Goal: Task Accomplishment & Management: Manage account settings

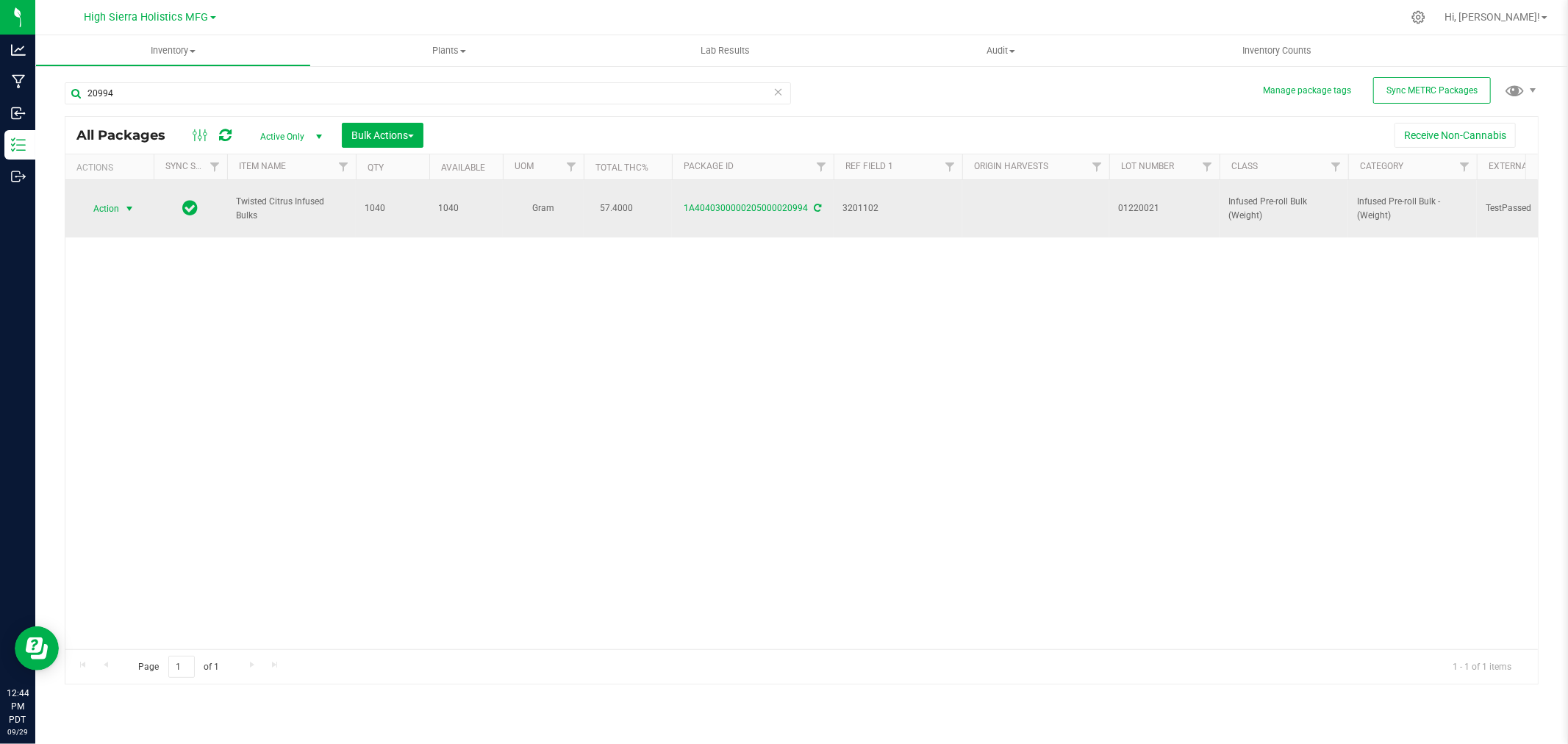
click at [126, 210] on span "select" at bounding box center [129, 208] width 11 height 11
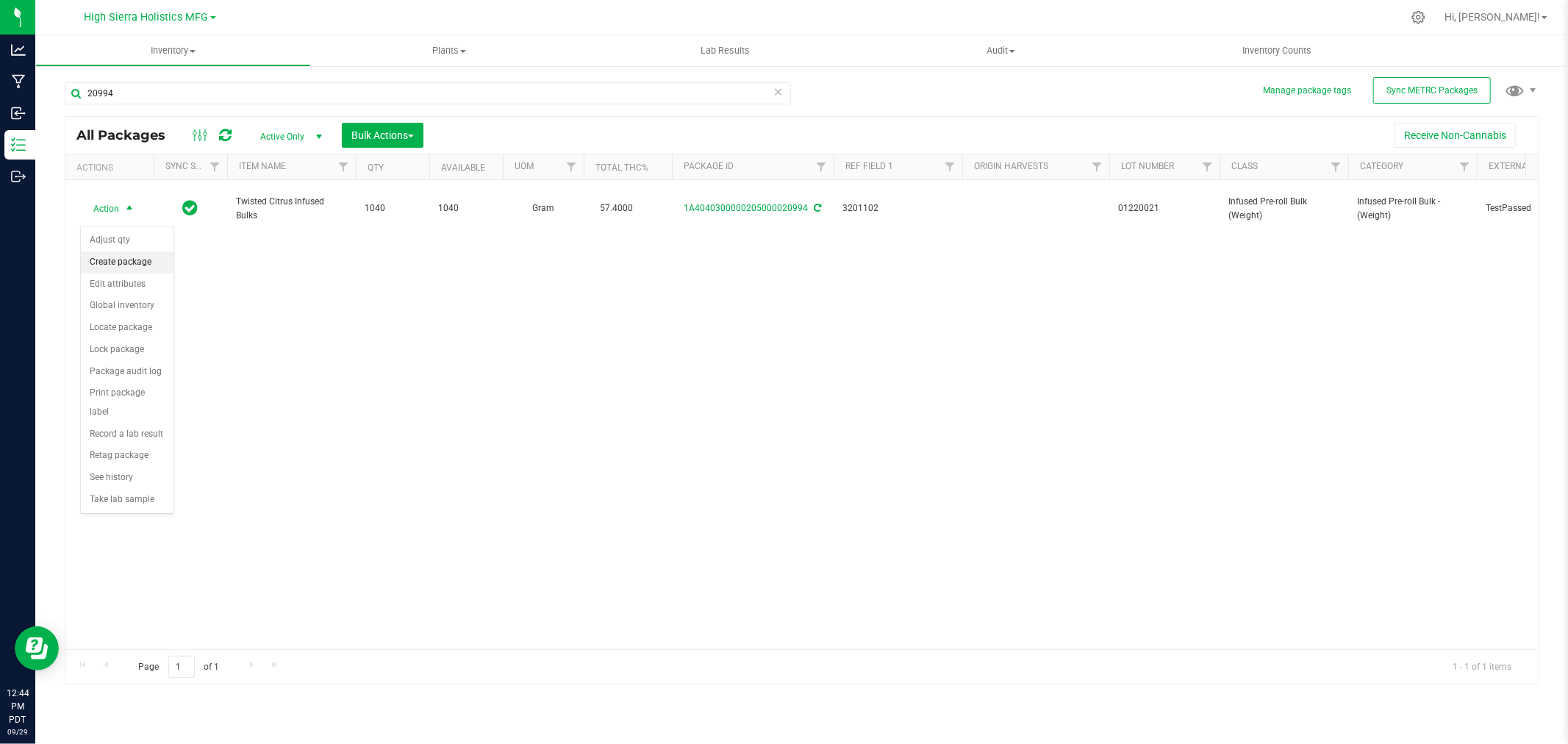
click at [140, 260] on li "Create package" at bounding box center [127, 262] width 93 height 22
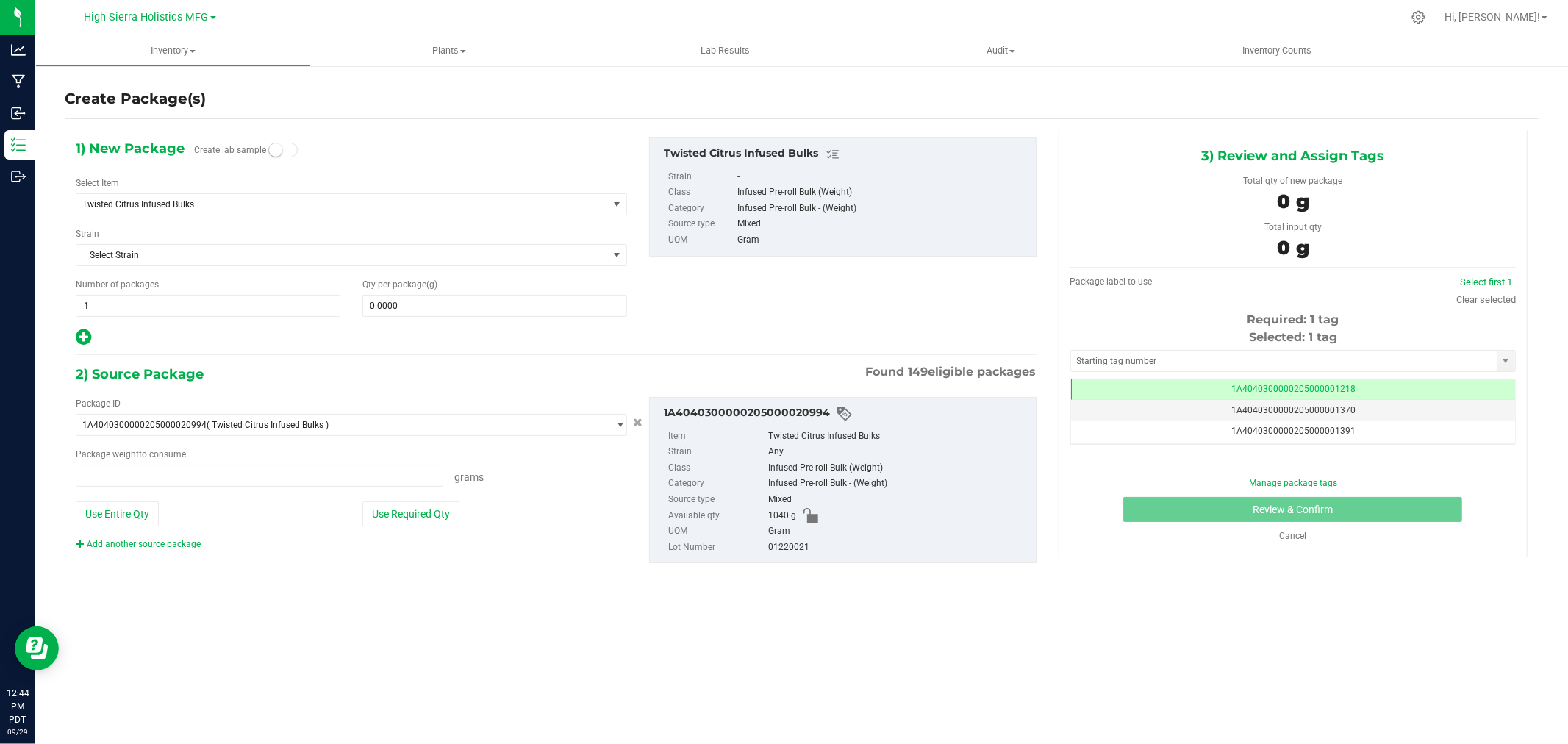
type input "0.0000 g"
click at [265, 203] on span "Twisted Citrus Infused Bulks" at bounding box center [331, 204] width 499 height 11
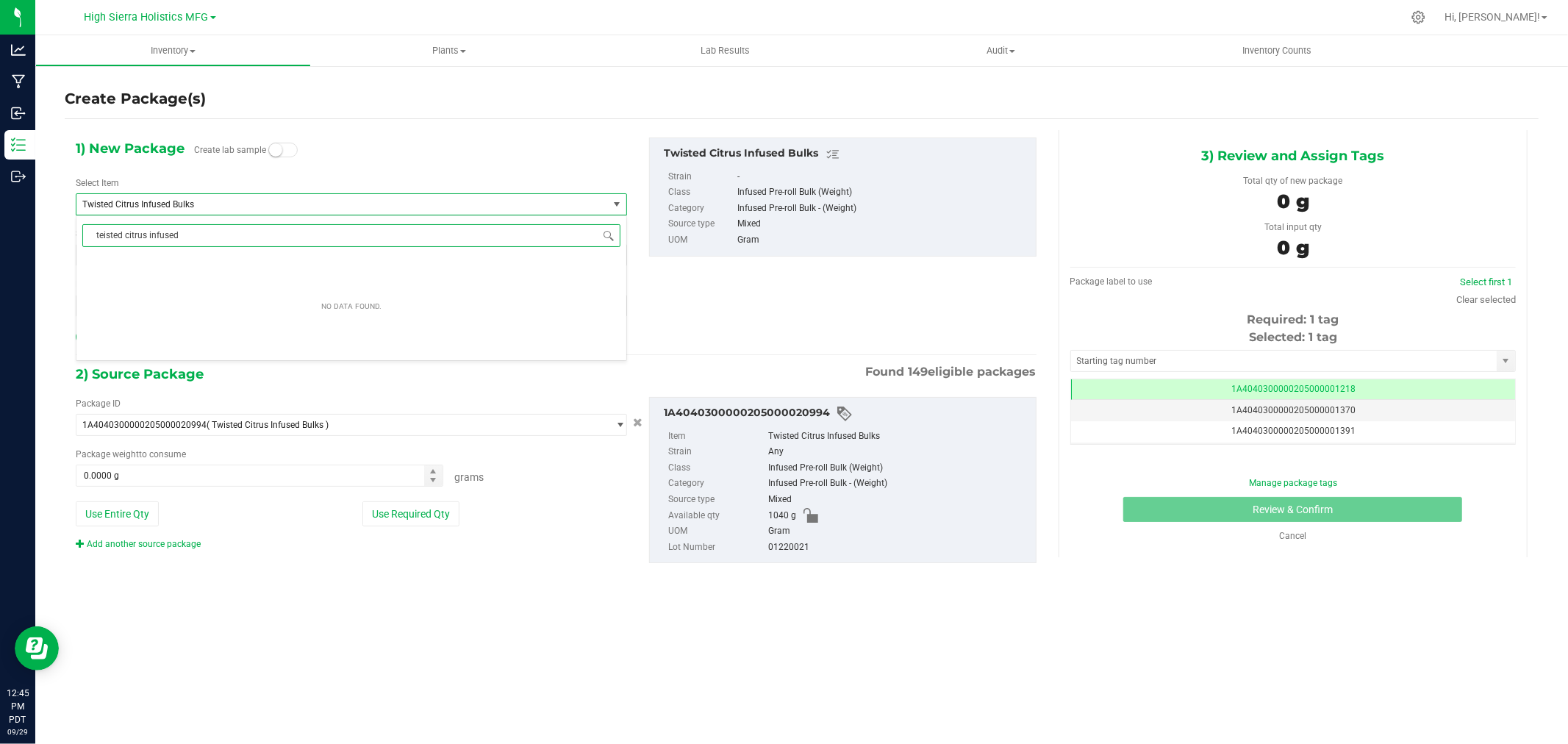
click at [100, 238] on input "teisted citrus infused" at bounding box center [351, 236] width 538 height 23
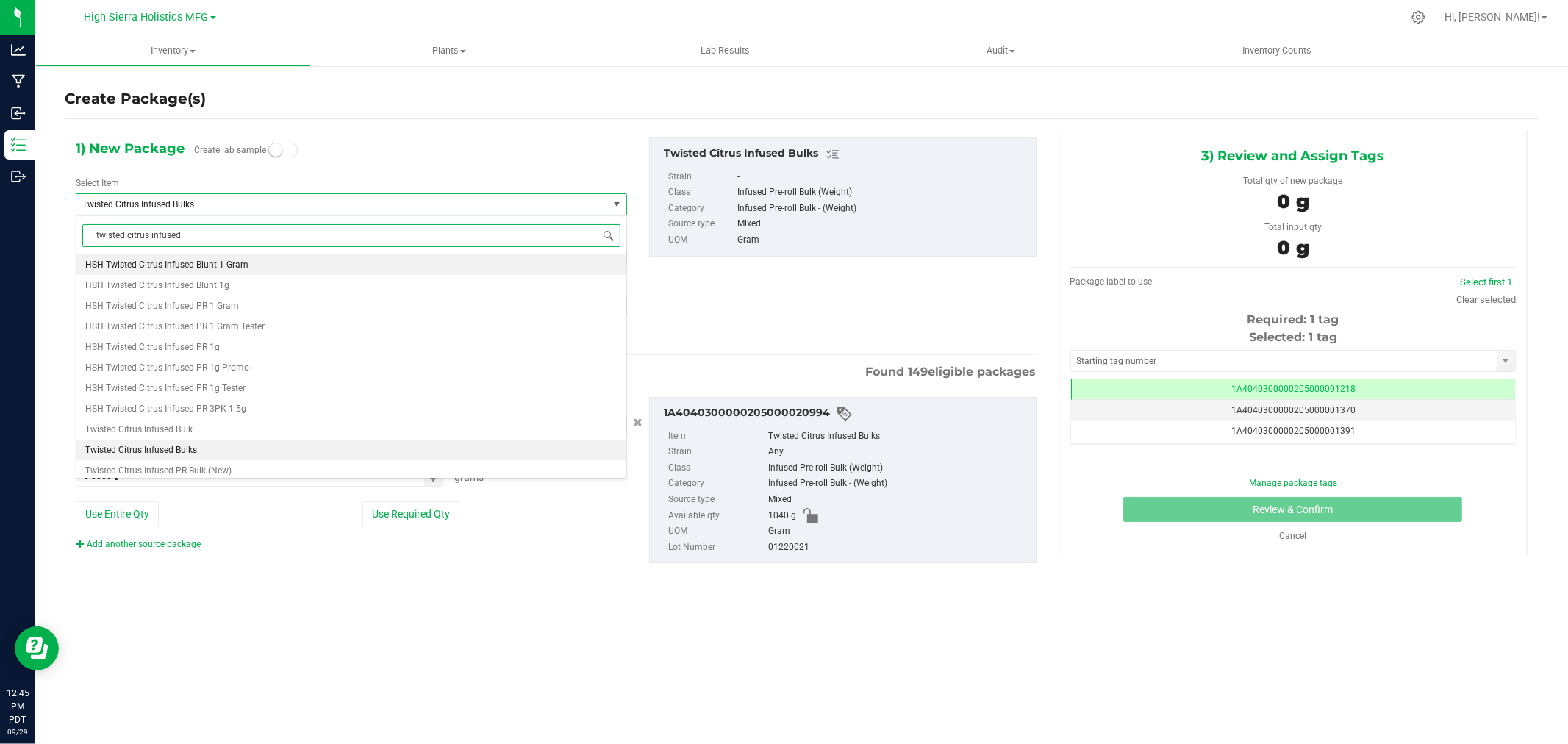
click at [273, 226] on input "twisted citrus infused" at bounding box center [351, 236] width 538 height 23
type input "twisted citrus infused pr"
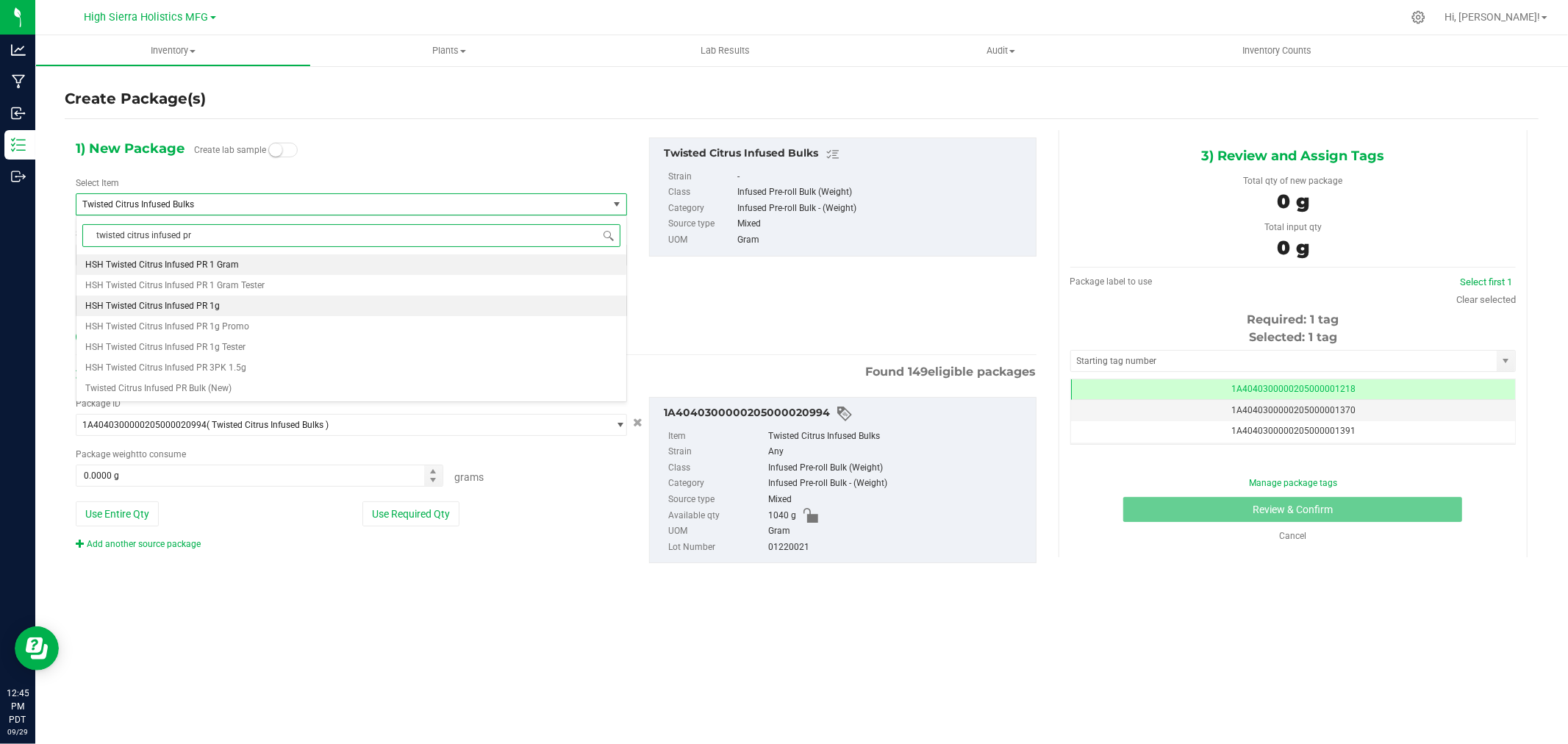
click at [255, 304] on li "HSH Twisted Citrus Infused PR 1g" at bounding box center [352, 305] width 550 height 20
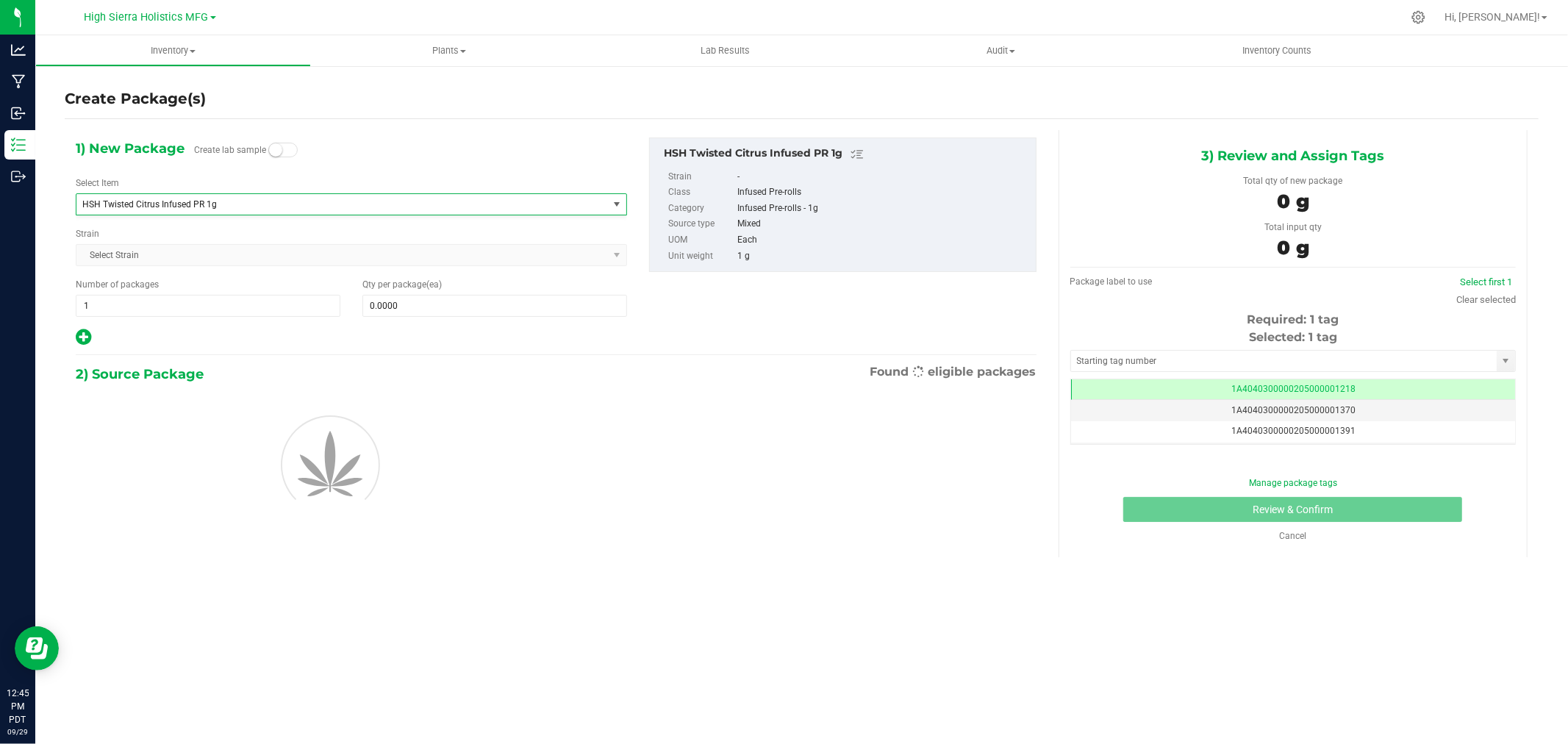
type input "0"
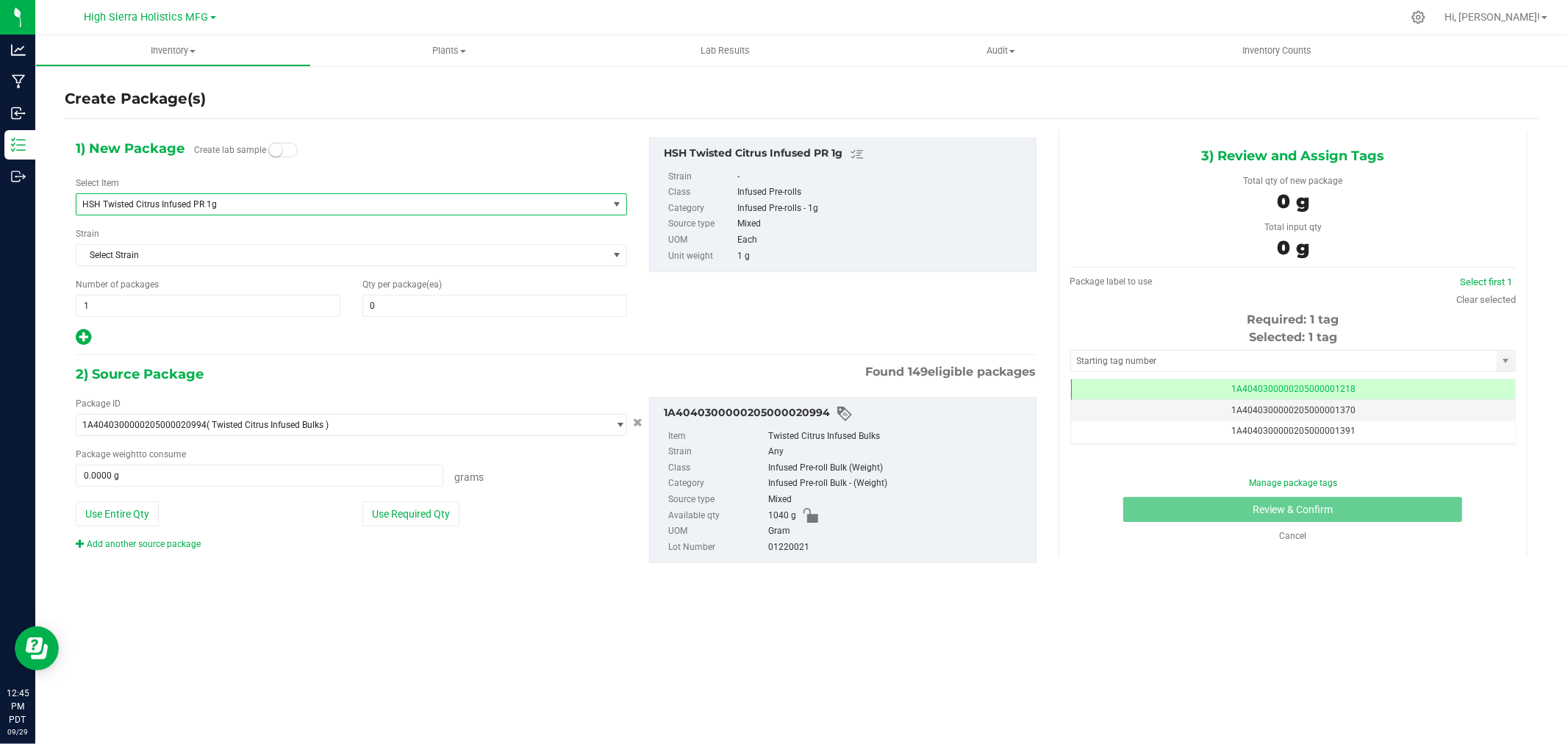
click at [400, 317] on div "1) New Package Create lab sample Select Item HSH Twisted Citrus Infused PR 1g H…" at bounding box center [352, 243] width 574 height 210
click at [417, 282] on span "Qty per package (ea)" at bounding box center [402, 284] width 80 height 11
click at [417, 299] on span at bounding box center [494, 305] width 264 height 22
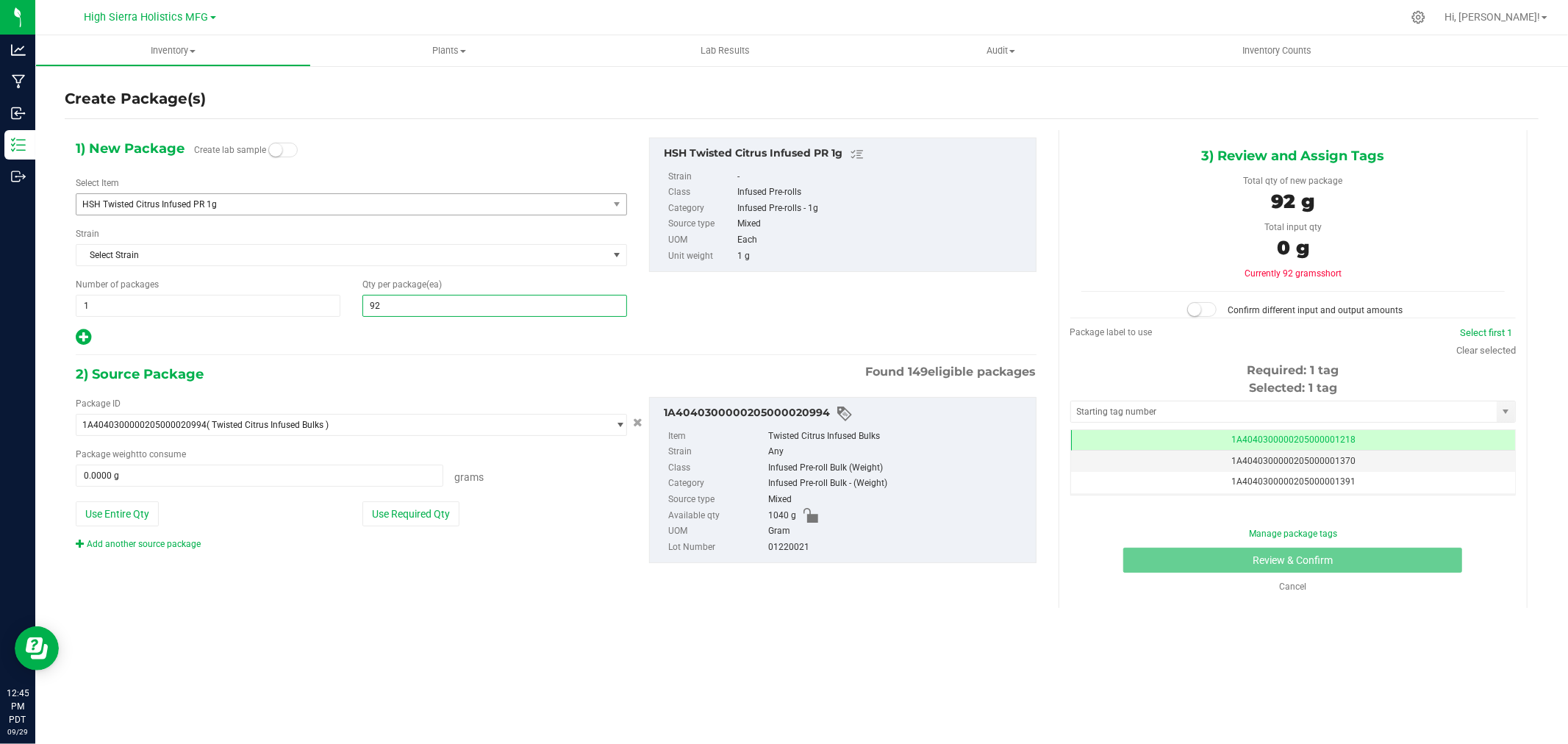
type input "920"
click at [357, 344] on div at bounding box center [352, 337] width 552 height 19
click at [431, 519] on button "Use Required Qty" at bounding box center [410, 514] width 97 height 25
type input "920.0000 g"
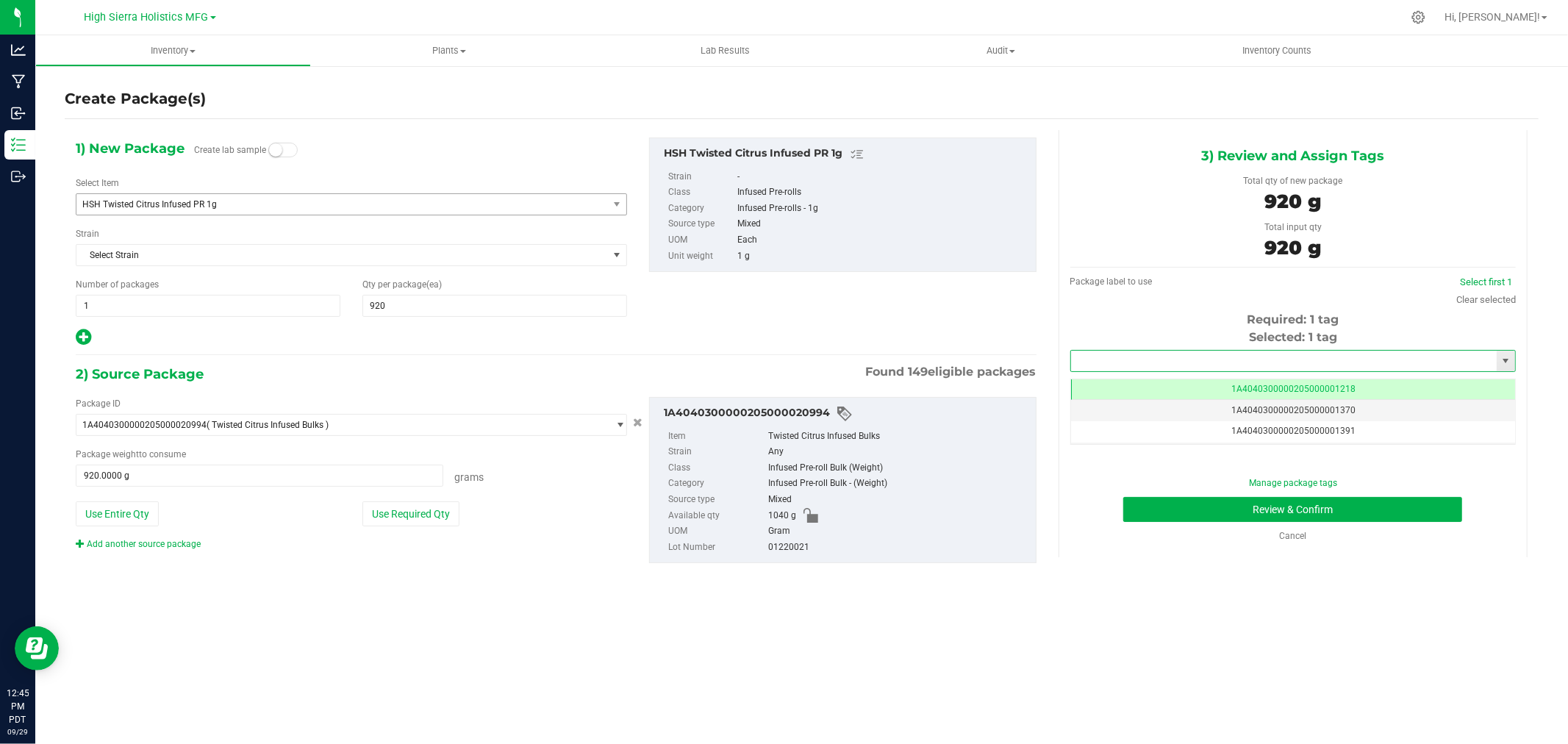
click at [1238, 358] on input "text" at bounding box center [1283, 361] width 426 height 20
type input "21304"
click at [432, 165] on div "1) New Package Create lab sample Select Item HSH Twisted Citrus Infused PR 1g H…" at bounding box center [352, 243] width 574 height 210
click at [1160, 510] on button "Review & Confirm" at bounding box center [1293, 510] width 339 height 25
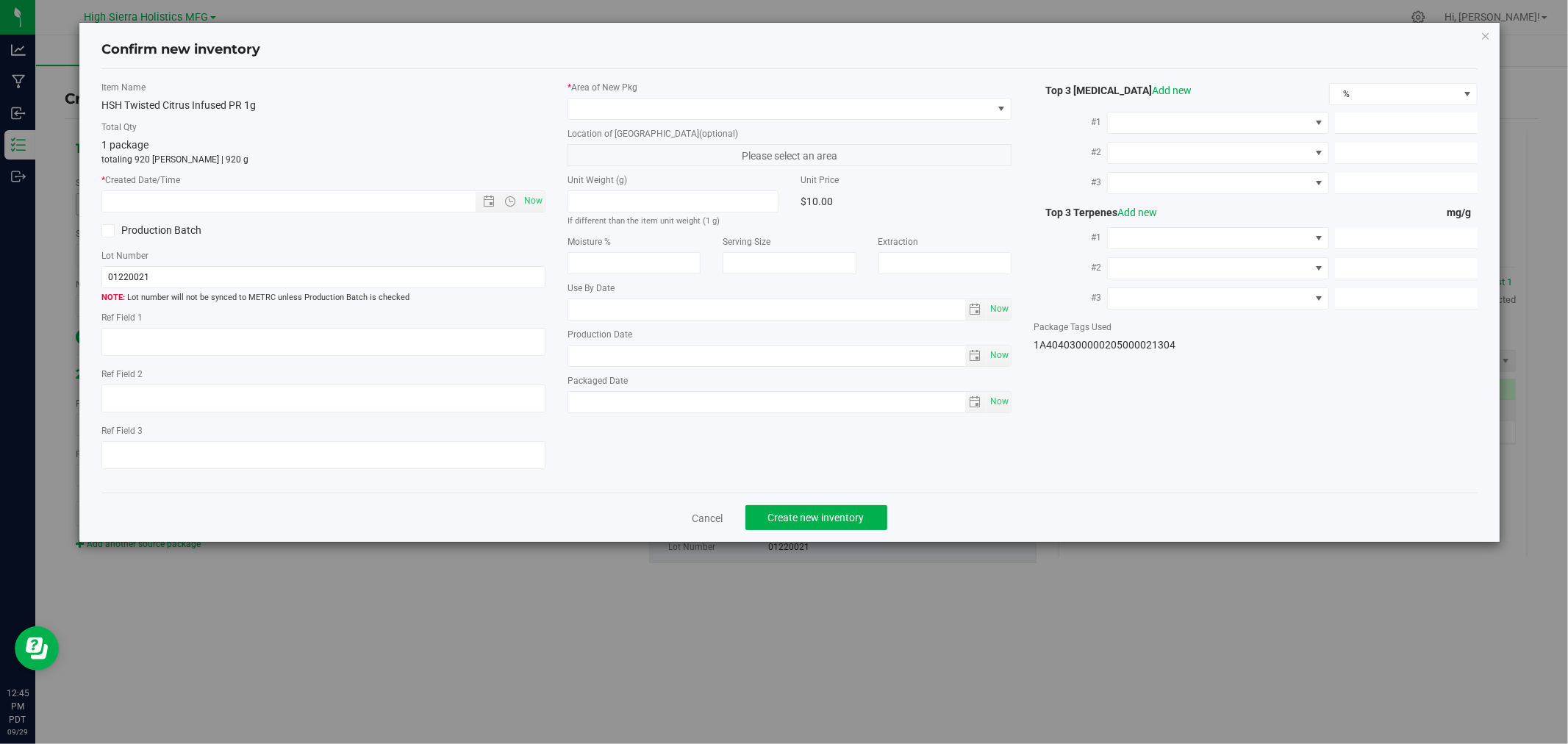
type textarea "3201102"
type input "57.4000"
type input "0.5200"
type input "0.1500"
type input "3.7000"
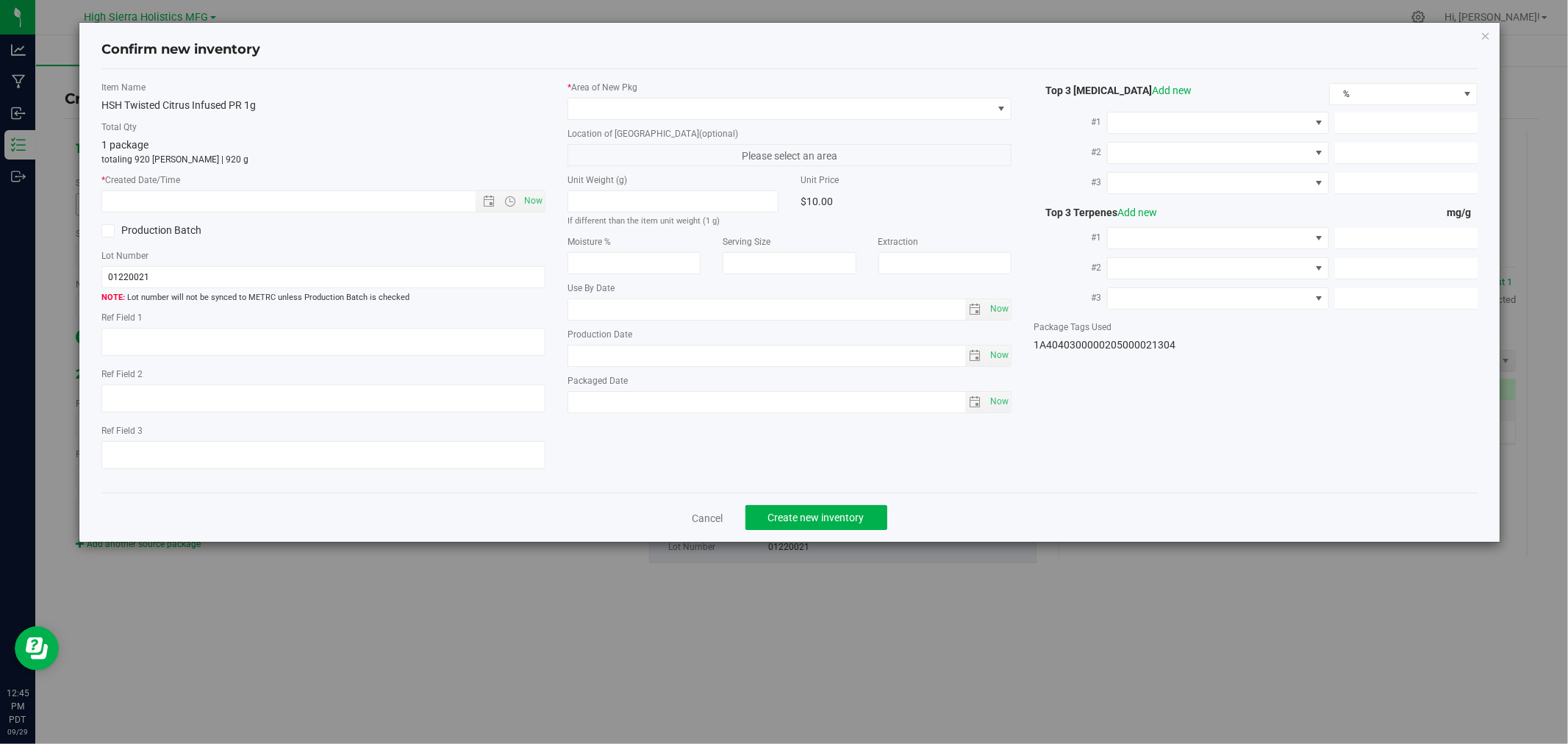
type input "1.2000"
type input "1.0000"
type input "2025-08-19"
click at [526, 197] on span "Now" at bounding box center [534, 201] width 25 height 21
type input "9/29/2025 12:46 PM"
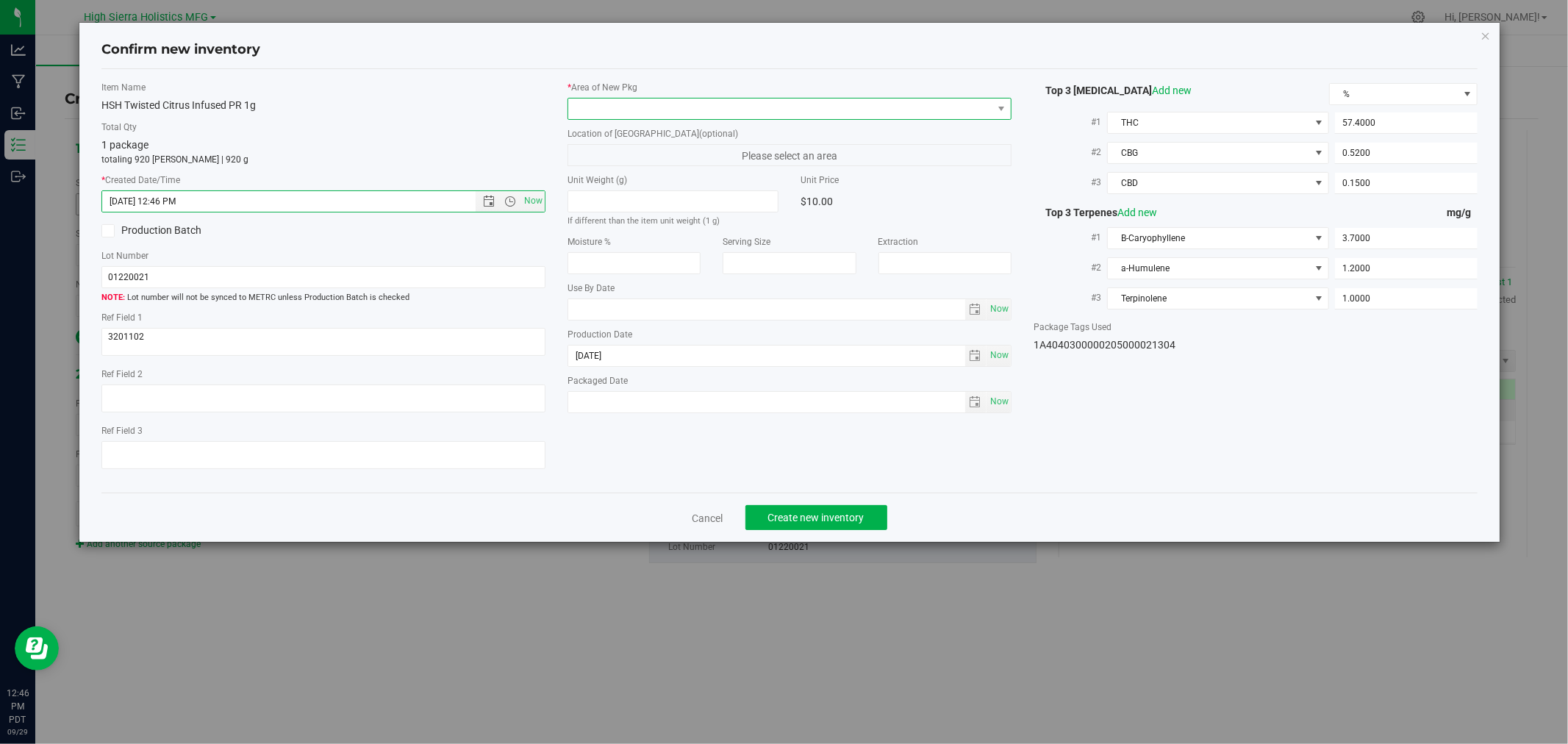
click at [663, 116] on span at bounding box center [780, 108] width 424 height 20
click at [618, 193] on li "Safe Room" at bounding box center [789, 190] width 443 height 20
click at [465, 142] on div "1 package totaling 920 eaches | 920 g" at bounding box center [324, 151] width 444 height 28
click at [842, 511] on button "Create new inventory" at bounding box center [816, 518] width 142 height 25
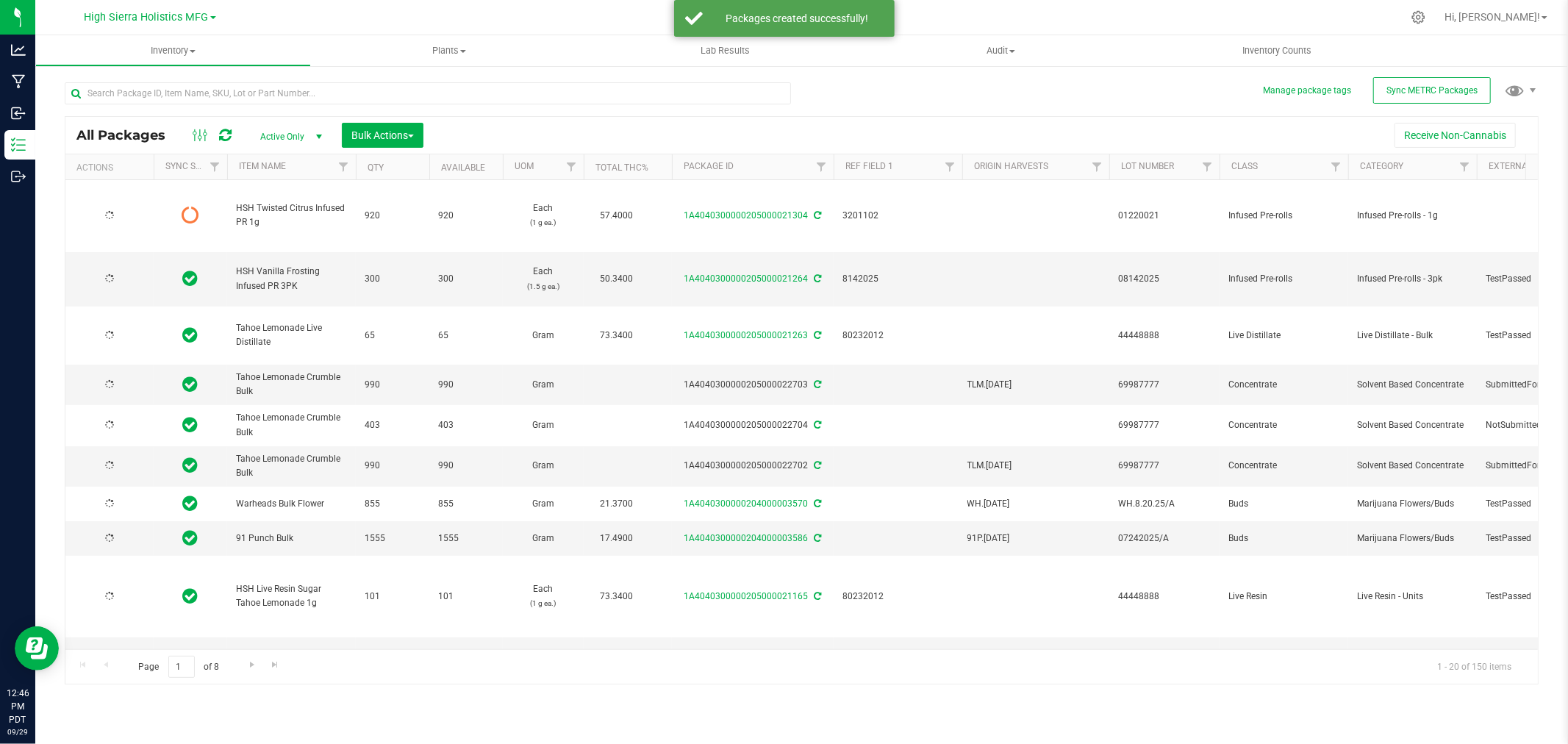
type input "2025-08-19"
type input "2025-08-14"
type input "2025-06-25"
type input "2025-08-20"
type input "2025-07-24"
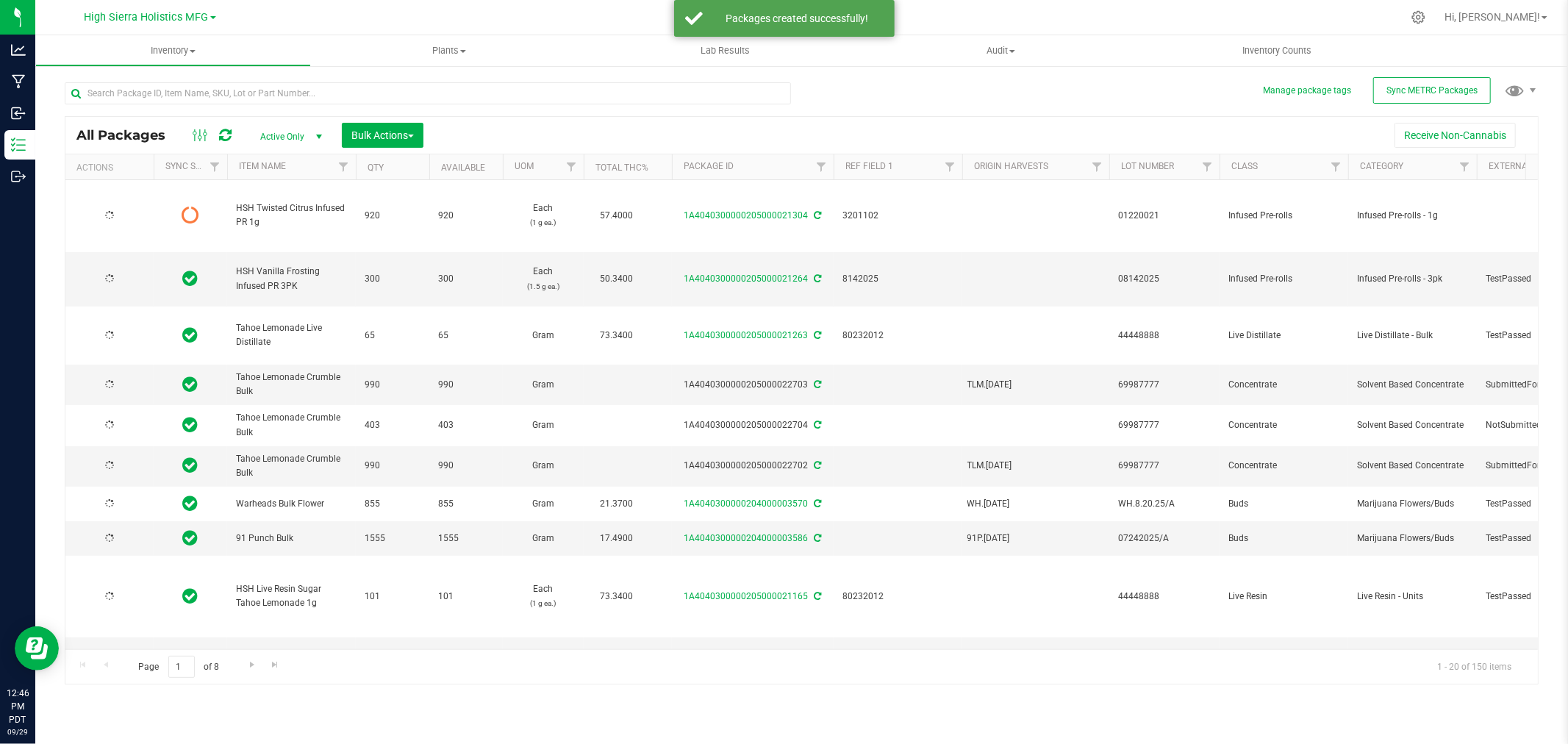
type input "2025-06-25"
type input "2025-08-22"
type input "2025-08-19"
type input "2025-08-22"
type input "2025-09-15"
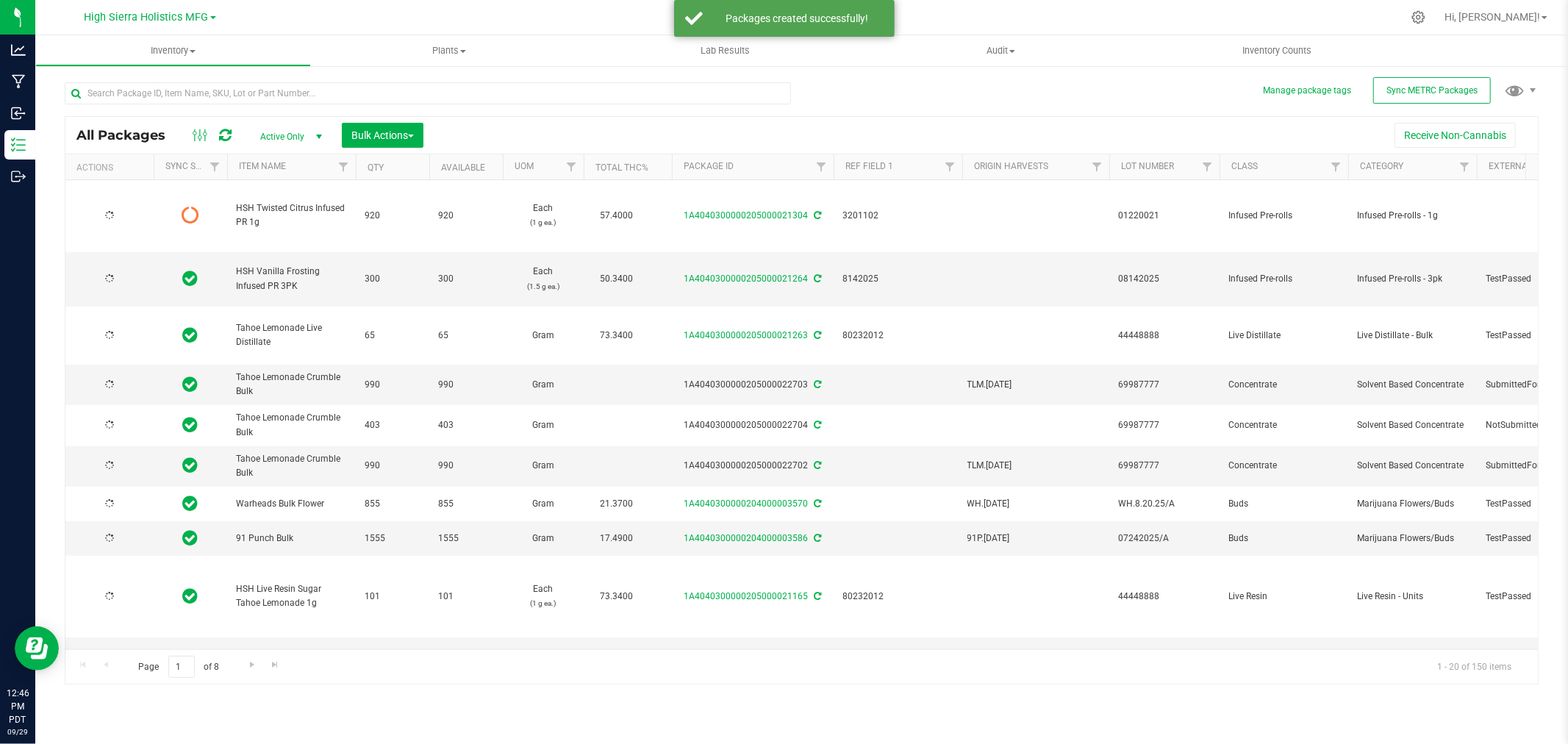
type input "2025-09-11"
type input "2025-07-14"
type input "2025-07-25"
type input "2025-06-09"
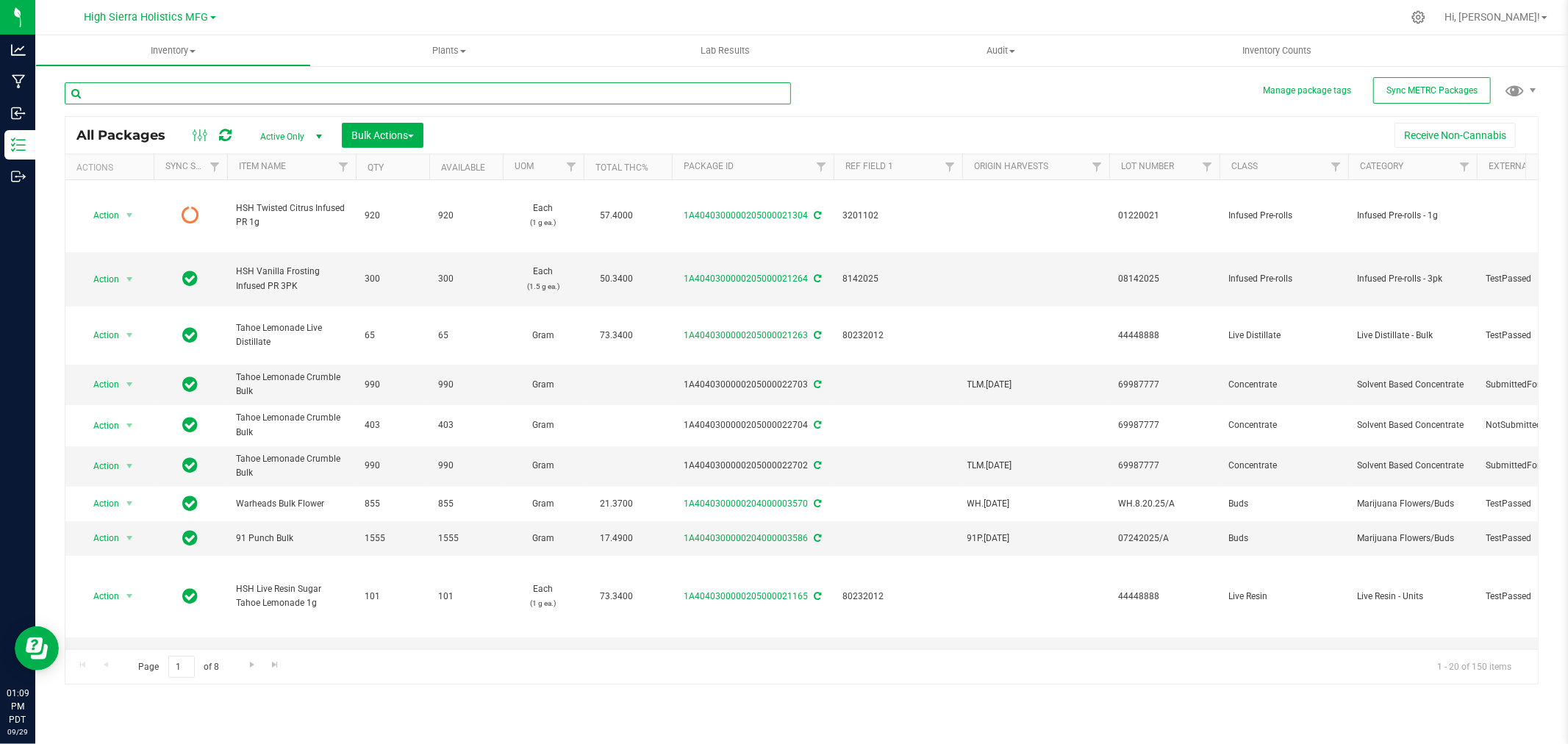
click at [159, 94] on input "text" at bounding box center [428, 93] width 727 height 22
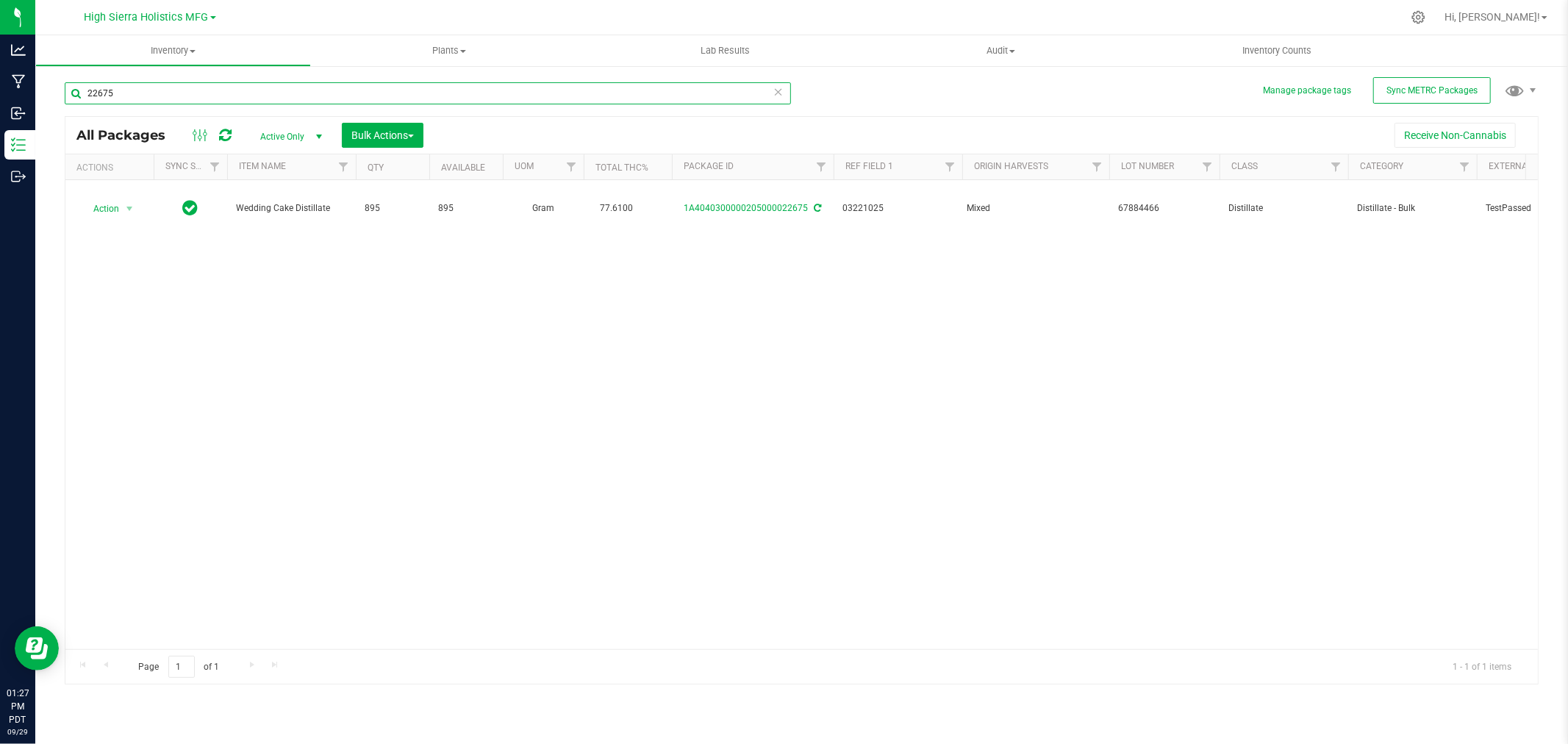
click at [151, 100] on input "22675" at bounding box center [428, 93] width 727 height 22
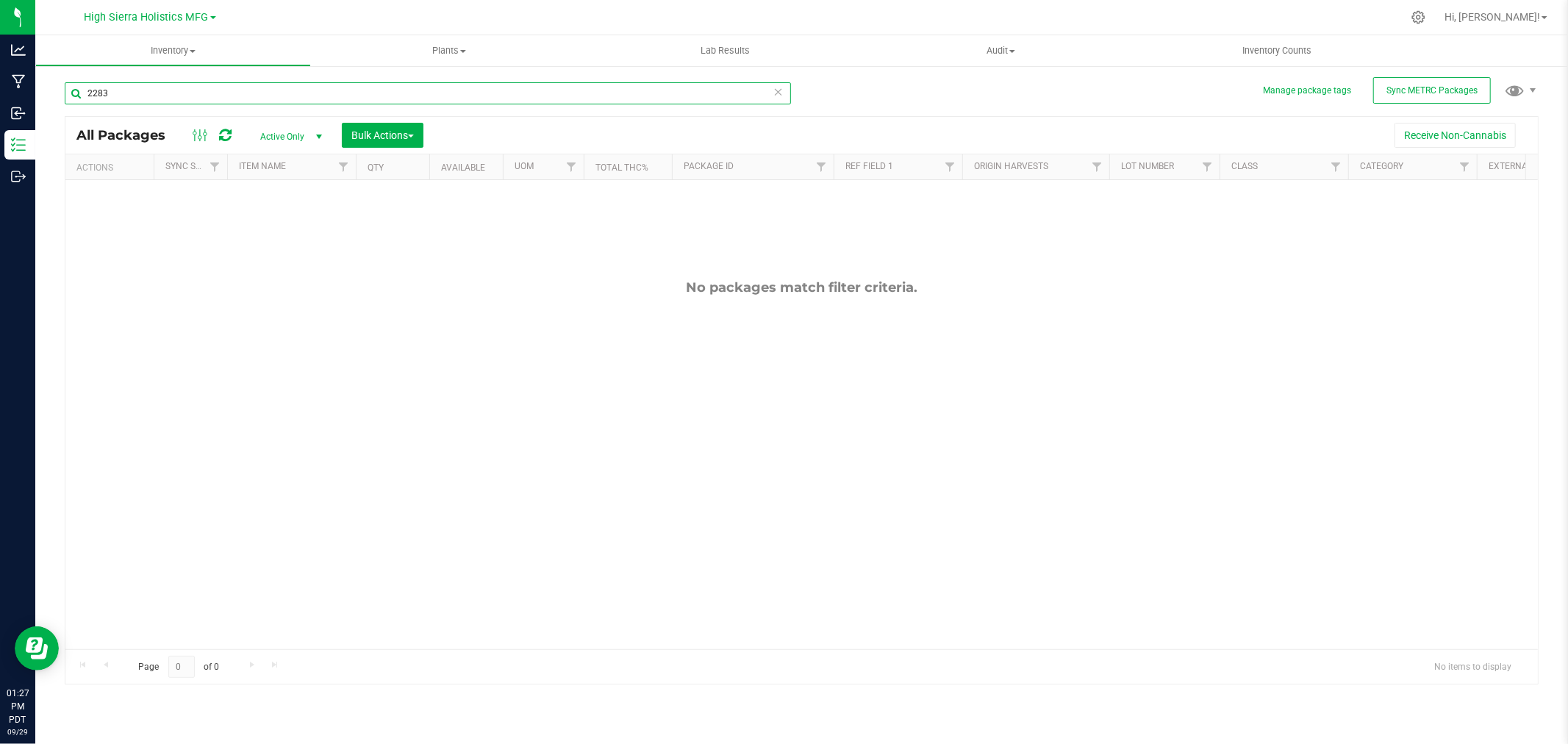
click at [149, 88] on input "2283" at bounding box center [428, 93] width 727 height 22
type input "2"
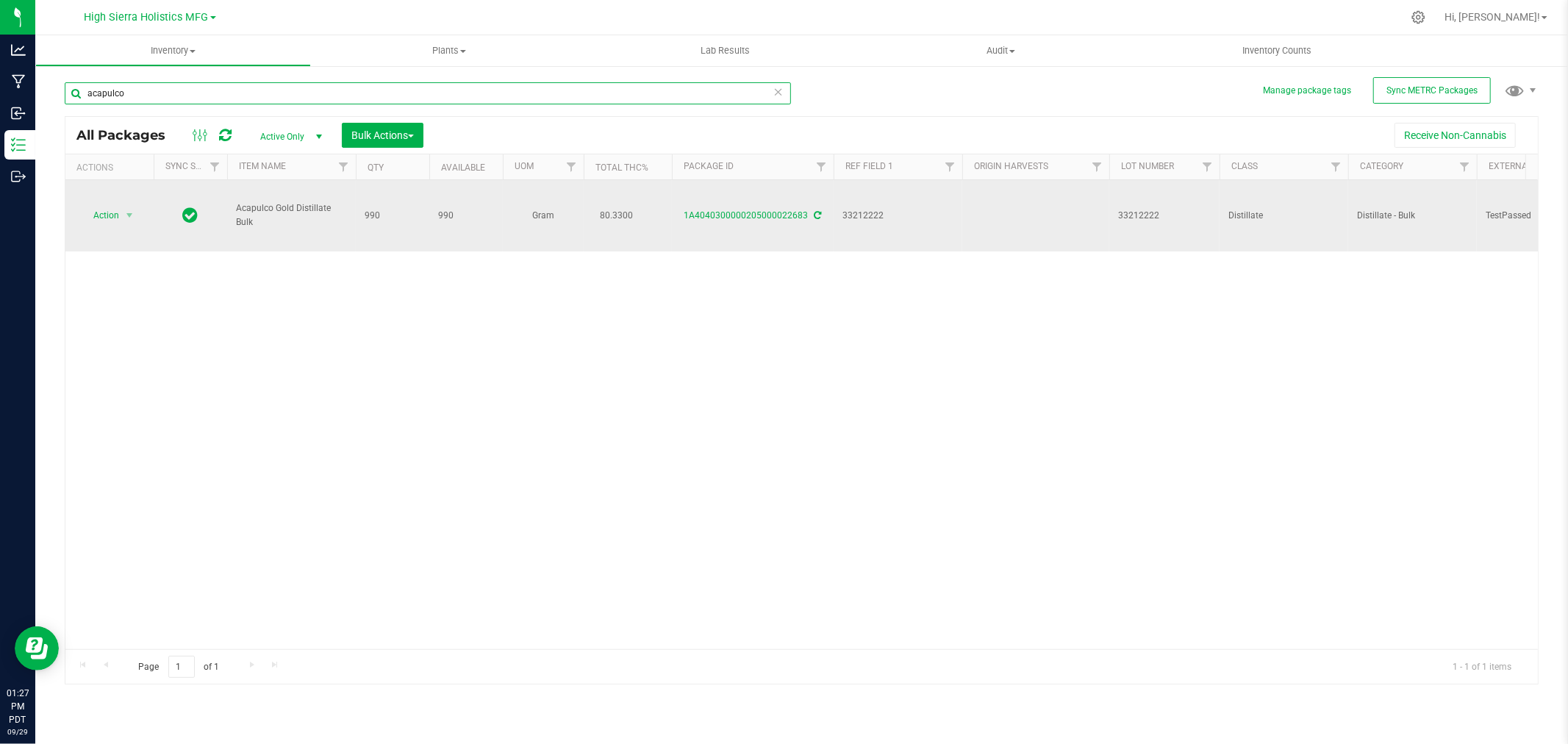
type input "acapulco"
click at [133, 208] on td "Action Action Adjust qty Create package Edit attributes Global inventory Locate…" at bounding box center [109, 216] width 88 height 72
click at [124, 214] on span "select" at bounding box center [129, 216] width 11 height 11
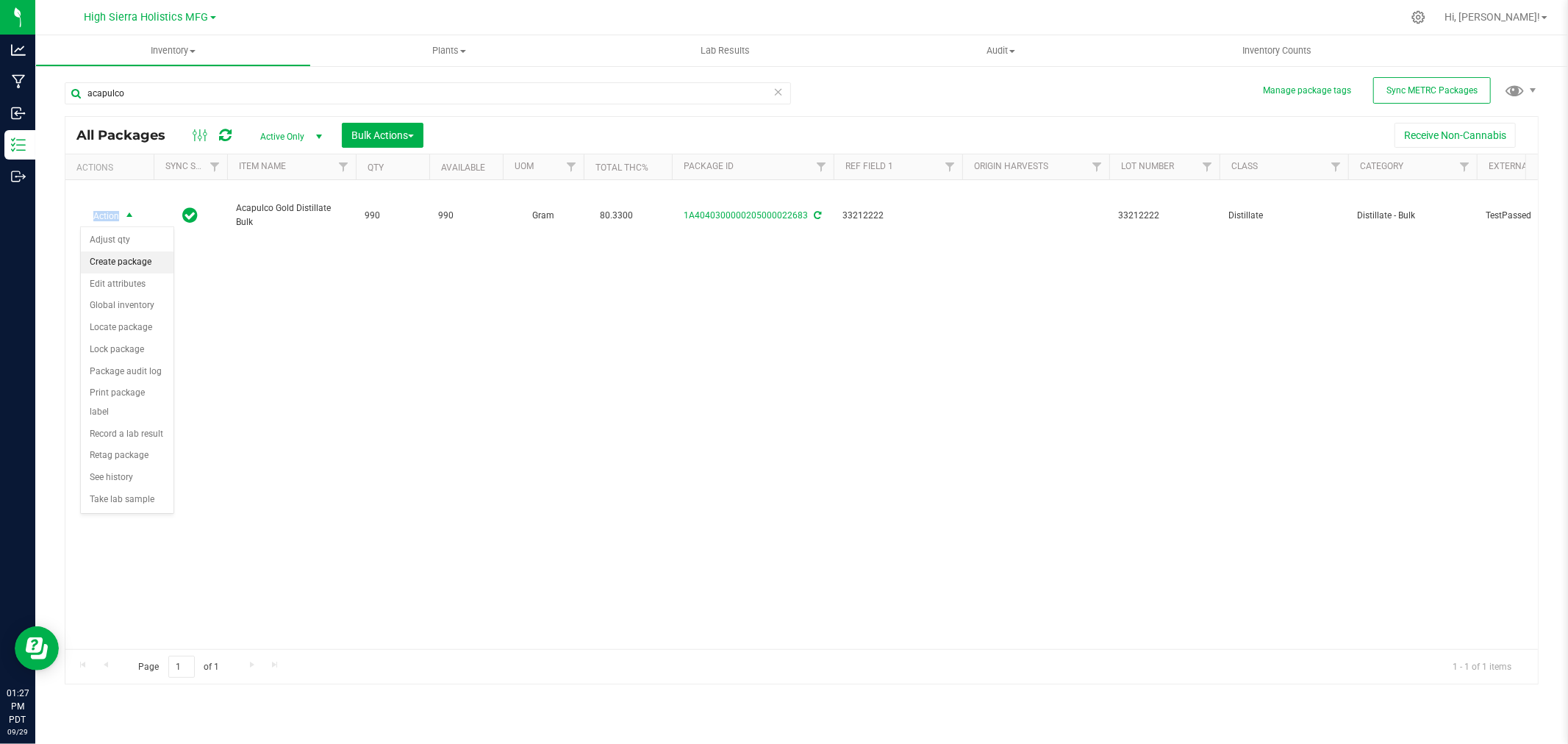
click at [133, 255] on li "Create package" at bounding box center [127, 262] width 93 height 22
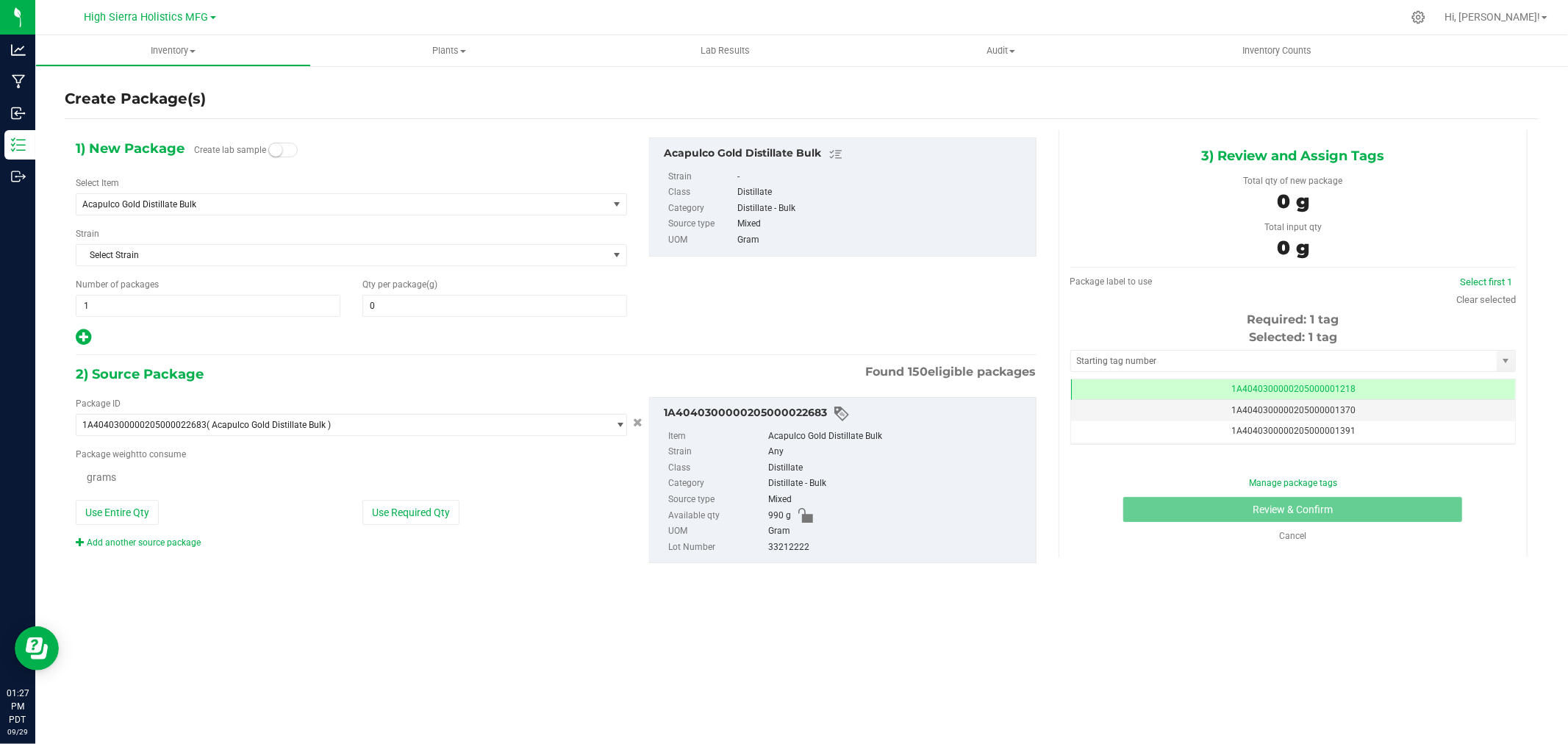
type input "0.0000"
click at [481, 302] on span at bounding box center [494, 305] width 264 height 22
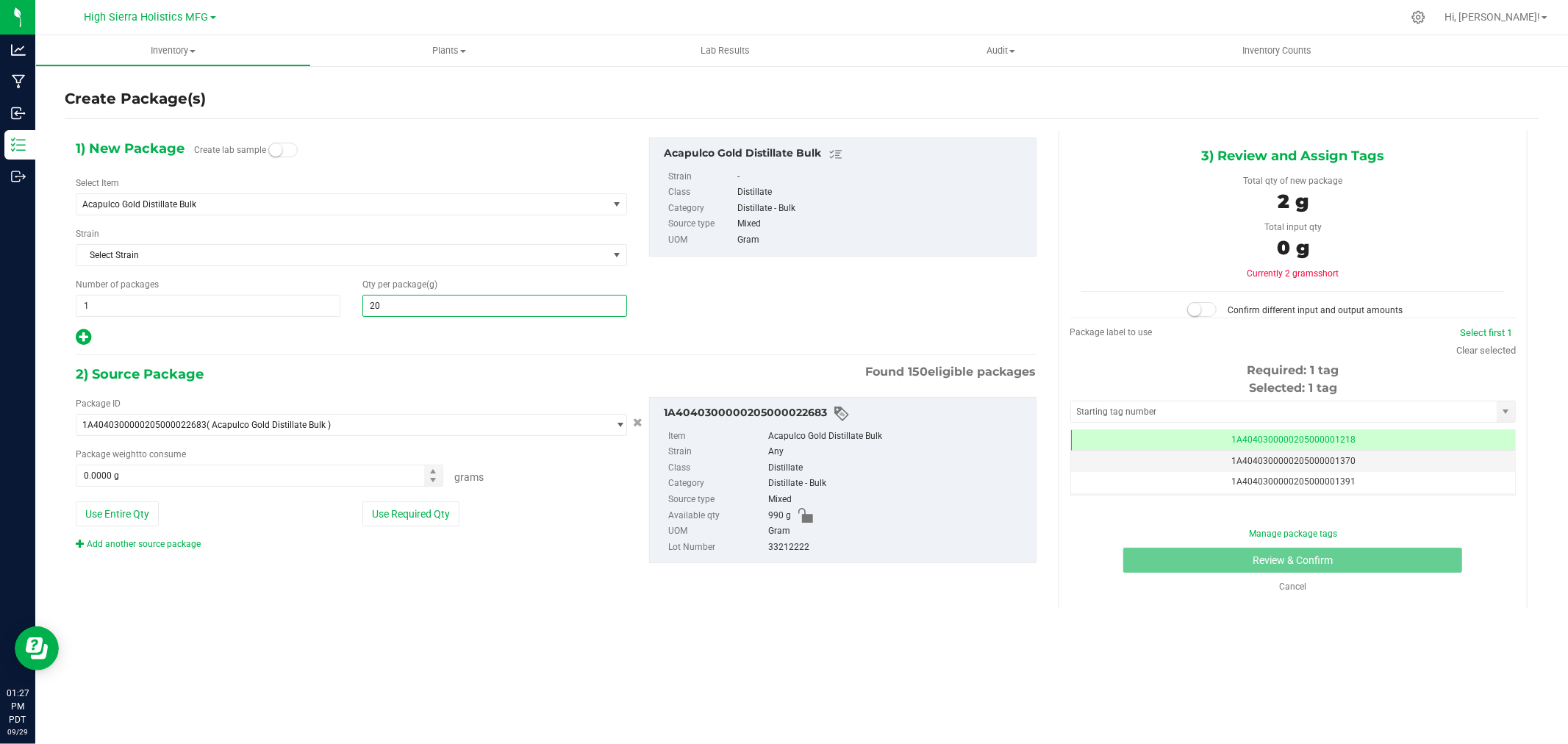
type input "200"
type input "200.0000"
click at [267, 344] on div at bounding box center [352, 337] width 552 height 19
click at [413, 505] on button "Use Required Qty" at bounding box center [410, 514] width 97 height 25
type input "200.0000 g"
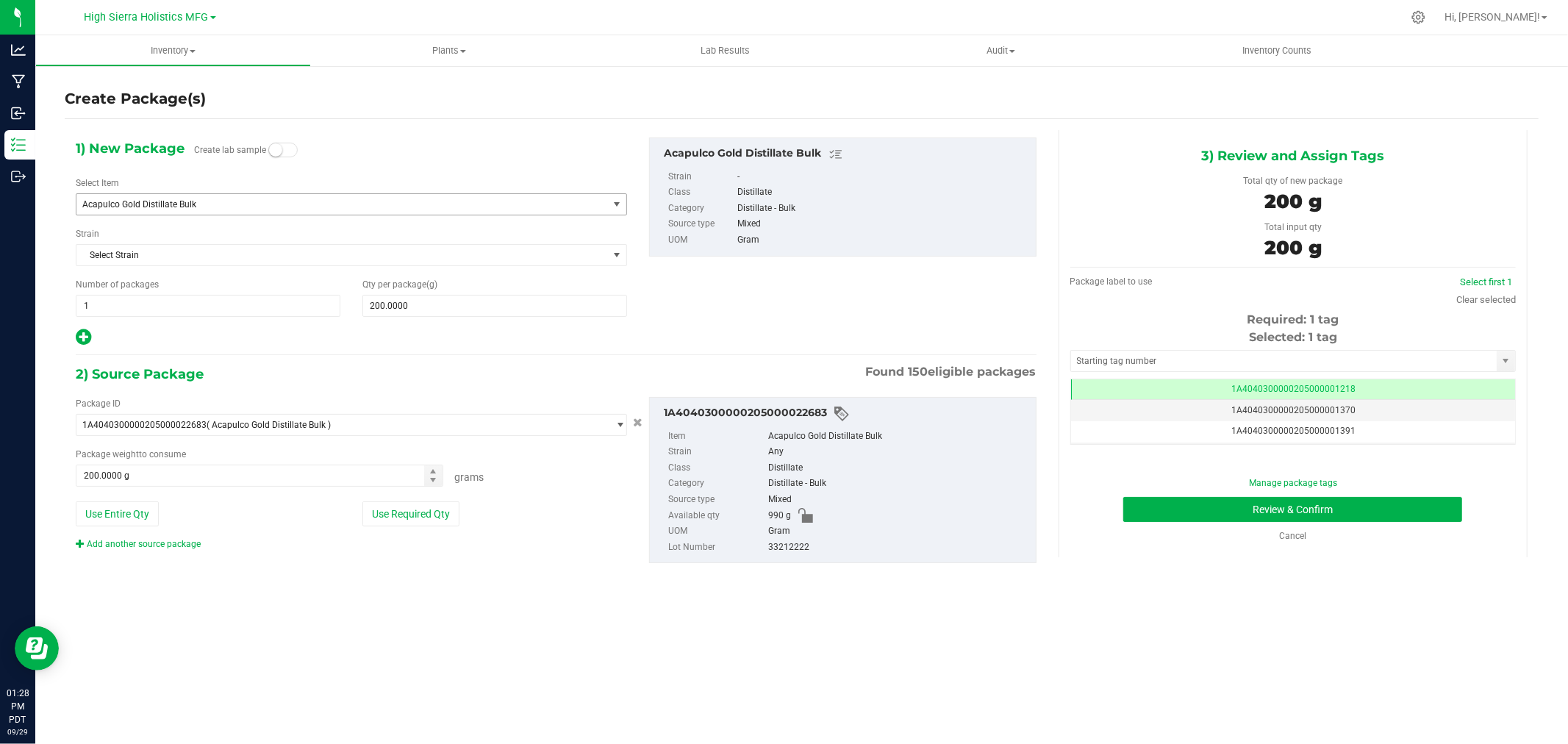
click at [312, 211] on span "Acapulco Gold Distillate Bulk" at bounding box center [342, 204] width 531 height 20
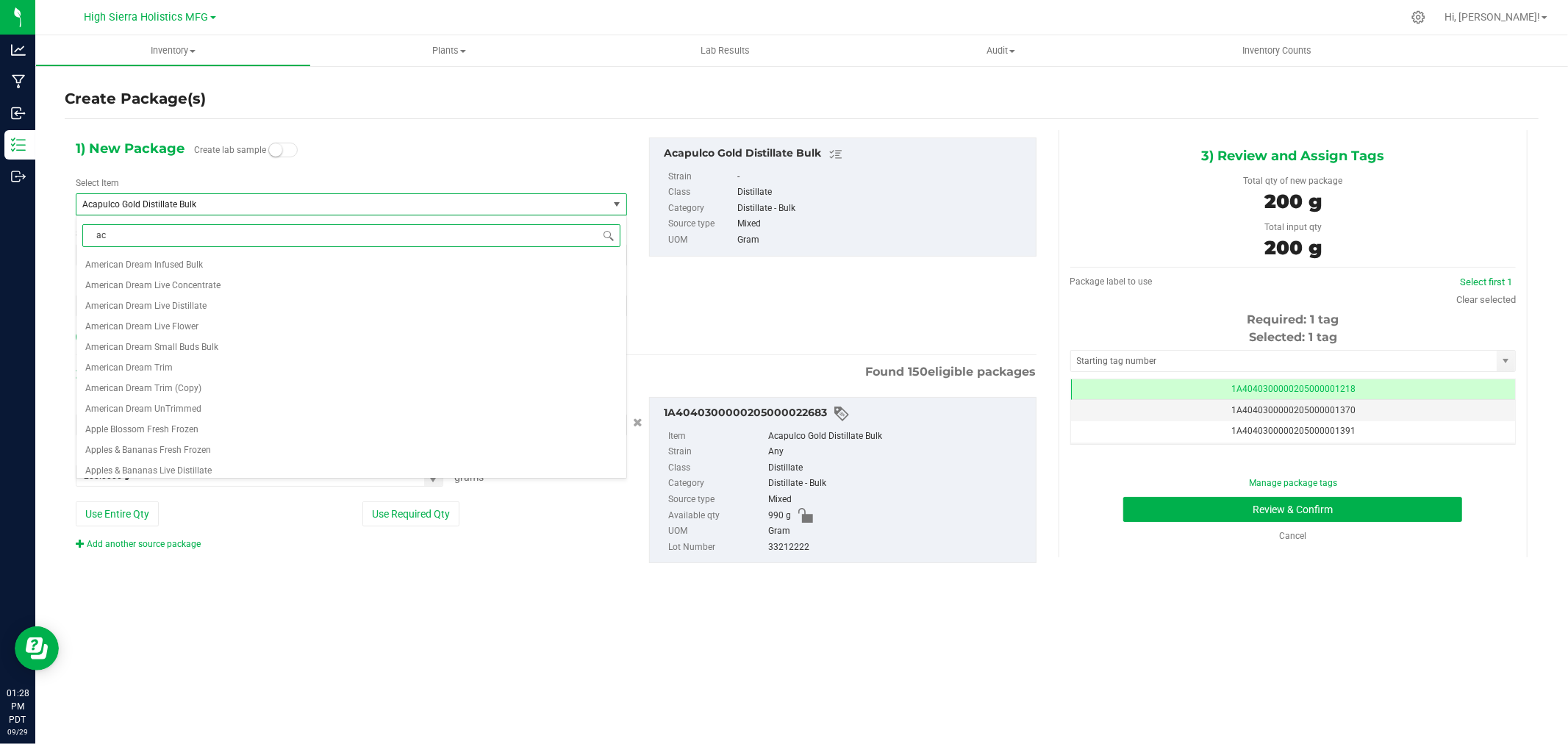
scroll to position [0, 0]
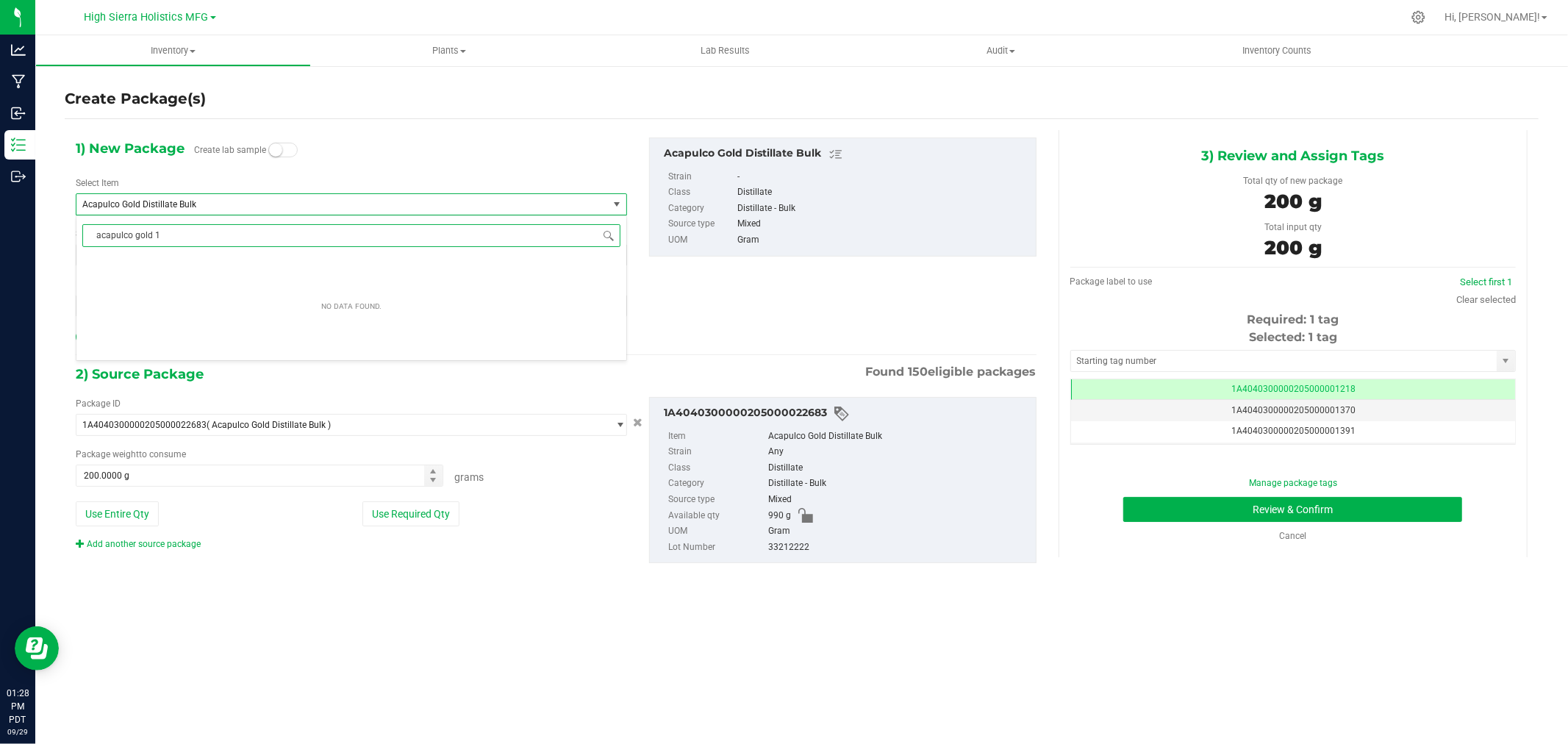
type input "acapulco gold 1"
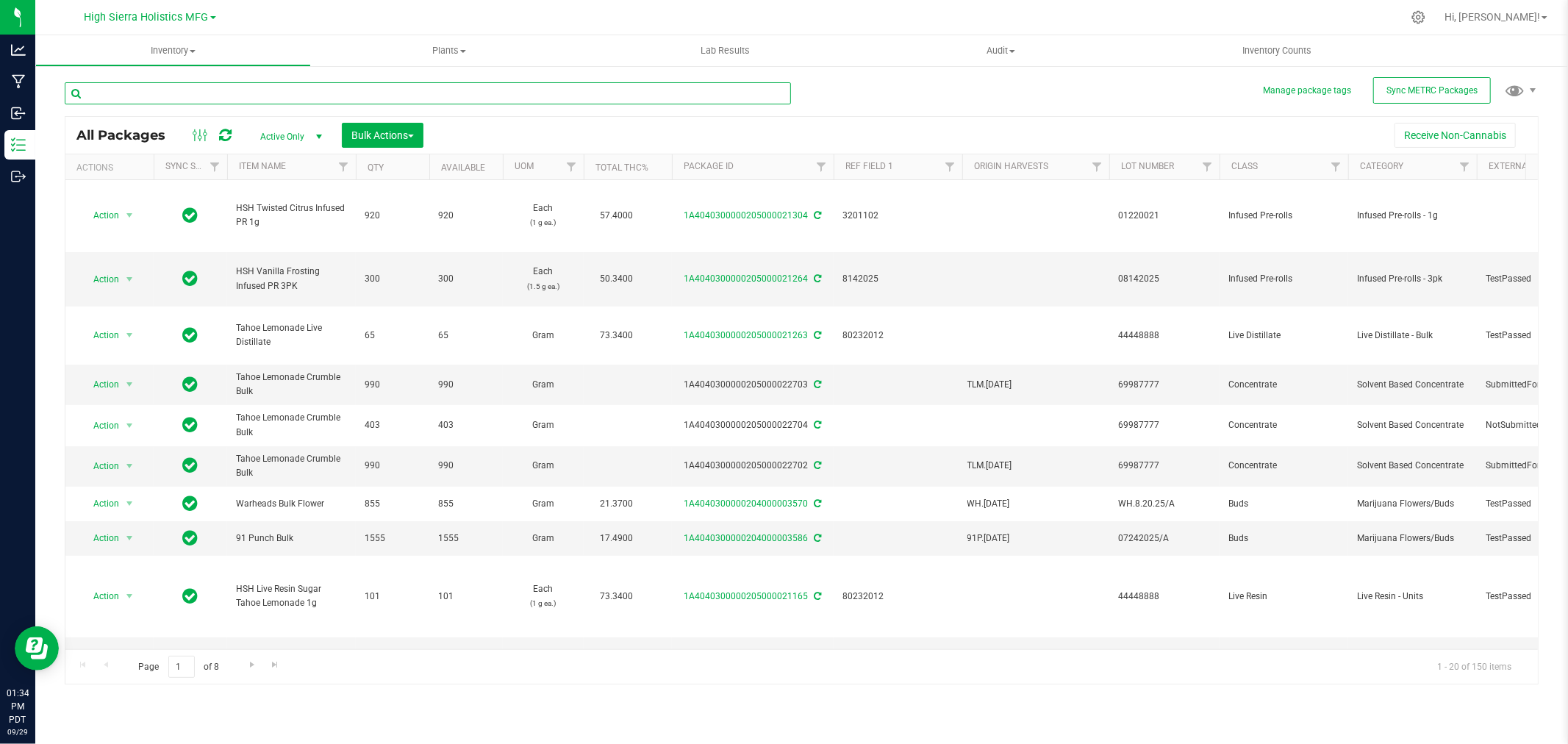
click at [148, 90] on input "text" at bounding box center [428, 93] width 727 height 22
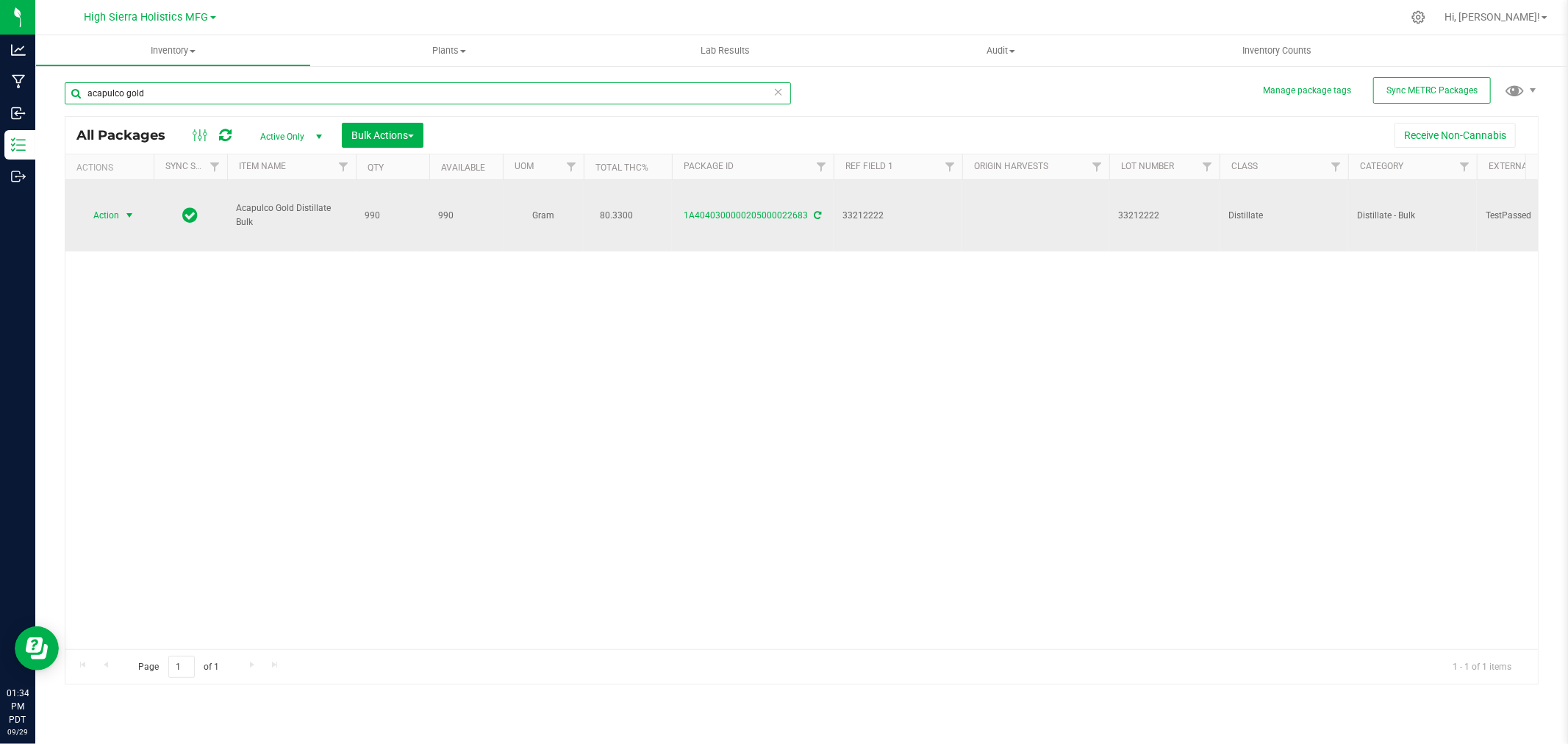
type input "acapulco gold"
click at [99, 219] on span "Action" at bounding box center [99, 215] width 40 height 20
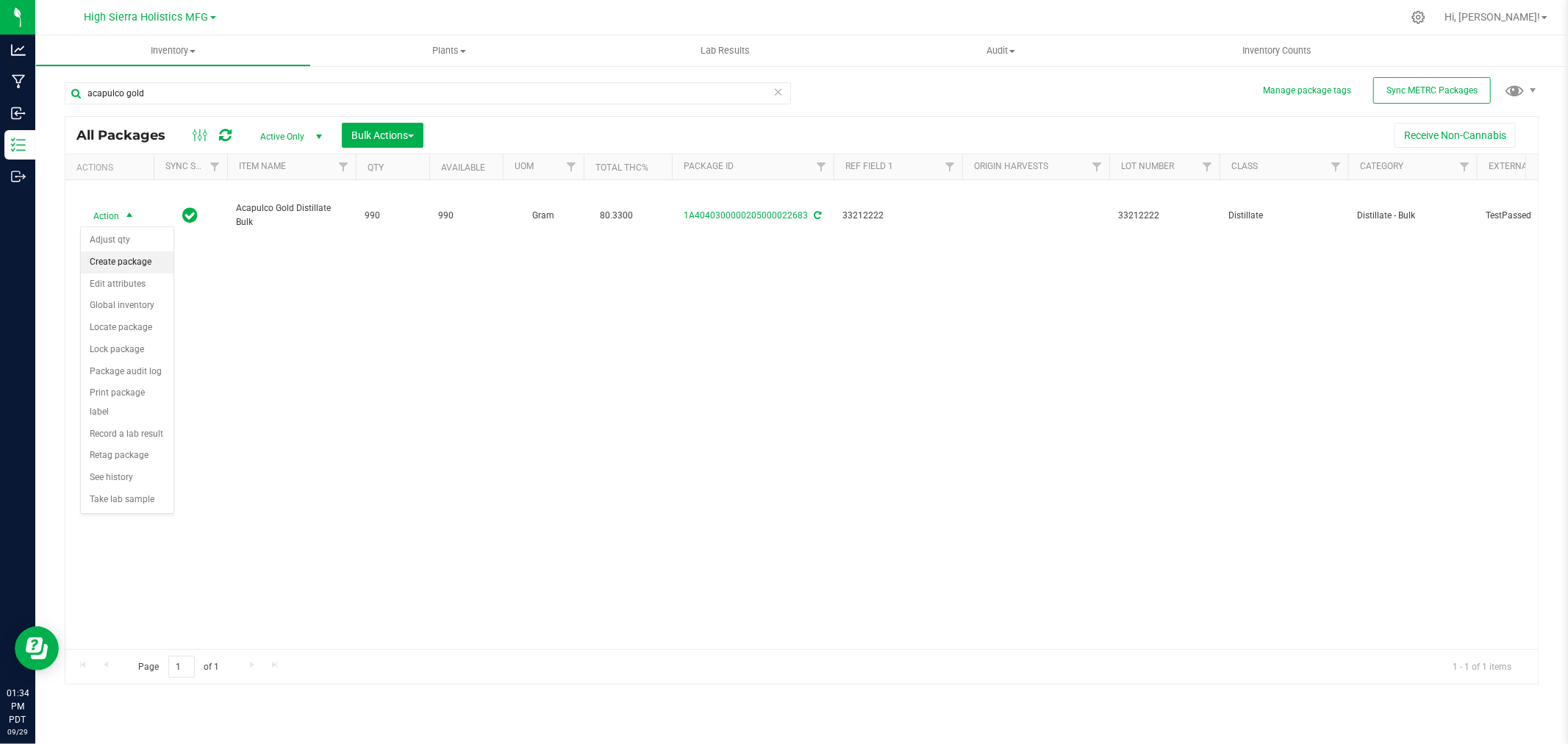
click at [131, 265] on li "Create package" at bounding box center [127, 262] width 93 height 22
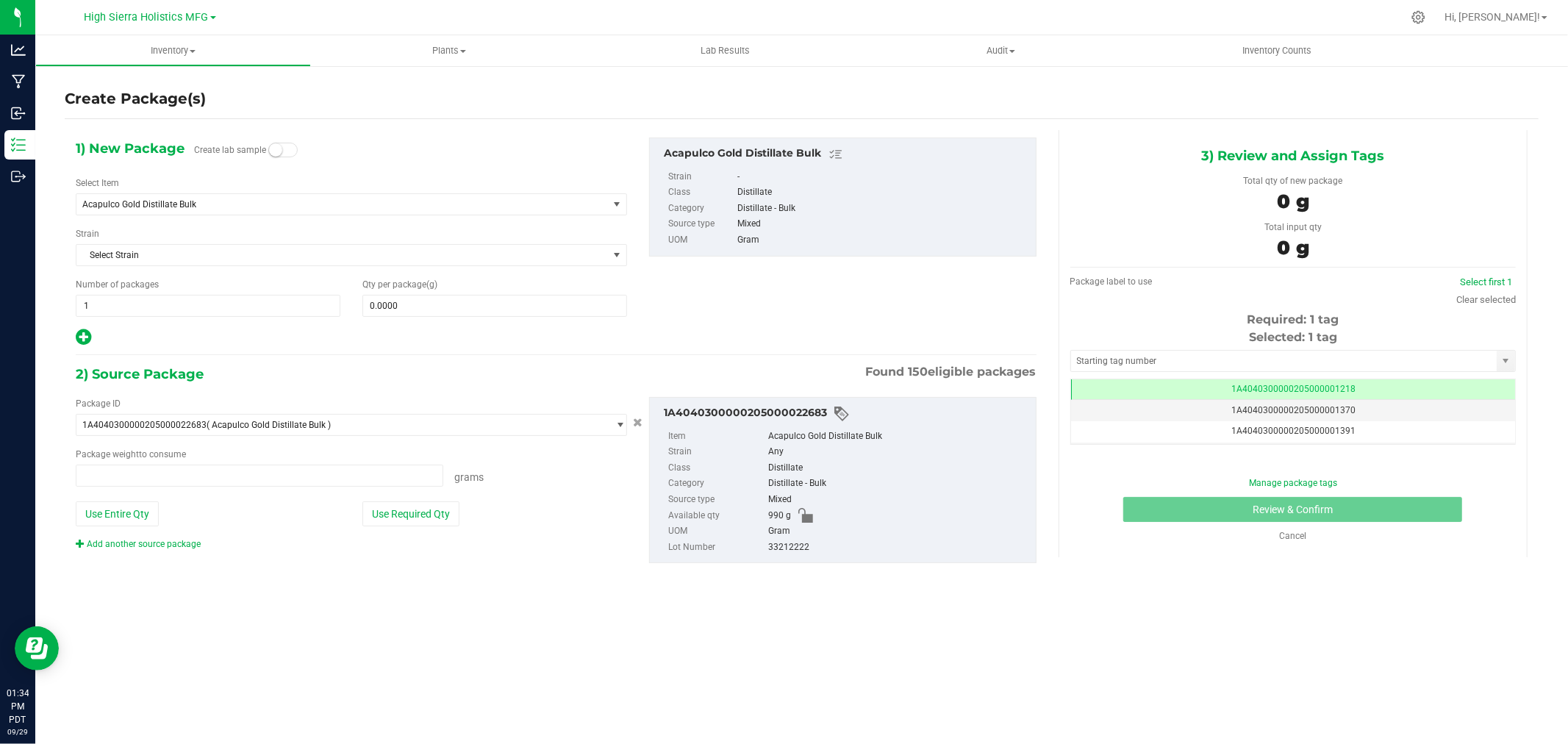
type input "0.0000 g"
click at [247, 197] on span "Acapulco Gold Distillate Bulk" at bounding box center [342, 204] width 531 height 20
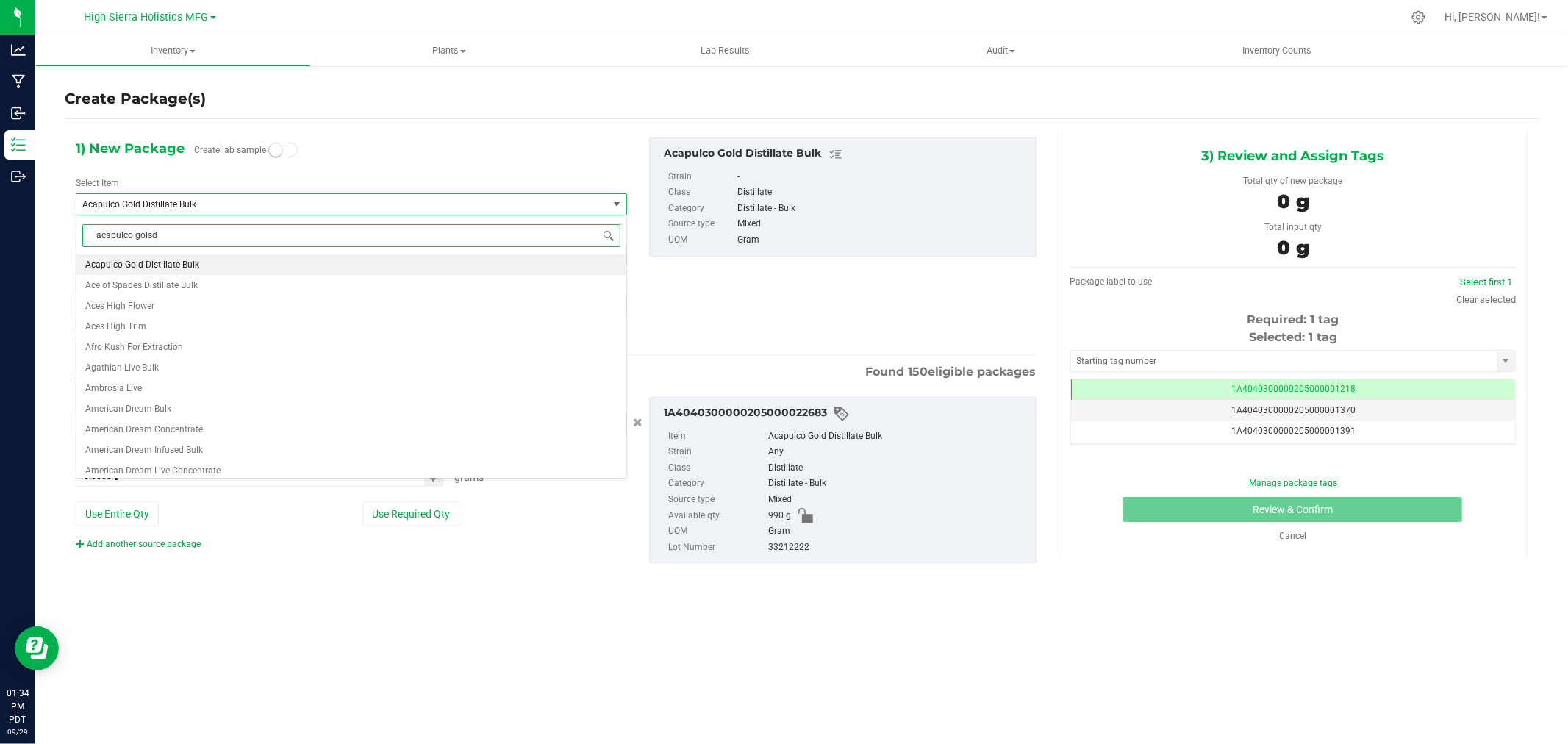
scroll to position [0, 0]
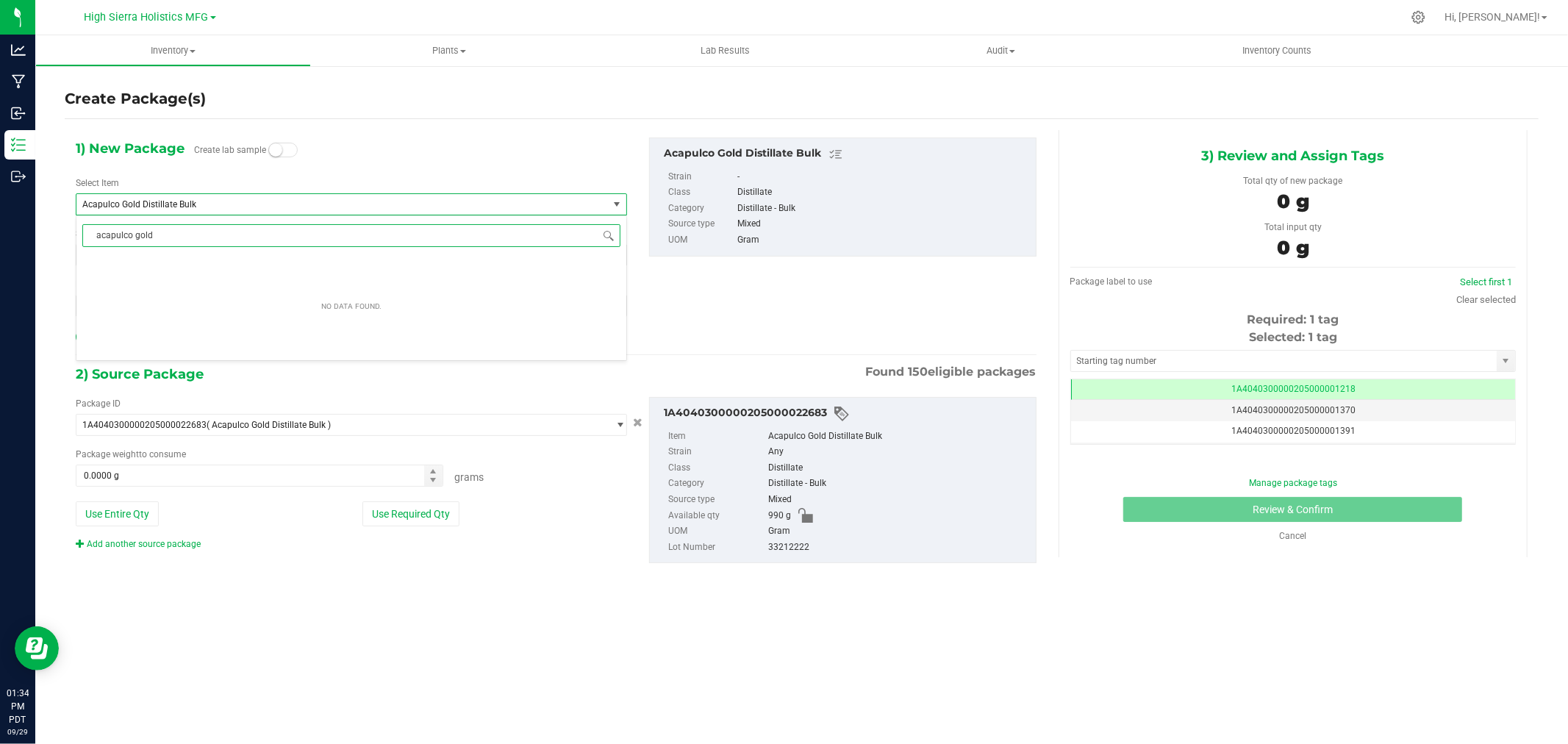
type input "acapulco gold"
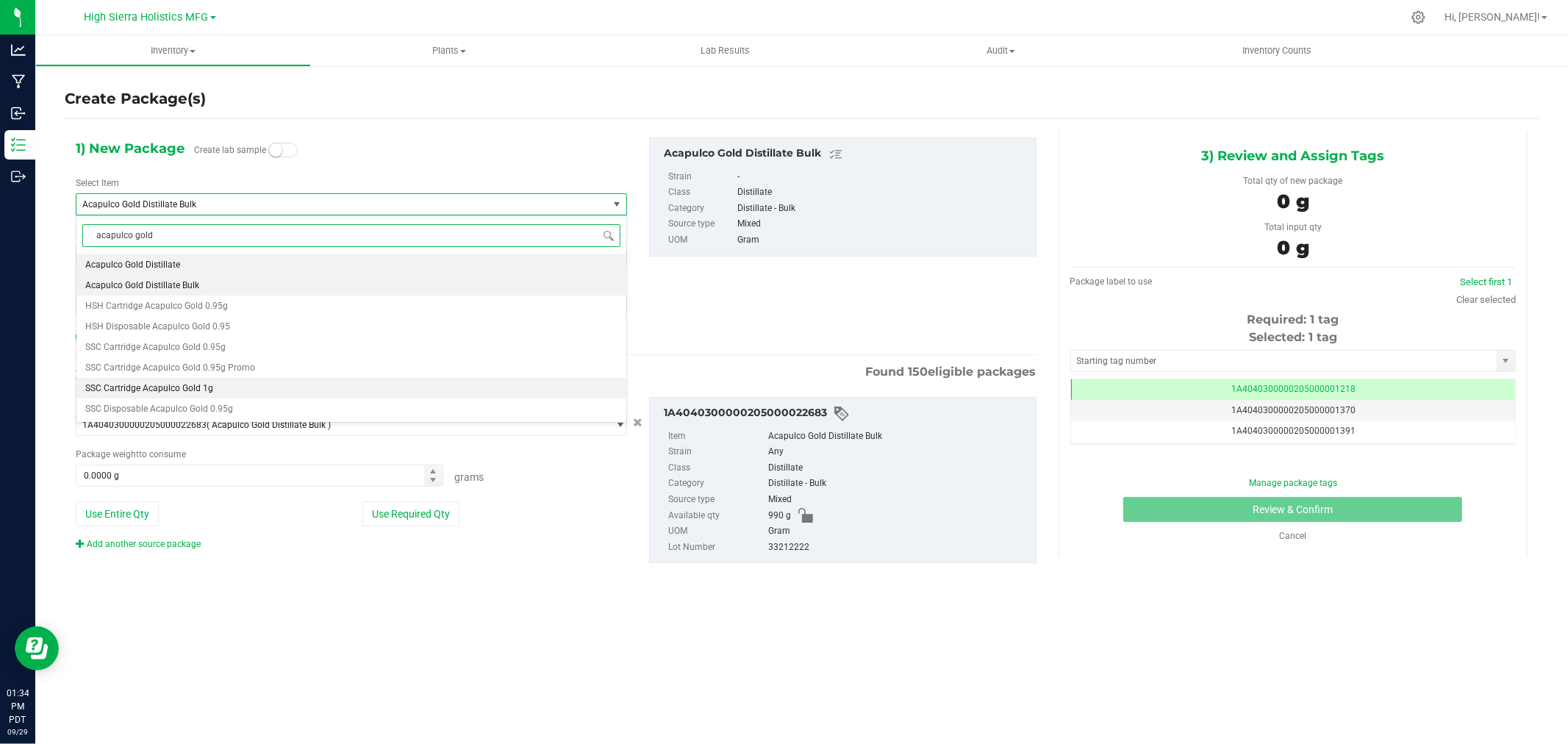
click at [234, 384] on li "SSC Cartridge Acapulco Gold 1g" at bounding box center [352, 387] width 550 height 20
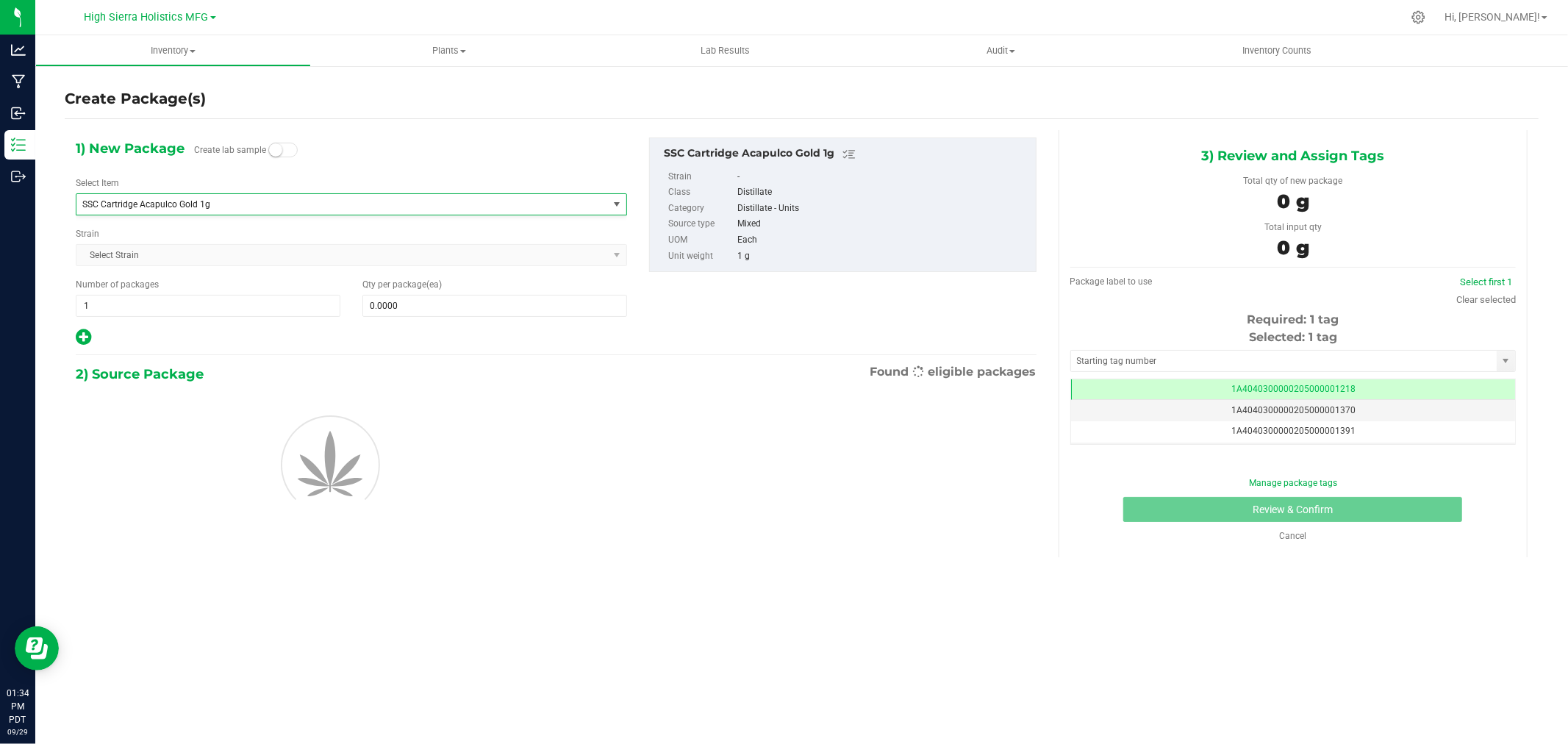
type input "0"
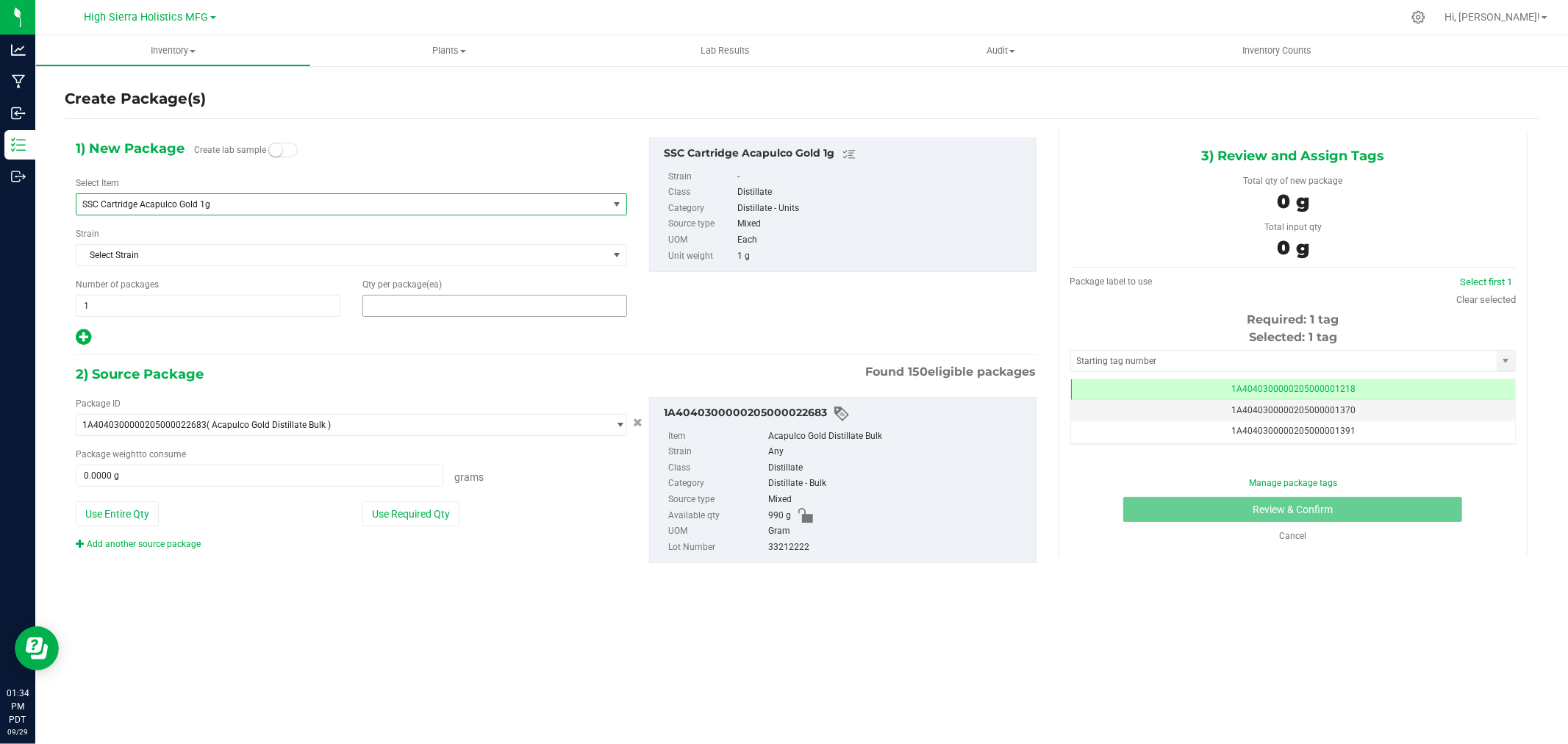
click at [416, 304] on span at bounding box center [494, 305] width 264 height 22
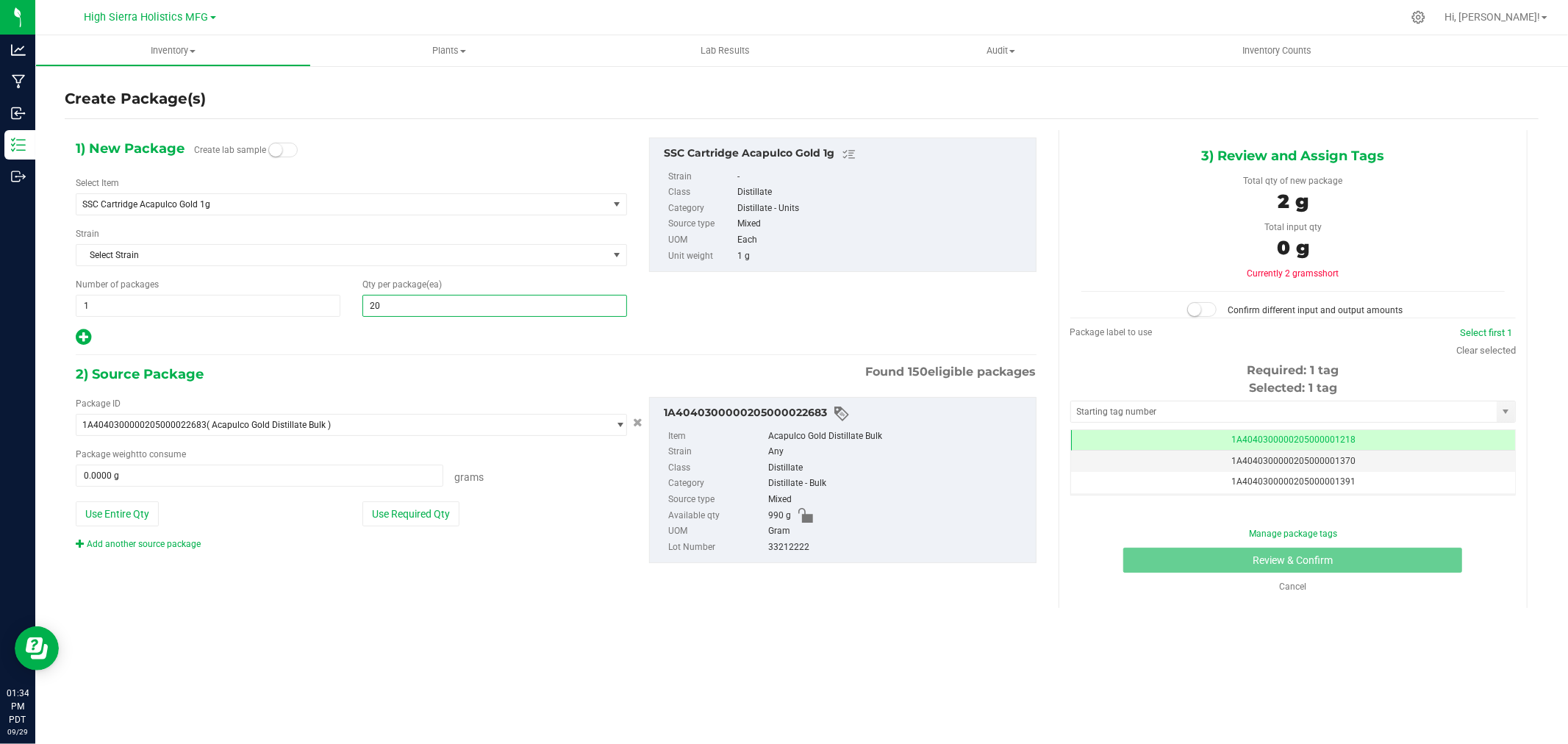
type input "200"
click at [413, 354] on div "1) New Package Create lab sample Select Item SSC Cartridge Acapulco Gold 1g Sky…" at bounding box center [557, 362] width 983 height 465
click at [425, 515] on button "Use Required Qty" at bounding box center [410, 514] width 97 height 25
type input "200.0000 g"
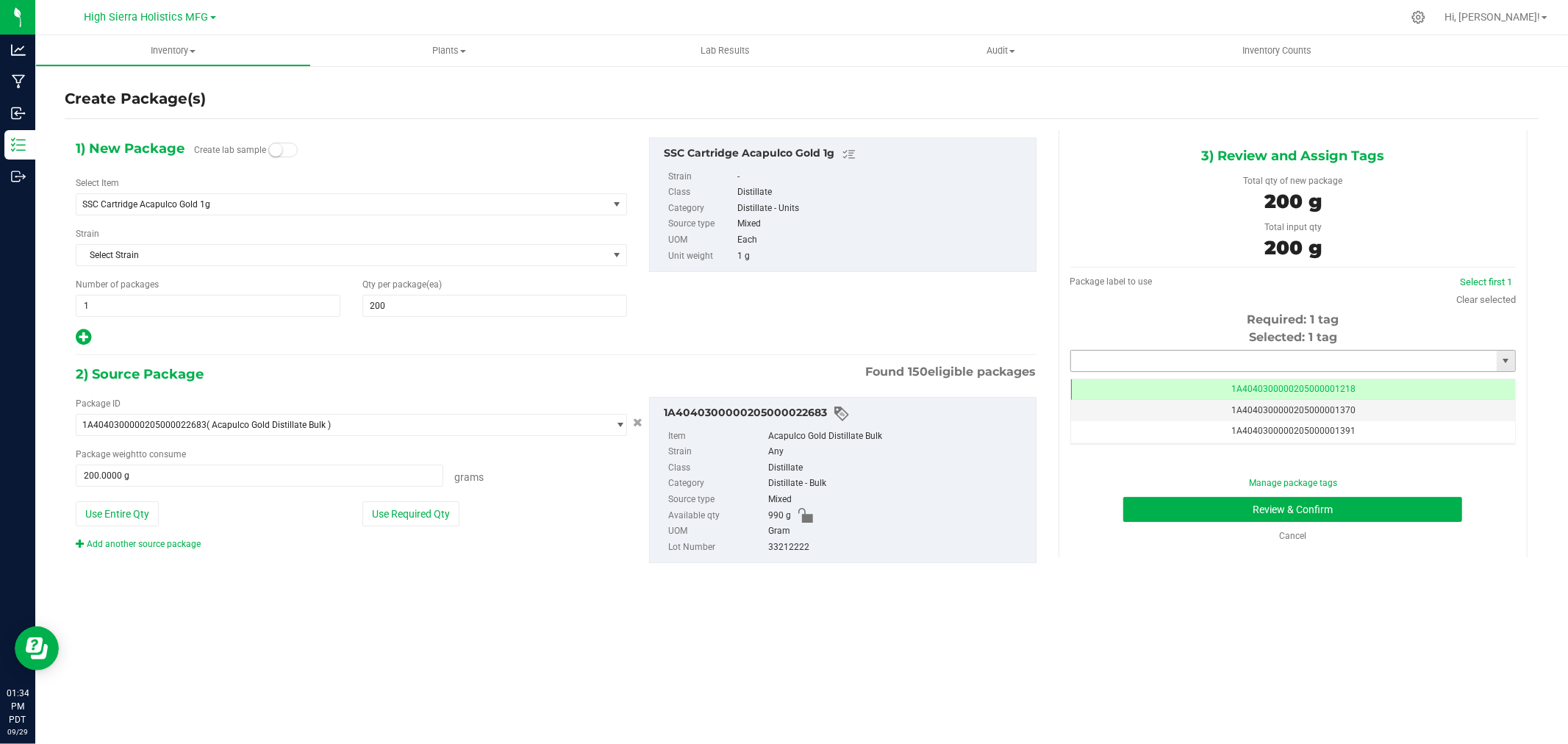
click at [1187, 361] on input "text" at bounding box center [1283, 361] width 426 height 20
click at [1135, 380] on li "1A4040300000205000021305" at bounding box center [1293, 386] width 444 height 22
type input "1A4040300000205000021305"
click at [1178, 514] on button "Review & Confirm" at bounding box center [1293, 510] width 339 height 25
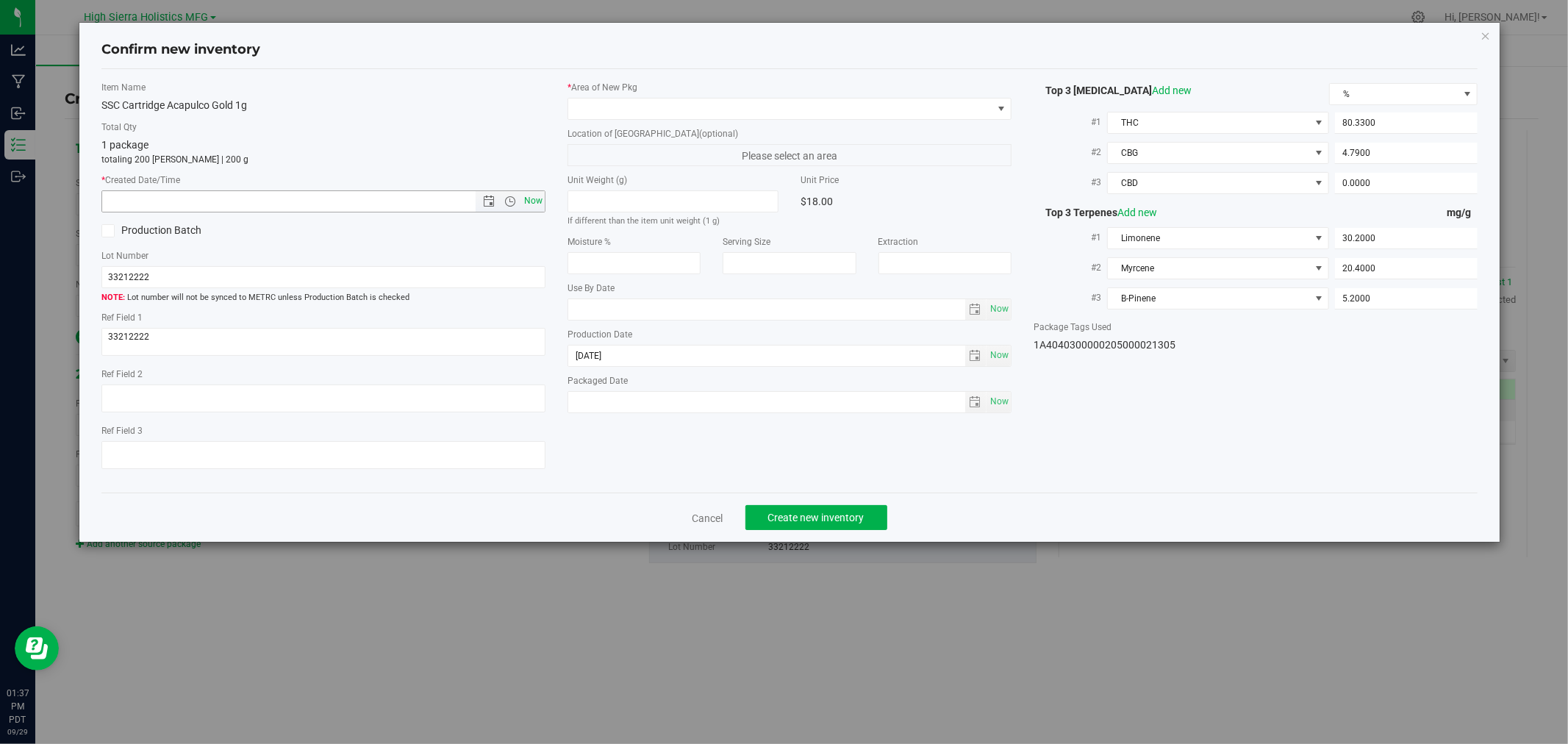
click at [539, 195] on span "Now" at bounding box center [534, 201] width 25 height 21
type input "9/29/2025 1:37 PM"
click at [657, 107] on span at bounding box center [780, 108] width 424 height 20
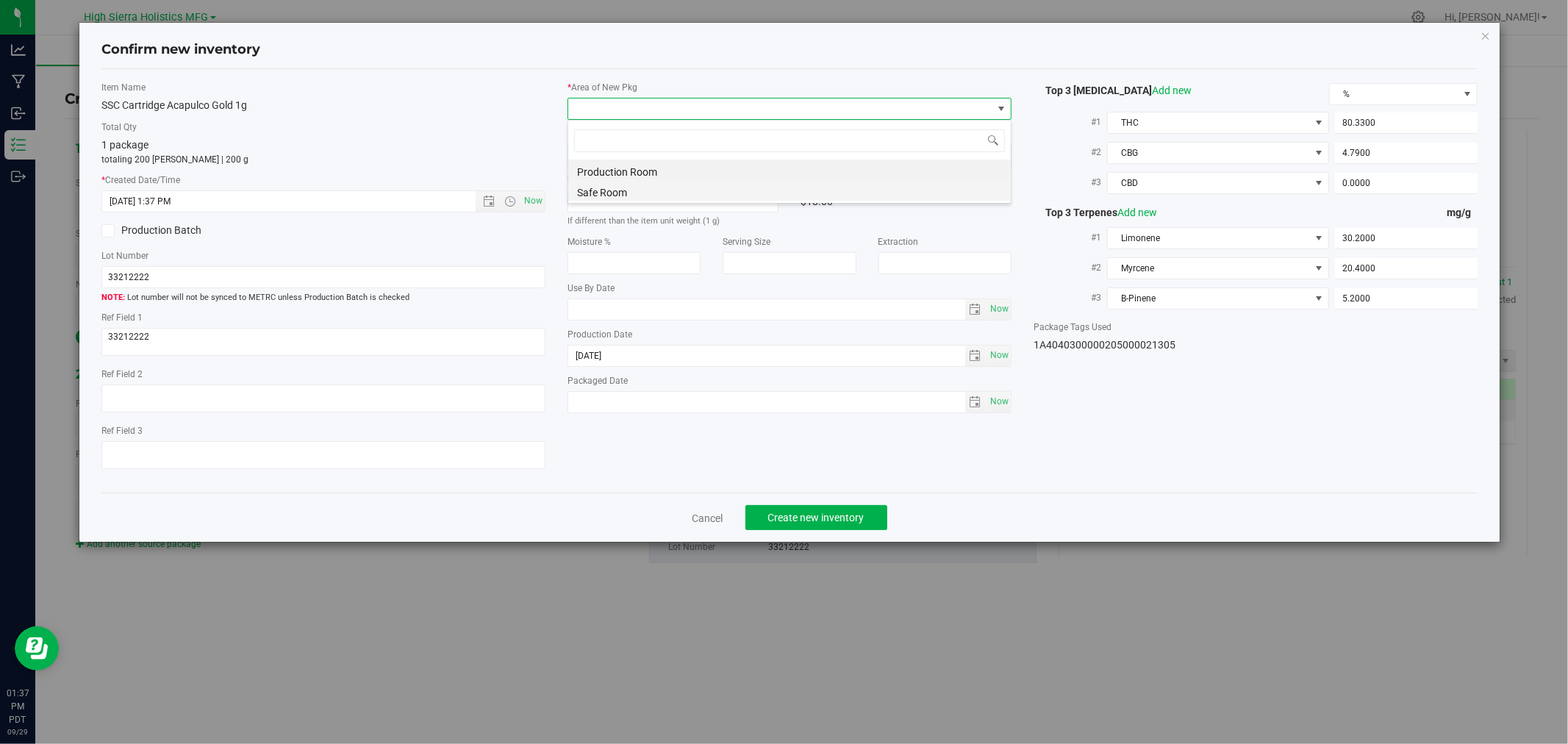
click at [633, 195] on li "Safe Room" at bounding box center [789, 190] width 443 height 20
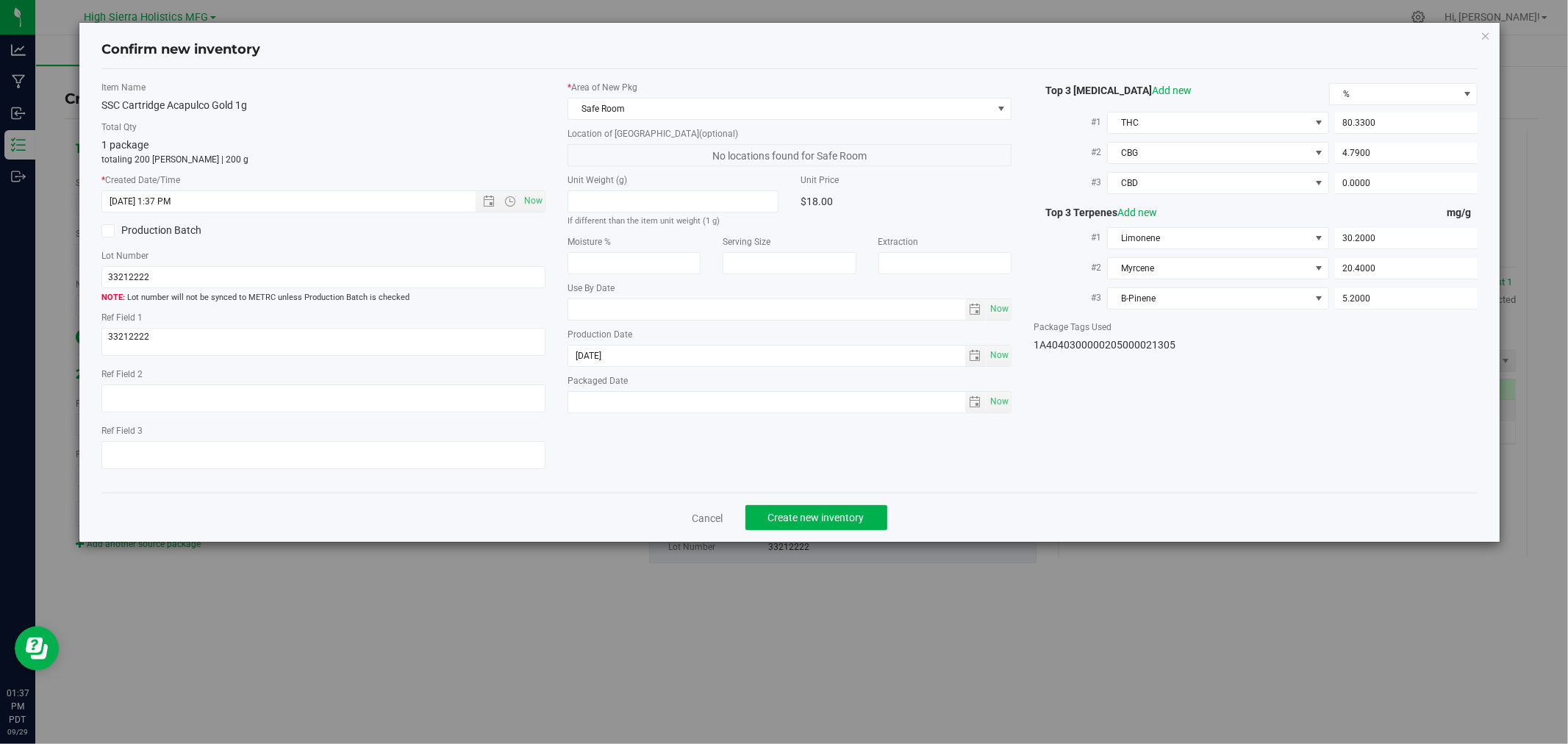
click at [408, 73] on div "Item Name SSC Cartridge Acapulco Gold 1g Total Qty 1 package totaling 200 eache…" at bounding box center [789, 281] width 1376 height 424
click at [850, 523] on span "Create new inventory" at bounding box center [816, 518] width 96 height 11
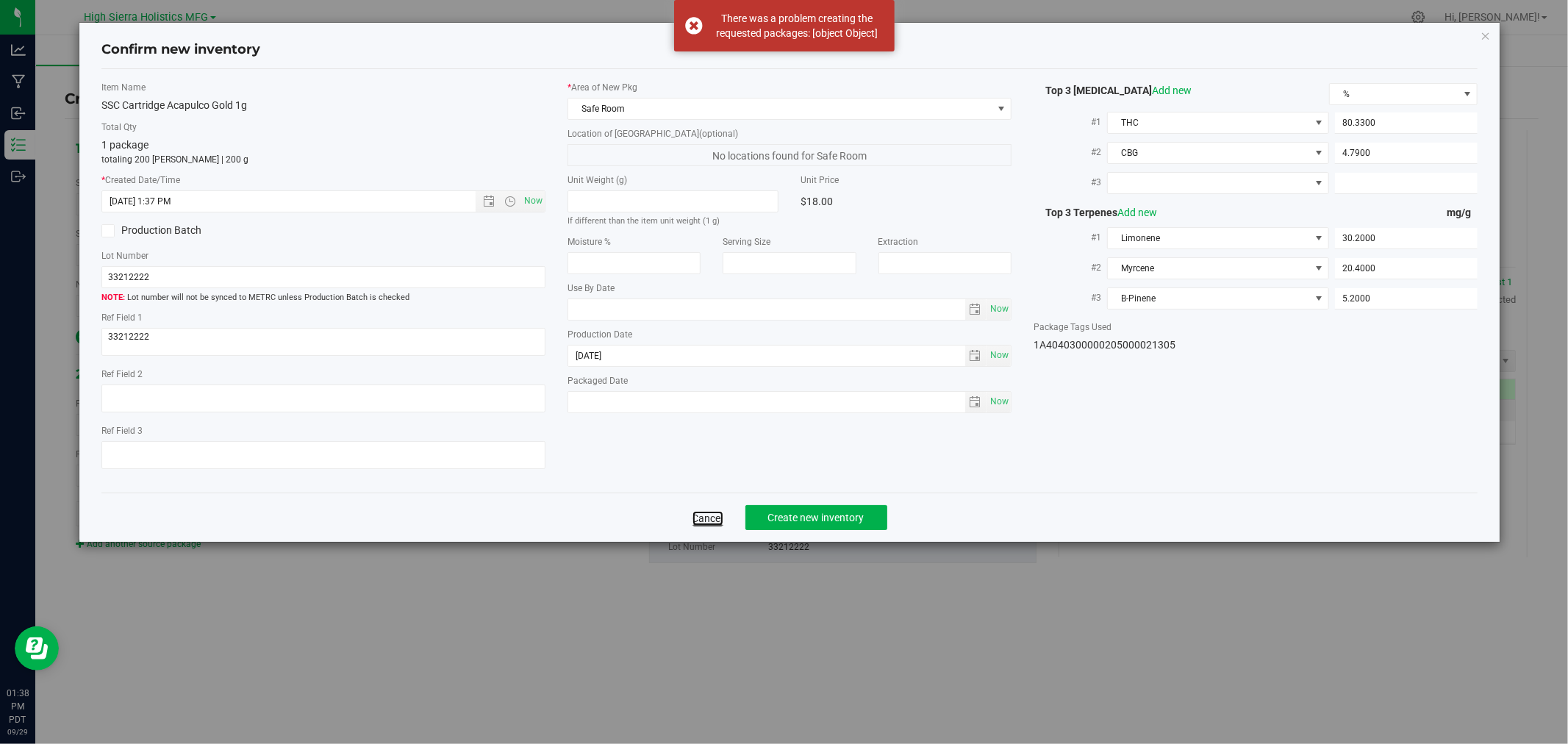
click at [710, 526] on link "Cancel" at bounding box center [708, 519] width 31 height 15
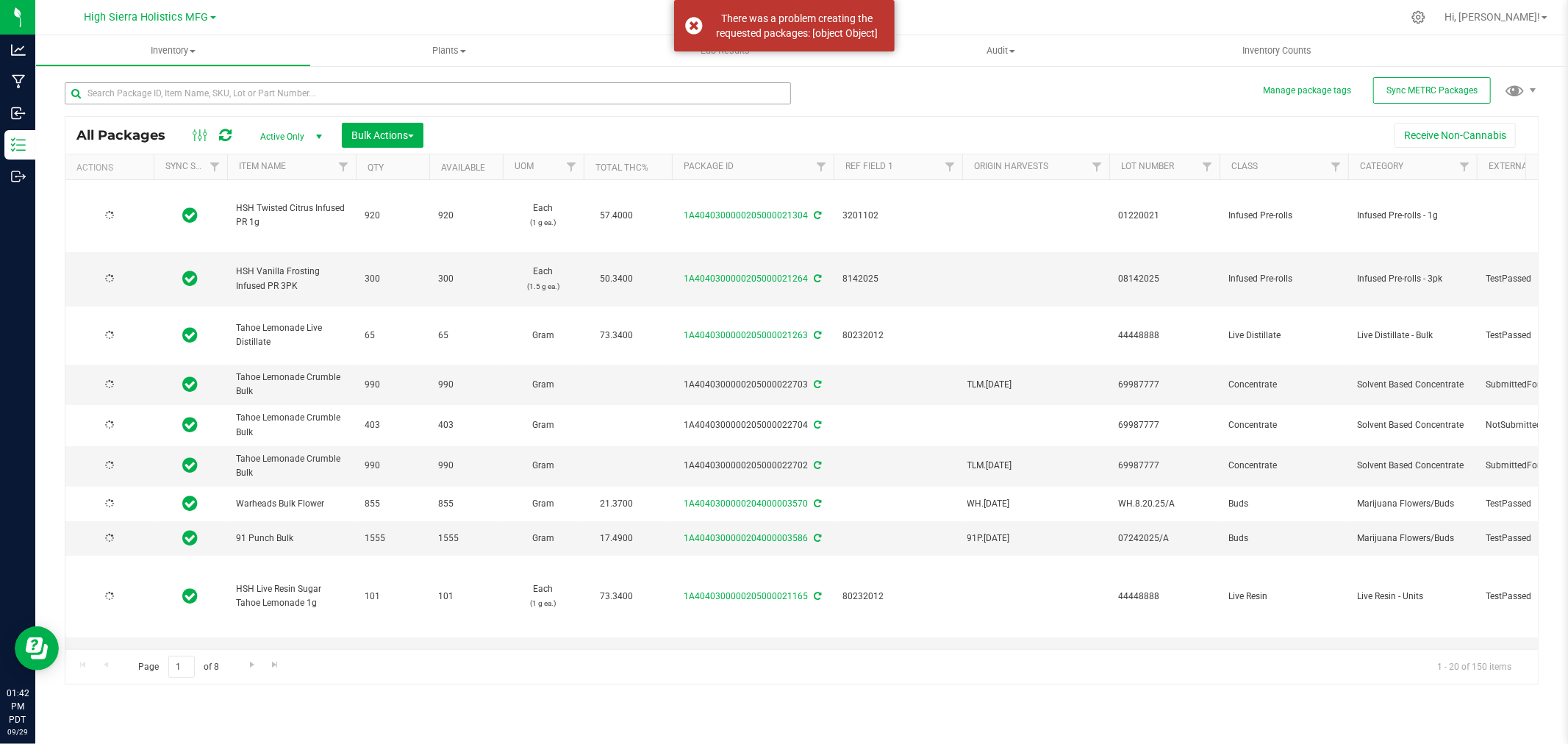
type input "2025-08-19"
type input "2025-08-14"
type input "2025-06-25"
type input "2025-08-20"
type input "2025-07-24"
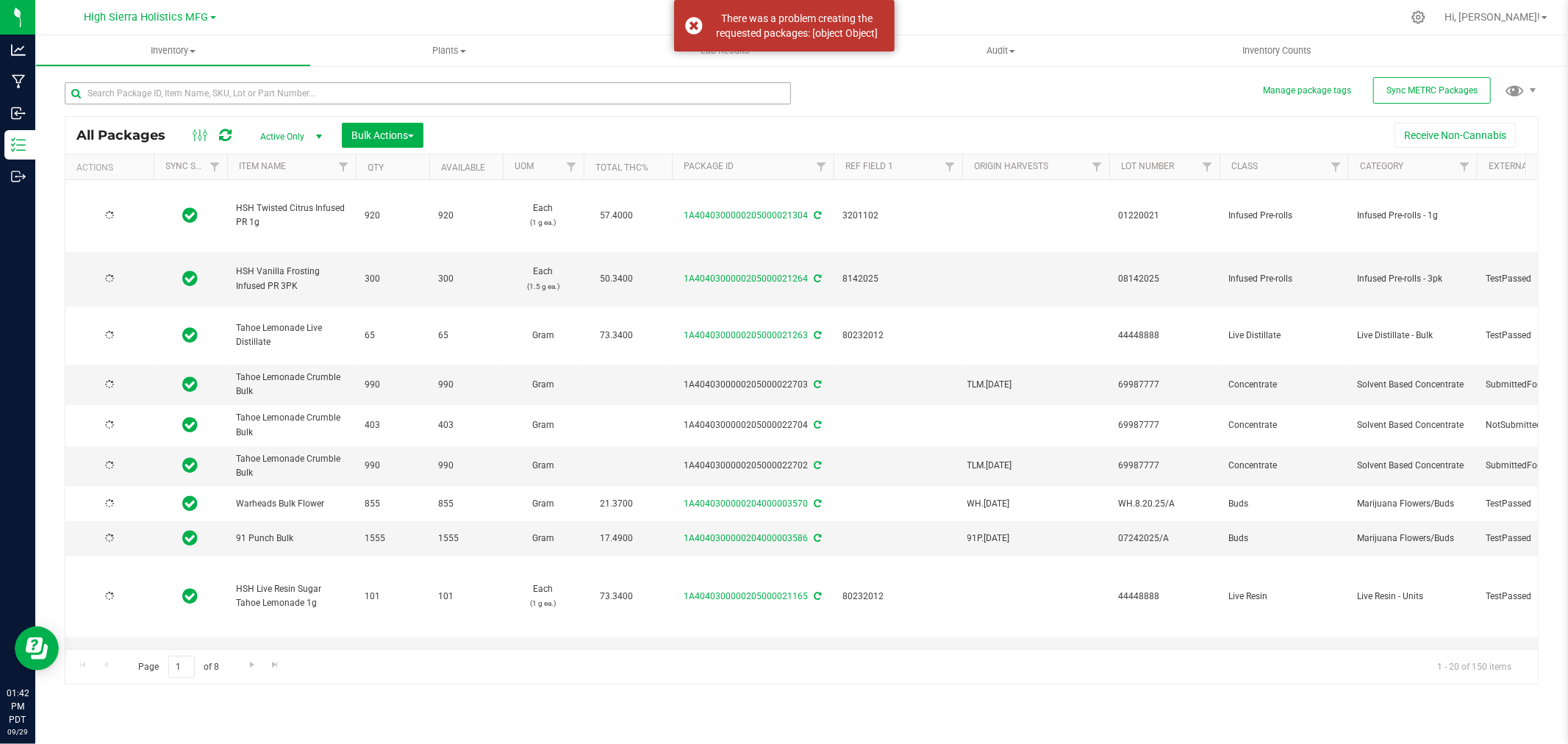
type input "2025-06-25"
type input "2025-08-22"
type input "2025-08-19"
type input "2025-08-22"
type input "2025-09-15"
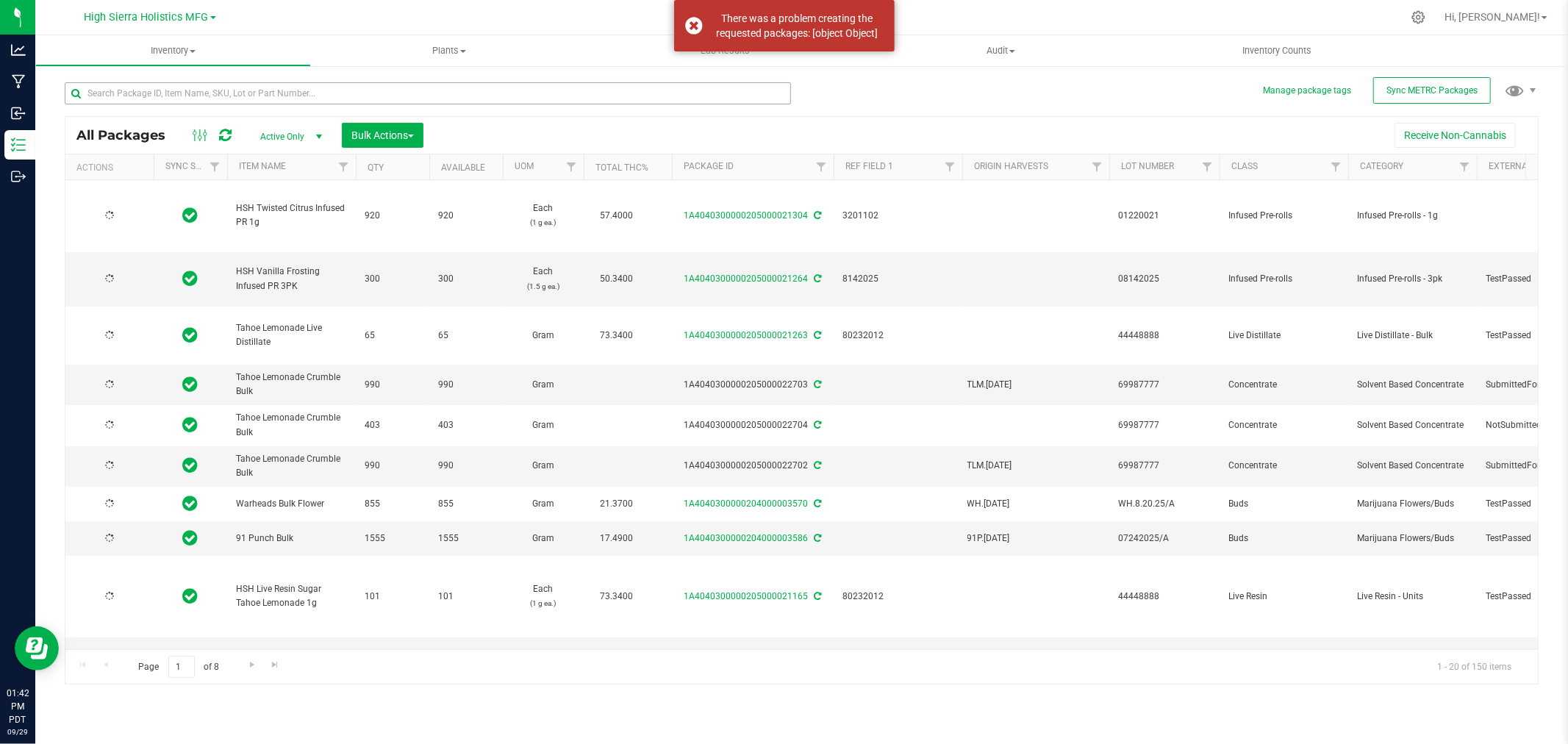
type input "2025-09-11"
type input "2025-07-14"
type input "2025-07-25"
type input "2025-06-09"
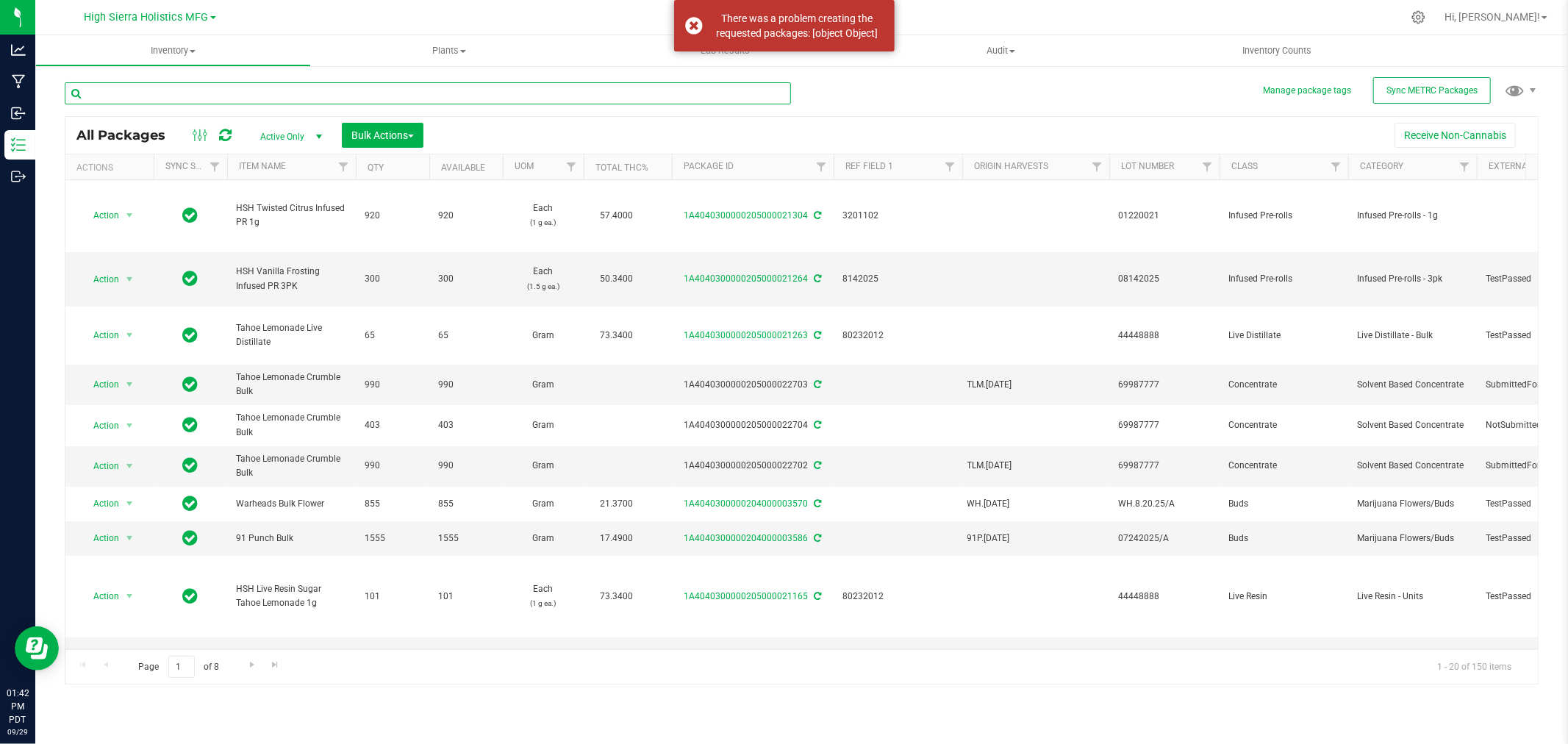
click at [173, 90] on input "text" at bounding box center [428, 93] width 727 height 22
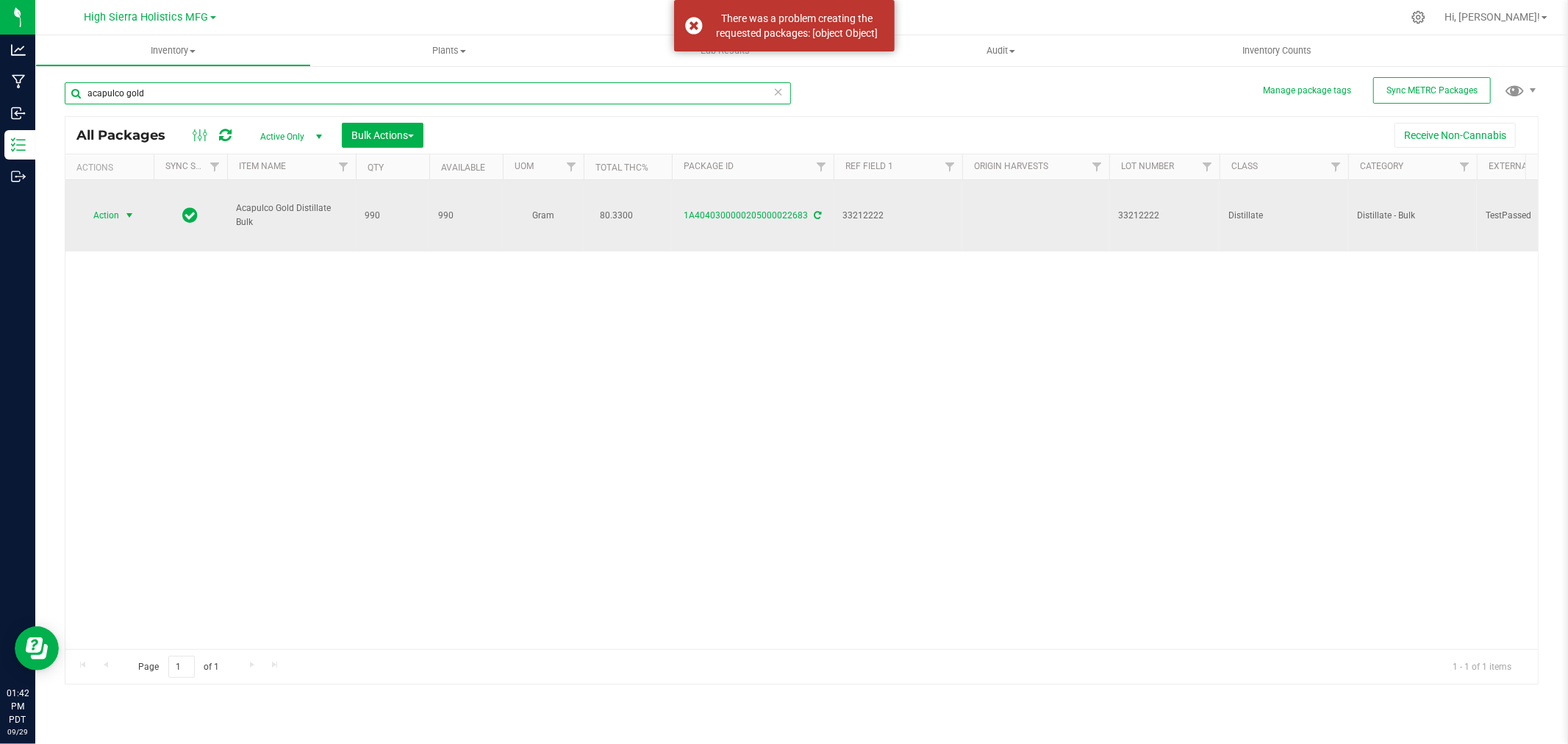
type input "acapulco gold"
click at [116, 215] on span "Action" at bounding box center [99, 215] width 40 height 20
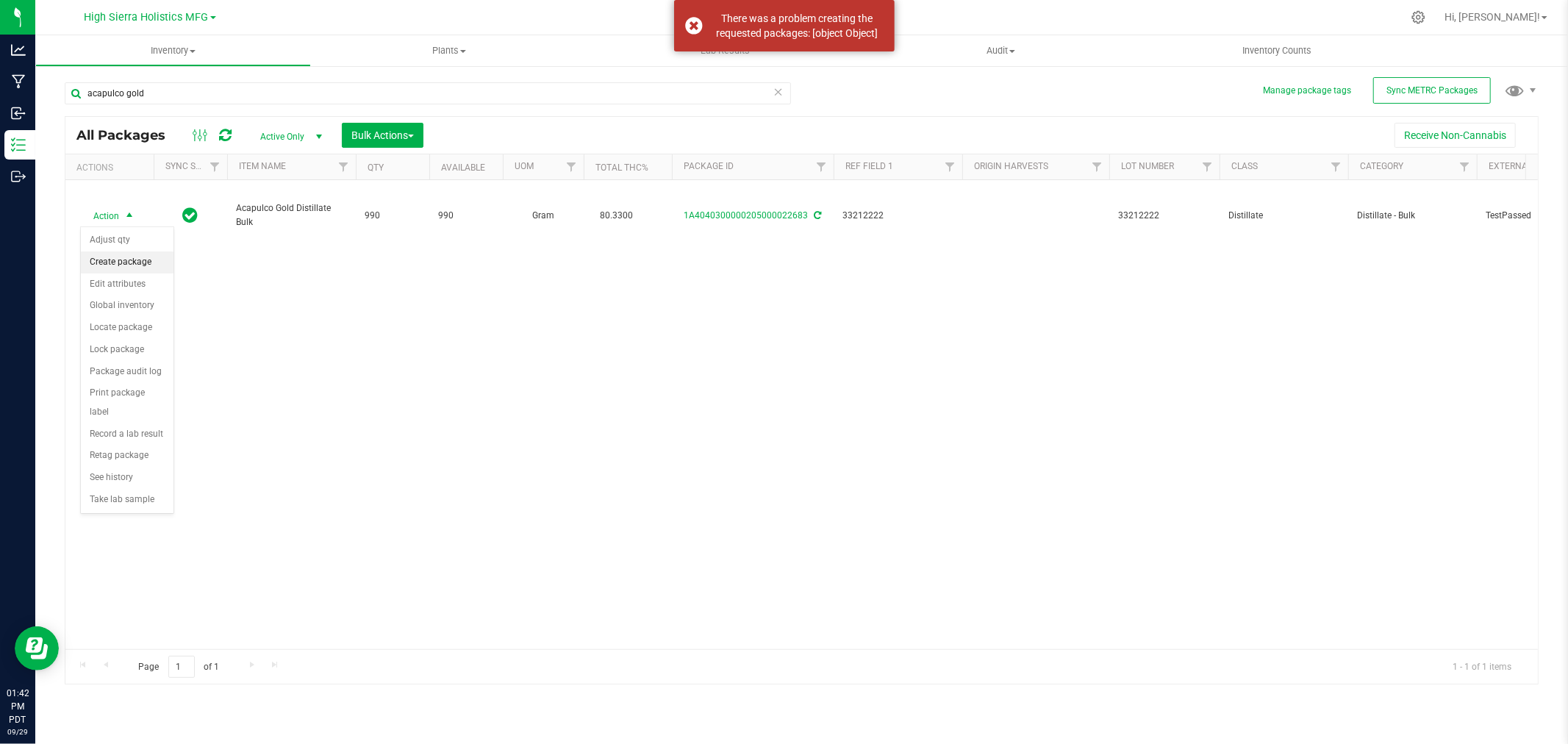
click at [111, 262] on li "Create package" at bounding box center [127, 262] width 93 height 22
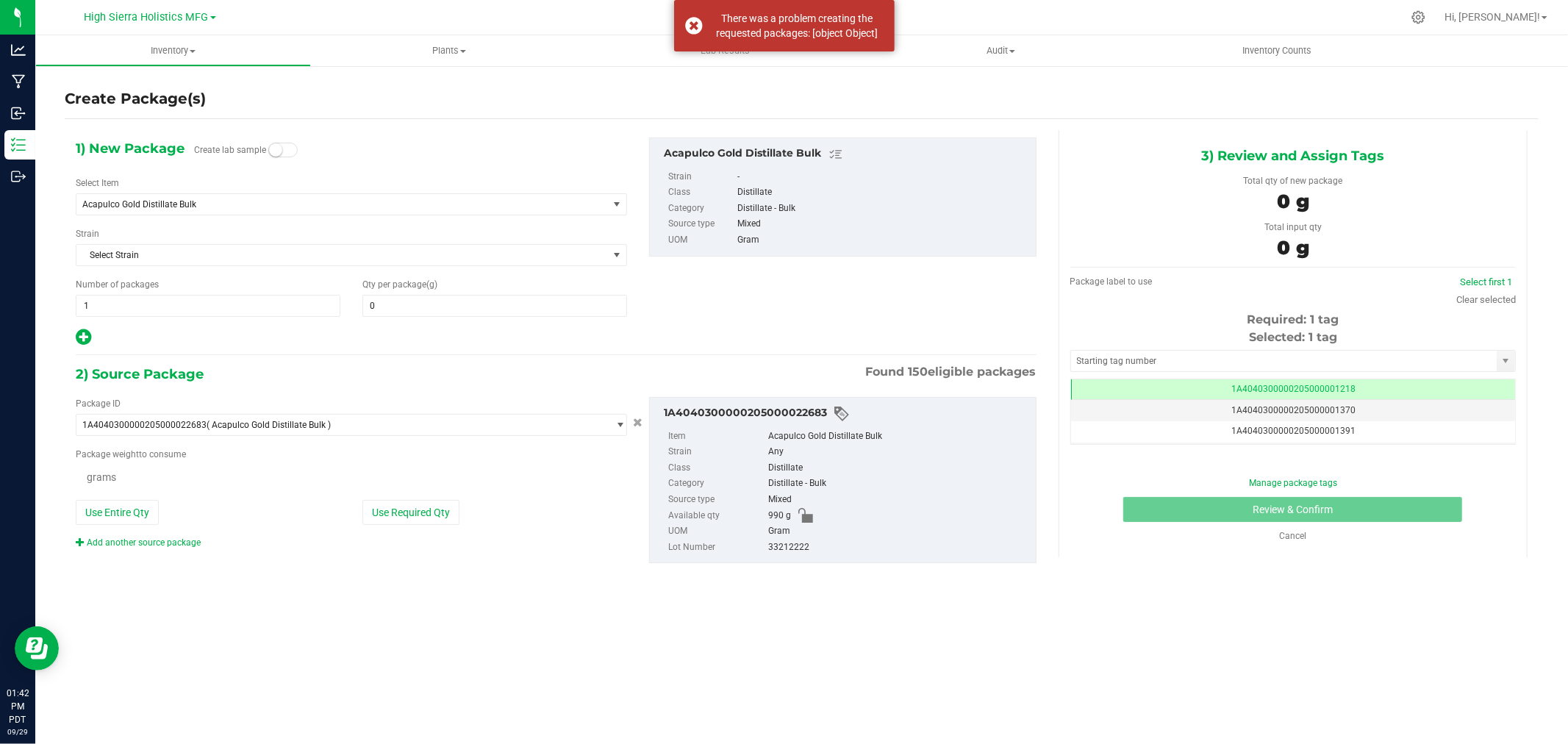
type input "0.0000"
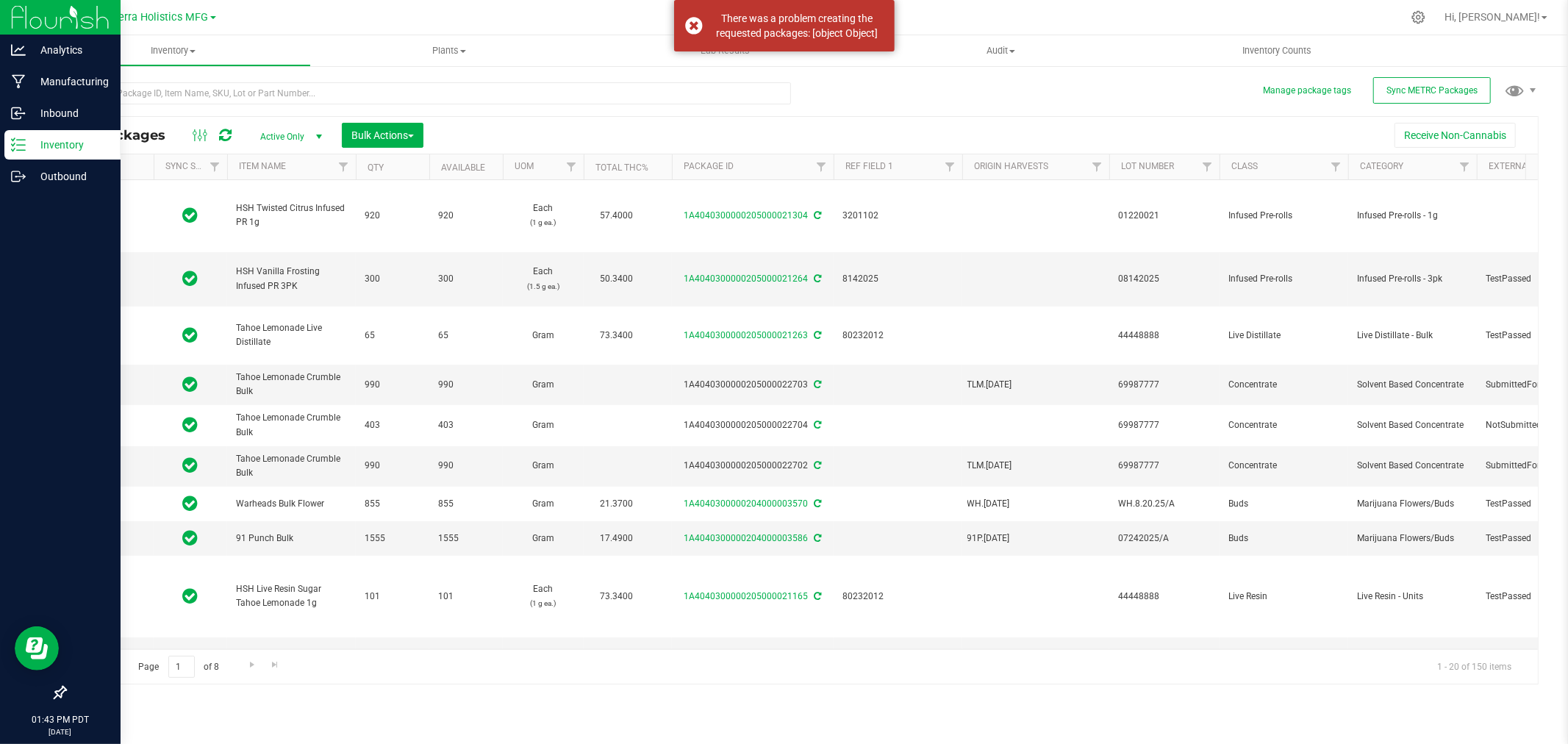
type input "2025-08-19"
type input "2025-08-14"
type input "2025-06-25"
type input "2025-08-20"
type input "2025-07-24"
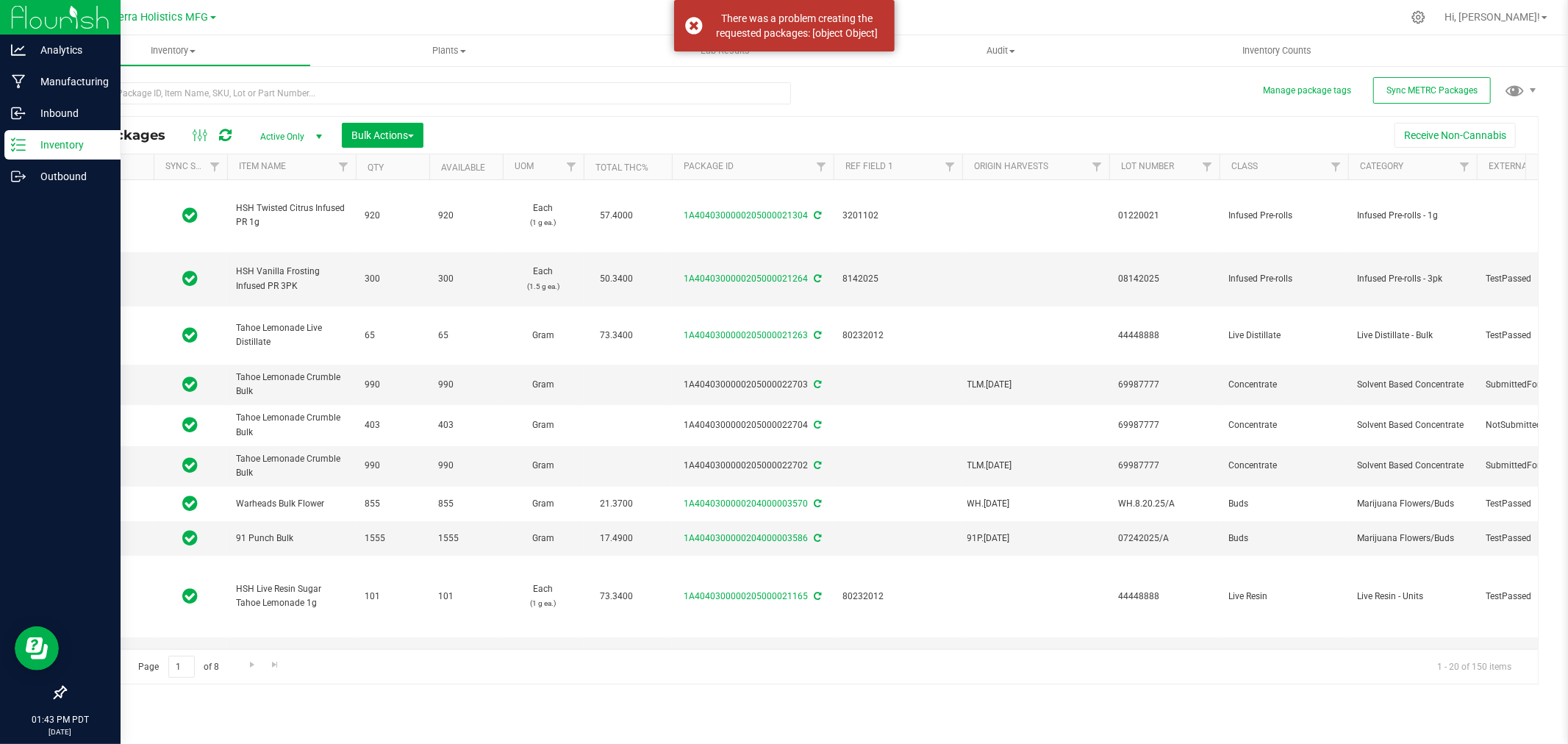
type input "2025-06-25"
type input "2025-08-22"
type input "2025-08-19"
type input "2025-08-22"
type input "2025-09-15"
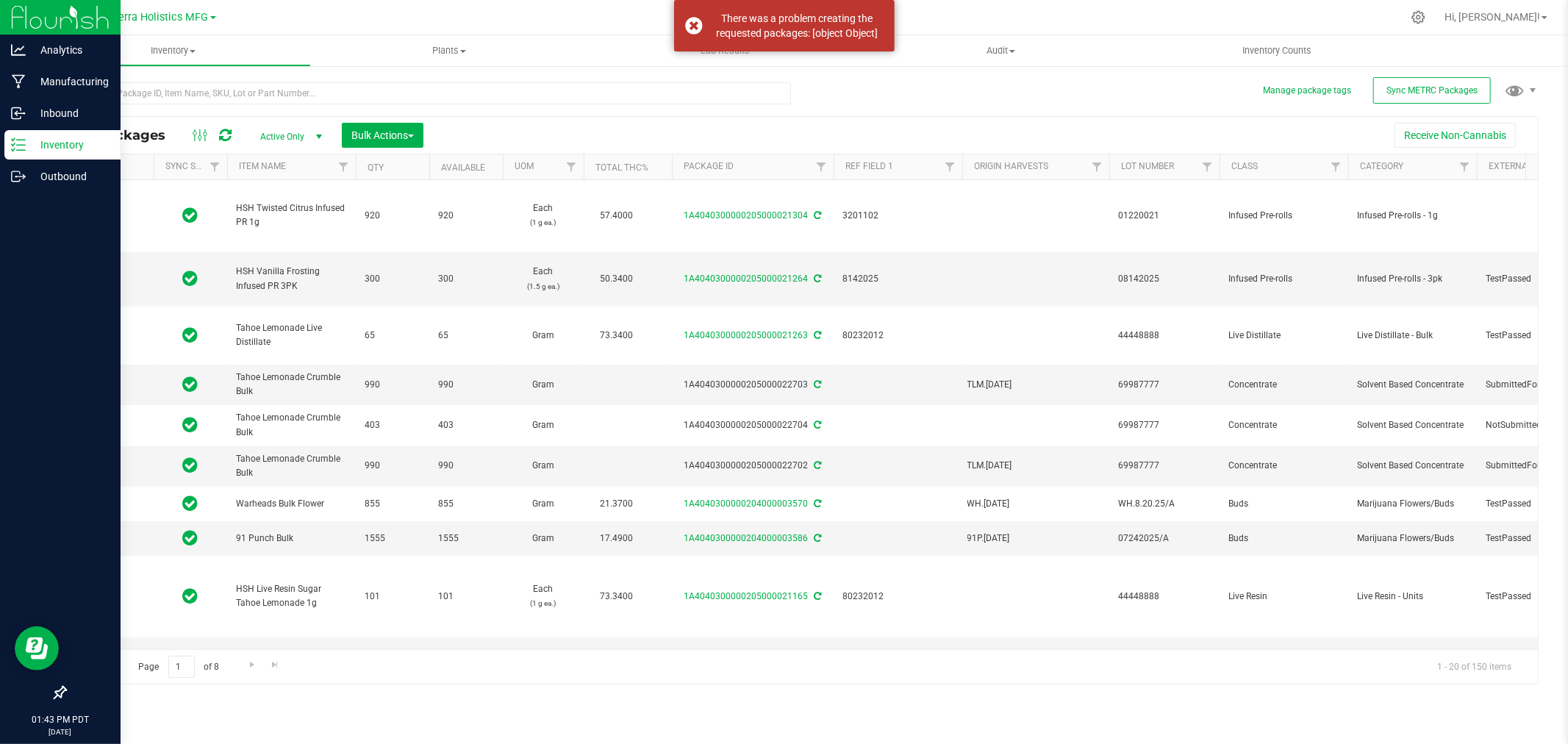
type input "2025-09-11"
type input "2025-07-14"
type input "2025-07-25"
type input "2025-06-09"
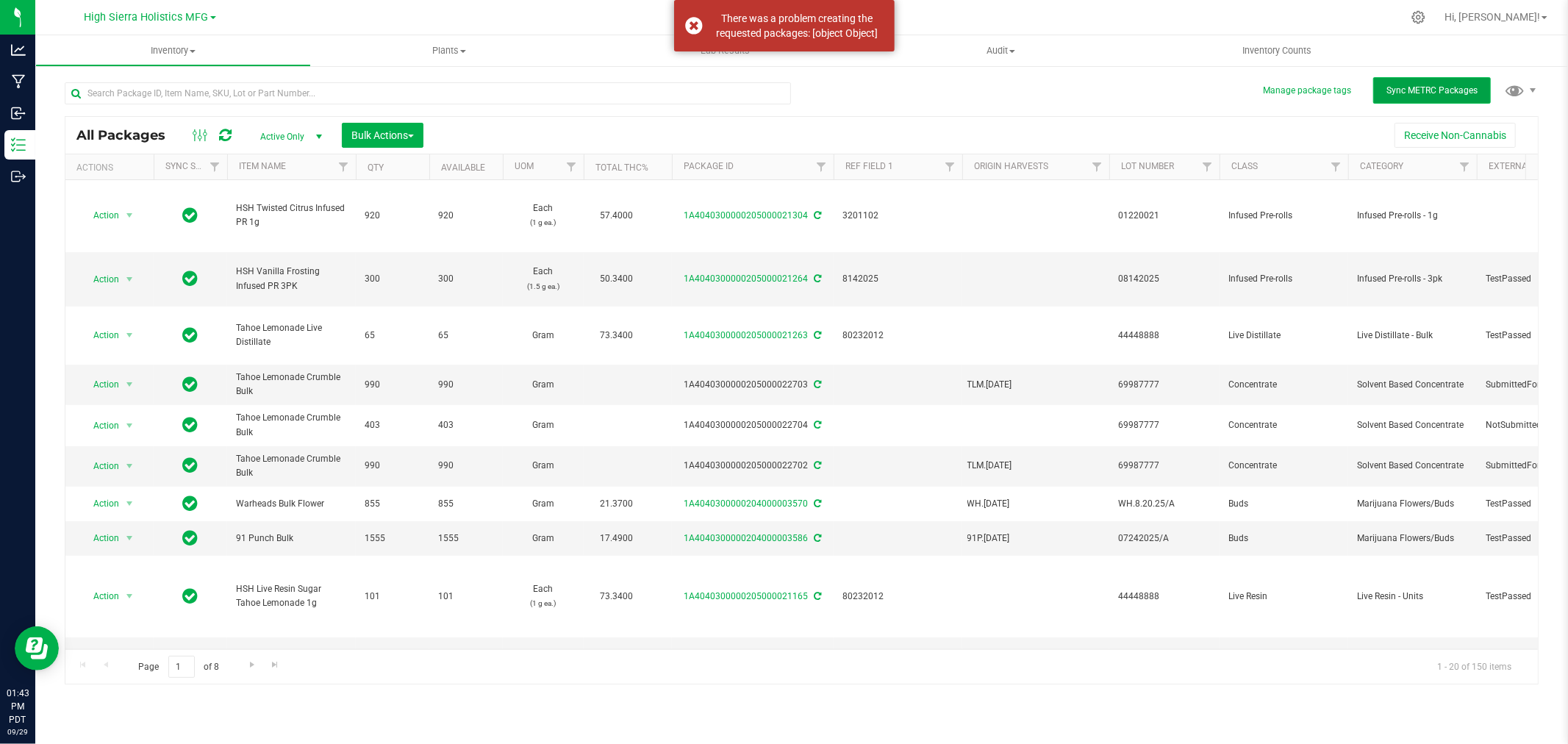
click at [1421, 81] on button "Sync METRC Packages" at bounding box center [1432, 90] width 118 height 27
click at [695, 20] on div "There was a problem creating the requested packages: [object Object]" at bounding box center [784, 25] width 221 height 51
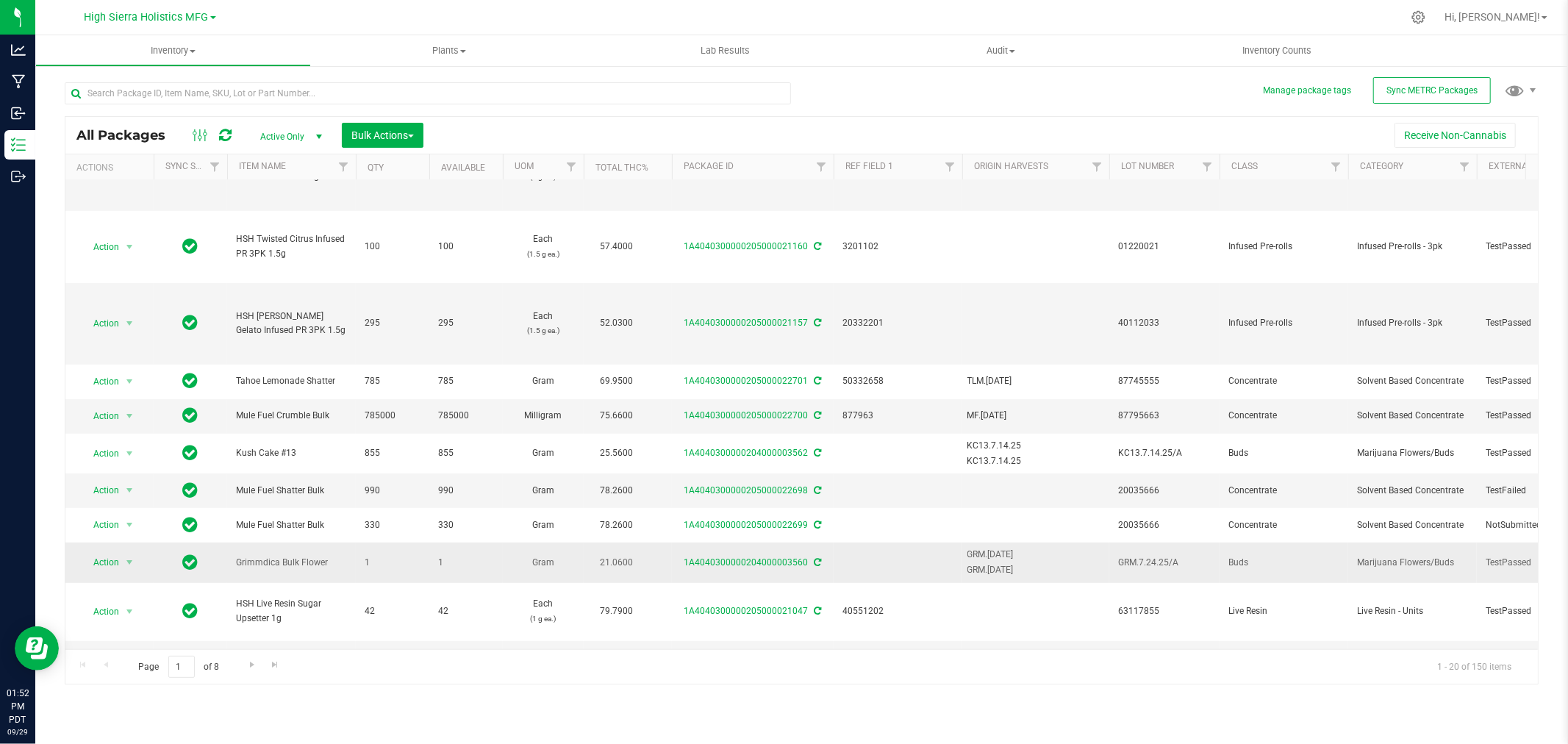
scroll to position [540, 0]
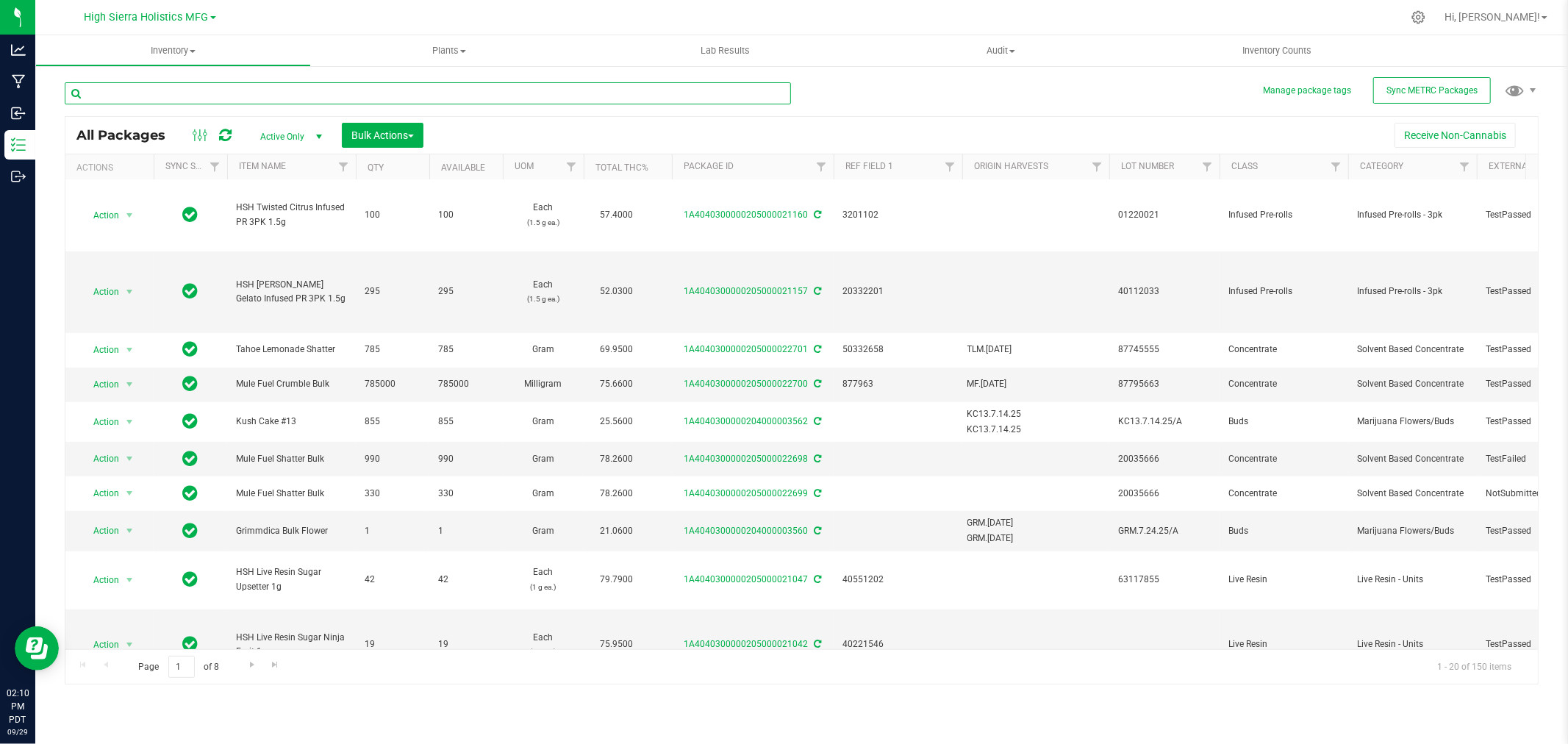
click at [251, 93] on input "text" at bounding box center [428, 93] width 727 height 22
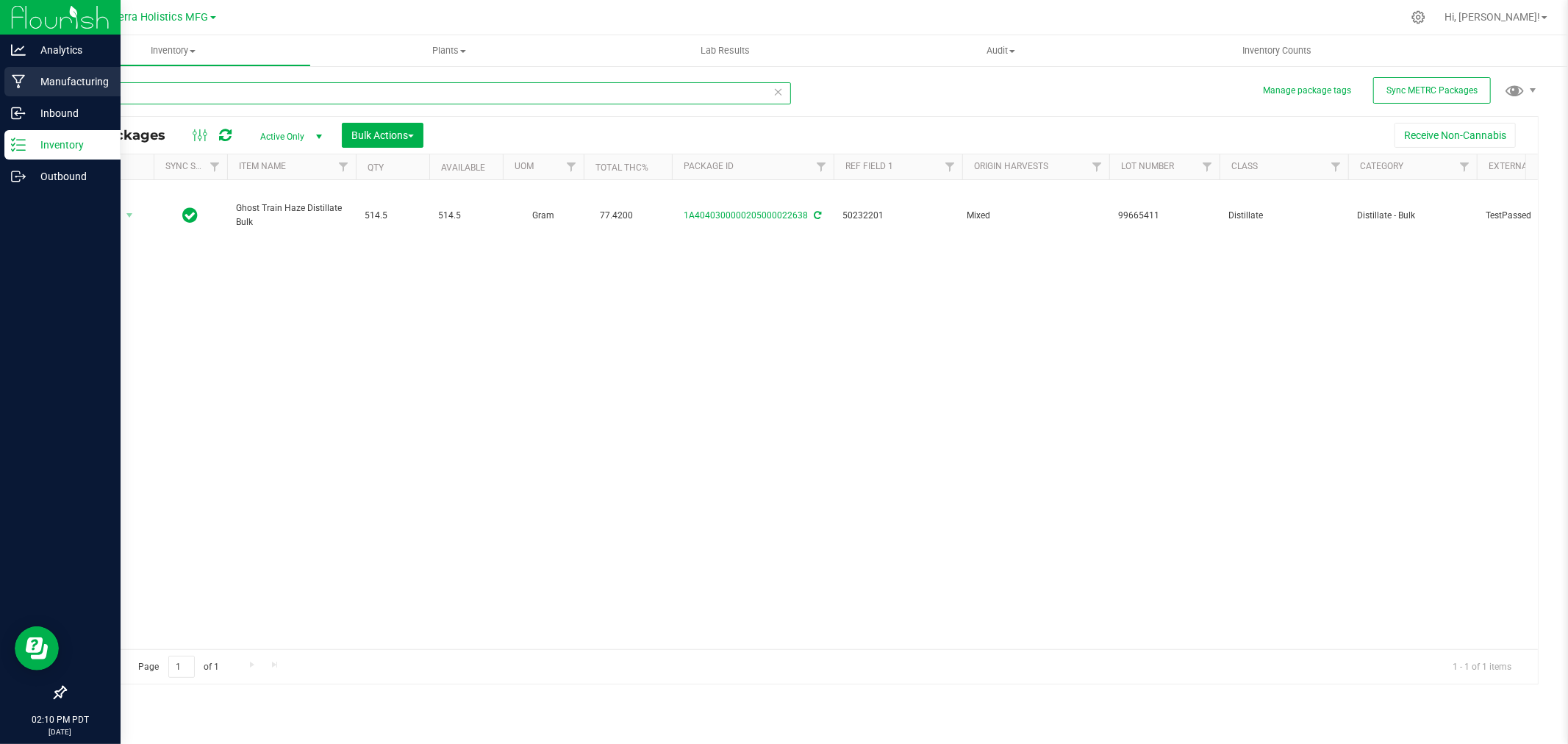
drag, startPoint x: 125, startPoint y: 89, endPoint x: 17, endPoint y: 81, distance: 108.3
click at [17, 81] on div "Analytics Manufacturing Inbound Inventory Outbound 02:10 PM PDT 09/29/2025 09/2…" at bounding box center [784, 372] width 1568 height 744
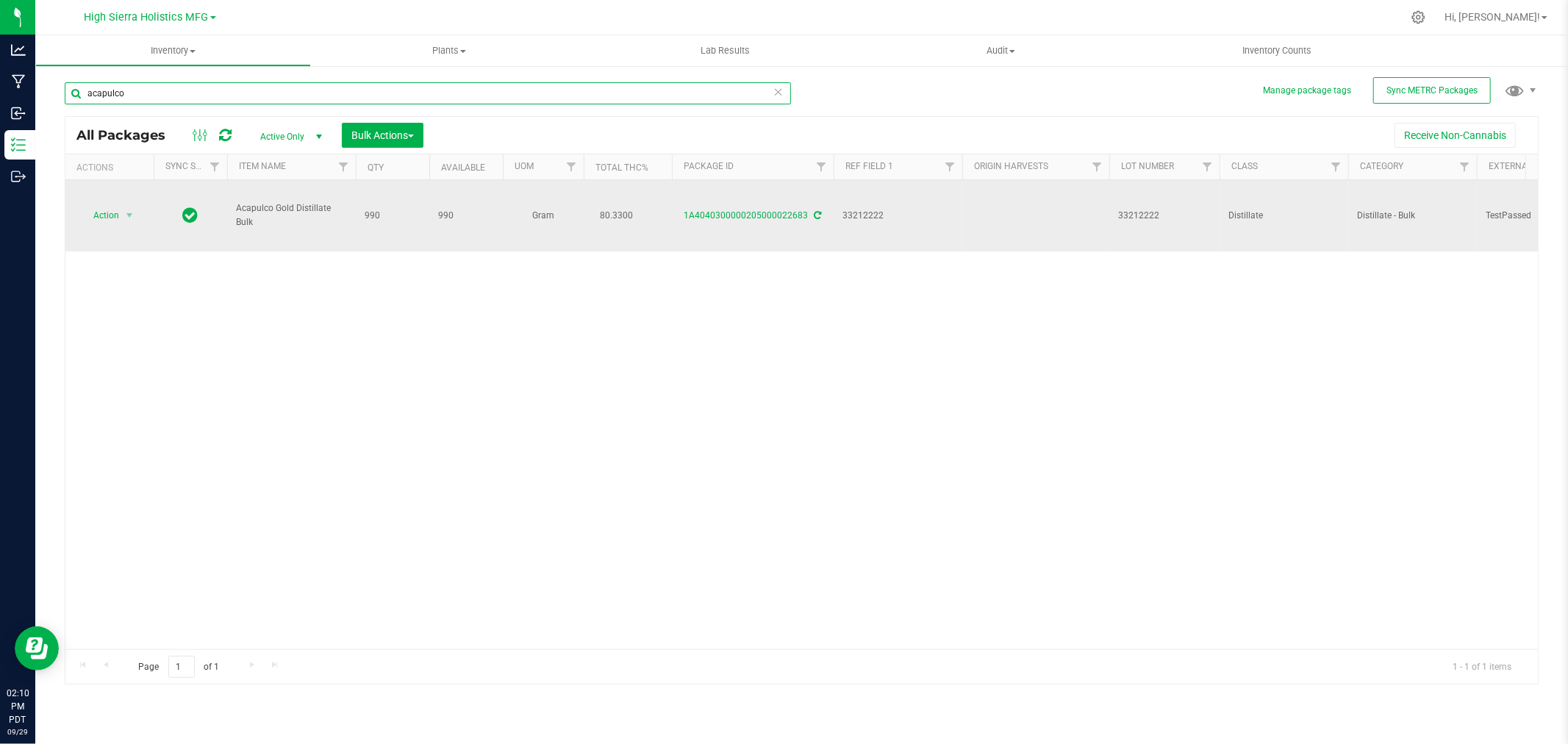
type input "acapulco"
click at [280, 230] on td "Acapulco Gold Distillate Bulk" at bounding box center [291, 216] width 129 height 72
click at [130, 211] on span "select" at bounding box center [129, 216] width 11 height 11
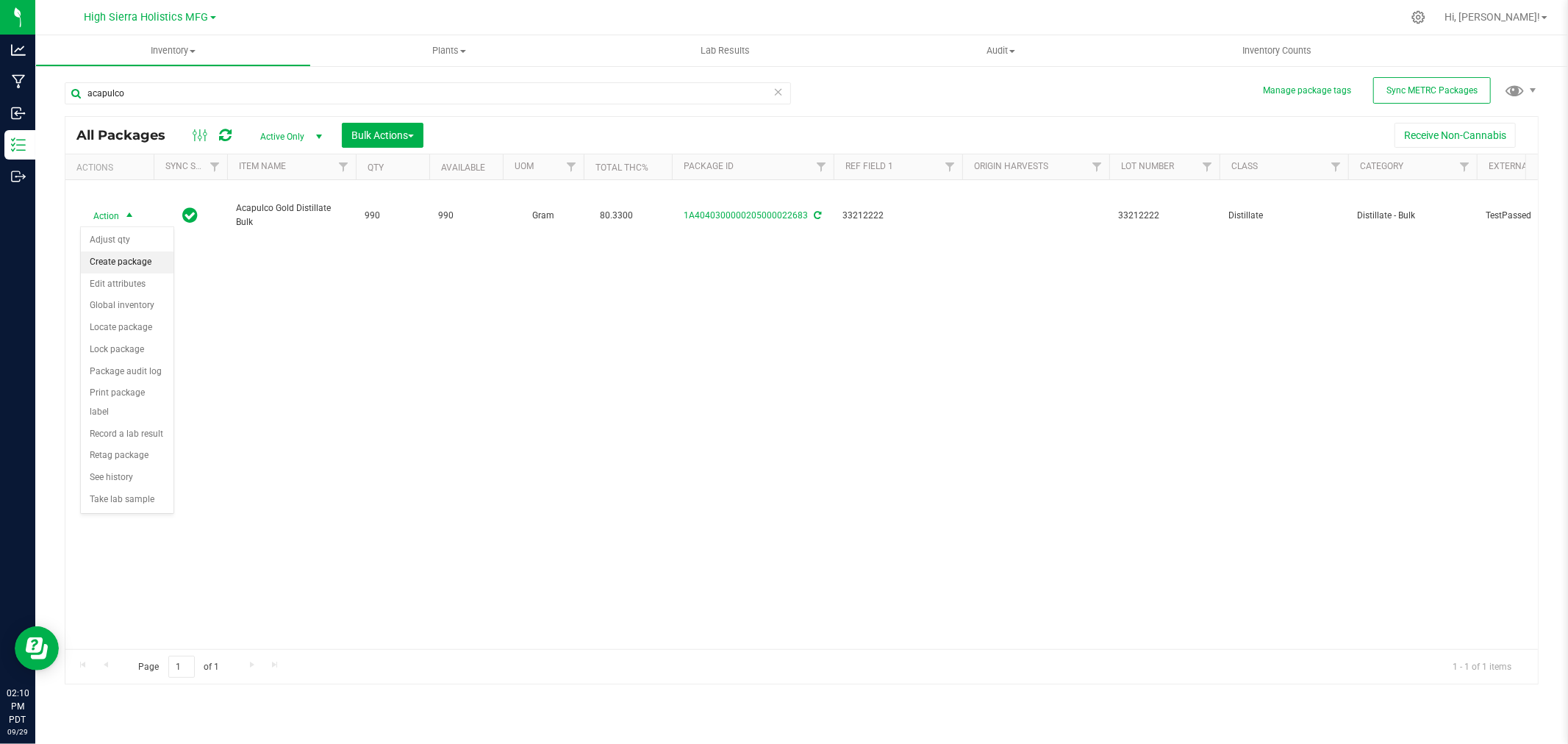
click at [138, 257] on li "Create package" at bounding box center [127, 262] width 93 height 22
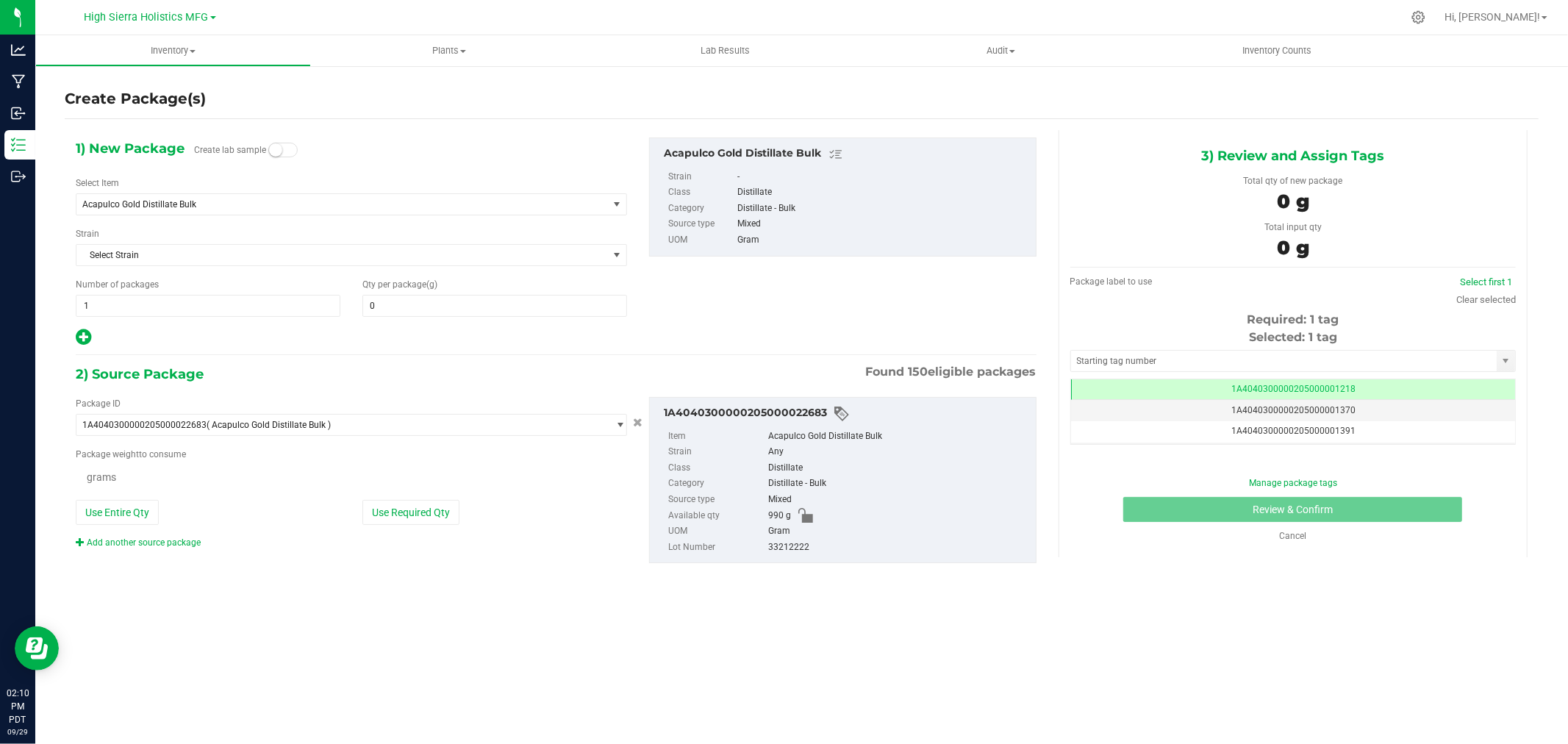
type input "0.0000"
click at [211, 196] on span "Acapulco Gold Distillate Bulk" at bounding box center [342, 204] width 531 height 20
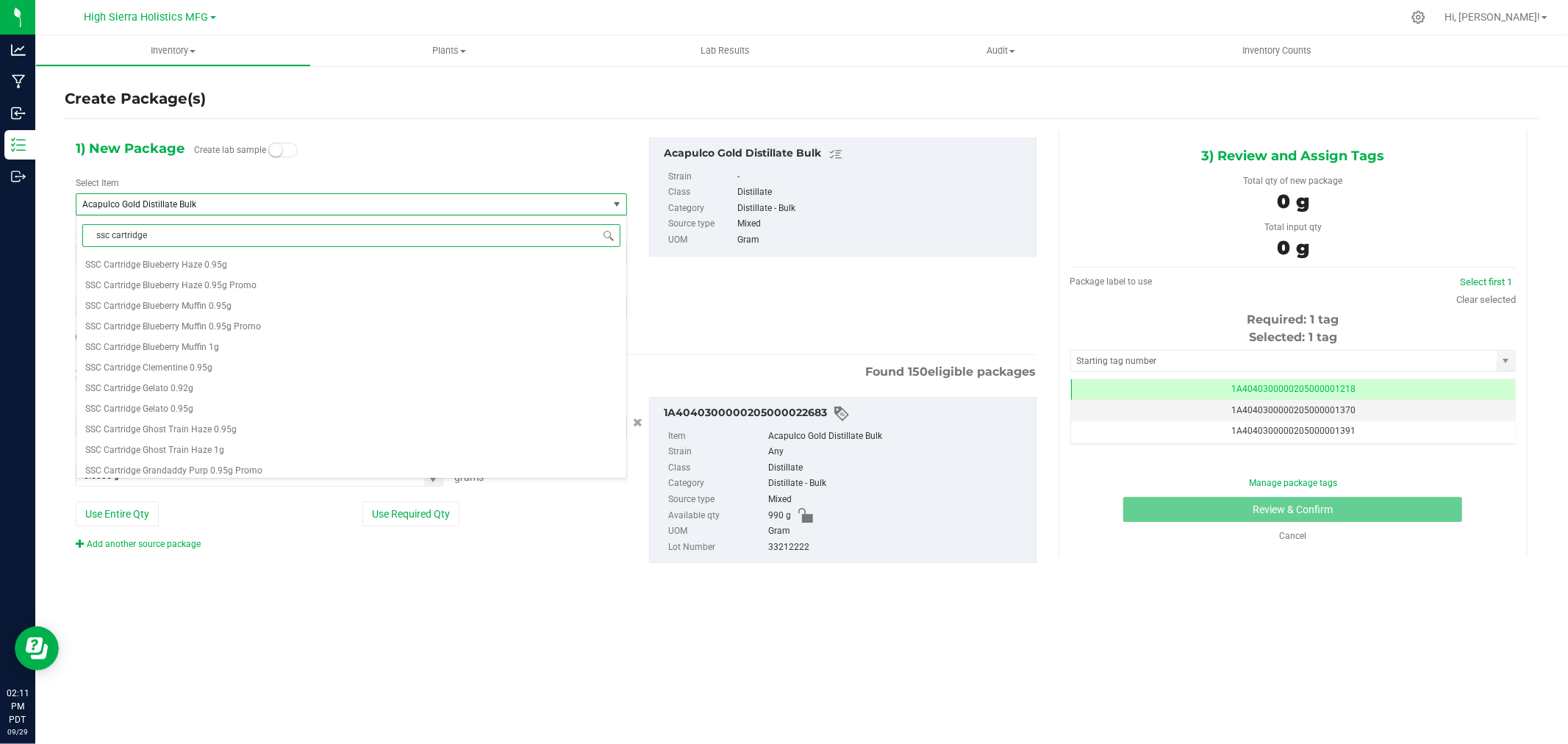
scroll to position [0, 0]
type input "ssc cartridge aca"
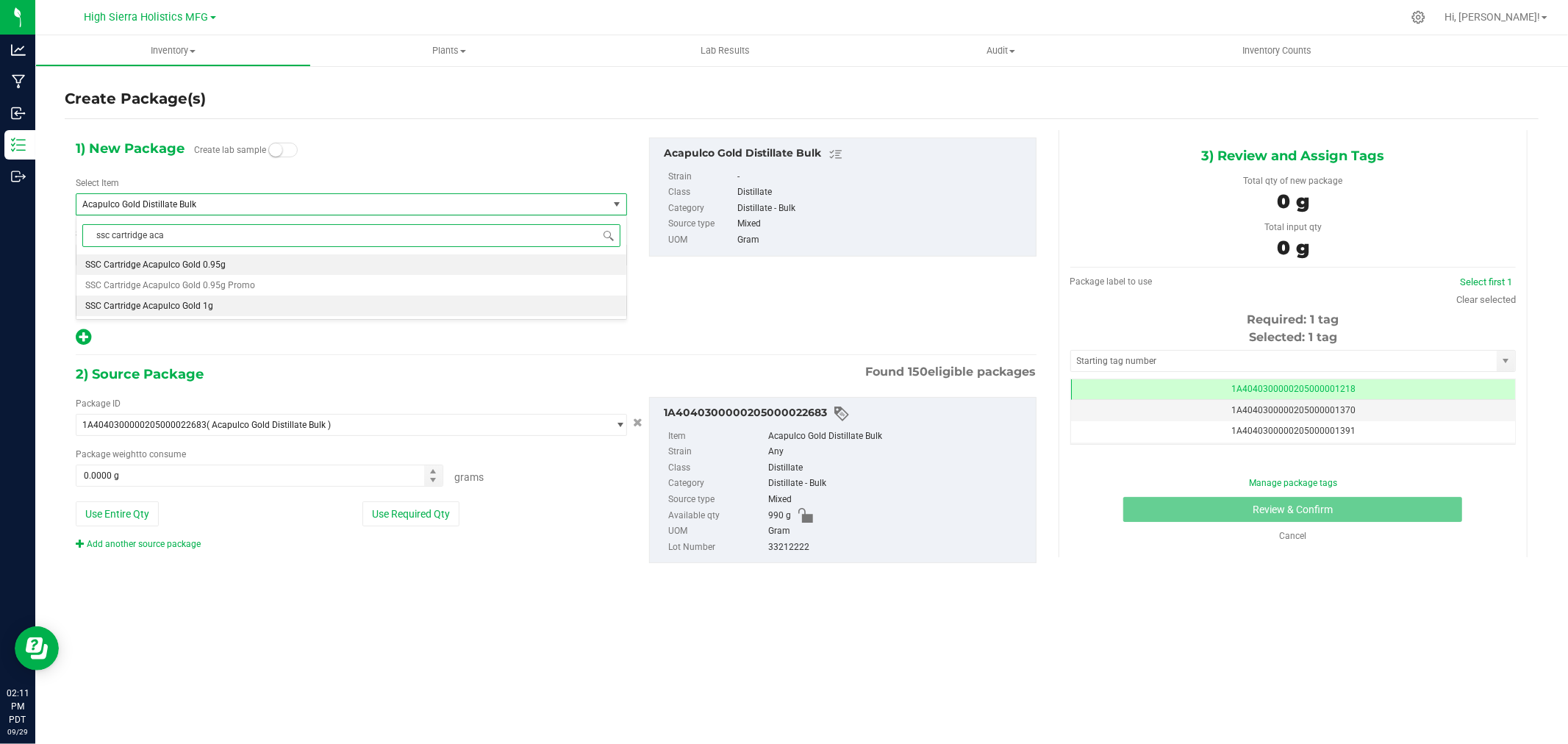
click at [214, 313] on li "SSC Cartridge Acapulco Gold 1g" at bounding box center [352, 305] width 550 height 20
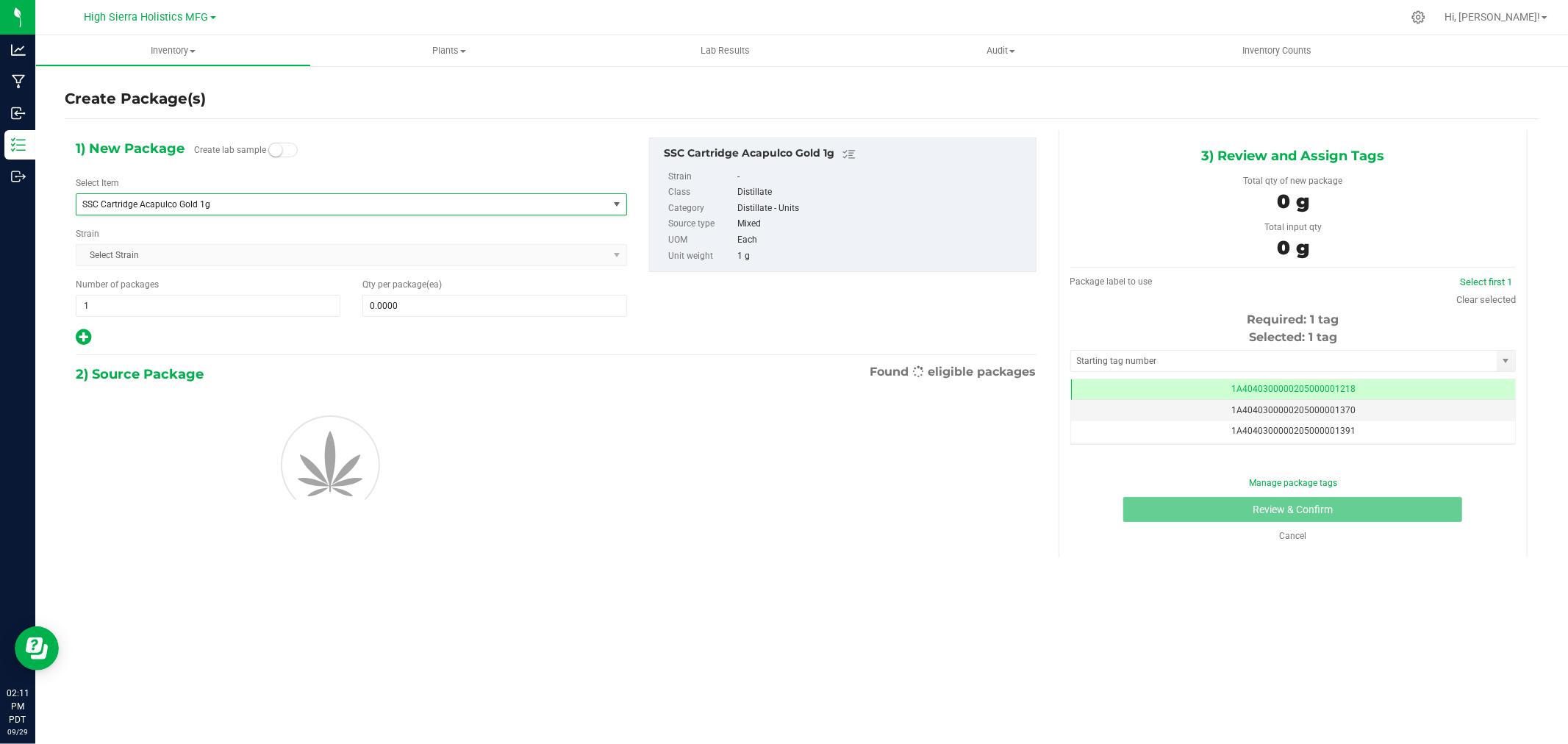
type input "0"
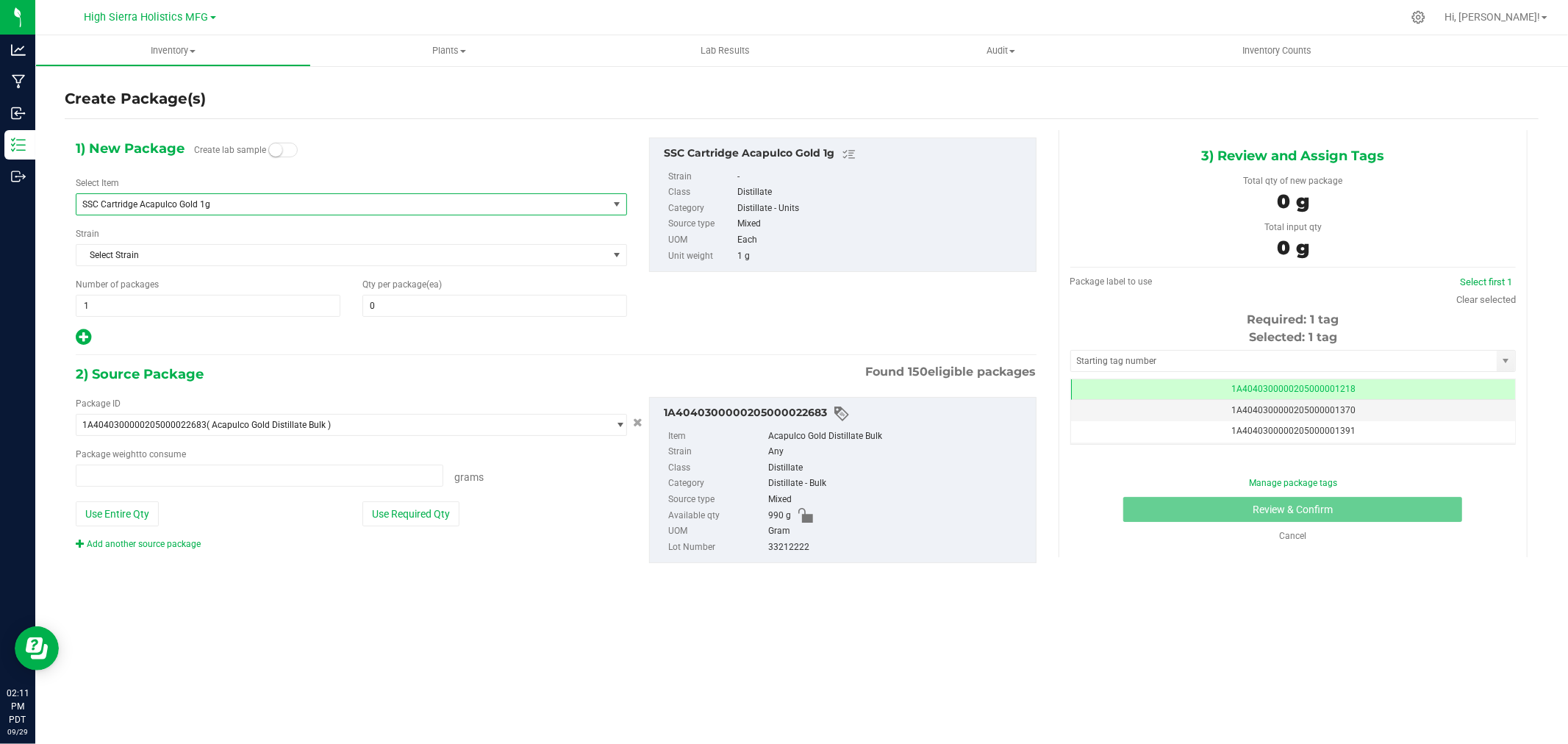
type input "0.0000 g"
click at [390, 311] on span at bounding box center [494, 305] width 264 height 22
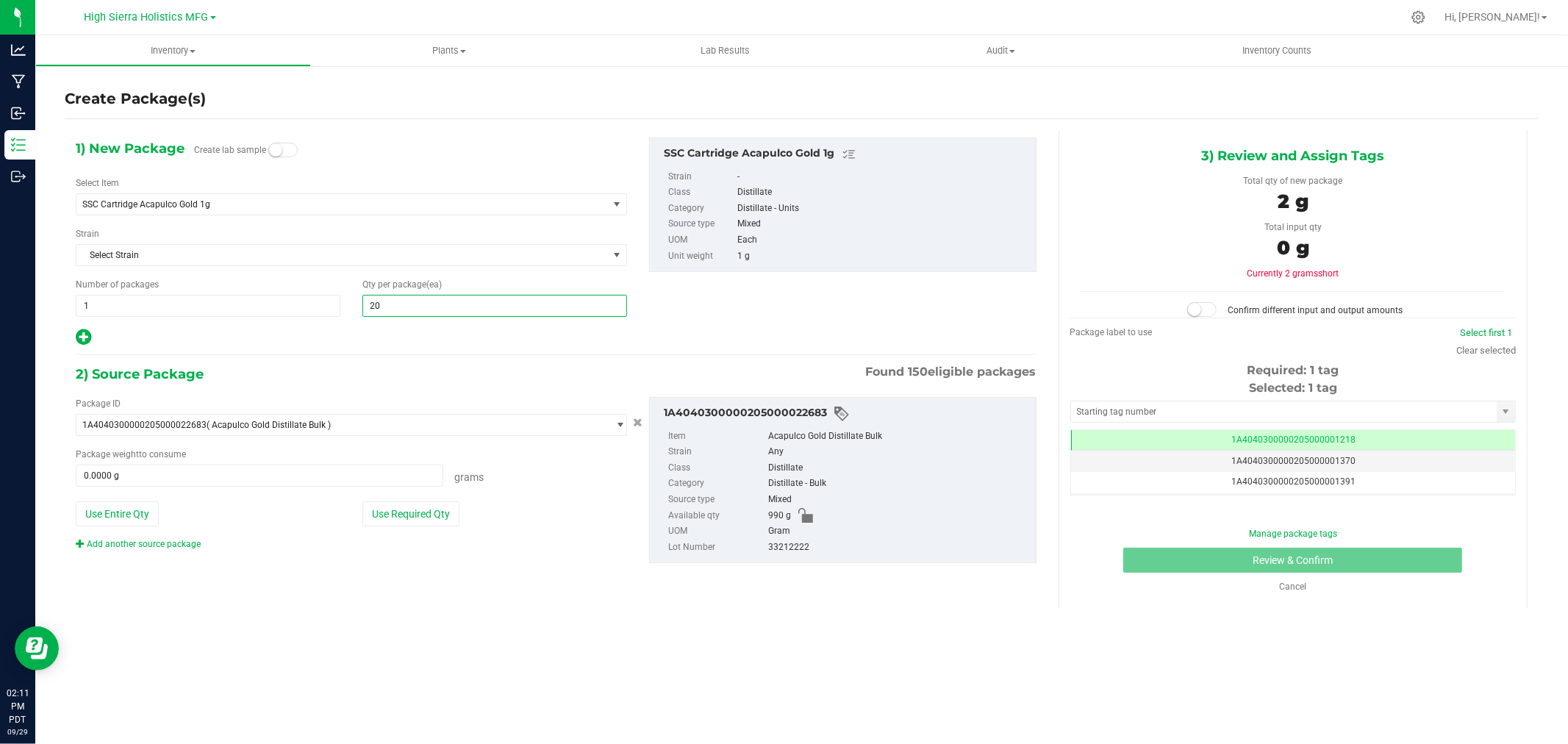
type input "200"
click at [395, 361] on div "1) New Package Create lab sample Select Item SSC Cartridge Acapulco Gold 1g Sky…" at bounding box center [557, 362] width 983 height 465
click at [417, 521] on button "Use Required Qty" at bounding box center [410, 514] width 97 height 25
type input "200.0000 g"
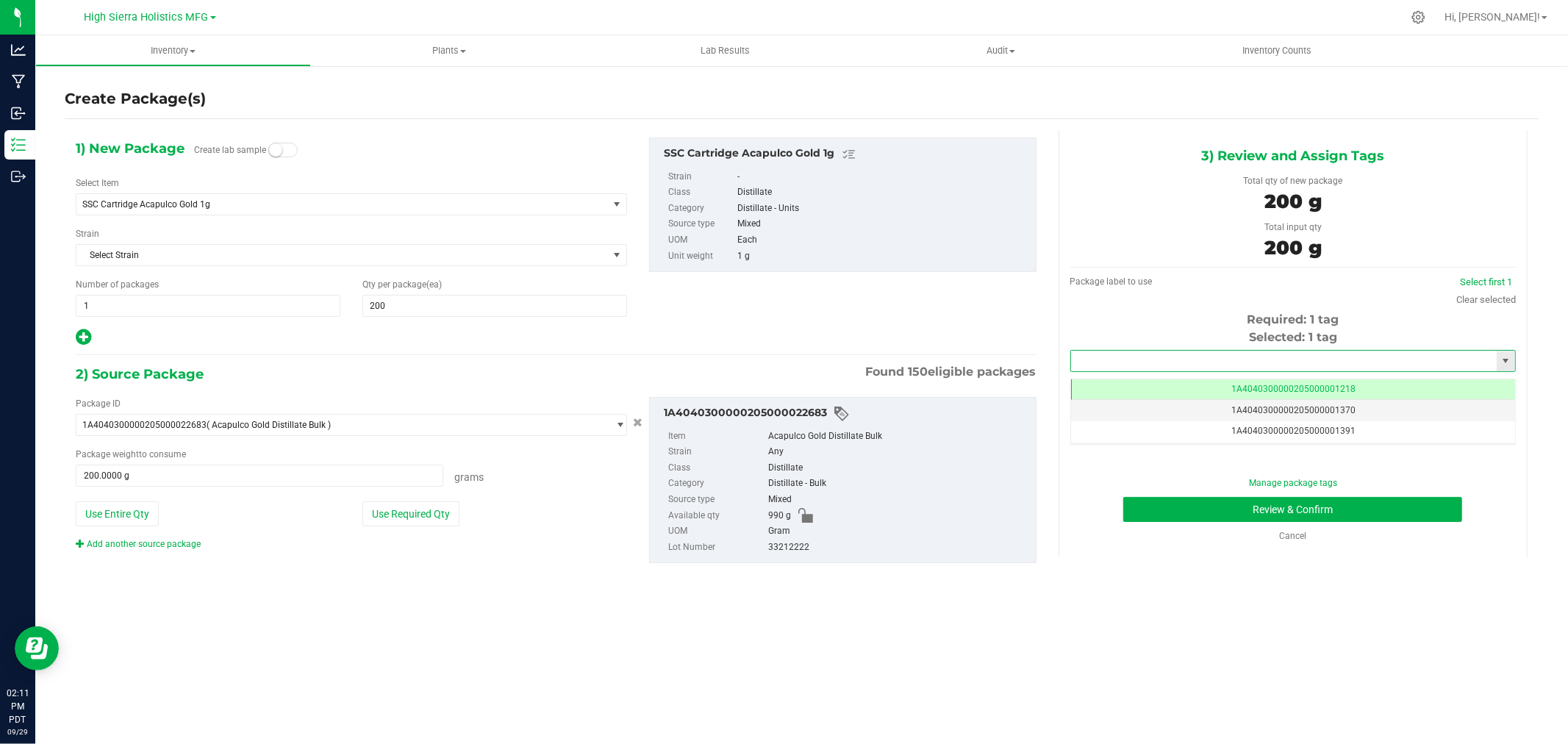
click at [1138, 362] on input "text" at bounding box center [1283, 361] width 426 height 20
click at [1148, 386] on li "1A4040300000205000021305" at bounding box center [1293, 386] width 444 height 22
type input "1A4040300000205000021305"
click at [1163, 517] on button "Review & Confirm" at bounding box center [1293, 510] width 339 height 25
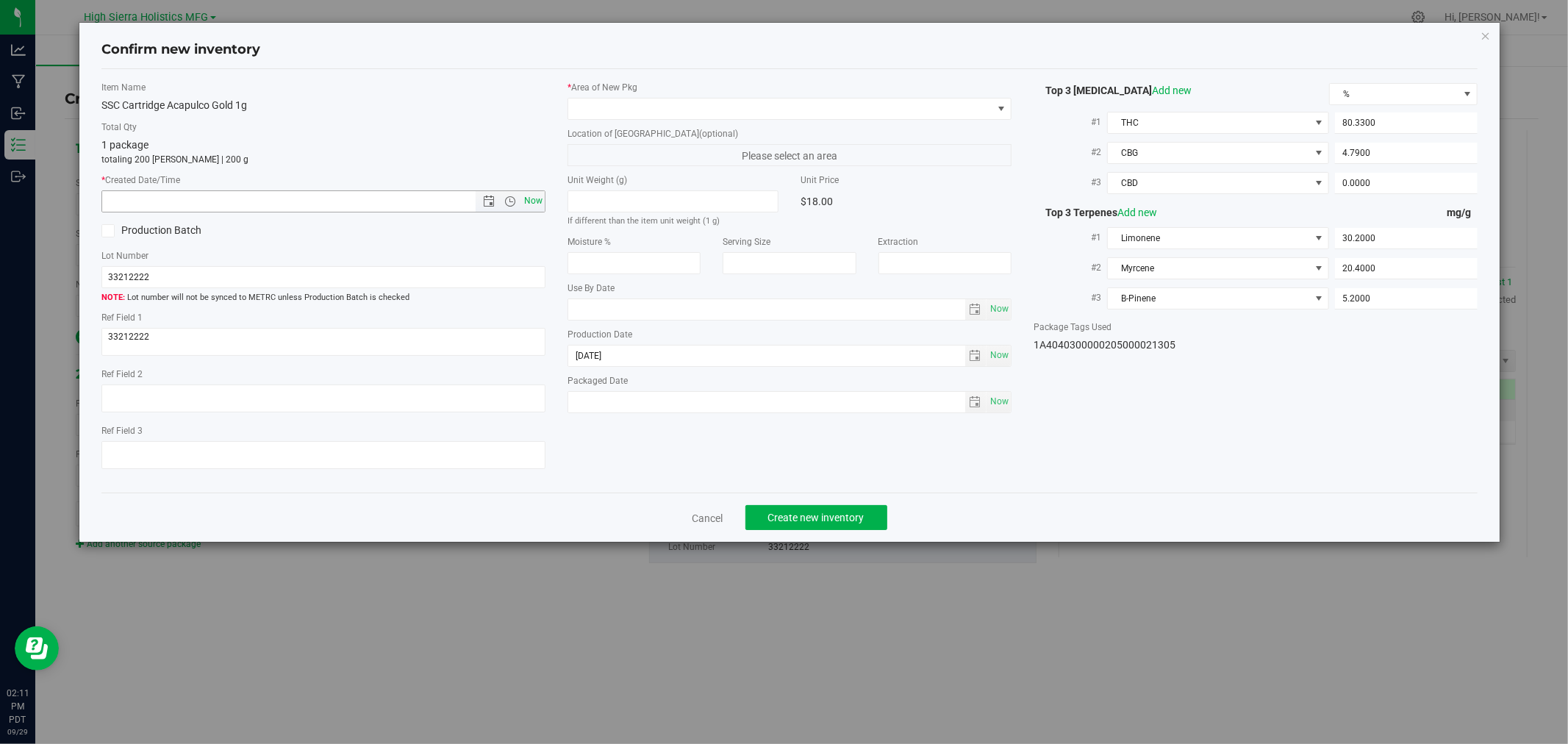
click at [531, 195] on span "Now" at bounding box center [534, 201] width 25 height 21
type input "9/29/2025 2:11 PM"
click at [583, 108] on span at bounding box center [780, 108] width 424 height 20
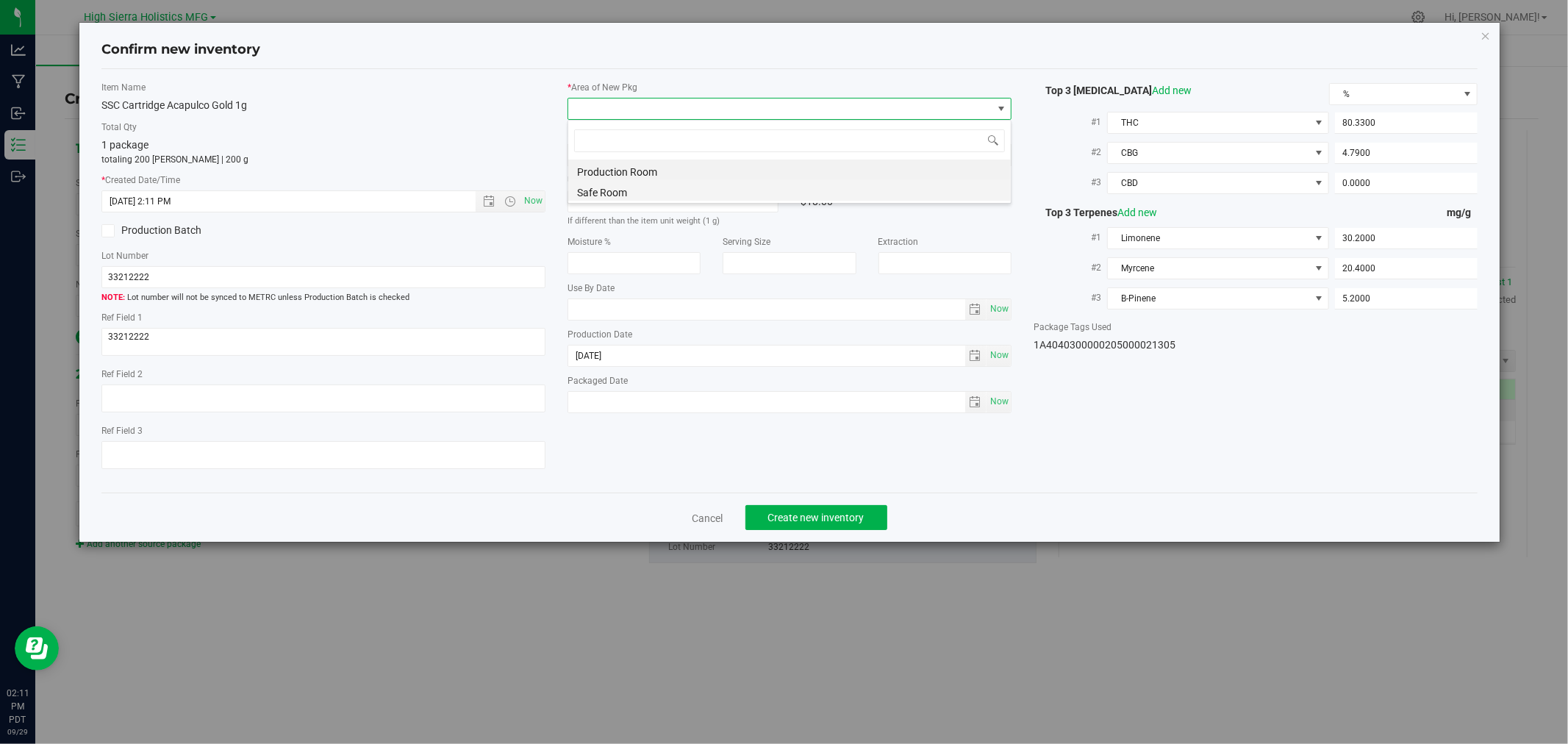
click at [588, 193] on li "Safe Room" at bounding box center [789, 190] width 443 height 20
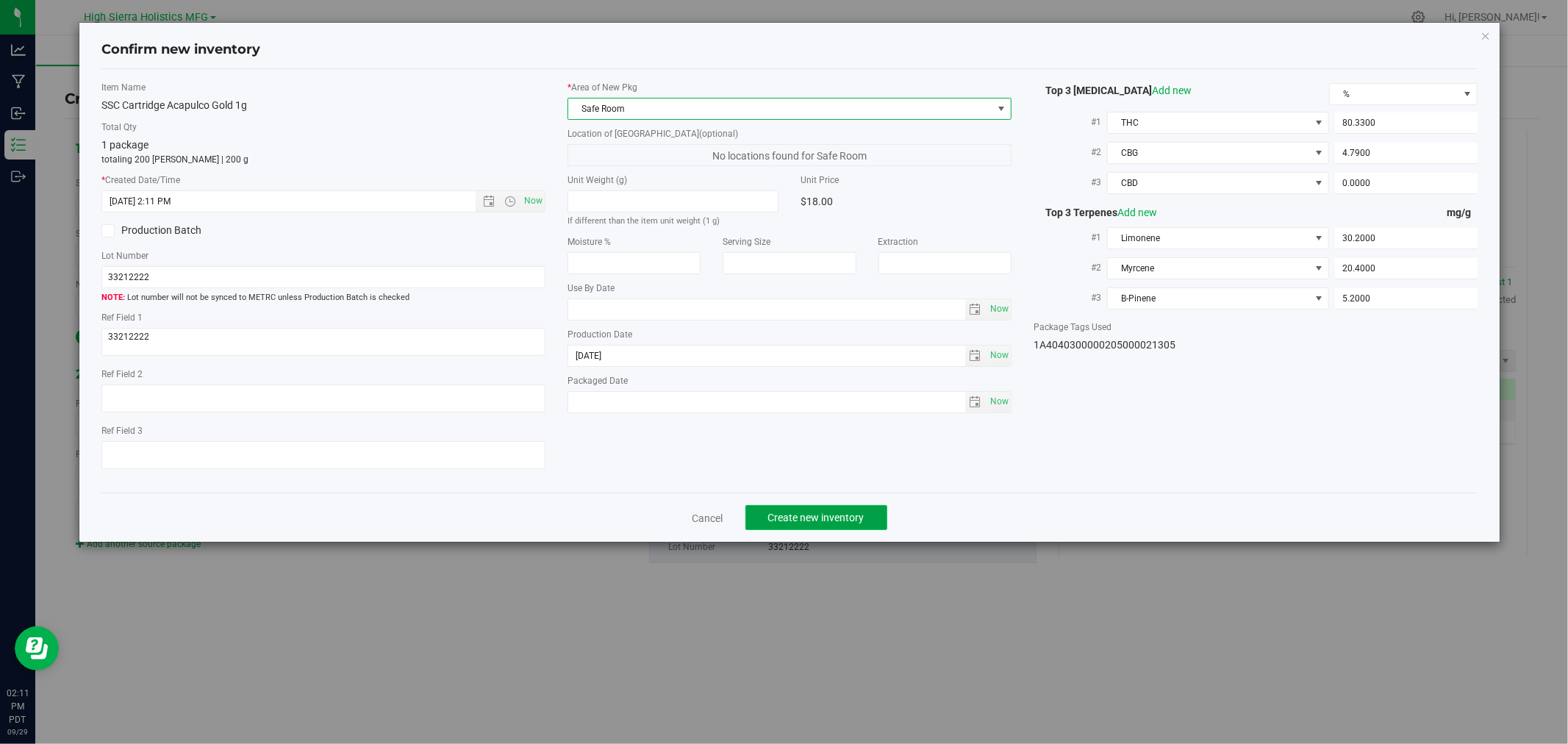
click at [827, 510] on button "Create new inventory" at bounding box center [816, 518] width 142 height 25
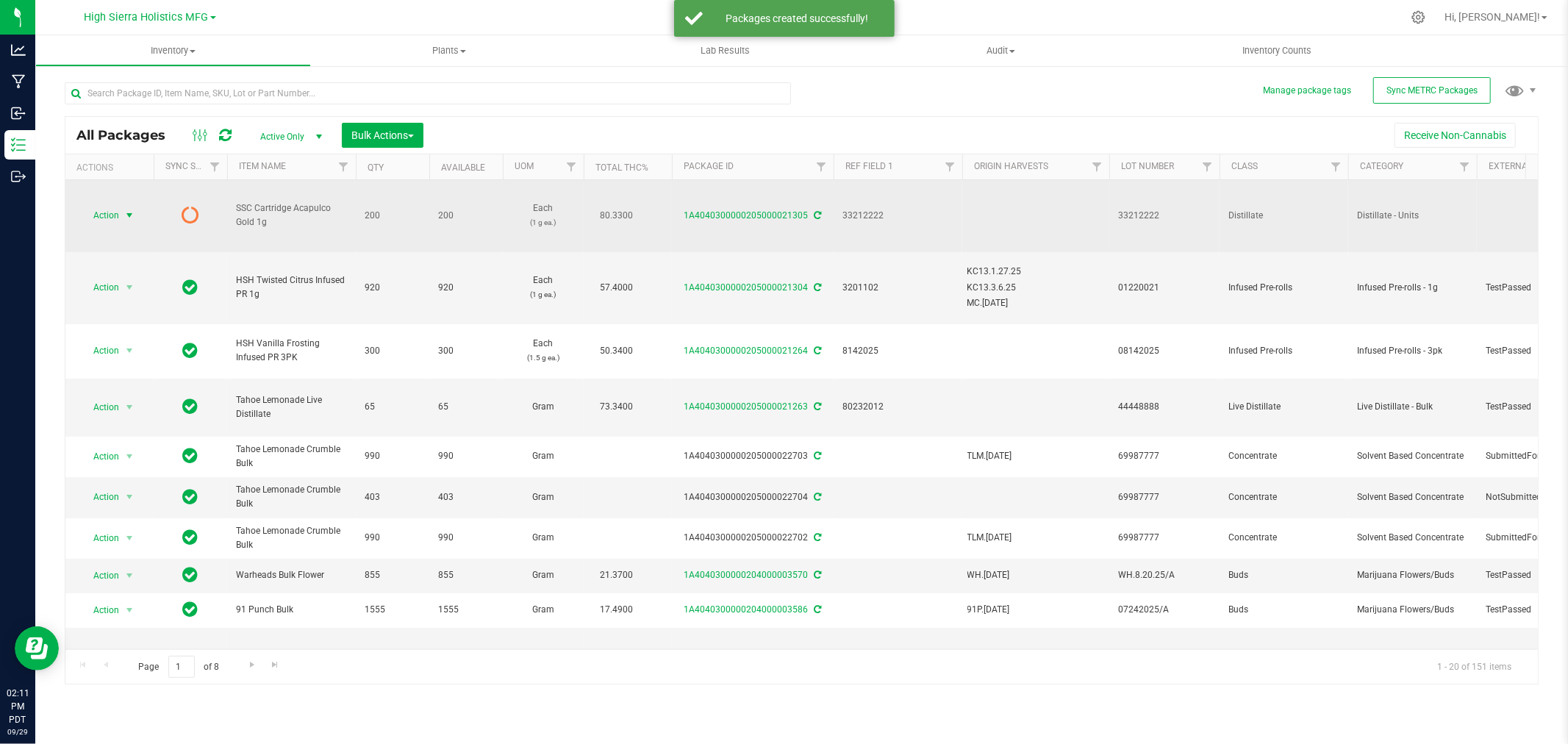
click at [126, 215] on span "select" at bounding box center [129, 216] width 11 height 11
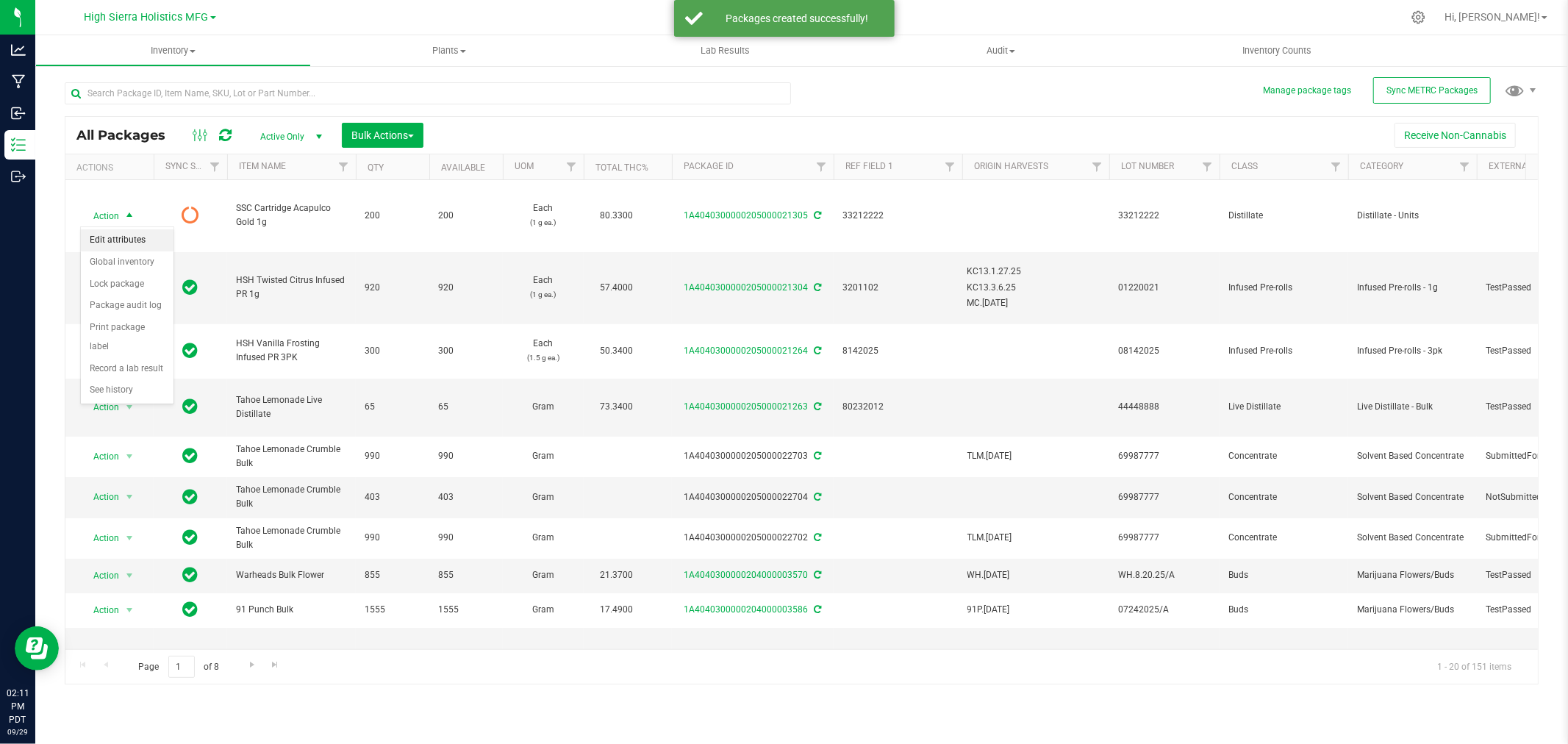
click at [121, 243] on li "Edit attributes" at bounding box center [127, 240] width 93 height 22
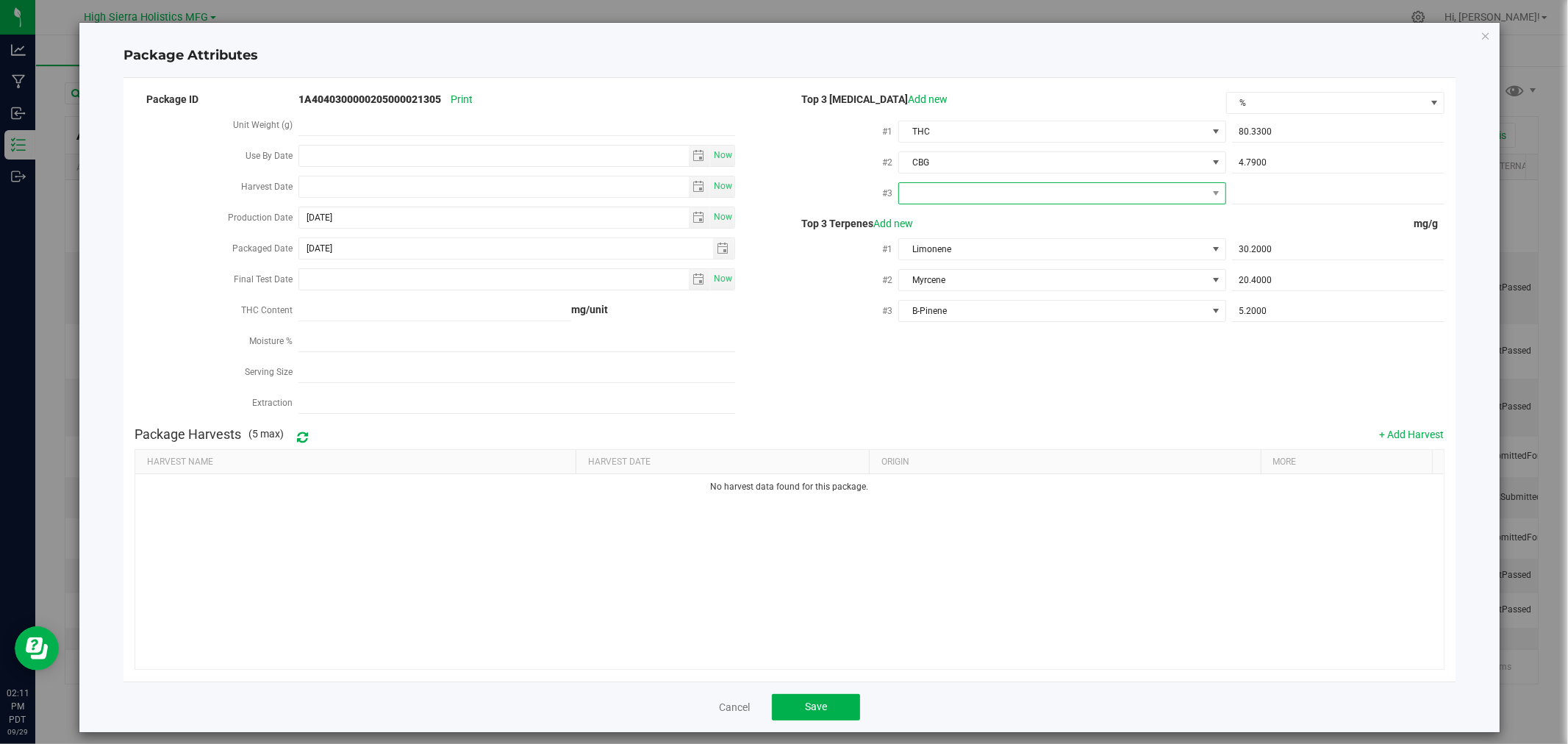
click at [1136, 191] on span at bounding box center [1053, 193] width 308 height 20
click at [962, 282] on li "CBD" at bounding box center [1055, 278] width 324 height 25
click at [1312, 180] on div at bounding box center [1335, 192] width 218 height 27
click at [1313, 196] on span at bounding box center [1338, 194] width 212 height 21
type input "0"
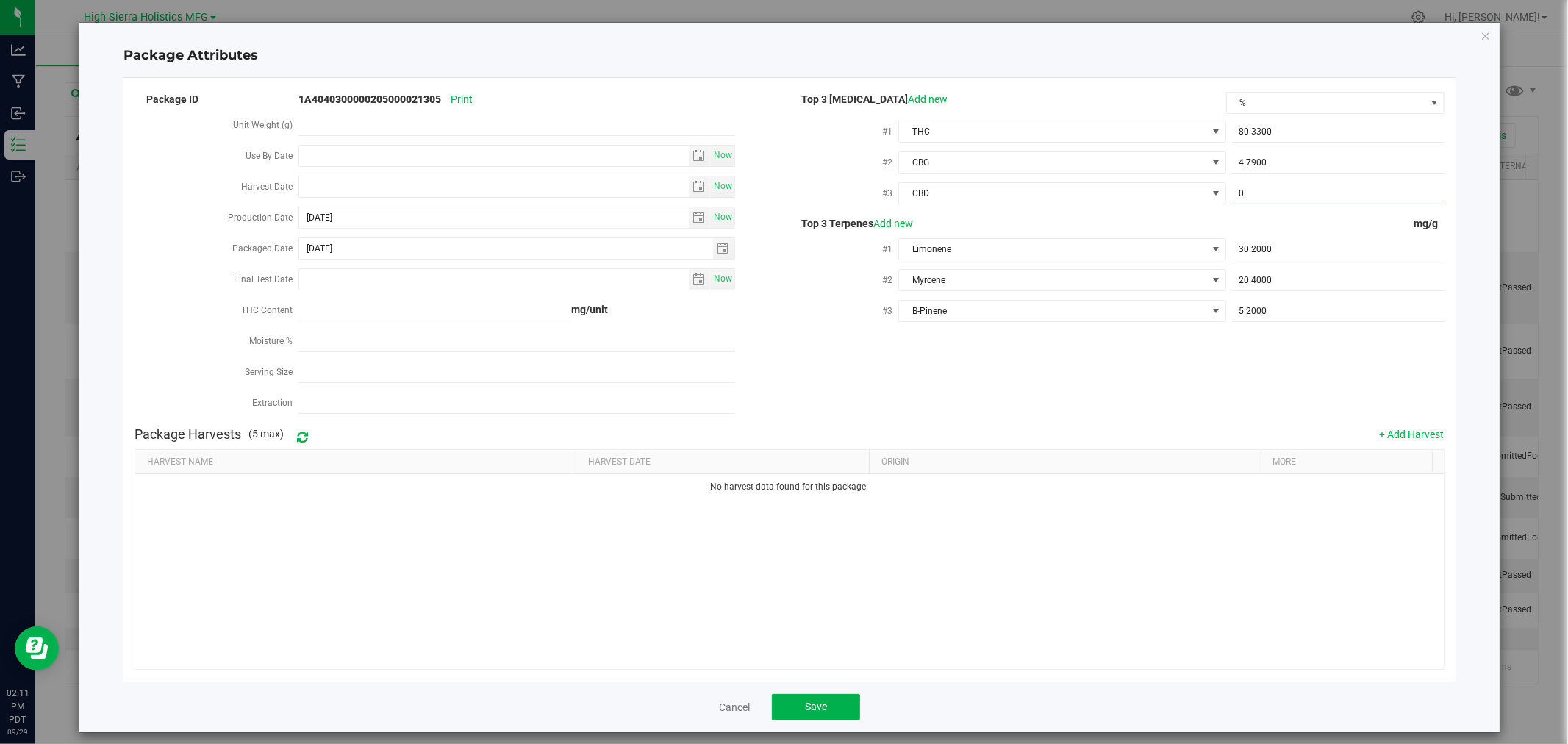
type input "0.0000"
click at [1245, 405] on div "Package ID 1A4040300000205000021305 Print Unit Weight (g) Use By Date Now Harve…" at bounding box center [788, 255] width 1309 height 330
click at [850, 698] on button "Save" at bounding box center [816, 707] width 88 height 27
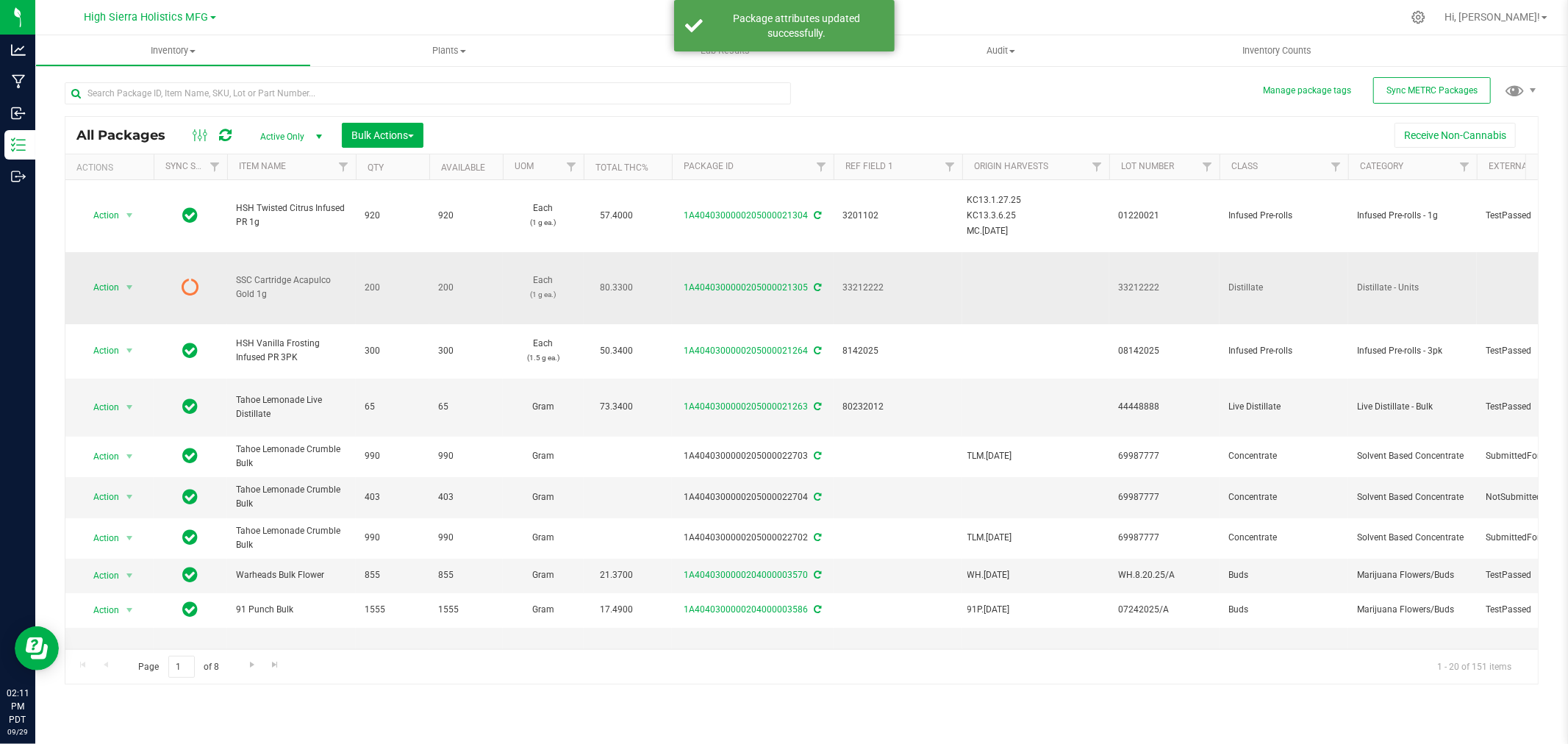
click at [818, 290] on icon at bounding box center [818, 287] width 7 height 9
click at [815, 284] on icon at bounding box center [818, 287] width 7 height 9
click at [124, 285] on span "select" at bounding box center [129, 287] width 11 height 11
click at [142, 405] on li "Print package label" at bounding box center [127, 409] width 93 height 41
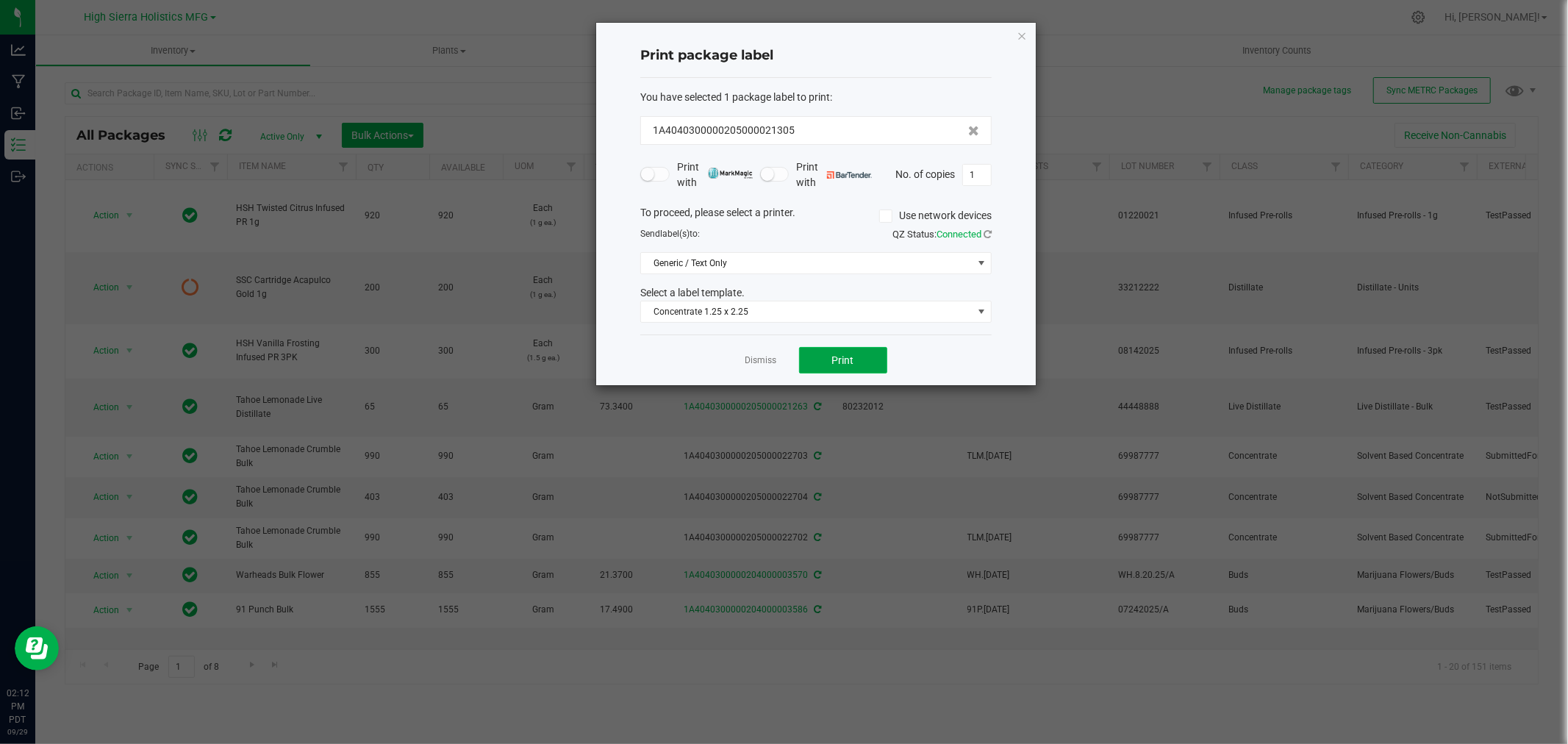
click at [864, 370] on button "Print" at bounding box center [843, 360] width 88 height 27
click at [987, 173] on input "1" at bounding box center [977, 174] width 28 height 20
type input "199"
click at [825, 369] on button "Print" at bounding box center [843, 360] width 88 height 27
click at [1018, 37] on icon "button" at bounding box center [1022, 36] width 11 height 18
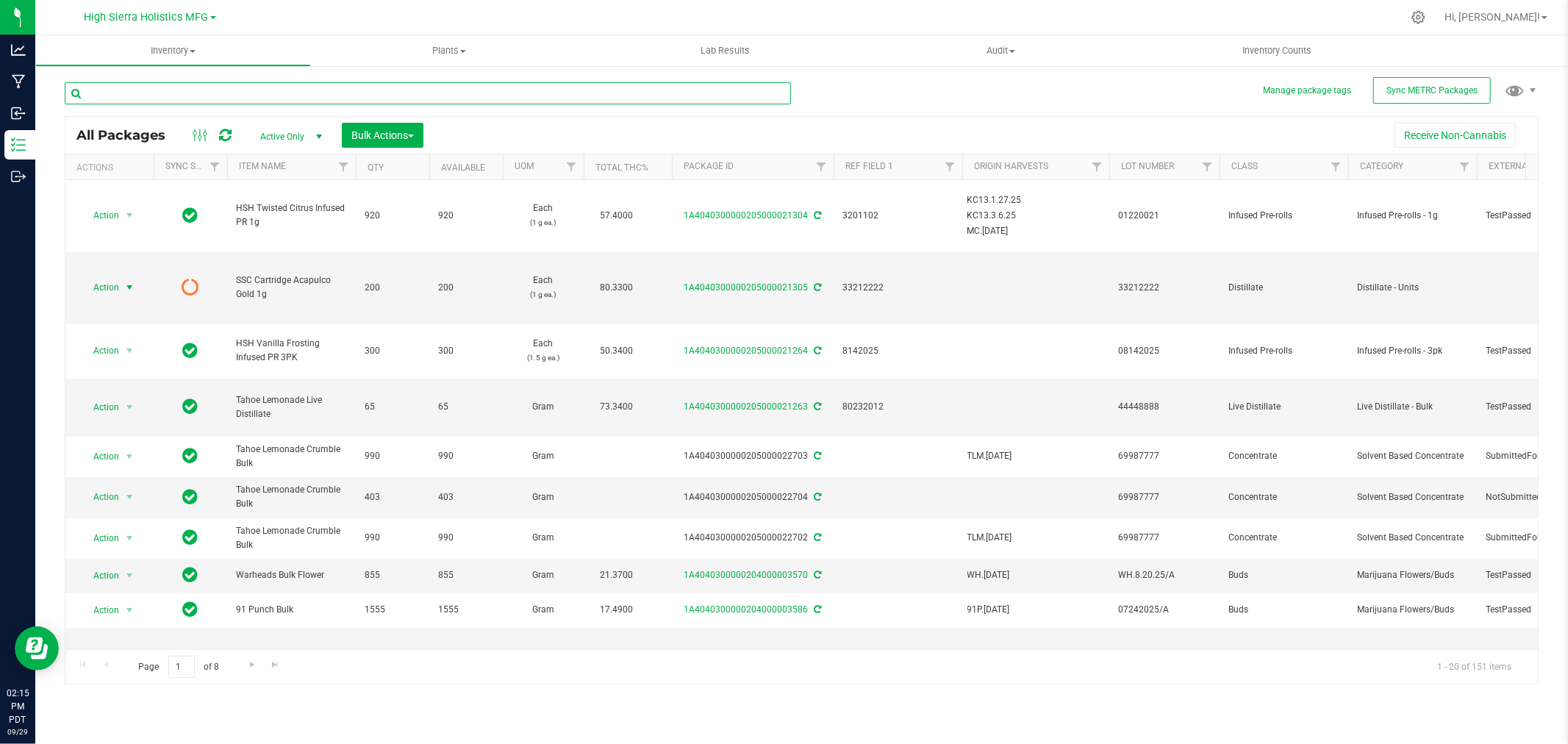
click at [155, 93] on input "text" at bounding box center [428, 93] width 727 height 22
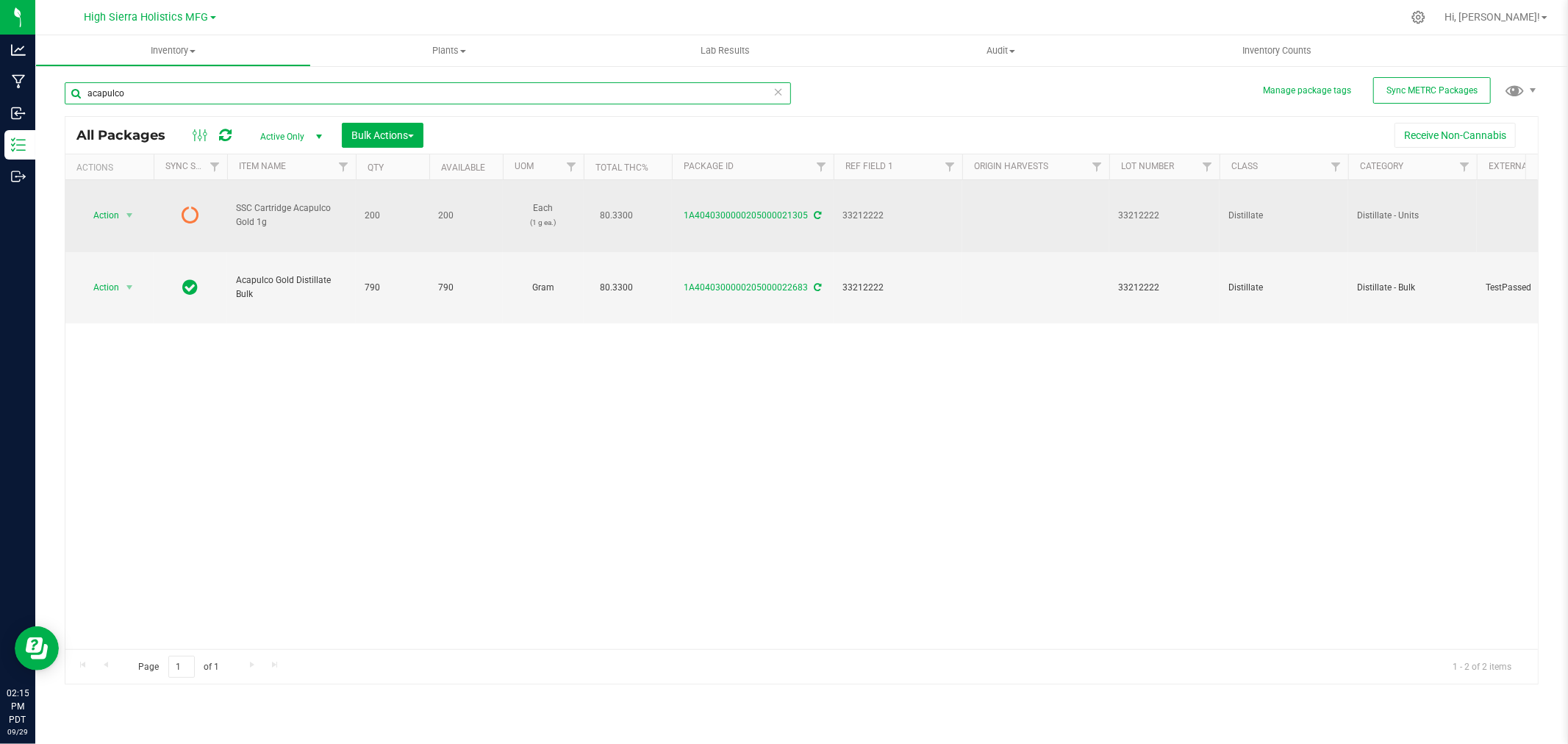
type input "acapulco"
click at [815, 211] on icon at bounding box center [818, 215] width 7 height 9
click at [127, 215] on span "select" at bounding box center [129, 216] width 11 height 11
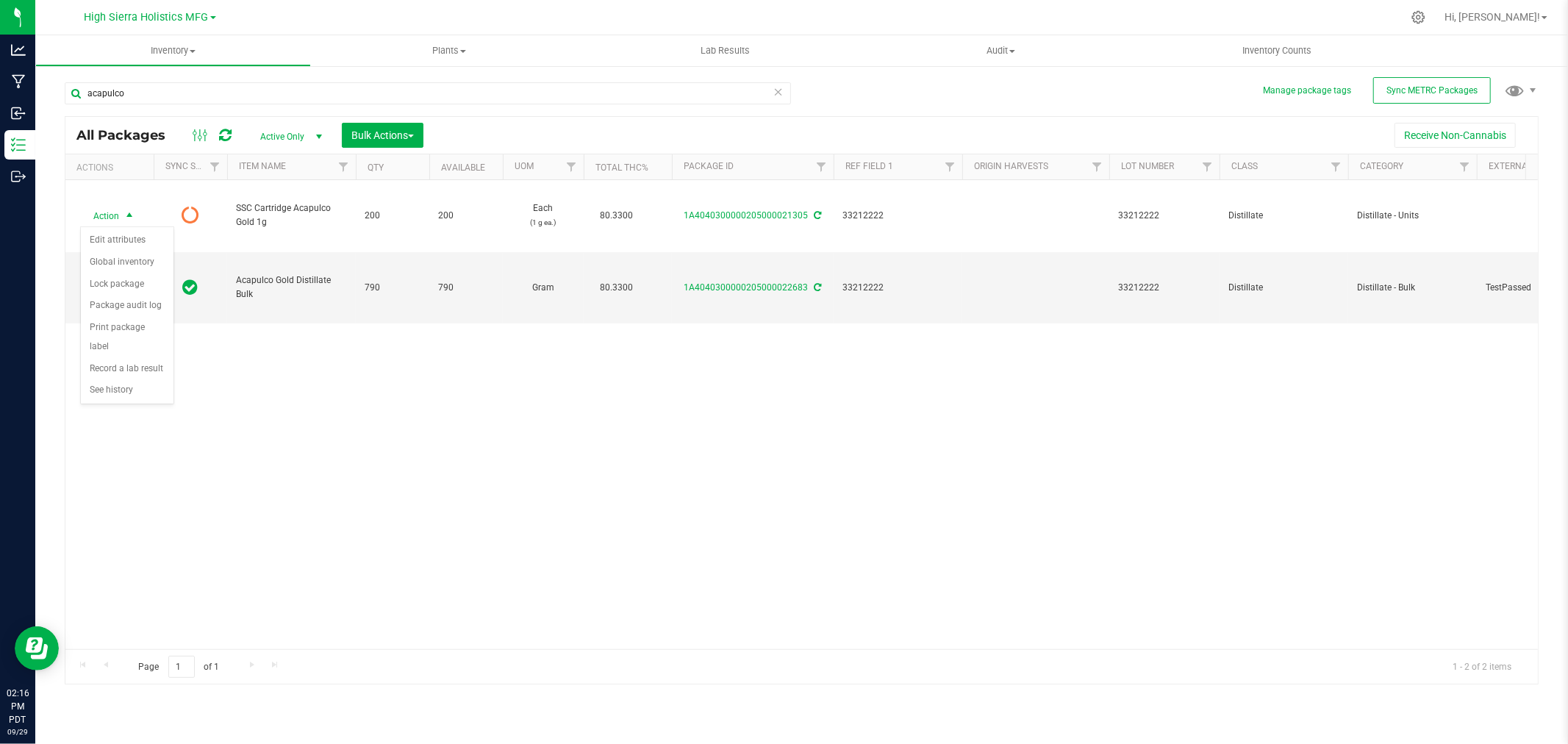
click at [213, 391] on div "Action Action Edit attributes Global inventory Lock package Package audit log P…" at bounding box center [801, 414] width 1473 height 469
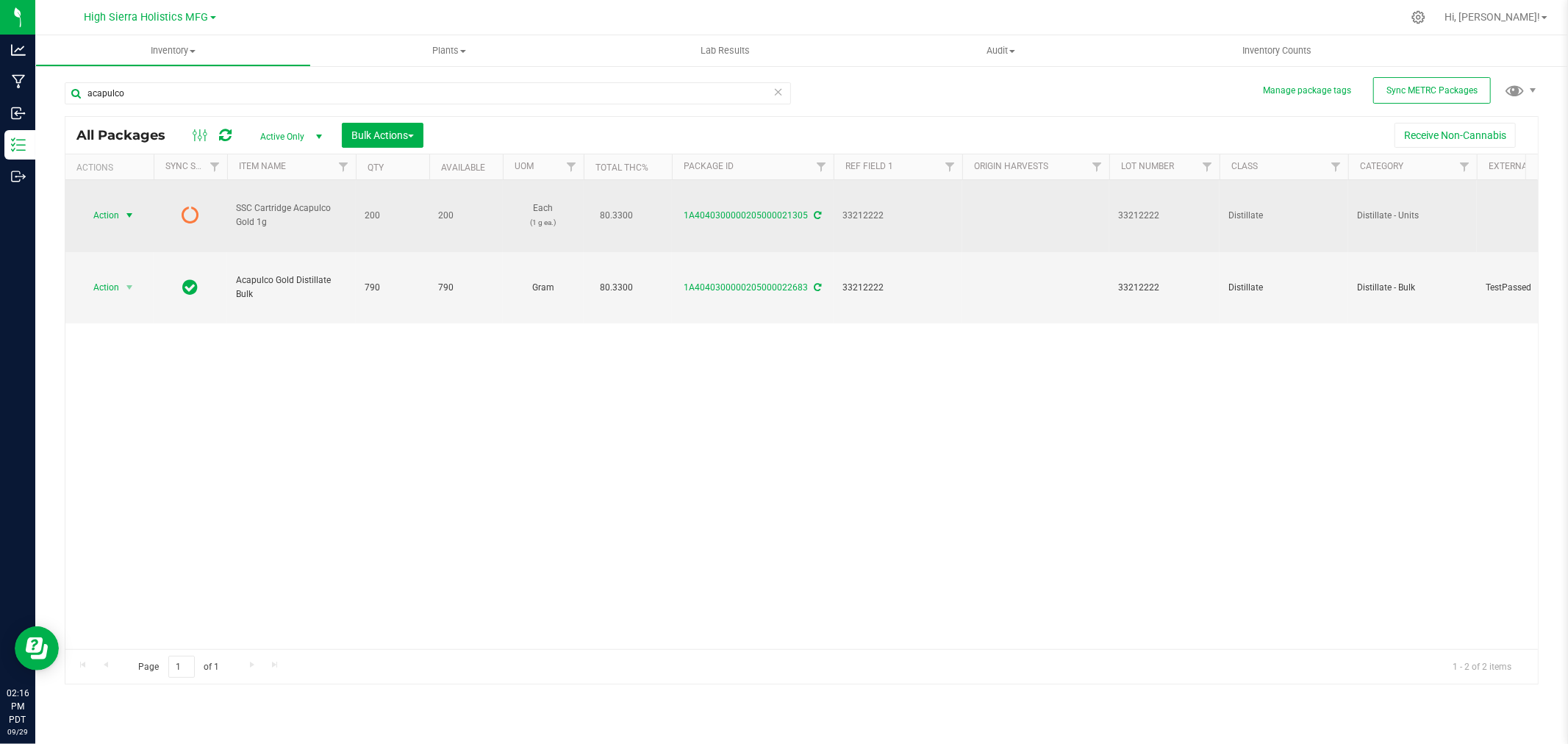
click at [124, 215] on span "select" at bounding box center [129, 216] width 11 height 11
click at [815, 213] on icon at bounding box center [818, 215] width 7 height 9
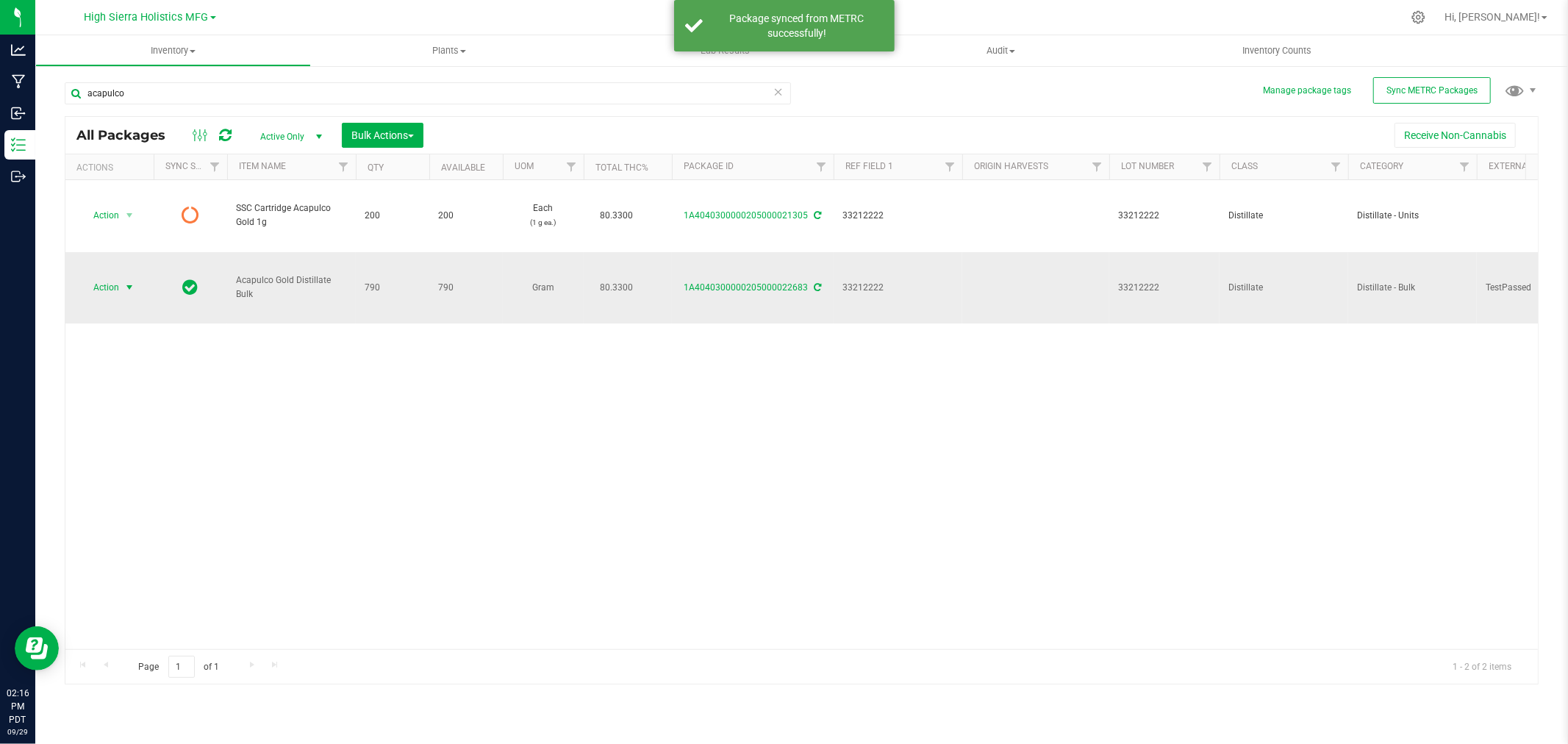
click at [121, 291] on span "select" at bounding box center [129, 287] width 19 height 20
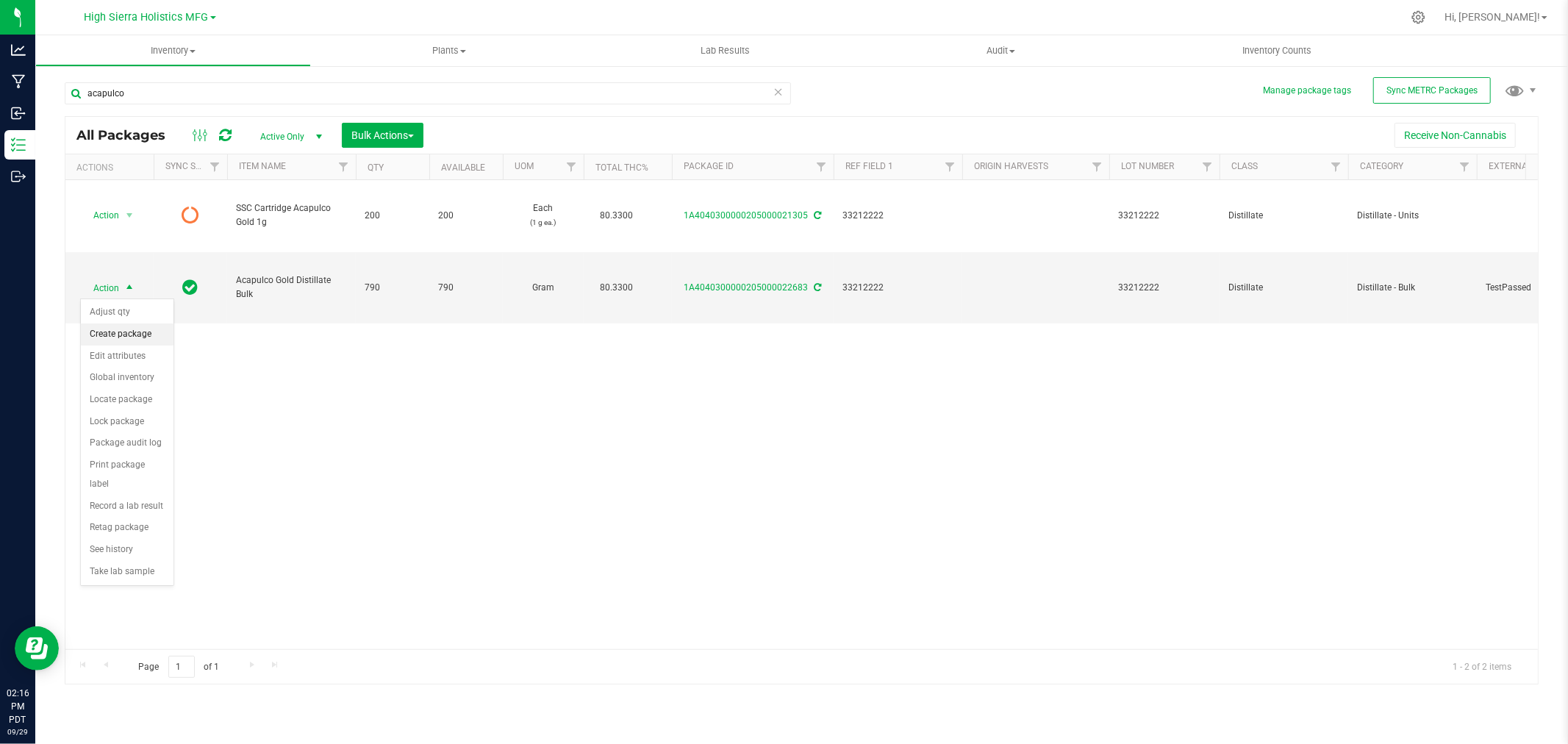
click at [126, 334] on li "Create package" at bounding box center [127, 335] width 93 height 22
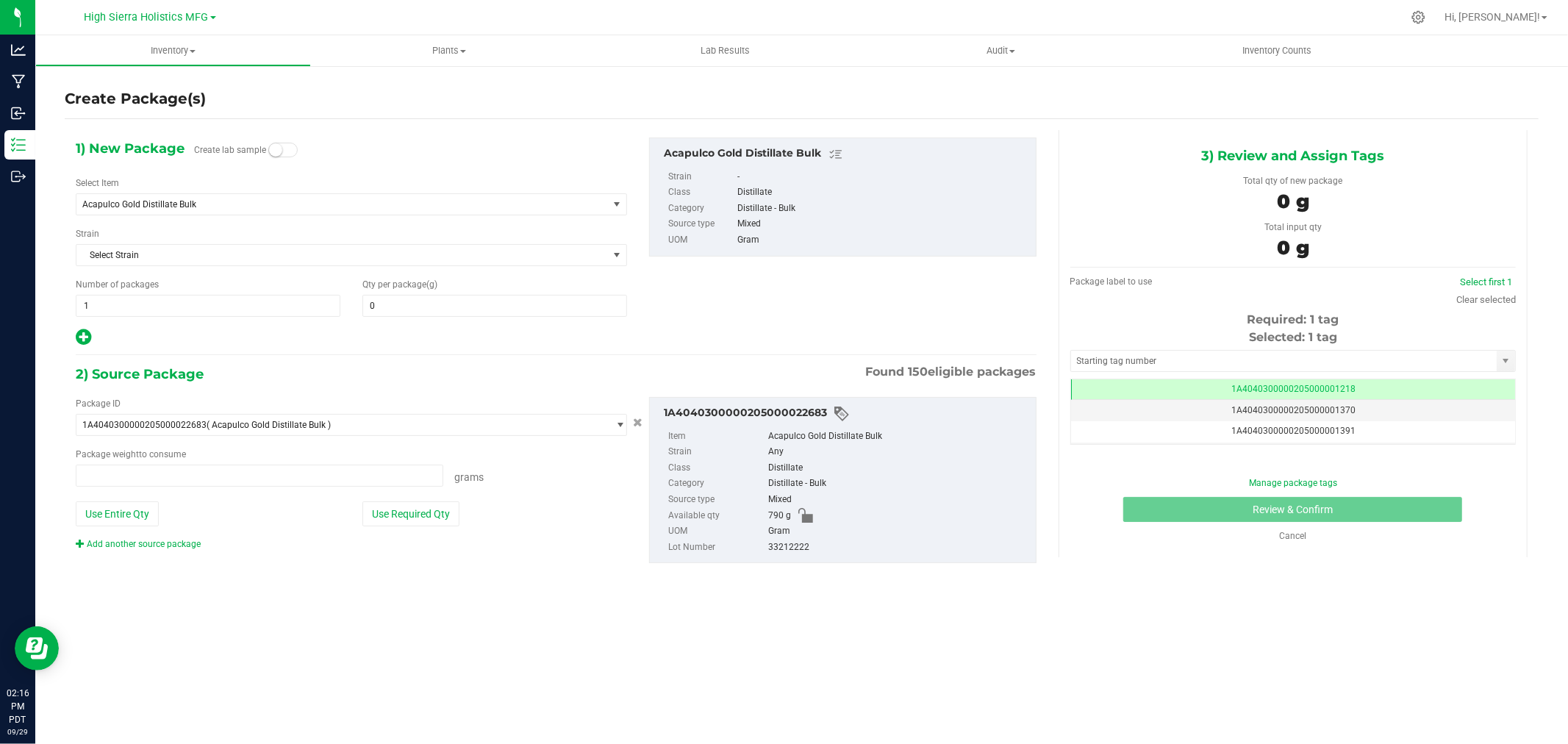
type input "0.0000"
type input "0.0000 g"
click at [239, 210] on span "Acapulco Gold Distillate Bulk" at bounding box center [342, 204] width 531 height 20
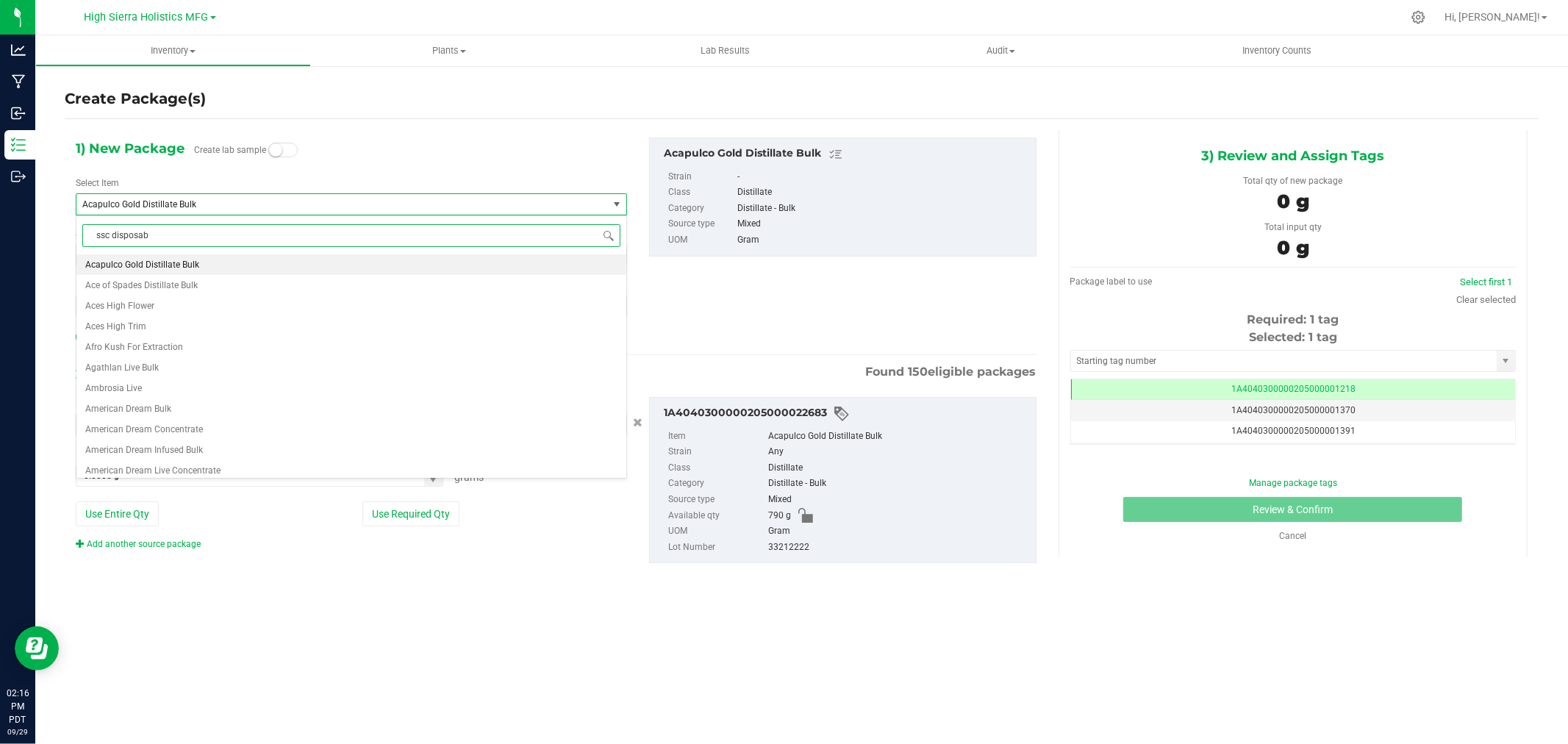
scroll to position [0, 0]
type input "ssc disposable acapulco"
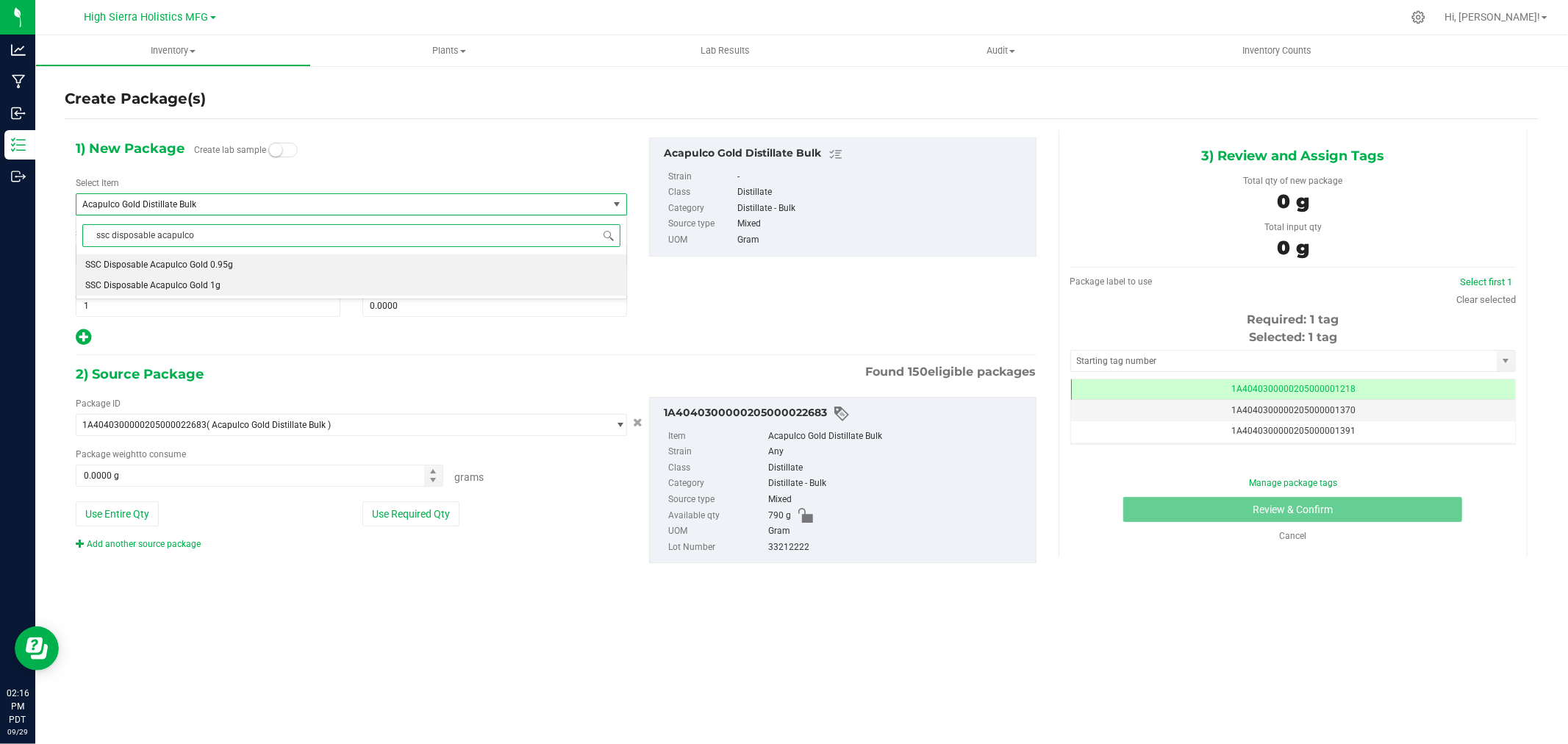
click at [190, 288] on span "SSC Disposable Acapulco Gold 1g" at bounding box center [153, 285] width 135 height 11
type input "0"
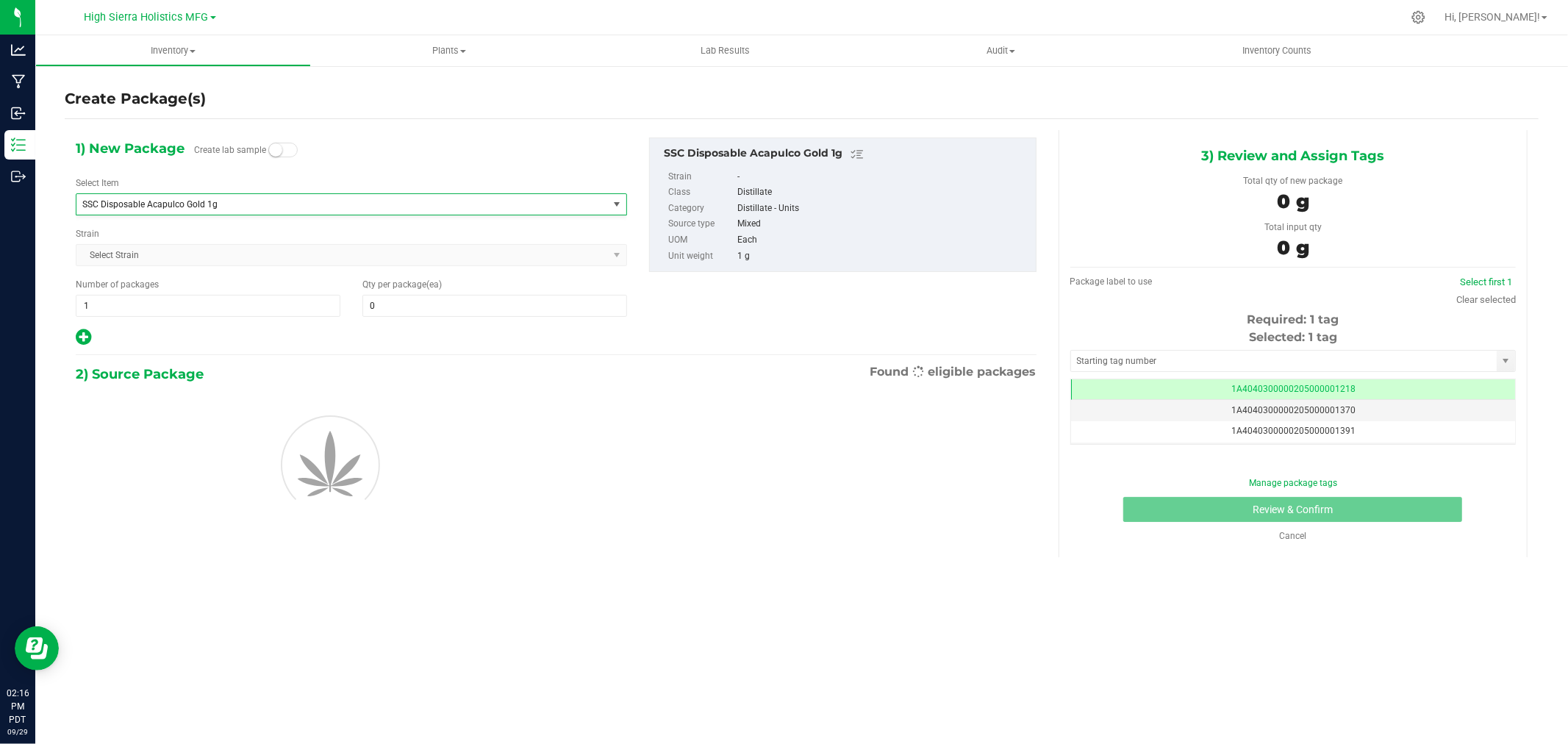
scroll to position [37500, 0]
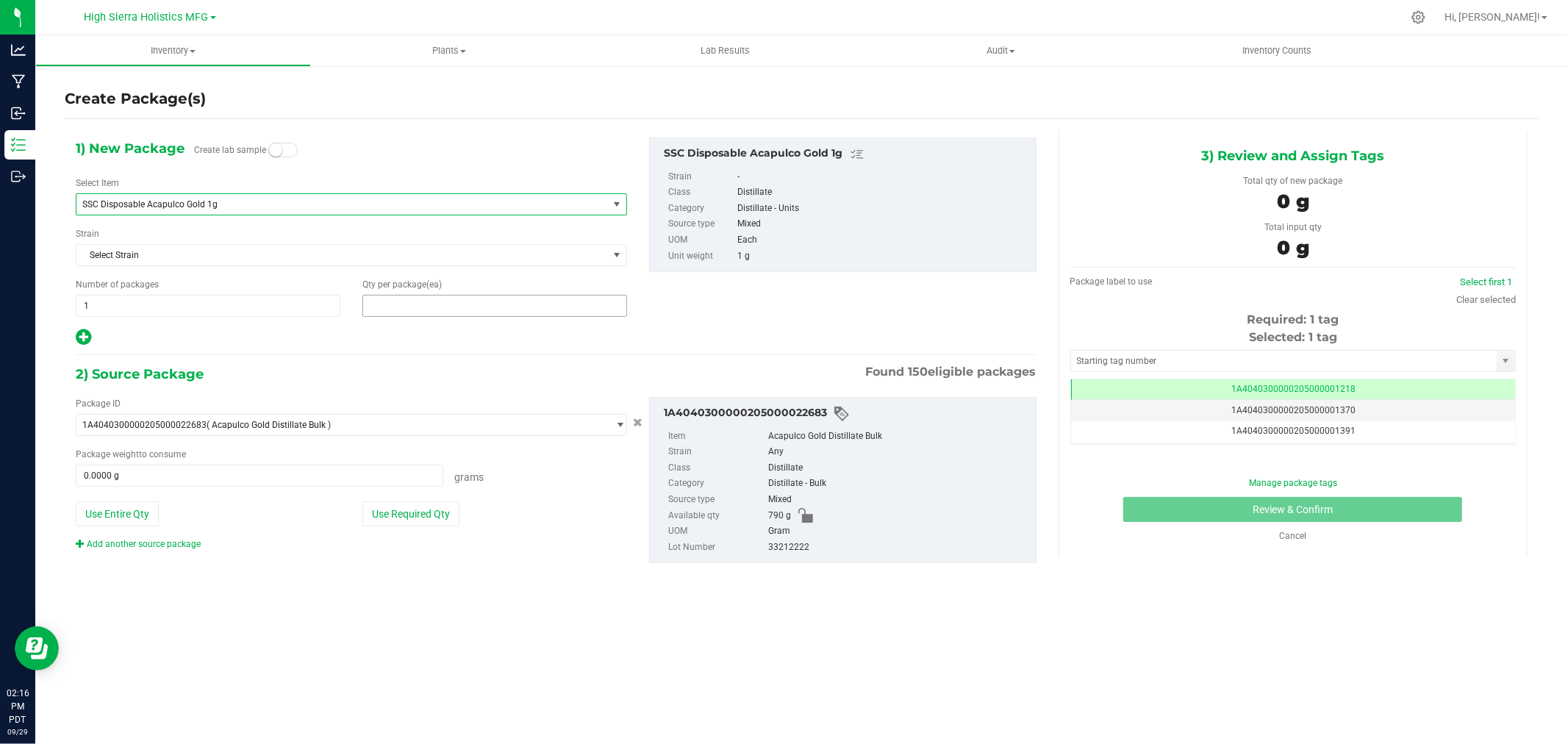
click at [395, 317] on span at bounding box center [494, 305] width 264 height 22
type input "90"
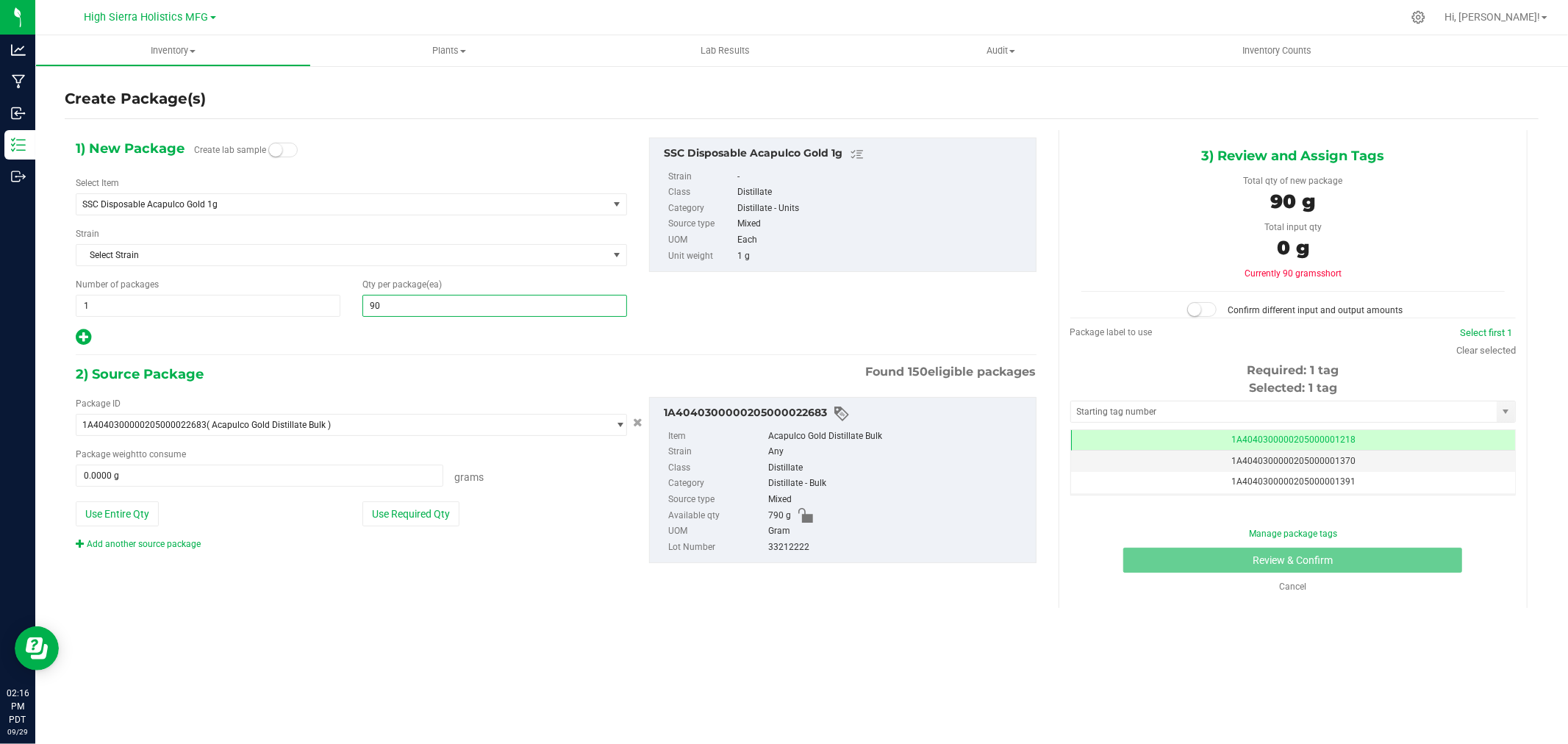
type input "90"
click at [404, 346] on div at bounding box center [352, 337] width 552 height 19
click at [387, 512] on button "Use Required Qty" at bounding box center [410, 514] width 97 height 25
type input "90.0000 g"
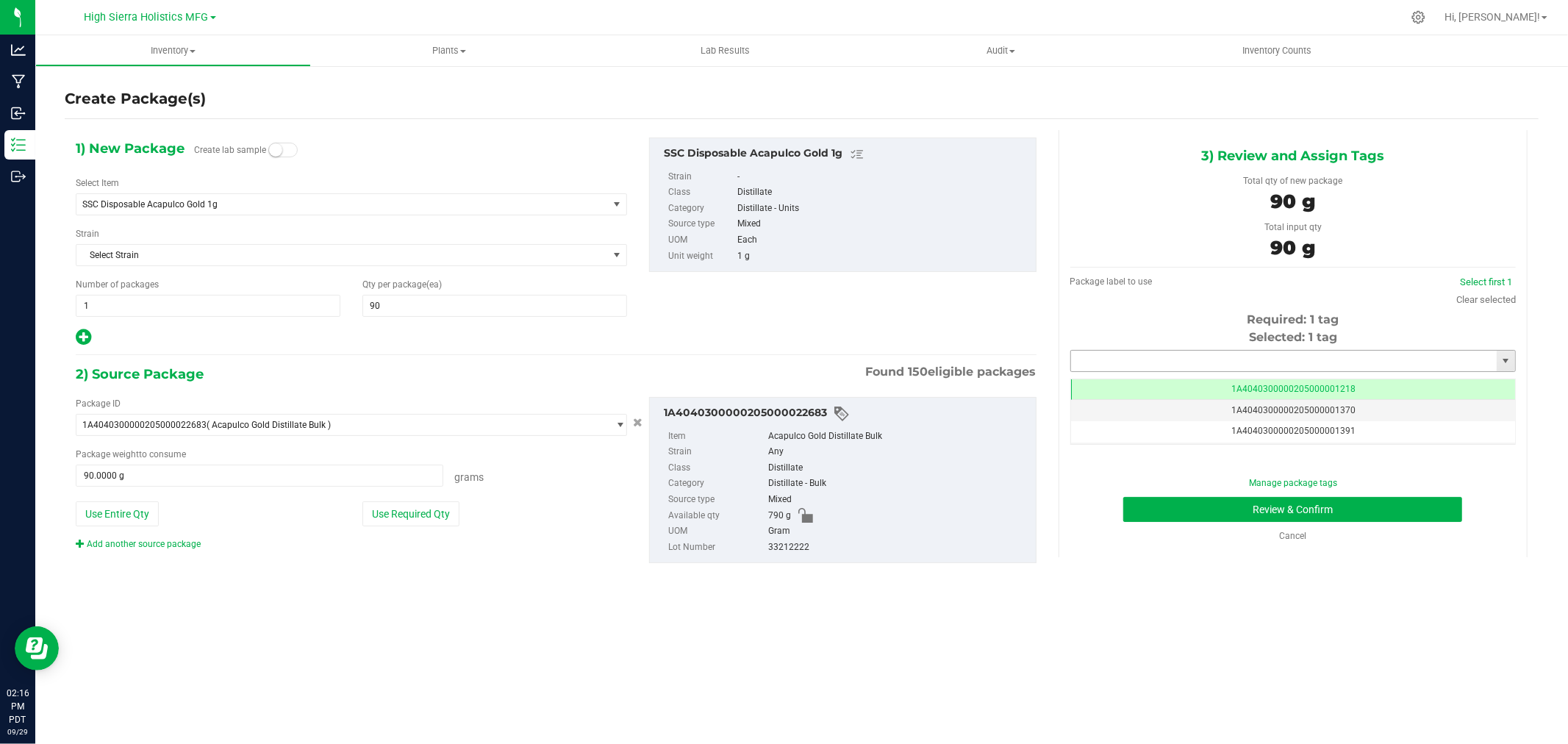
click at [1130, 362] on input "text" at bounding box center [1283, 361] width 426 height 20
click at [1167, 391] on li "1A4040300000205000021306" at bounding box center [1293, 386] width 444 height 22
type input "1A4040300000205000021306"
click at [1181, 505] on button "Review & Confirm" at bounding box center [1293, 510] width 339 height 25
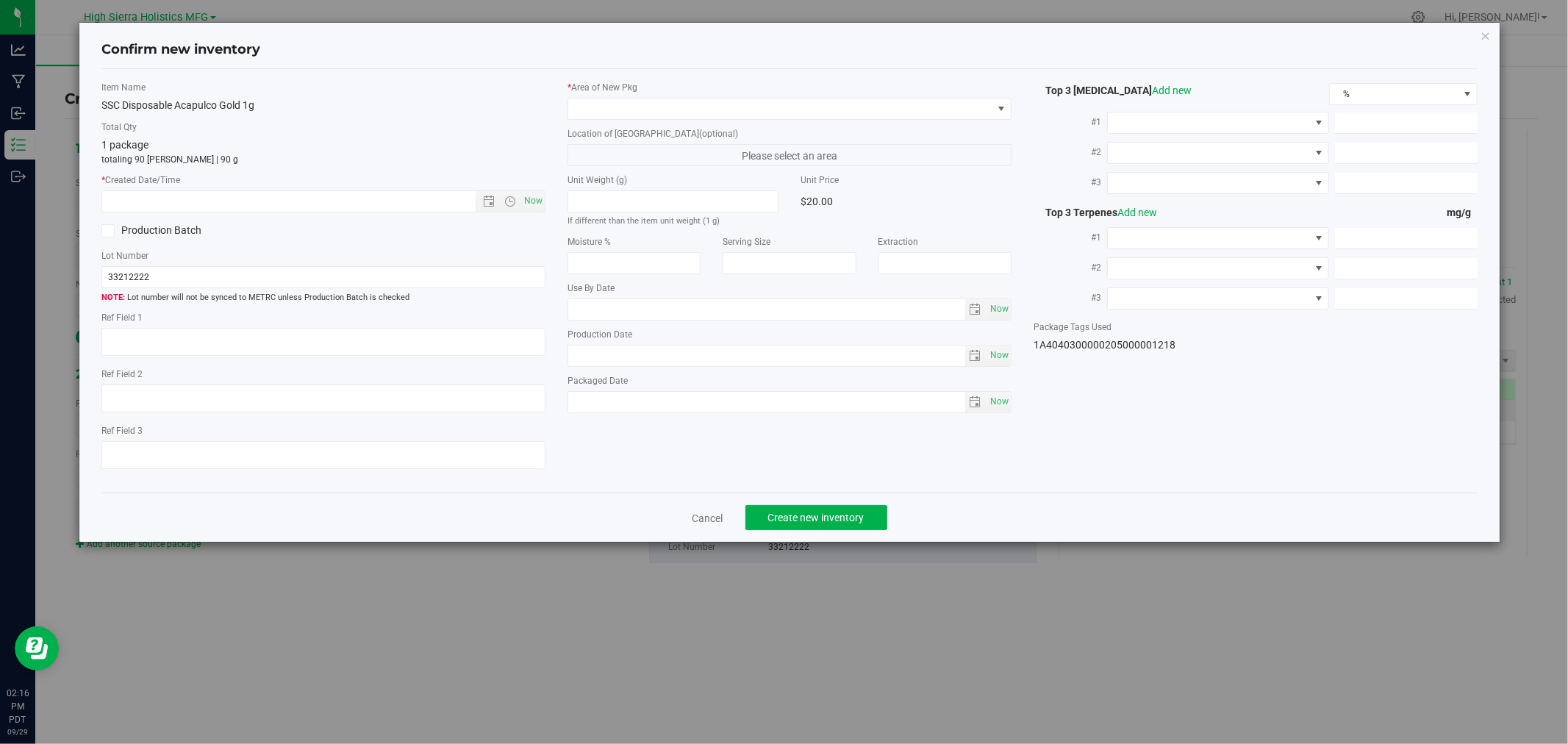
type textarea "33212222"
type input "80.3300"
type input "4.7900"
type input "0.0000"
type input "30.2000"
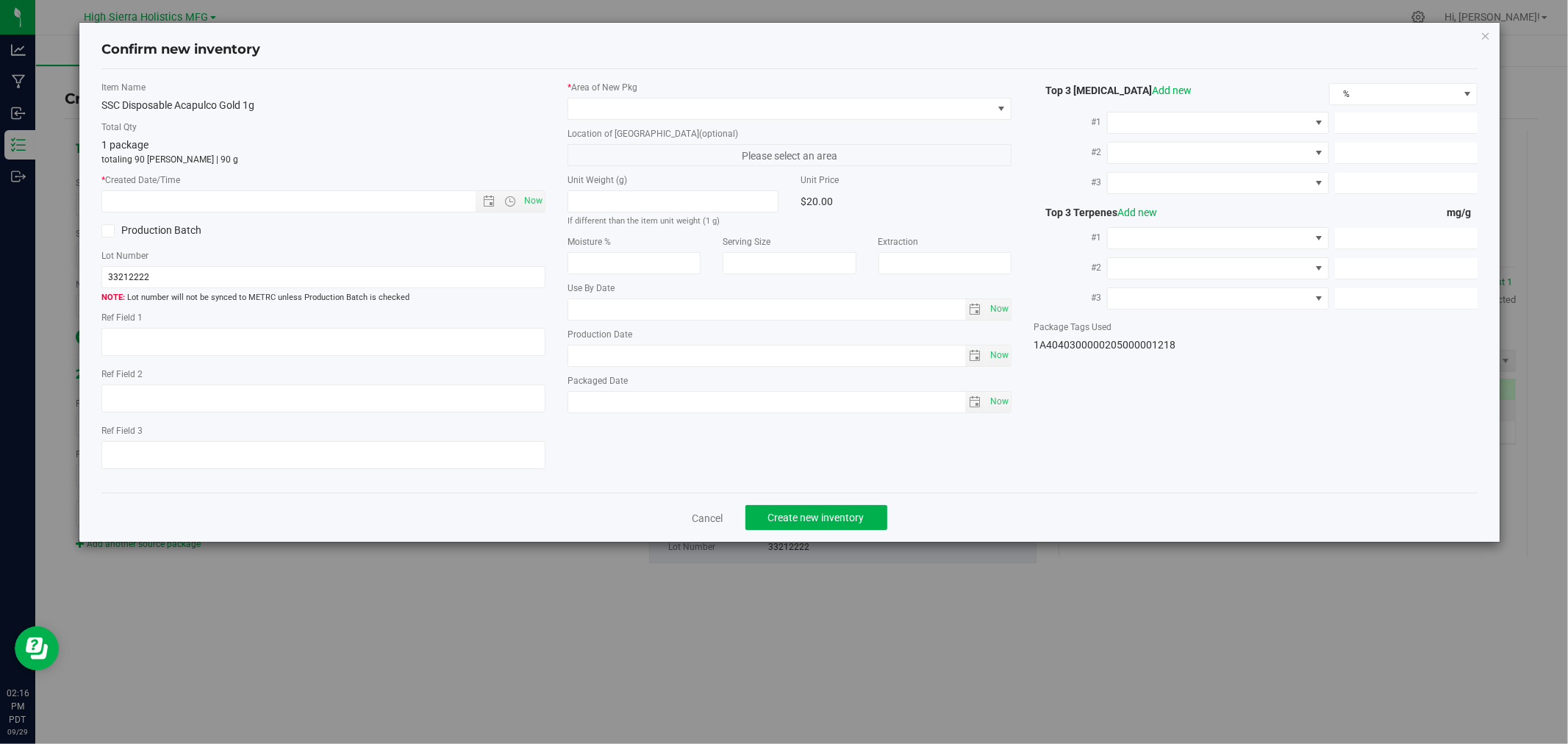
type input "20.4000"
type input "5.2000"
type input "2025-08-25"
click at [526, 195] on span "Now" at bounding box center [534, 201] width 25 height 21
type input "9/29/2025 2:16 PM"
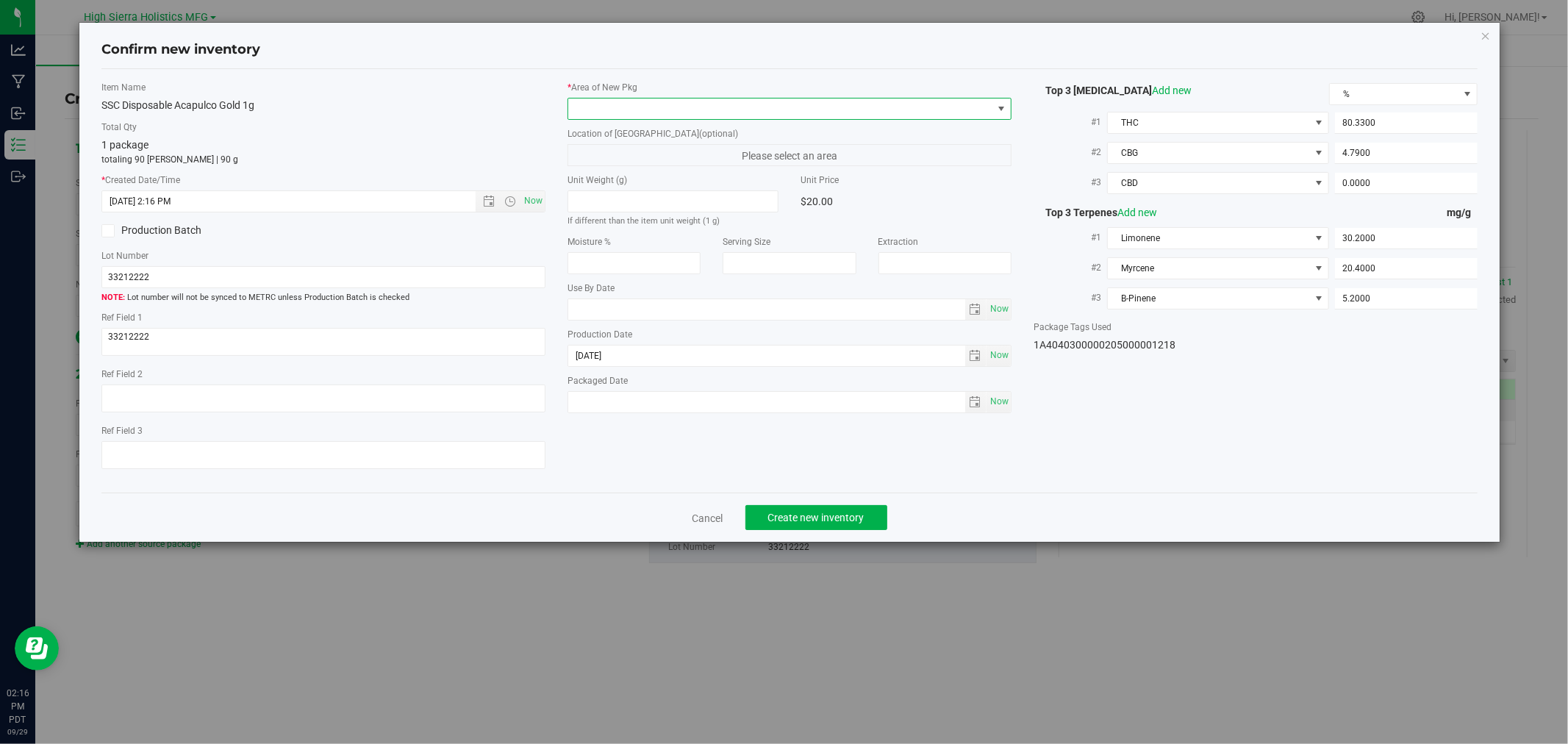
click at [579, 100] on span at bounding box center [780, 108] width 424 height 20
click at [608, 195] on li "Safe Room" at bounding box center [789, 190] width 443 height 20
click at [835, 515] on span "Create new inventory" at bounding box center [816, 518] width 96 height 11
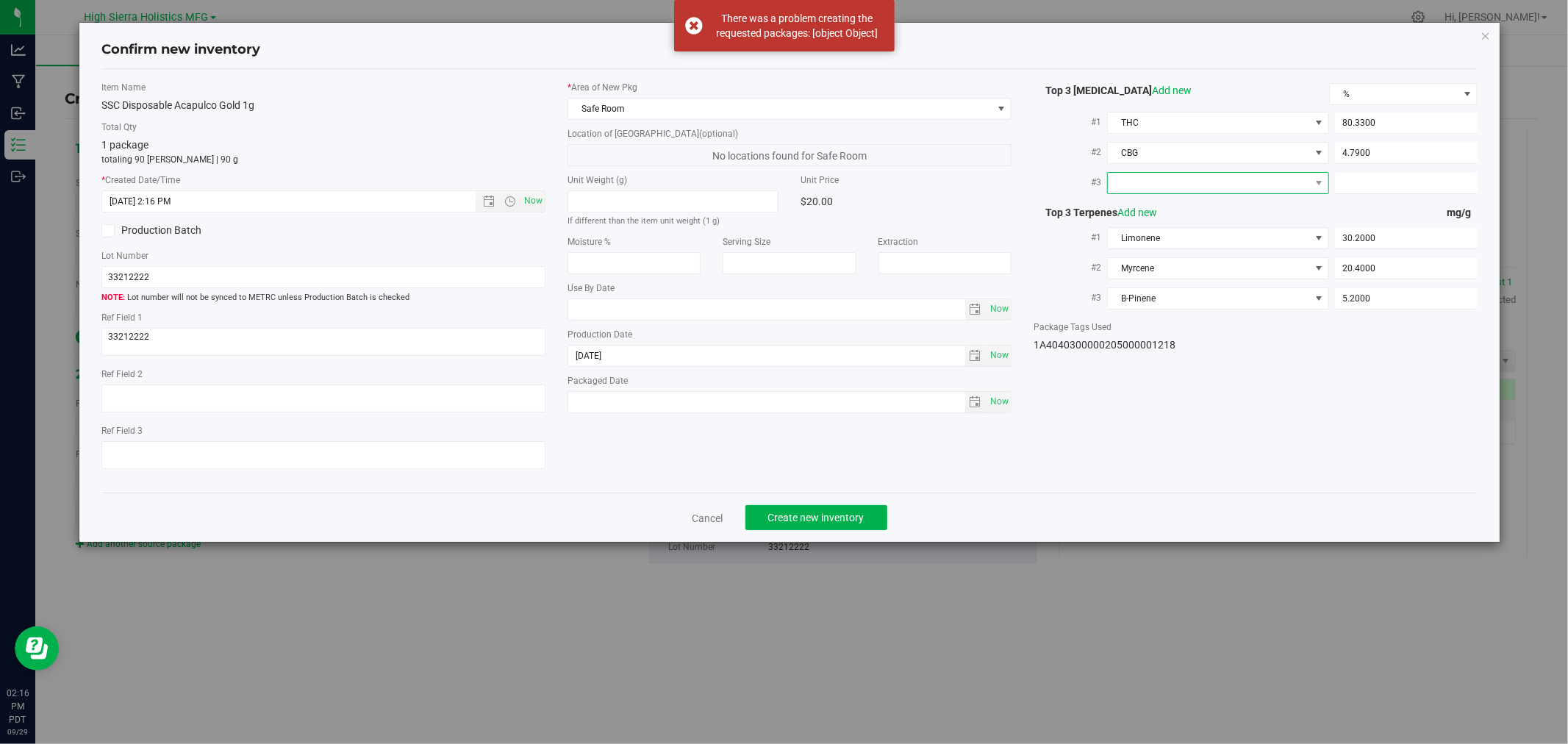
click at [1170, 182] on span at bounding box center [1209, 182] width 202 height 20
click at [1177, 260] on li "CBD" at bounding box center [1219, 268] width 221 height 25
click at [1414, 191] on span at bounding box center [1406, 183] width 142 height 21
type input "0"
type input "0.0000"
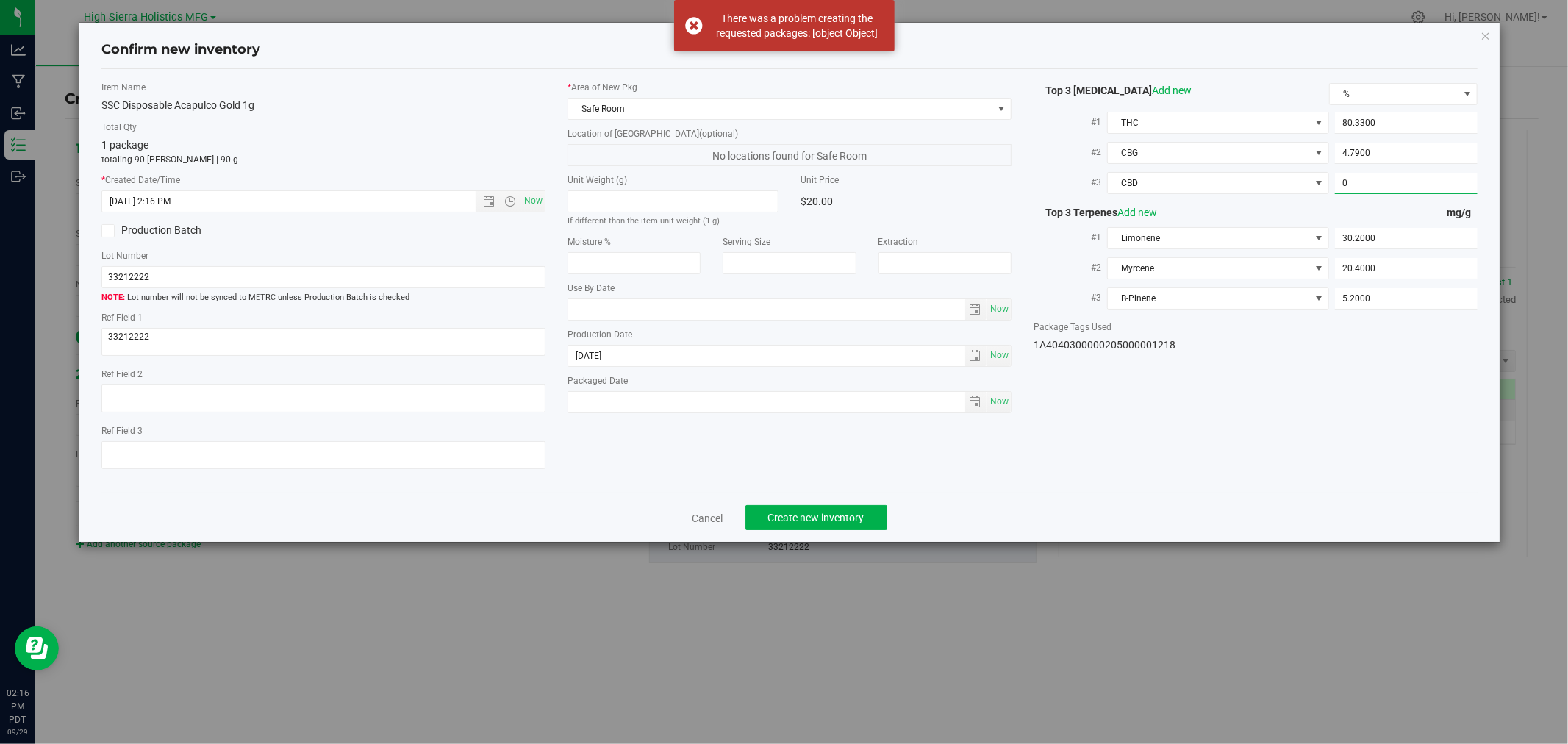
click at [1357, 370] on div "Item Name SSC Disposable Acapulco Gold 1g Total Qty 1 package totaling 90 eache…" at bounding box center [789, 281] width 1398 height 400
click at [793, 523] on span "Create new inventory" at bounding box center [816, 518] width 96 height 11
click at [703, 518] on link "Cancel" at bounding box center [708, 519] width 31 height 15
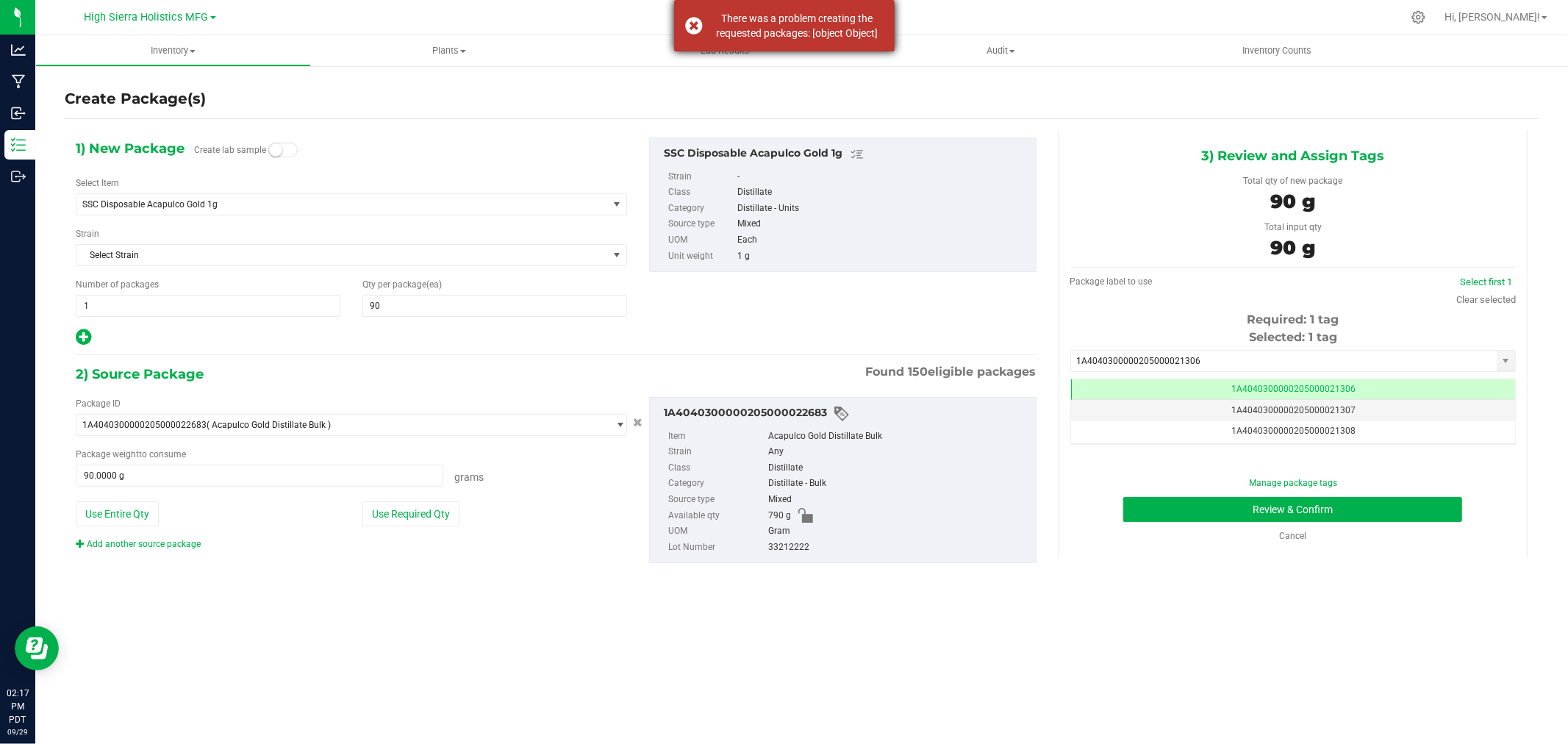
click at [701, 22] on div "There was a problem creating the requested packages: [object Object]" at bounding box center [784, 25] width 221 height 51
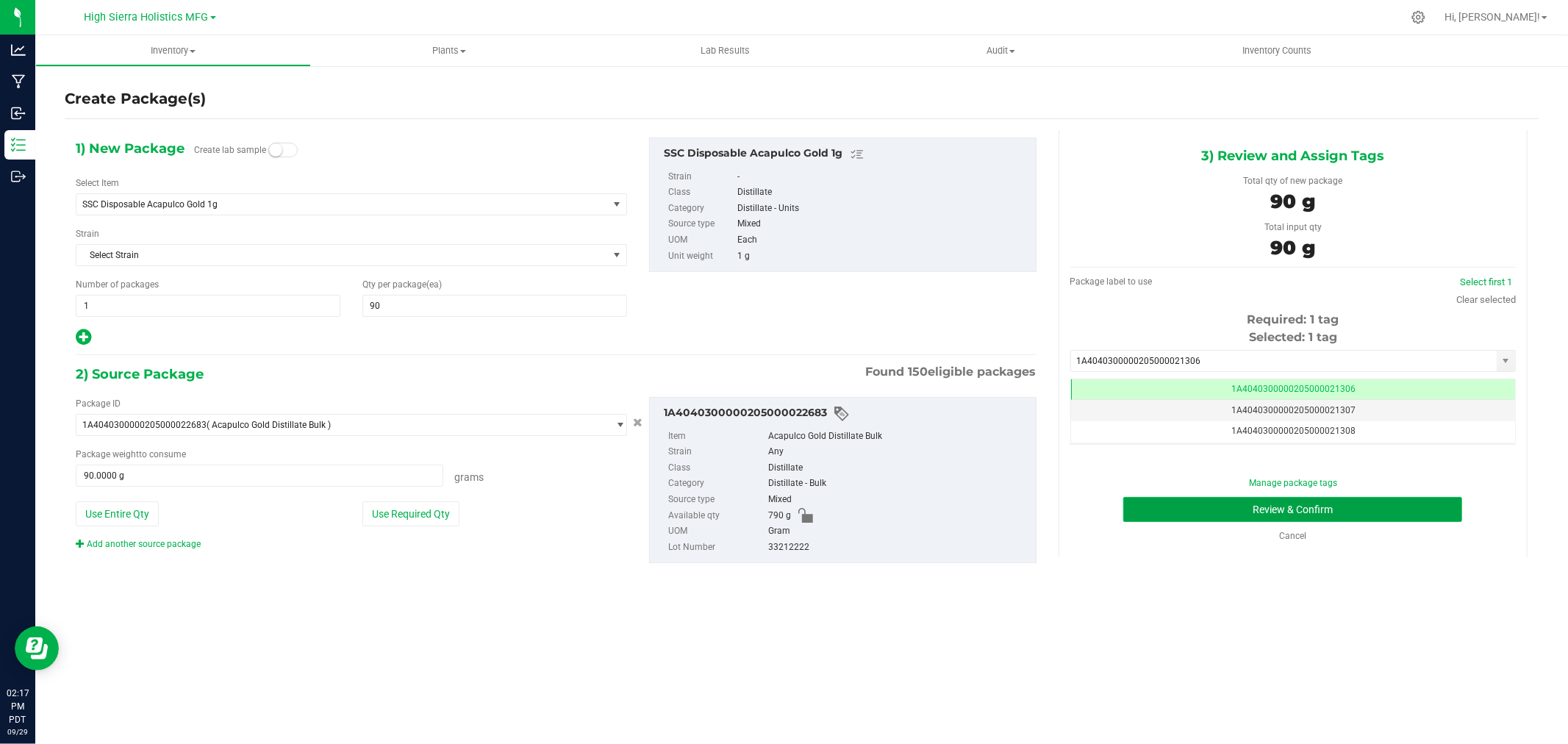
click at [1157, 501] on button "Review & Confirm" at bounding box center [1293, 510] width 339 height 25
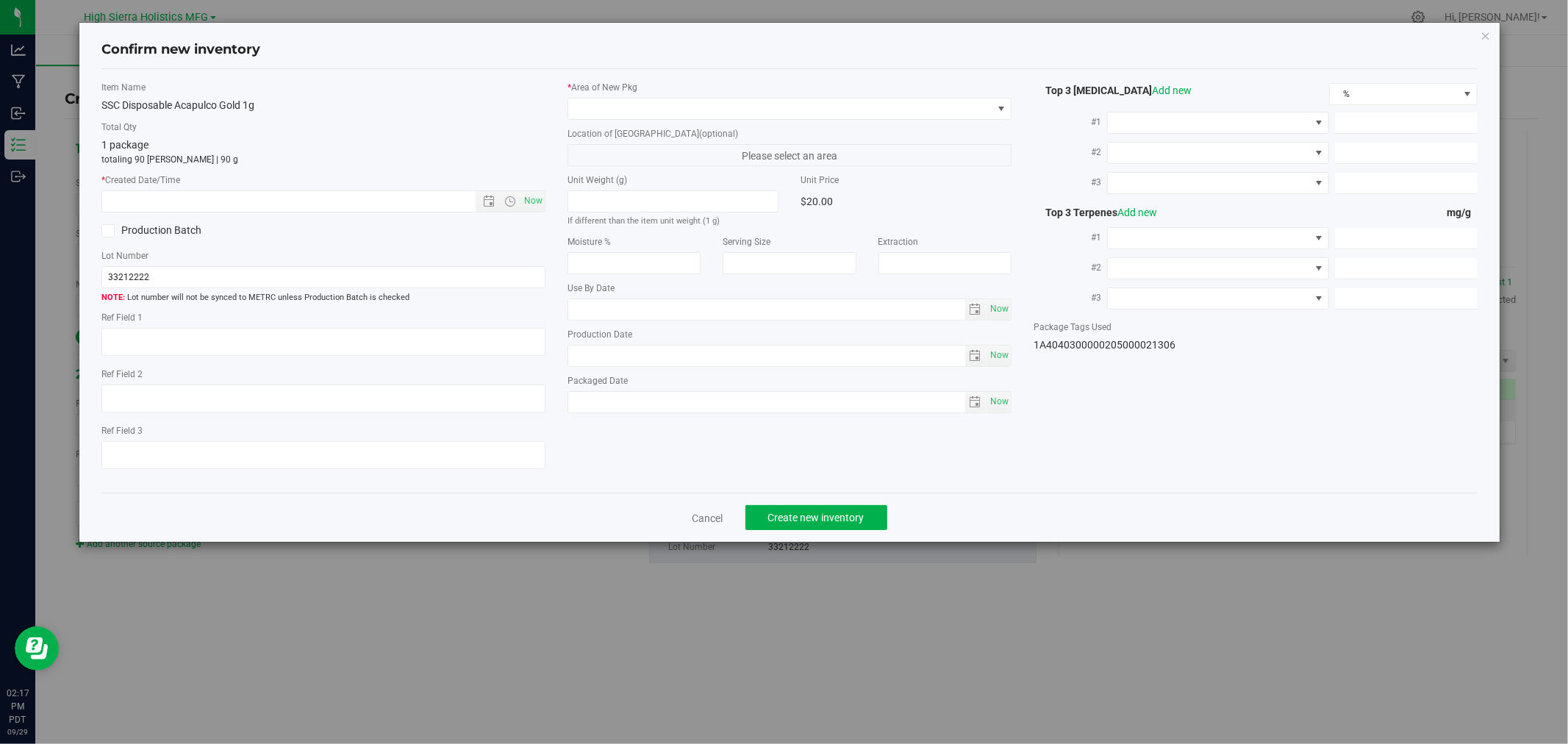
type textarea "33212222"
type input "80.3300"
type input "4.7900"
type input "0.0000"
type input "30.2000"
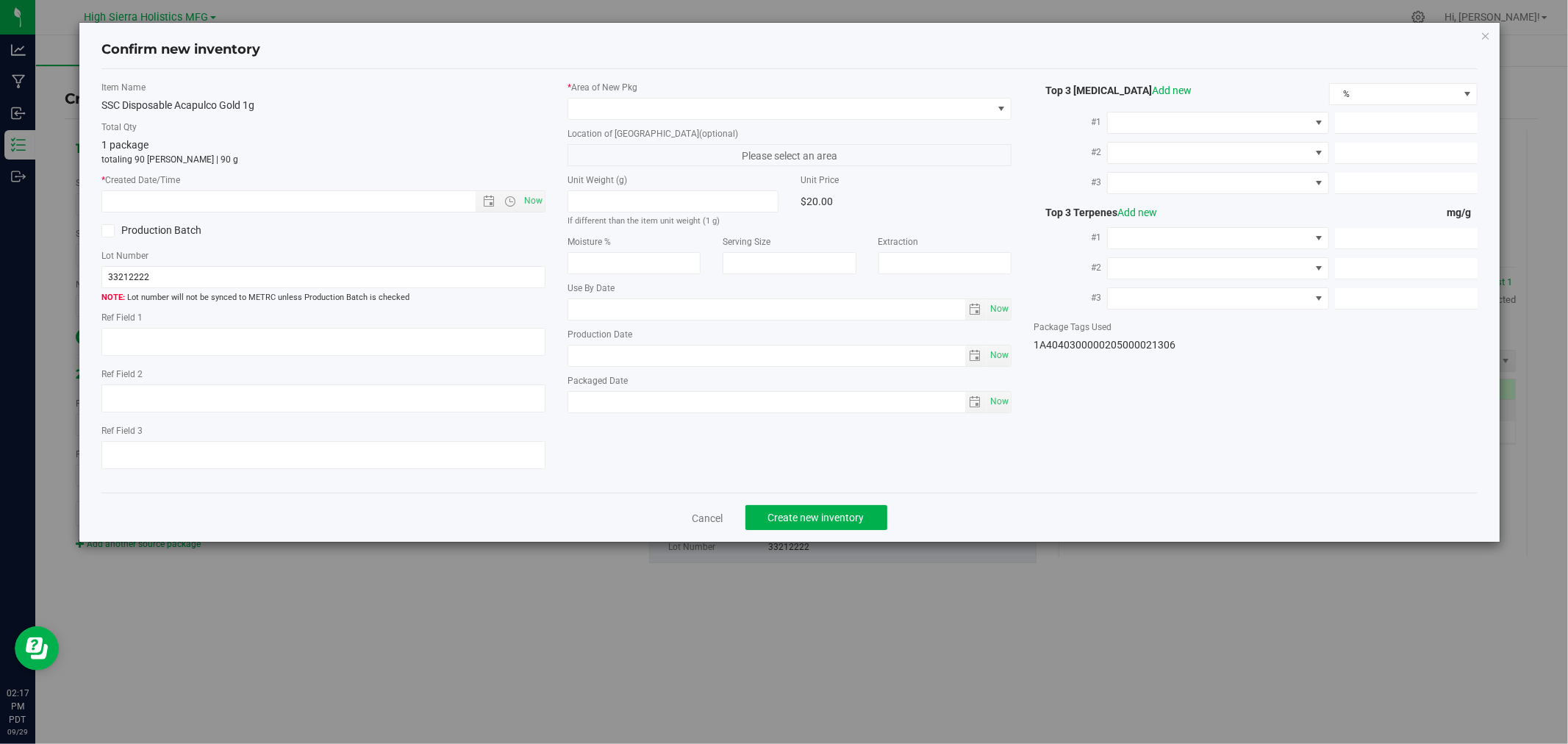
type input "20.4000"
type input "5.2000"
type input "2025-08-25"
click at [528, 190] on span "Now" at bounding box center [324, 201] width 444 height 22
click at [532, 195] on span "Now" at bounding box center [534, 201] width 25 height 21
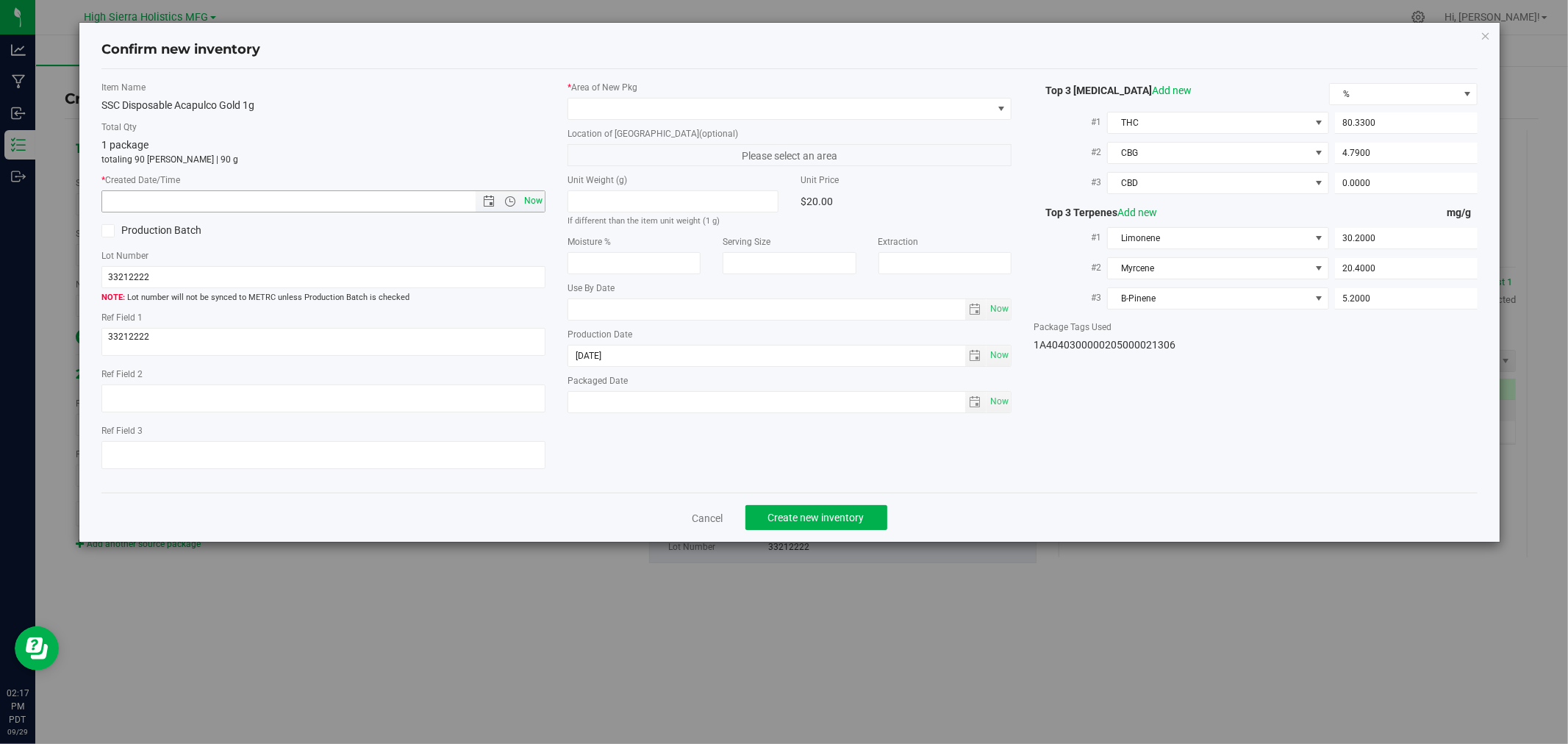
type input "9/29/2025 2:17 PM"
click at [592, 107] on span at bounding box center [780, 108] width 424 height 20
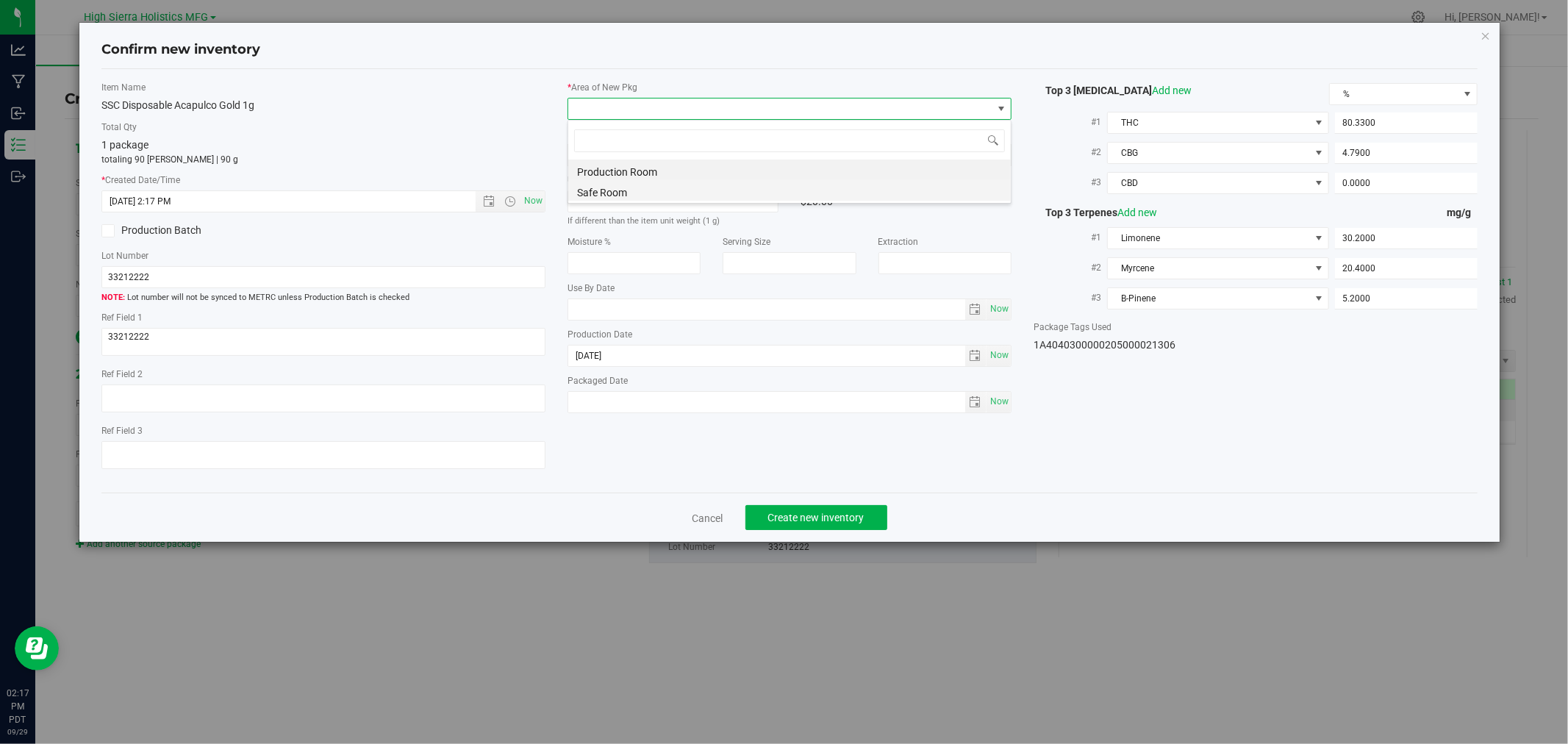
click at [604, 199] on li "Safe Room" at bounding box center [789, 190] width 443 height 20
click at [489, 126] on label "Total Qty" at bounding box center [324, 127] width 444 height 13
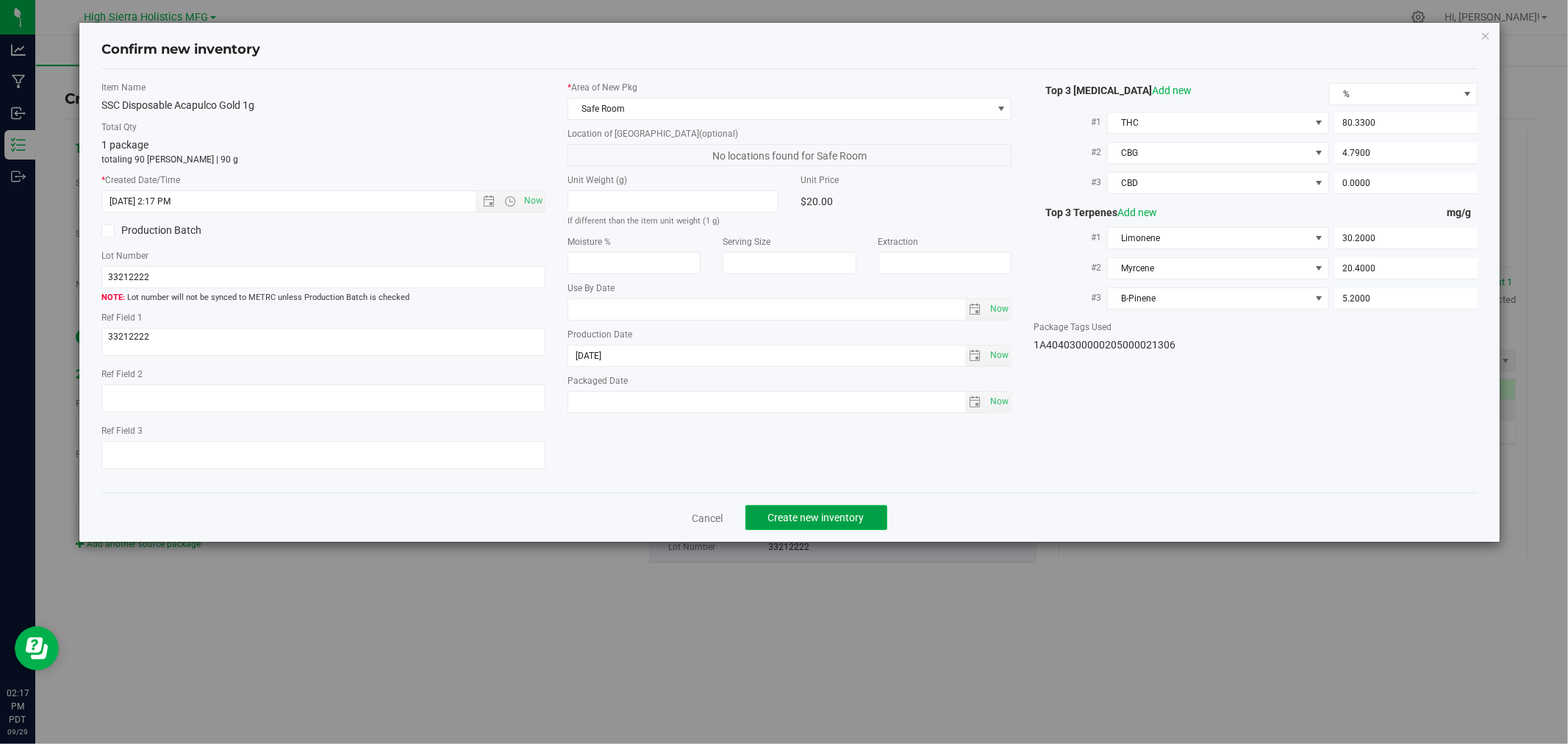
click at [789, 523] on span "Create new inventory" at bounding box center [816, 518] width 96 height 11
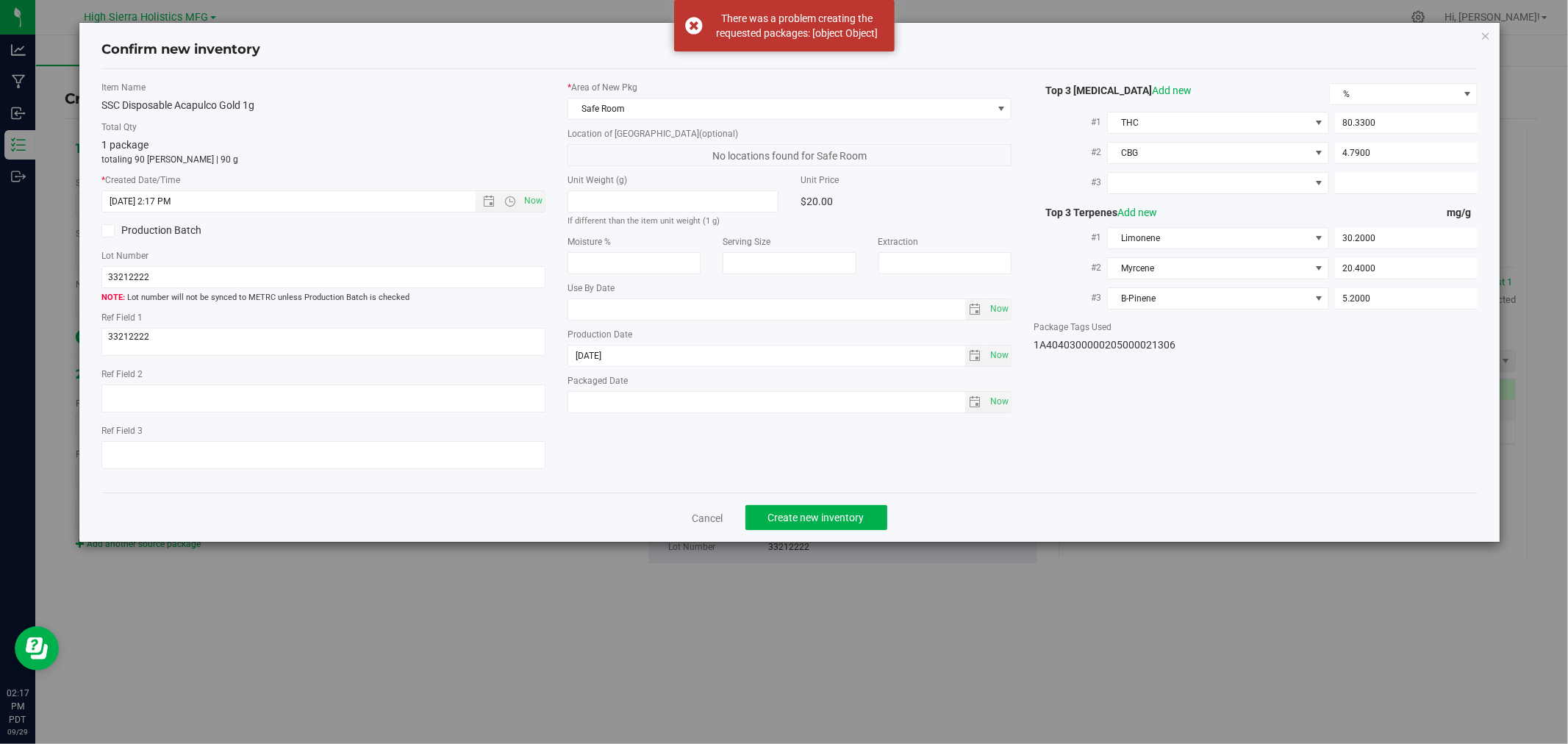
click at [1490, 34] on icon "button" at bounding box center [1486, 36] width 11 height 18
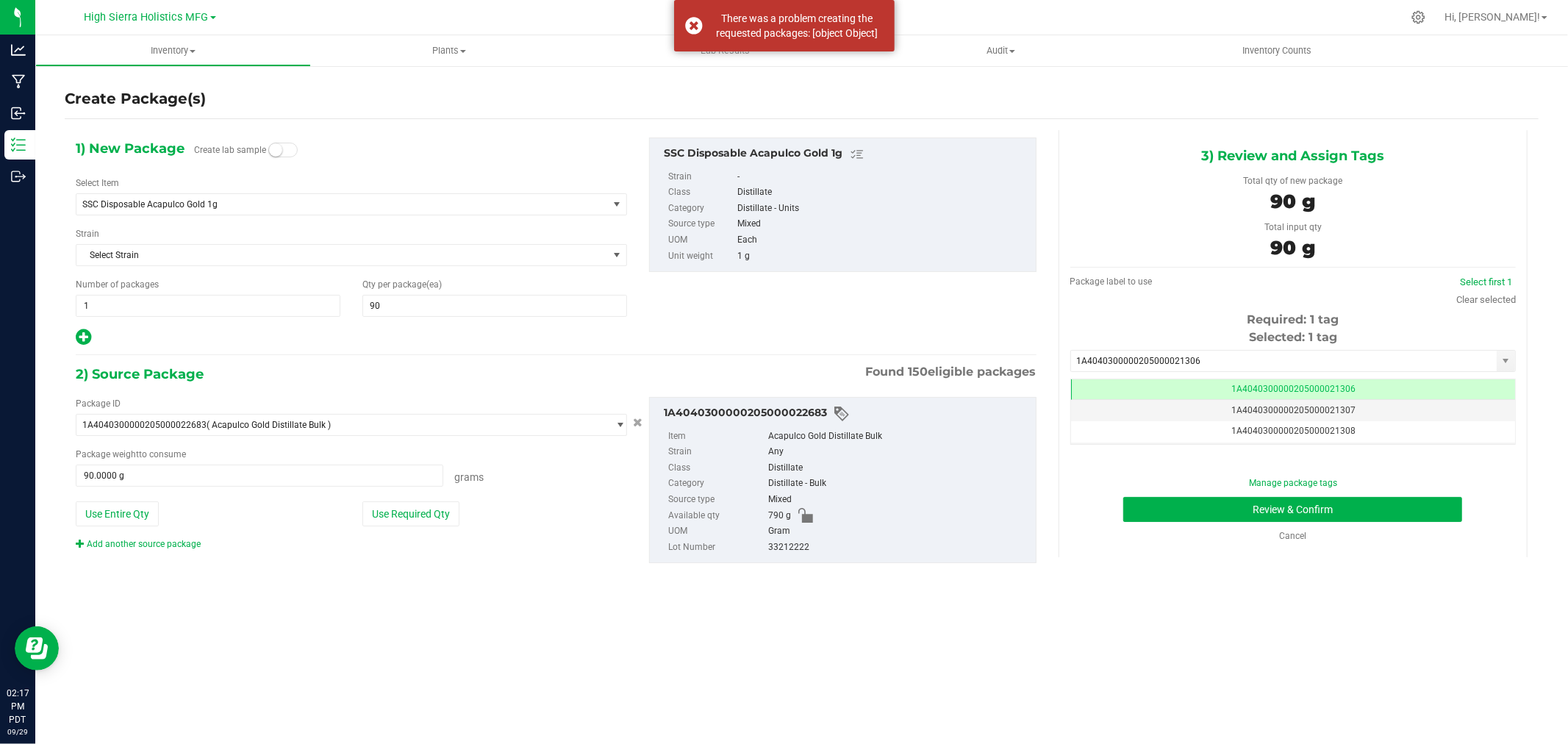
click at [1479, 57] on ul "Inventory All packages All inventory Waste log Create inventory Plants All plan…" at bounding box center [819, 50] width 1568 height 32
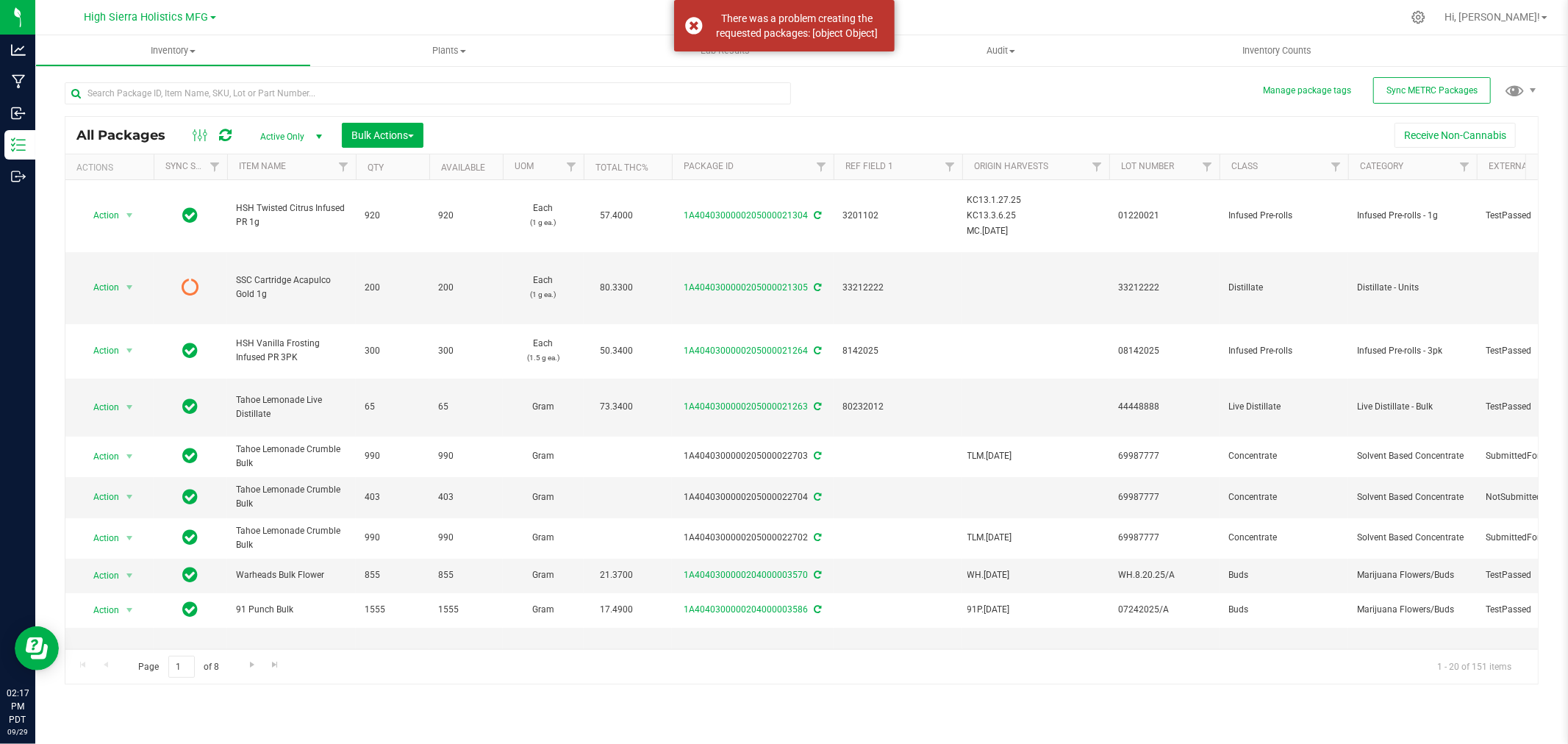
click at [138, 114] on div at bounding box center [428, 99] width 727 height 34
click at [144, 77] on div at bounding box center [434, 93] width 737 height 47
click at [137, 93] on input "text" at bounding box center [428, 93] width 727 height 22
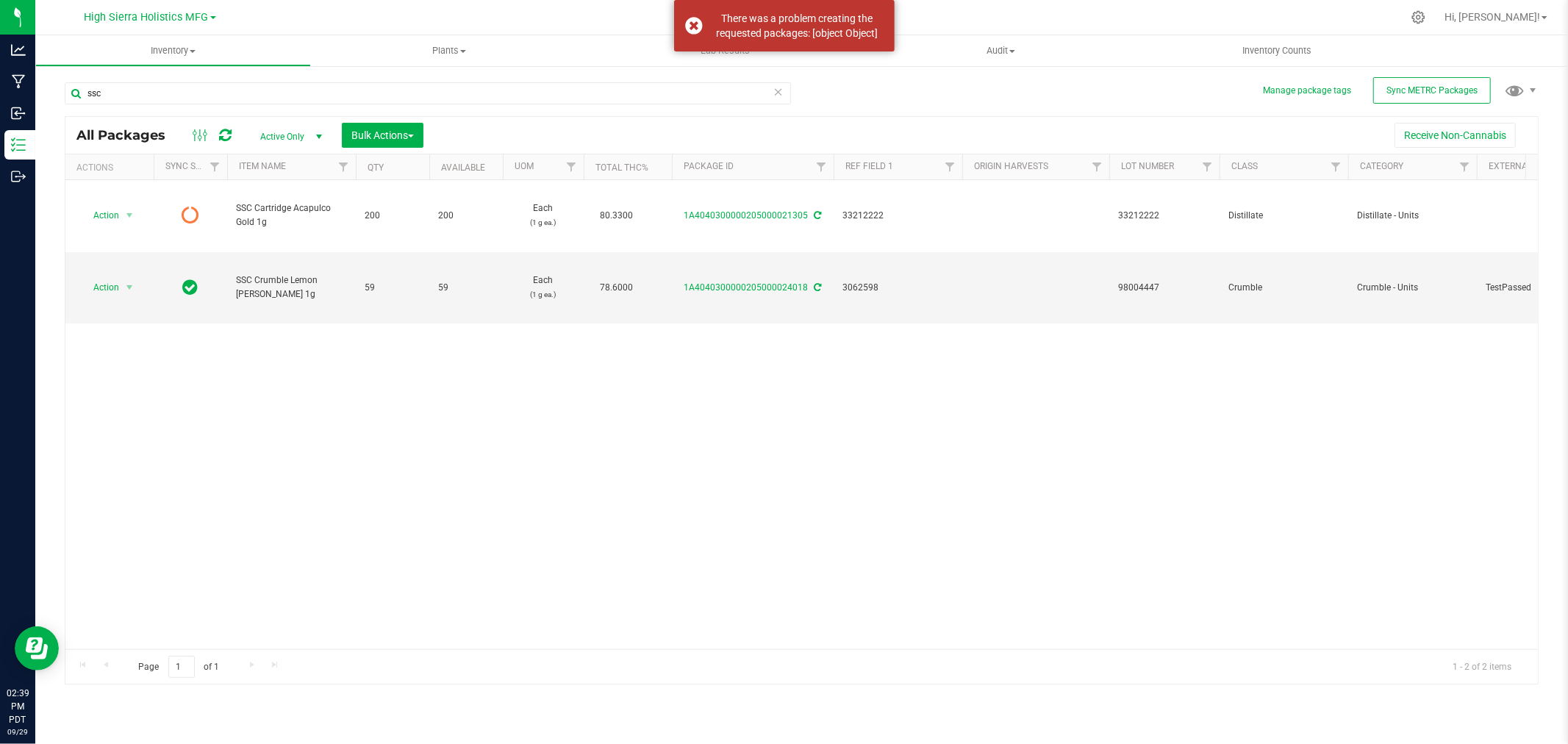
click at [854, 98] on div "ssc All Packages Active Only Active Only Lab Samples Locked All External Intern…" at bounding box center [802, 376] width 1474 height 616
click at [129, 93] on input "ssc" at bounding box center [428, 93] width 727 height 22
type input "s"
type input "acapulco"
click at [120, 287] on span "select" at bounding box center [129, 287] width 19 height 20
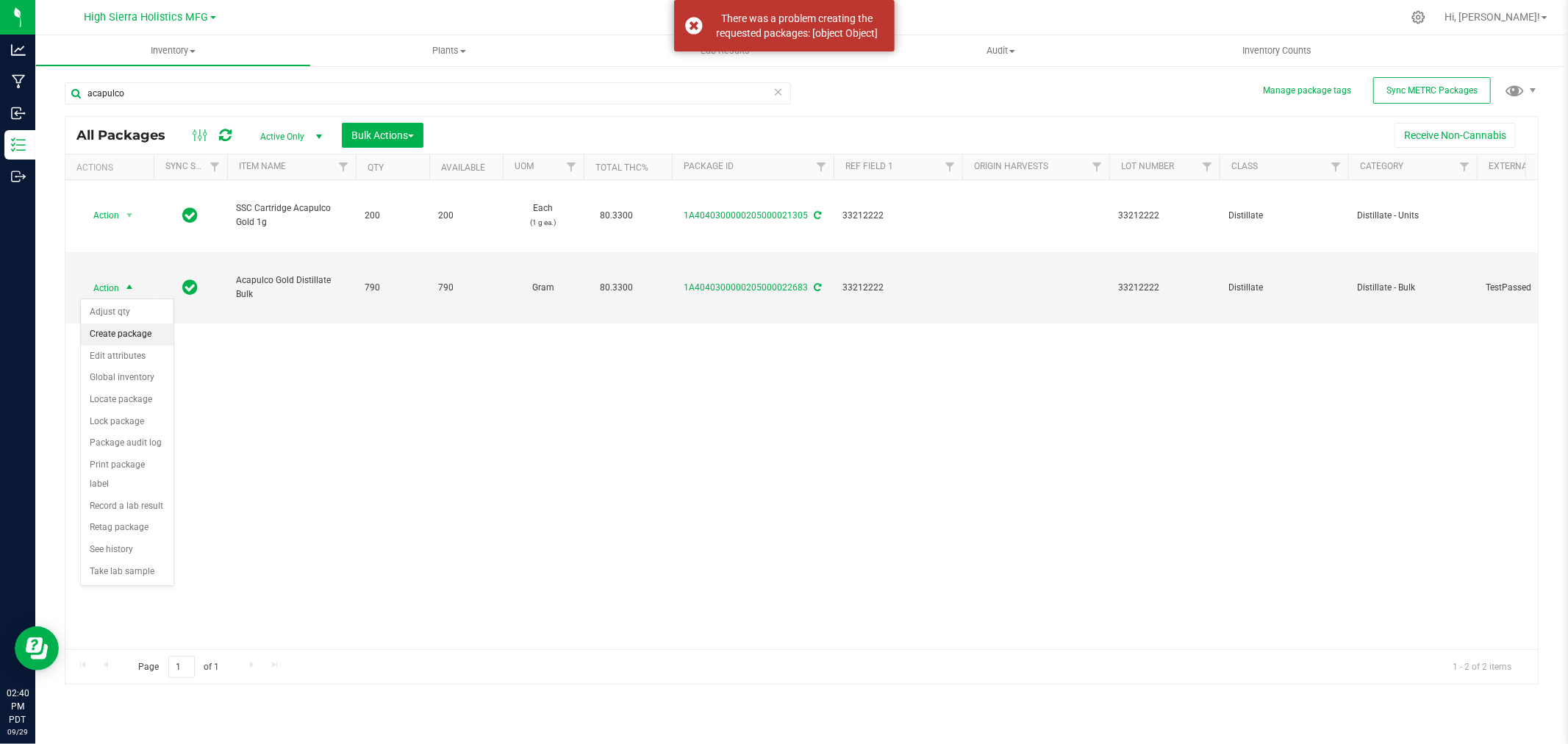
click at [121, 326] on li "Create package" at bounding box center [127, 335] width 93 height 22
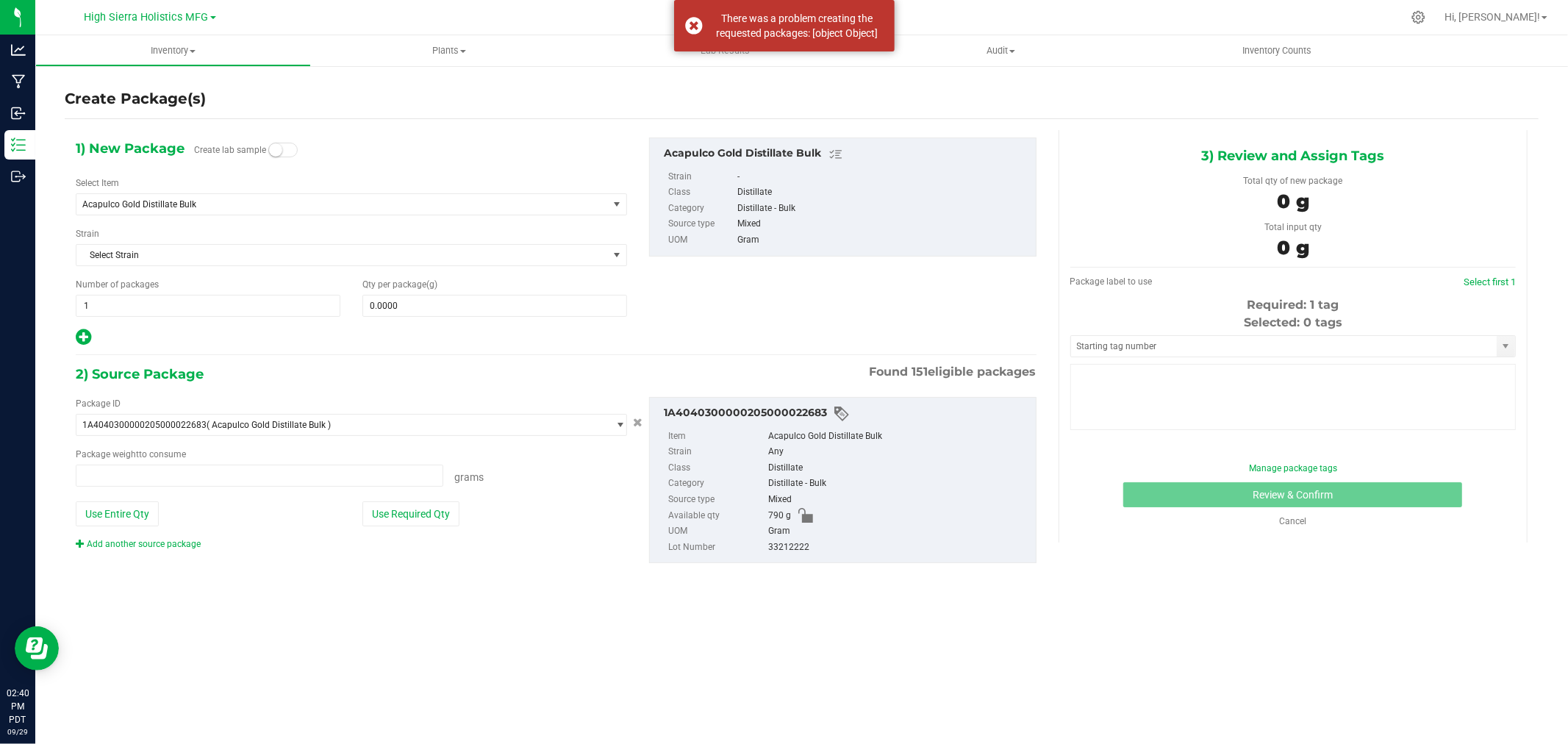
type input "0.0000 g"
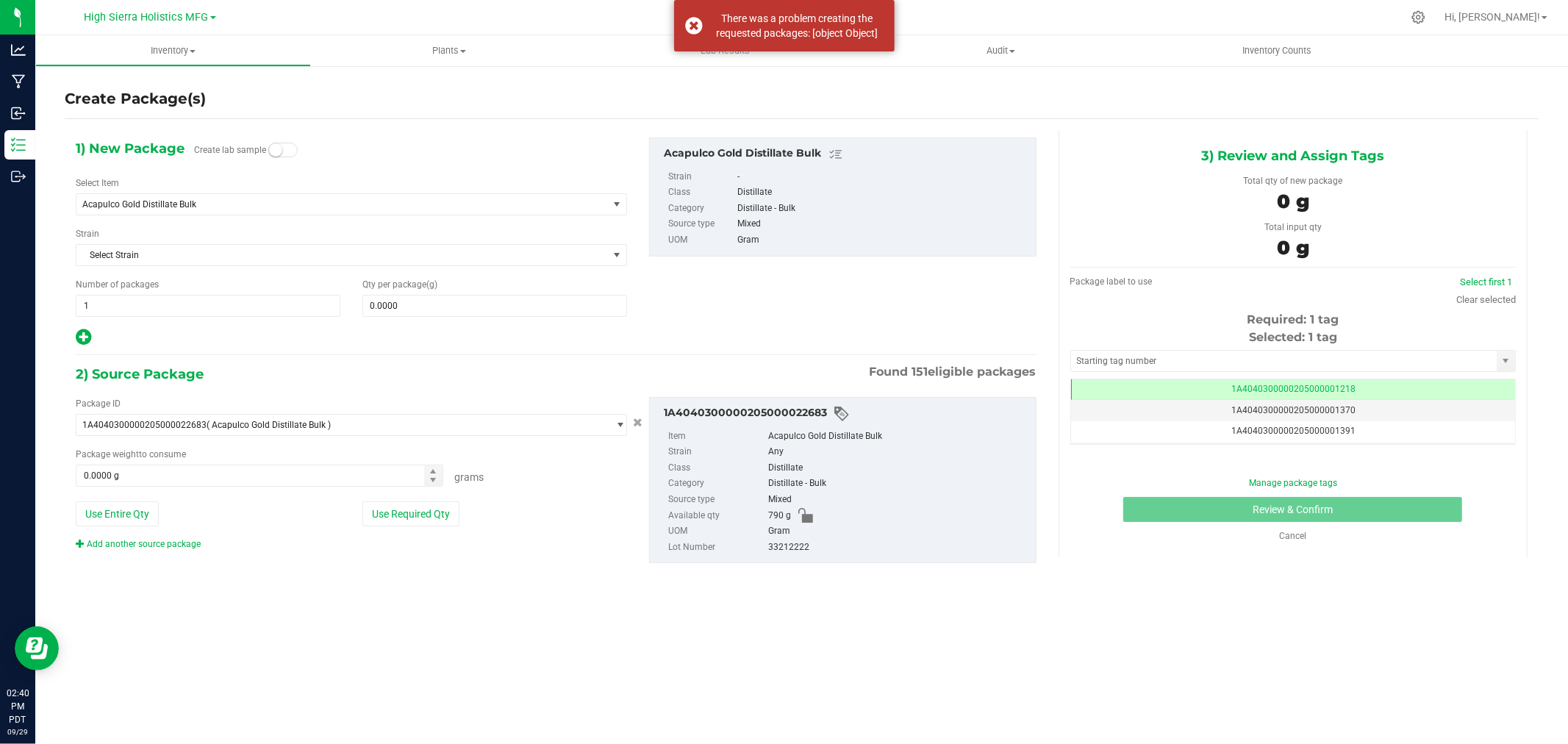
scroll to position [0, -1]
click at [686, 24] on div "There was a problem creating the requested packages: [object Object]" at bounding box center [784, 25] width 221 height 51
click at [138, 203] on span "Acapulco Gold Distillate Bulk" at bounding box center [331, 204] width 499 height 11
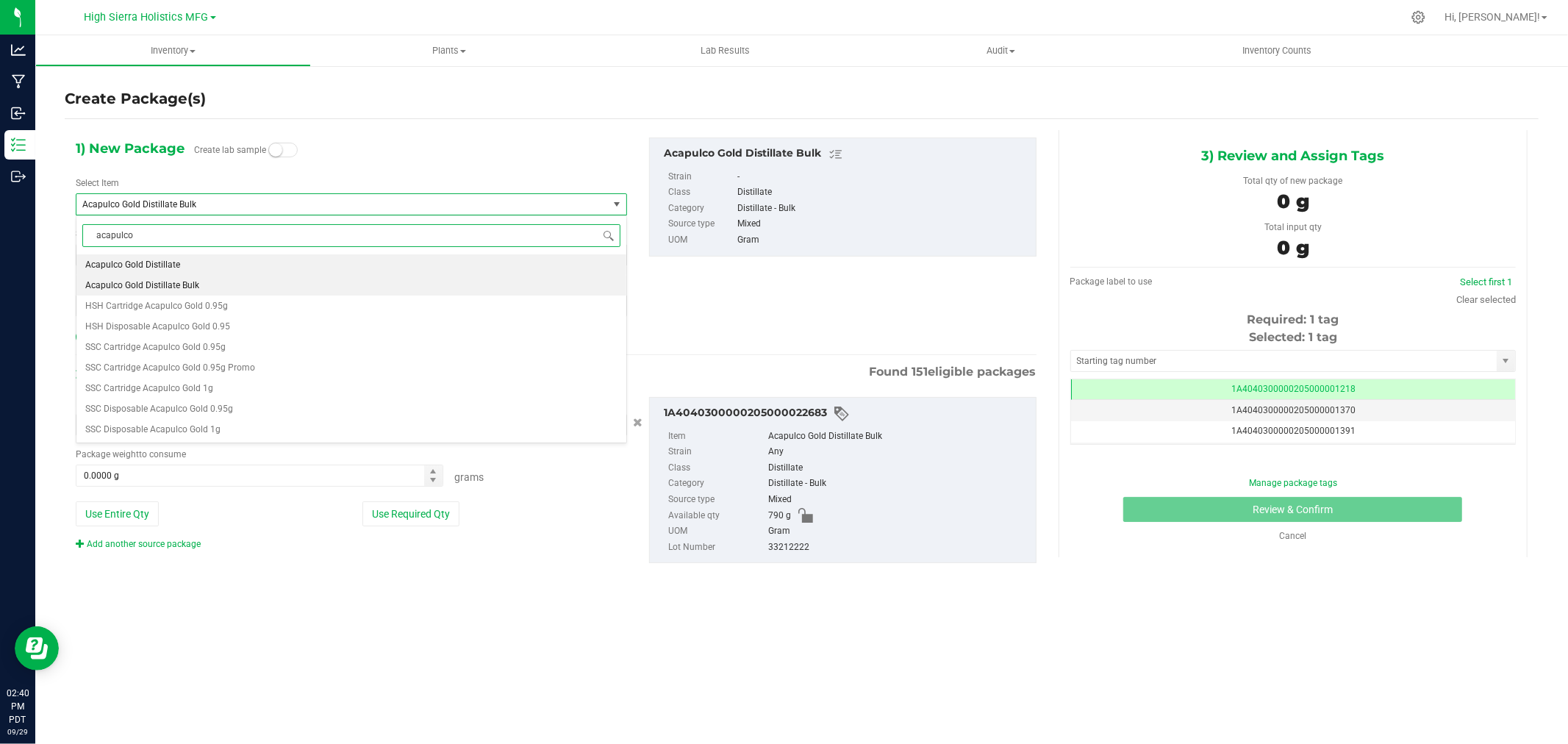
scroll to position [0, 0]
type input "acapulco gold"
click at [223, 431] on li "SSC Disposable Acapulco Gold 1g" at bounding box center [352, 429] width 550 height 20
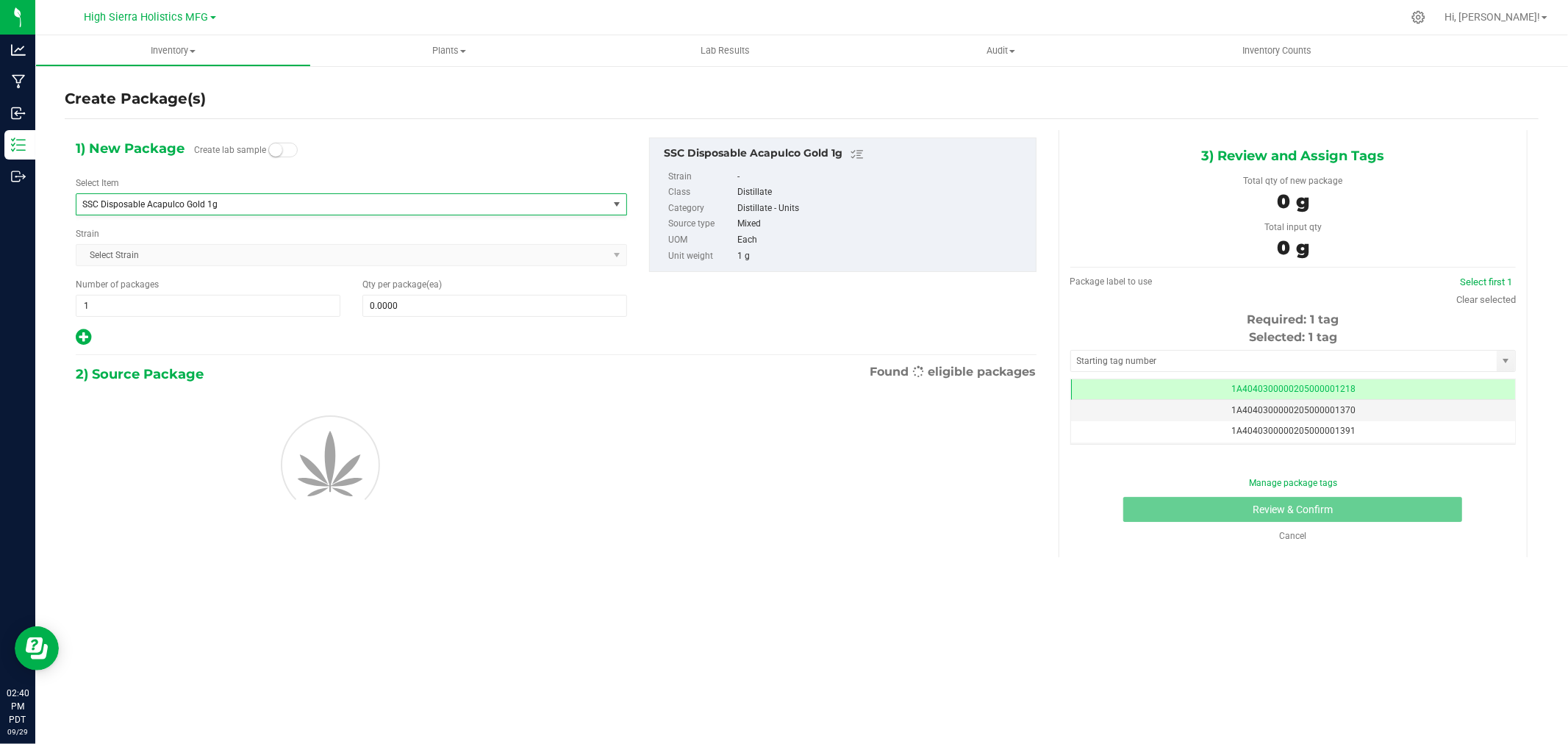
type input "0"
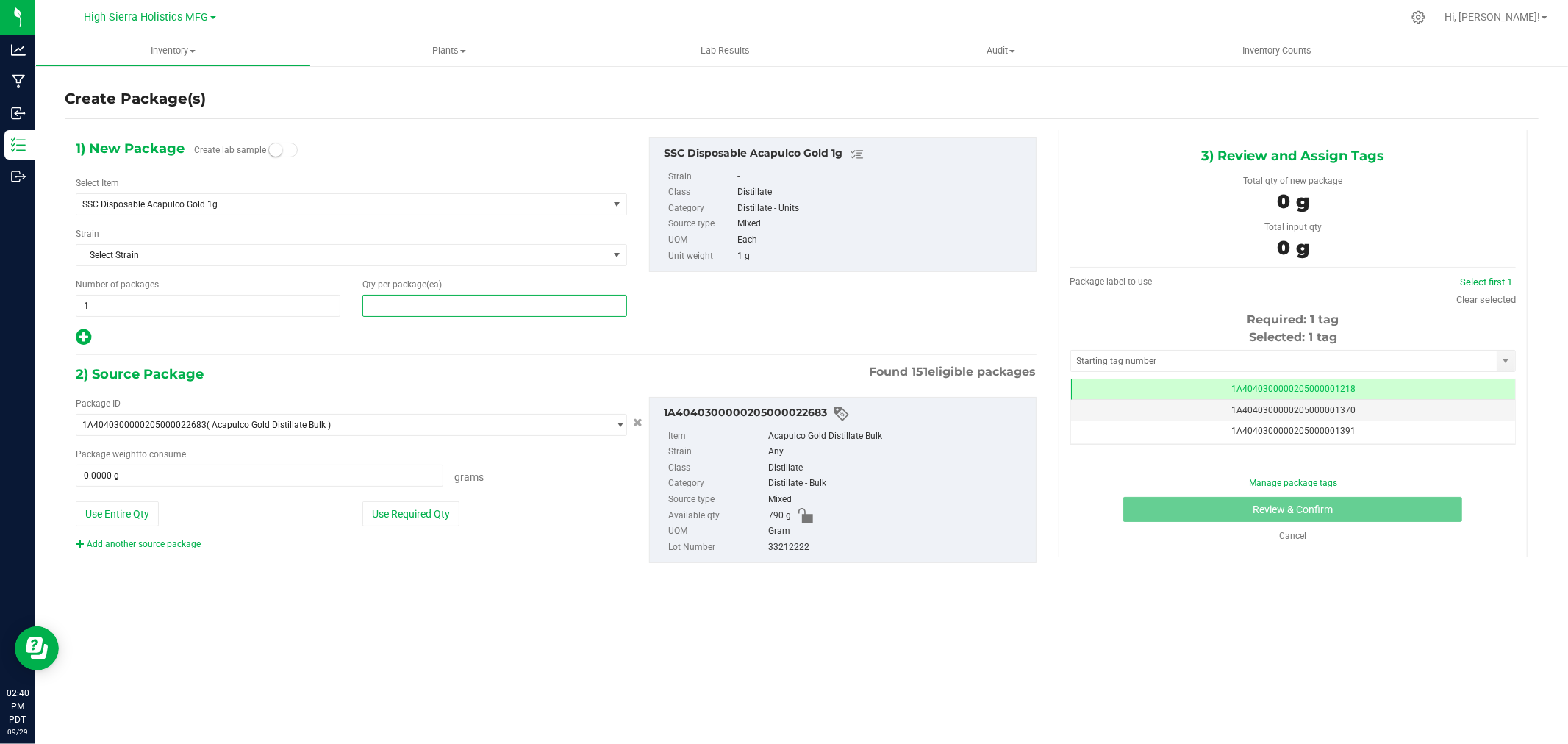
click at [399, 304] on span at bounding box center [494, 305] width 264 height 22
type input "90"
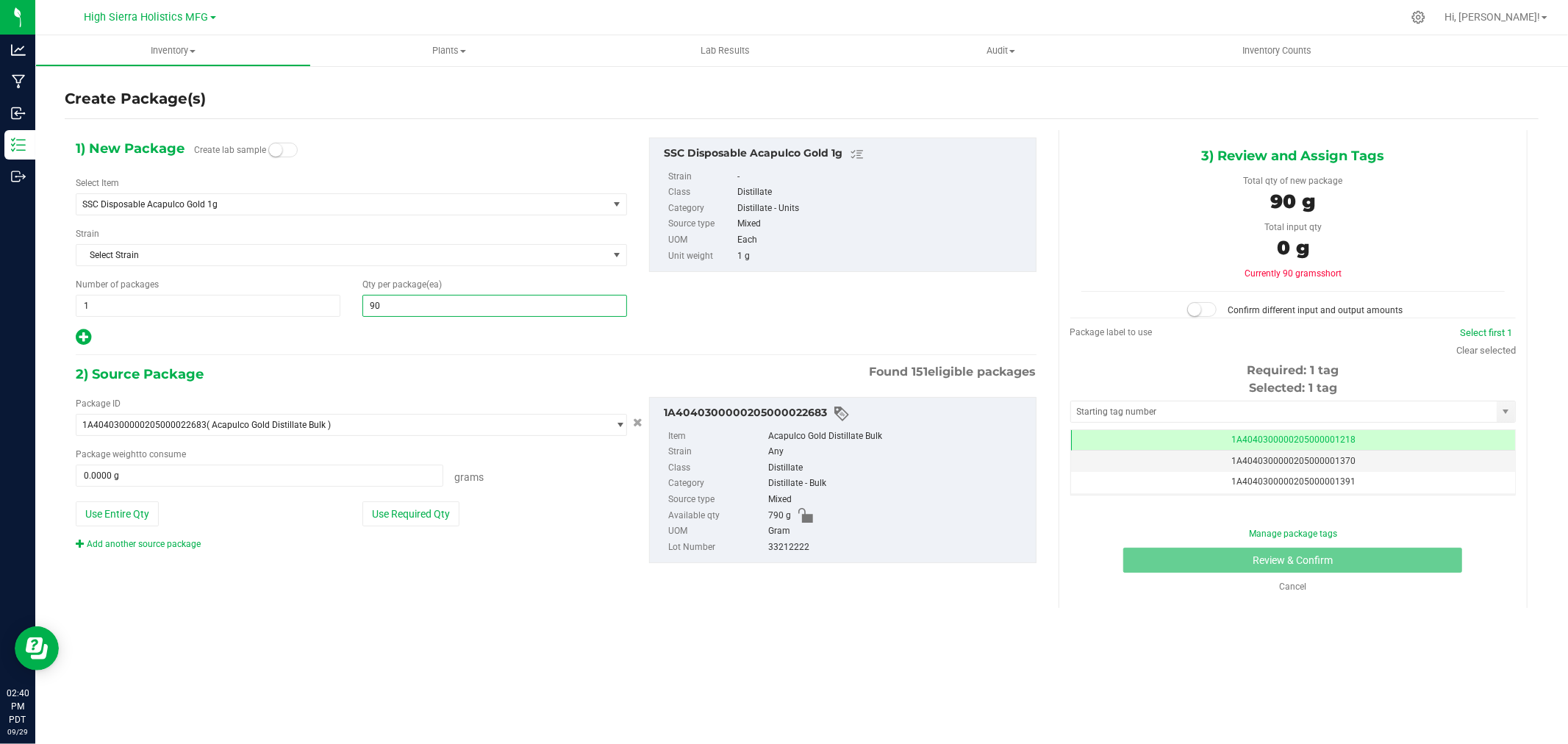
type input "90"
click at [309, 371] on div "2) Source Package Found 151 eligible packages" at bounding box center [556, 374] width 961 height 22
click at [430, 513] on button "Use Required Qty" at bounding box center [410, 514] width 97 height 25
type input "90.0000 g"
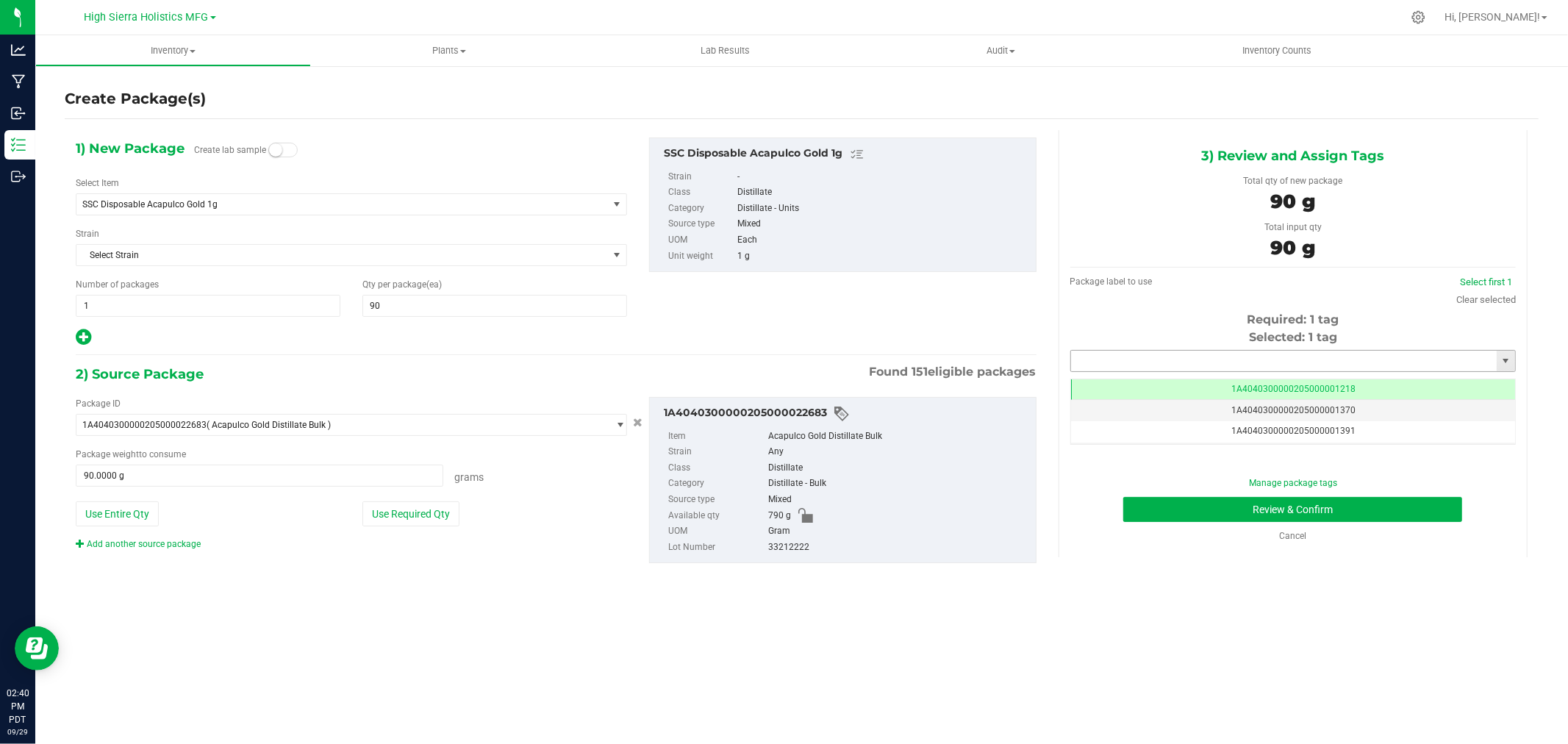
click at [1152, 362] on input "text" at bounding box center [1283, 361] width 426 height 20
click at [1180, 384] on li "1A4040300000205000021306" at bounding box center [1293, 386] width 444 height 22
type input "1A4040300000205000021306"
click at [1177, 510] on button "Review & Confirm" at bounding box center [1293, 510] width 339 height 25
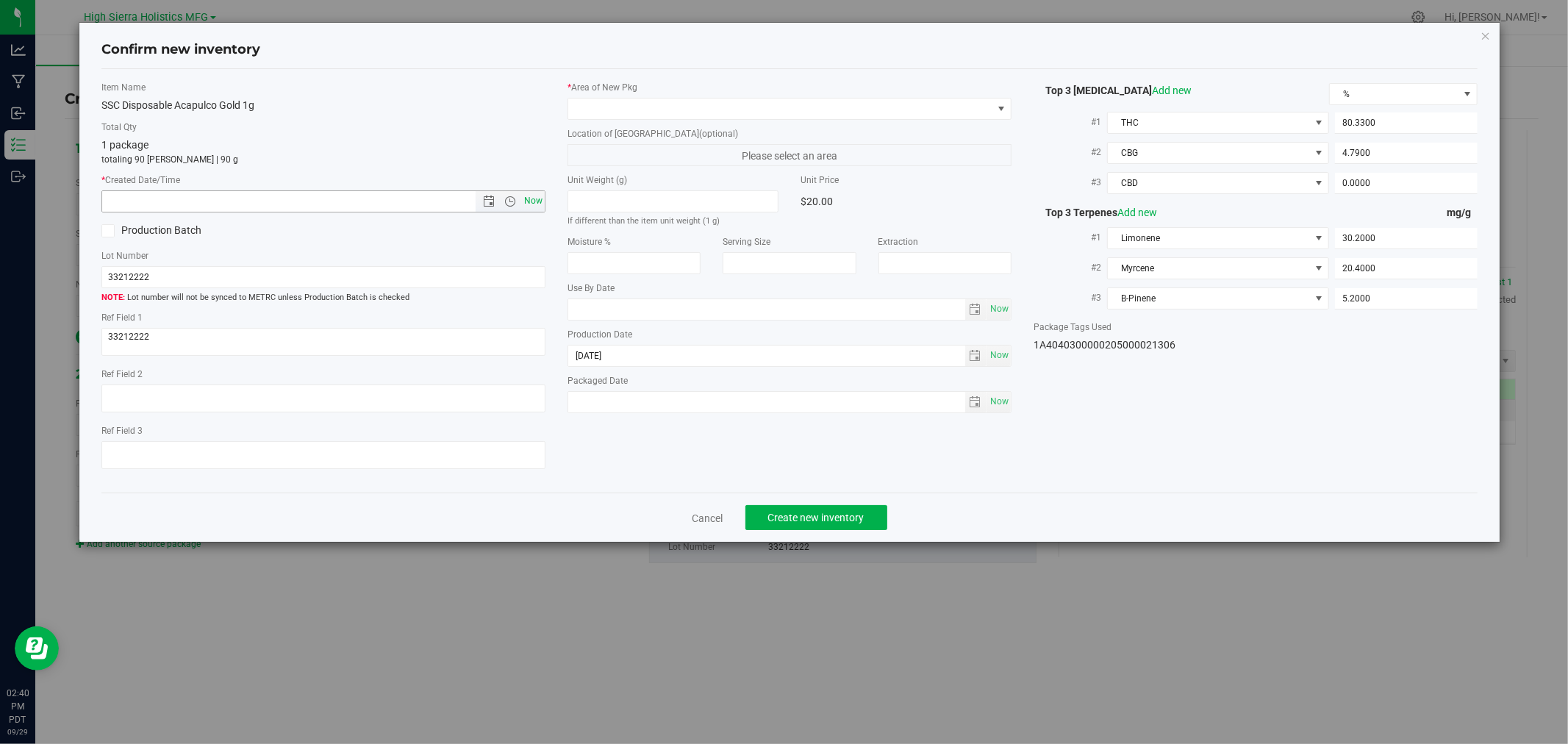
click at [532, 201] on span "Now" at bounding box center [534, 201] width 25 height 21
type input "9/29/2025 2:40 PM"
click at [587, 100] on span at bounding box center [780, 108] width 424 height 20
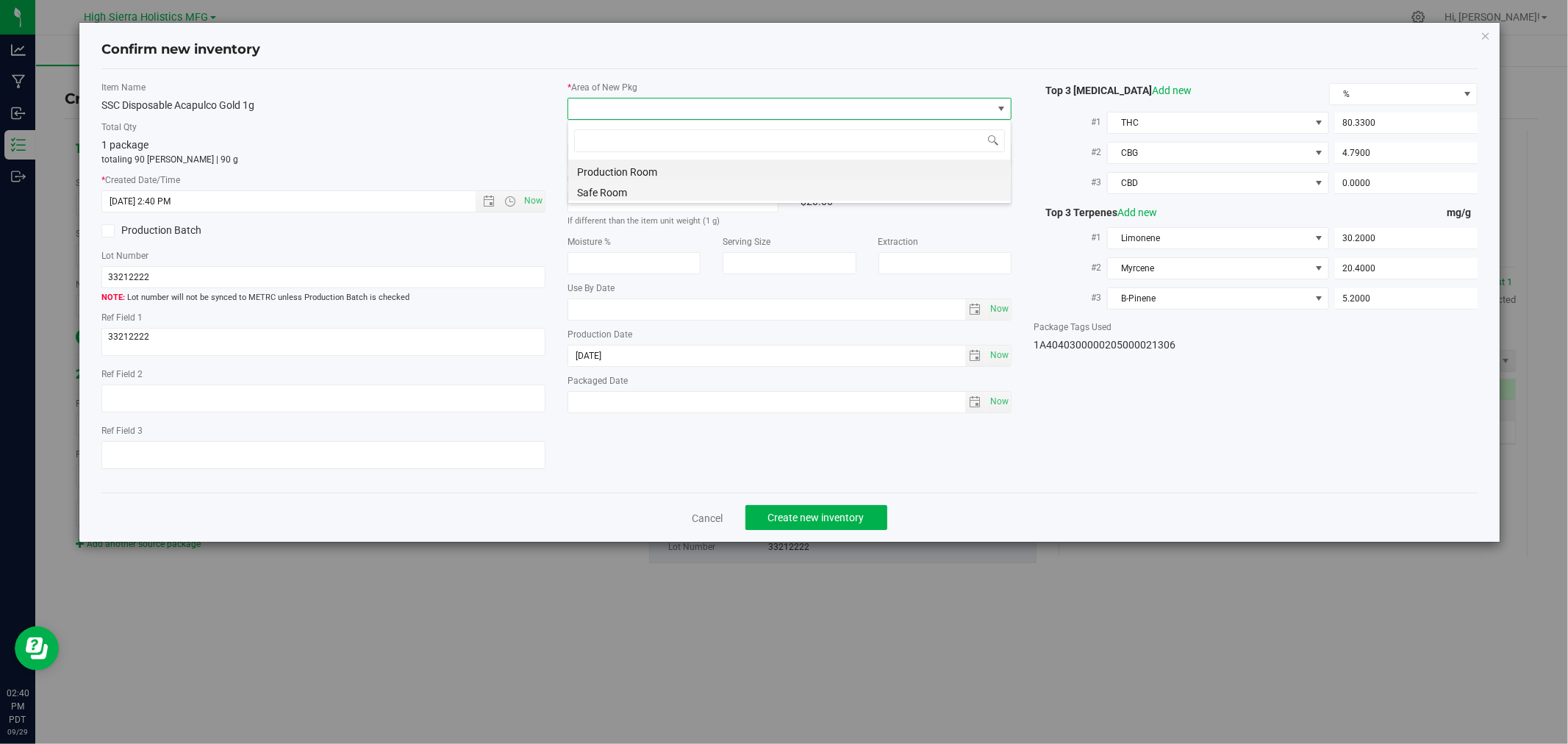
click at [610, 190] on li "Safe Room" at bounding box center [789, 190] width 443 height 20
click at [421, 133] on label "Total Qty" at bounding box center [324, 127] width 444 height 13
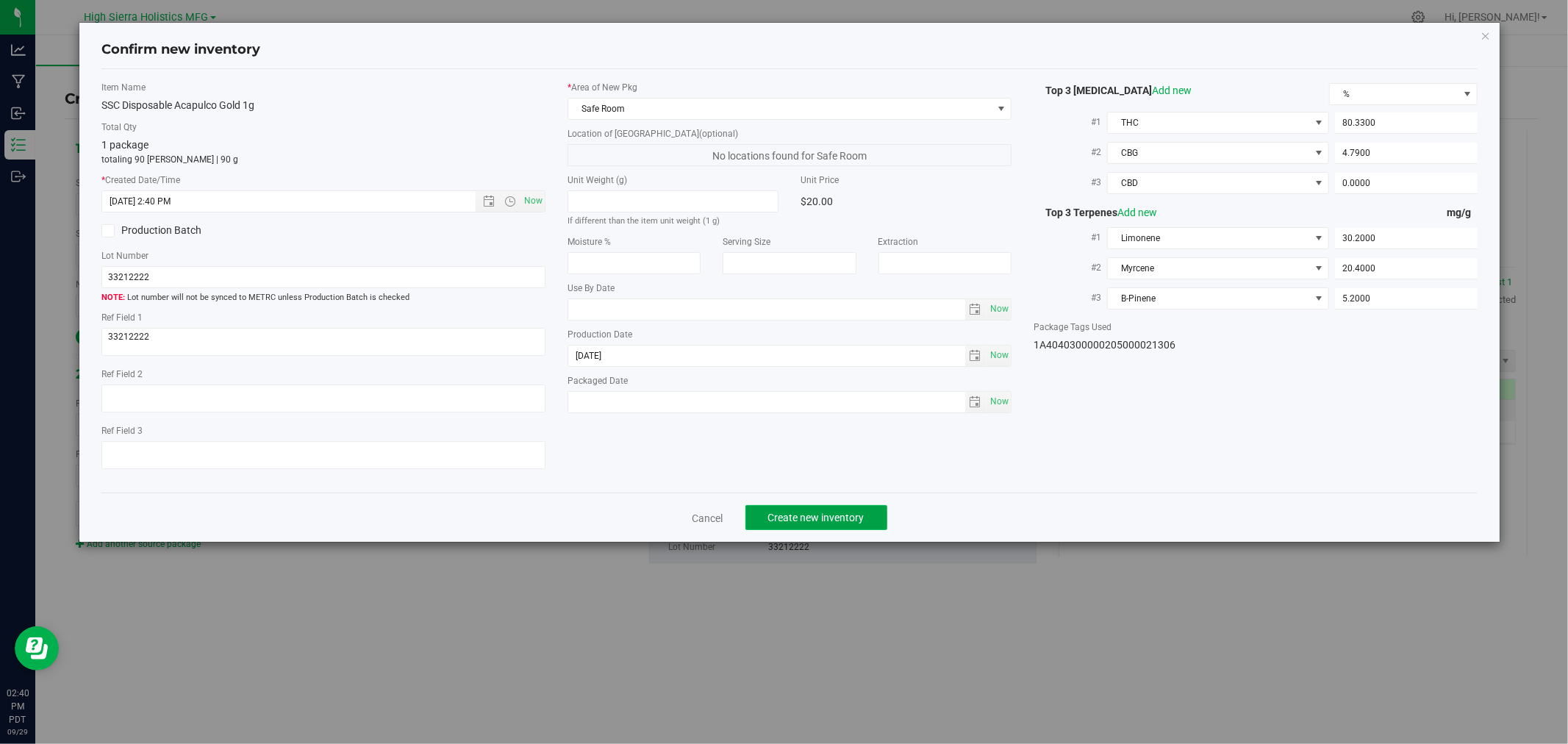
click at [775, 521] on span "Create new inventory" at bounding box center [816, 518] width 96 height 11
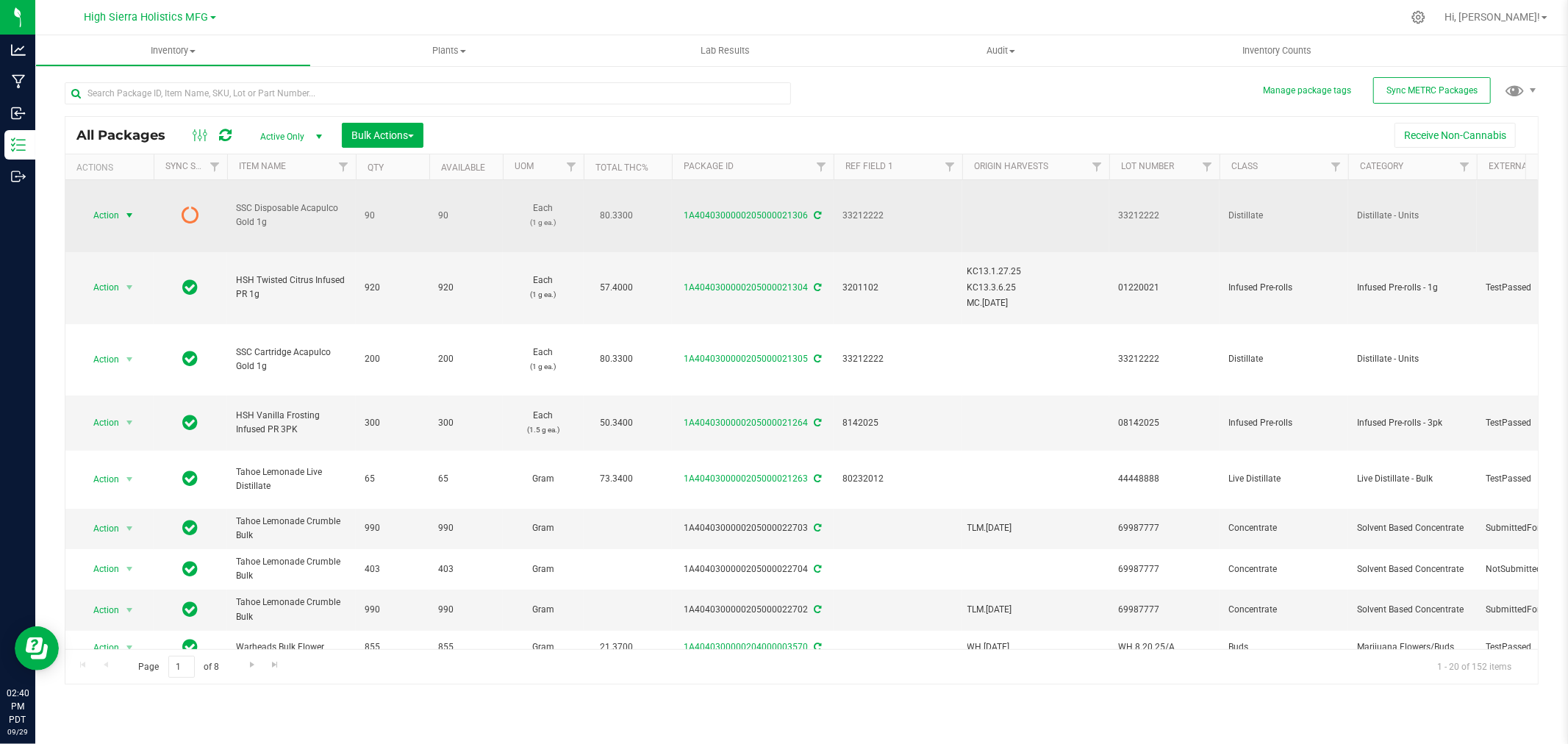
click at [126, 218] on span "select" at bounding box center [129, 216] width 11 height 11
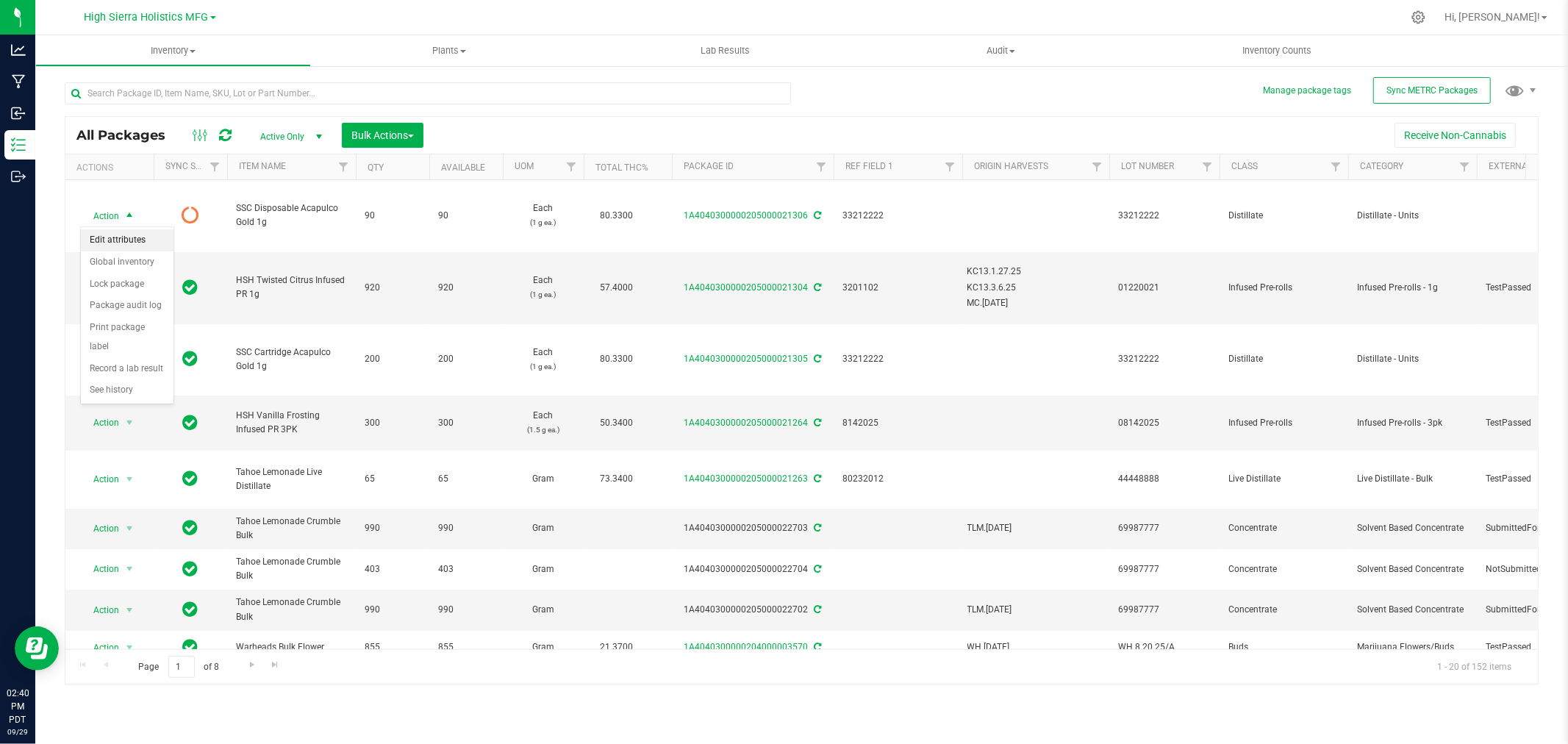
click at [126, 245] on li "Edit attributes" at bounding box center [127, 240] width 93 height 22
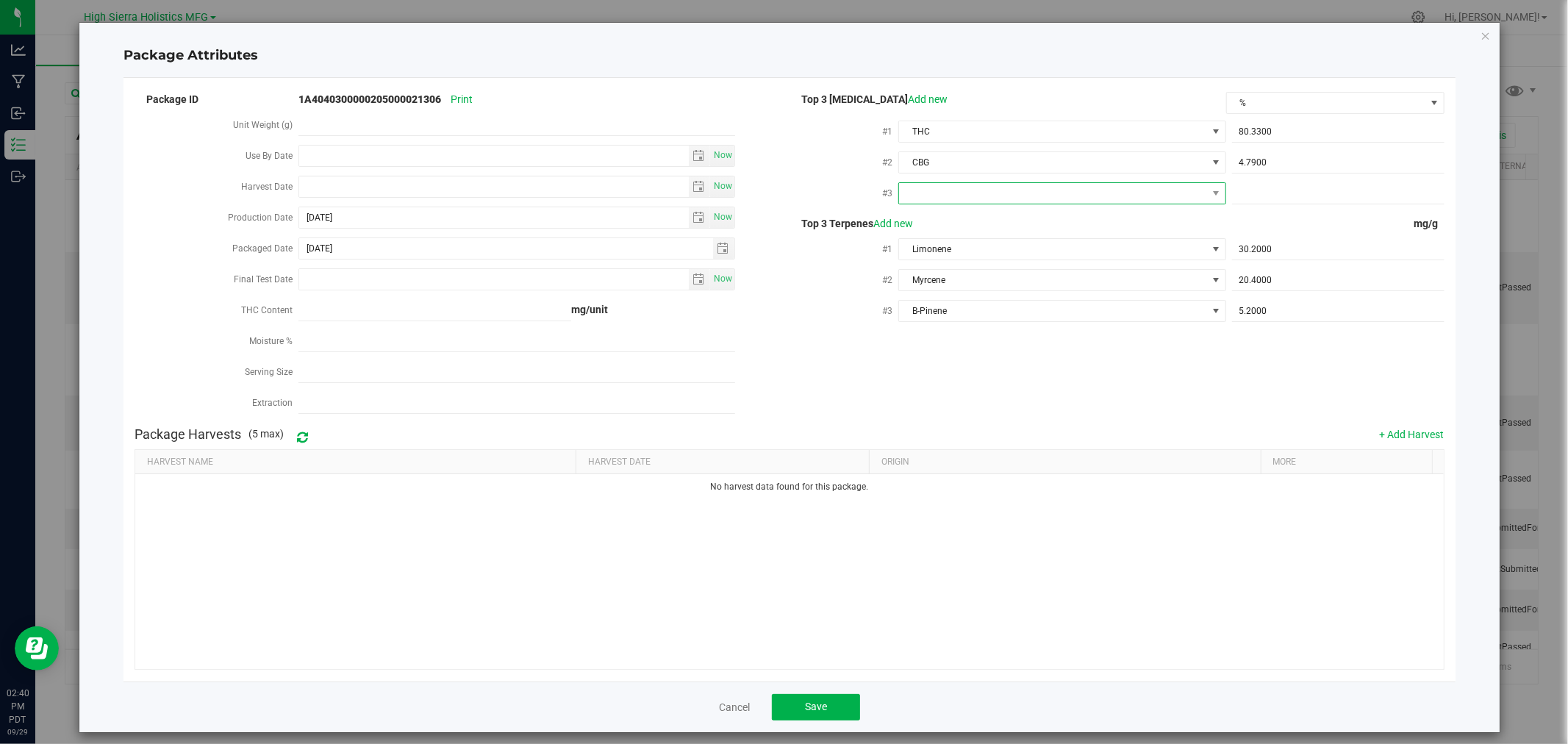
click at [1137, 185] on span at bounding box center [1053, 193] width 308 height 20
click at [928, 283] on li "CBD" at bounding box center [1055, 278] width 324 height 25
click at [1305, 186] on span at bounding box center [1338, 194] width 212 height 21
type input "0"
type input "0.0000"
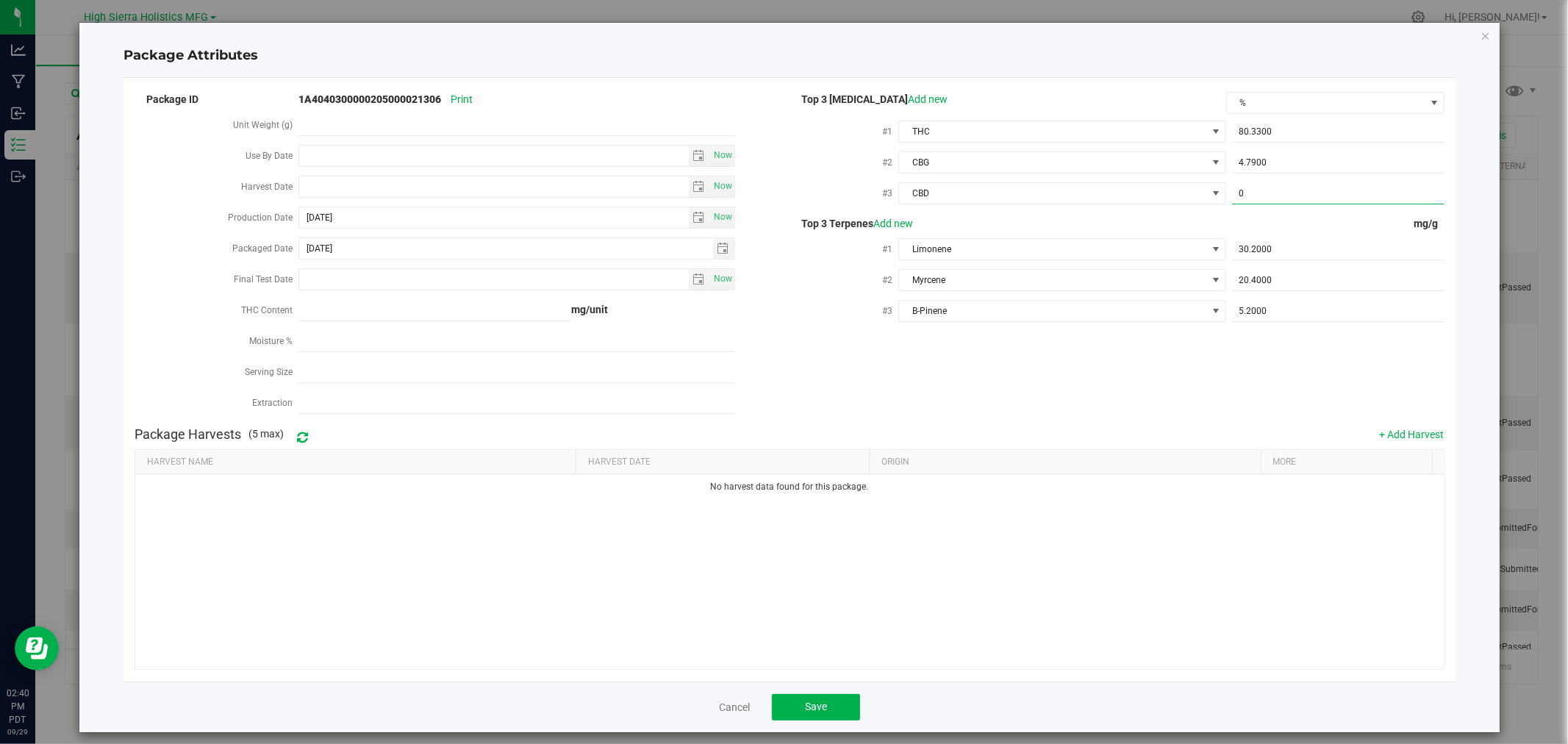
click at [1237, 374] on div "Package ID 1A4040300000205000021306 Print Unit Weight (g) Use By Date Now Harve…" at bounding box center [788, 255] width 1309 height 330
click at [840, 711] on button "Save" at bounding box center [816, 707] width 88 height 27
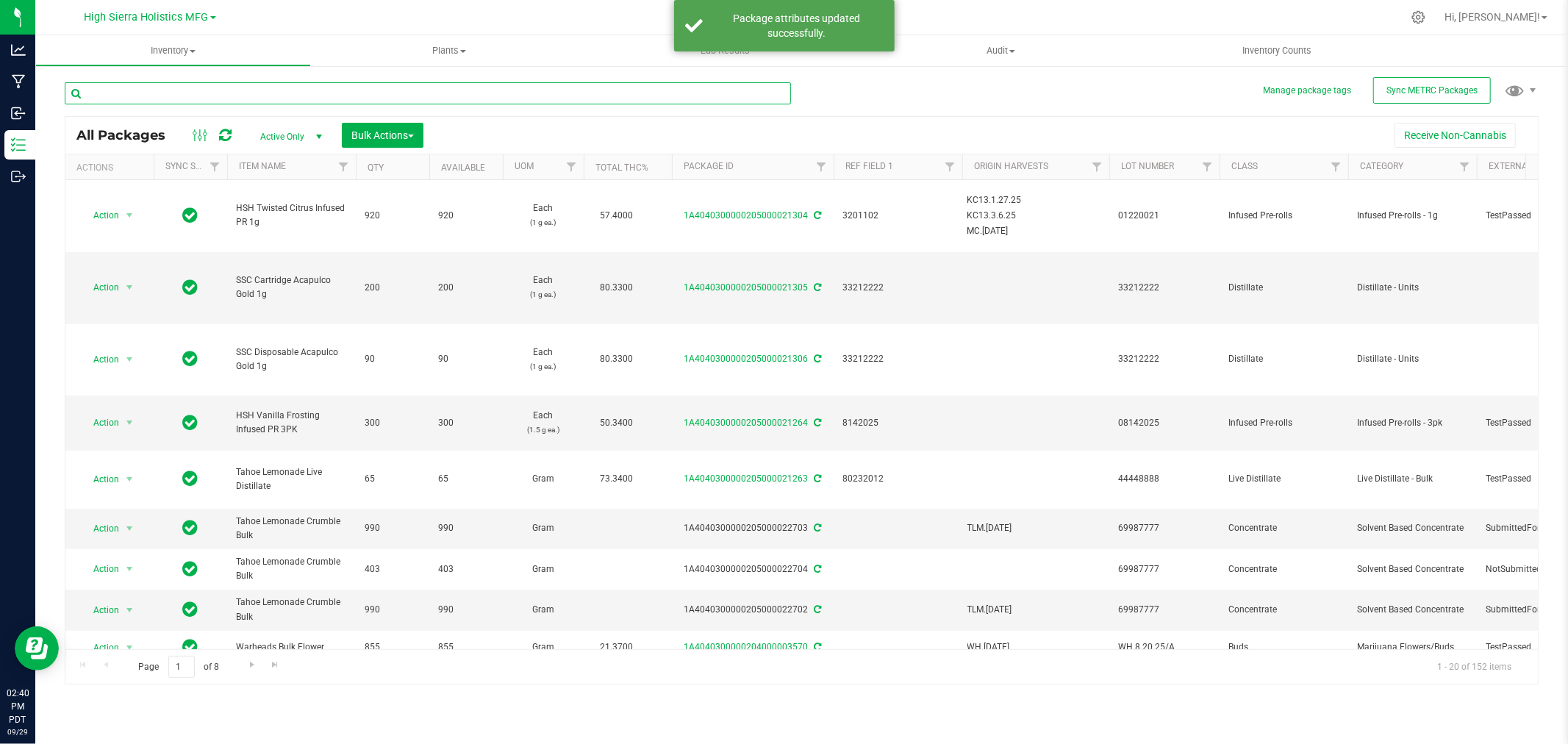
drag, startPoint x: 179, startPoint y: 102, endPoint x: 179, endPoint y: 94, distance: 8.0
click at [179, 102] on input "text" at bounding box center [428, 93] width 727 height 22
type input "acapulco"
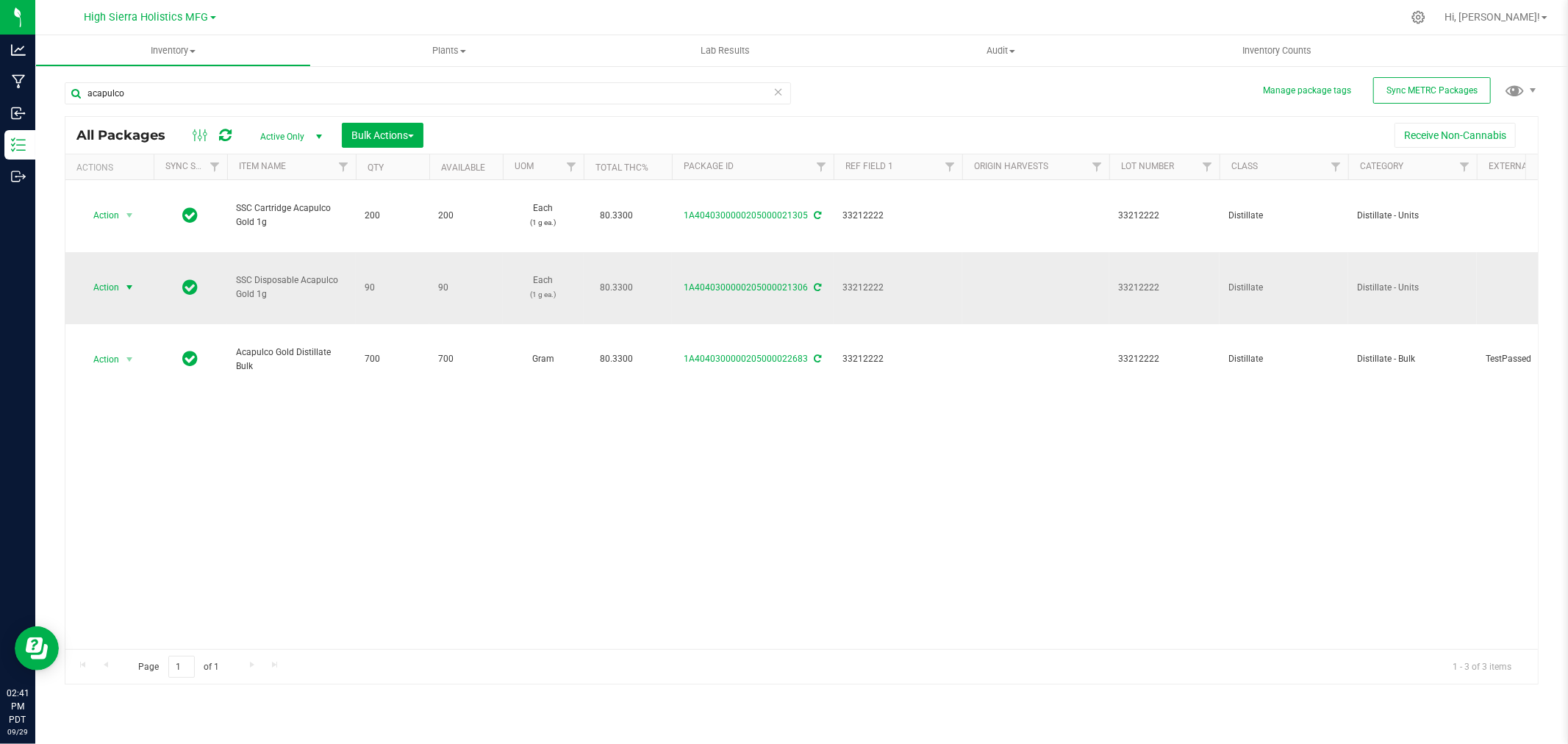
click at [122, 283] on span "select" at bounding box center [129, 287] width 19 height 20
click at [121, 480] on li "Print package label" at bounding box center [127, 475] width 93 height 41
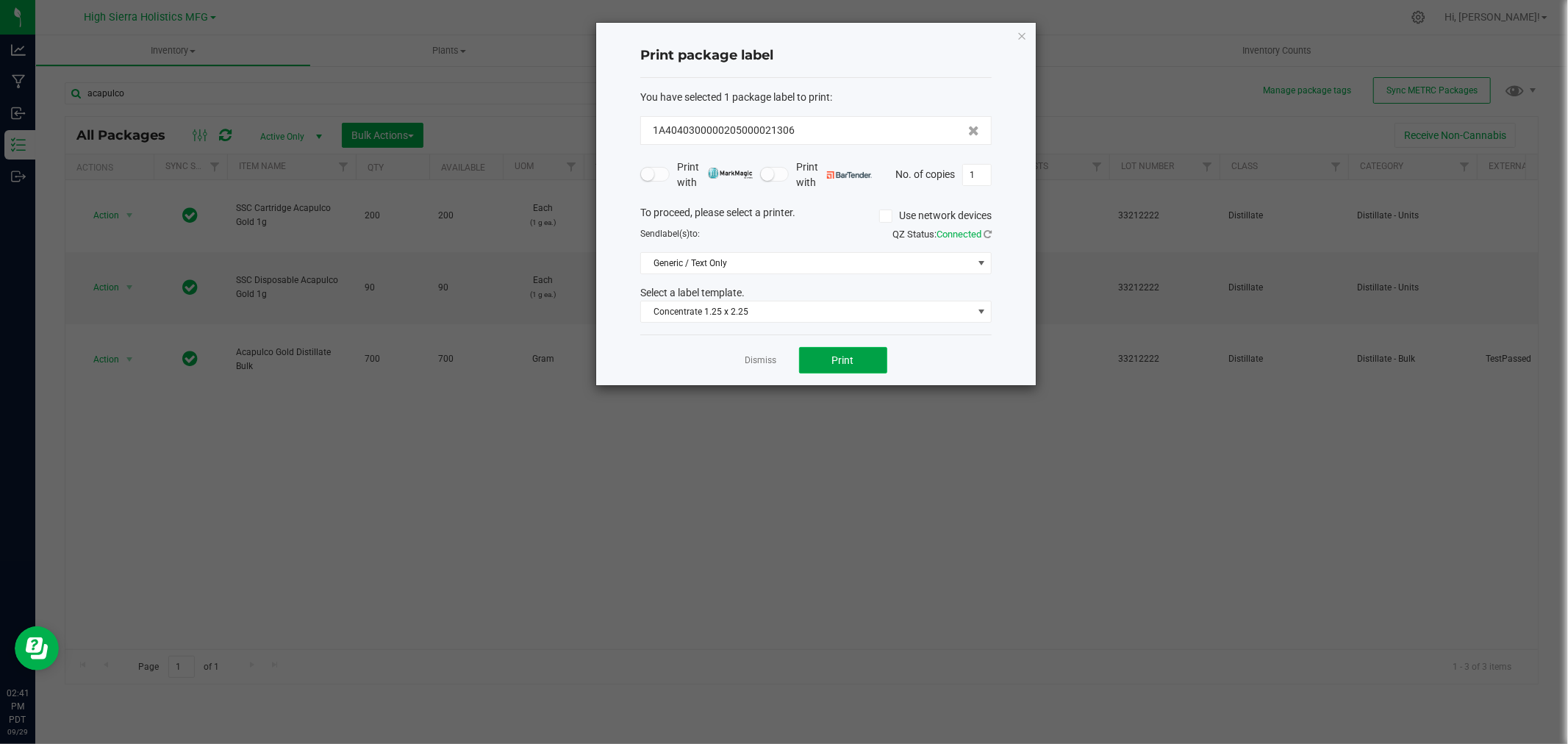
click at [870, 352] on button "Print" at bounding box center [843, 360] width 88 height 27
click at [965, 182] on input "1" at bounding box center [977, 174] width 28 height 20
type input "89"
click at [861, 359] on button "Print" at bounding box center [843, 360] width 88 height 27
click at [1033, 34] on div "Print package label You have selected 1 package label to print : 1A404030000020…" at bounding box center [816, 204] width 439 height 362
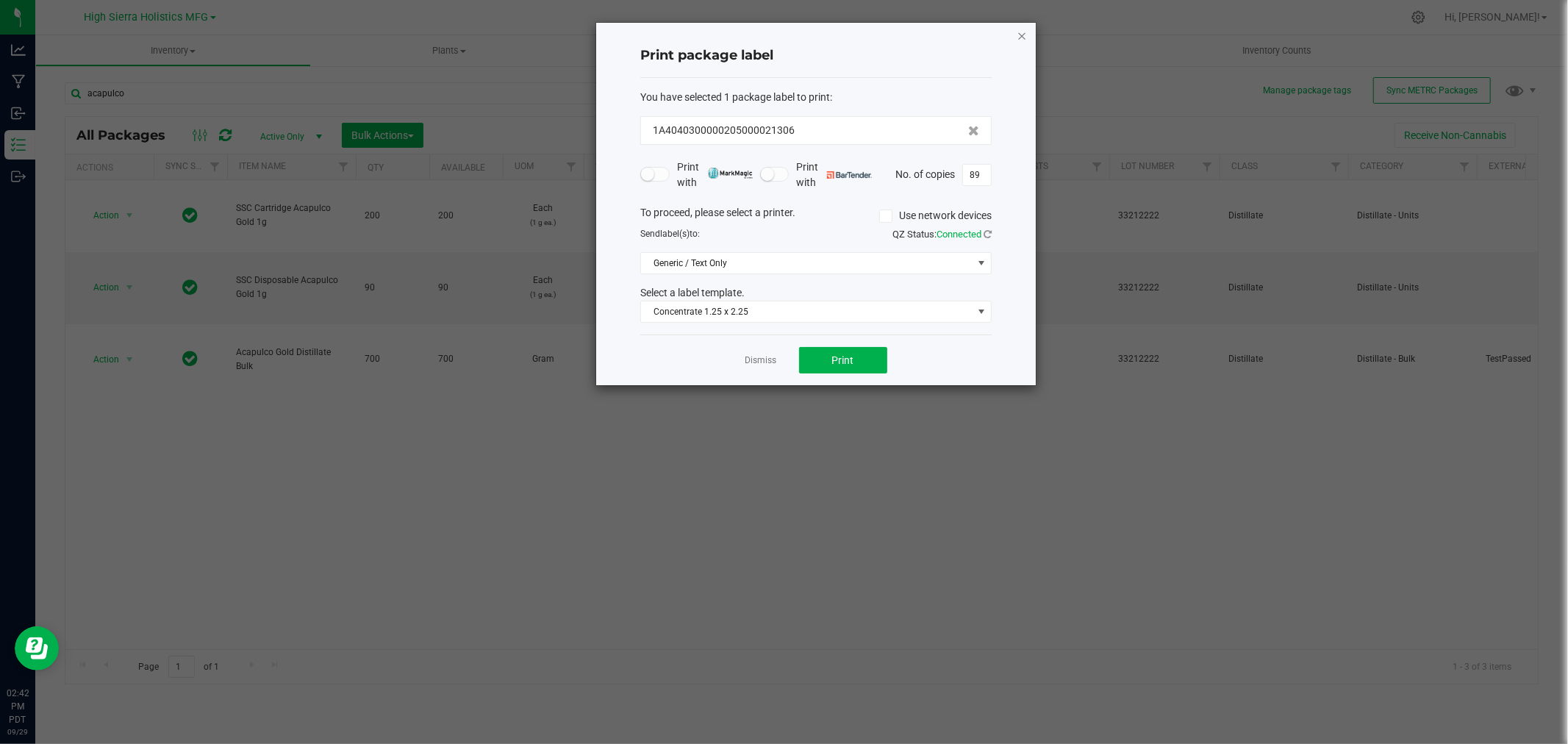
click at [1022, 33] on icon "button" at bounding box center [1022, 36] width 11 height 18
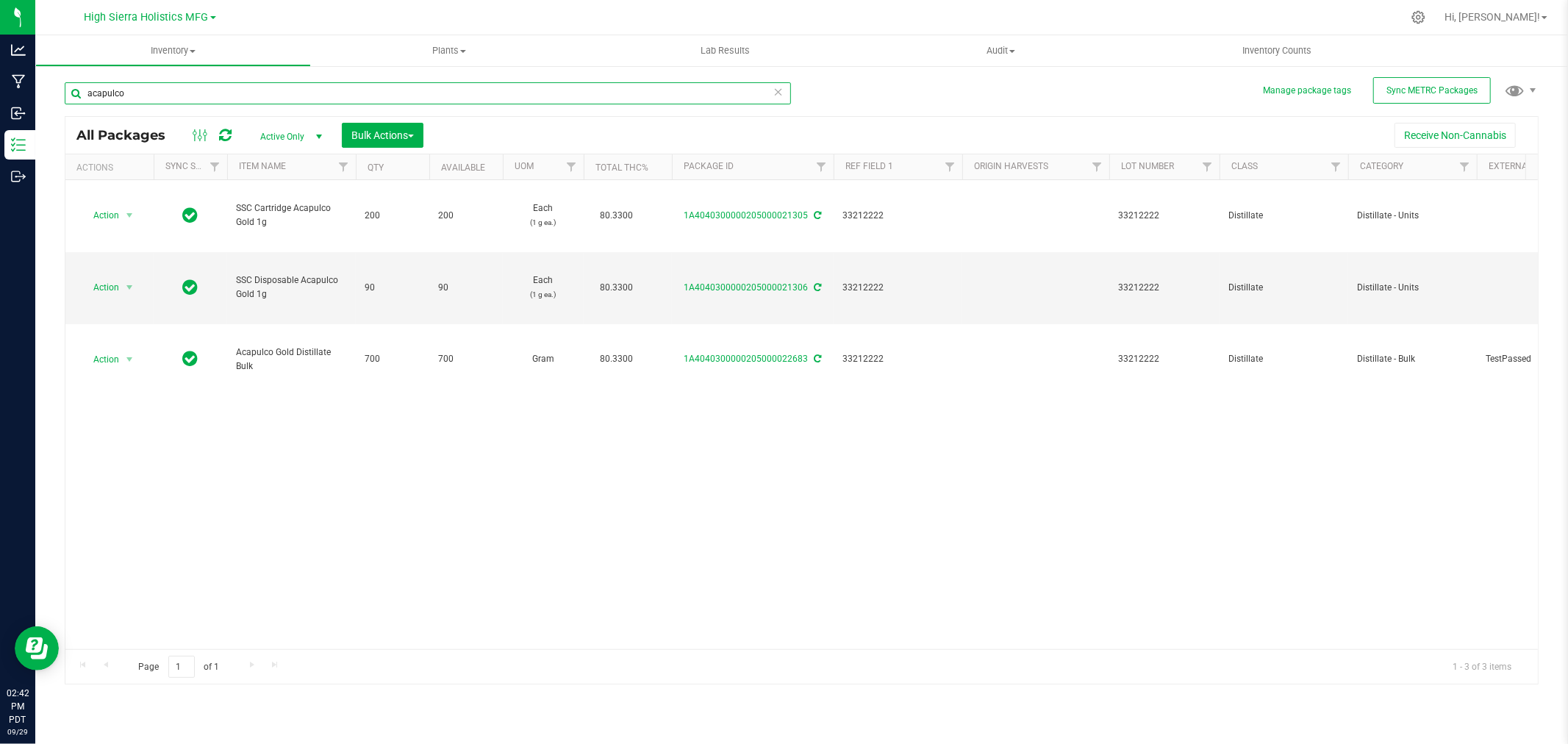
click at [82, 90] on input "acapulco" at bounding box center [428, 93] width 727 height 22
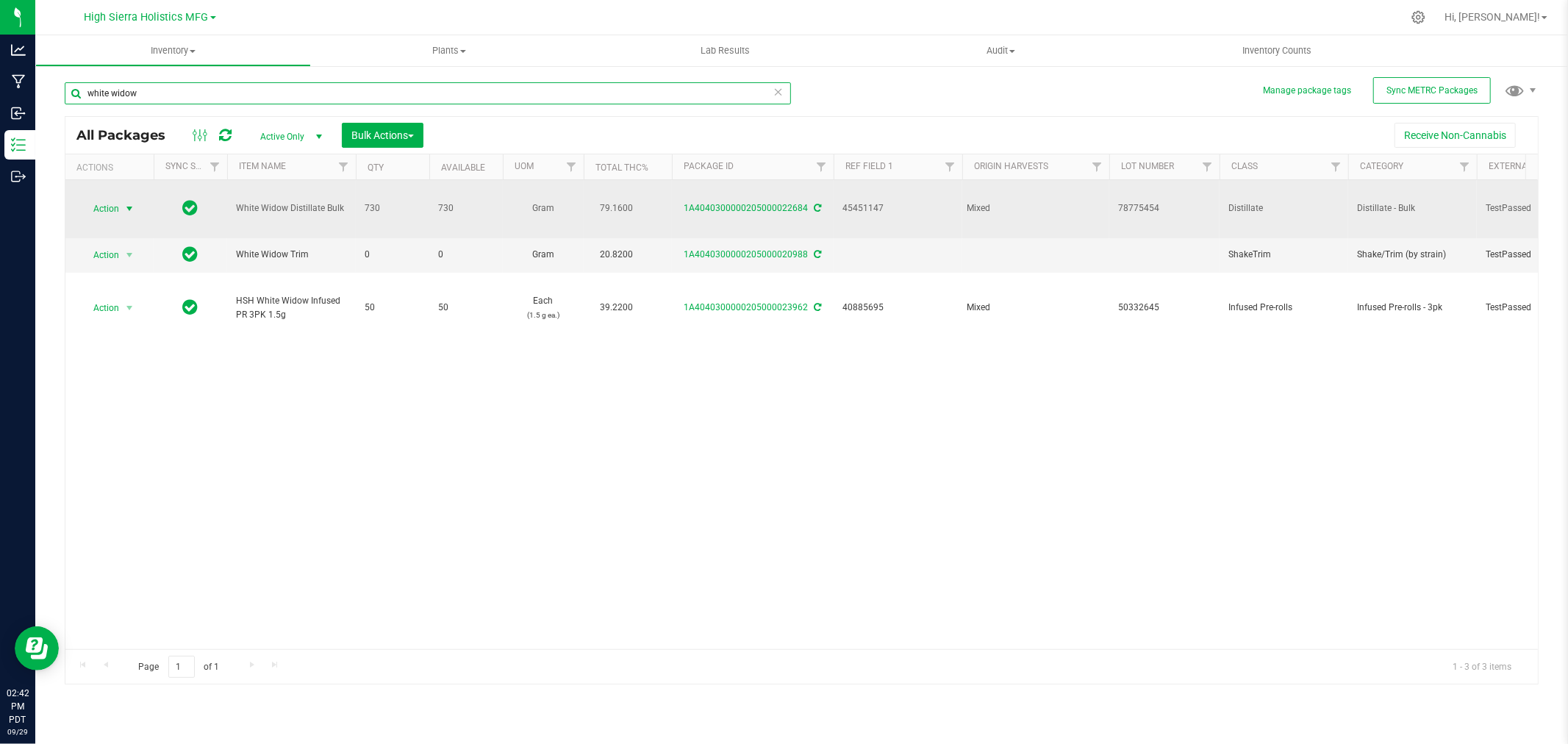
type input "white widow"
click at [129, 208] on span "select" at bounding box center [129, 208] width 11 height 11
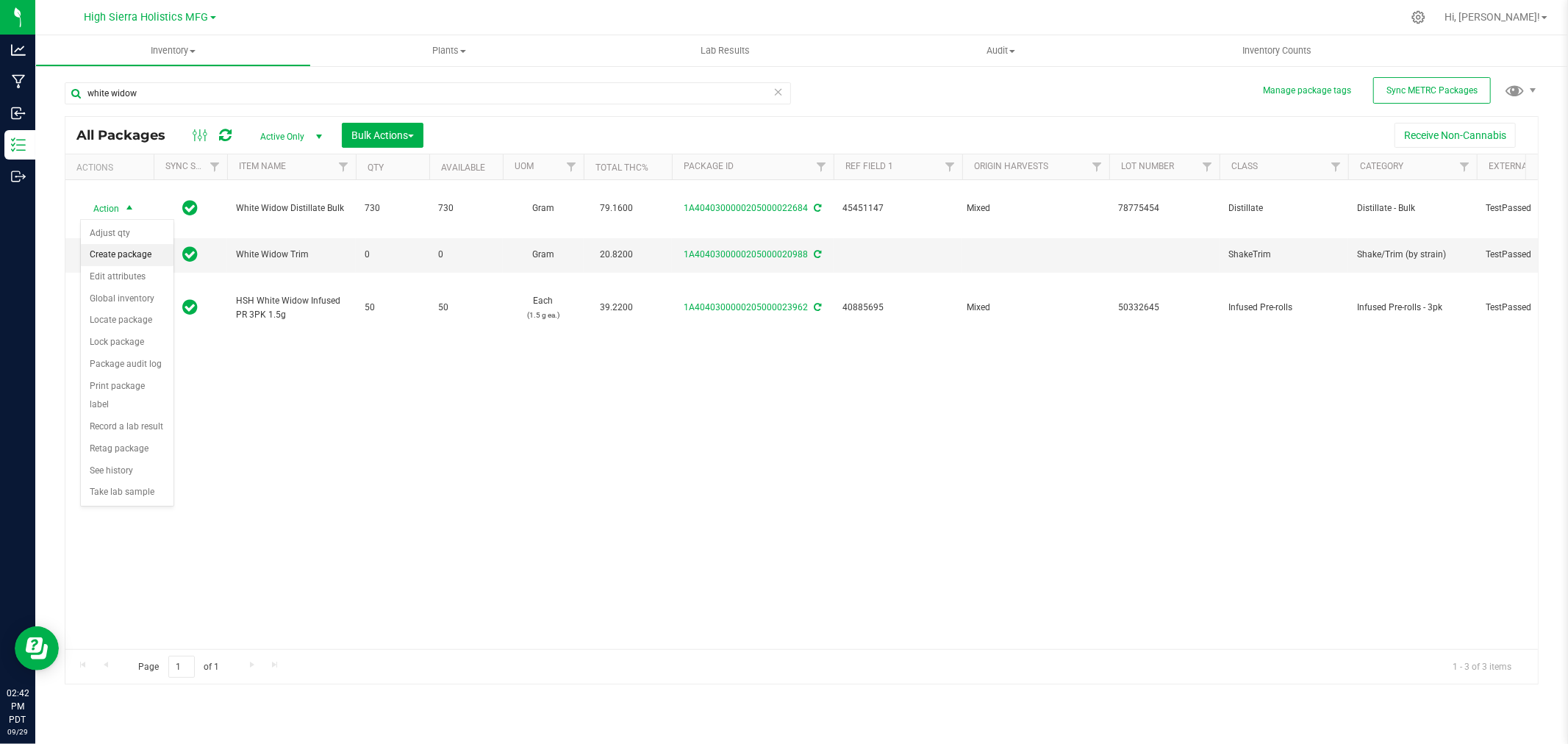
click at [114, 256] on li "Create package" at bounding box center [127, 255] width 93 height 22
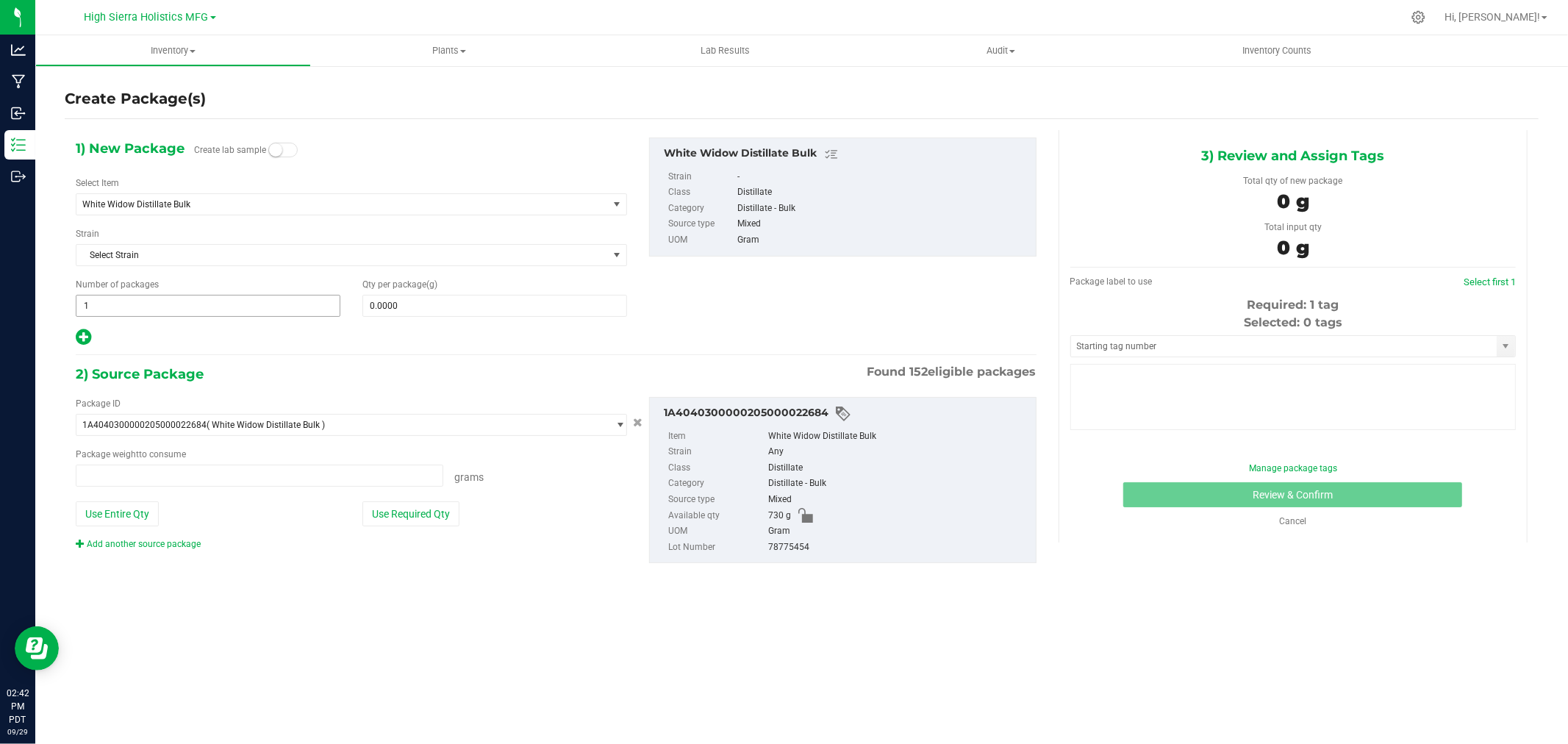
type input "0.0000 g"
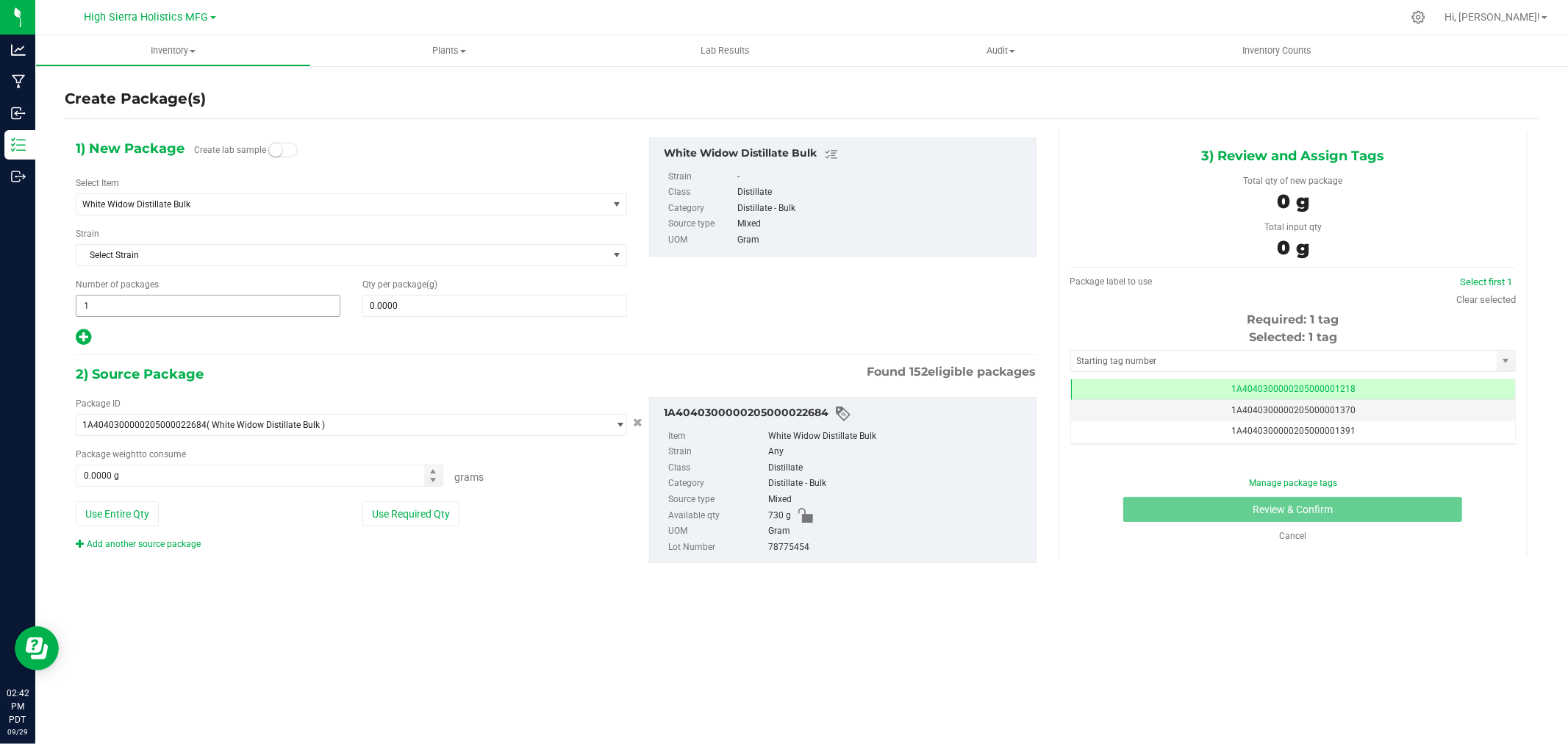
scroll to position [0, -1]
click at [238, 200] on span "White Widow Distillate Bulk" at bounding box center [331, 204] width 499 height 11
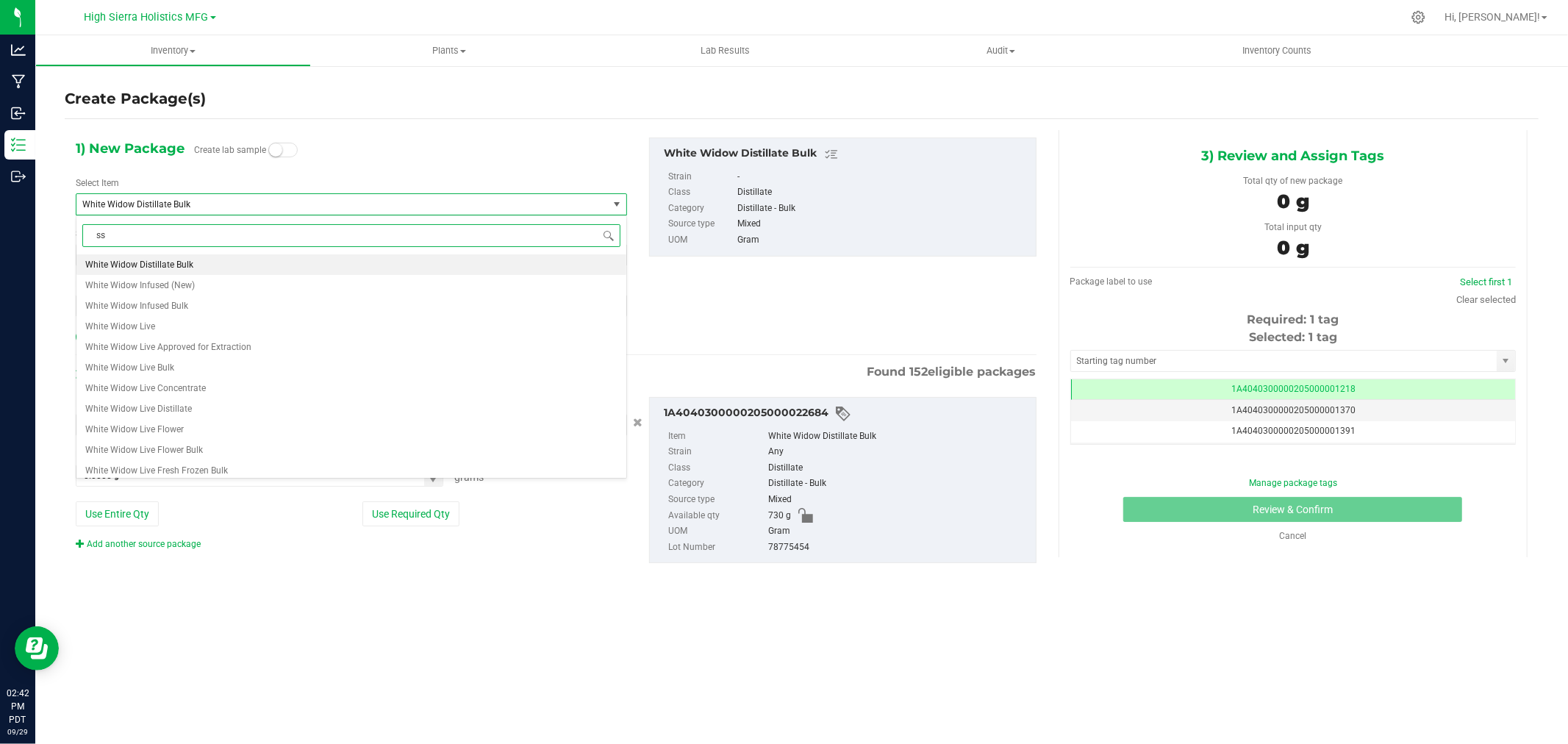
scroll to position [0, 0]
type input "ssc cartridge white widow"
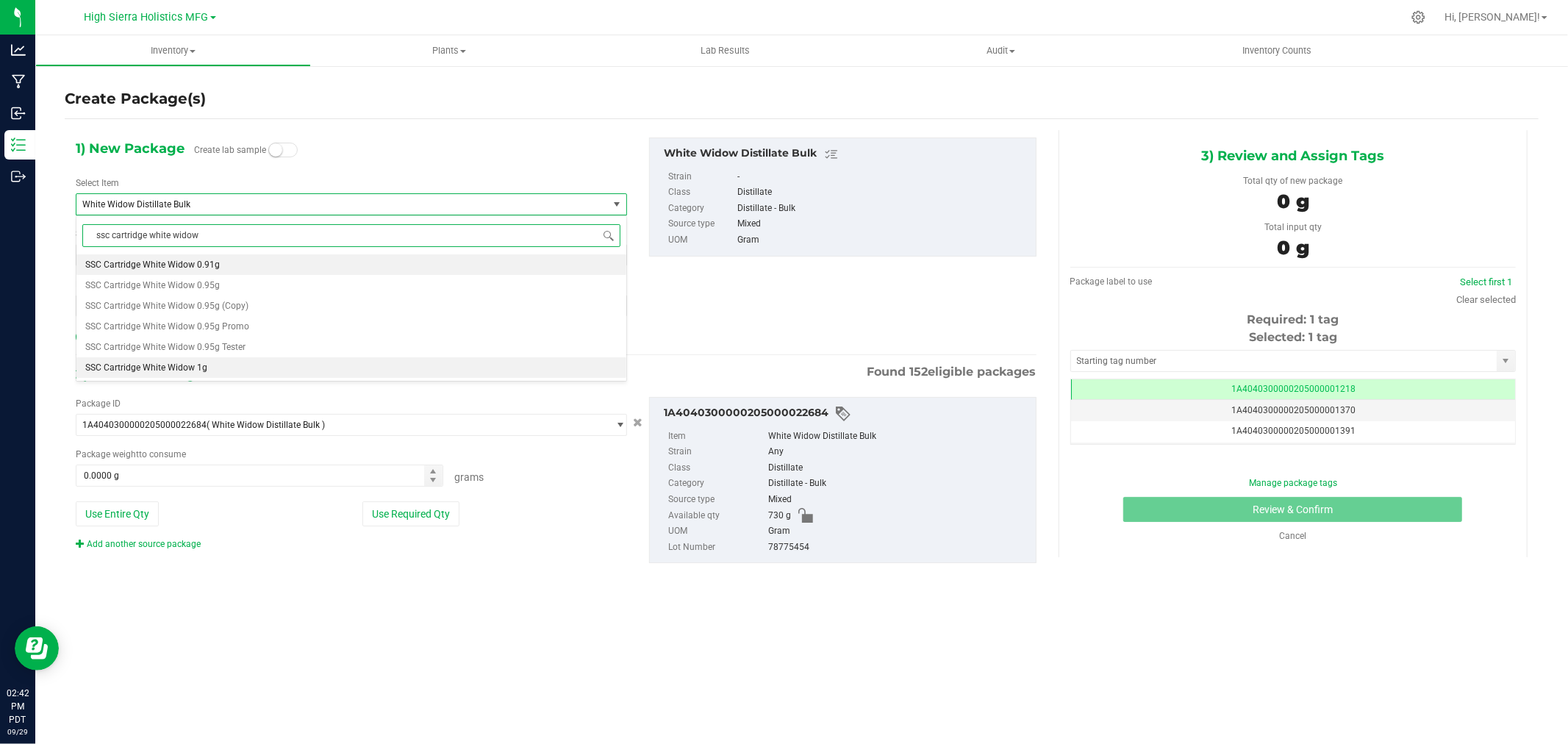
click at [237, 373] on li "SSC Cartridge White Widow 1g" at bounding box center [352, 367] width 550 height 20
type input "0"
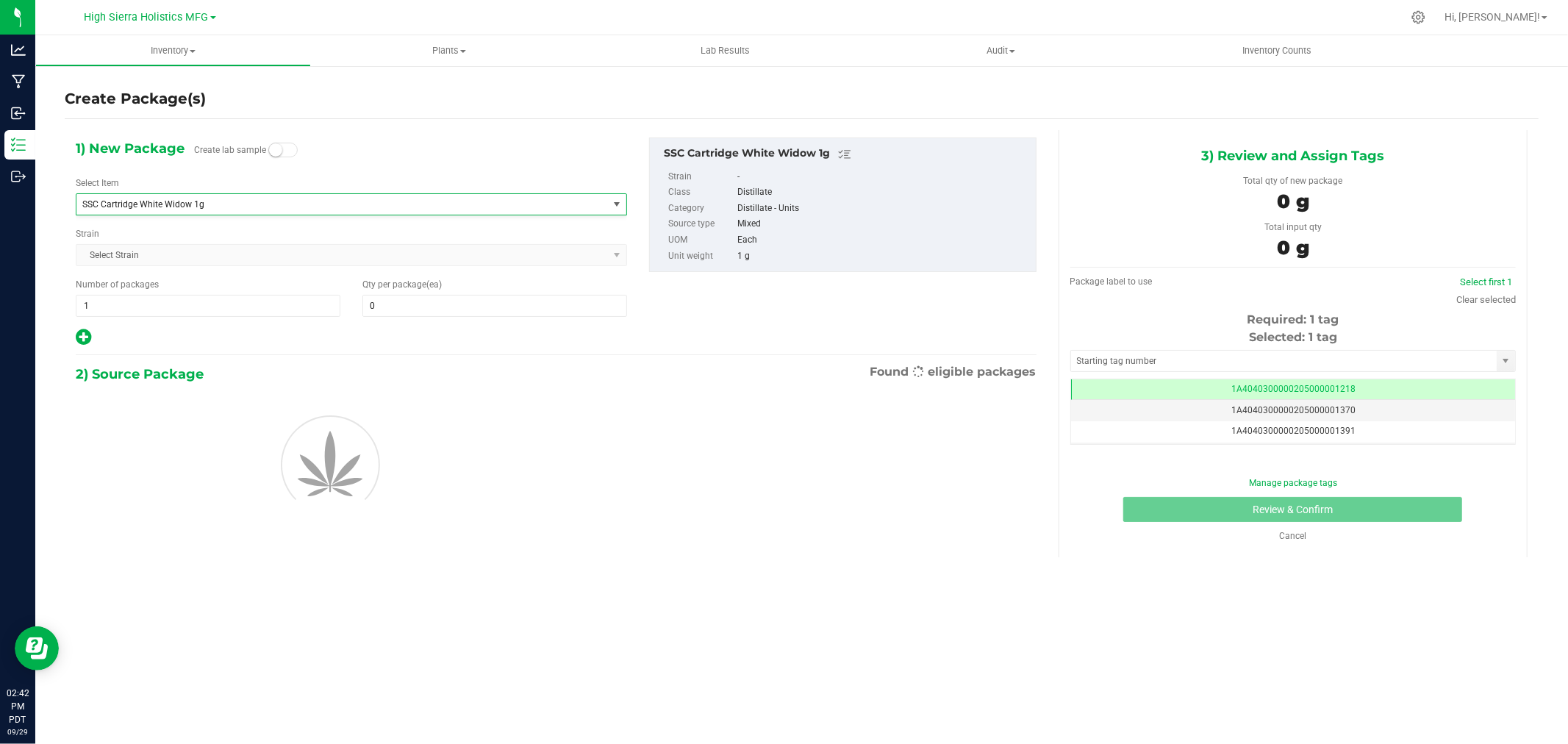
scroll to position [37316, 0]
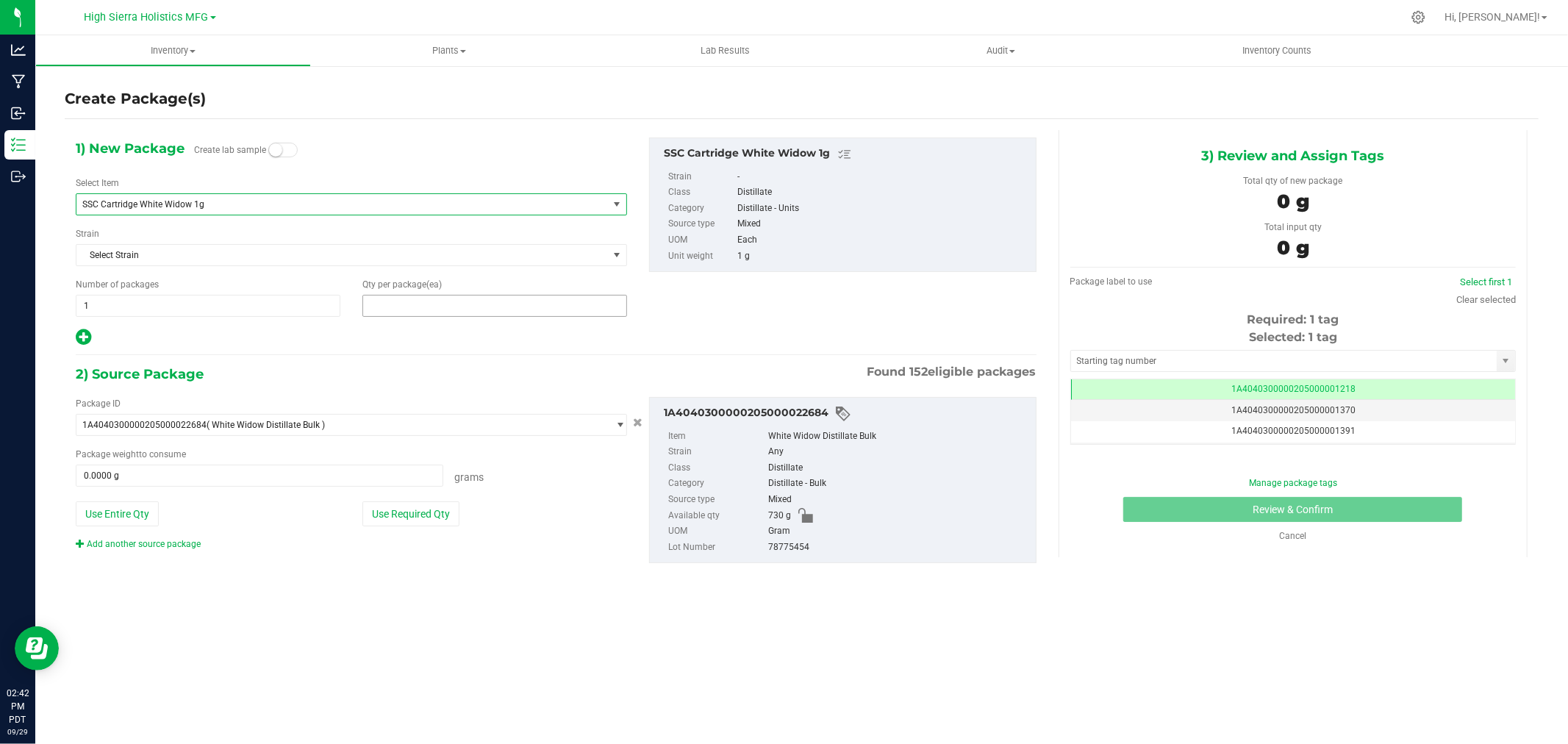
click at [386, 300] on span at bounding box center [494, 305] width 264 height 22
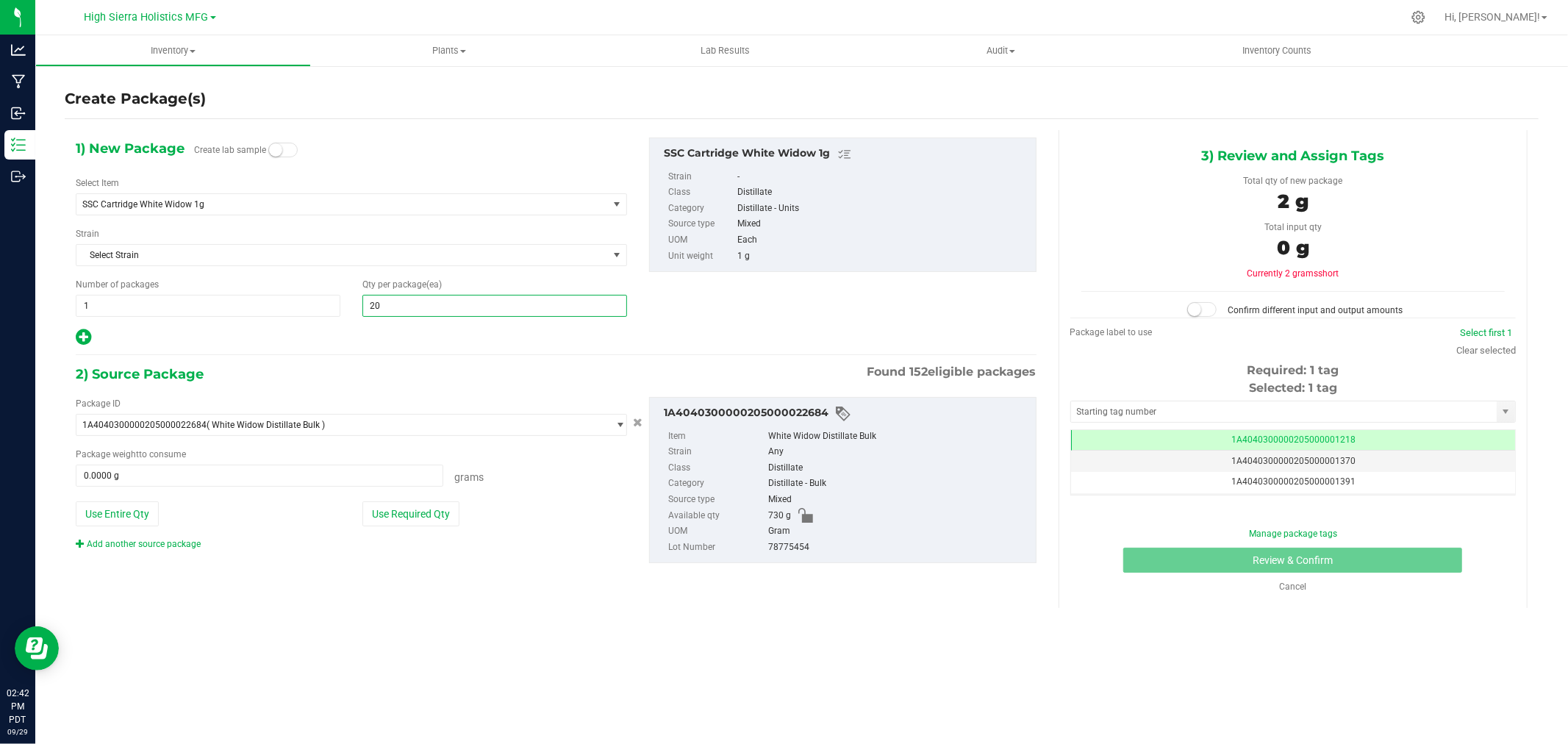
type input "200"
click at [362, 333] on div at bounding box center [352, 337] width 552 height 19
drag, startPoint x: 416, startPoint y: 512, endPoint x: 416, endPoint y: 502, distance: 10.0
click at [416, 513] on button "Use Required Qty" at bounding box center [410, 514] width 97 height 25
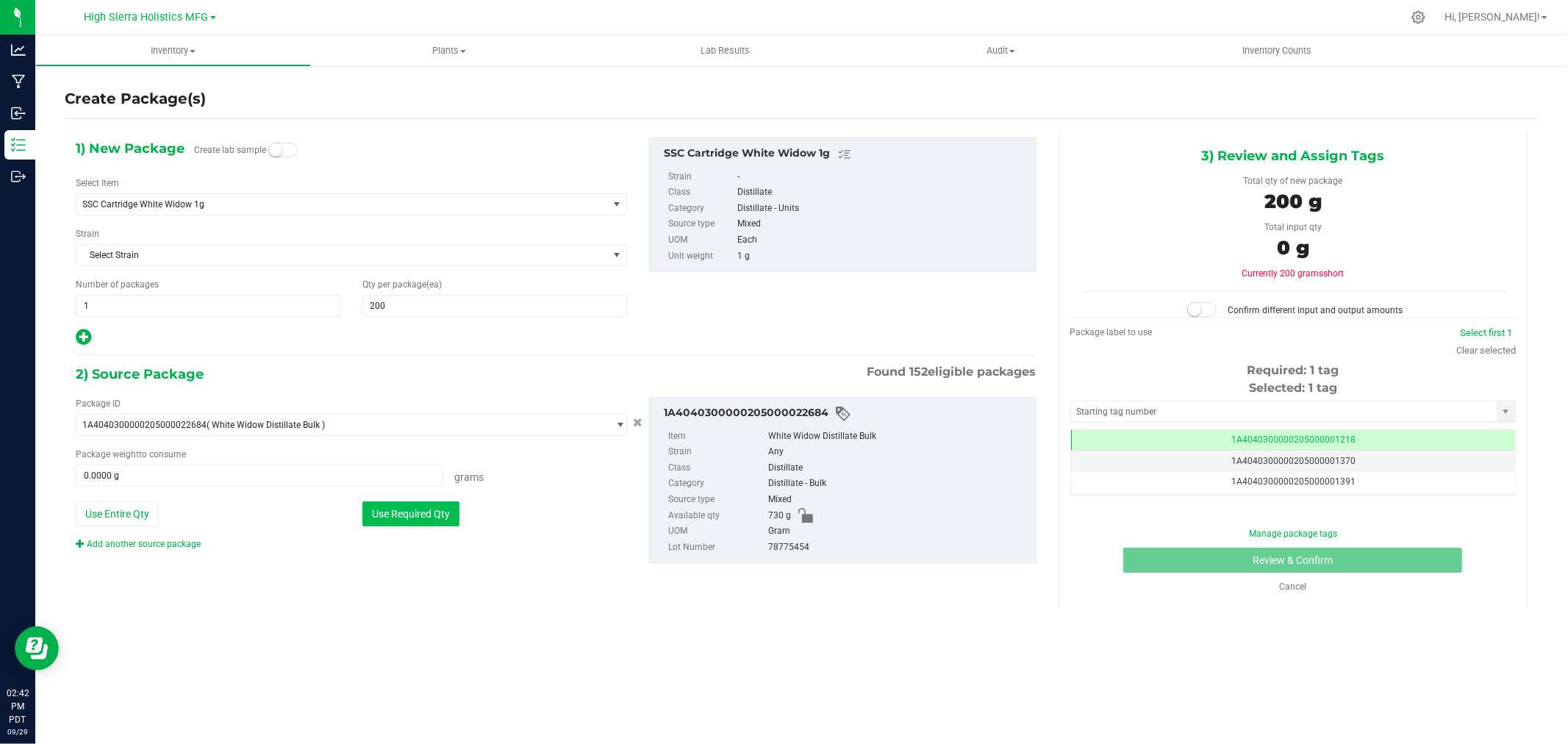
type input "200.0000 g"
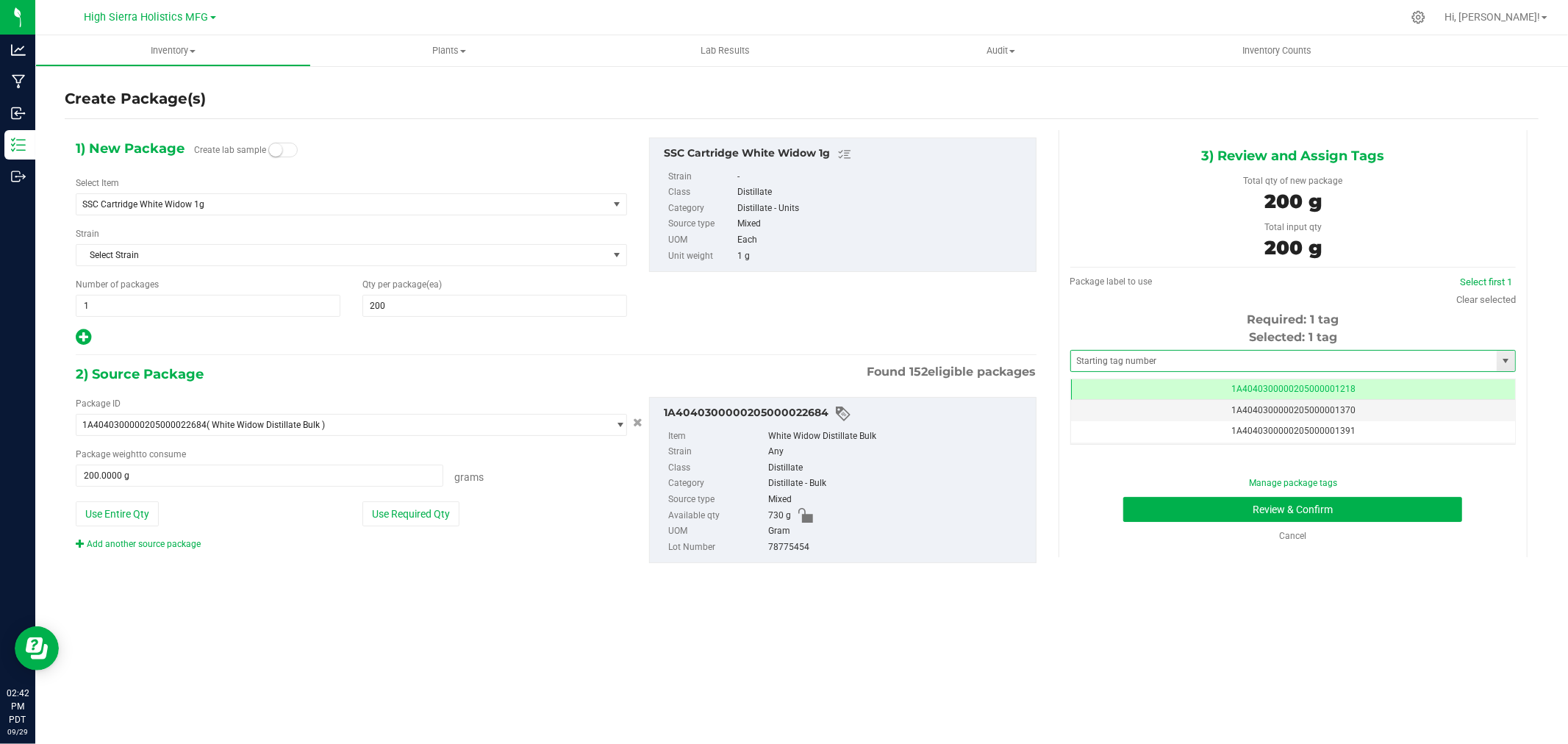
click at [1168, 350] on span at bounding box center [1294, 361] width 446 height 22
click at [1218, 499] on button "Review & Confirm" at bounding box center [1293, 510] width 339 height 25
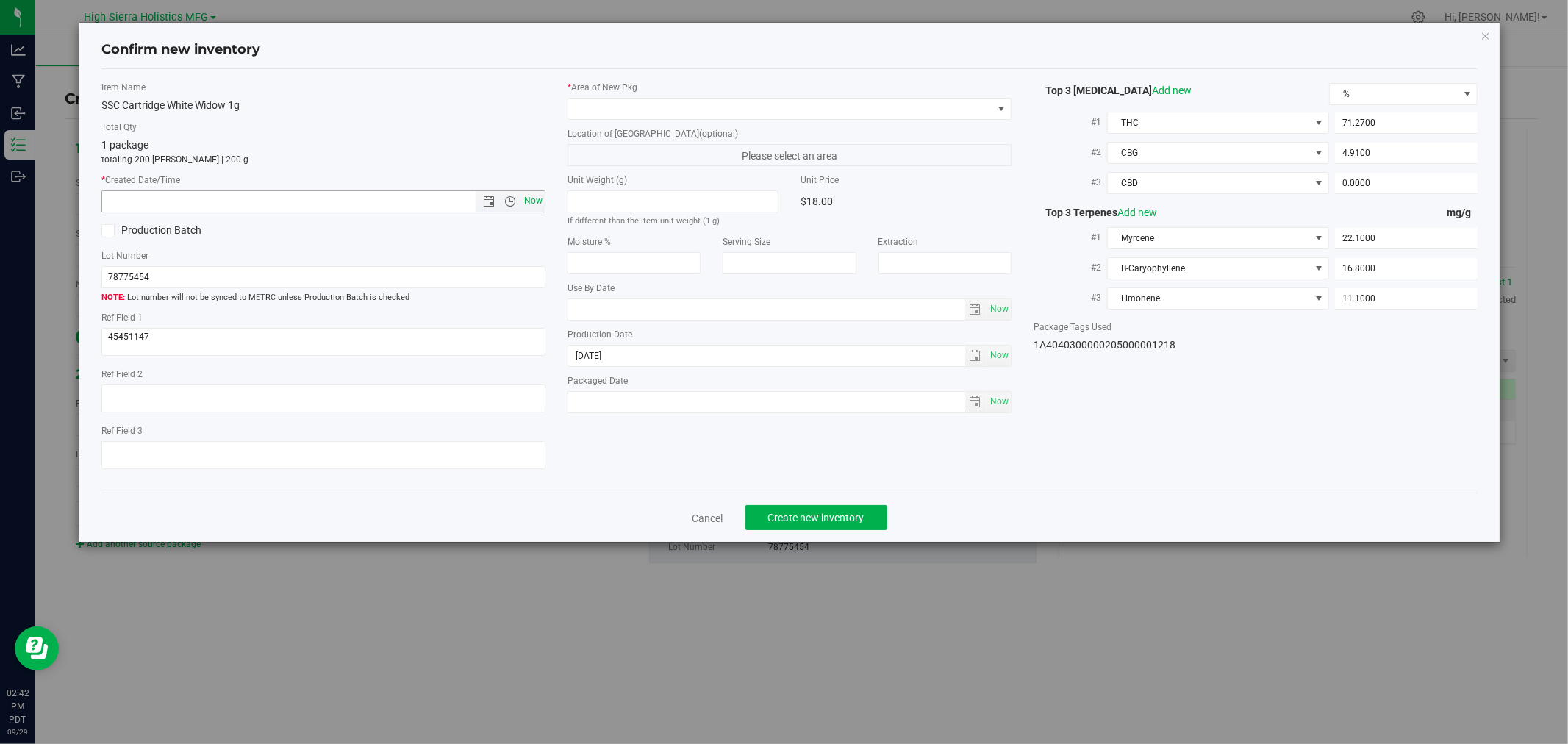
click at [537, 201] on span "Now" at bounding box center [534, 201] width 25 height 21
type input "9/29/2025 2:42 PM"
click at [606, 107] on span at bounding box center [780, 108] width 424 height 20
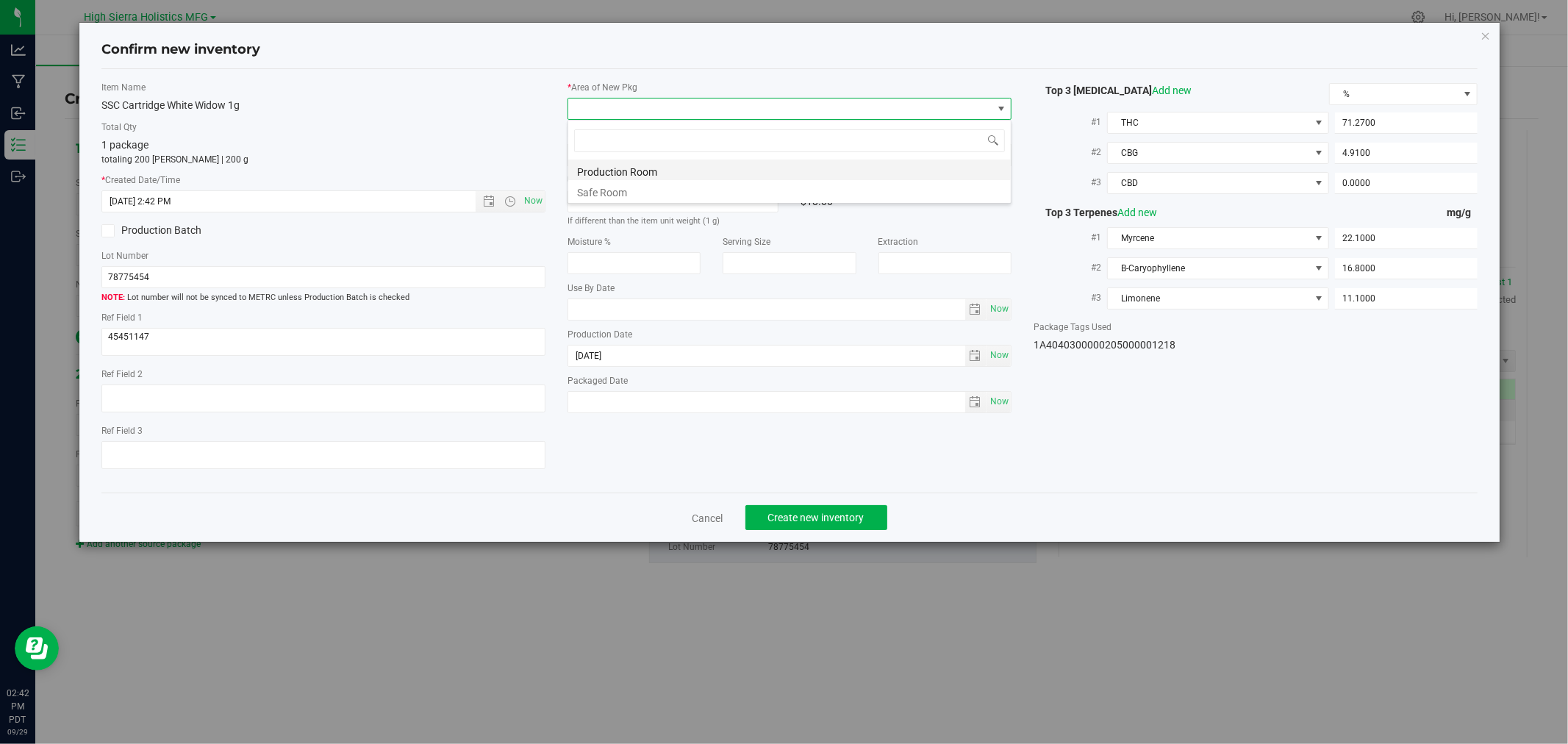
scroll to position [73527, 73078]
click at [609, 192] on li "Safe Room" at bounding box center [789, 190] width 443 height 20
click at [516, 145] on div "1 package totaling 200 eaches | 200 g" at bounding box center [324, 151] width 444 height 28
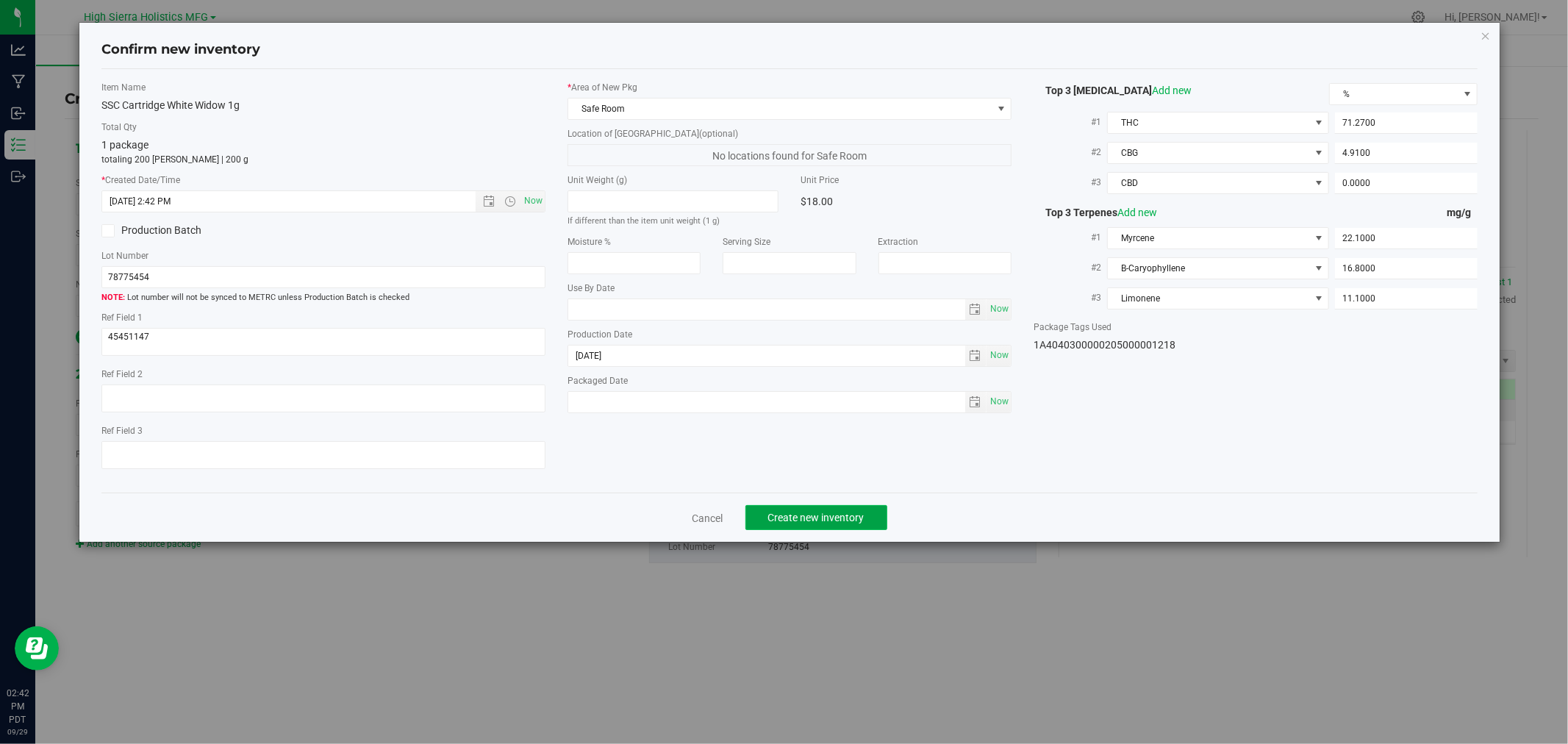
click at [870, 524] on button "Create new inventory" at bounding box center [816, 518] width 142 height 25
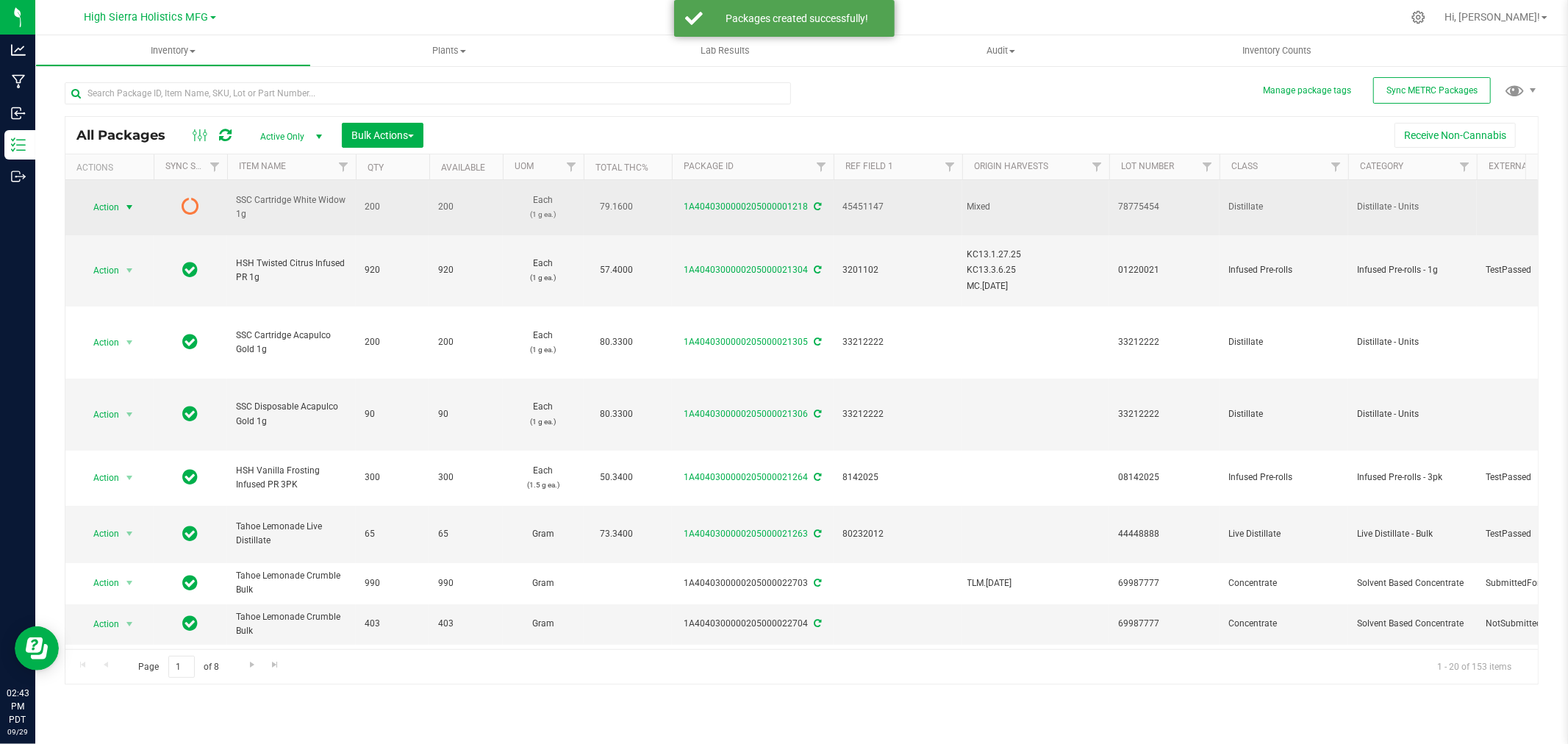
click at [116, 201] on span "Action" at bounding box center [99, 207] width 40 height 20
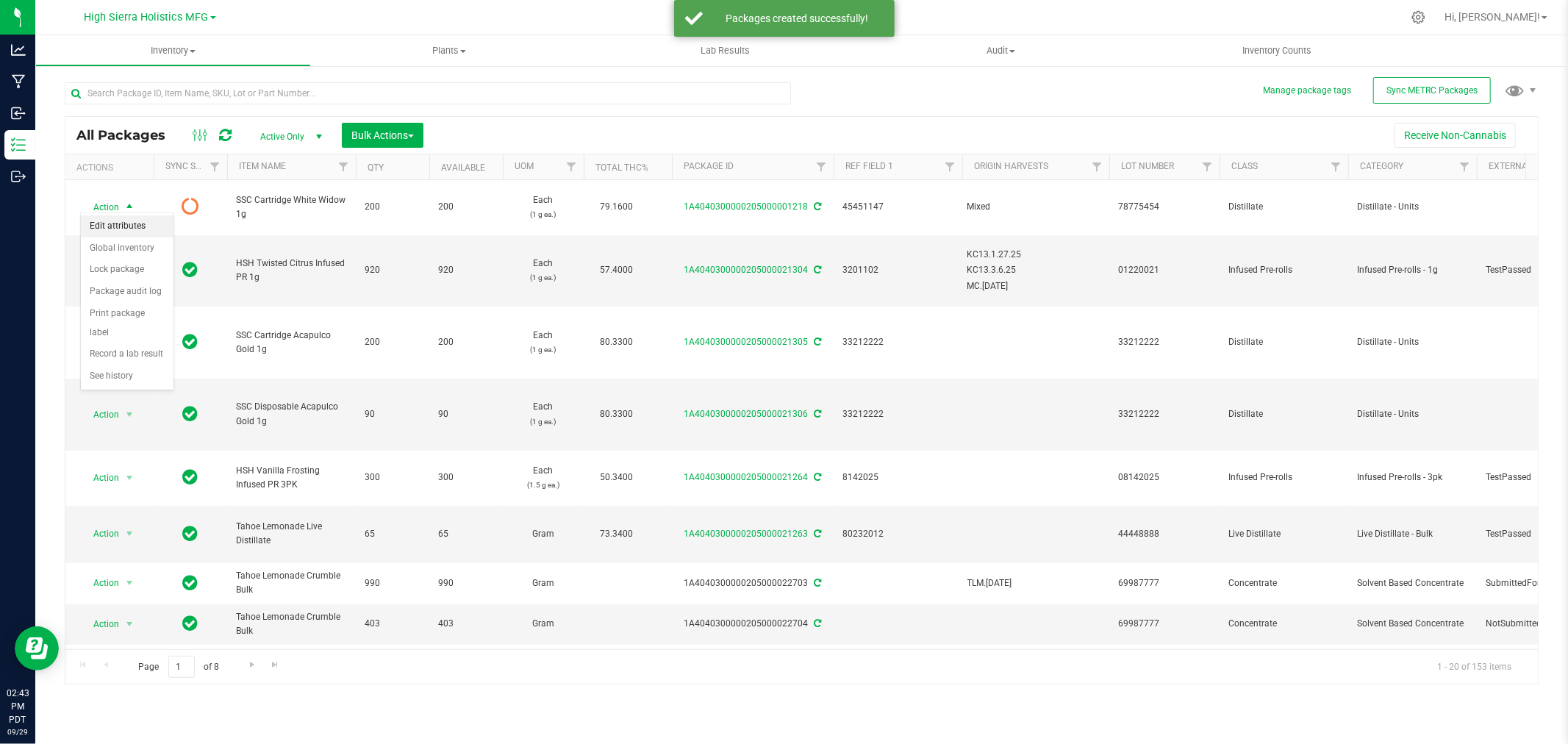
click at [118, 225] on li "Edit attributes" at bounding box center [127, 226] width 93 height 22
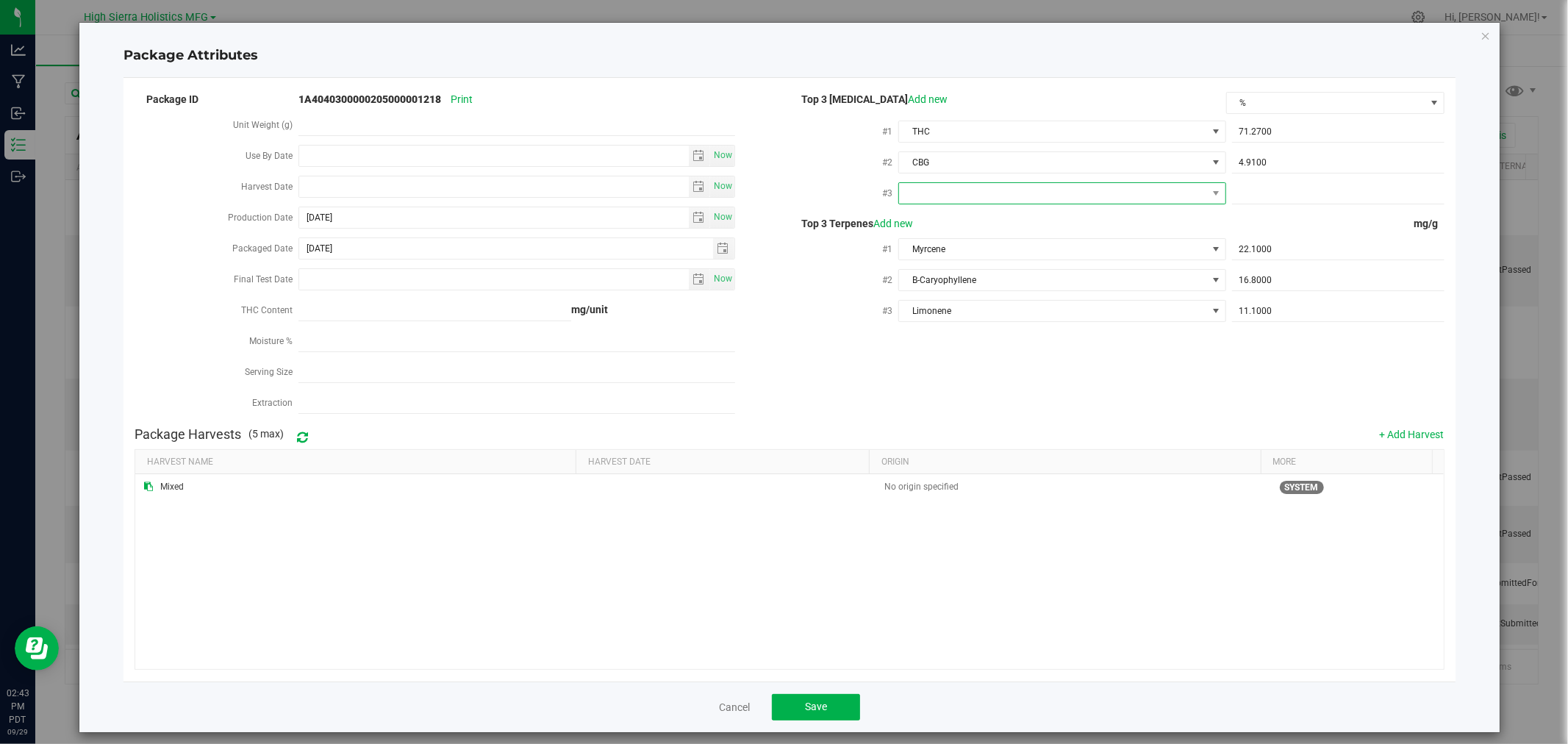
click at [1193, 194] on span at bounding box center [1053, 193] width 308 height 20
click at [983, 284] on li "CBD" at bounding box center [1055, 278] width 324 height 25
click at [1279, 177] on div "#2 CBG 4.9100 4.91" at bounding box center [1116, 164] width 655 height 31
click at [1270, 202] on span at bounding box center [1338, 194] width 212 height 21
click at [1273, 188] on span at bounding box center [1338, 194] width 212 height 21
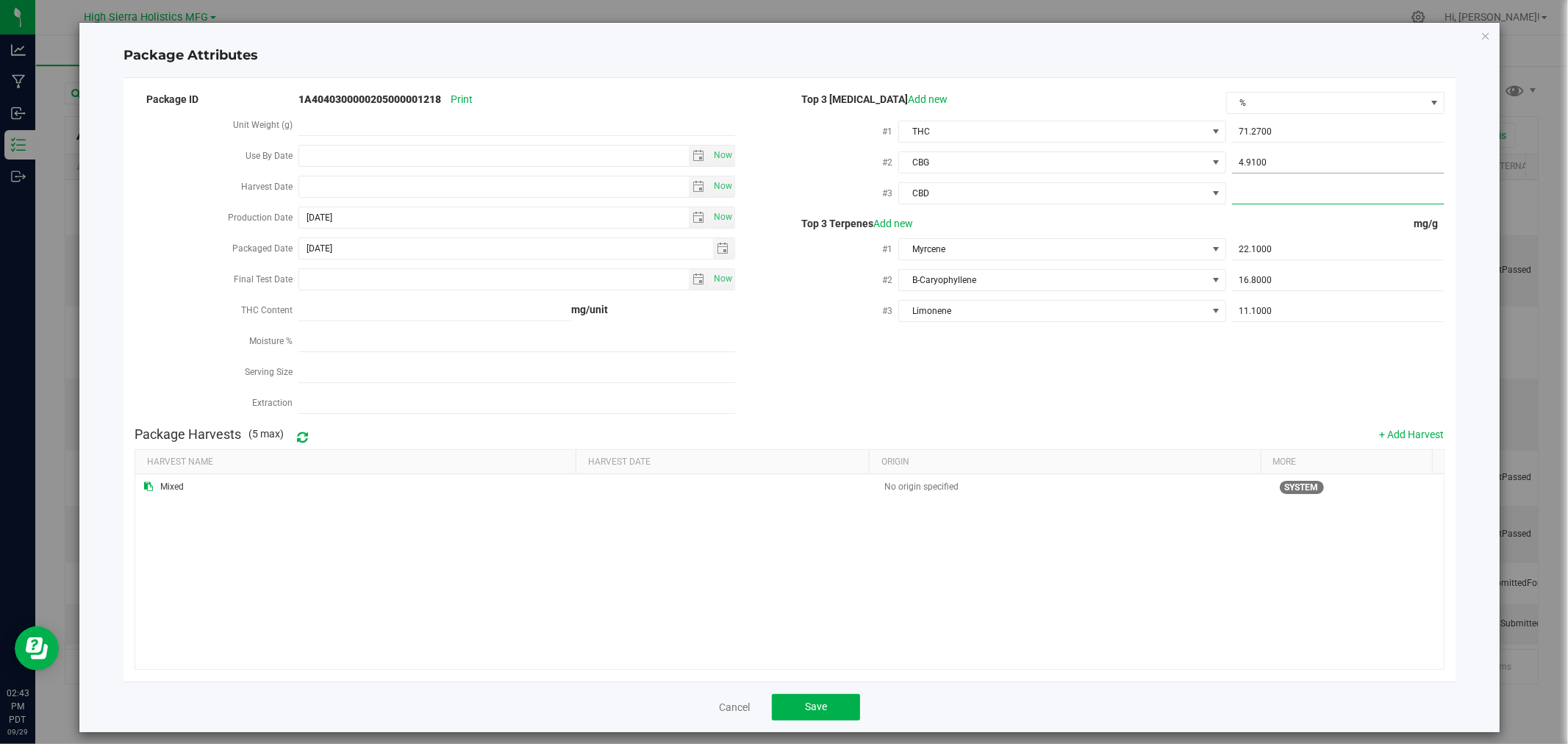
type input "0"
type input "0.0000"
click at [1136, 324] on div "#3 Limonene 11.1000 11.1" at bounding box center [1116, 313] width 655 height 31
click at [809, 716] on button "Save" at bounding box center [816, 707] width 88 height 27
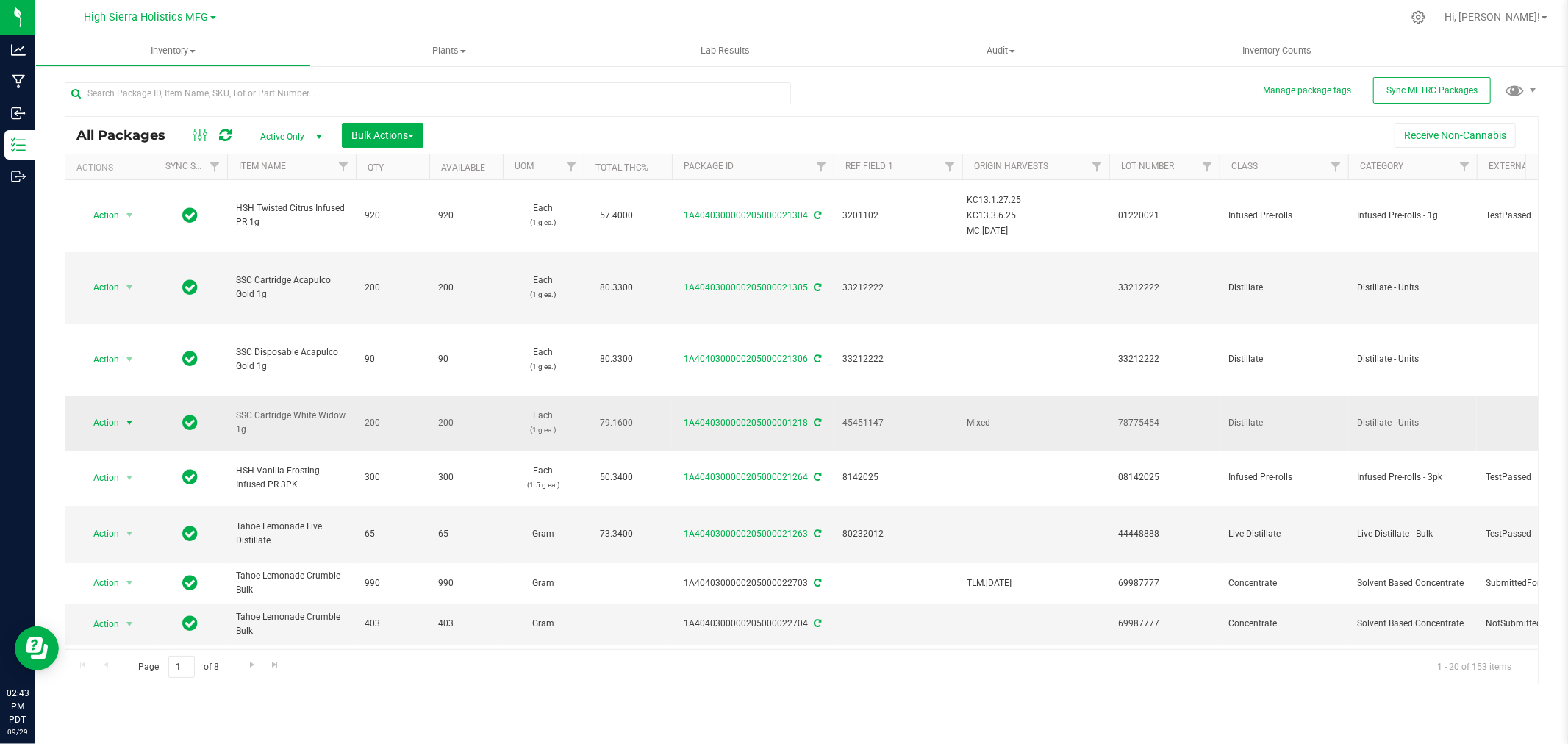
click at [126, 413] on span "select" at bounding box center [129, 422] width 19 height 20
click at [125, 472] on li "Create package" at bounding box center [127, 464] width 93 height 22
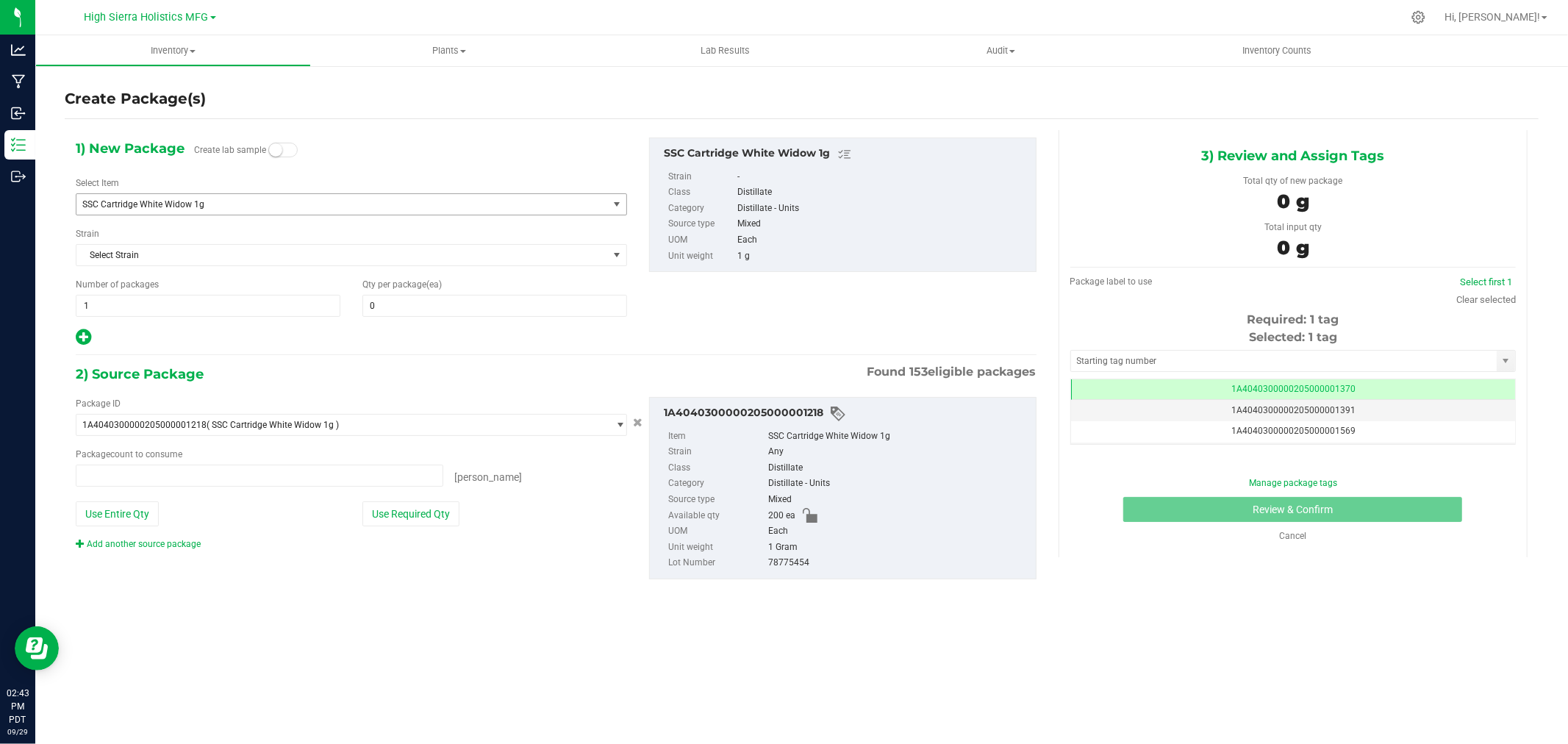
type input "0 ea"
click at [393, 310] on span at bounding box center [494, 305] width 264 height 22
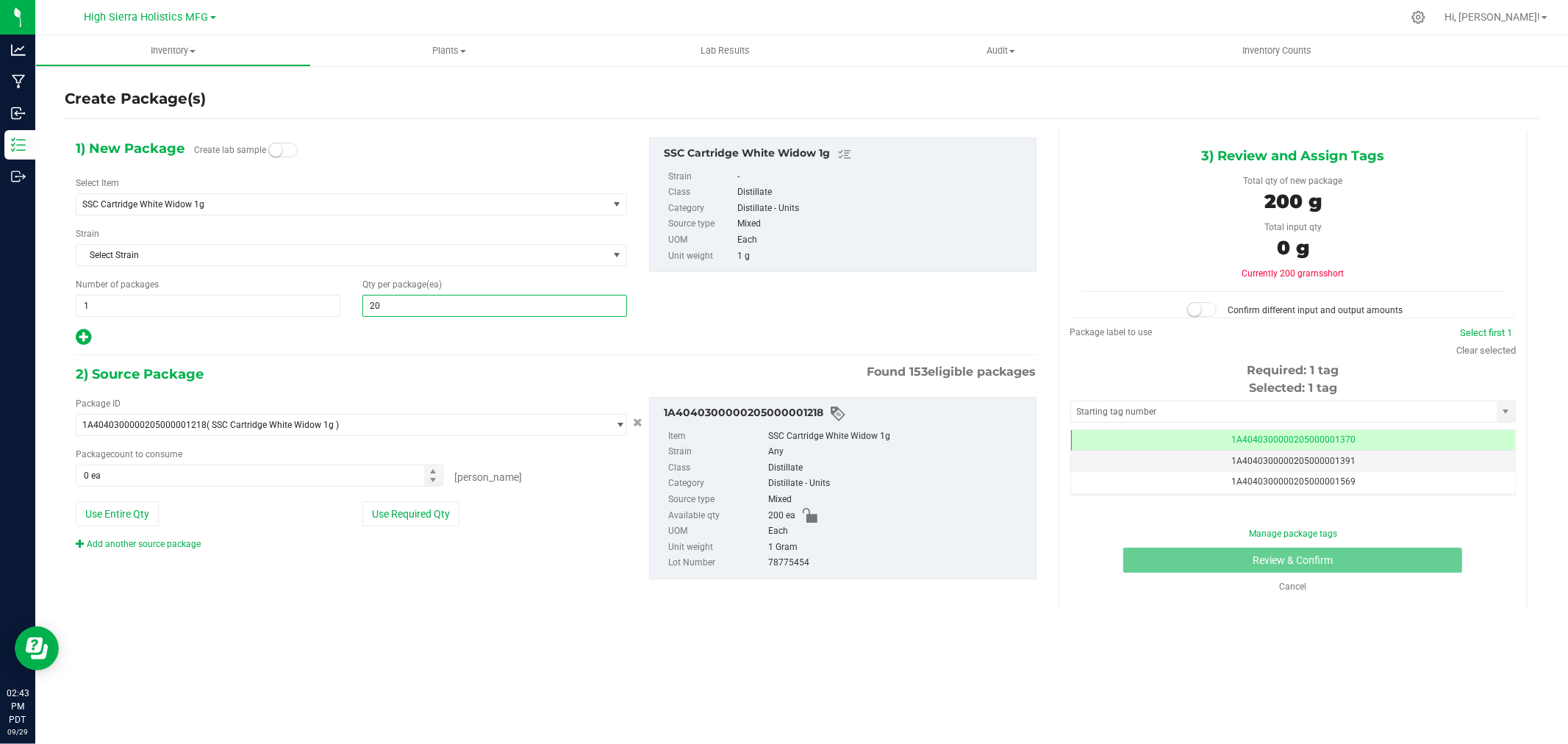
type input "200"
click at [424, 363] on div "2) Source Package Found 153 eligible packages" at bounding box center [556, 374] width 961 height 22
click at [432, 515] on button "Use Required Qty" at bounding box center [410, 514] width 97 height 25
type input "200 ea"
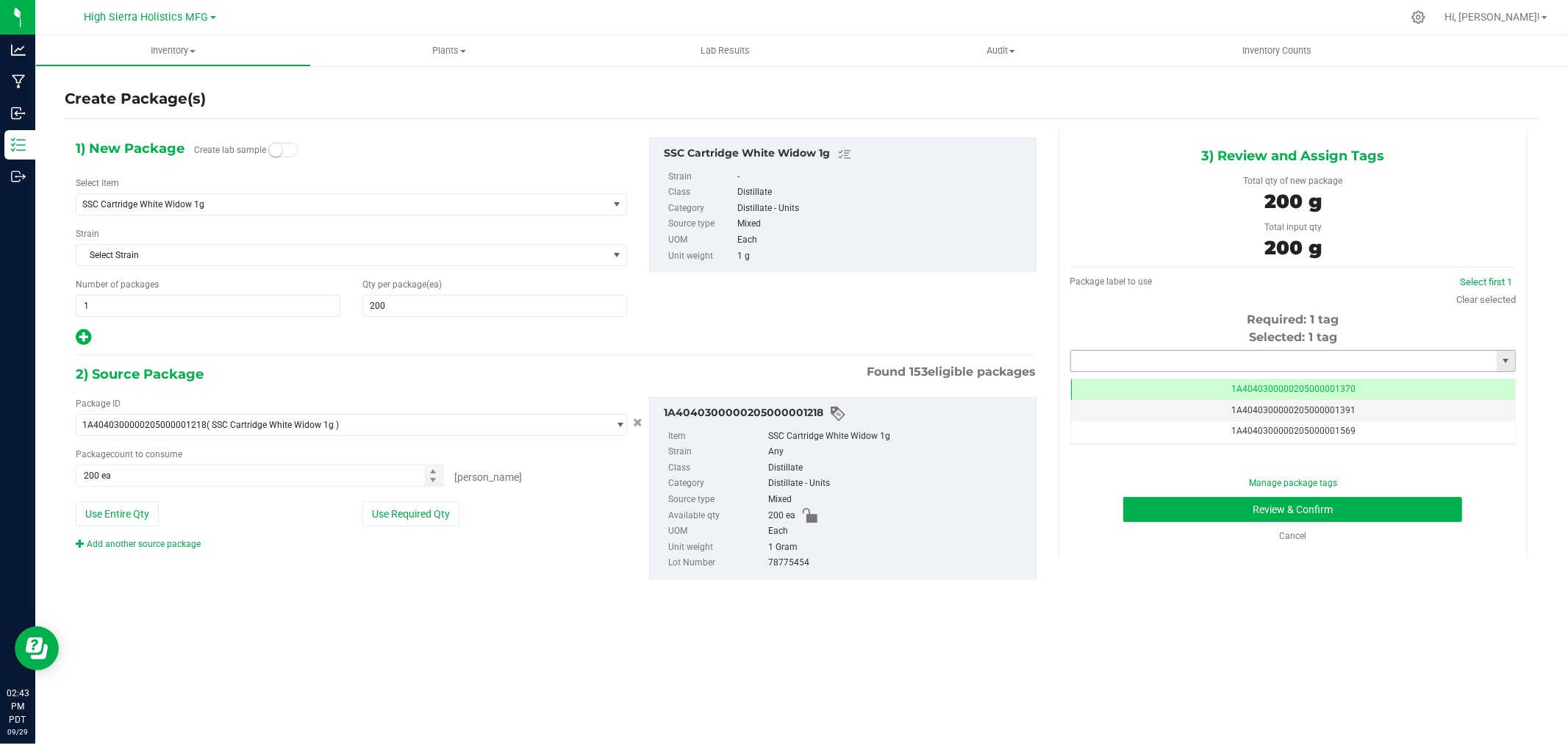
click at [1114, 351] on input "text" at bounding box center [1283, 361] width 426 height 20
click at [1306, 385] on li "1A4040300000205000021307" at bounding box center [1293, 386] width 444 height 22
type input "1A4040300000205000021307"
click at [1262, 488] on div "Manage package tags" at bounding box center [1293, 484] width 212 height 13
click at [1270, 506] on button "Review & Confirm" at bounding box center [1293, 510] width 339 height 25
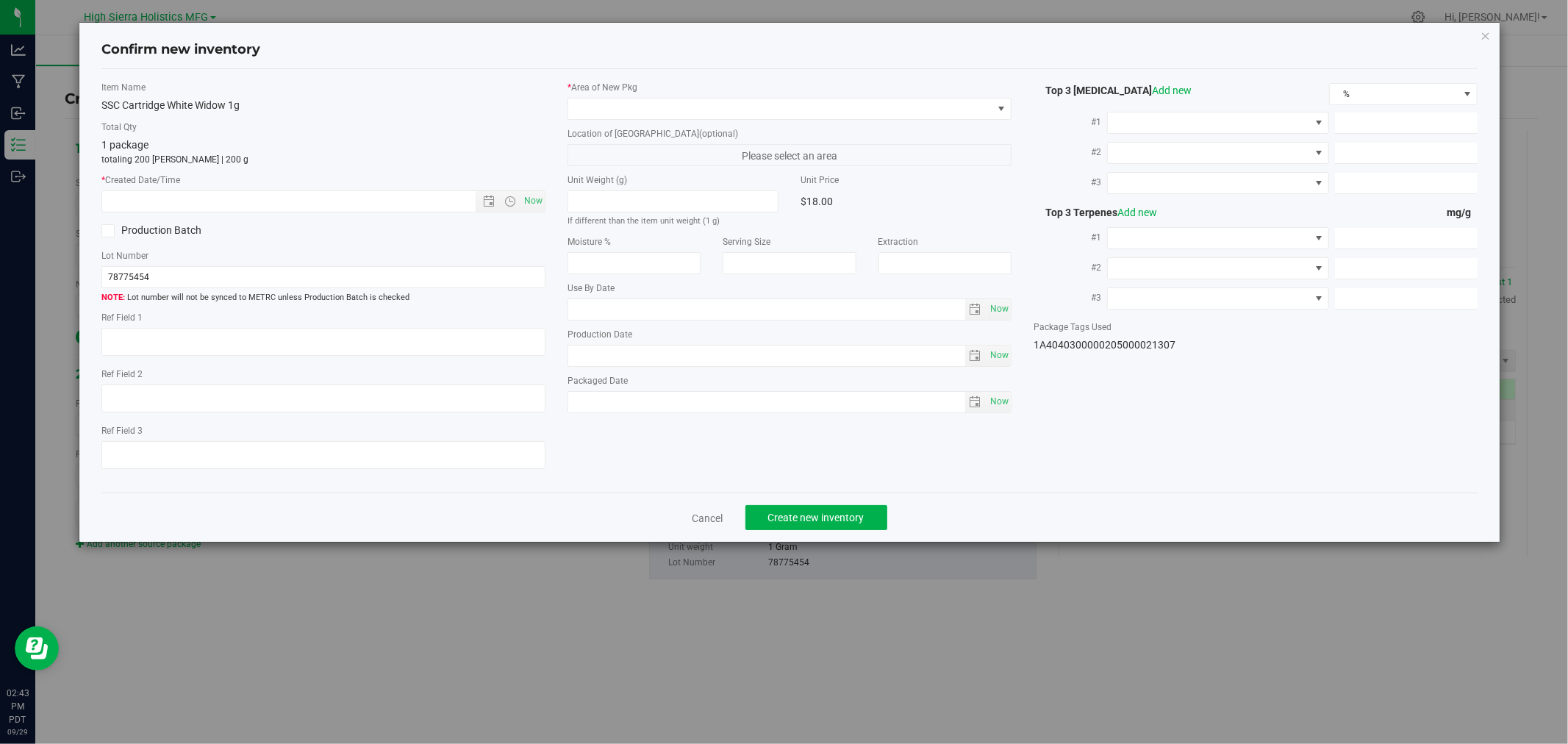
type textarea "45451147"
type input "71.2700"
type input "4.9100"
type input "0.0000"
type input "22.1000"
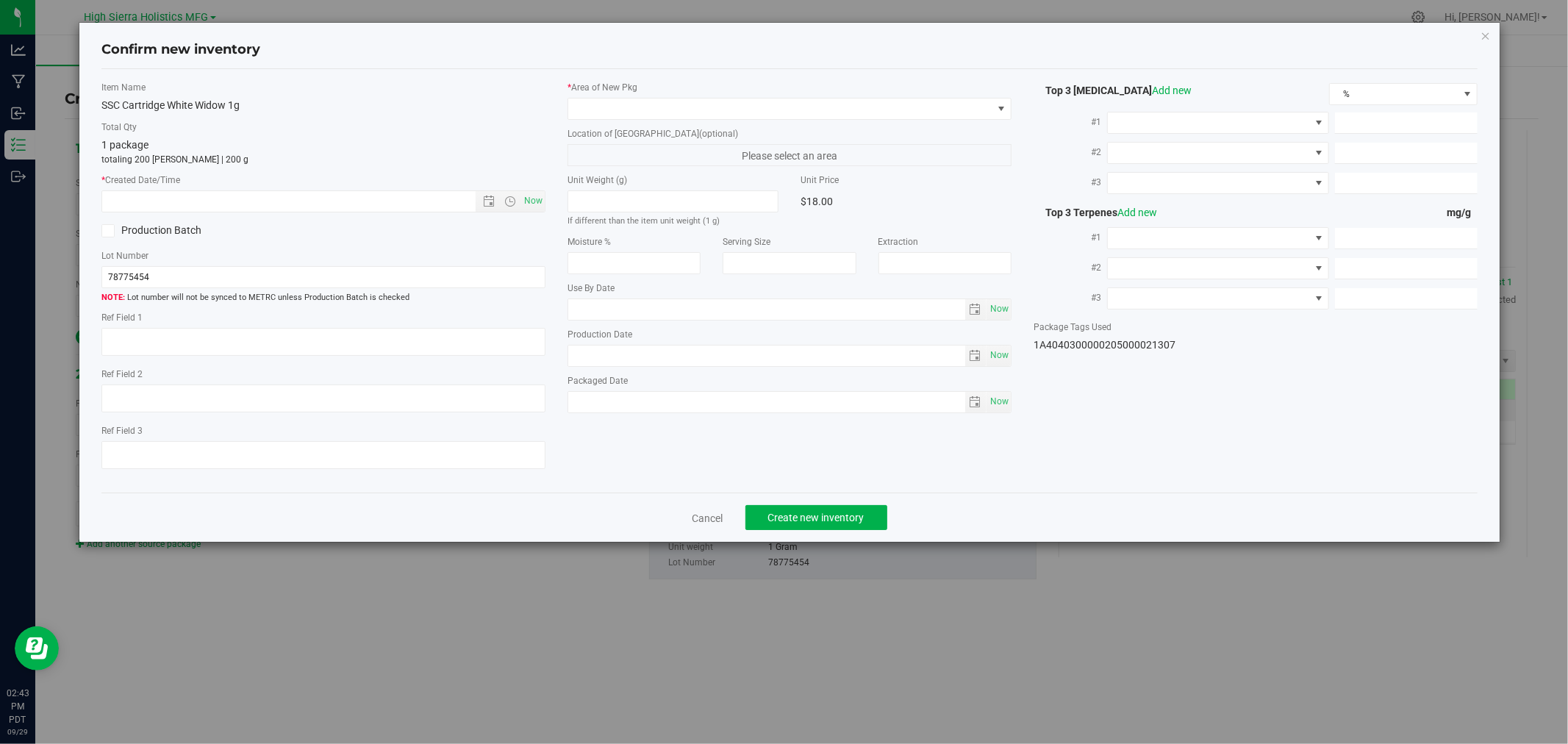
type input "16.8000"
type input "11.1000"
type input "2025-08-25"
click at [522, 208] on span "Now" at bounding box center [534, 201] width 25 height 21
type input "9/29/2025 2:43 PM"
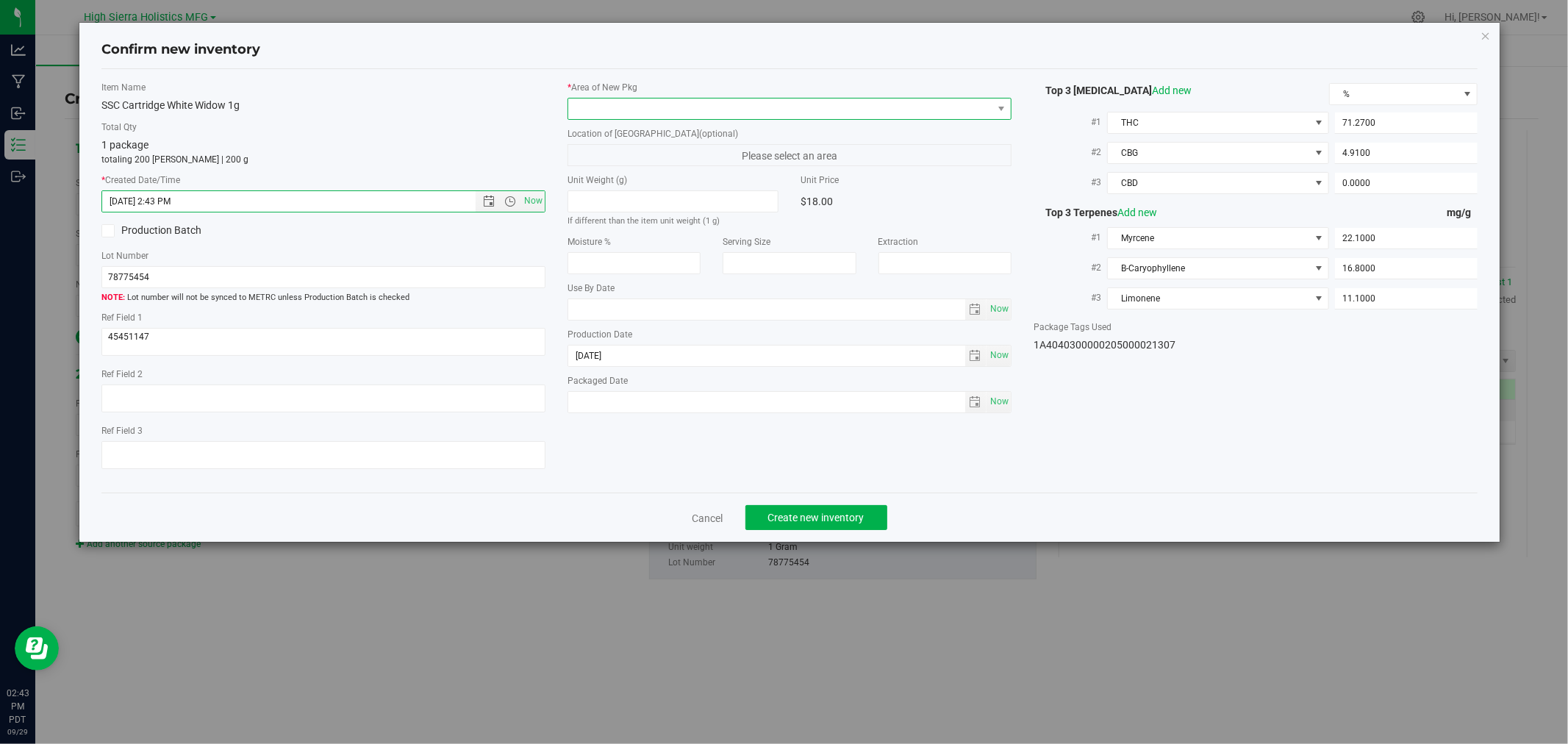
click at [572, 112] on span at bounding box center [780, 108] width 424 height 20
click at [610, 195] on li "Safe Room" at bounding box center [789, 190] width 443 height 20
click at [520, 165] on p "totaling 200 eaches | 200 g" at bounding box center [324, 160] width 444 height 13
click at [867, 530] on button "Create new inventory" at bounding box center [816, 518] width 142 height 25
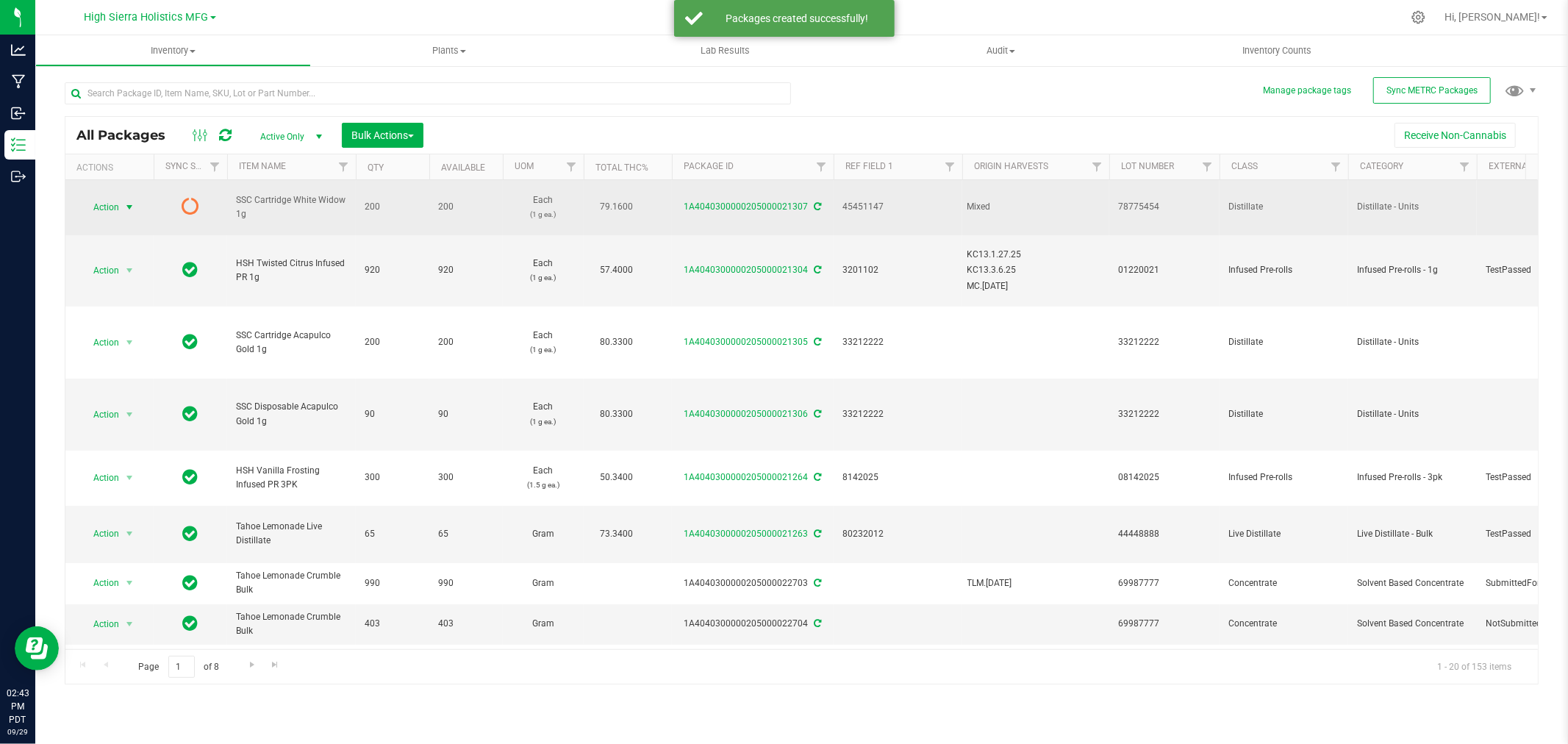
click at [125, 202] on span "select" at bounding box center [129, 208] width 11 height 11
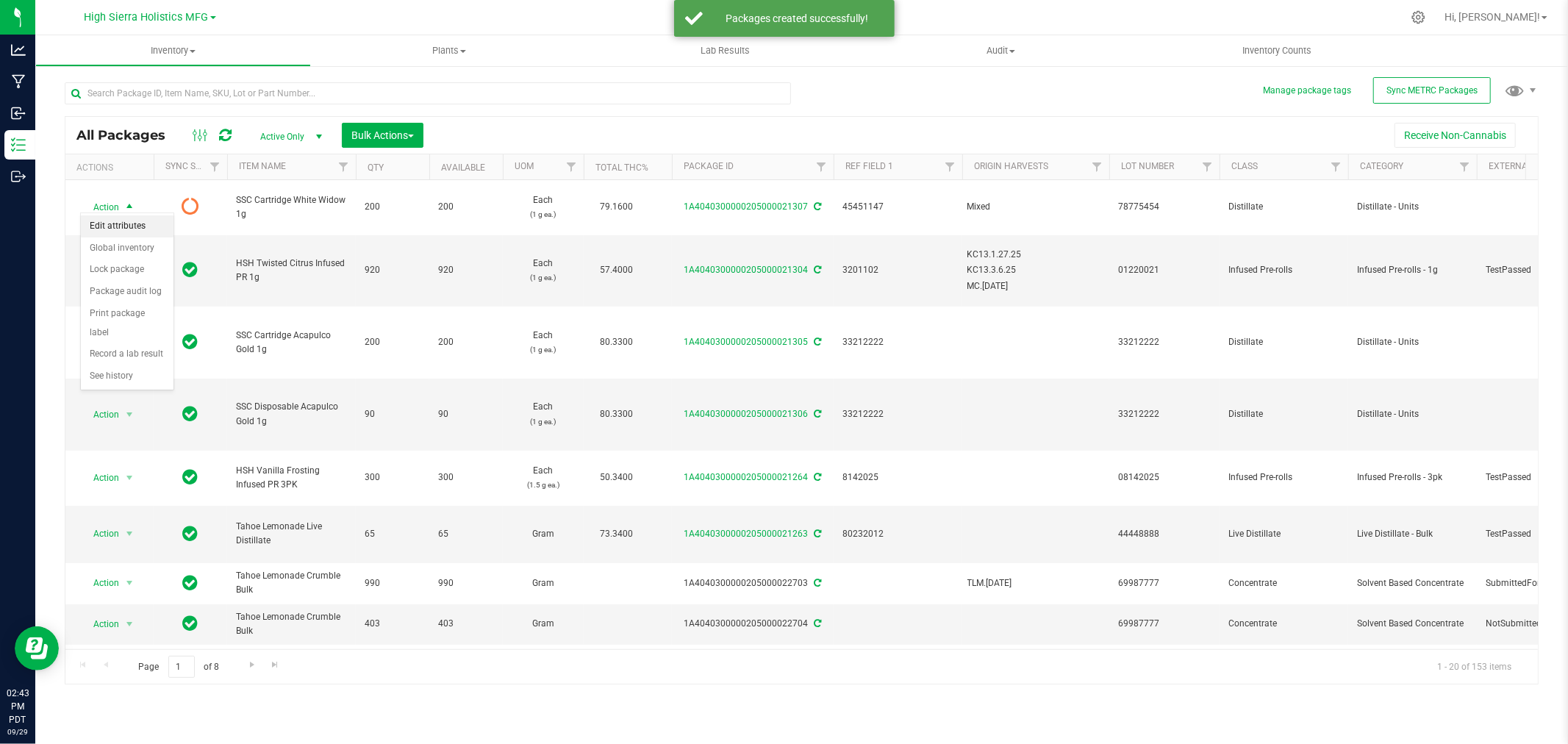
click at [120, 231] on li "Edit attributes" at bounding box center [127, 226] width 93 height 22
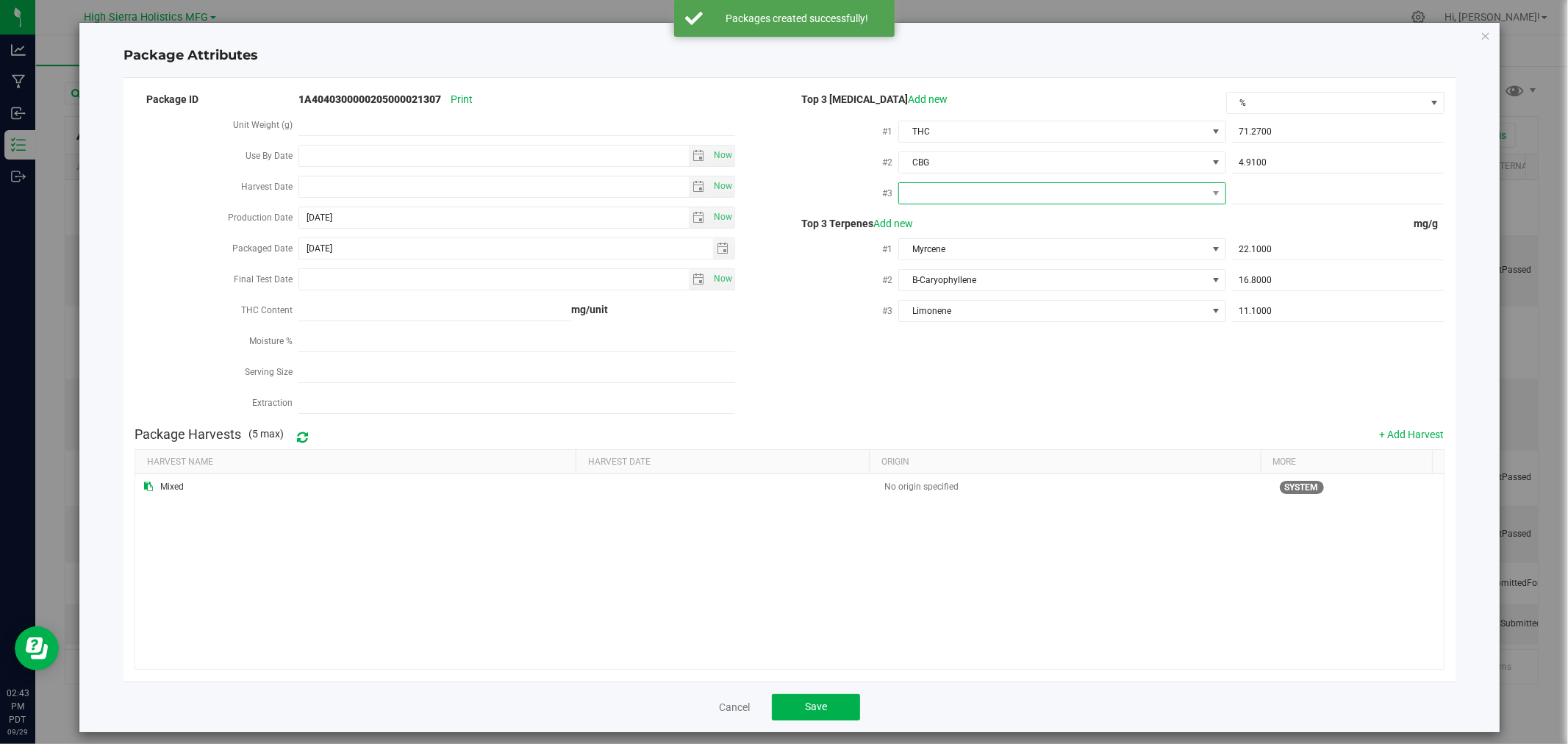
click at [1163, 194] on span at bounding box center [1053, 193] width 308 height 20
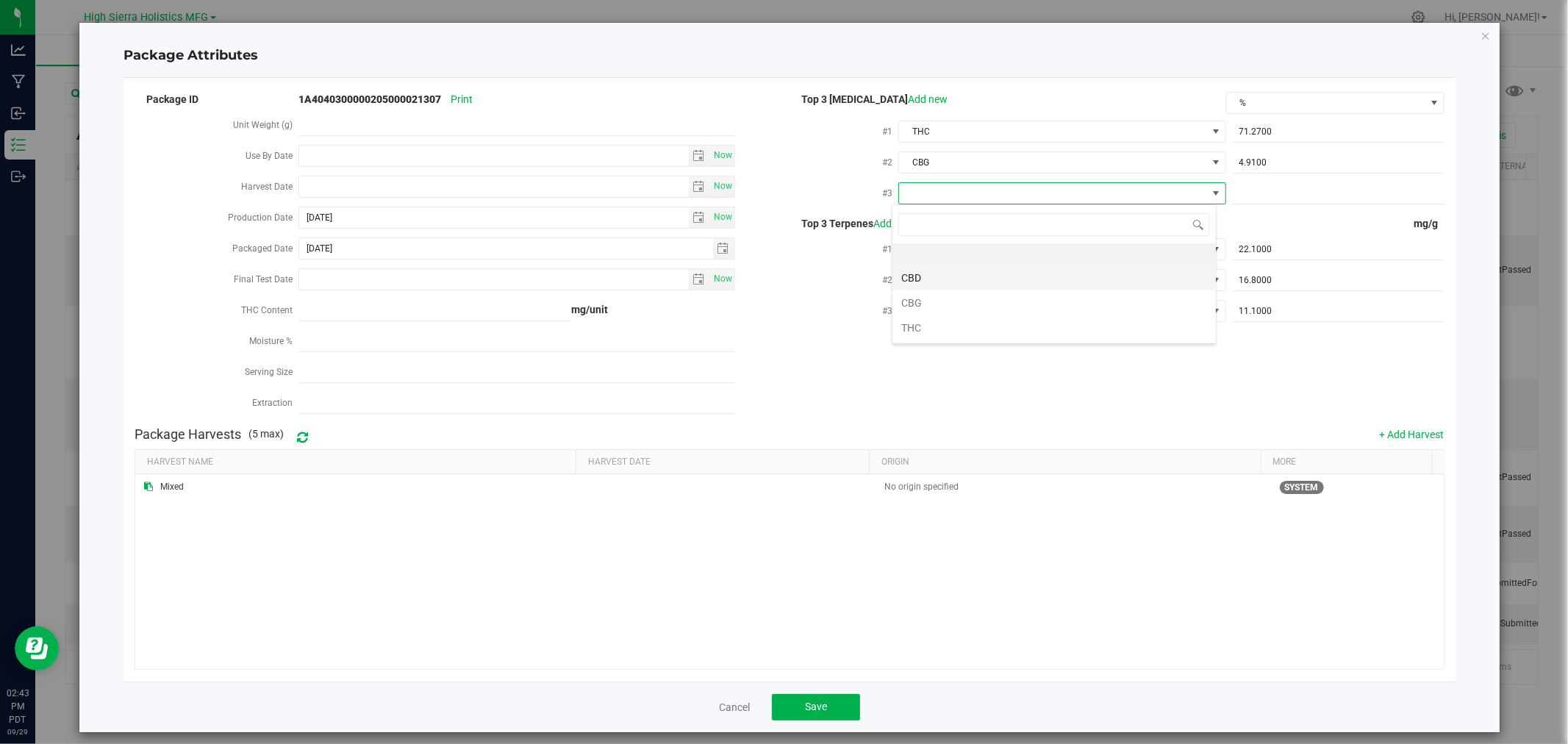
click at [910, 279] on li "CBD" at bounding box center [1055, 278] width 324 height 25
click at [1295, 195] on span at bounding box center [1338, 194] width 212 height 21
type input "0"
type input "0.0000"
click at [1307, 210] on div "Top 3 Cannabinoids Add new % #1 THC 71.2700 71.27 #2 CBG 4.9100 4.91 #3 CBD 0.0…" at bounding box center [1116, 212] width 655 height 244
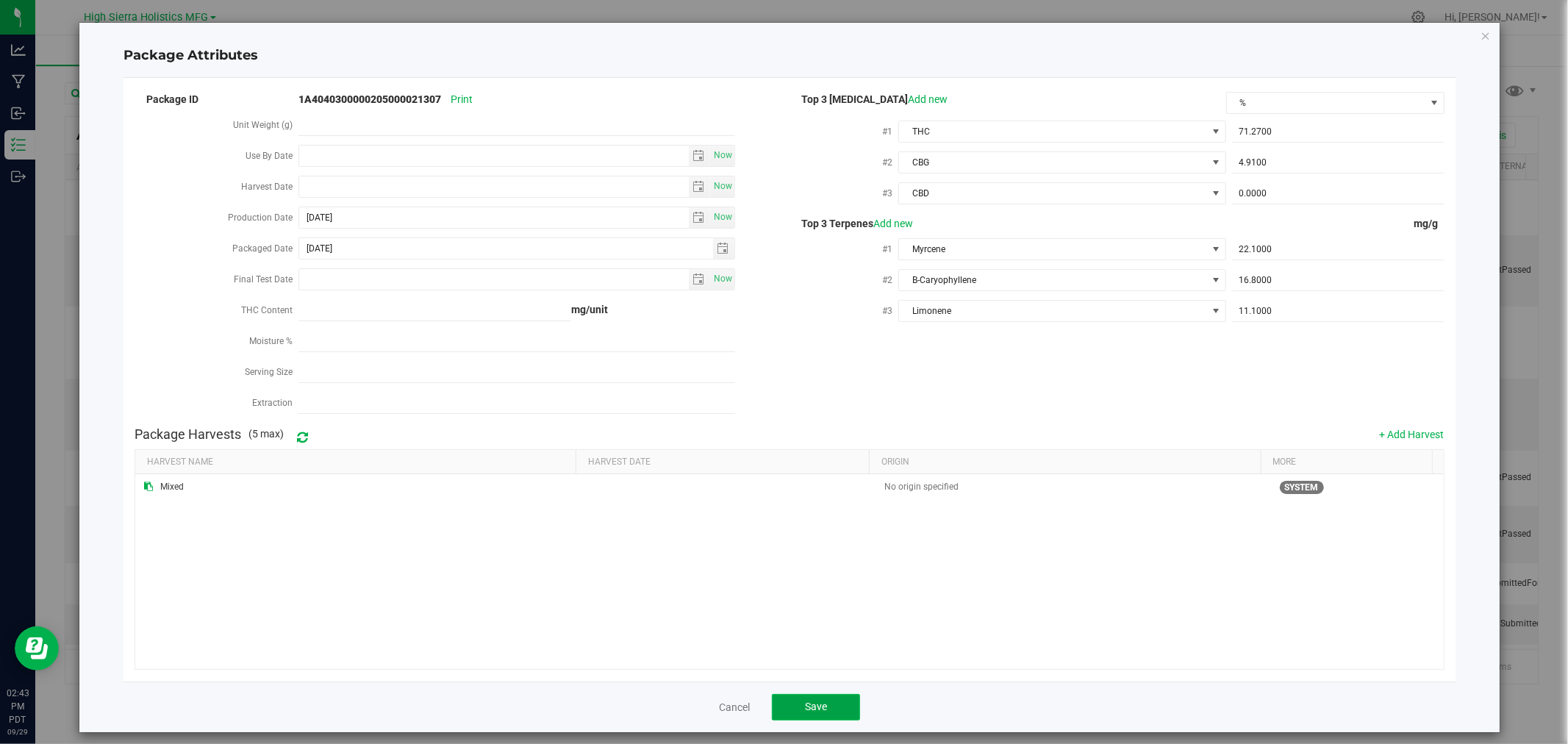
click at [825, 707] on button "Save" at bounding box center [816, 707] width 88 height 27
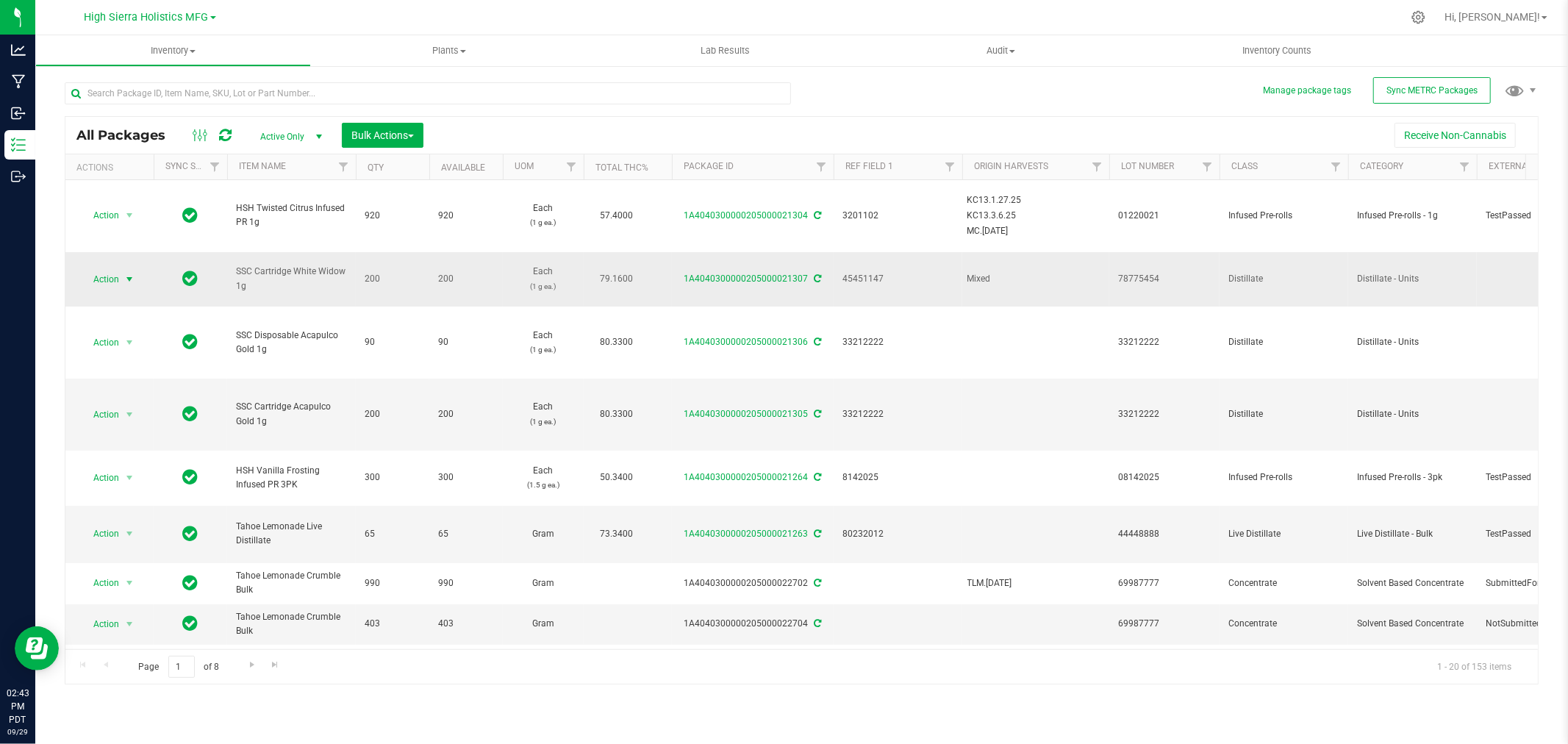
click at [127, 275] on span "select" at bounding box center [129, 279] width 11 height 11
click at [133, 456] on li "Print package label" at bounding box center [127, 461] width 93 height 41
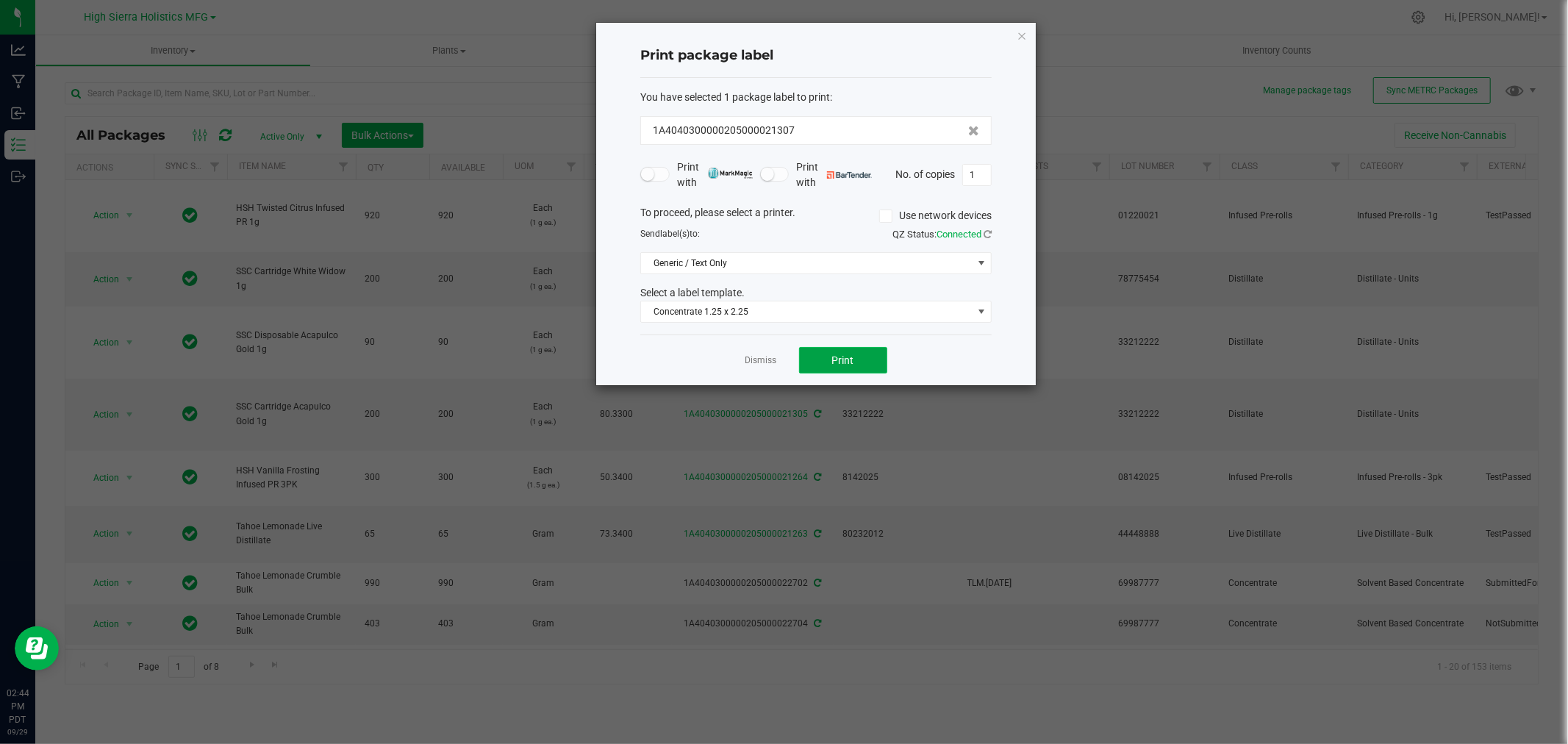
click at [828, 364] on button "Print" at bounding box center [843, 360] width 88 height 27
click at [972, 179] on input "1" at bounding box center [977, 174] width 28 height 20
type input "199"
click at [879, 354] on button "Print" at bounding box center [843, 360] width 88 height 27
click at [1018, 34] on icon "button" at bounding box center [1022, 36] width 11 height 18
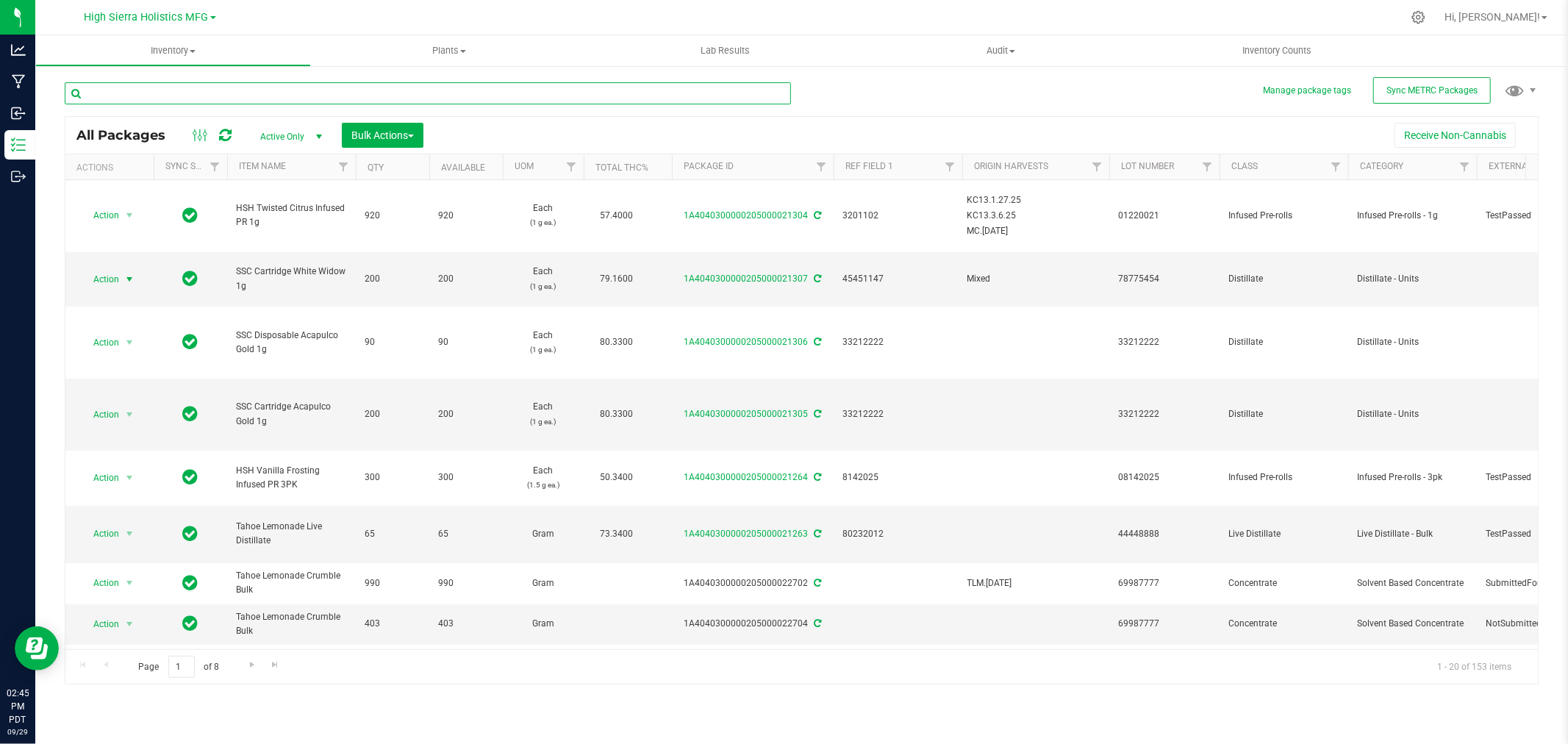
click at [203, 92] on input "text" at bounding box center [428, 93] width 727 height 22
type input "blue dream"
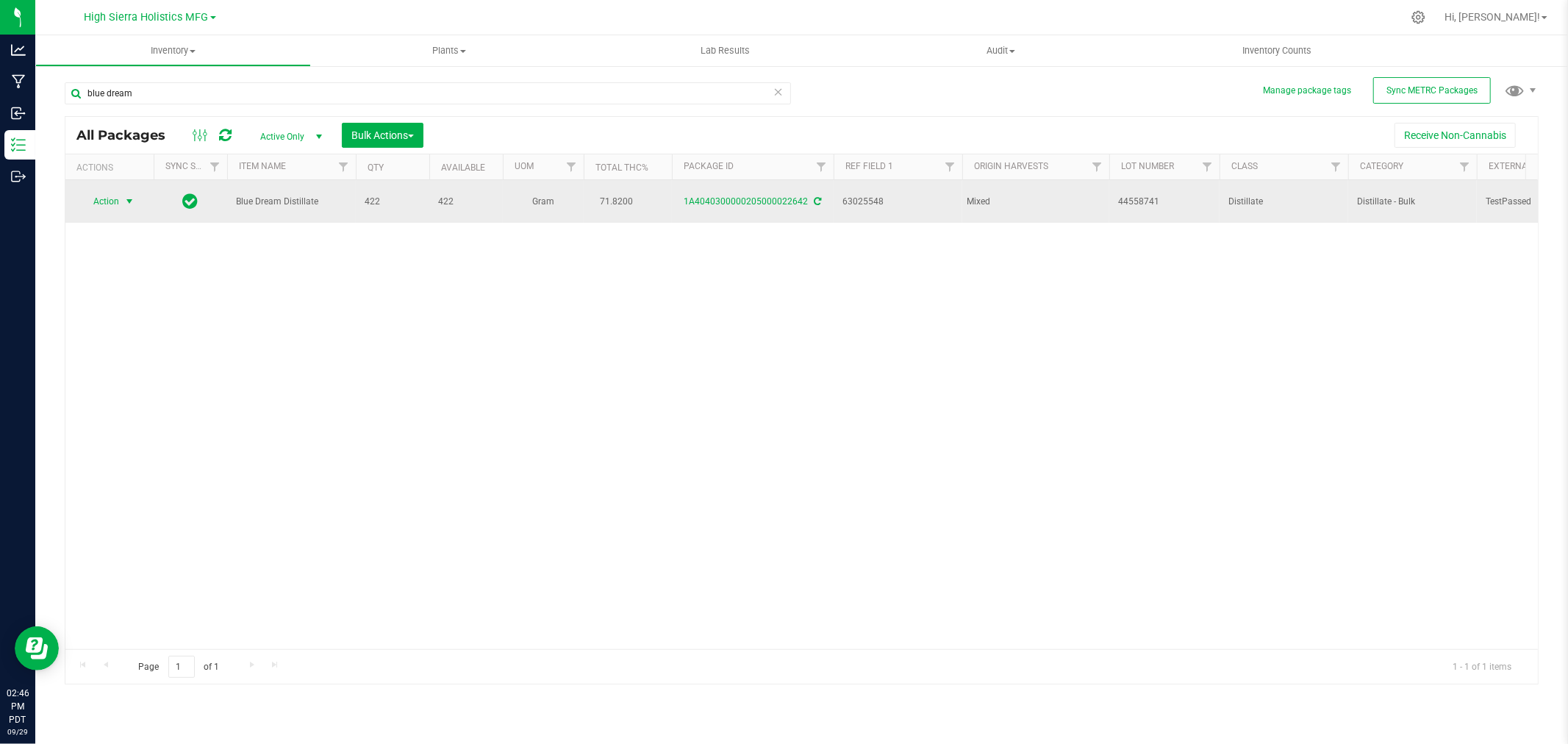
click at [126, 202] on span "select" at bounding box center [129, 201] width 11 height 11
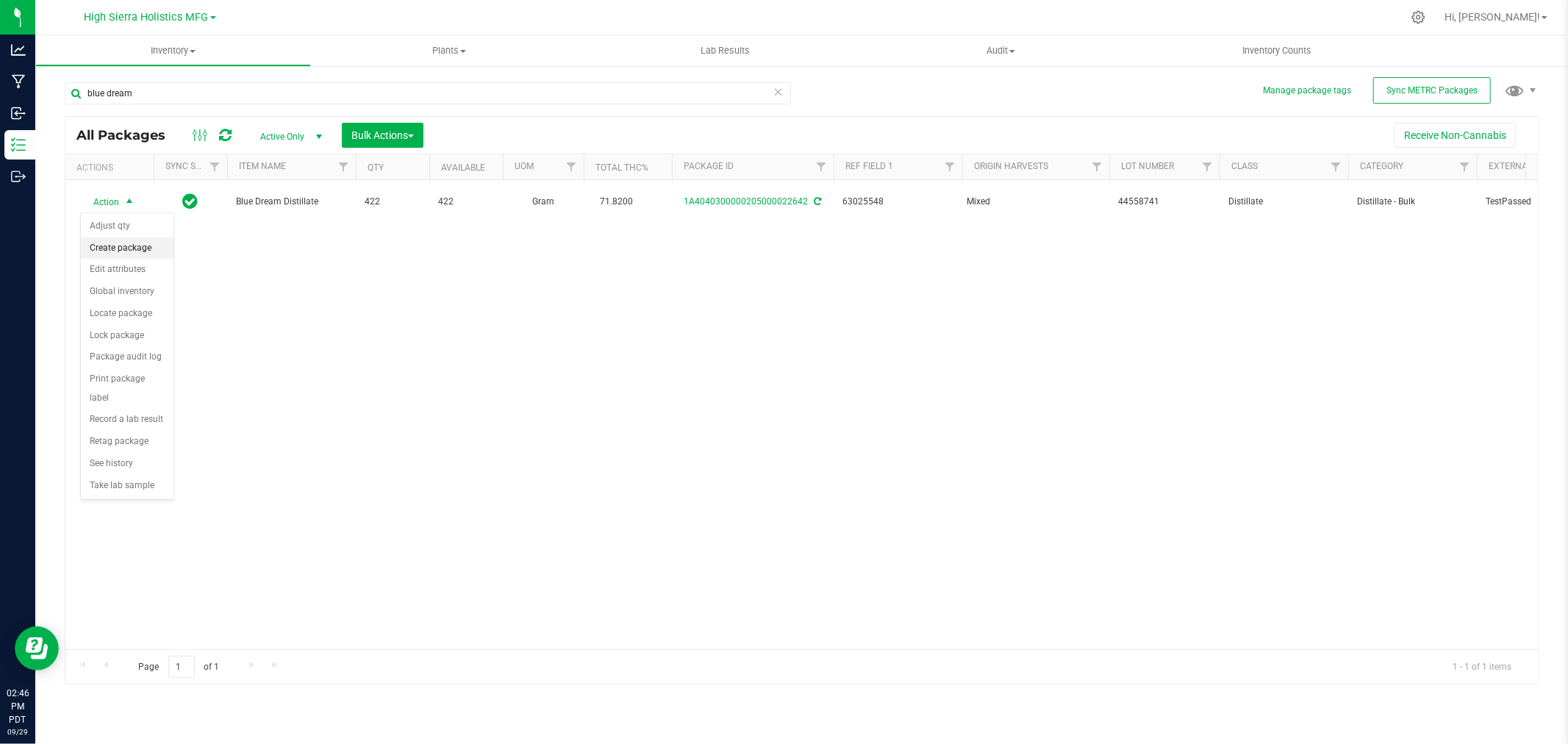
click at [144, 256] on li "Create package" at bounding box center [127, 248] width 93 height 22
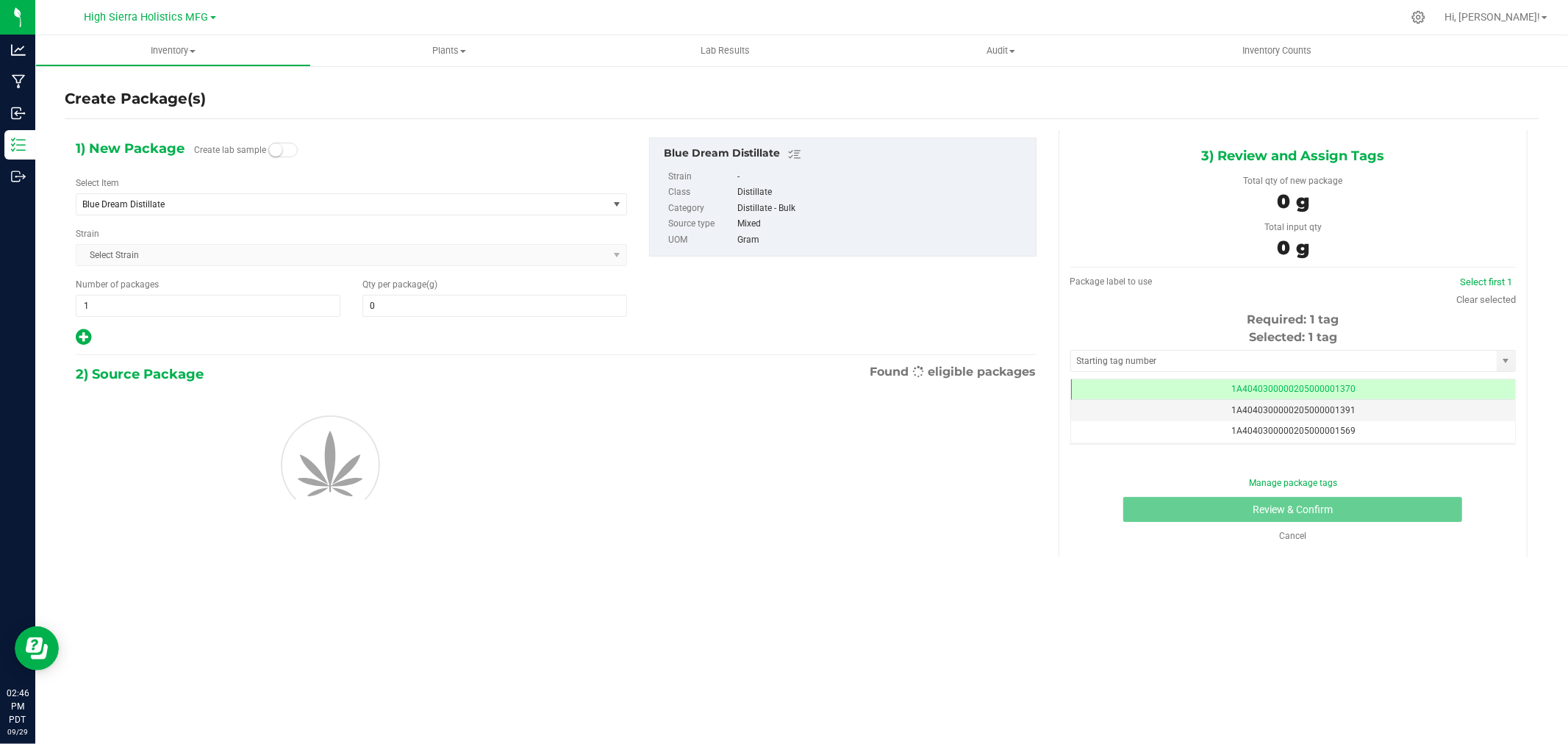
type input "0.0000"
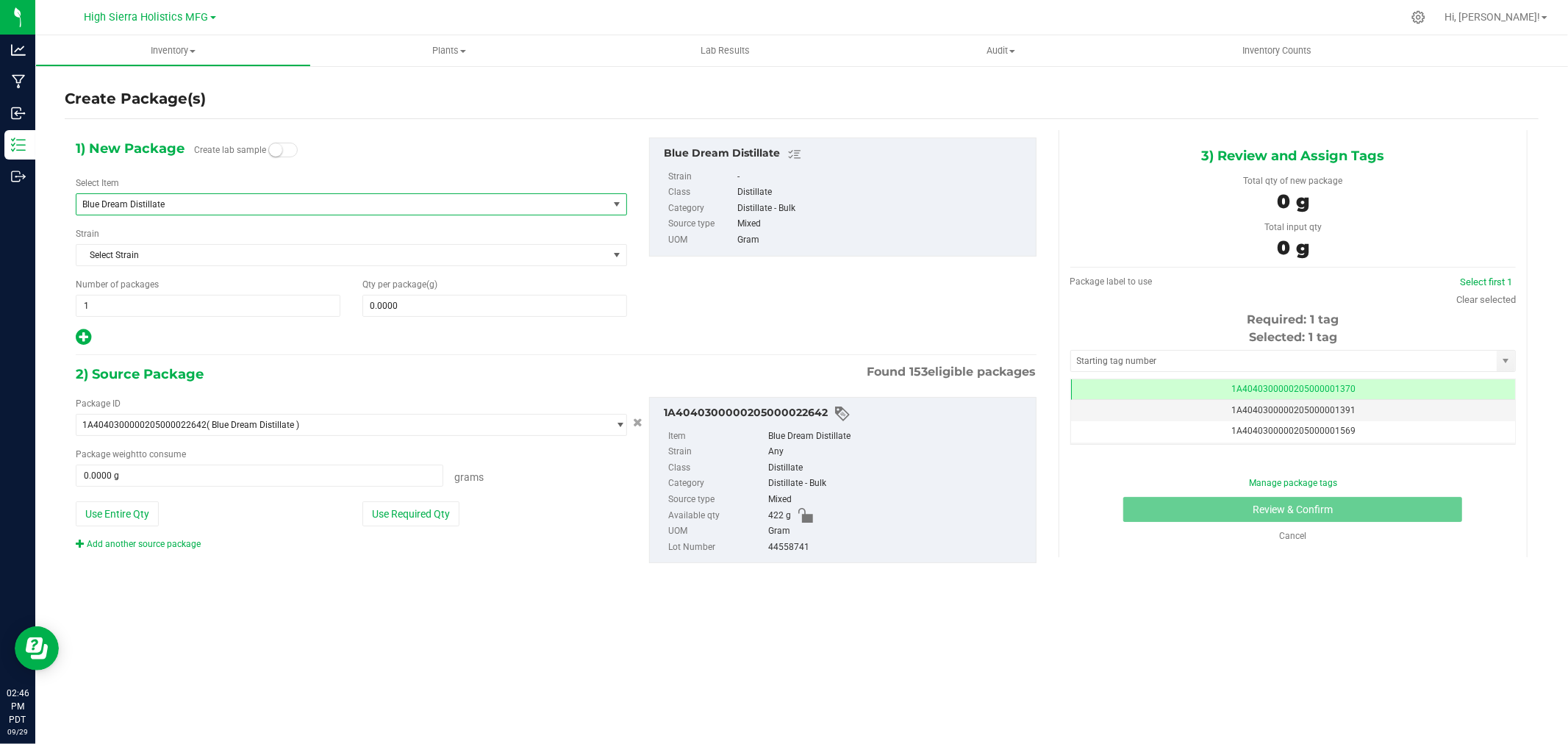
click at [415, 200] on span "Blue Dream Distillate" at bounding box center [331, 204] width 499 height 11
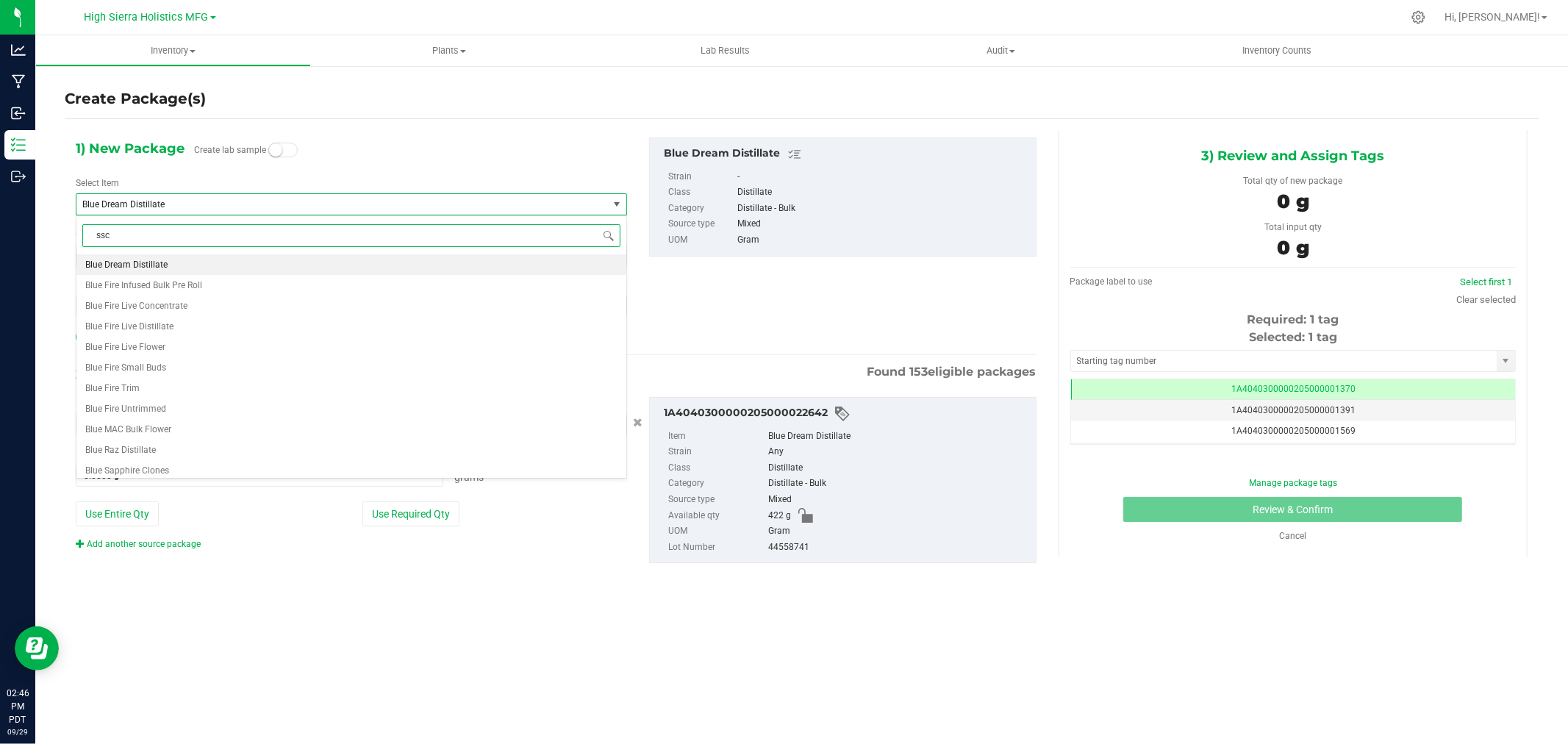
scroll to position [0, 0]
type input "ssc cartridge blue dream"
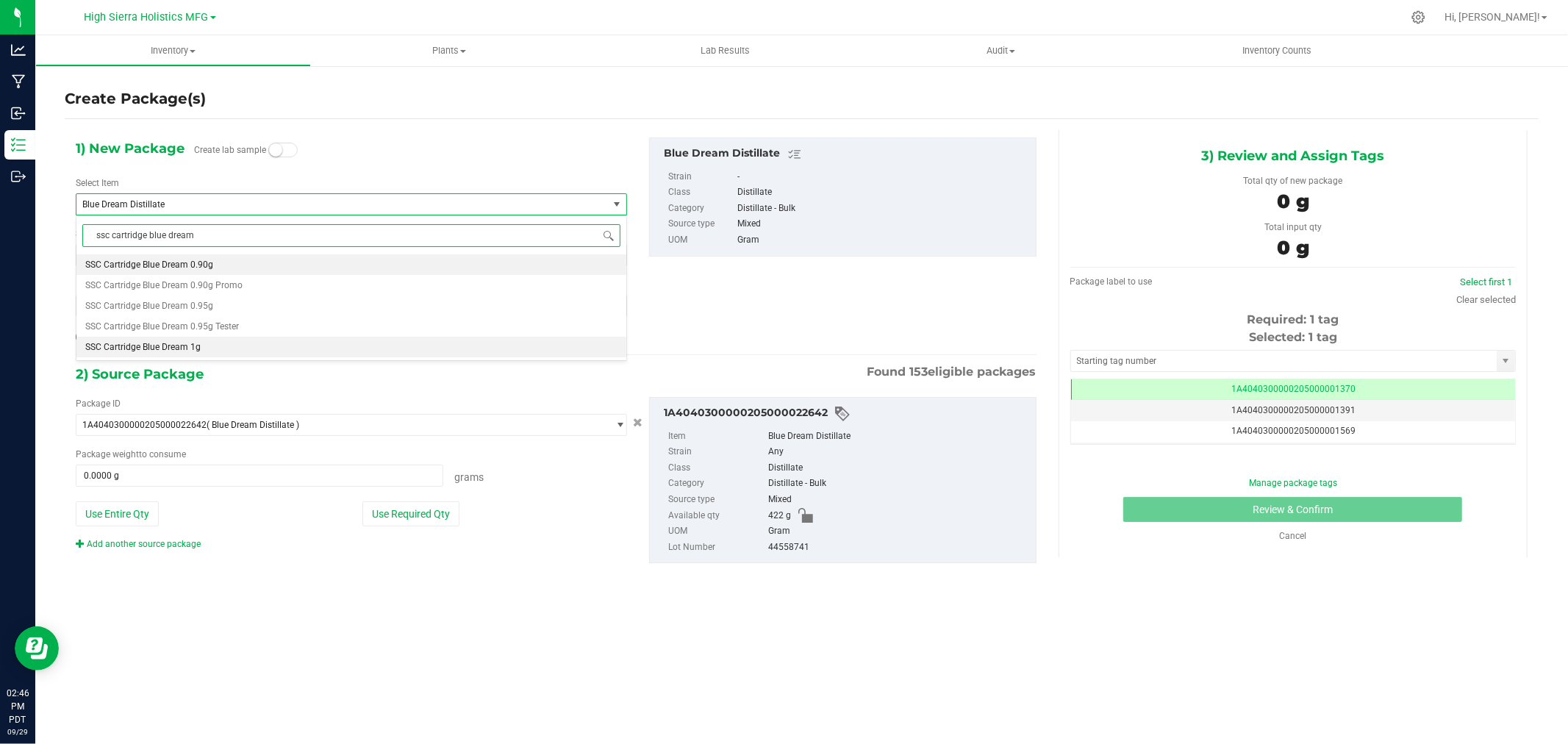
click at [256, 342] on li "SSC Cartridge Blue Dream 1g" at bounding box center [352, 347] width 550 height 20
type input "0"
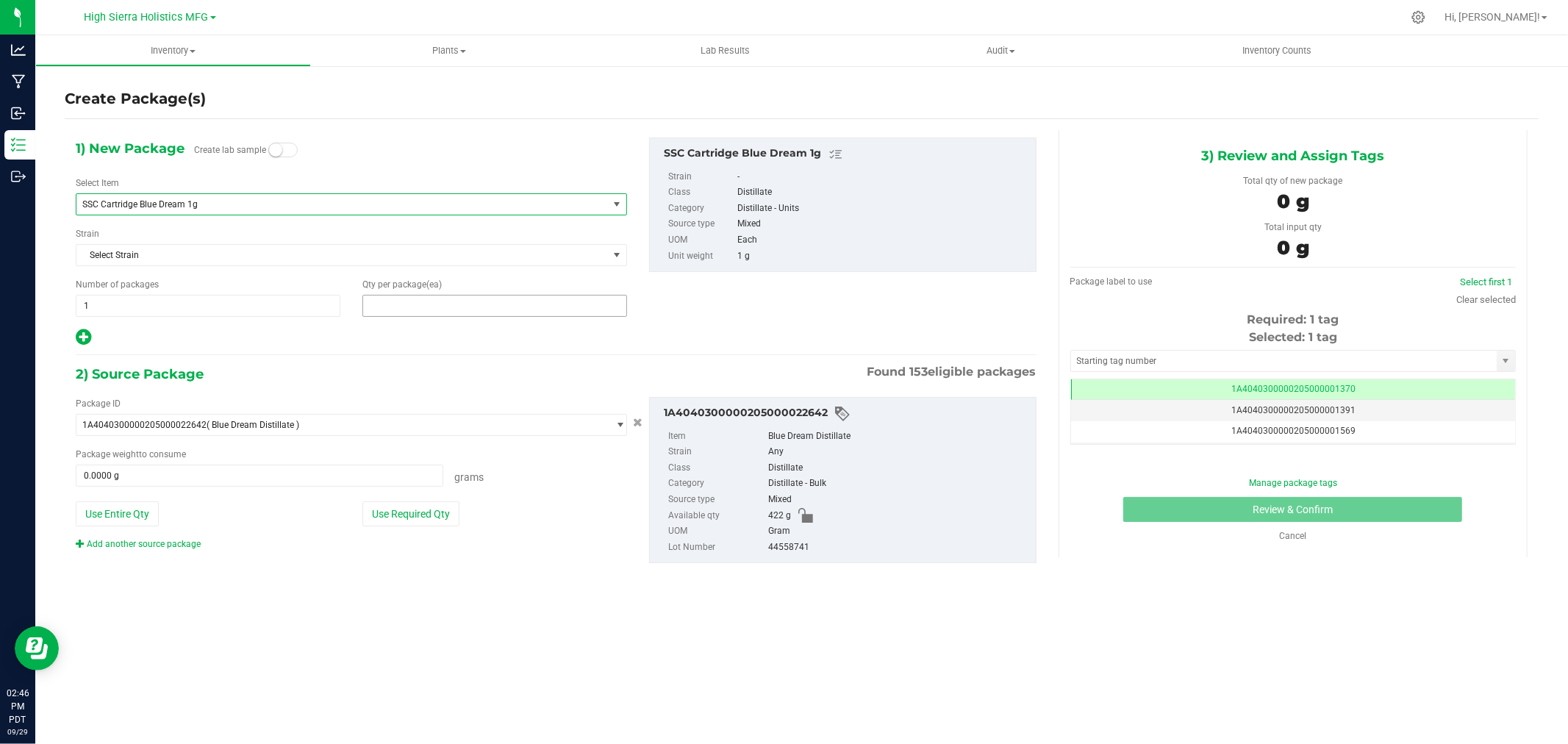
click at [404, 305] on span at bounding box center [494, 305] width 264 height 22
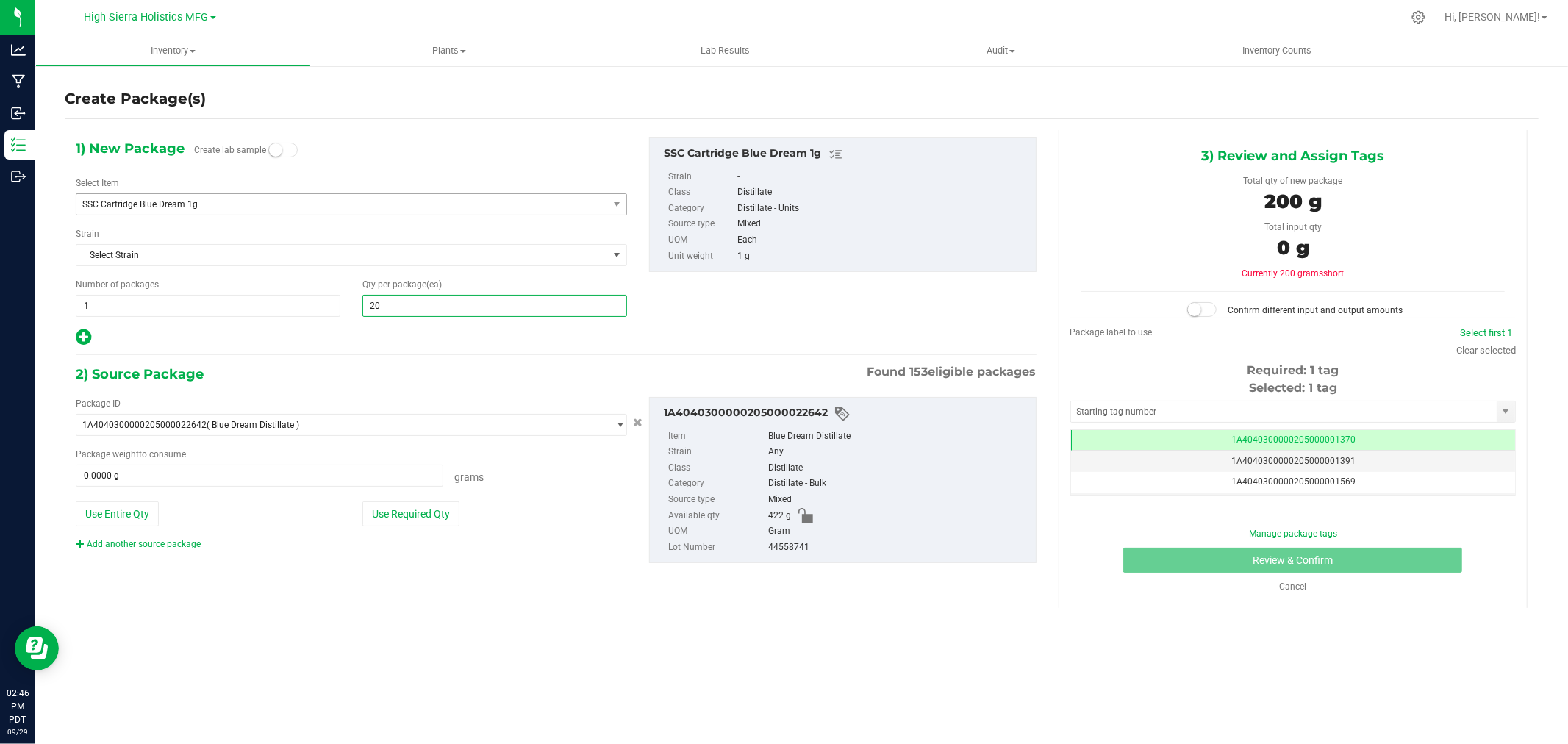
type input "200"
click at [424, 346] on div at bounding box center [352, 337] width 552 height 19
click at [425, 513] on button "Use Required Qty" at bounding box center [410, 514] width 97 height 25
type input "200.0000 g"
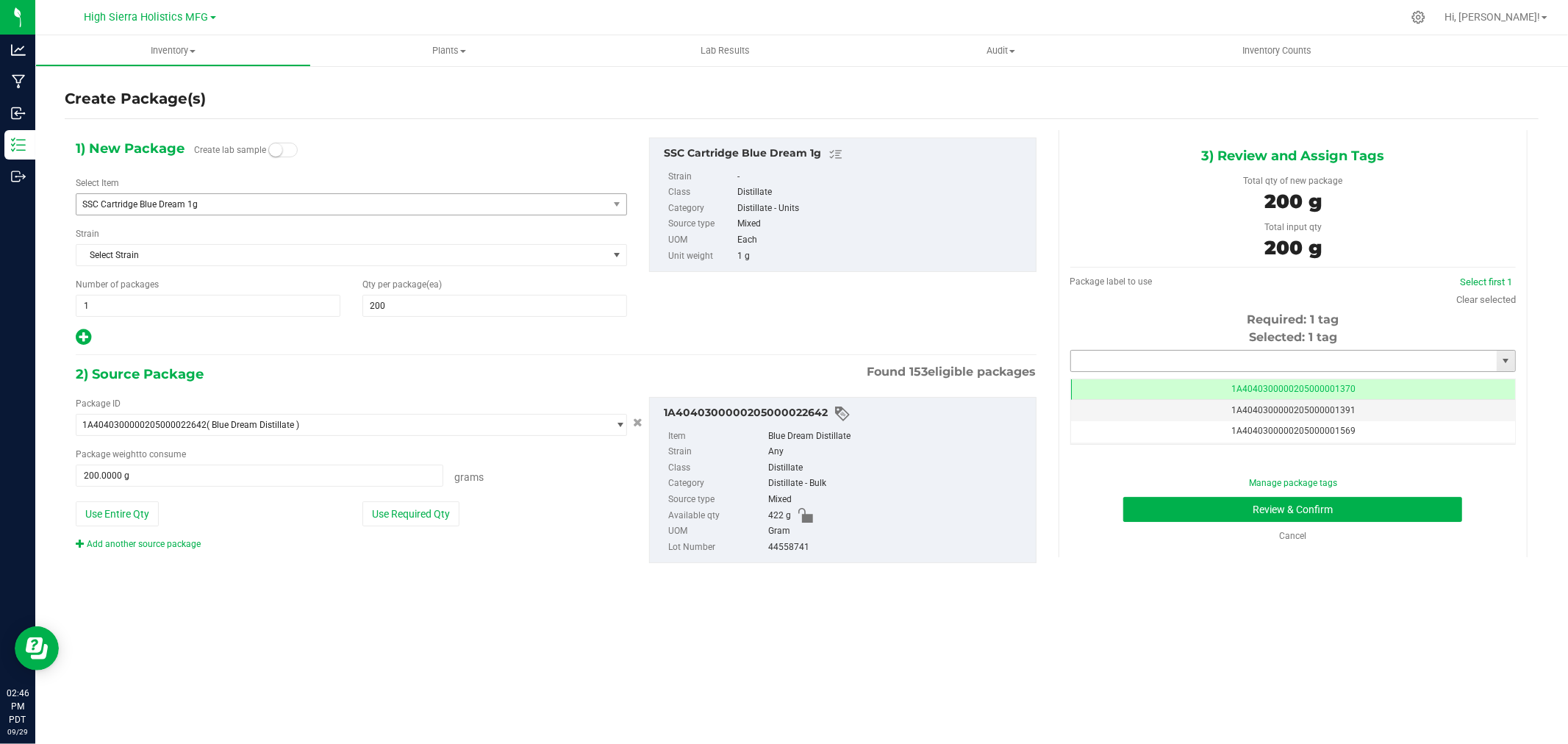
click at [1101, 361] on input "text" at bounding box center [1283, 361] width 426 height 20
click at [1150, 391] on li "1A4040300000205000021308" at bounding box center [1293, 386] width 444 height 22
type input "1A4040300000205000021308"
click at [1163, 516] on button "Review & Confirm" at bounding box center [1293, 510] width 339 height 25
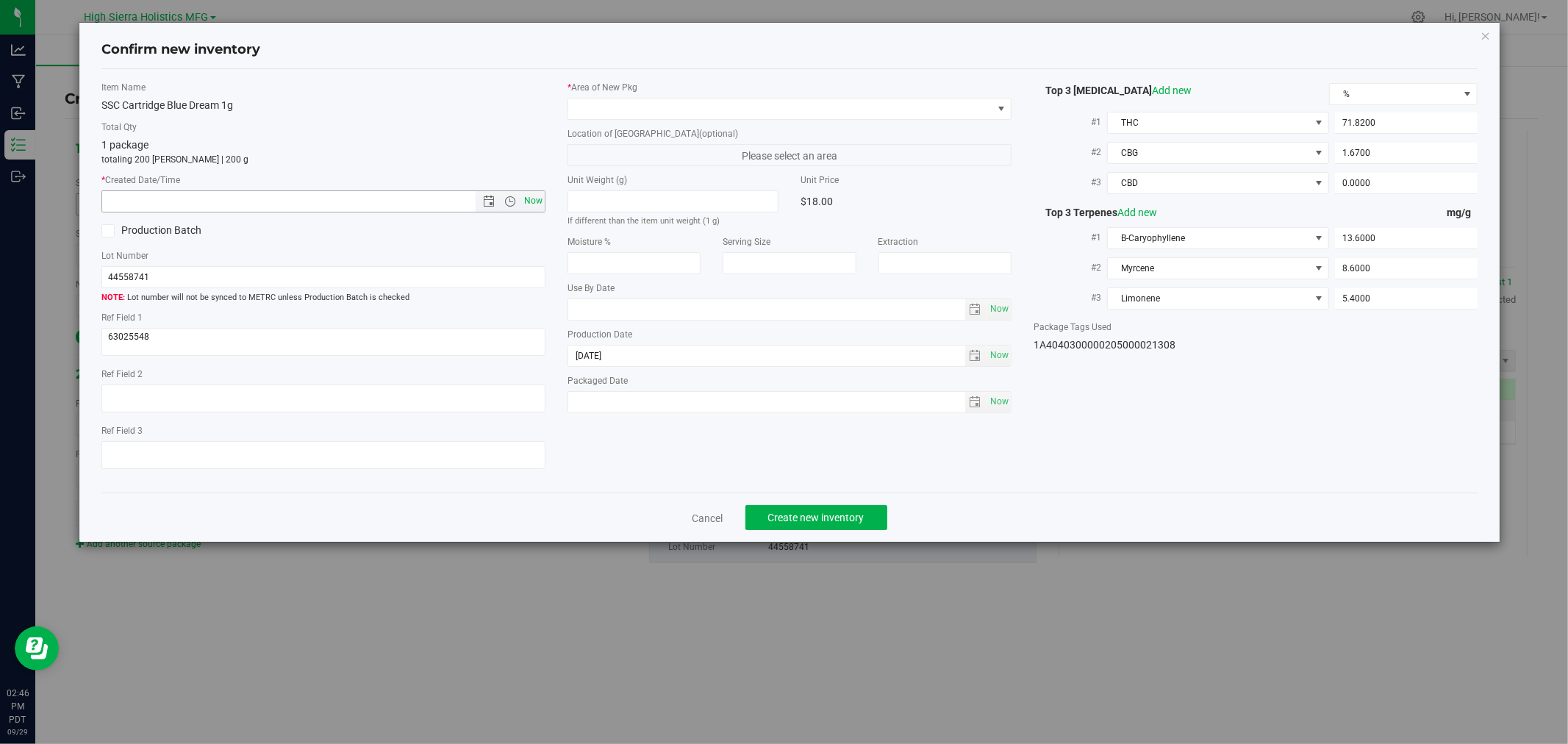
click at [531, 195] on span "Now" at bounding box center [534, 201] width 25 height 21
type input "9/29/2025 2:46 PM"
click at [575, 106] on span at bounding box center [780, 108] width 424 height 20
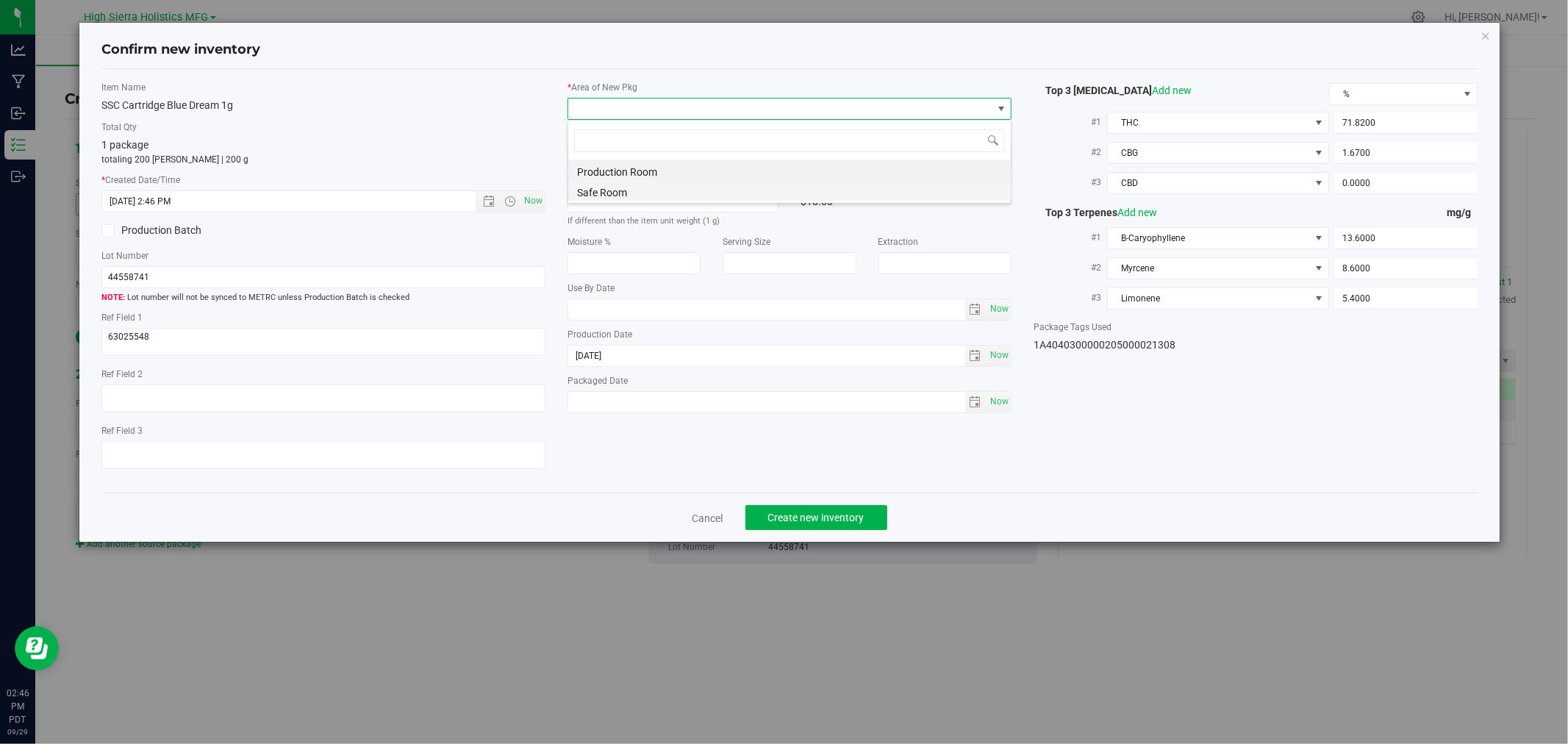
click at [610, 194] on li "Safe Room" at bounding box center [789, 190] width 443 height 20
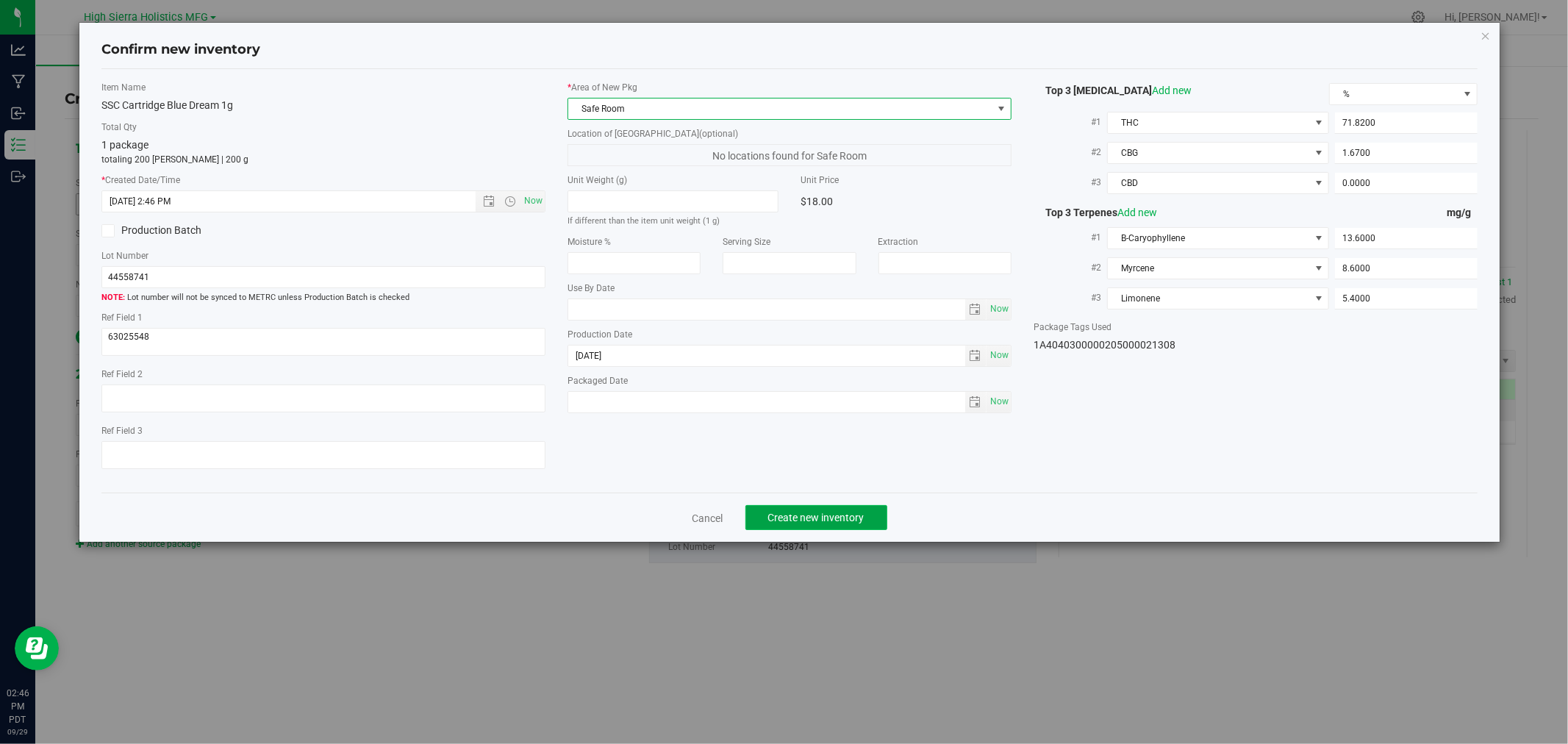
click at [802, 514] on button "Create new inventory" at bounding box center [816, 518] width 142 height 25
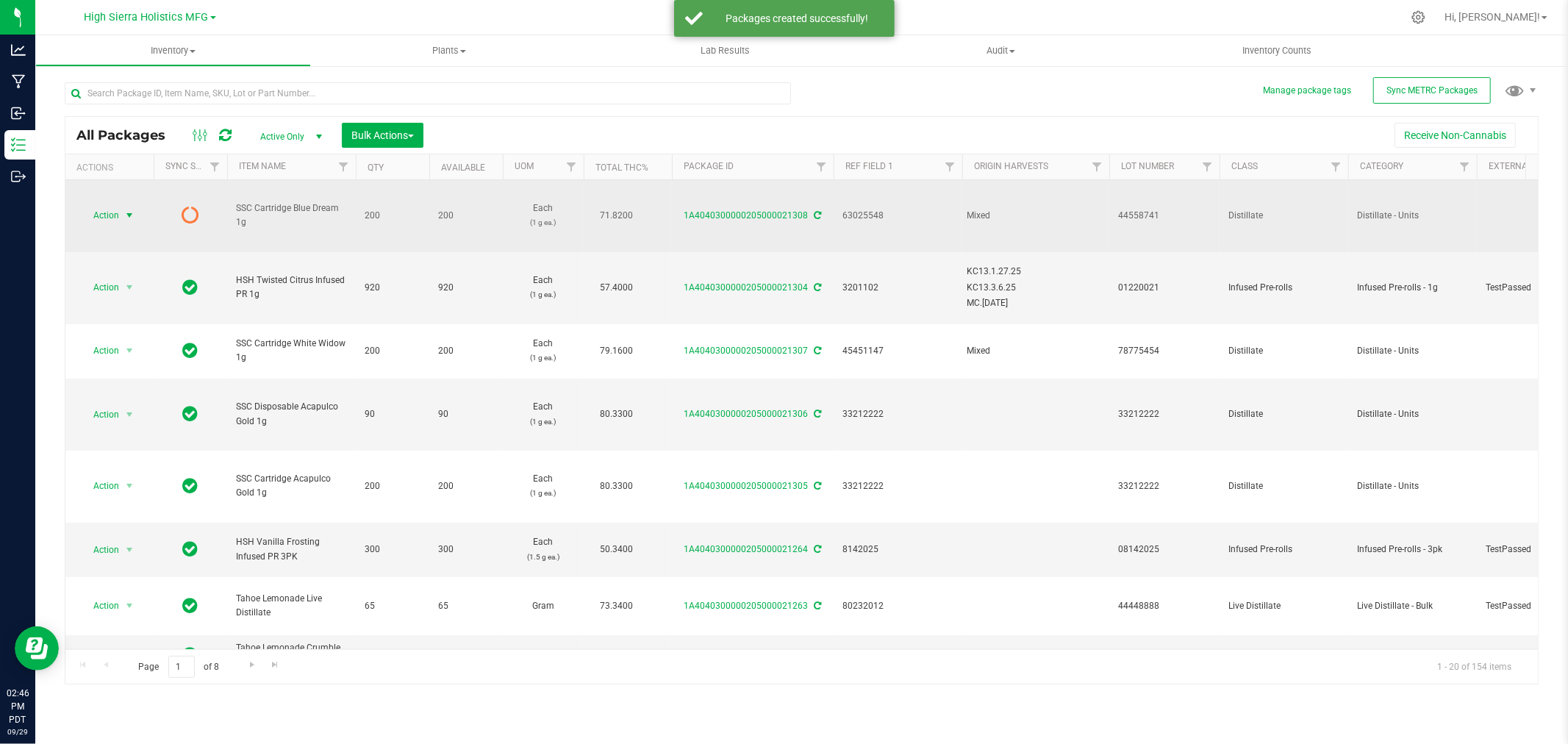
click at [131, 215] on span "select" at bounding box center [129, 216] width 11 height 11
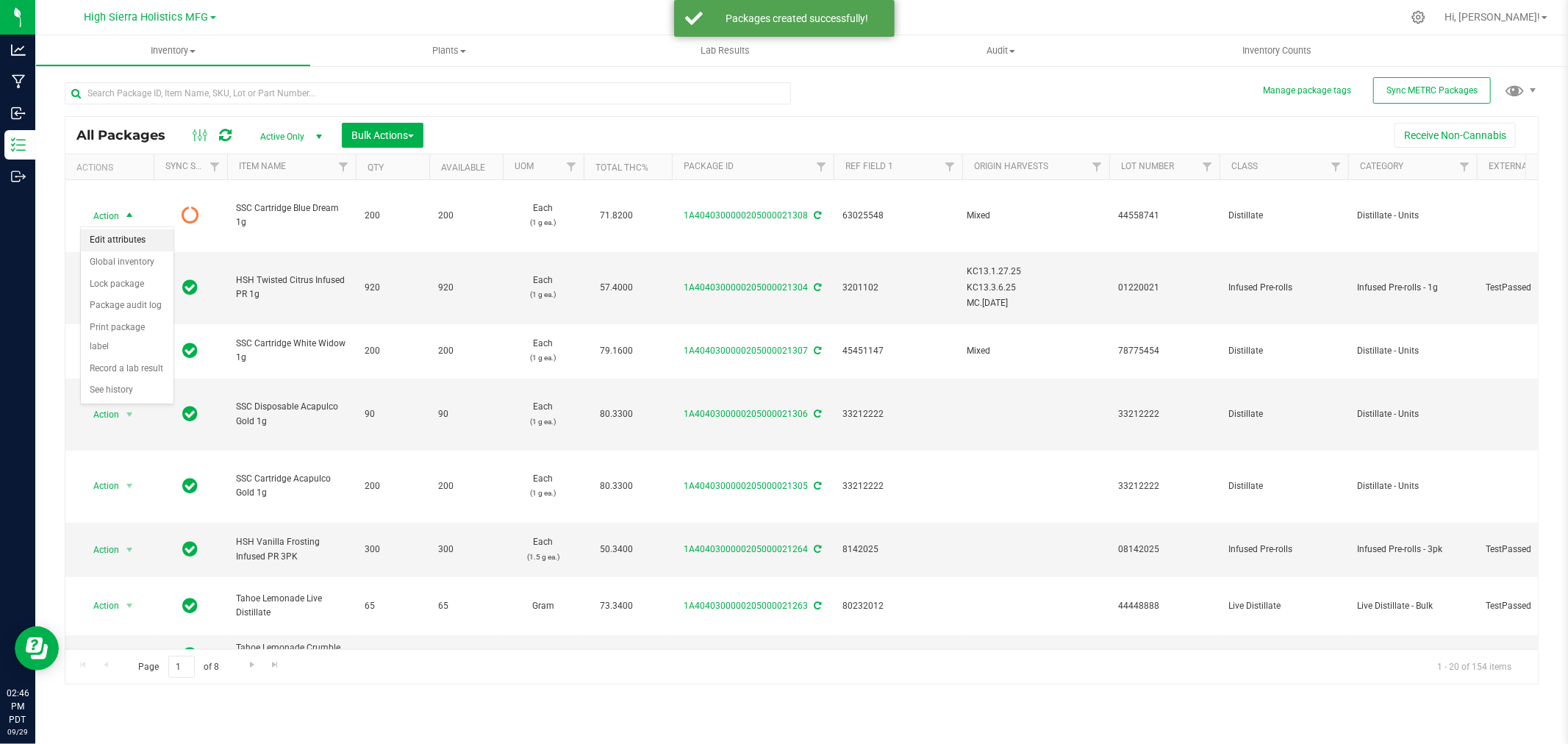
click at [125, 240] on li "Edit attributes" at bounding box center [127, 240] width 93 height 22
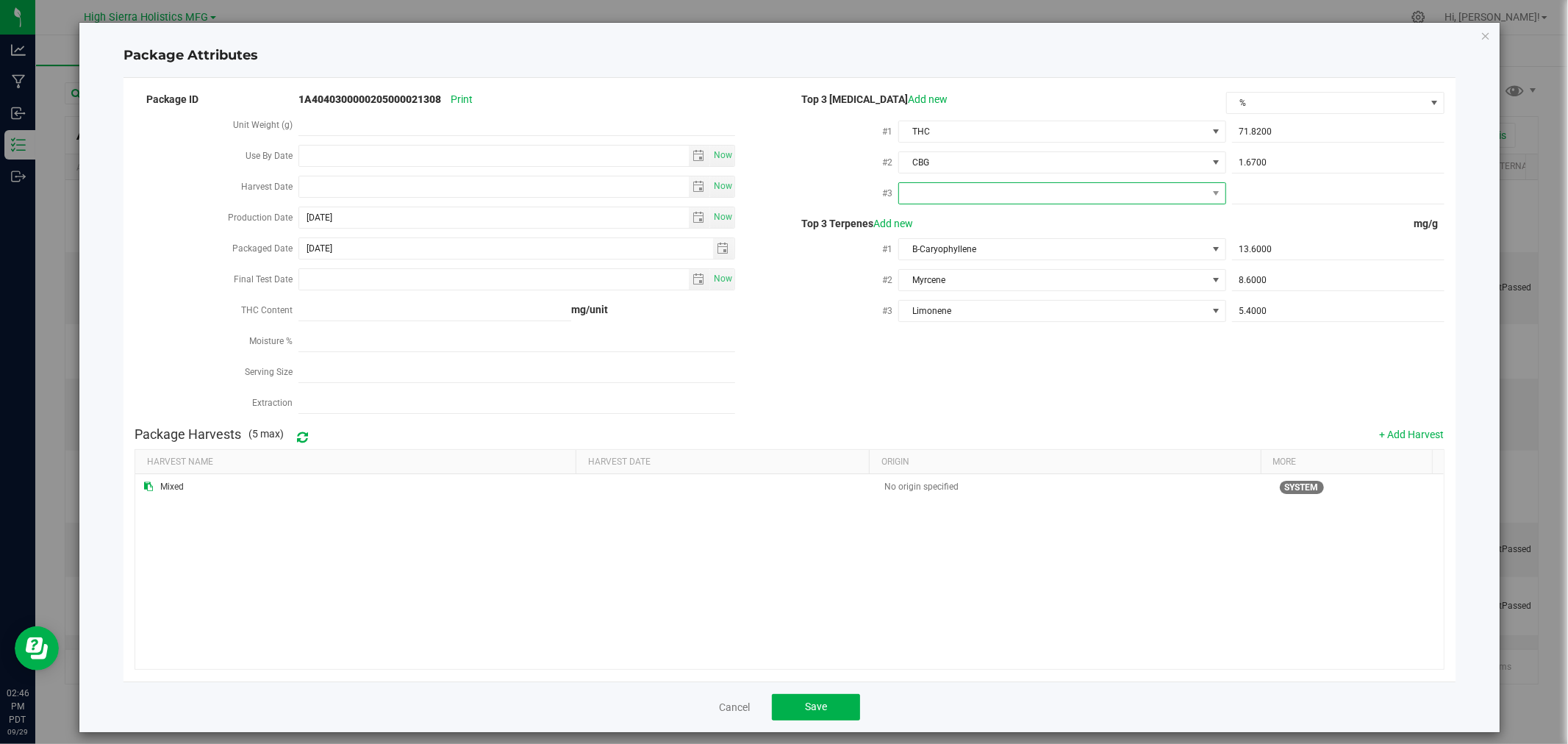
click at [1153, 189] on span at bounding box center [1053, 193] width 308 height 20
click at [938, 271] on li "CBD" at bounding box center [1055, 278] width 324 height 25
click at [1244, 192] on span at bounding box center [1338, 194] width 212 height 21
type input "0"
type input "0.0000"
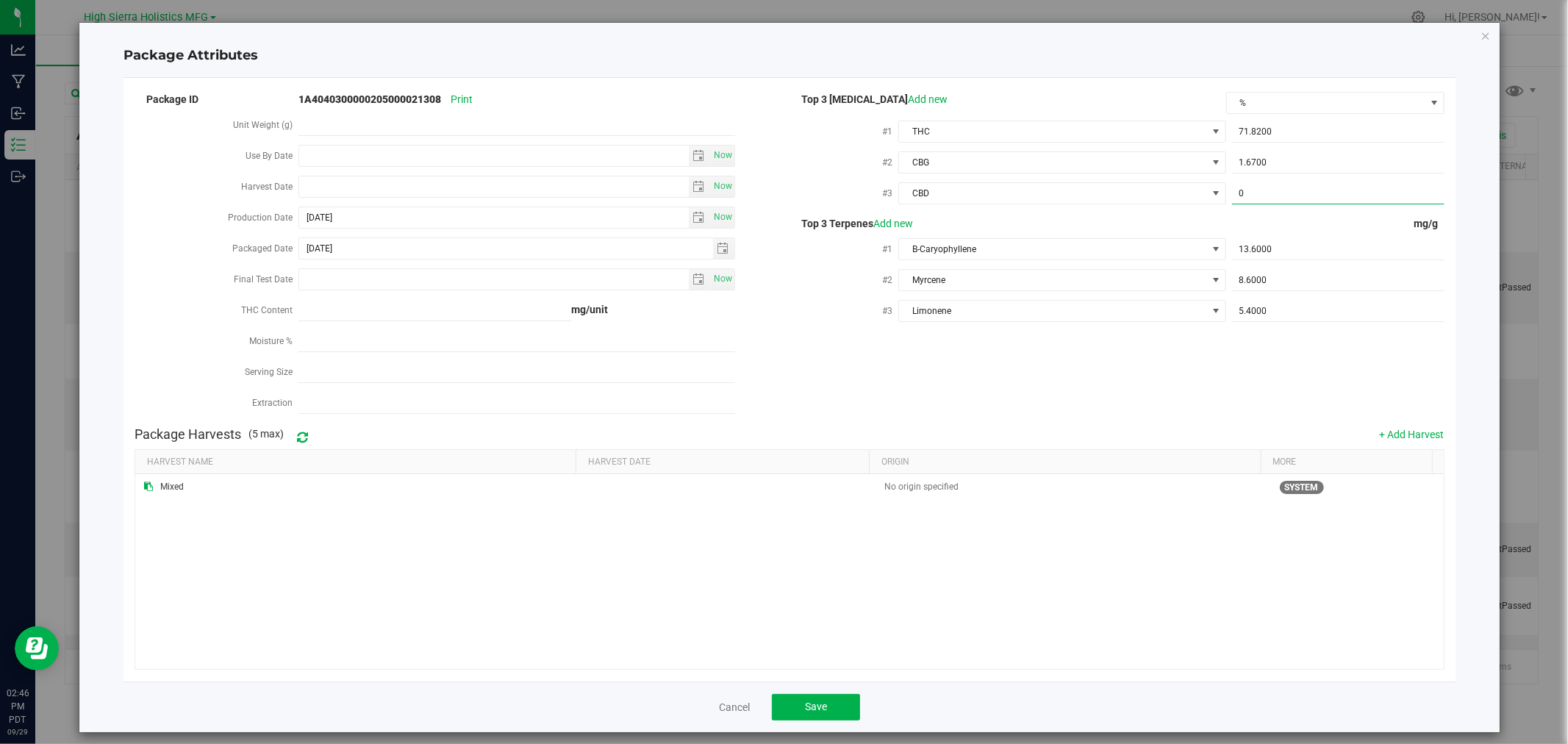
click at [1184, 230] on div "Top 3 Terpenes Add new" at bounding box center [1007, 224] width 437 height 15
click at [1011, 347] on div "Package ID 1A4040300000205000021308 Print Unit Weight (g) Use By Date Now Harve…" at bounding box center [788, 255] width 1309 height 330
click at [805, 691] on div "Cancel Save" at bounding box center [789, 707] width 1331 height 50
click at [806, 692] on div "Cancel Save" at bounding box center [789, 707] width 1331 height 50
click at [819, 700] on button "Save" at bounding box center [816, 707] width 88 height 27
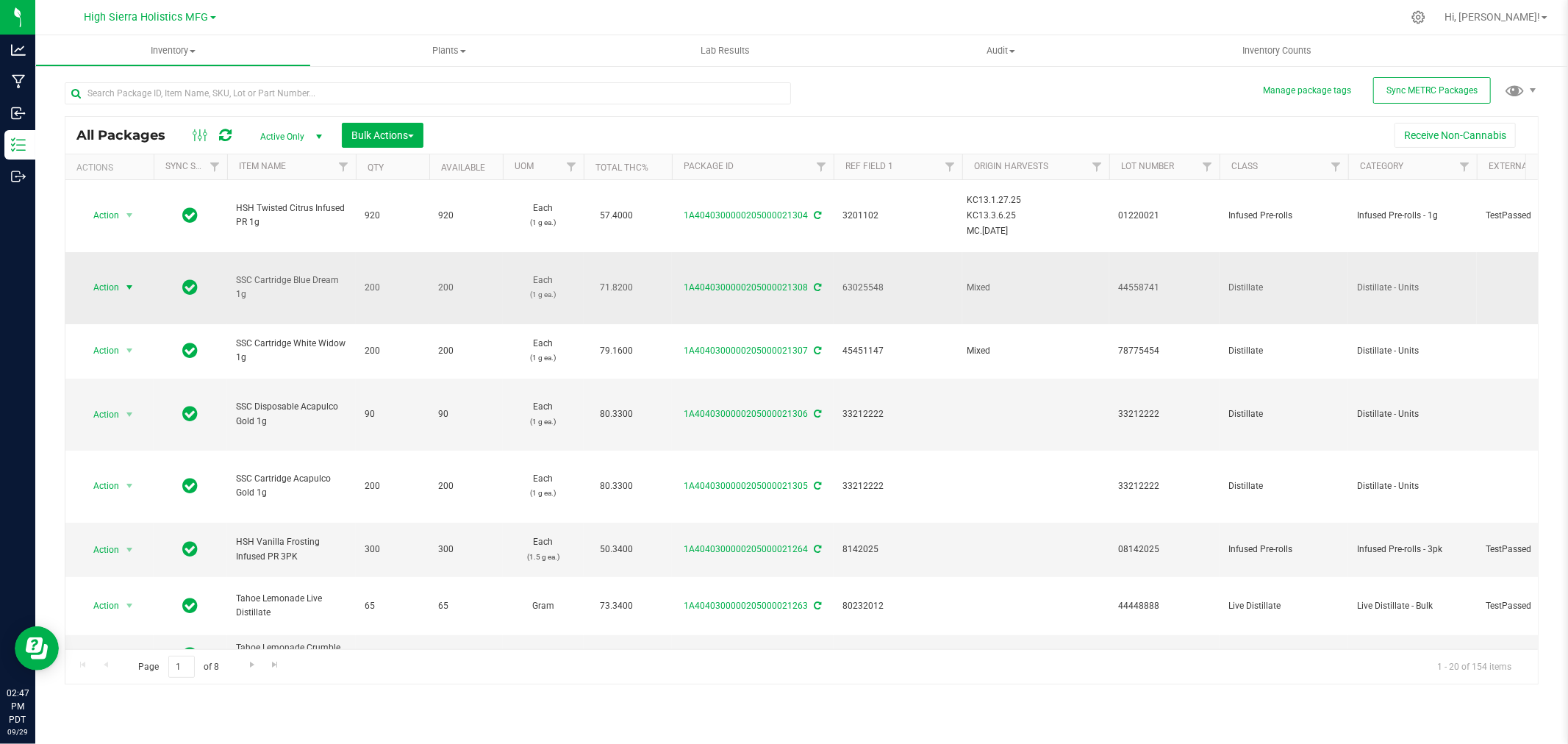
click at [125, 287] on span "select" at bounding box center [129, 287] width 11 height 11
click at [127, 467] on li "Print package label" at bounding box center [127, 475] width 93 height 41
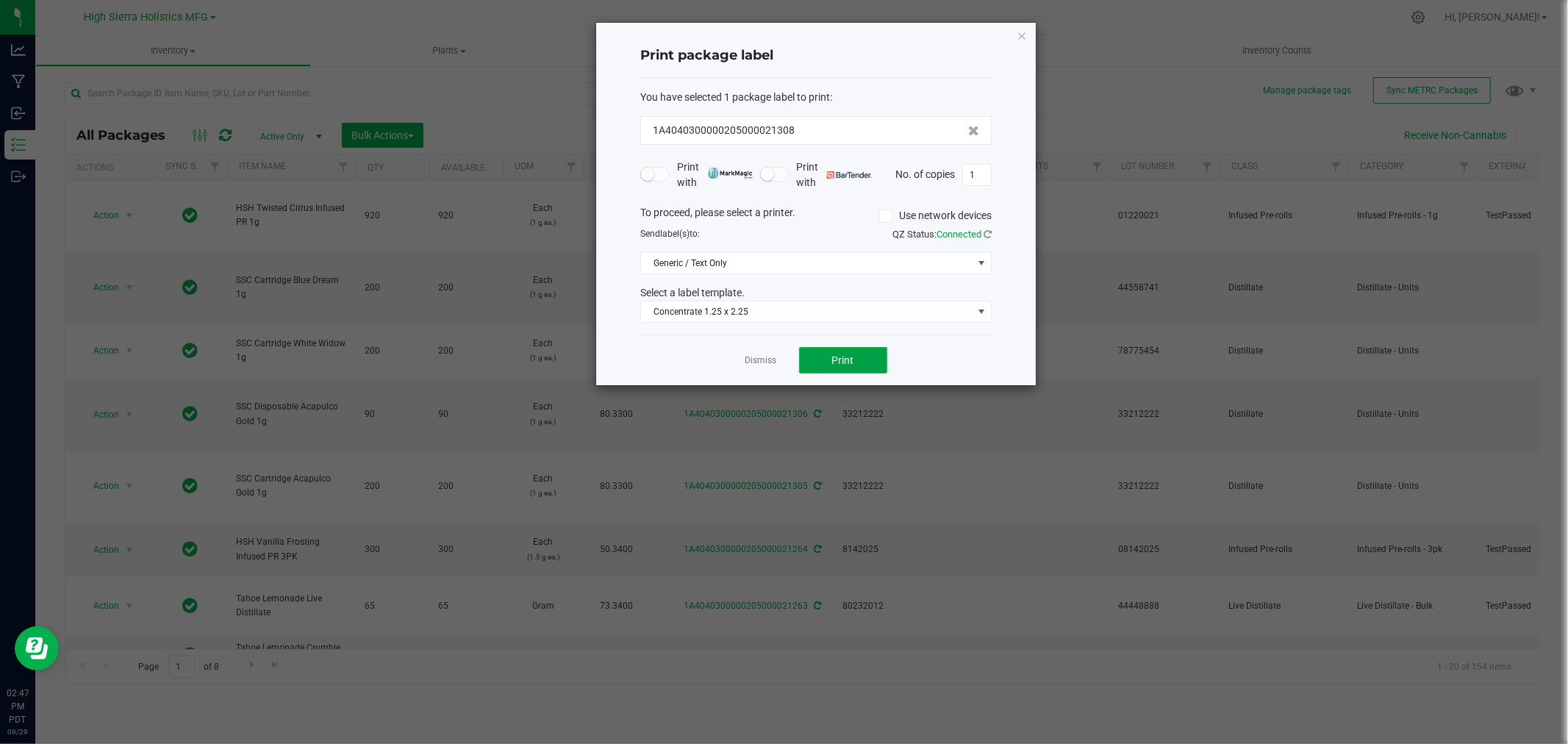
click at [828, 362] on button "Print" at bounding box center [843, 360] width 88 height 27
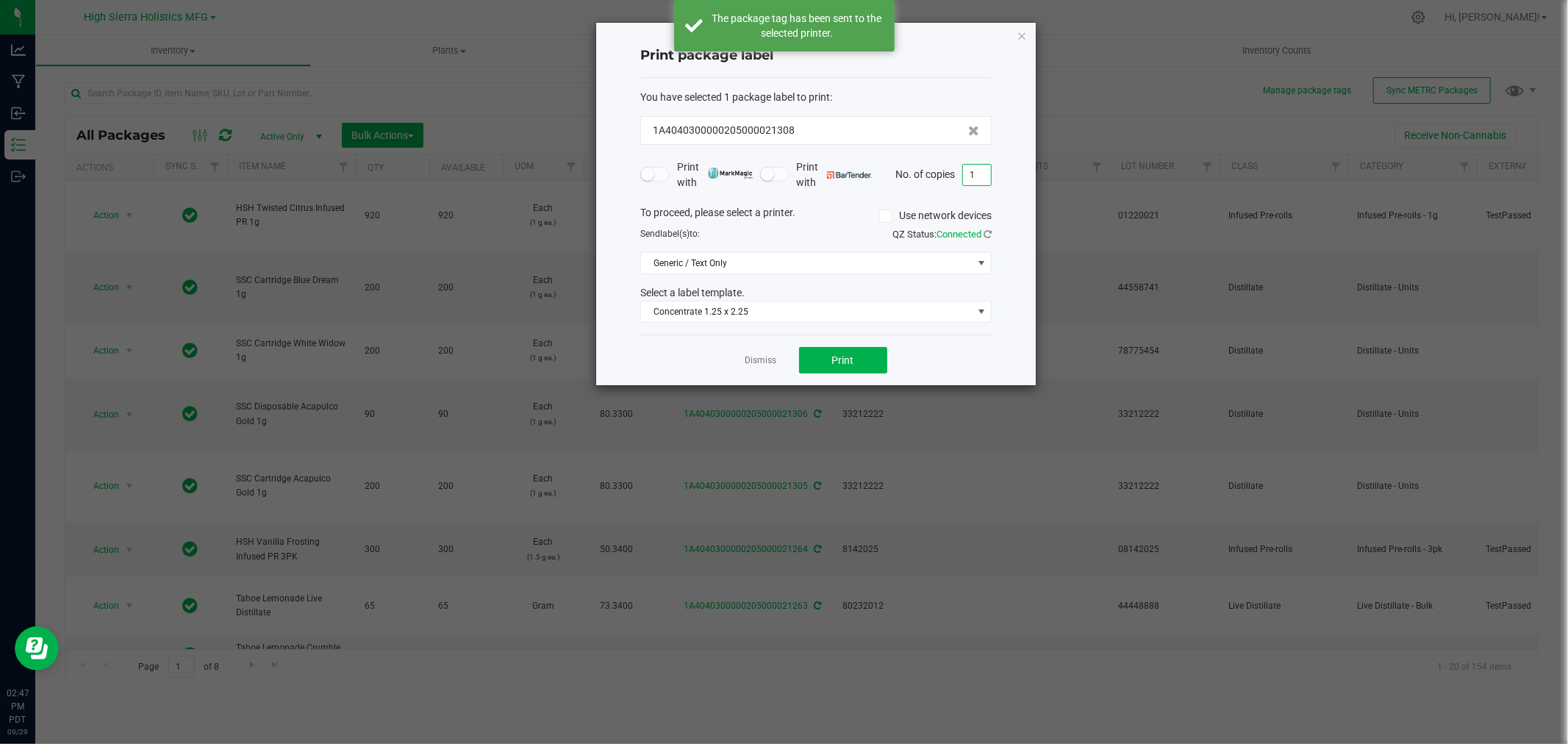
click at [972, 175] on input "1" at bounding box center [977, 174] width 28 height 20
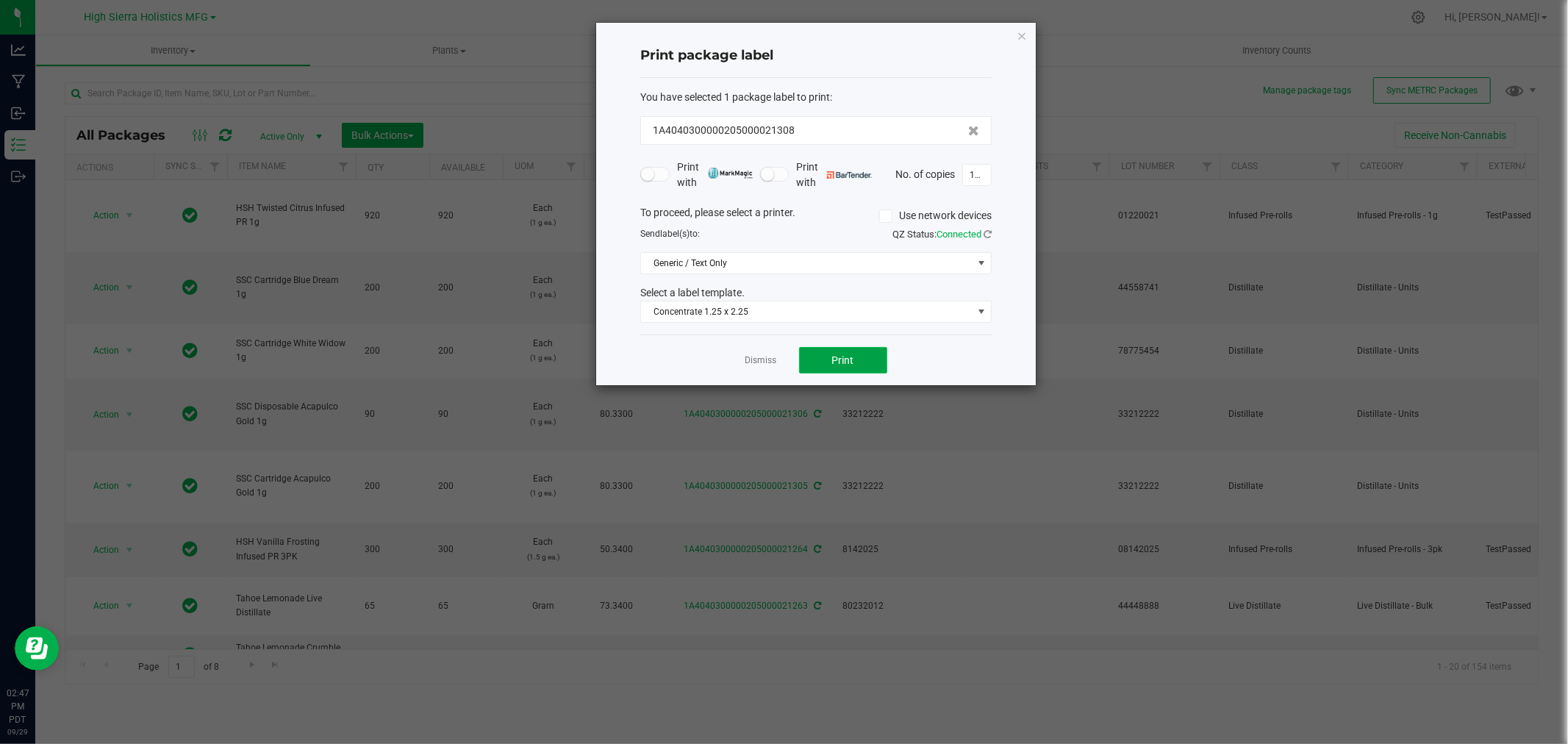
click at [875, 368] on button "Print" at bounding box center [843, 360] width 88 height 27
click at [981, 177] on input "199" at bounding box center [977, 174] width 28 height 20
type input "2"
click at [836, 358] on span "Print" at bounding box center [843, 361] width 22 height 11
click at [1026, 32] on icon "button" at bounding box center [1022, 36] width 11 height 18
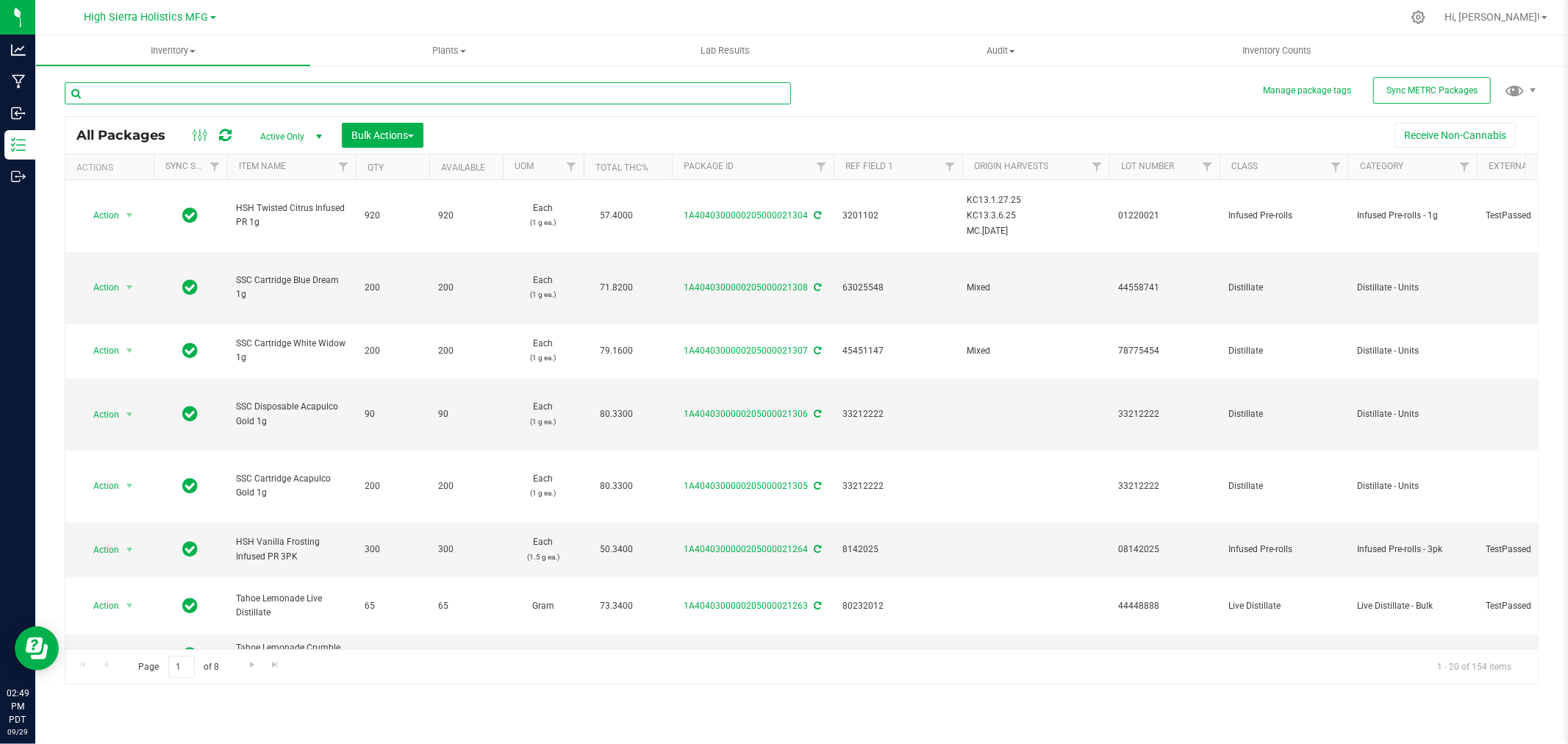
click at [186, 97] on input "text" at bounding box center [428, 93] width 727 height 22
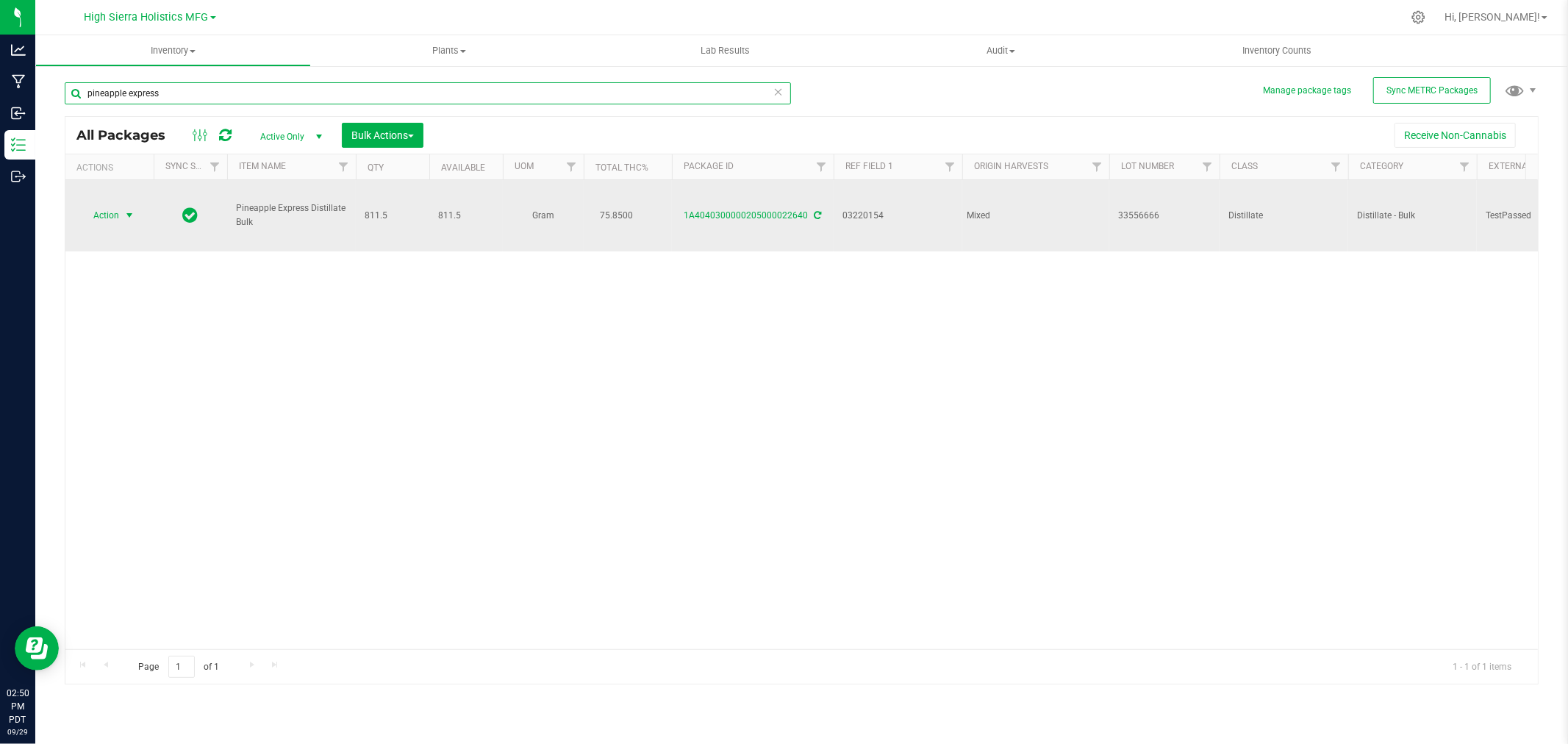
type input "pineapple express"
click at [130, 217] on span "select" at bounding box center [129, 216] width 11 height 11
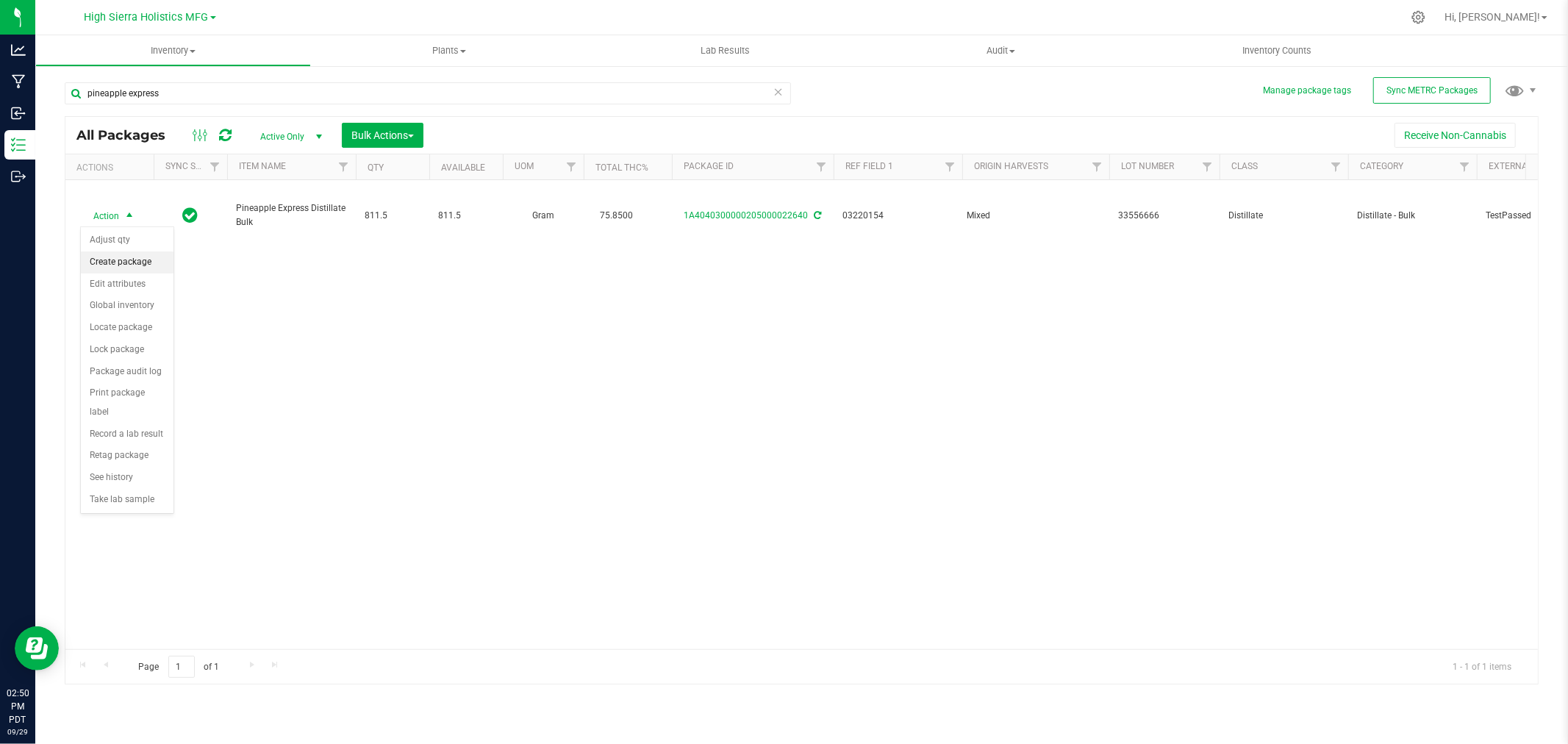
click at [129, 263] on li "Create package" at bounding box center [127, 262] width 93 height 22
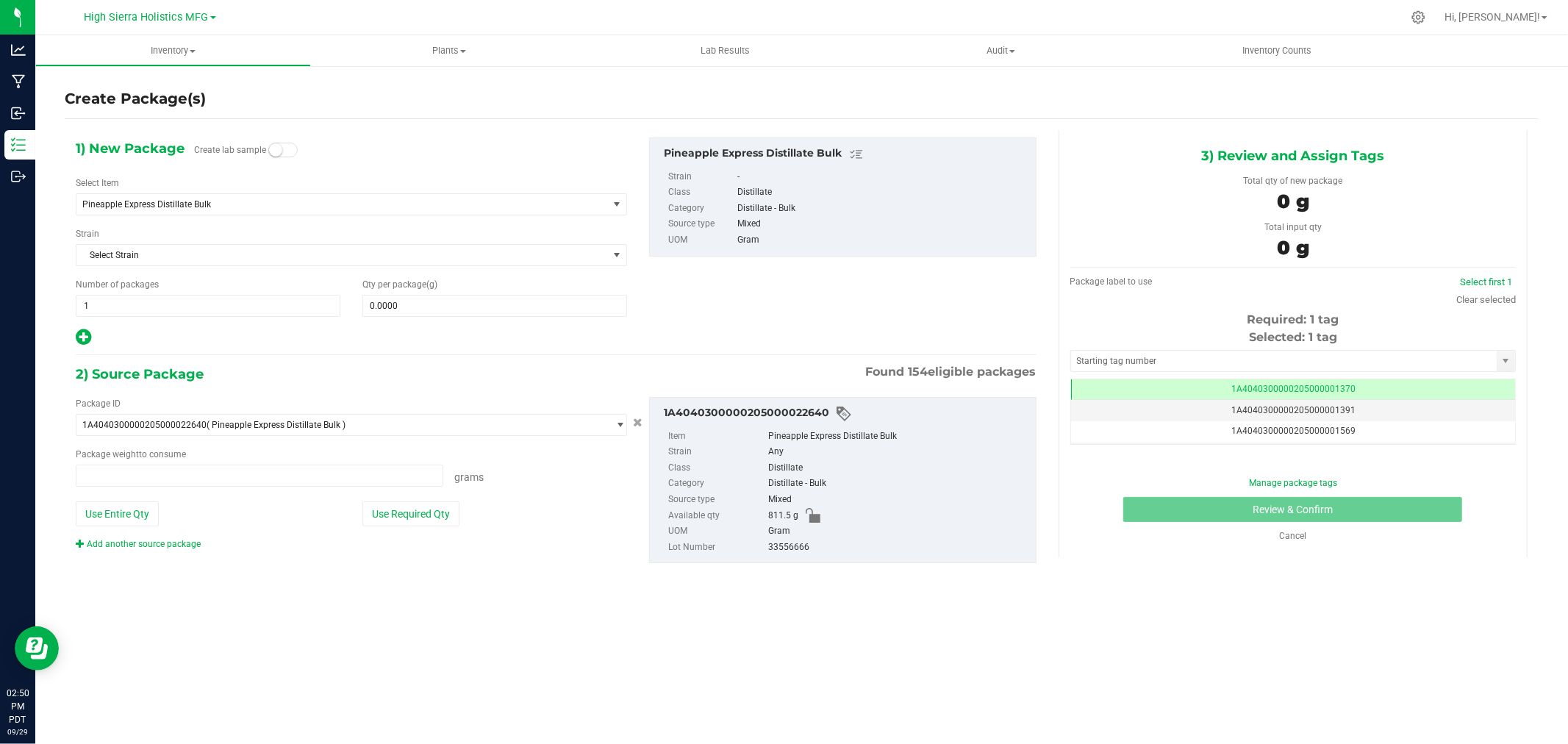
type input "0.0000 g"
click at [164, 206] on span "Pineapple Express Distillate Bulk" at bounding box center [331, 204] width 499 height 11
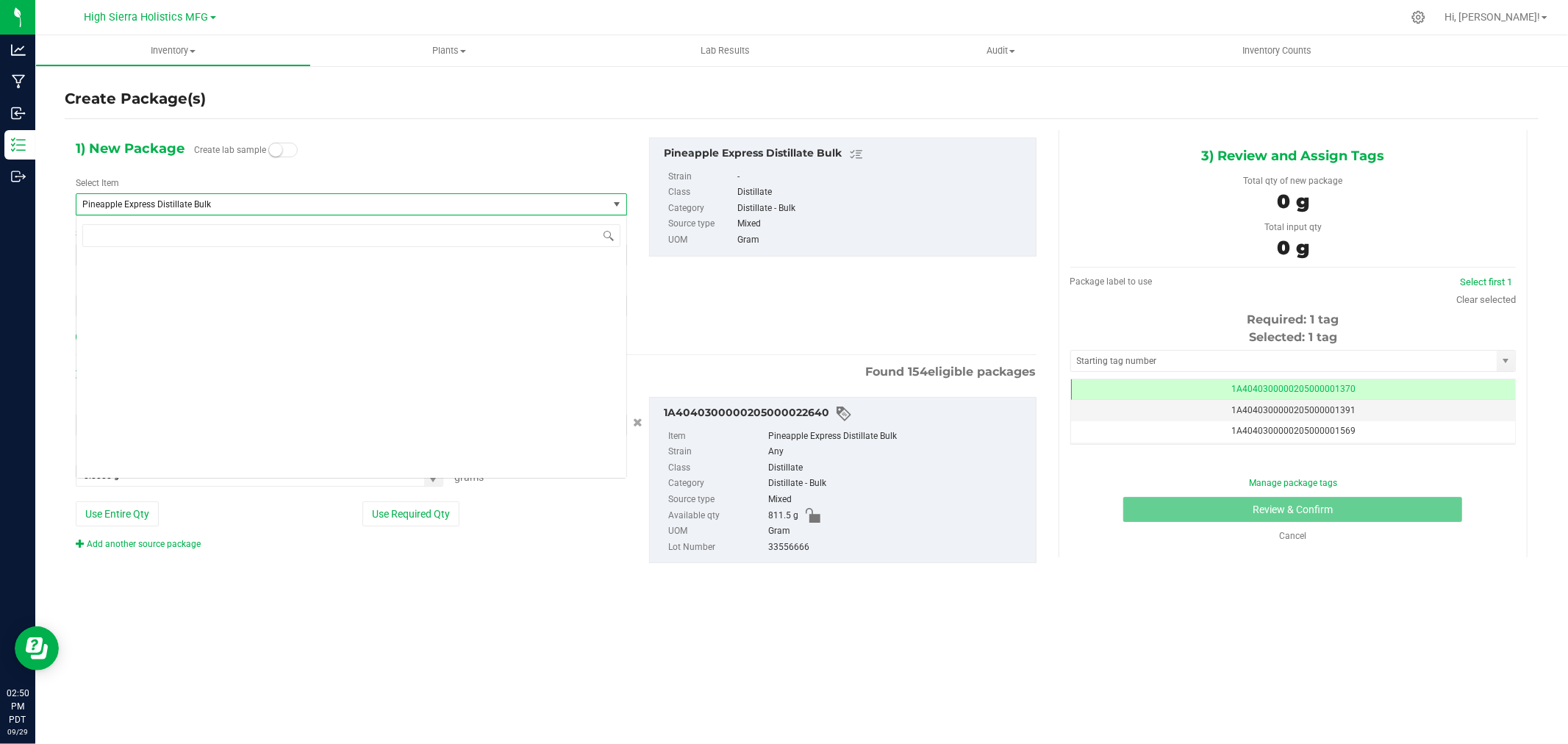
scroll to position [34598, 0]
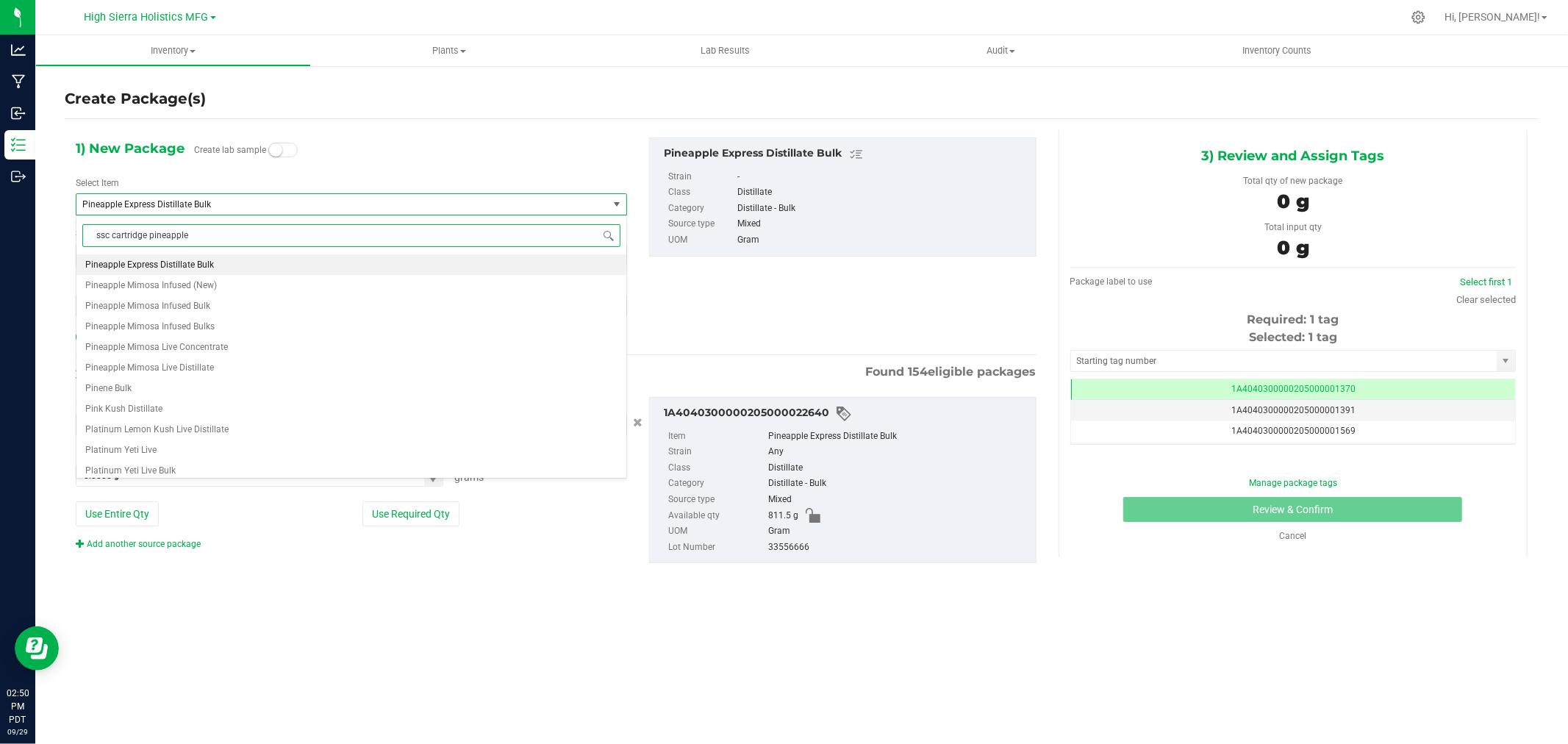
type input "ssc cartridge pineapple"
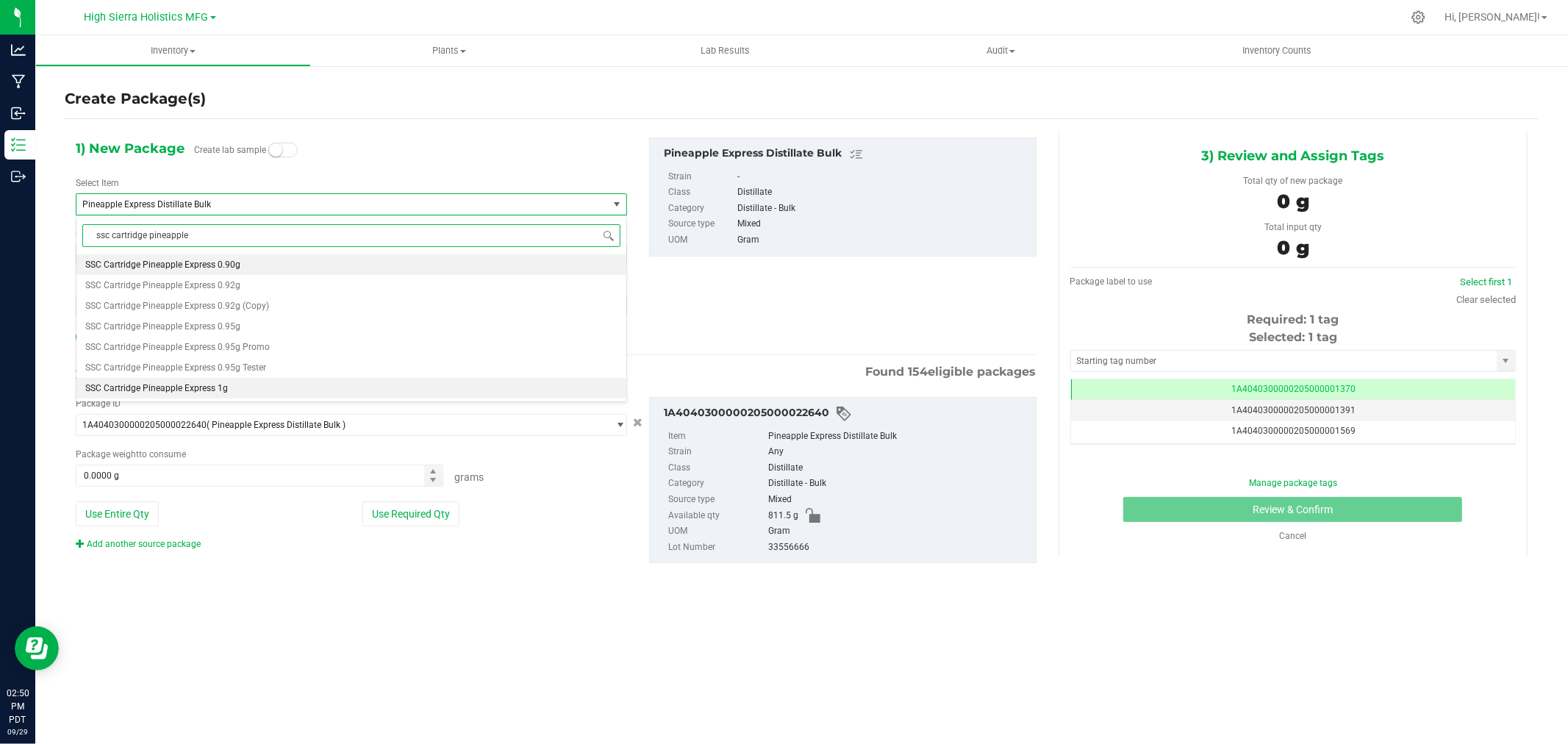
click at [195, 398] on li "SSC Cartridge Pineapple Express 1g" at bounding box center [352, 387] width 550 height 20
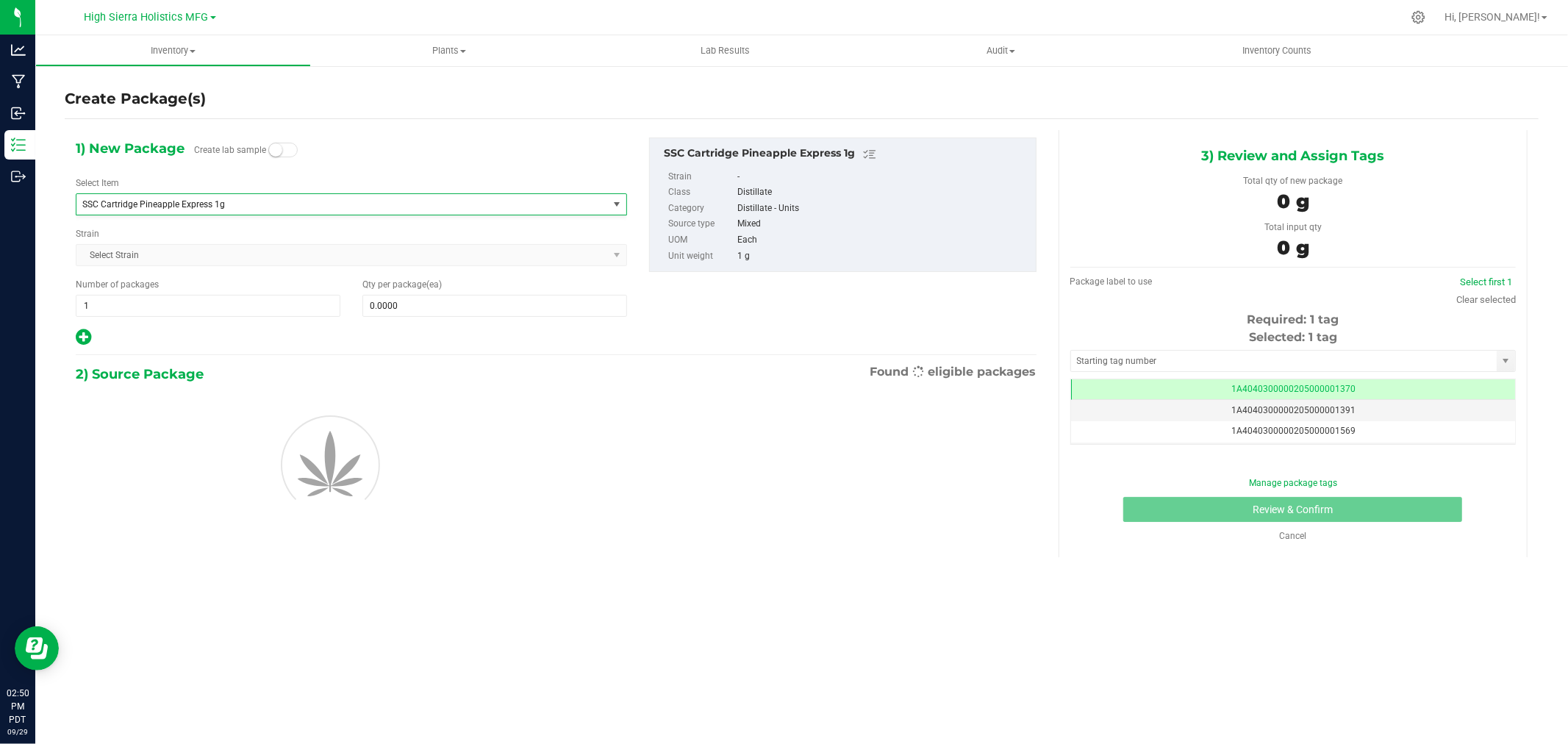
type input "0"
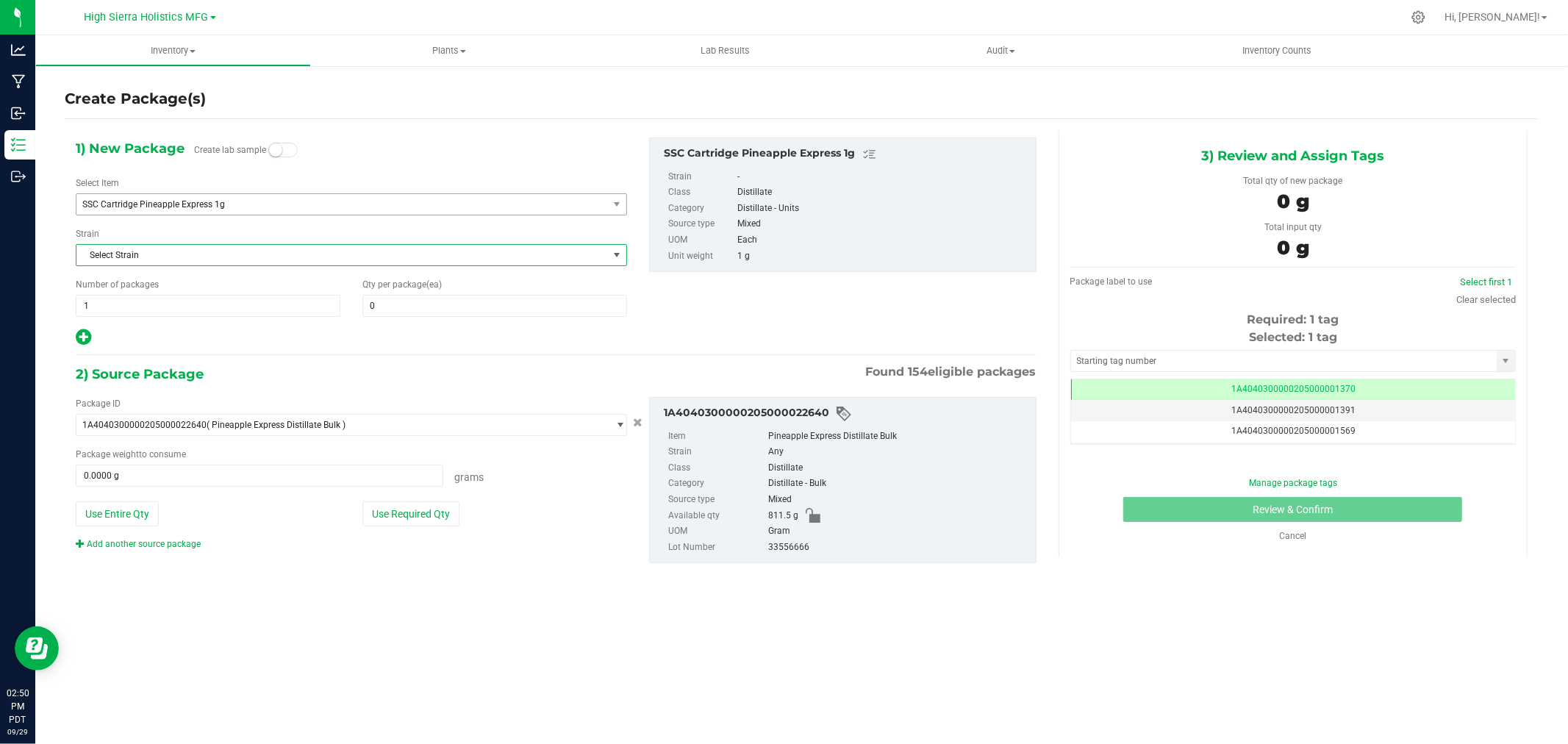
click at [186, 255] on span "Select Strain" at bounding box center [342, 255] width 531 height 20
drag, startPoint x: 509, startPoint y: 607, endPoint x: 531, endPoint y: 439, distance: 169.4
click at [509, 606] on div "Inventory All packages All inventory Waste log Create inventory Plants All plan…" at bounding box center [801, 389] width 1533 height 709
click at [532, 308] on span at bounding box center [494, 305] width 264 height 22
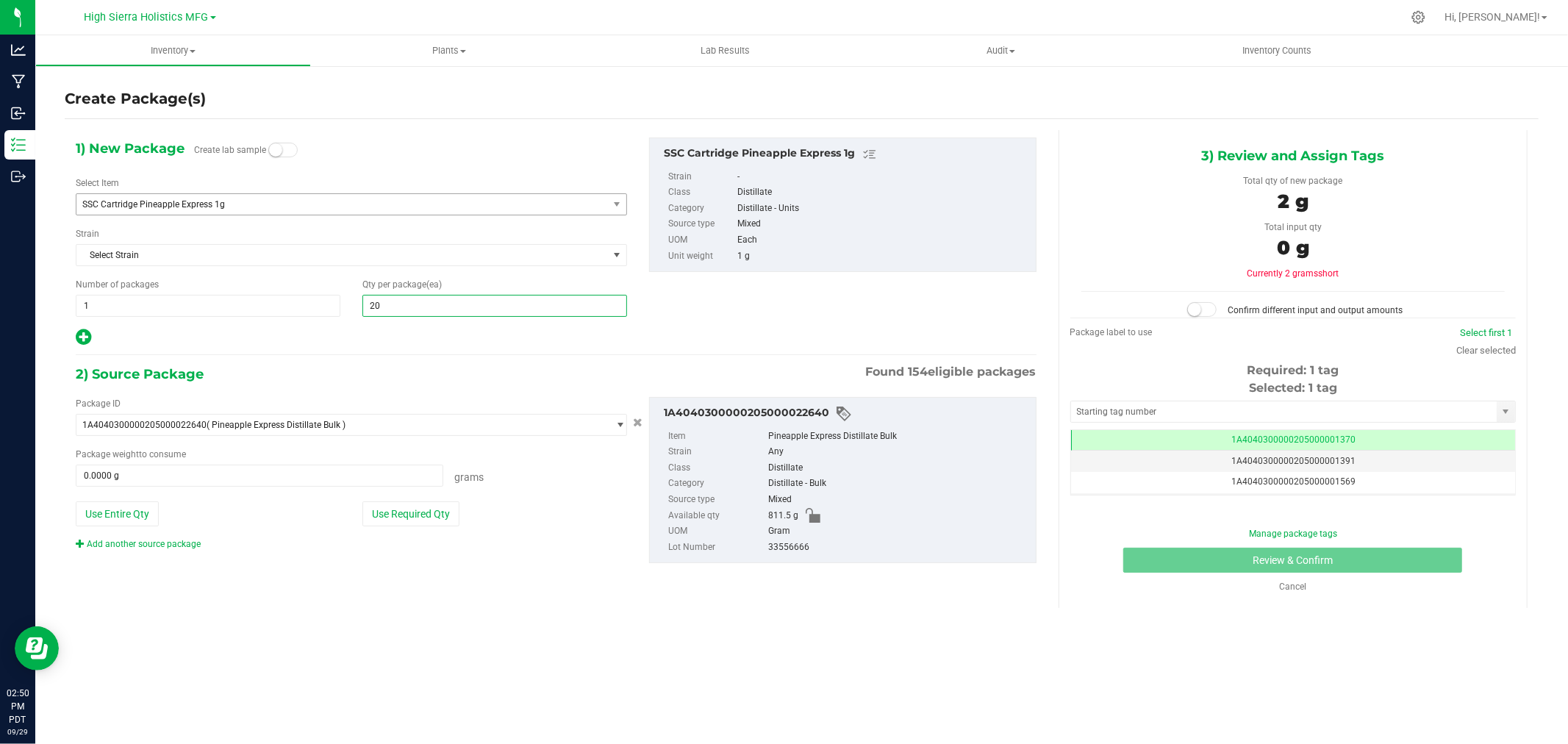
type input "200"
click at [350, 667] on div "Inventory All packages All inventory Waste log Create inventory Plants All plan…" at bounding box center [801, 389] width 1533 height 709
click at [395, 523] on button "Use Required Qty" at bounding box center [410, 514] width 97 height 25
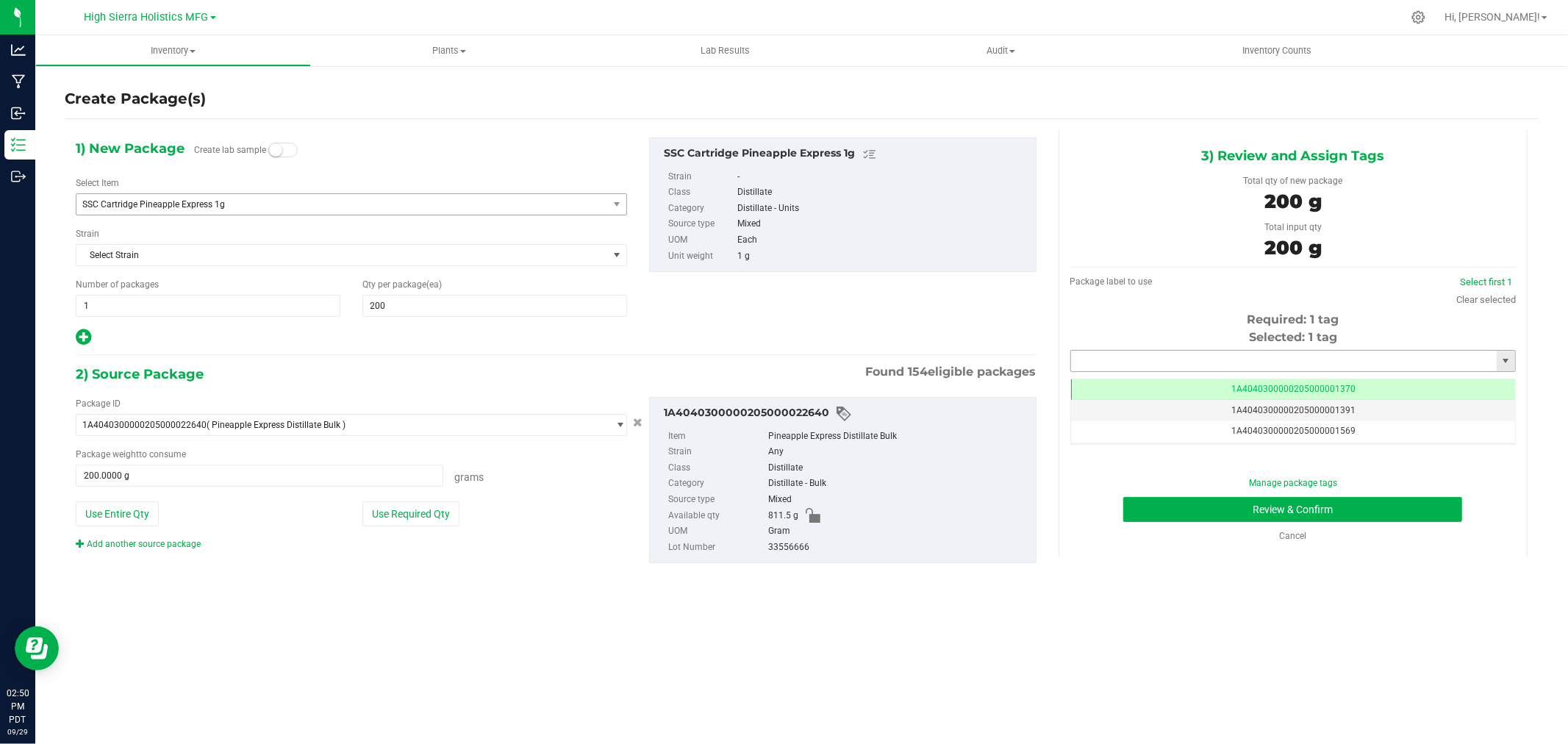
click at [1155, 361] on input "text" at bounding box center [1283, 361] width 426 height 20
click at [1179, 383] on li "1A4040300000205000021309" at bounding box center [1293, 386] width 444 height 22
click at [1221, 514] on button "Review & Confirm" at bounding box center [1293, 510] width 339 height 25
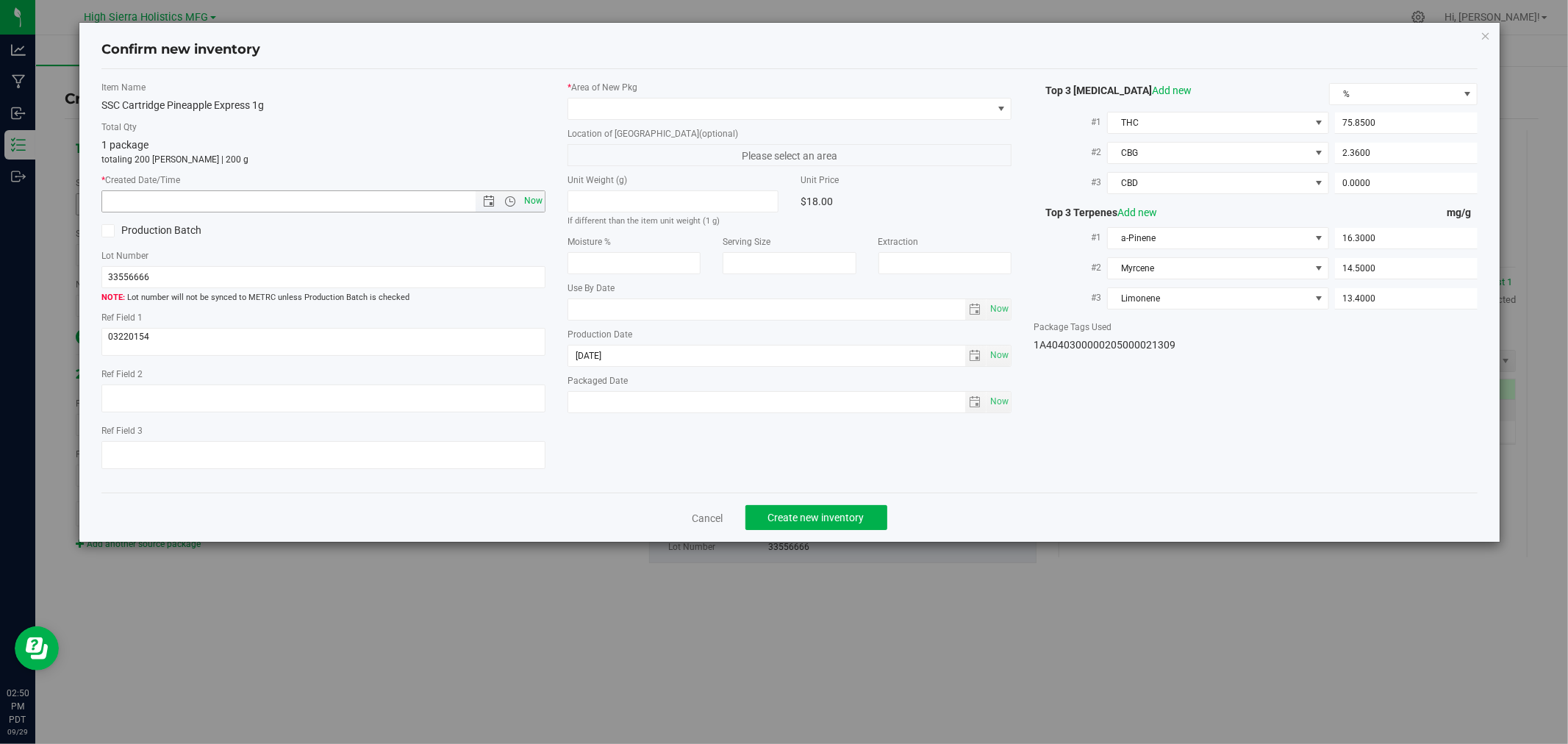
click at [527, 203] on span "Now" at bounding box center [534, 201] width 25 height 21
click at [610, 103] on span at bounding box center [780, 108] width 424 height 20
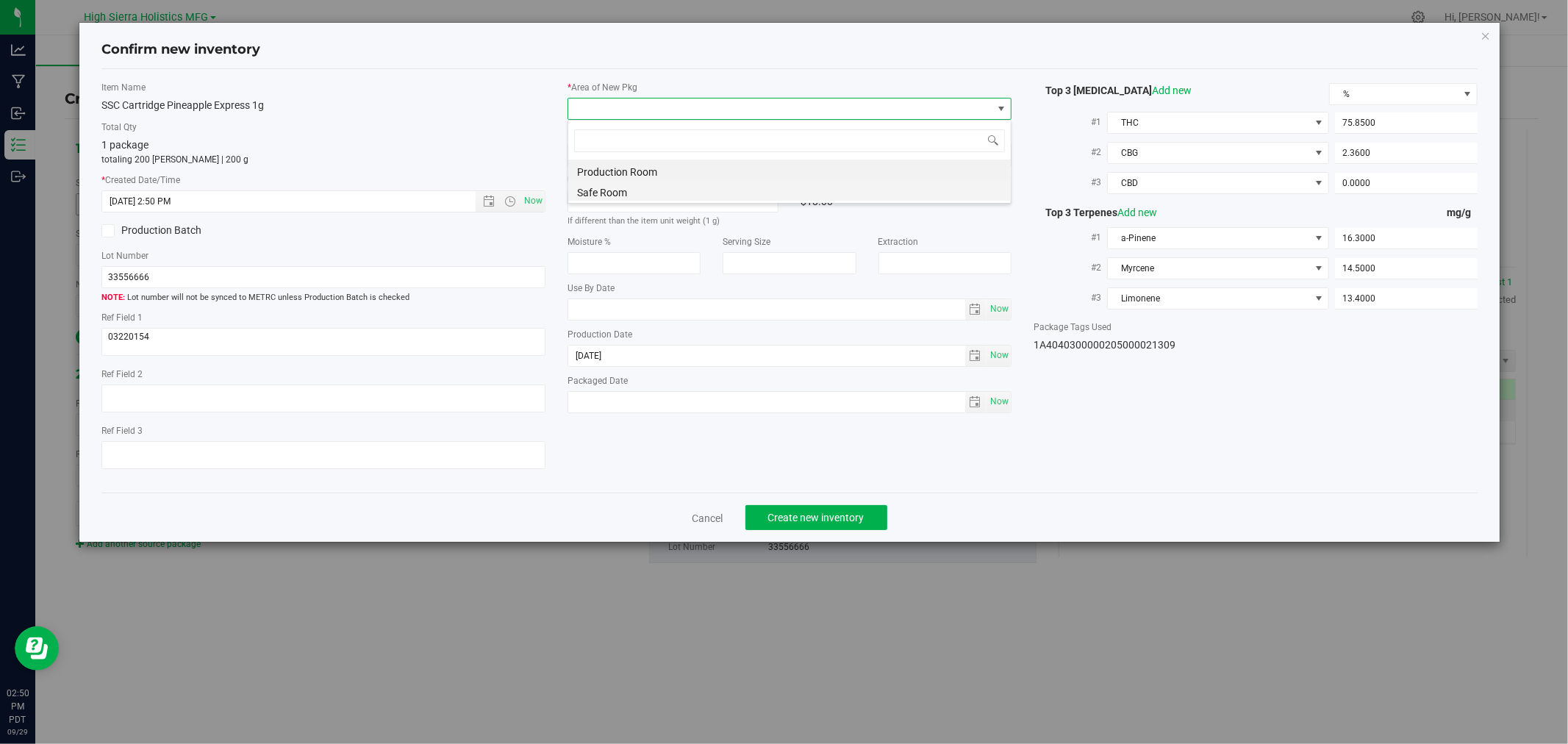
click at [598, 195] on li "Safe Room" at bounding box center [789, 190] width 443 height 20
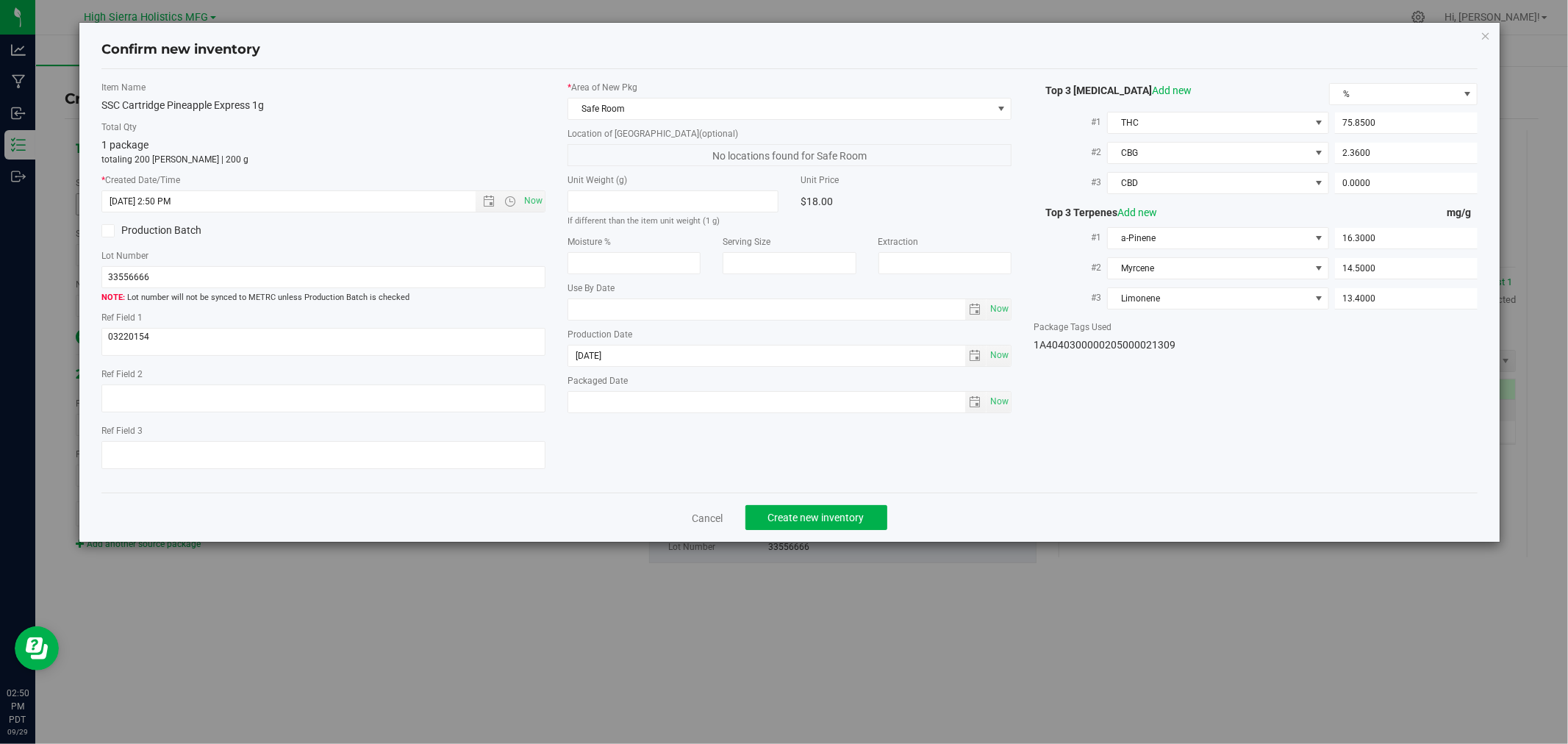
click at [430, 141] on div "1 package totaling 200 eaches | 200 g" at bounding box center [324, 151] width 444 height 28
click at [755, 519] on button "Create new inventory" at bounding box center [816, 518] width 142 height 25
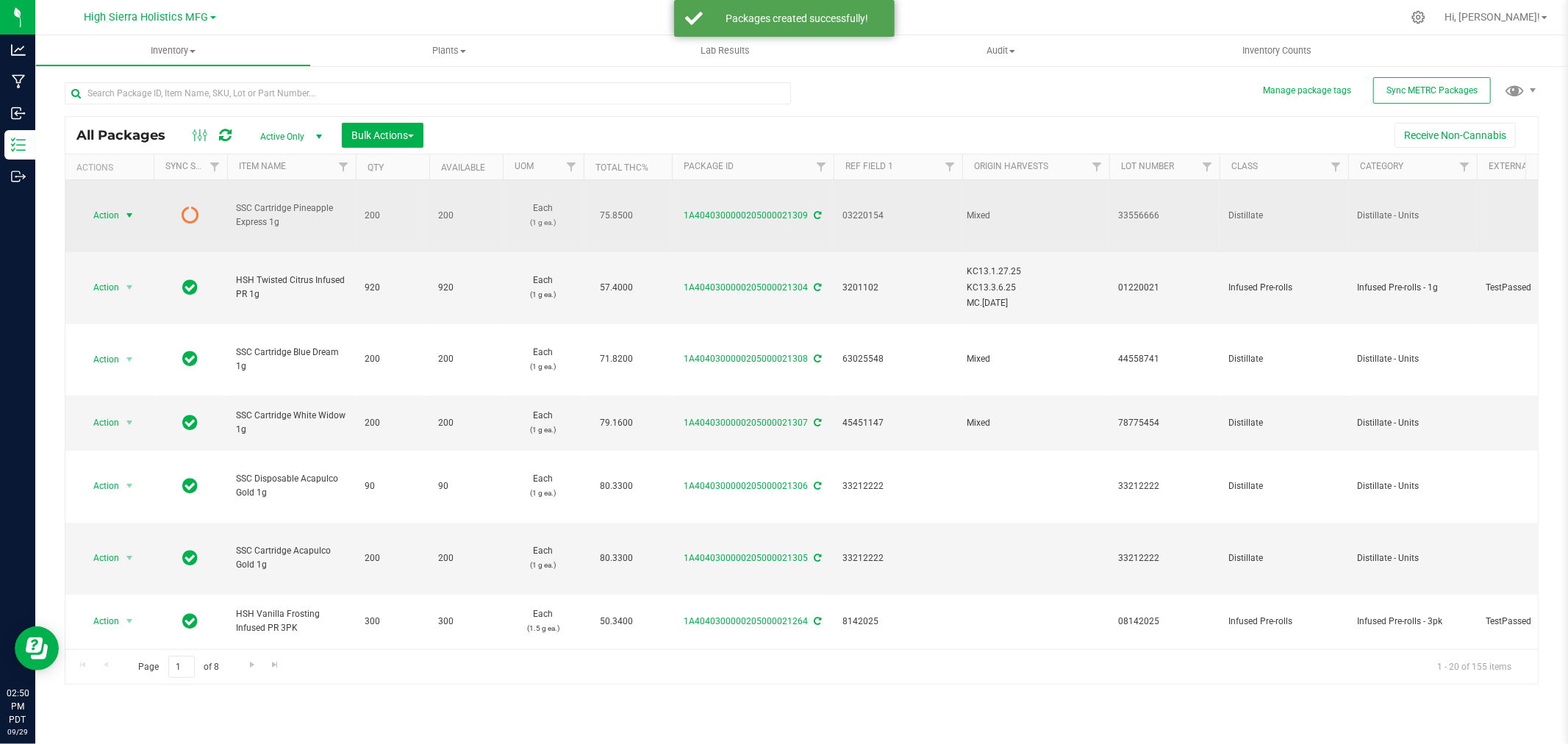
click at [128, 215] on span "select" at bounding box center [129, 216] width 11 height 11
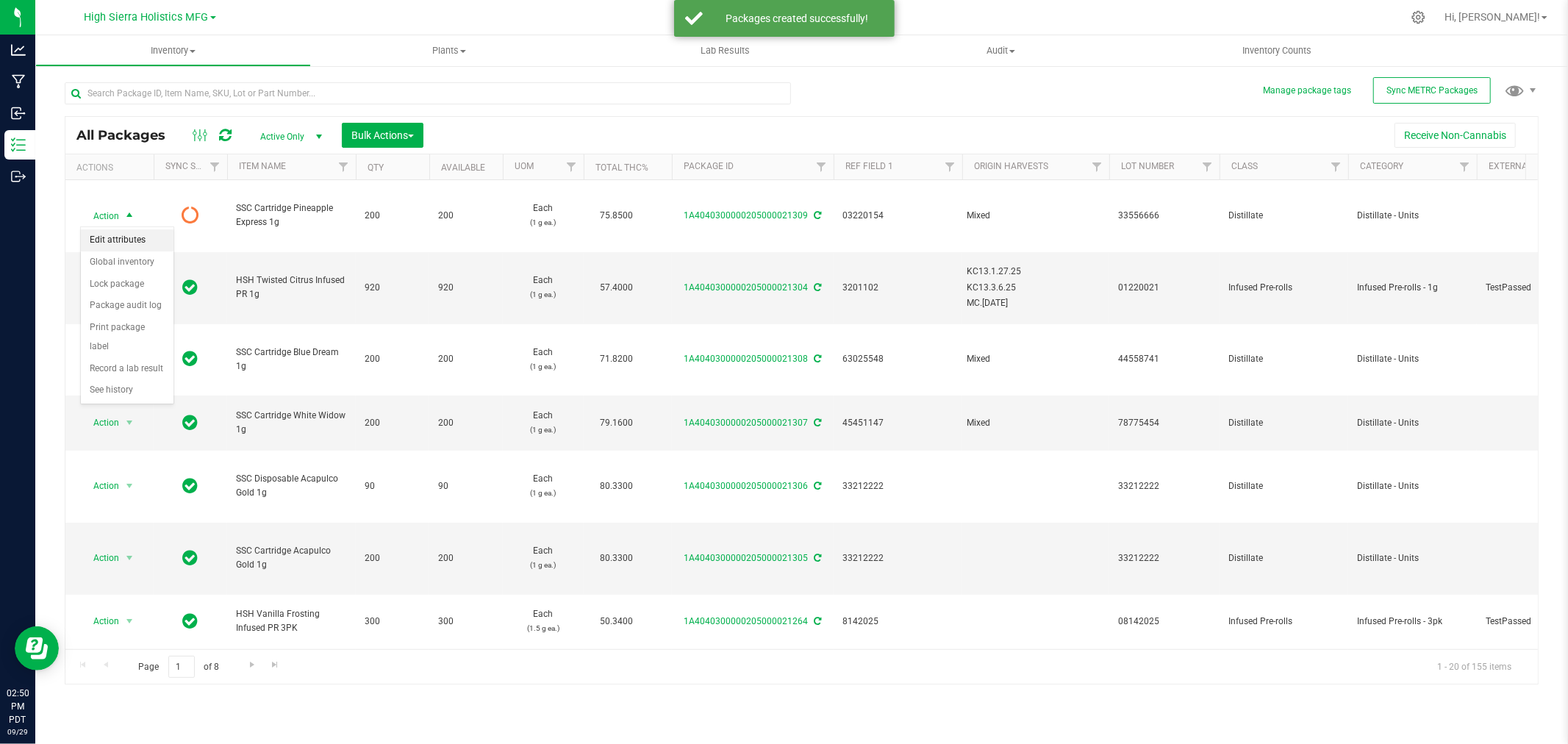
click at [138, 243] on li "Edit attributes" at bounding box center [127, 240] width 93 height 22
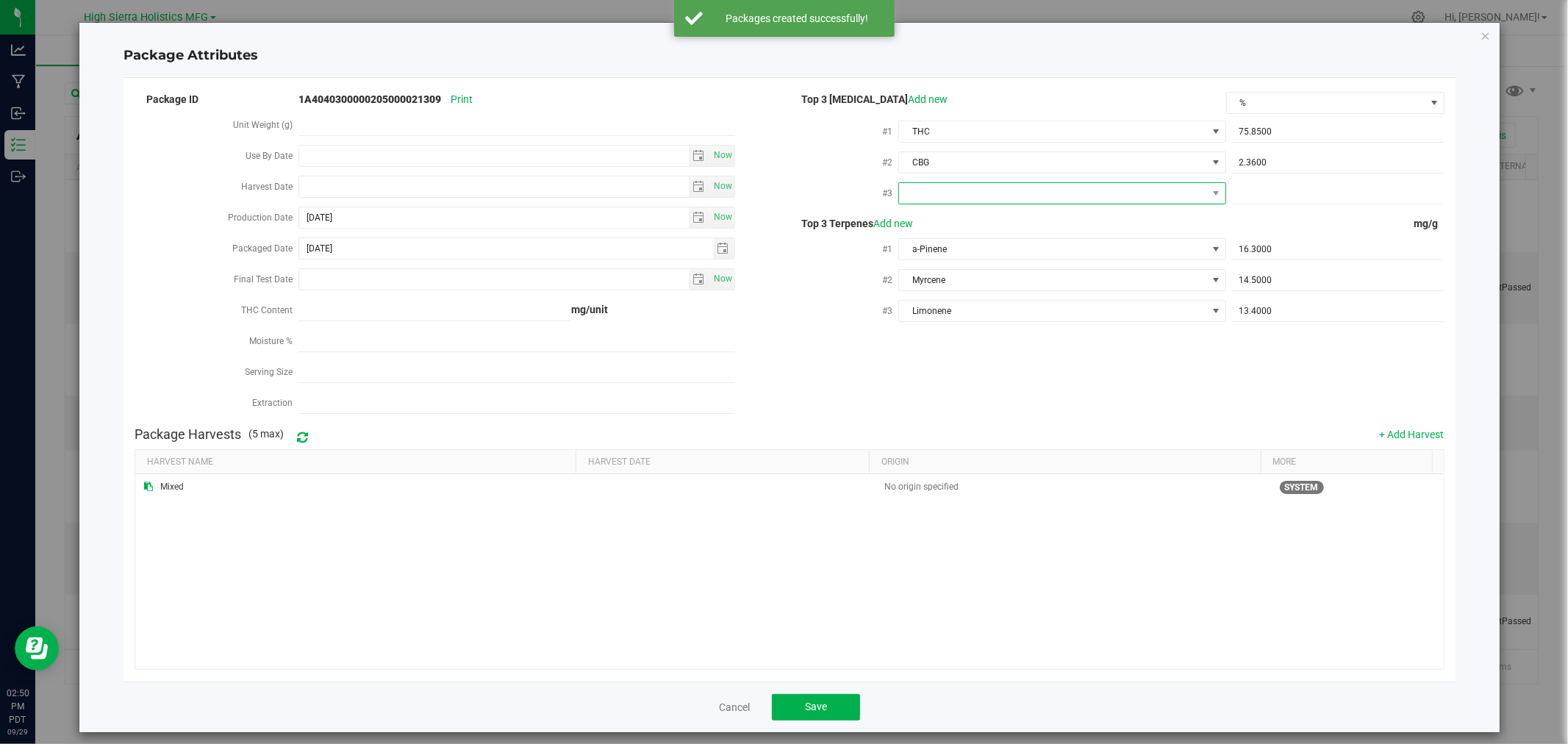
click at [1079, 200] on span at bounding box center [1053, 193] width 308 height 20
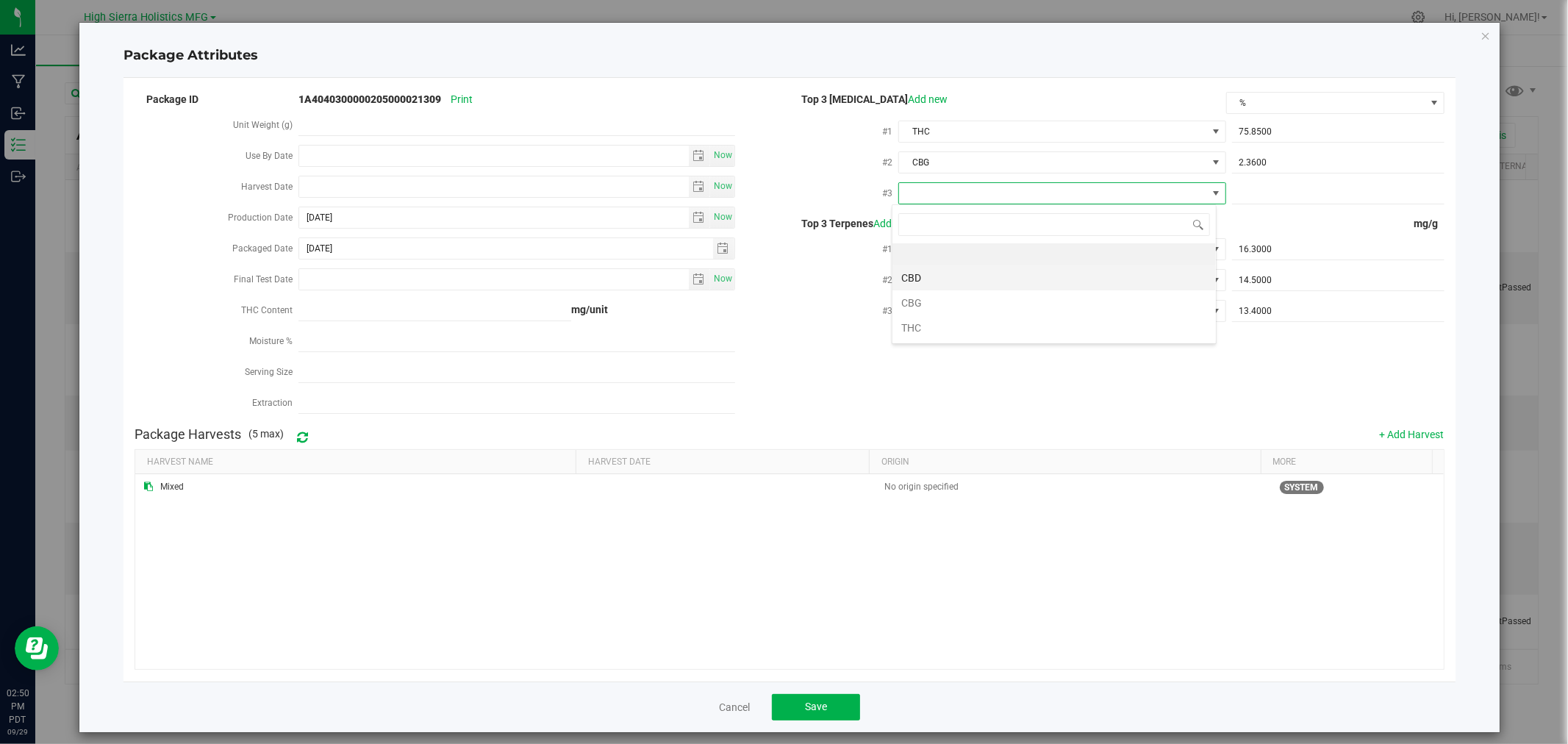
click at [953, 274] on li "CBD" at bounding box center [1055, 278] width 324 height 25
click at [1325, 199] on span at bounding box center [1338, 194] width 212 height 21
click at [1027, 415] on div "Package ID 1A4040300000205000021309 Print Unit Weight (g) Use By Date Now Harve…" at bounding box center [788, 255] width 1309 height 330
click at [804, 694] on div "Cancel Save" at bounding box center [789, 707] width 1331 height 50
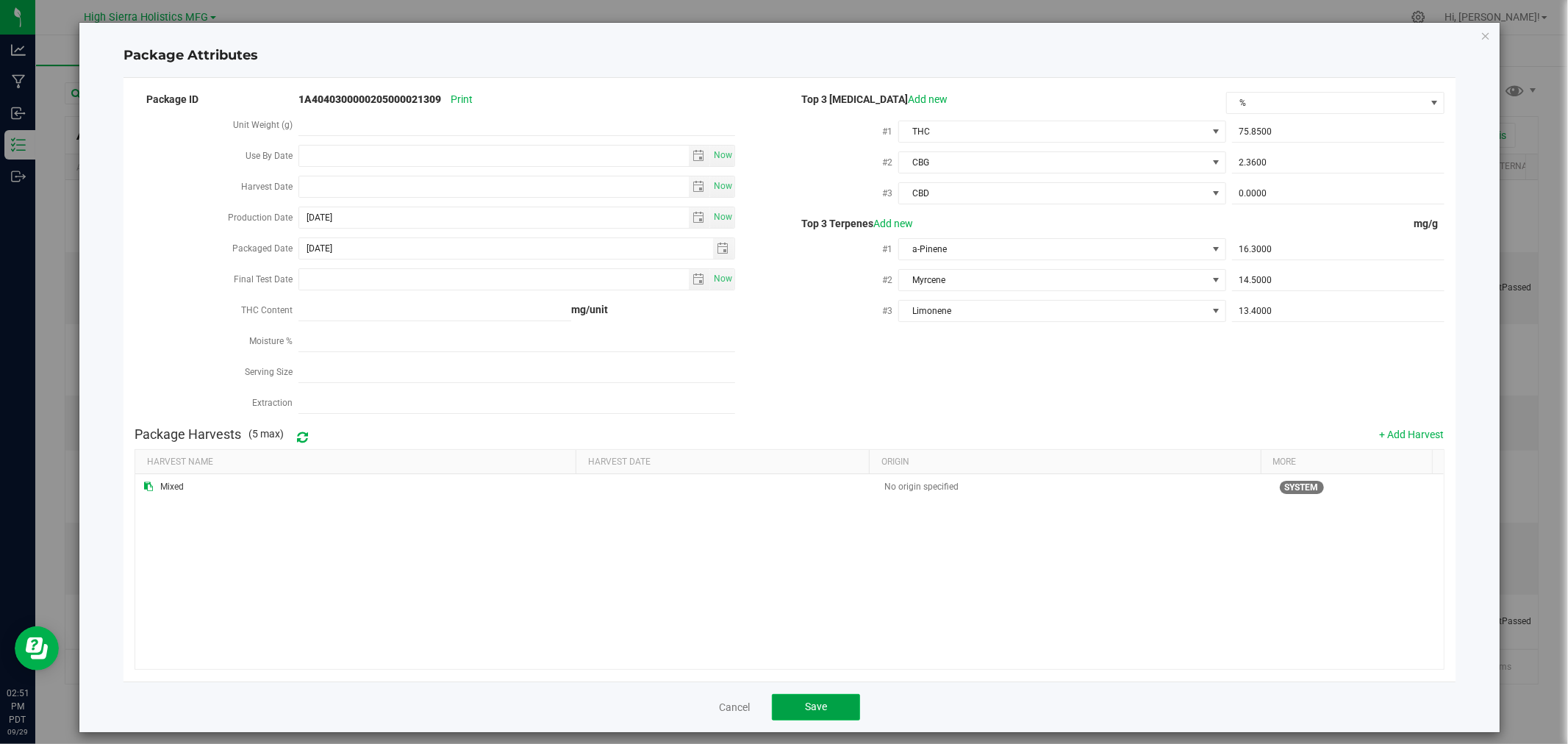
click at [795, 708] on button "Save" at bounding box center [816, 707] width 88 height 27
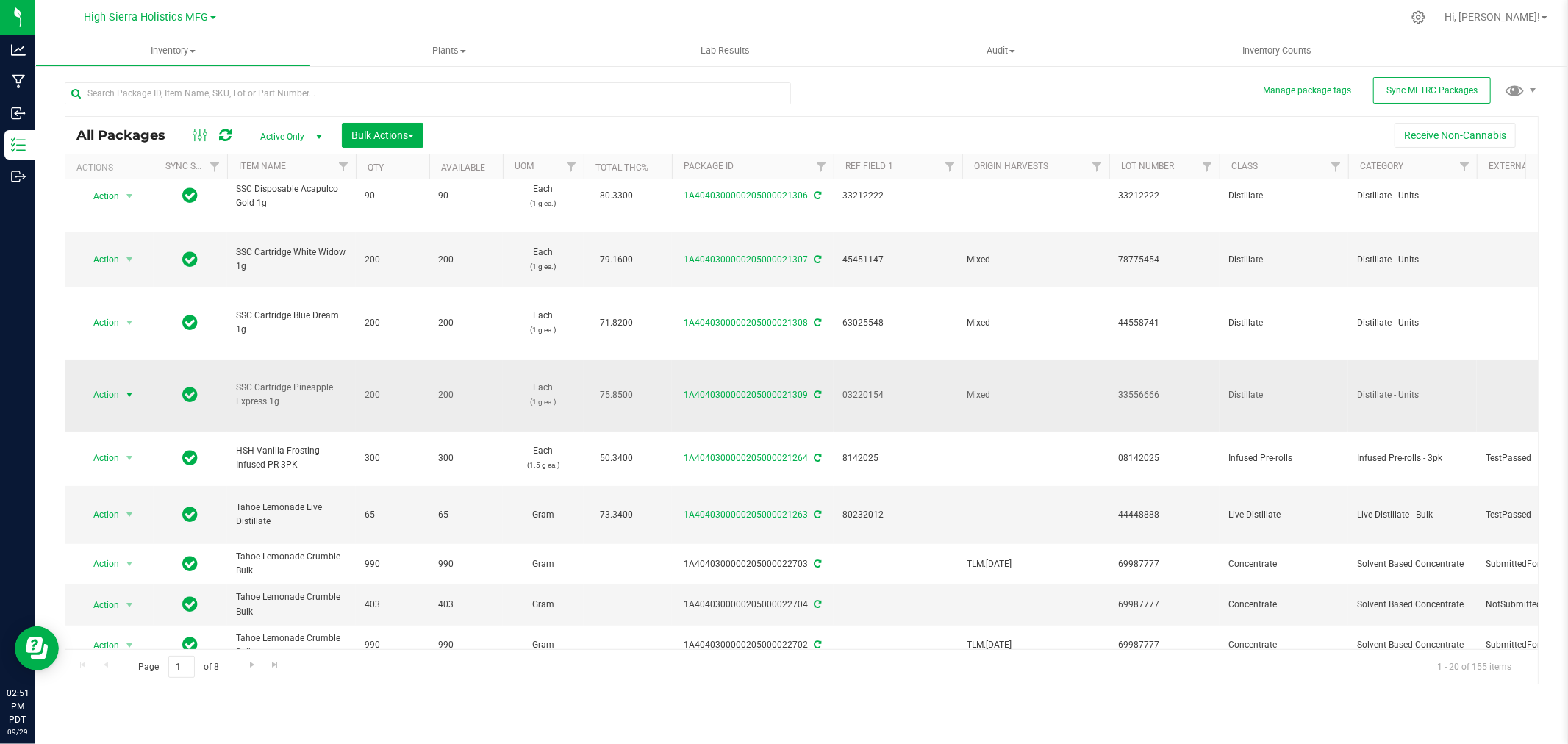
click at [130, 389] on span "select" at bounding box center [129, 395] width 11 height 11
click at [142, 576] on li "Print package label" at bounding box center [127, 571] width 93 height 41
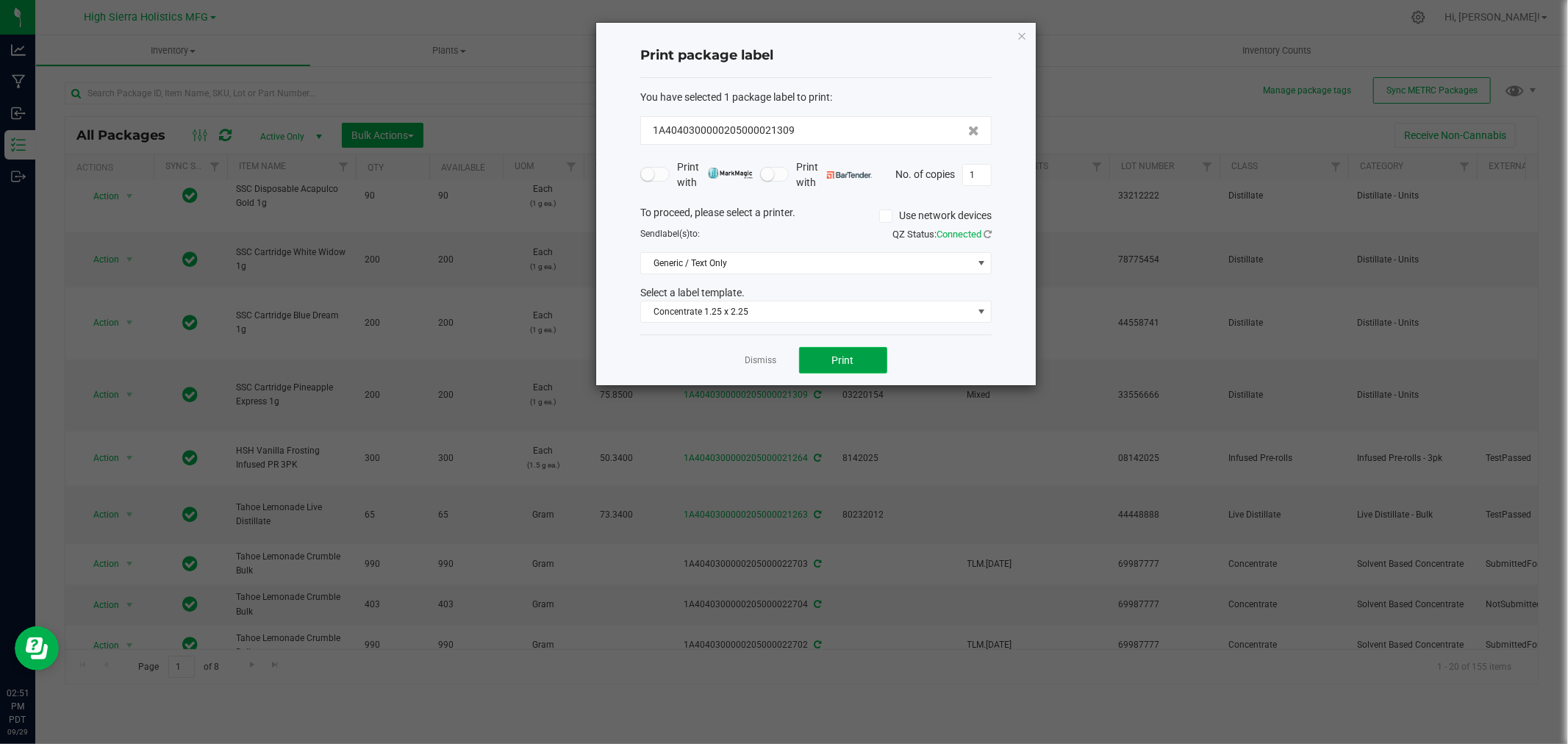
click at [832, 362] on span "Print" at bounding box center [843, 361] width 22 height 11
click at [982, 172] on input "1" at bounding box center [977, 174] width 28 height 20
click at [827, 352] on button "Print" at bounding box center [843, 360] width 88 height 27
click at [1019, 33] on icon "button" at bounding box center [1022, 36] width 11 height 18
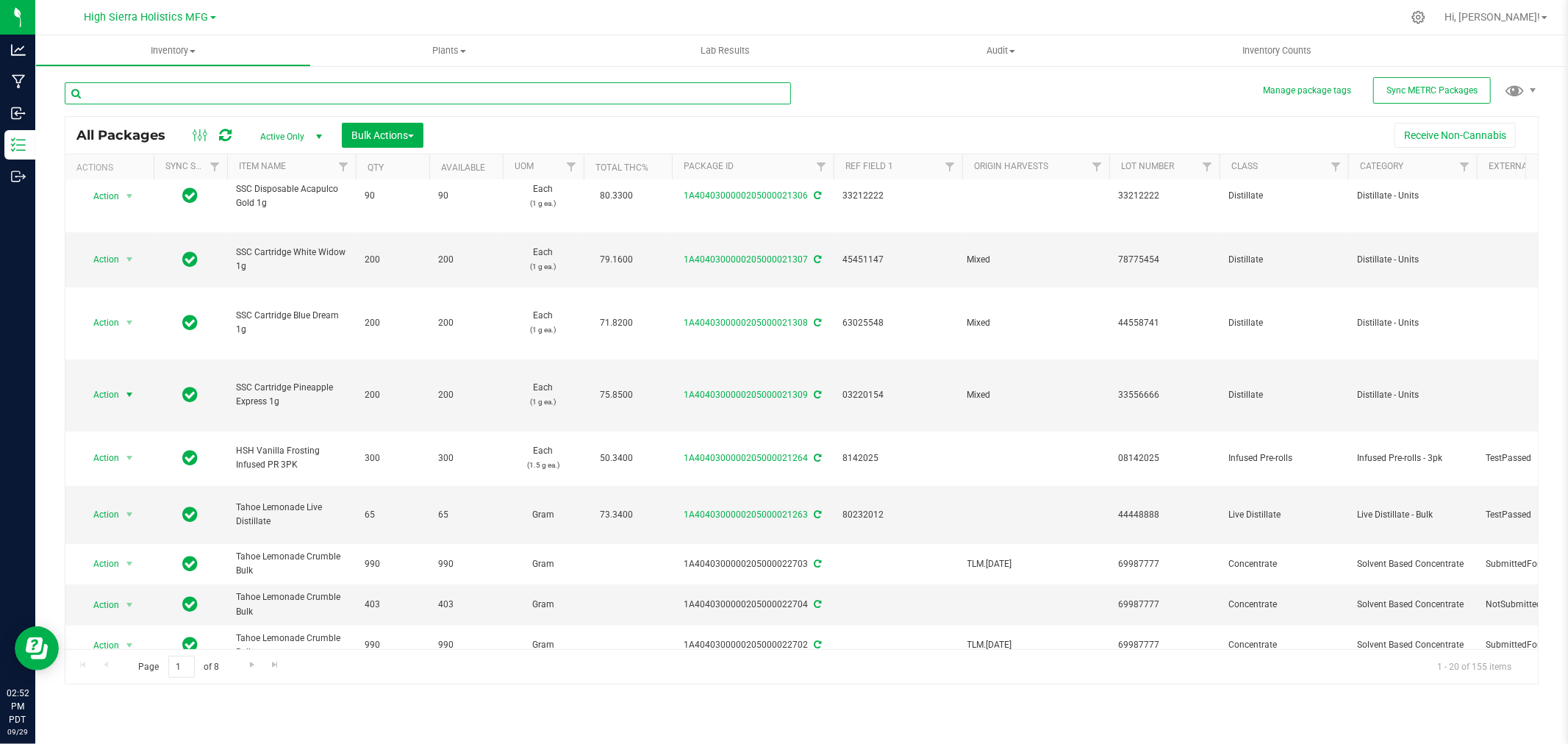
click at [193, 88] on input "text" at bounding box center [428, 93] width 727 height 22
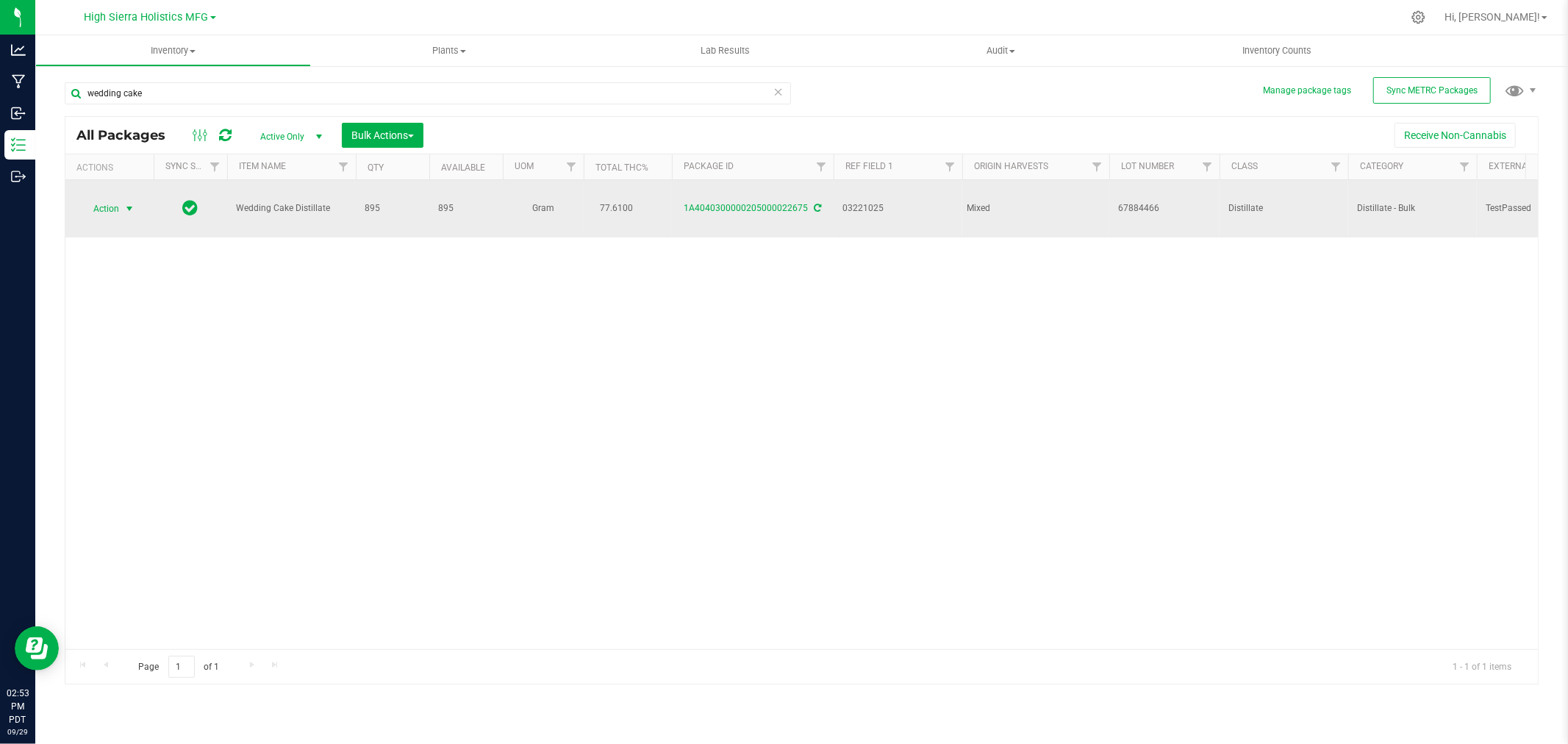
click at [114, 204] on span "Action" at bounding box center [99, 208] width 40 height 20
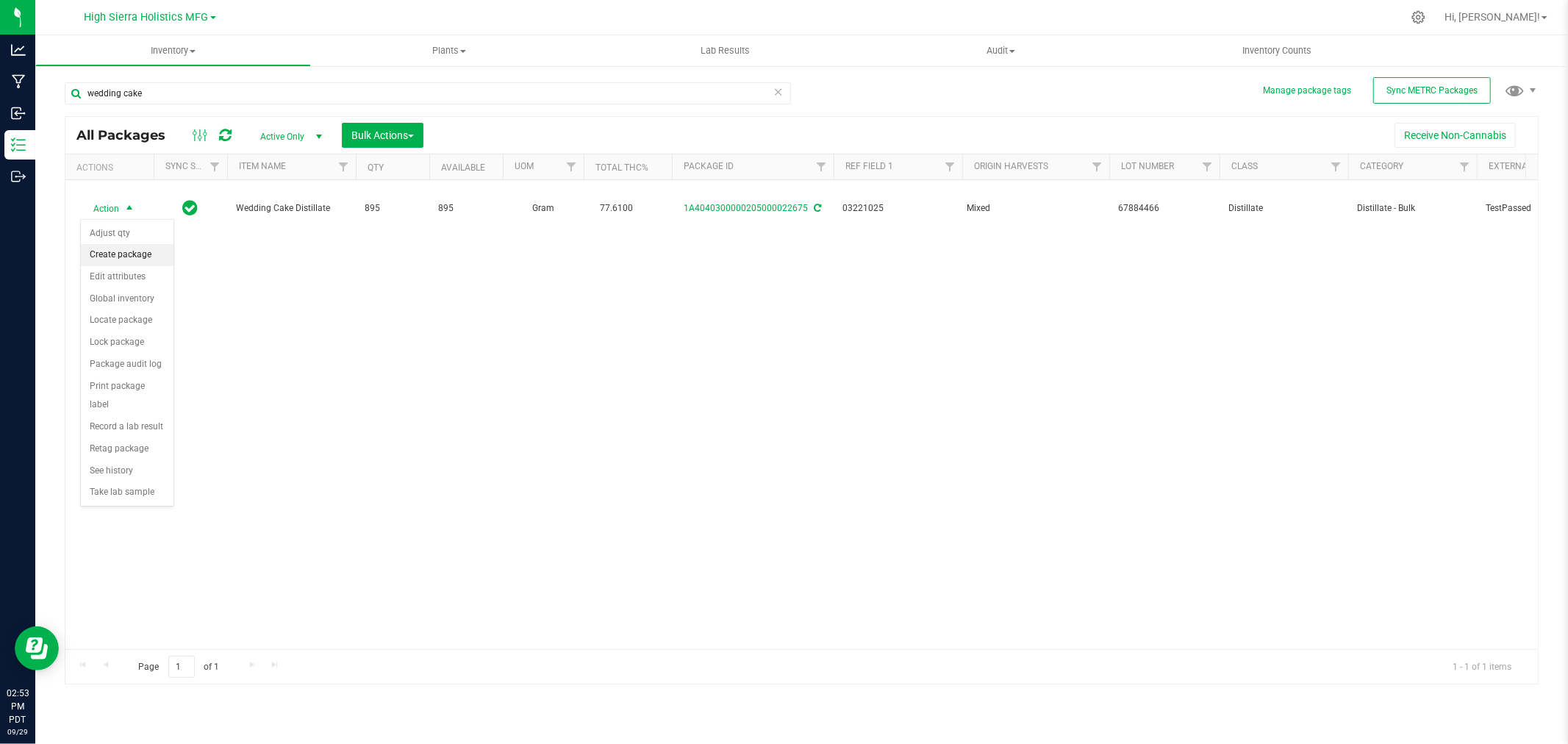
click at [133, 246] on li "Create package" at bounding box center [127, 255] width 93 height 22
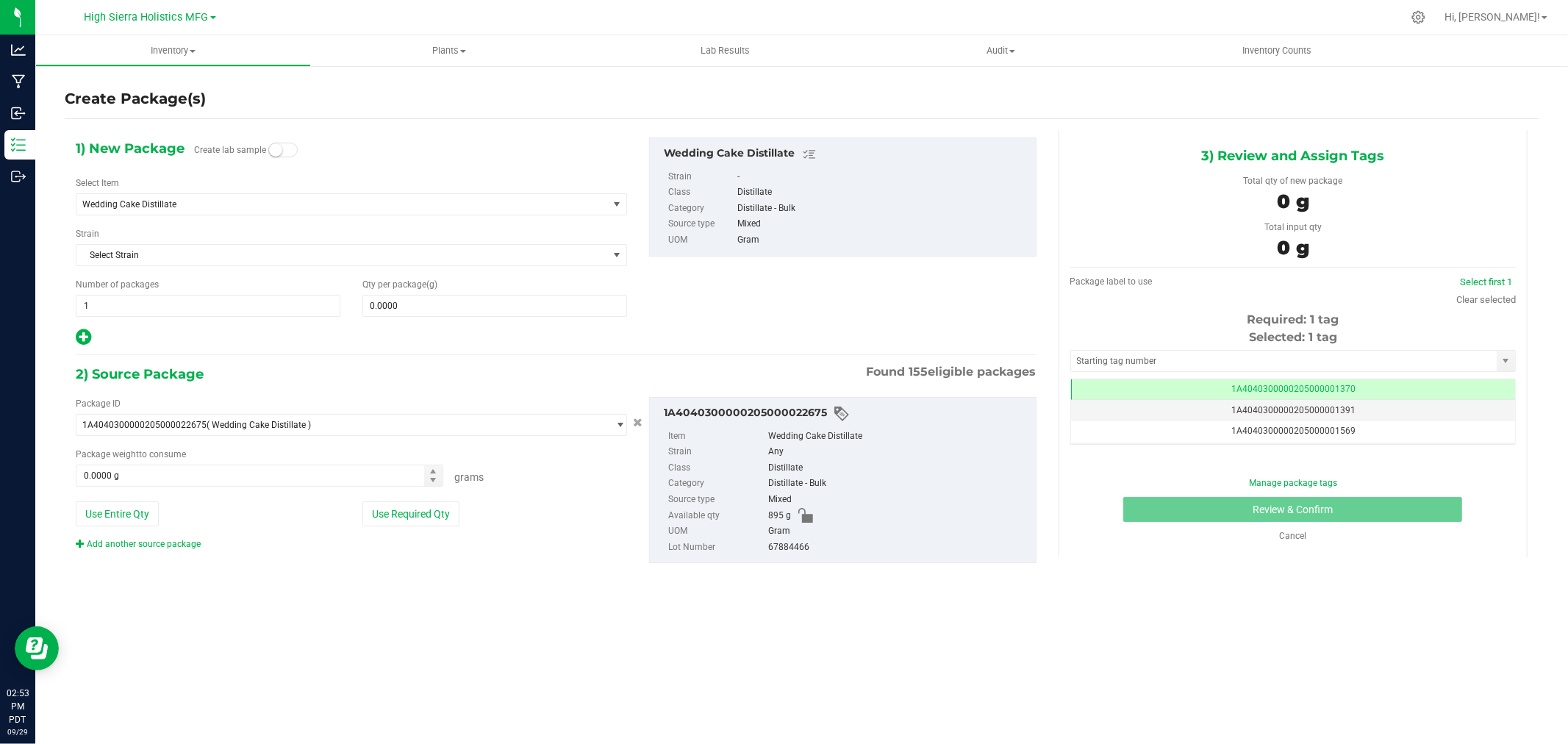
scroll to position [0, -1]
click at [189, 202] on span "Wedding Cake Distillate" at bounding box center [331, 204] width 499 height 11
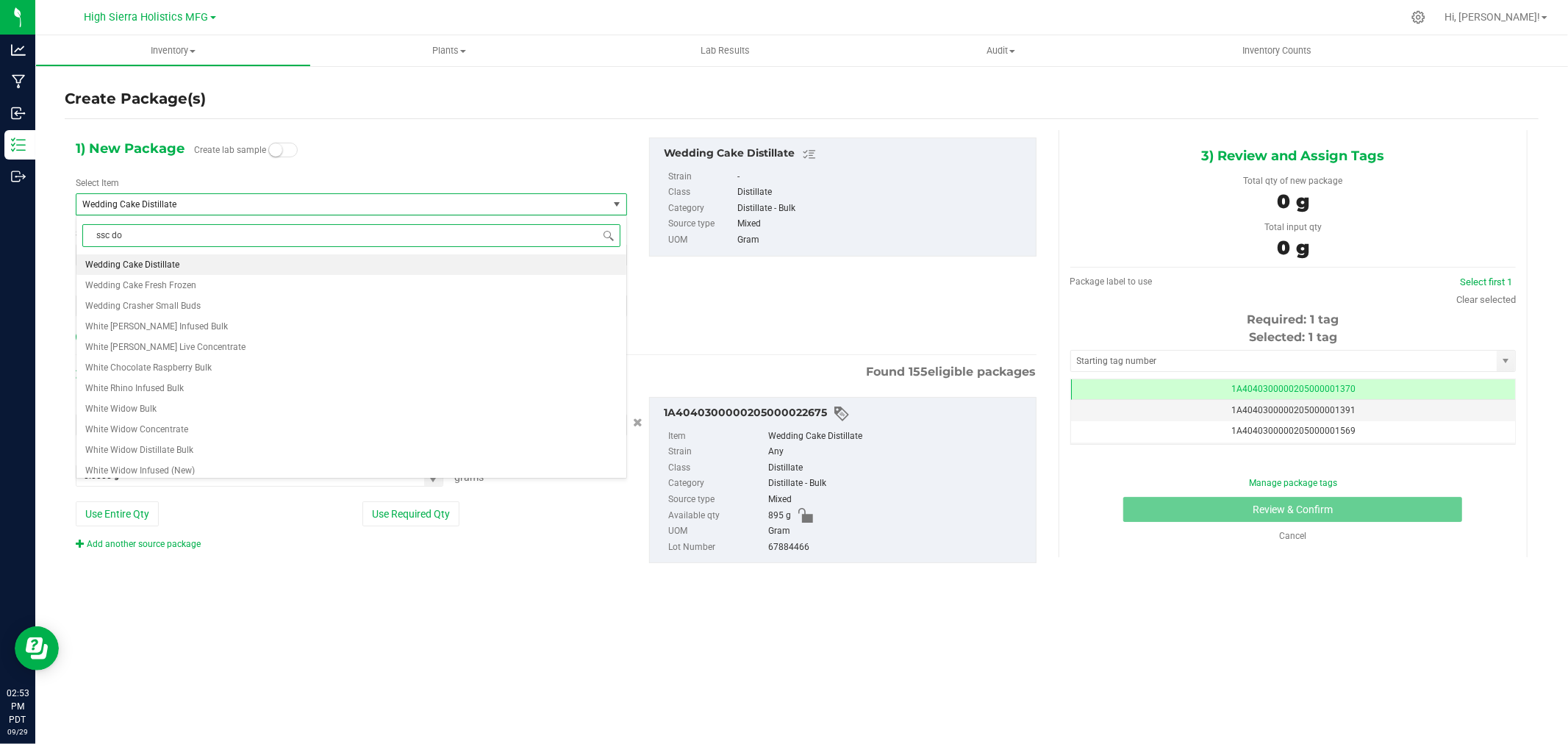
scroll to position [0, 0]
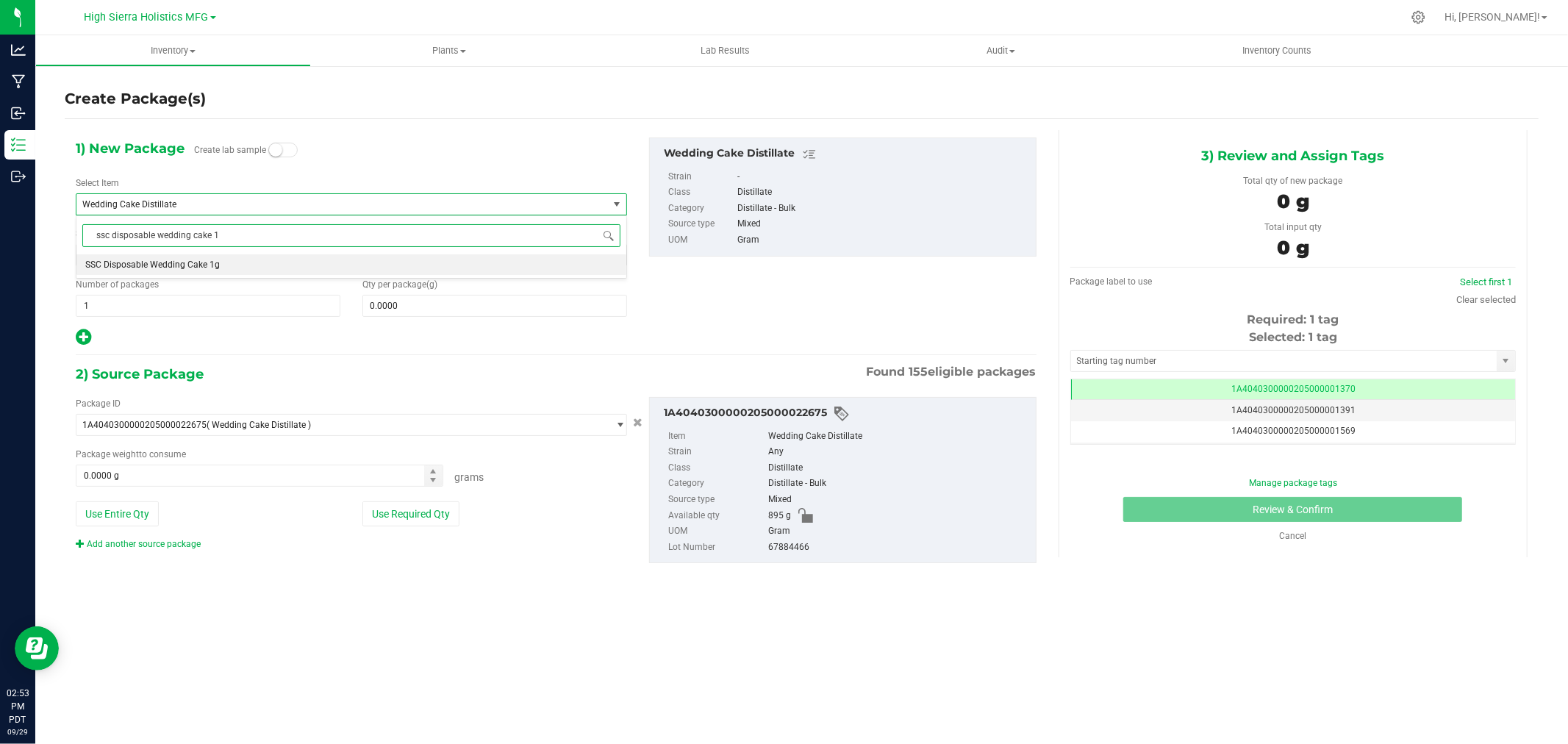
click at [199, 255] on li "SSC Disposable Wedding Cake 1g" at bounding box center [352, 265] width 550 height 20
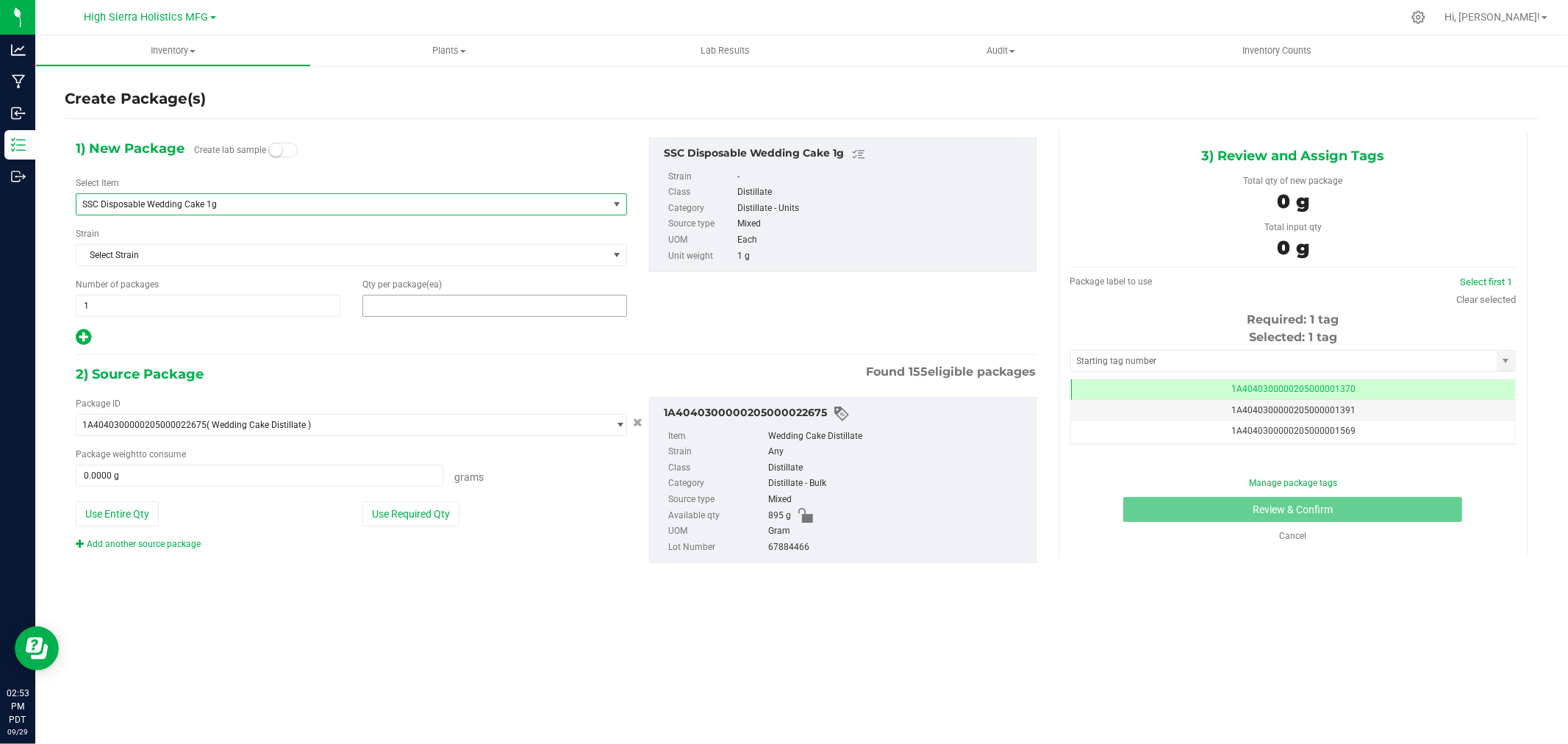
click at [448, 304] on span at bounding box center [494, 305] width 264 height 22
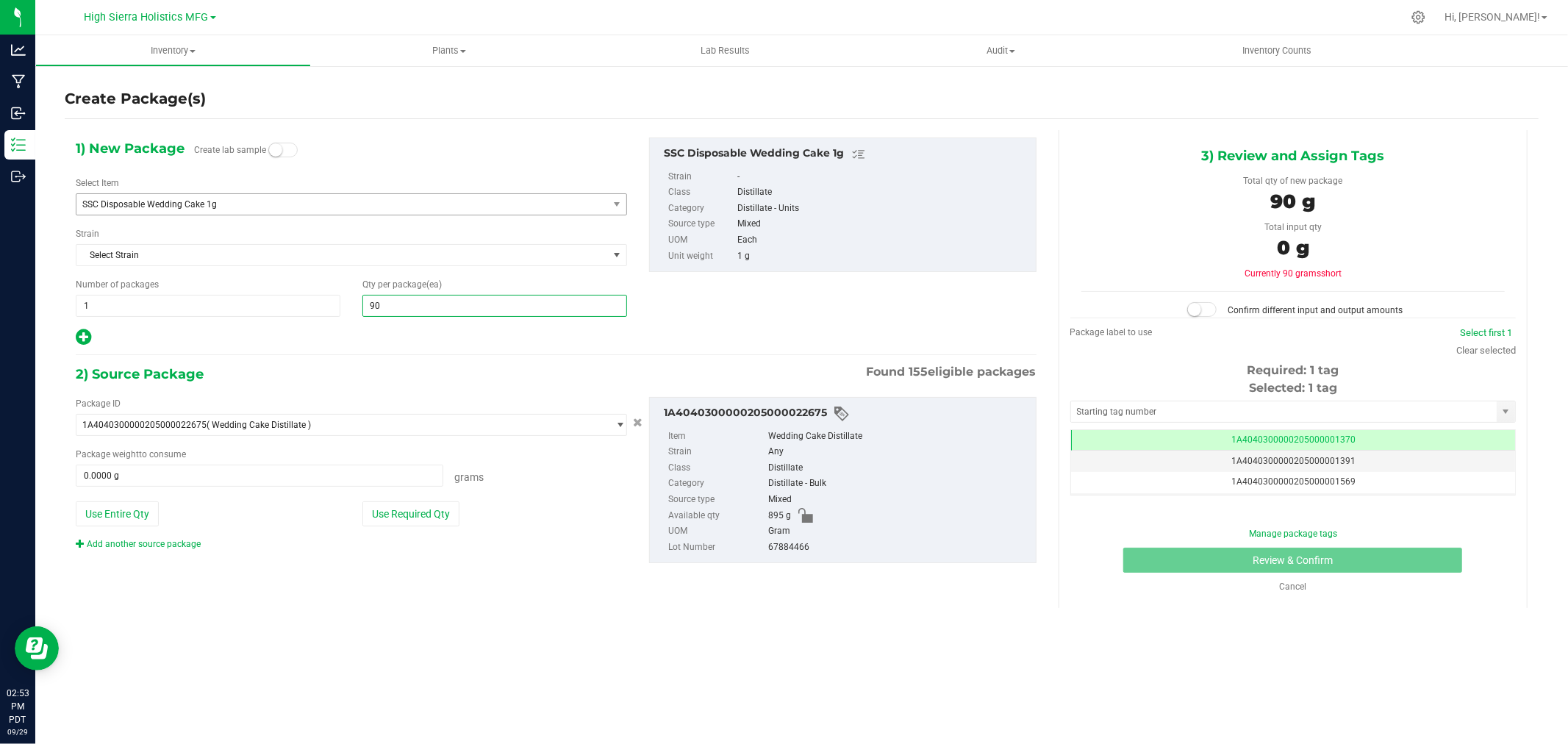
click at [335, 337] on div at bounding box center [352, 337] width 552 height 19
click at [435, 510] on button "Use Required Qty" at bounding box center [410, 514] width 97 height 25
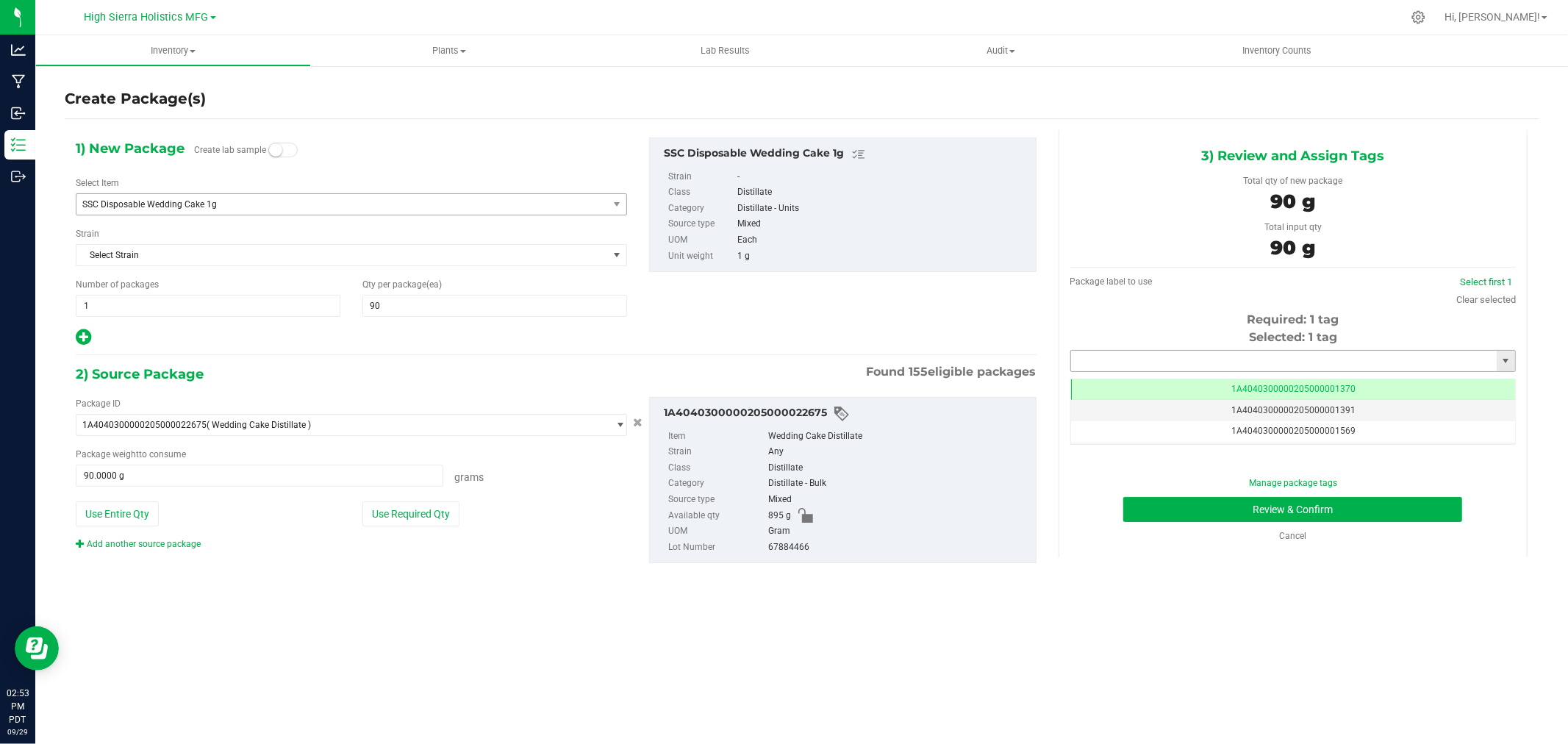
click at [1138, 355] on input "text" at bounding box center [1283, 361] width 426 height 20
click at [1167, 386] on li "1A4040300000205000021310" at bounding box center [1293, 386] width 444 height 22
click at [1178, 505] on button "Review & Confirm" at bounding box center [1293, 510] width 339 height 25
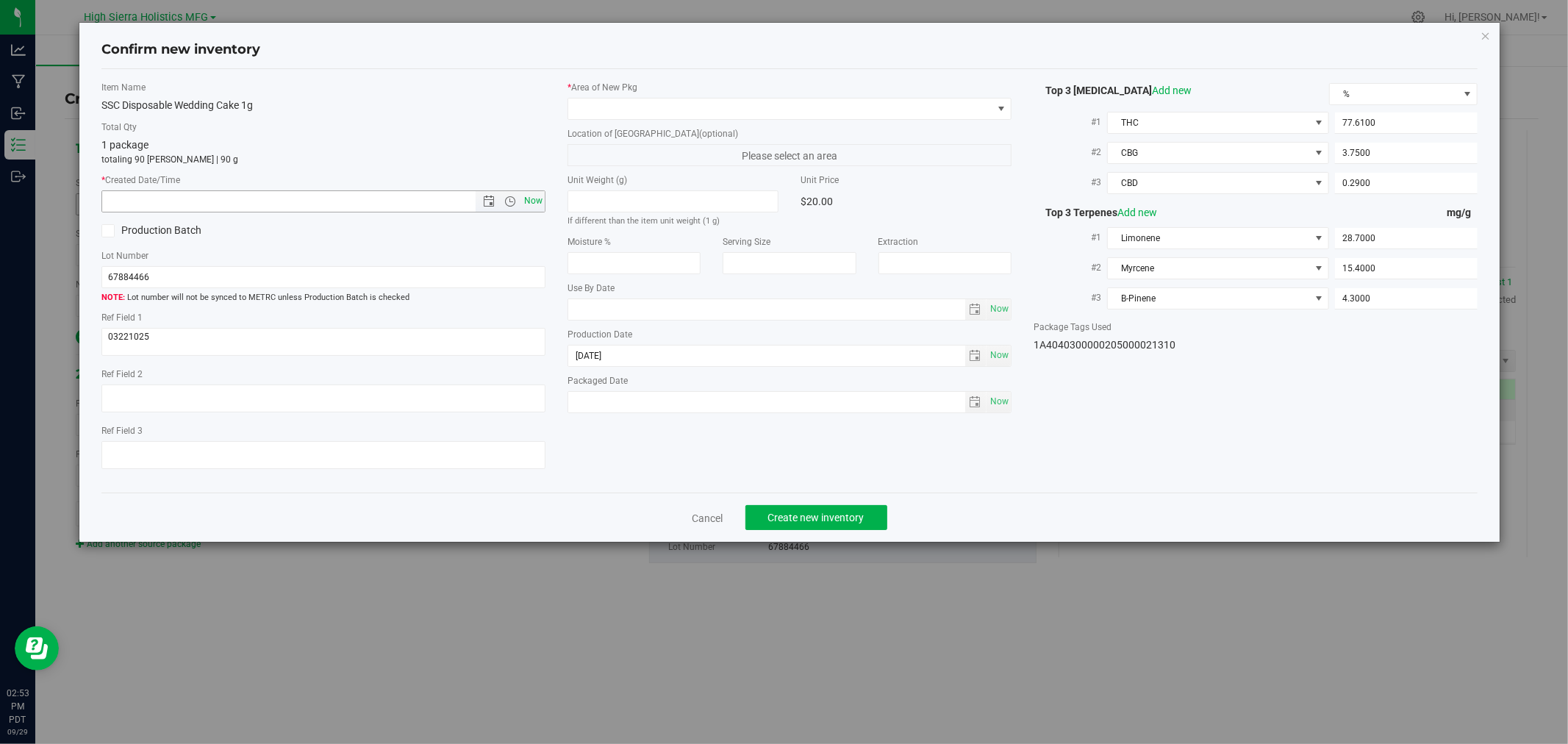
click at [527, 204] on span "Now" at bounding box center [534, 201] width 25 height 21
click at [578, 98] on span at bounding box center [790, 108] width 444 height 22
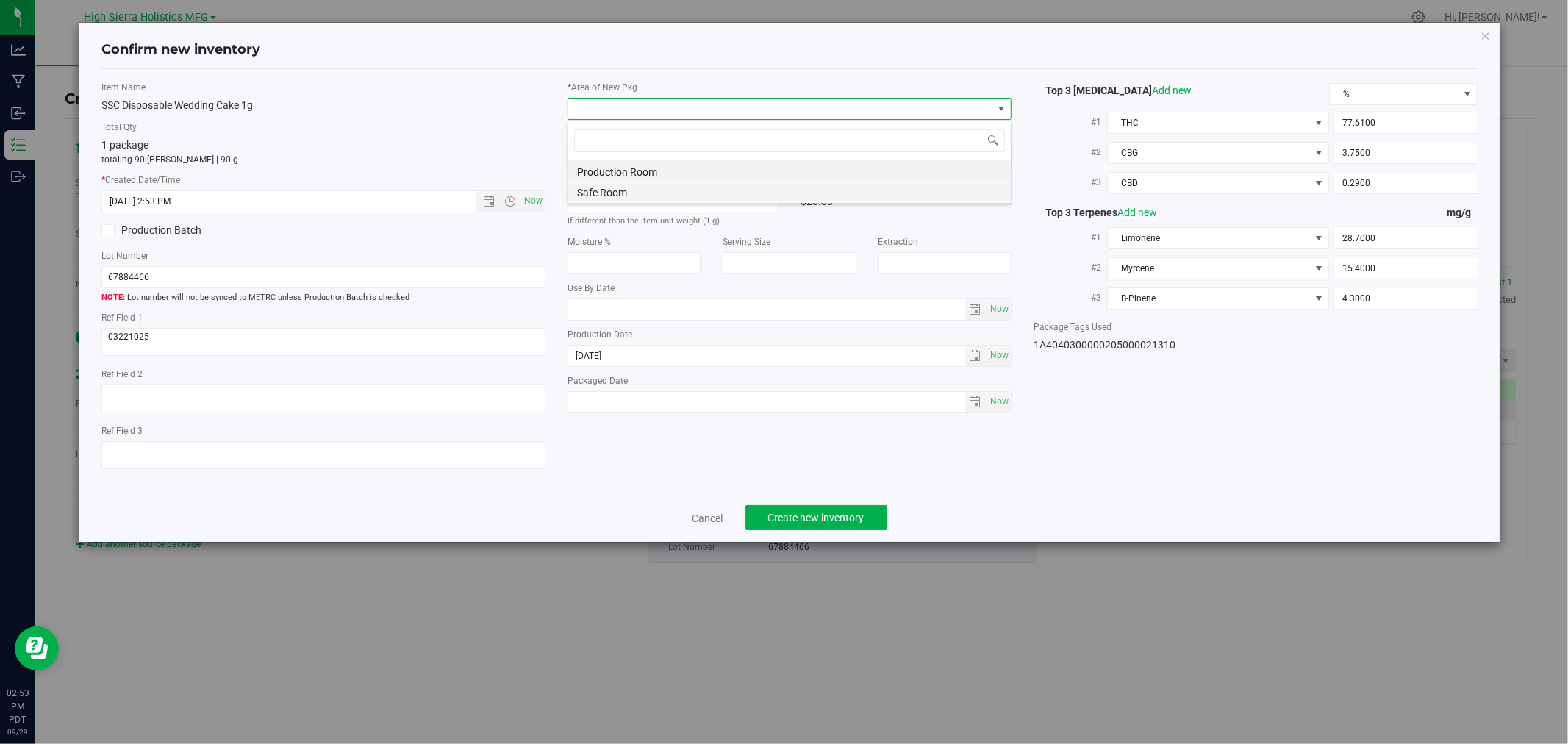
click at [601, 195] on li "Safe Room" at bounding box center [789, 190] width 443 height 20
click at [510, 127] on label "Total Qty" at bounding box center [324, 127] width 444 height 13
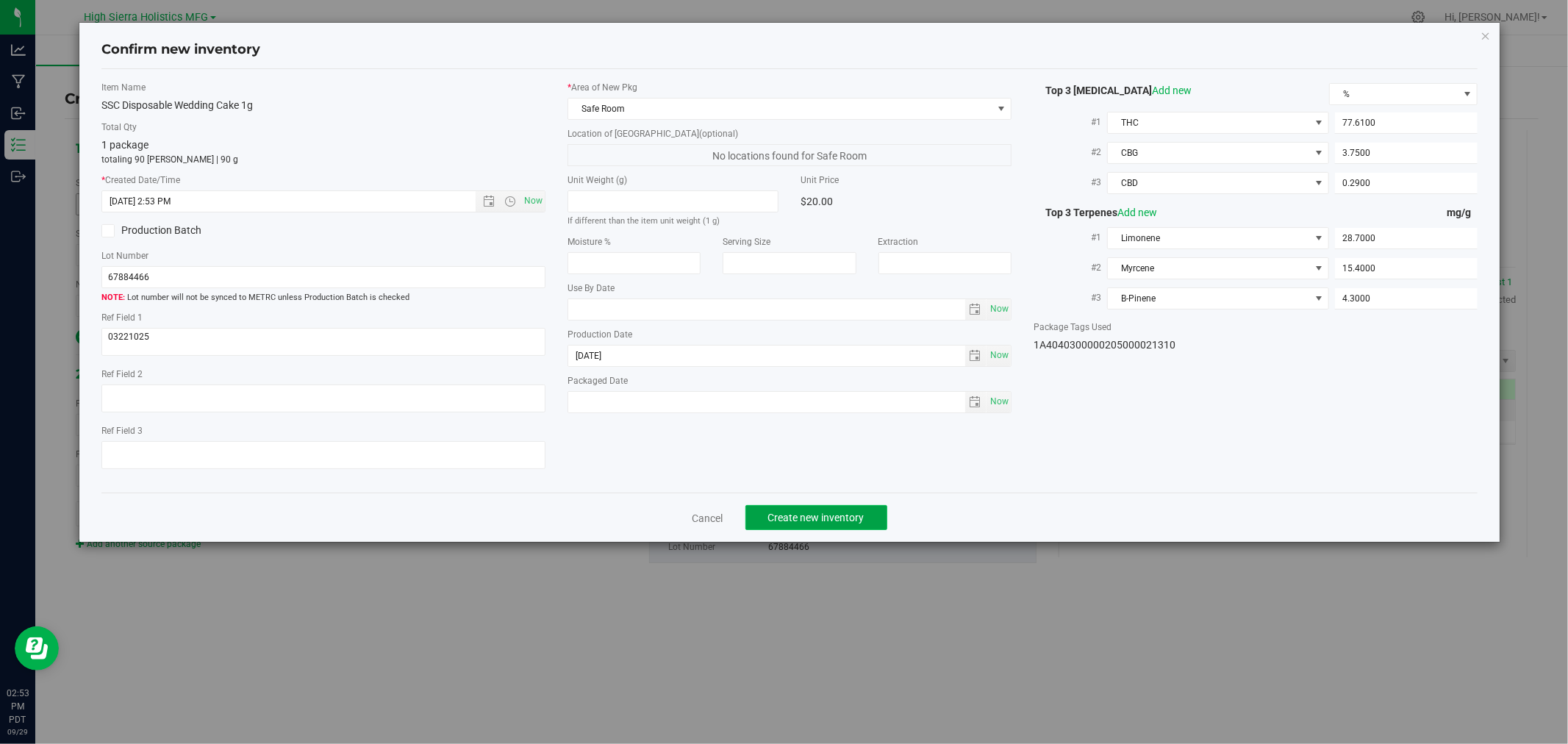
click at [796, 523] on span "Create new inventory" at bounding box center [816, 518] width 96 height 11
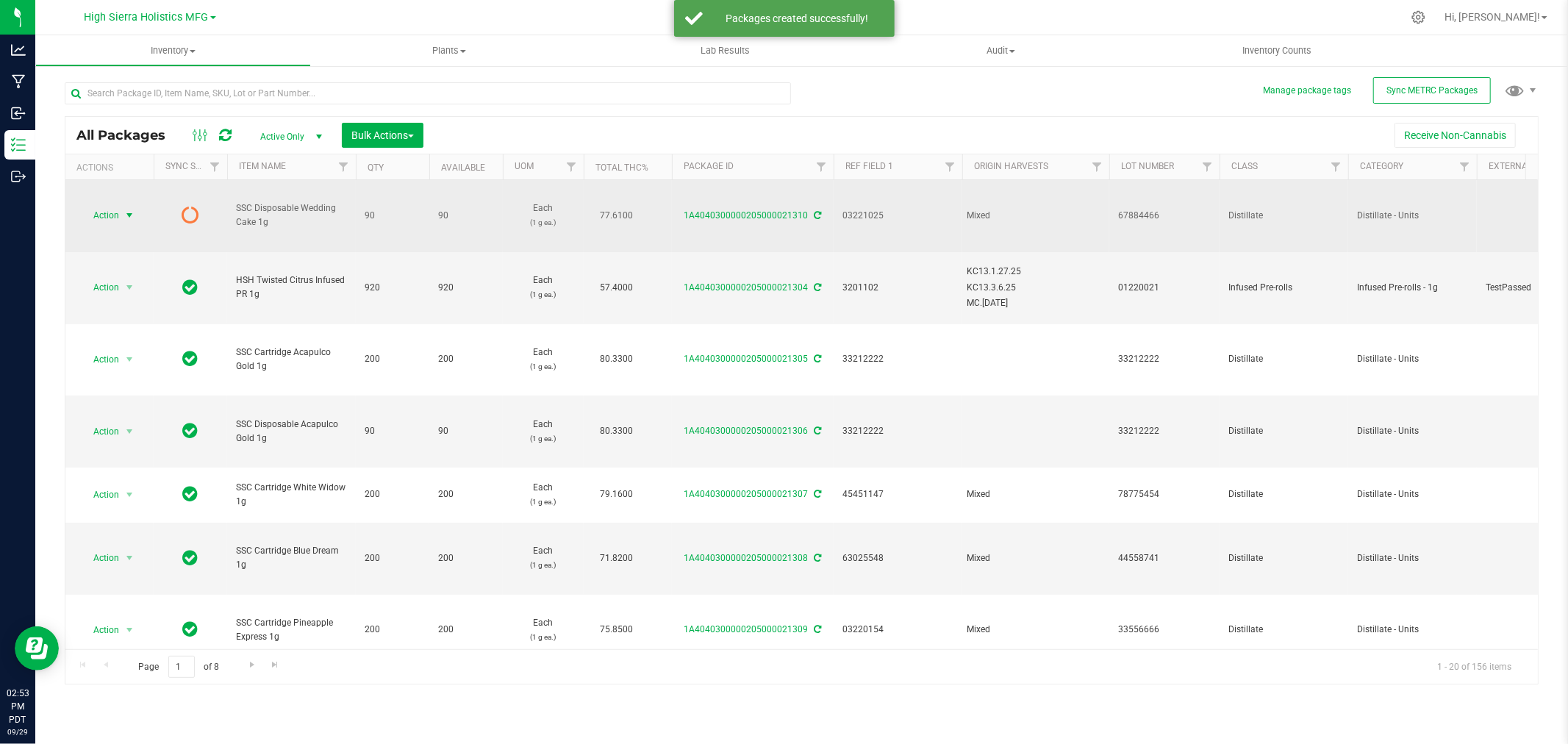
click at [138, 215] on span "select" at bounding box center [129, 215] width 19 height 20
click at [815, 216] on icon at bounding box center [818, 215] width 7 height 9
click at [126, 214] on span "select" at bounding box center [129, 216] width 11 height 11
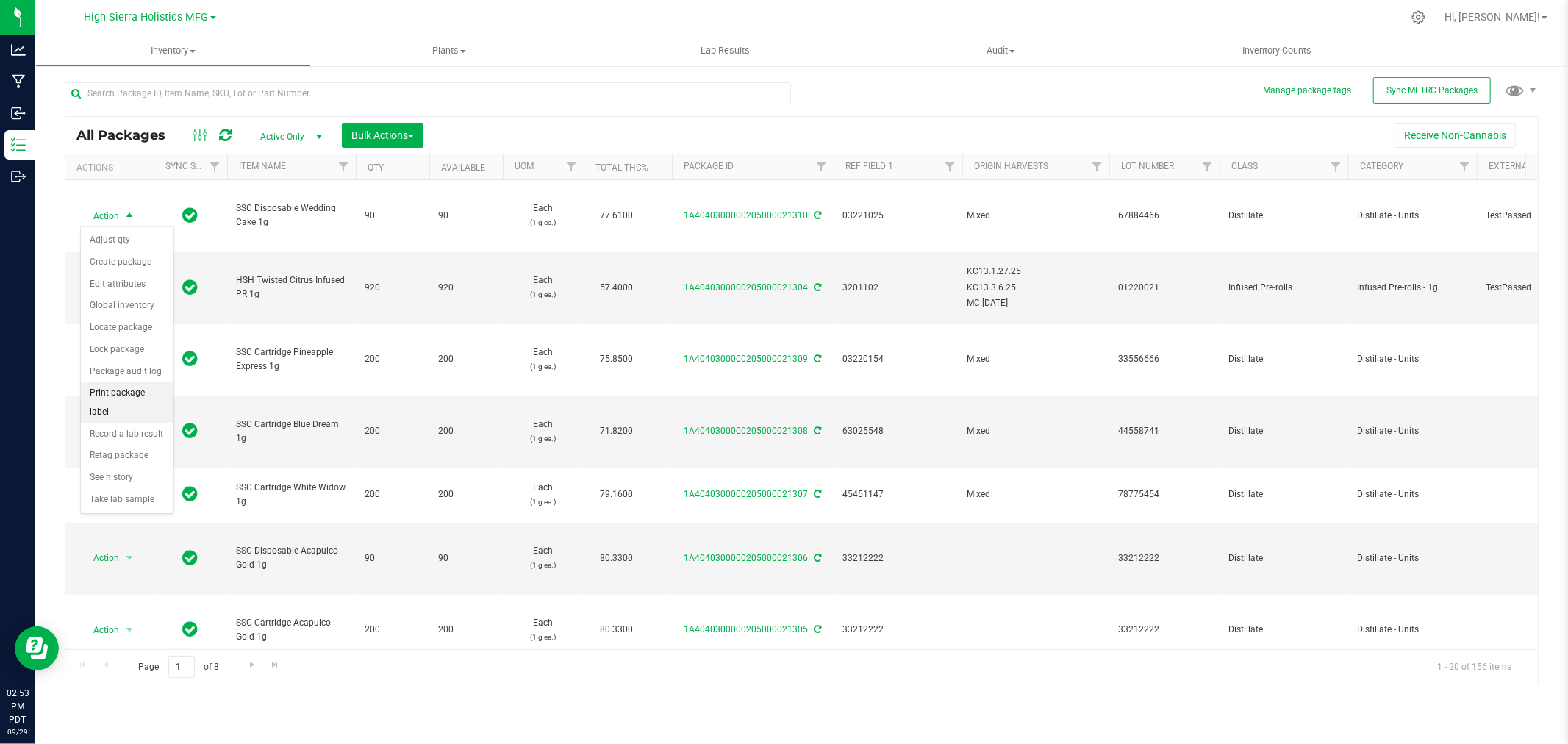
click at [133, 392] on li "Print package label" at bounding box center [127, 403] width 93 height 41
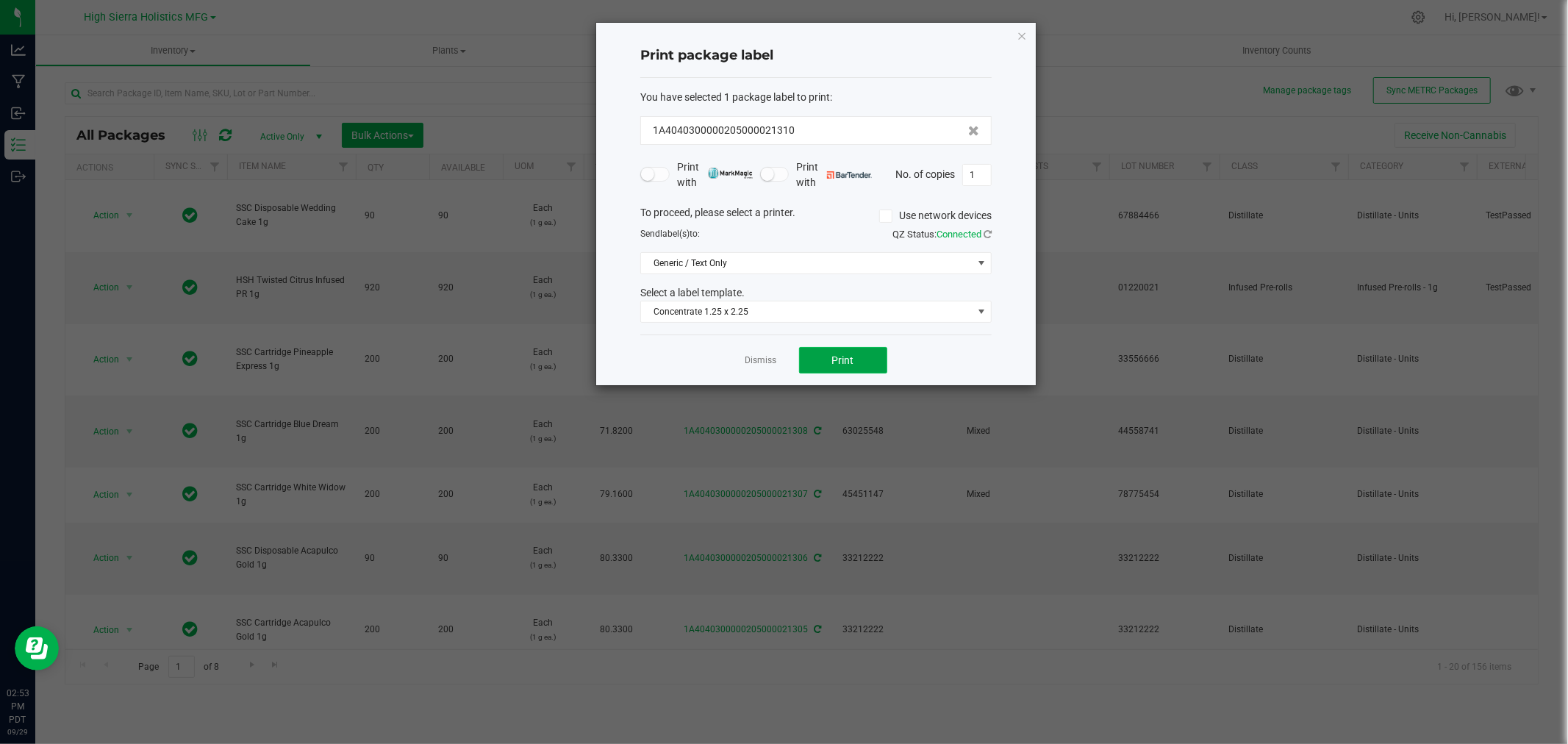
click at [850, 366] on button "Print" at bounding box center [843, 360] width 88 height 27
click at [974, 169] on input "1" at bounding box center [977, 174] width 28 height 20
click at [879, 363] on button "Print" at bounding box center [843, 360] width 88 height 27
click at [1024, 33] on icon "button" at bounding box center [1022, 36] width 11 height 18
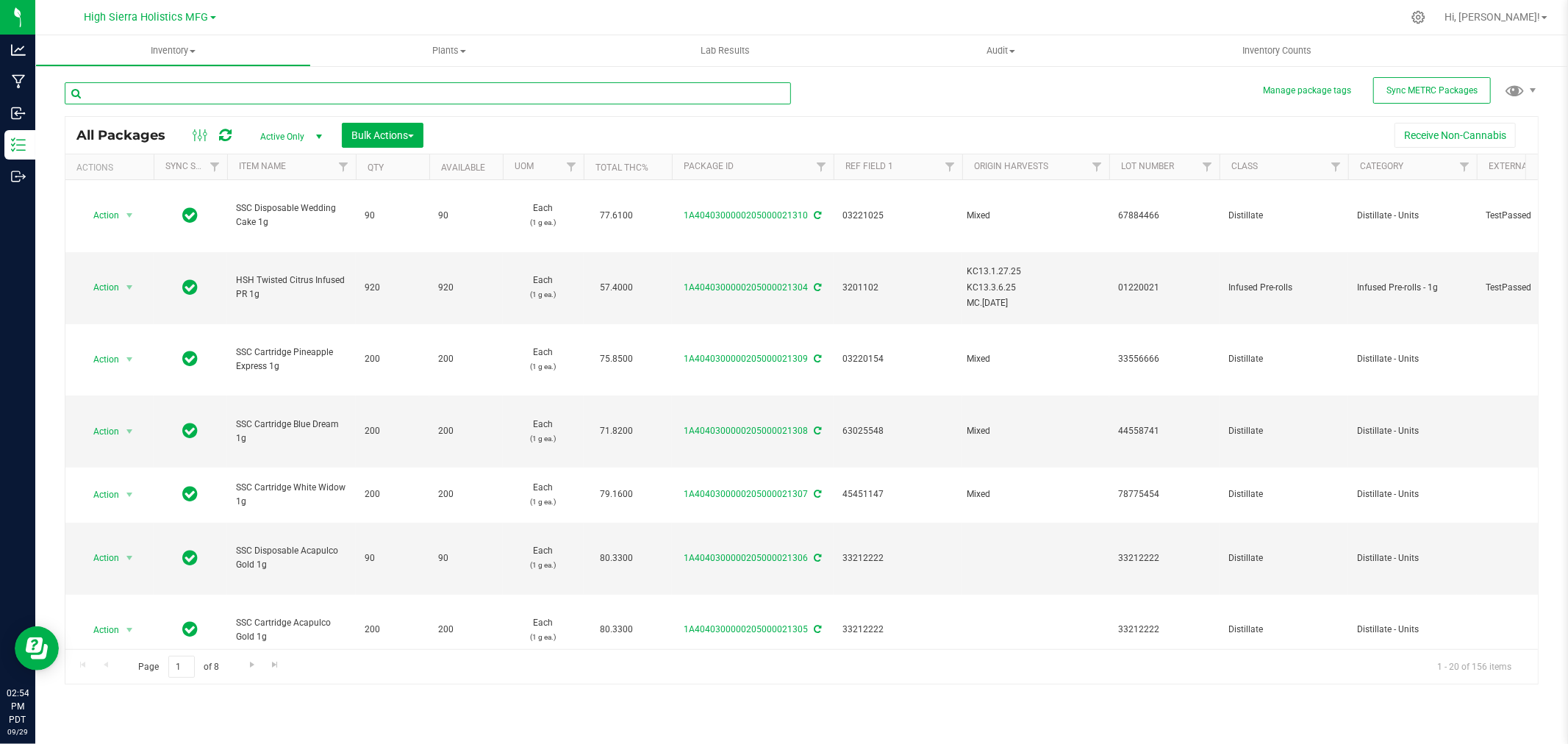
click at [242, 94] on input "text" at bounding box center [428, 93] width 727 height 22
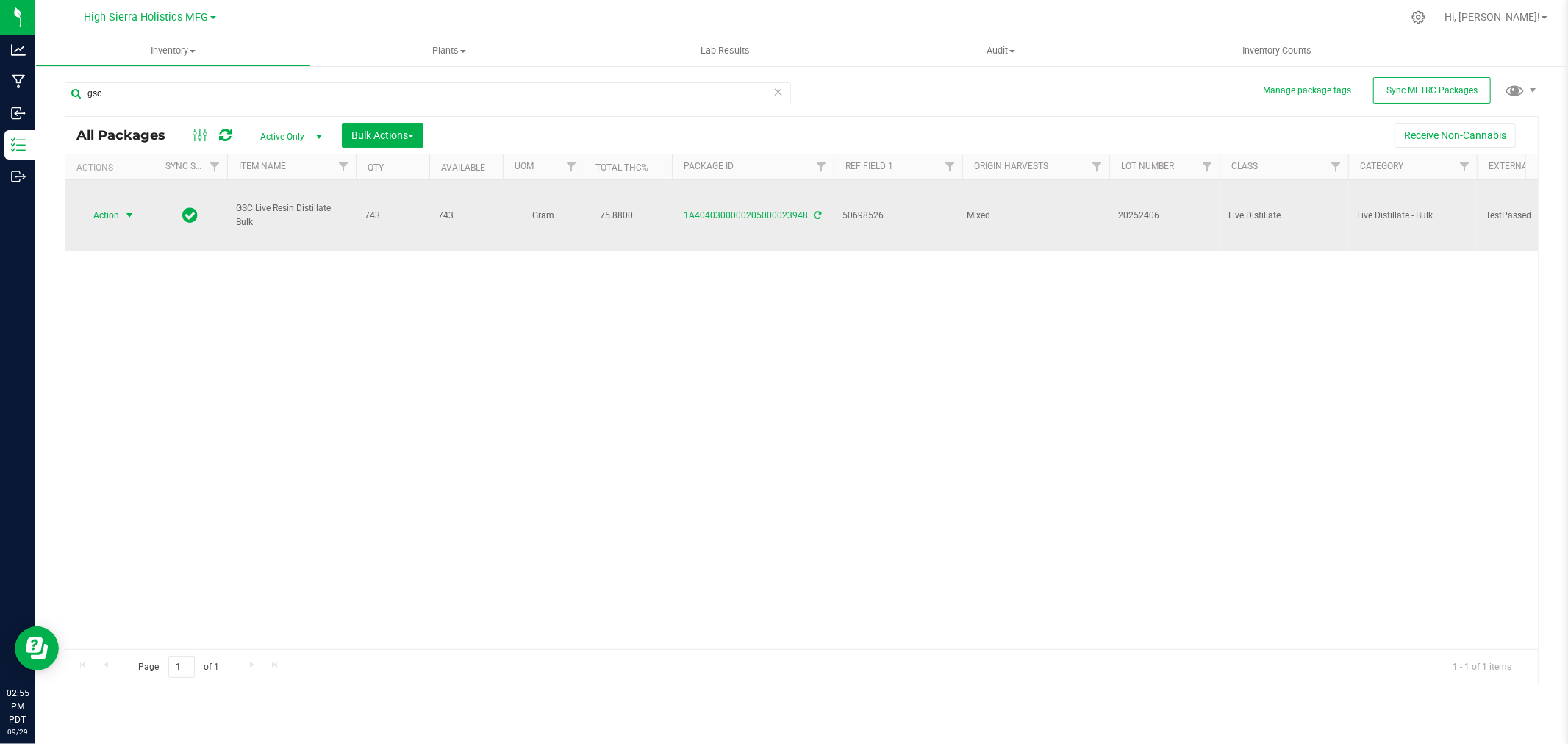
click at [133, 219] on span "select" at bounding box center [129, 216] width 11 height 11
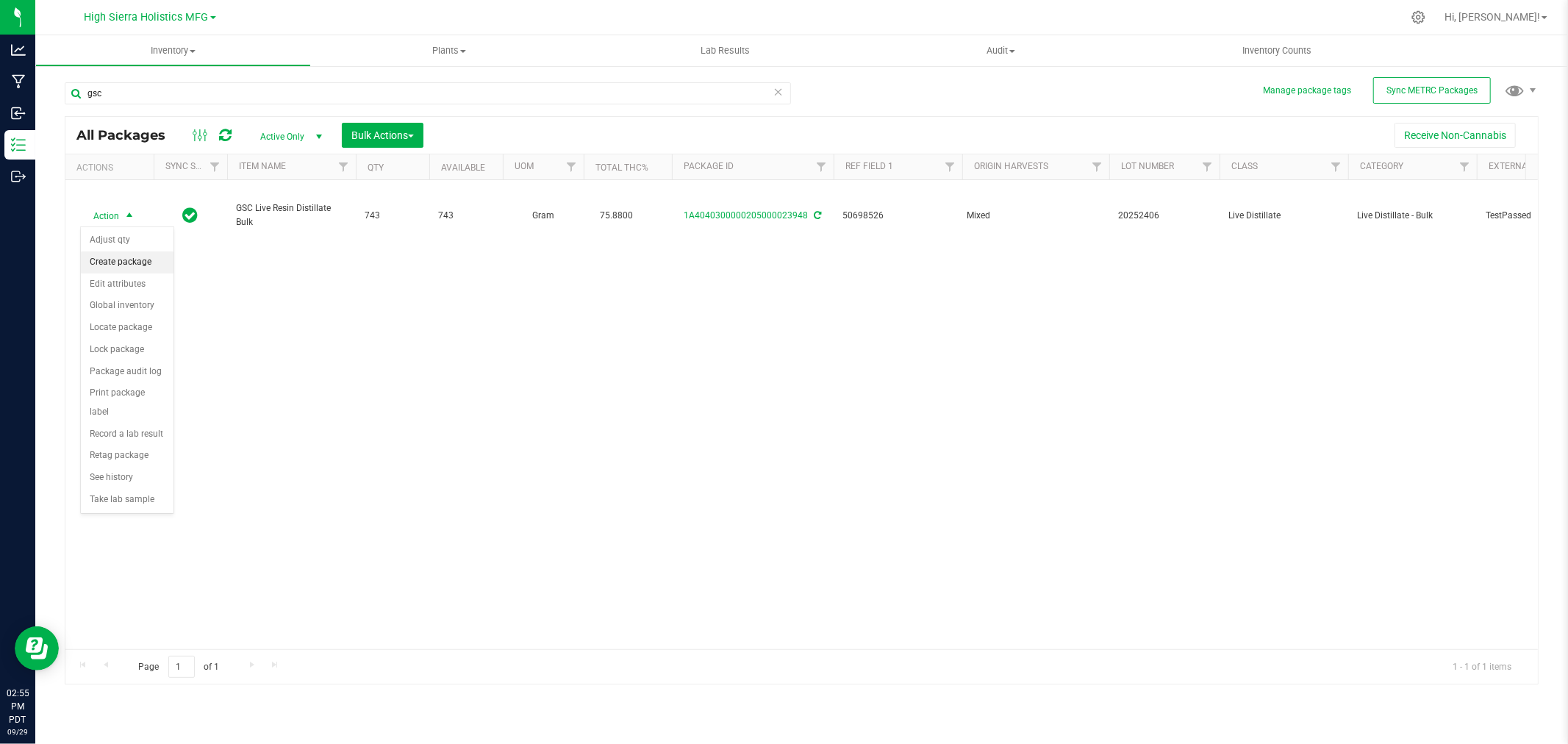
click at [124, 263] on li "Create package" at bounding box center [127, 262] width 93 height 22
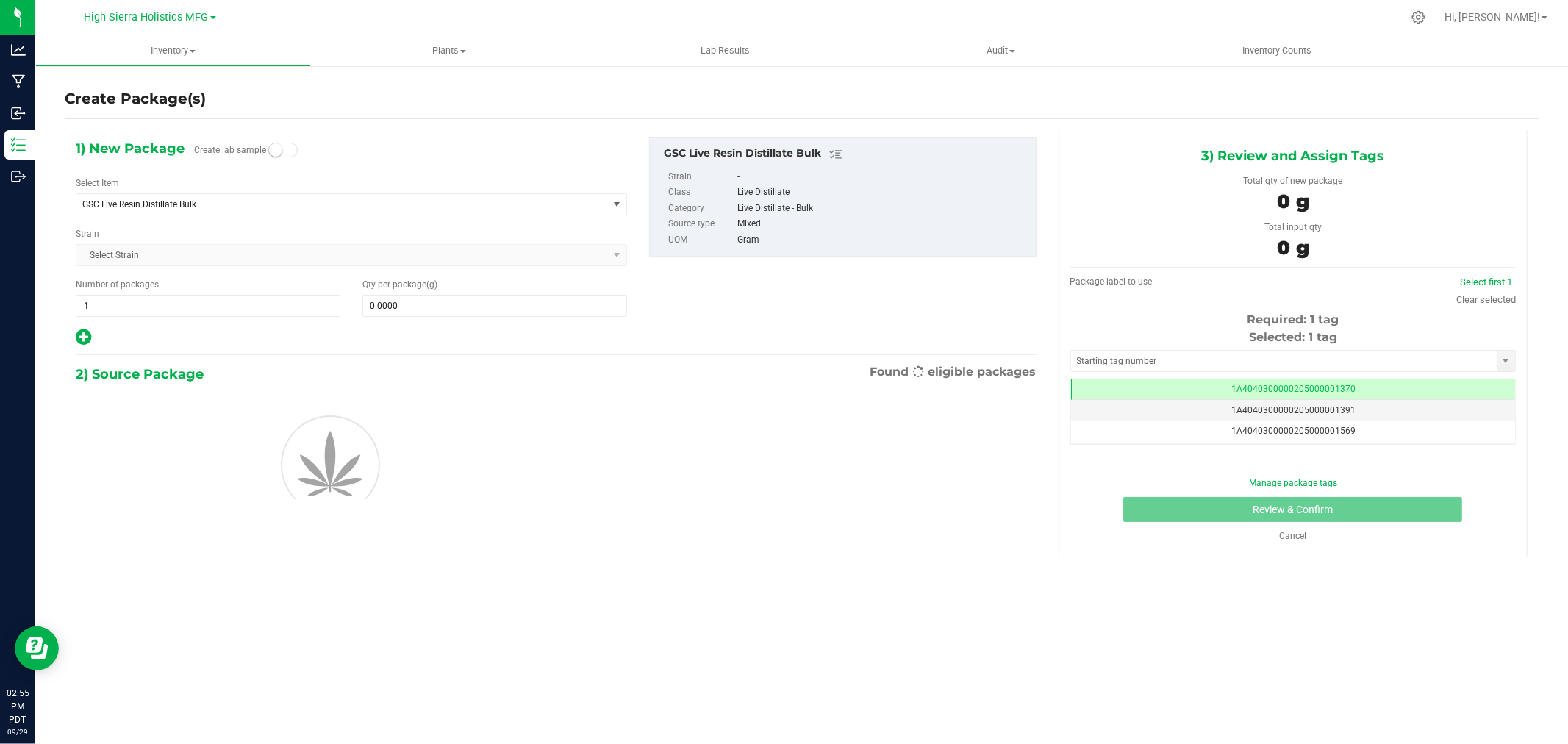
scroll to position [0, -1]
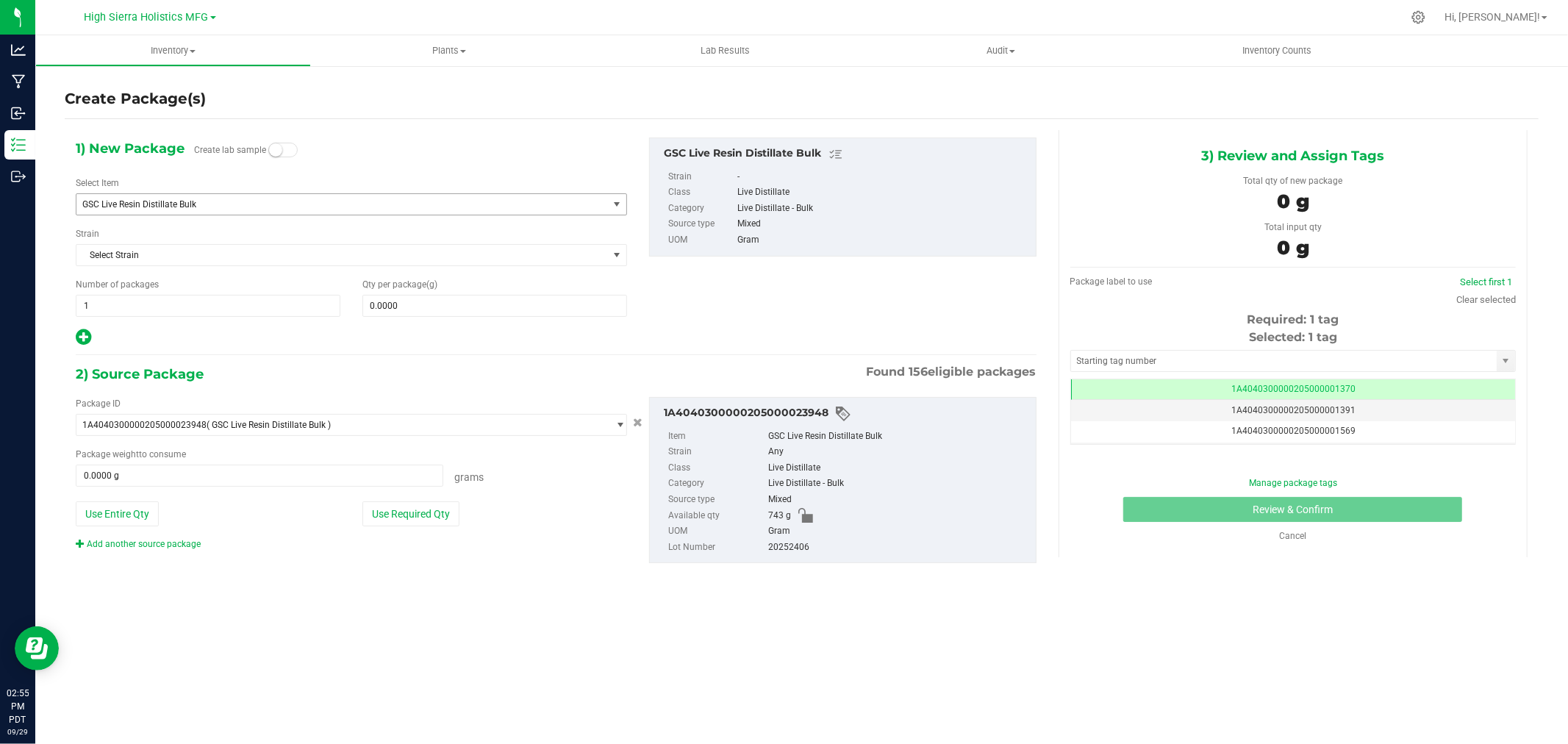
click at [178, 202] on span "GSC Live Resin Distillate Bulk" at bounding box center [331, 204] width 499 height 11
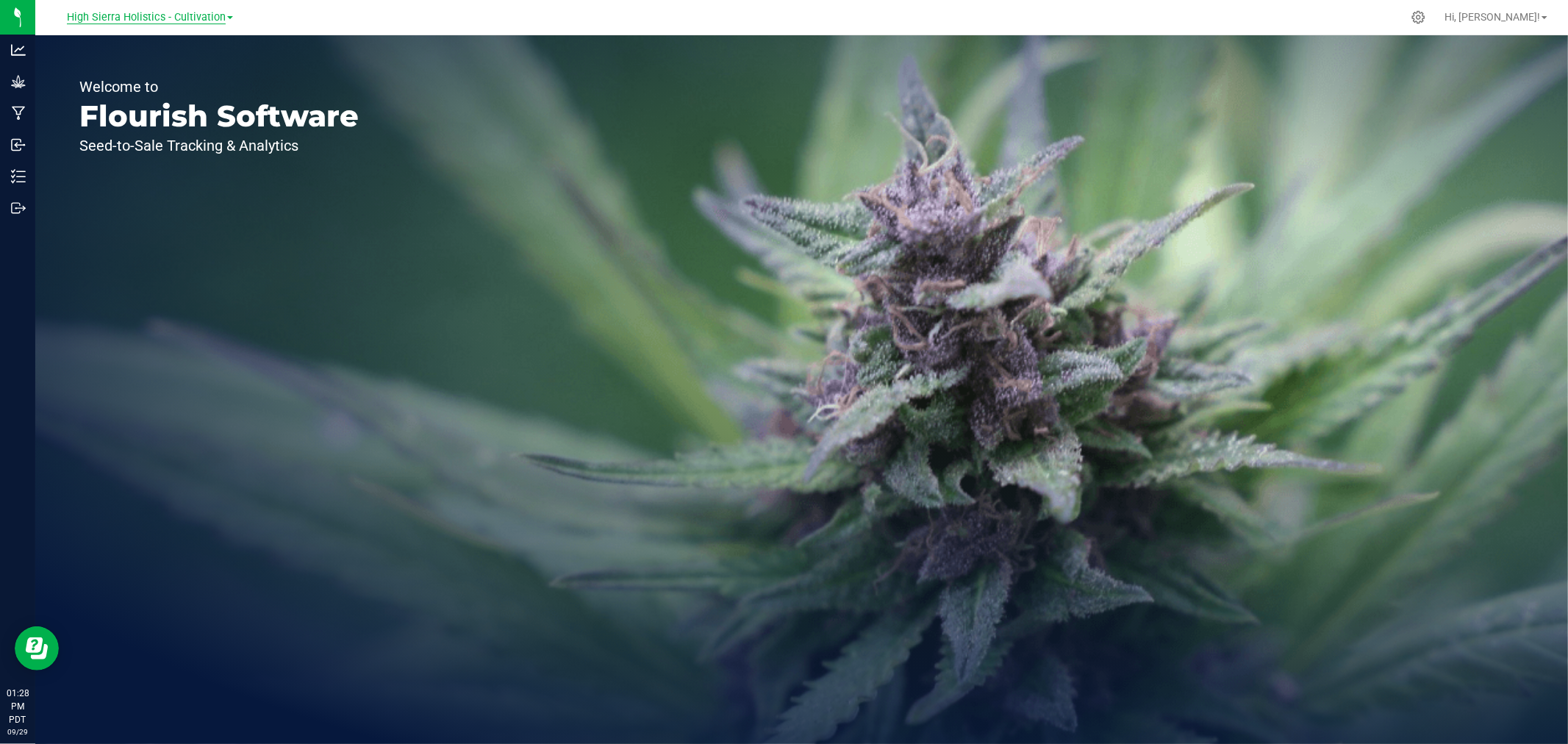
click at [204, 12] on span "High Sierra Holistics - Cultivation" at bounding box center [146, 18] width 159 height 13
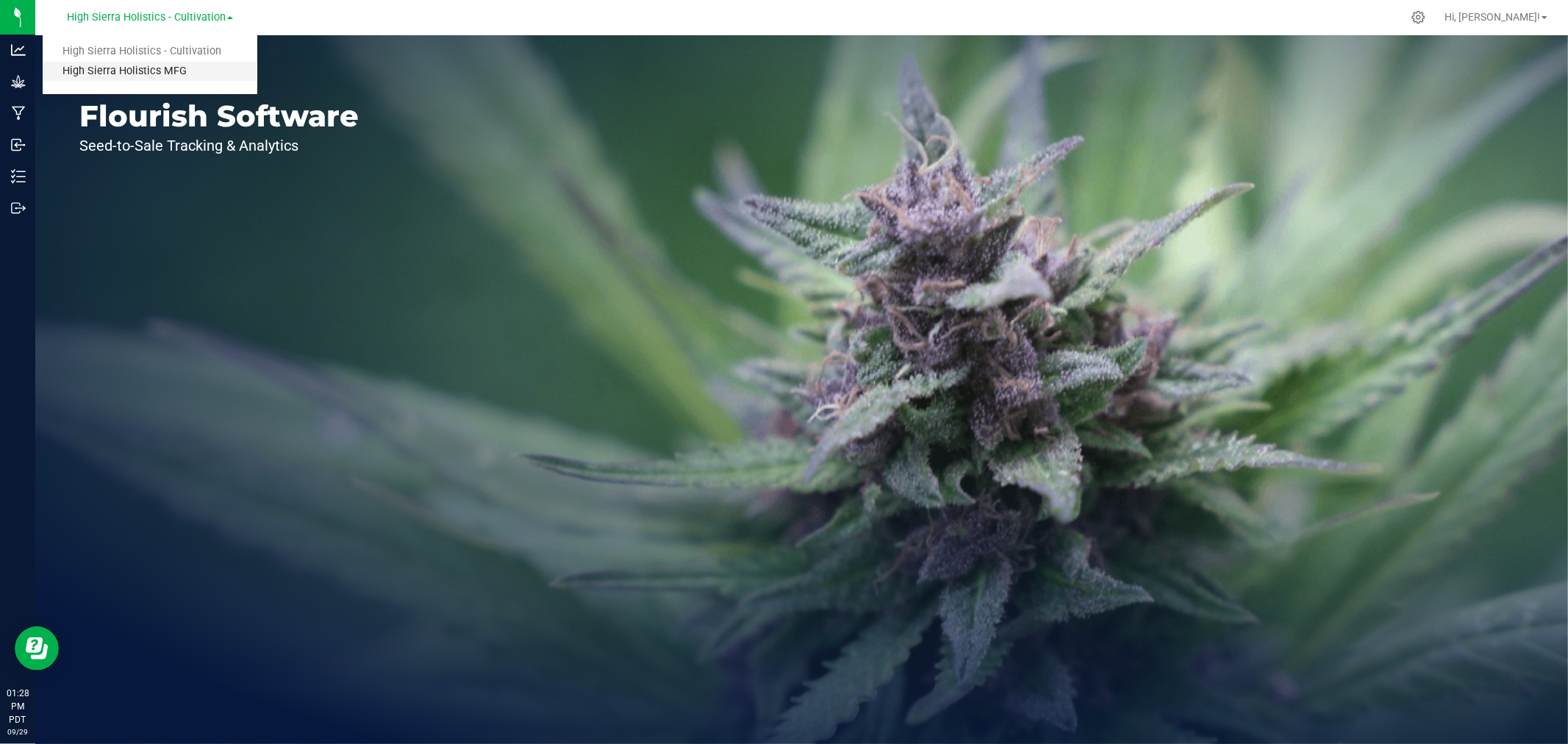
click at [201, 76] on link "High Sierra Holistics MFG" at bounding box center [150, 72] width 215 height 20
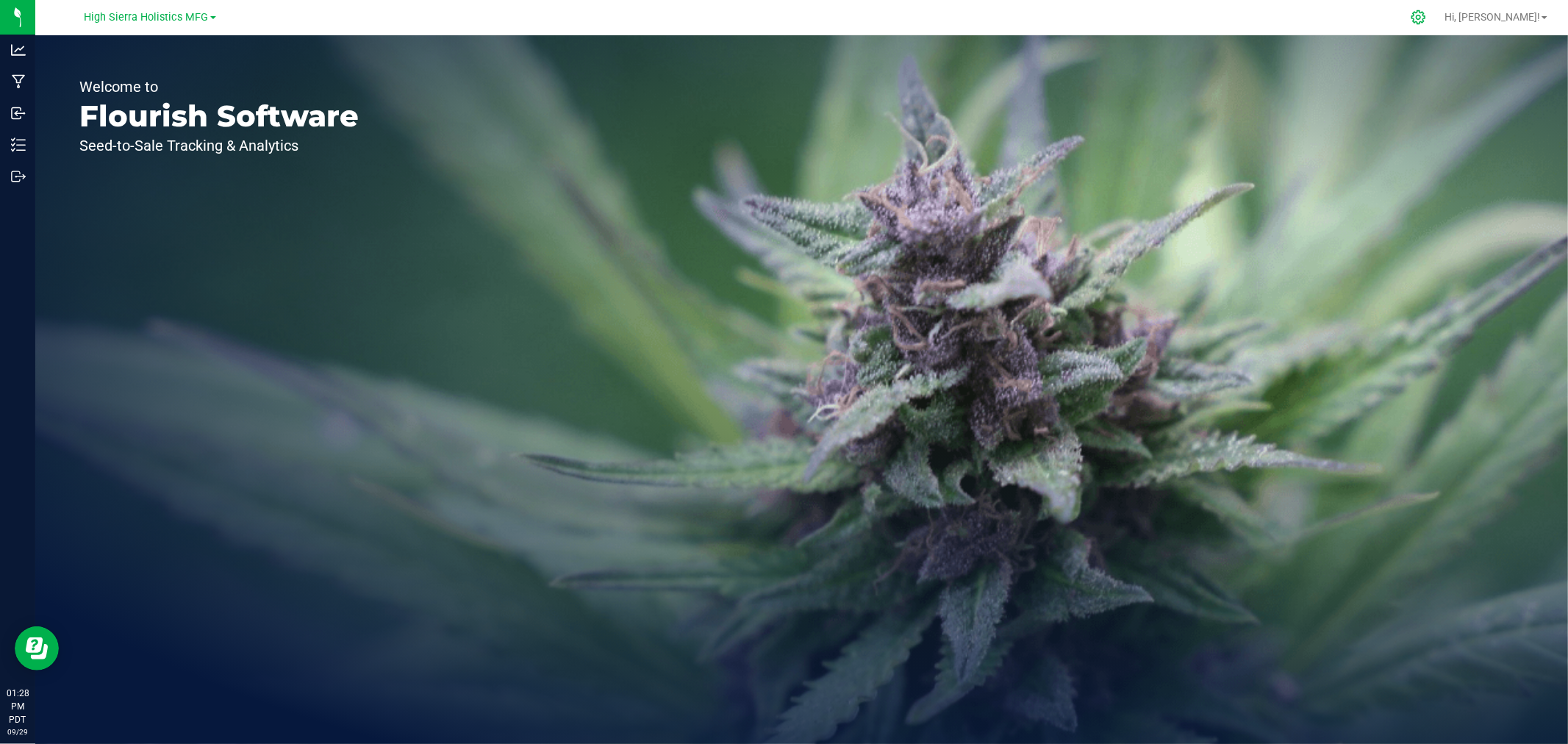
click at [1426, 16] on icon at bounding box center [1418, 17] width 15 height 15
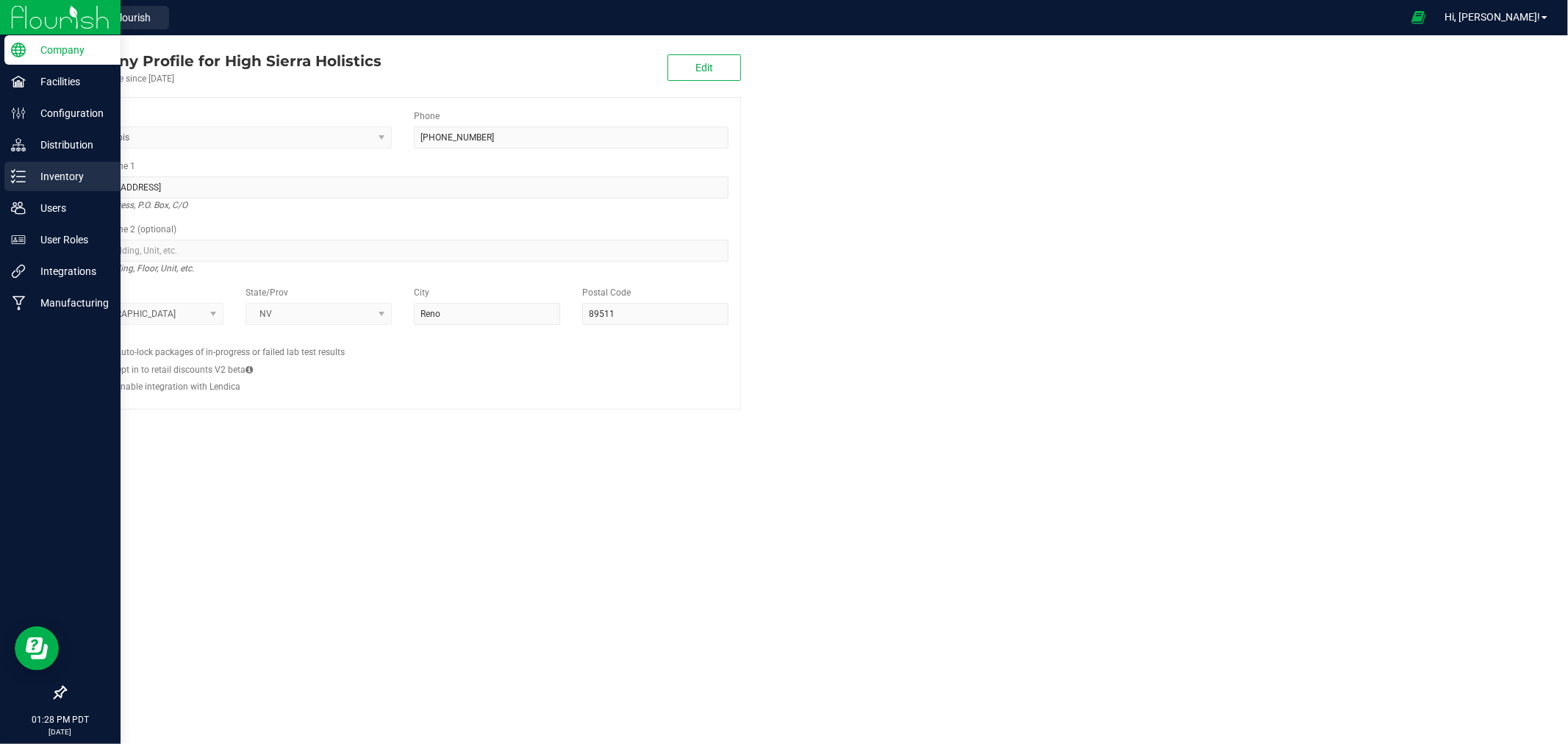
click at [46, 186] on div "Inventory" at bounding box center [62, 177] width 116 height 29
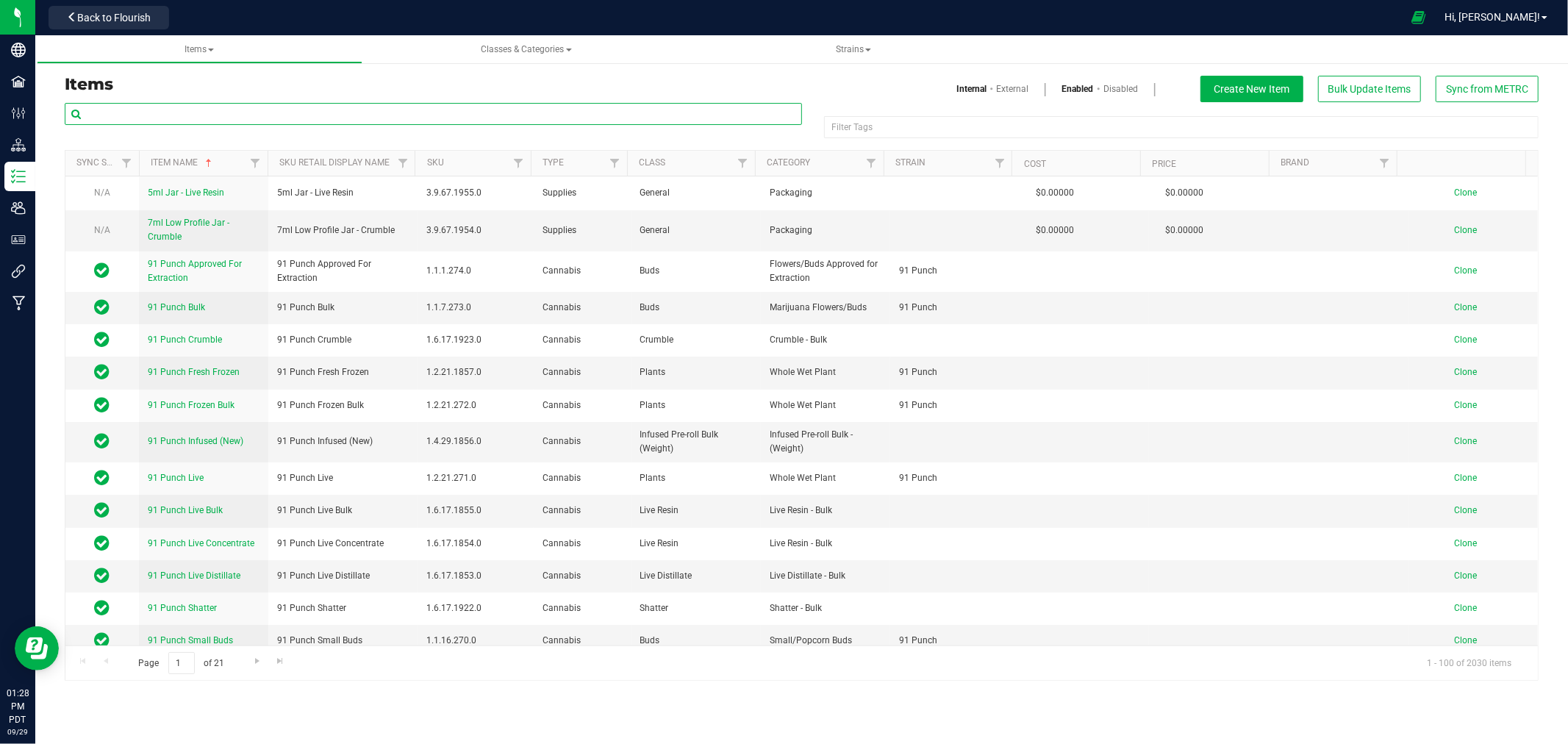
click at [224, 111] on input "text" at bounding box center [434, 113] width 737 height 22
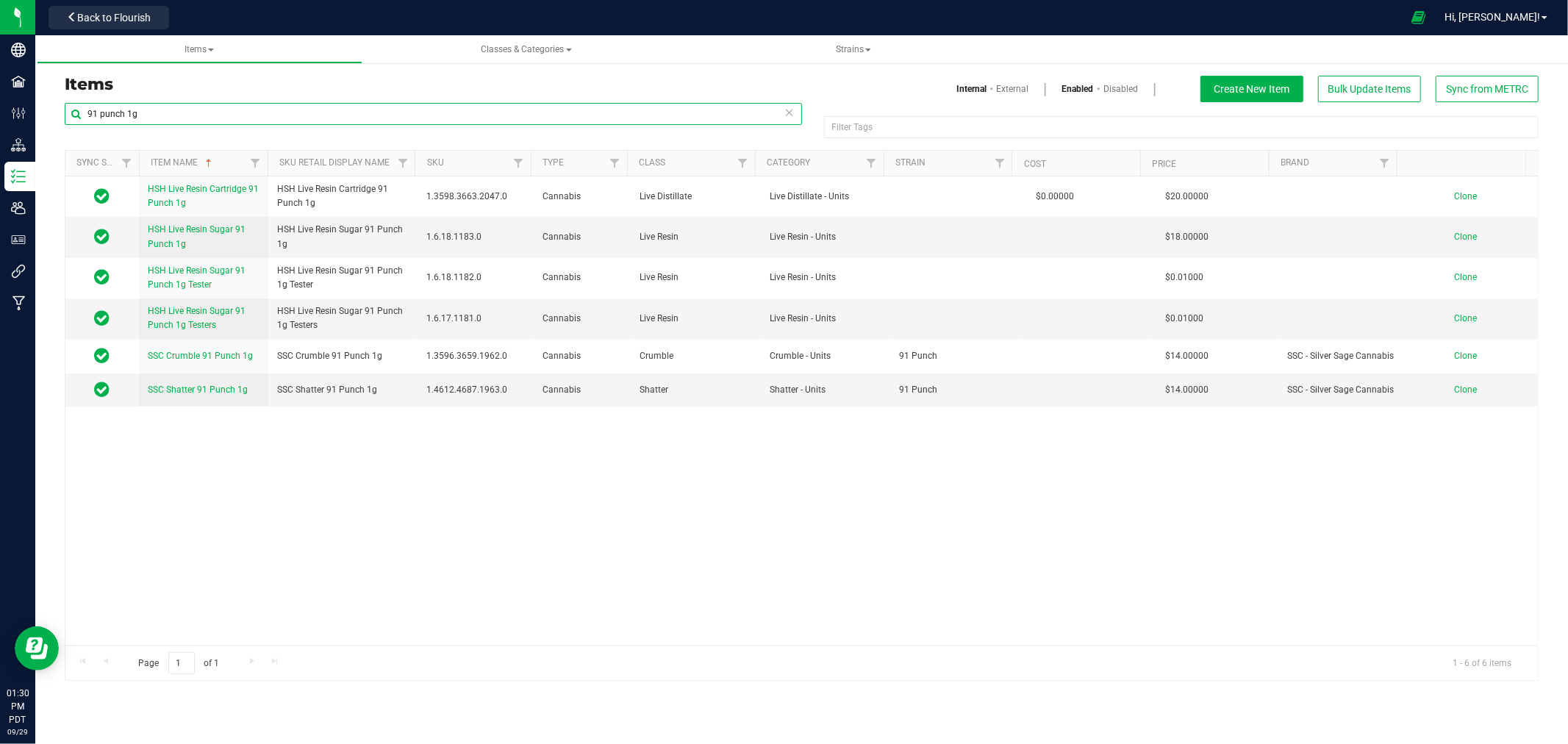
click at [145, 106] on input "91 punch 1g" at bounding box center [434, 113] width 737 height 22
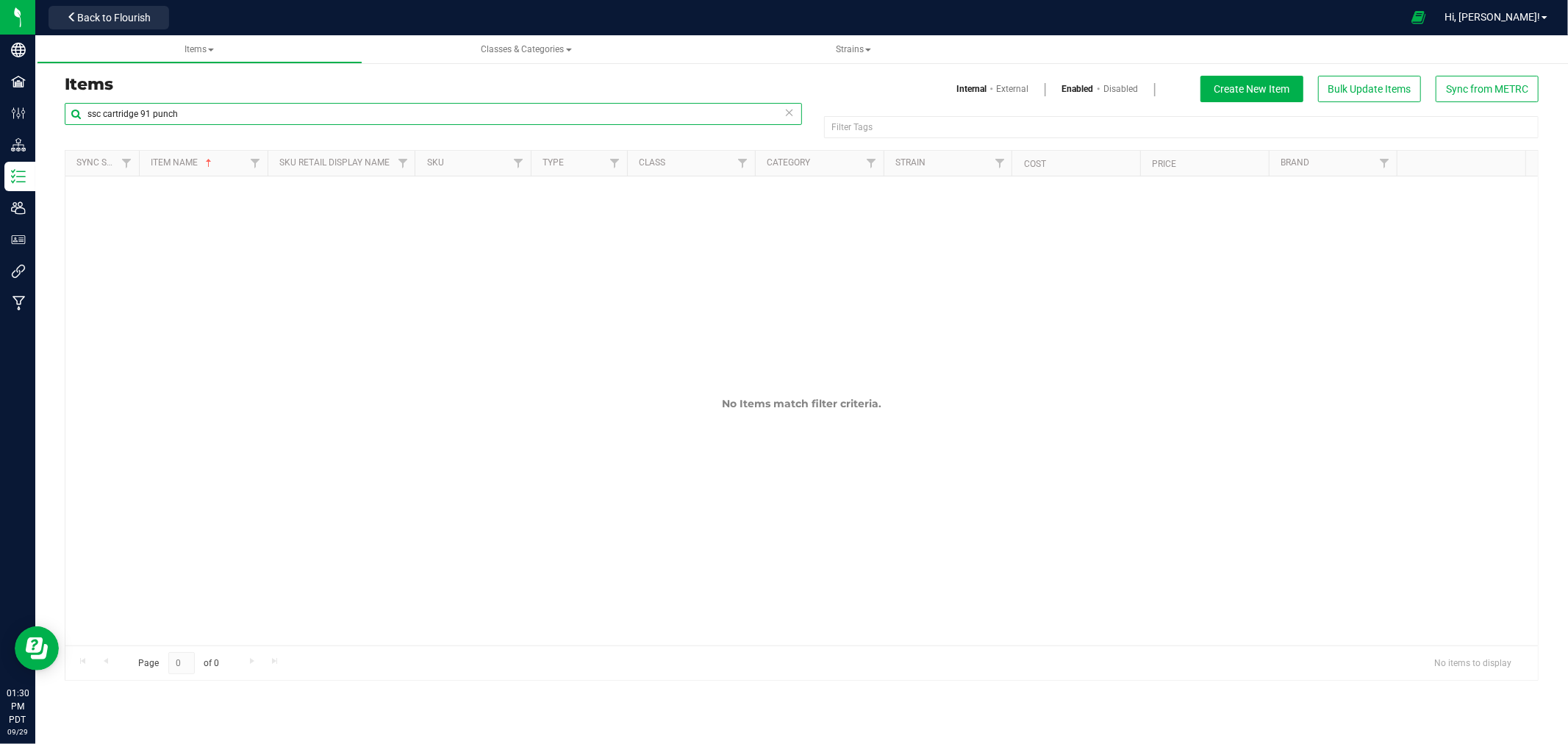
click at [189, 111] on input "ssc cartridge 91 punch" at bounding box center [434, 113] width 737 height 22
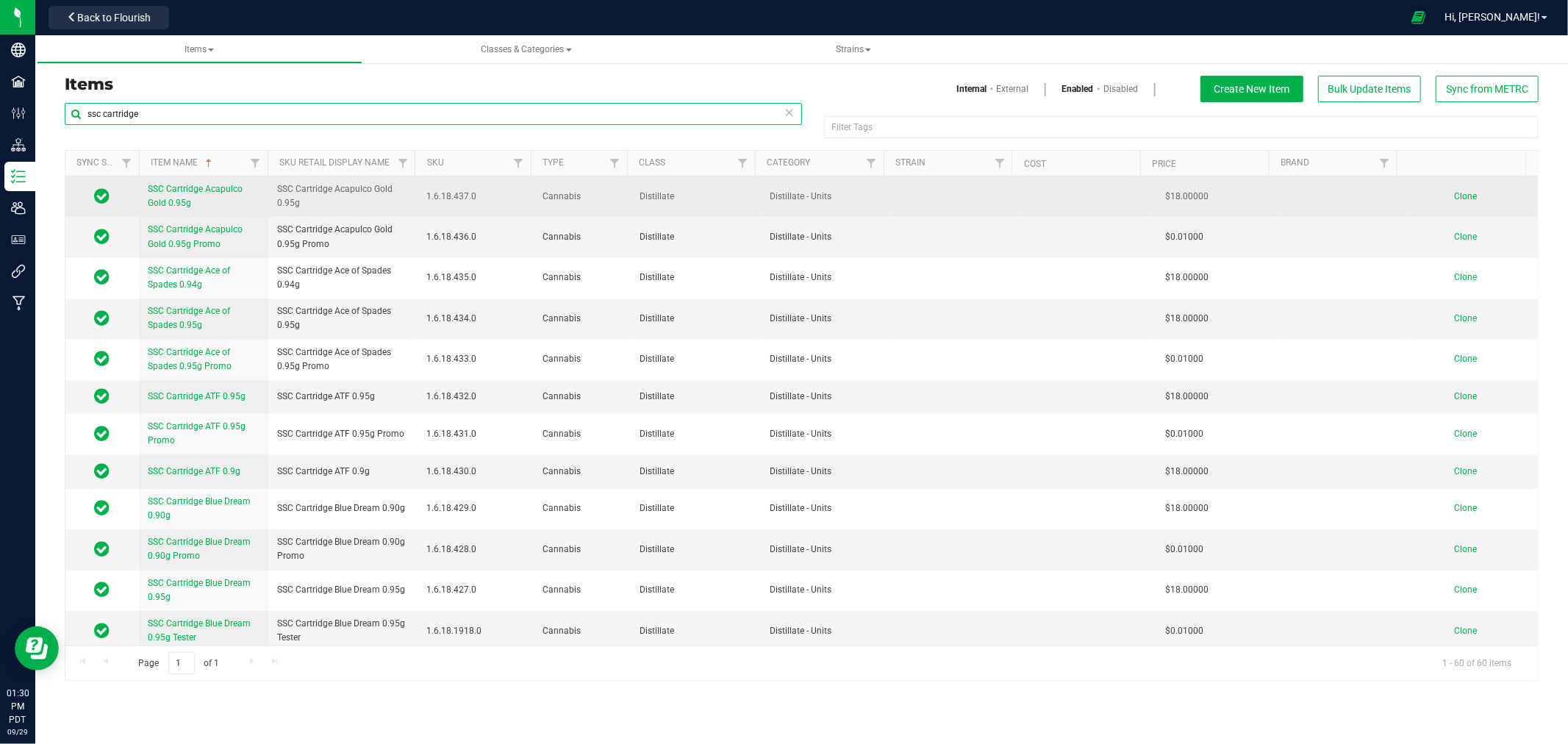
type input "ssc cartridge"
click at [1460, 195] on span "Clone" at bounding box center [1465, 196] width 23 height 11
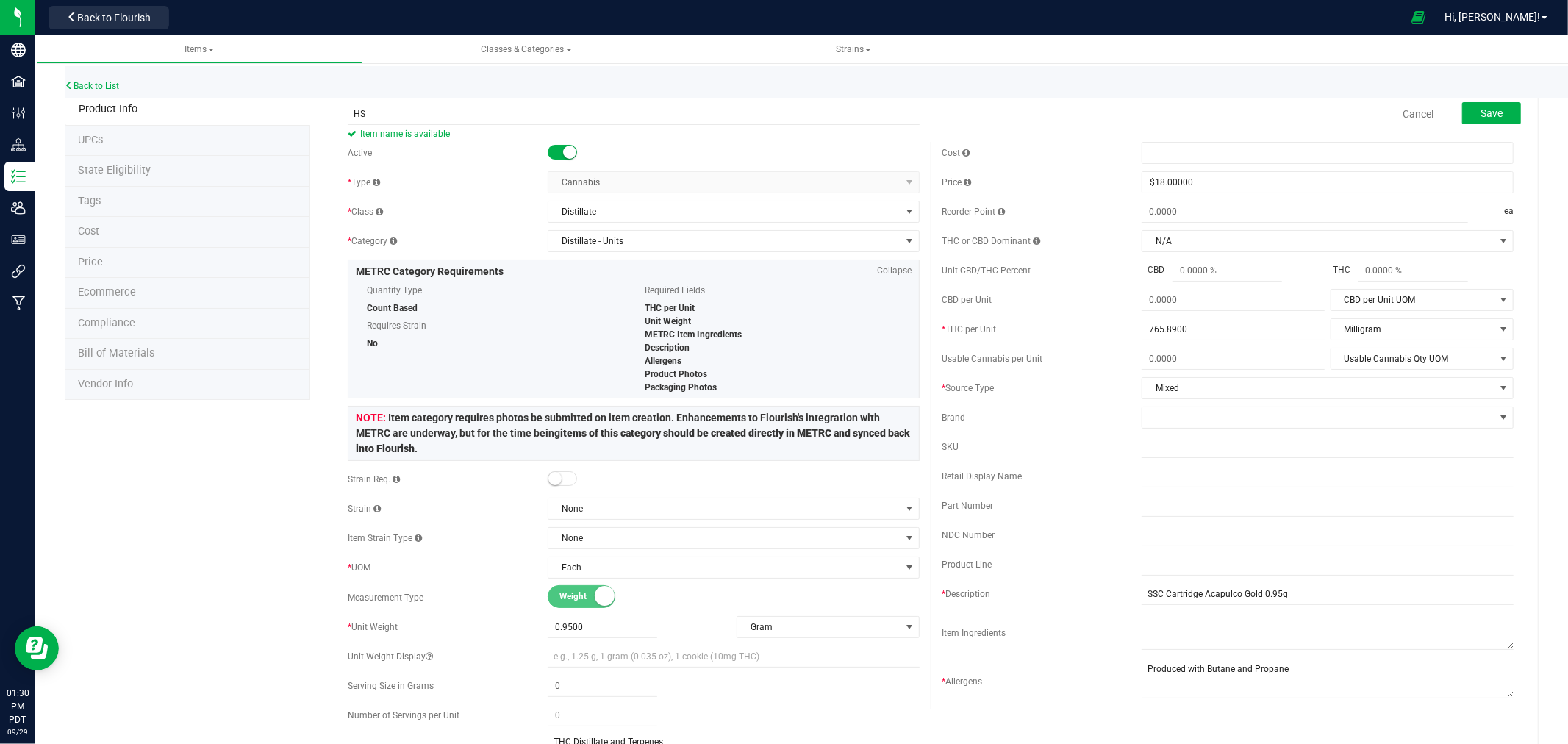
type input "H"
drag, startPoint x: 490, startPoint y: 113, endPoint x: 251, endPoint y: 112, distance: 239.0
type input "SSC Cartridge Acapulco Gold 1g"
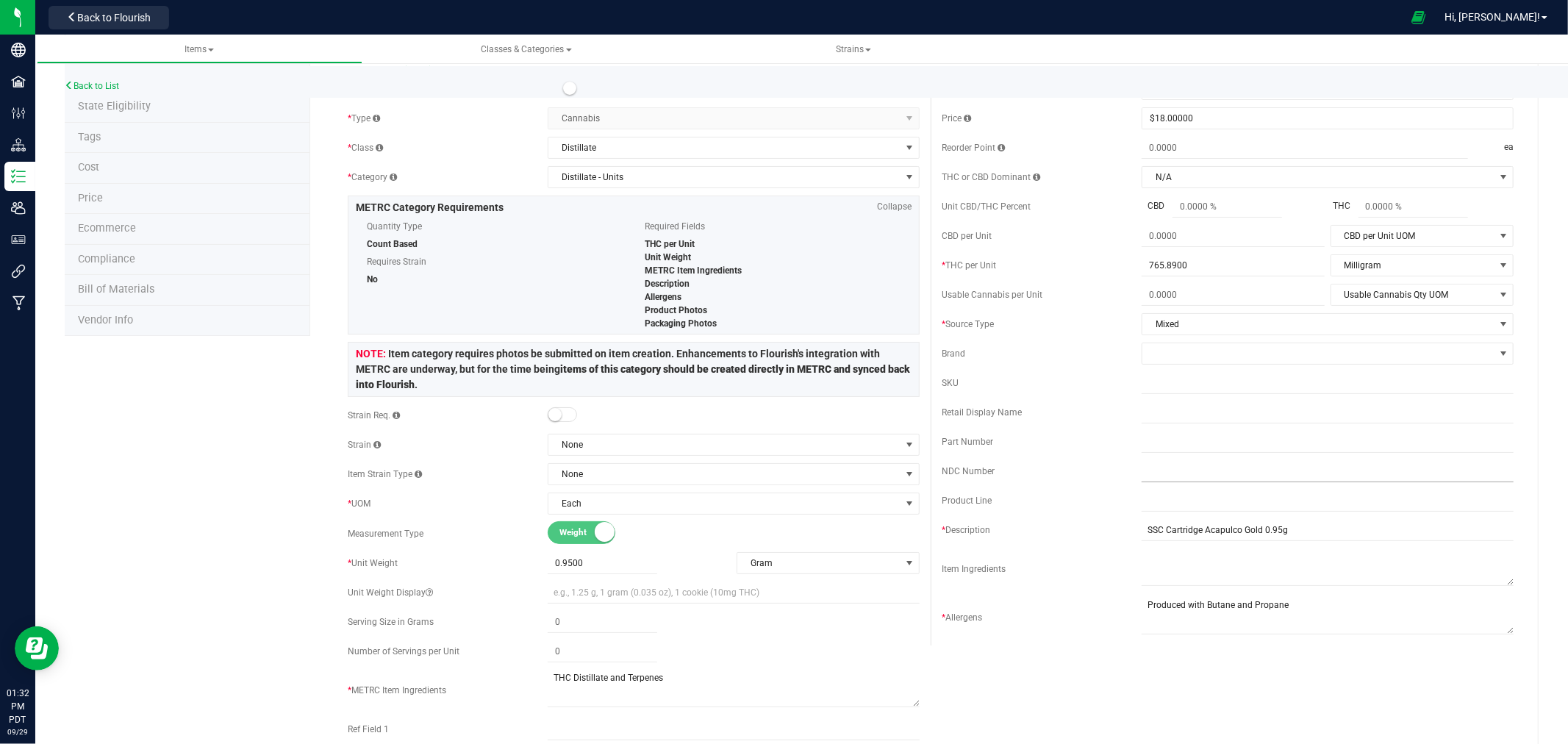
scroll to position [164, 0]
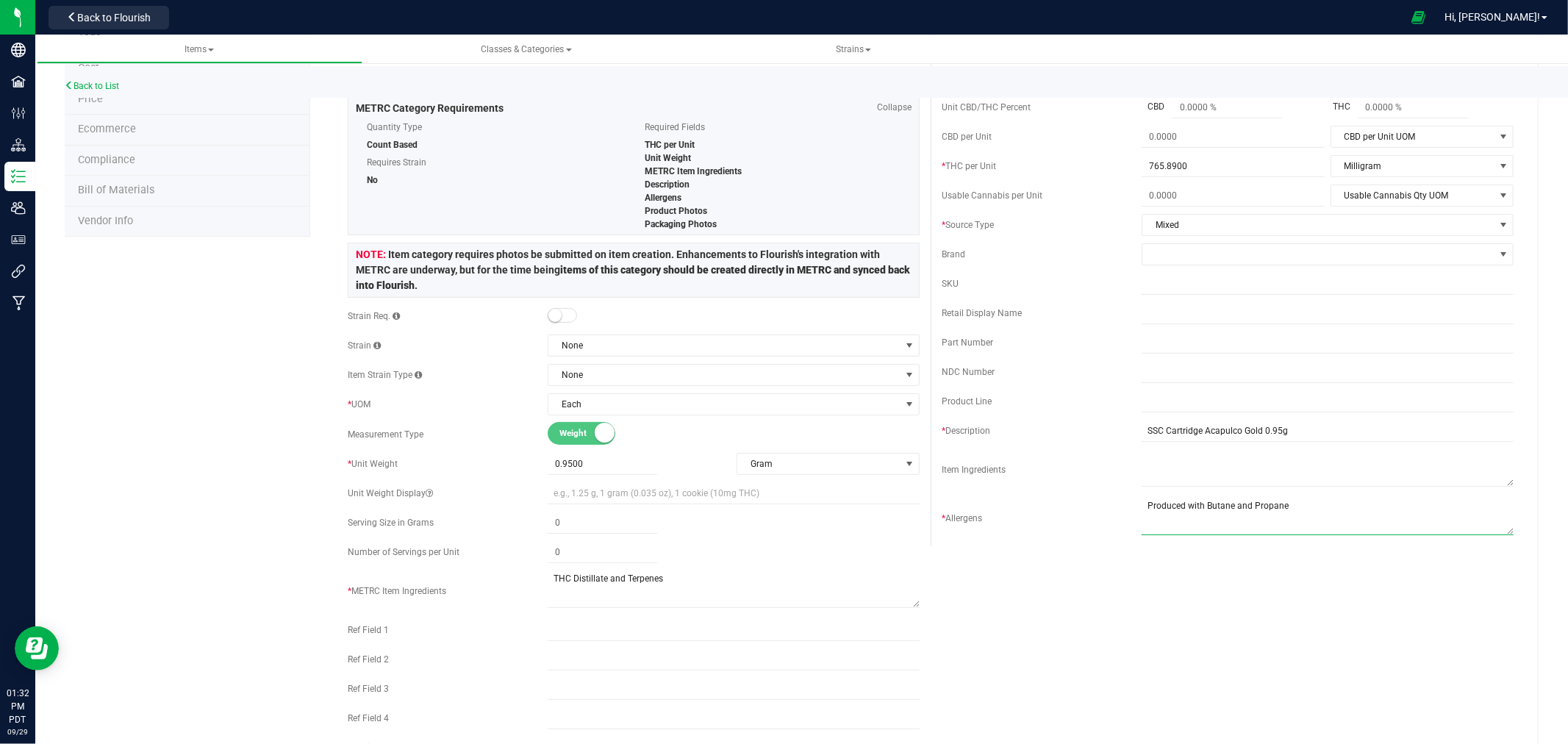
drag, startPoint x: 1279, startPoint y: 510, endPoint x: 1115, endPoint y: 502, distance: 164.2
click at [1115, 502] on div "* Allergens" at bounding box center [1227, 519] width 572 height 42
drag, startPoint x: 609, startPoint y: 465, endPoint x: 507, endPoint y: 458, distance: 102.2
click at [507, 458] on div "* Unit Weight 0.9500 0.95 Gram Weight UOM Gram Kilogram Metric Ton Milligram Ou…" at bounding box center [633, 464] width 572 height 22
type input "1"
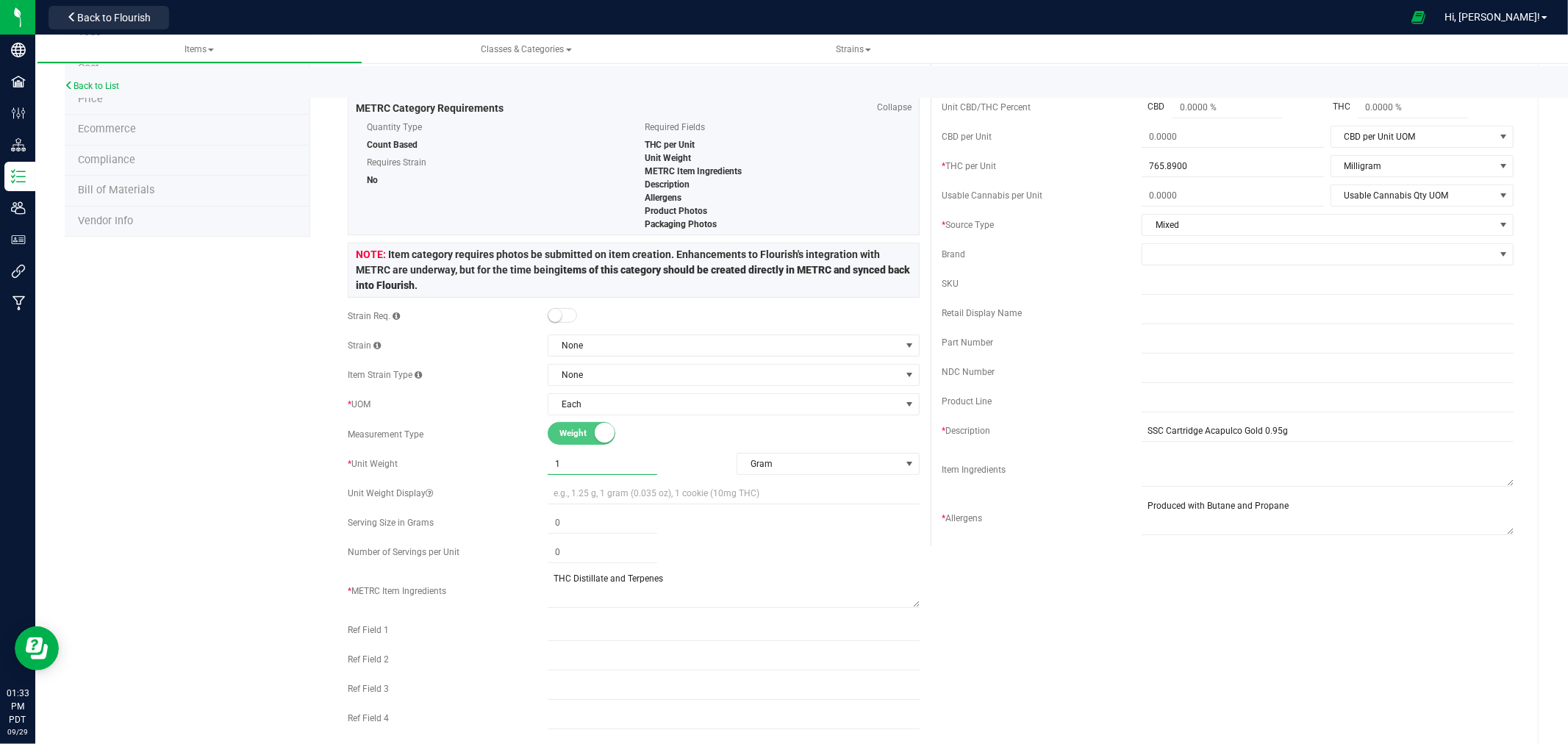
type input "1.0000"
click at [201, 366] on div "Product Info UPCs State Eligibility Tags Cost Price Ecommerce Compliance Bill o…" at bounding box center [802, 615] width 1474 height 1368
click at [270, 488] on div "Product Info UPCs State Eligibility Tags Cost Price Ecommerce Compliance Bill o…" at bounding box center [802, 615] width 1474 height 1368
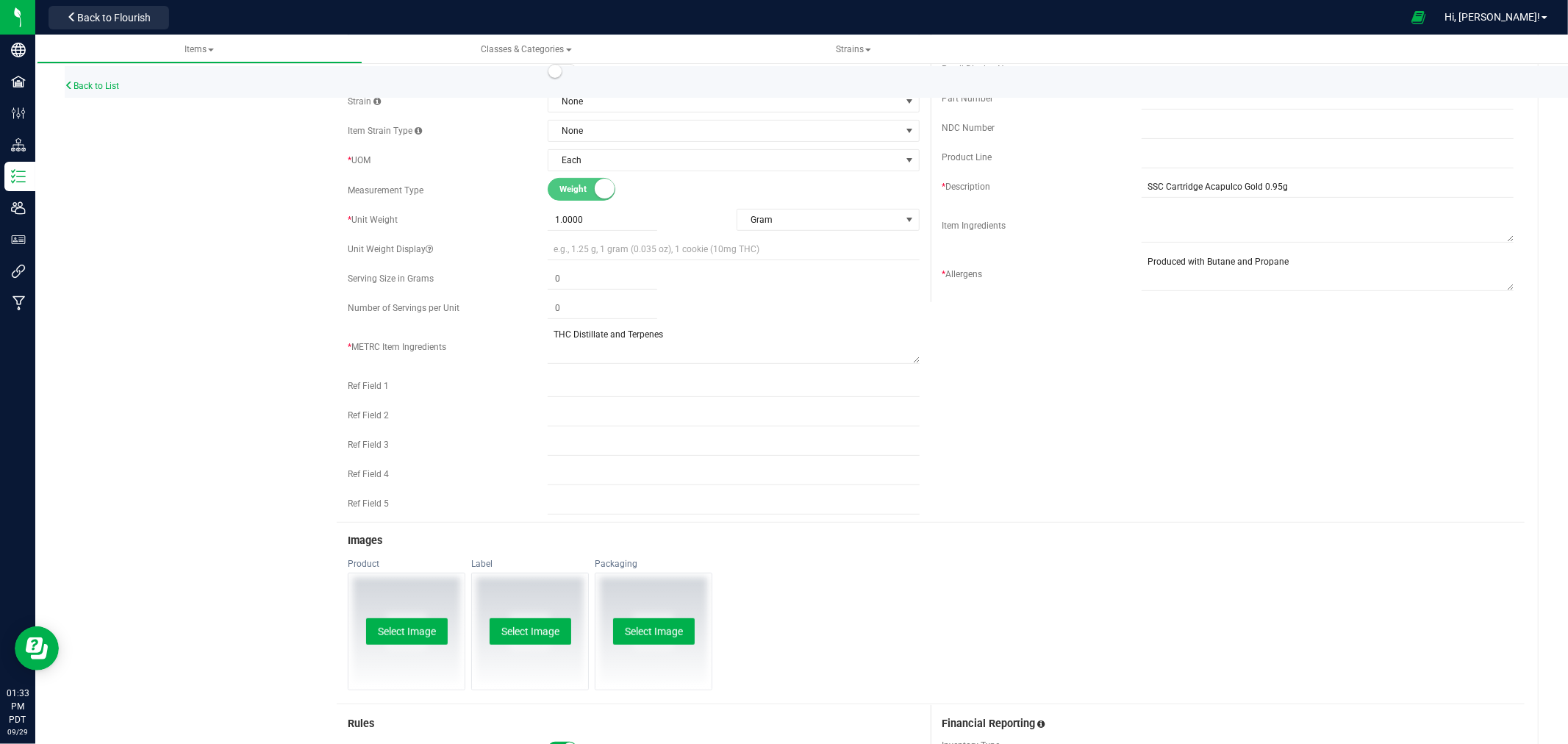
scroll to position [408, 0]
click at [1270, 187] on input "SSC Cartridge Acapulco Gold 0.95g" at bounding box center [1327, 186] width 372 height 22
type input "SSC Cartridge Acapulco Gold 1g"
click at [1277, 371] on div "Active * Type Cannabis Select type Cannabis Non-Inventory Raw Materials Supplie…" at bounding box center [931, 128] width 1188 height 788
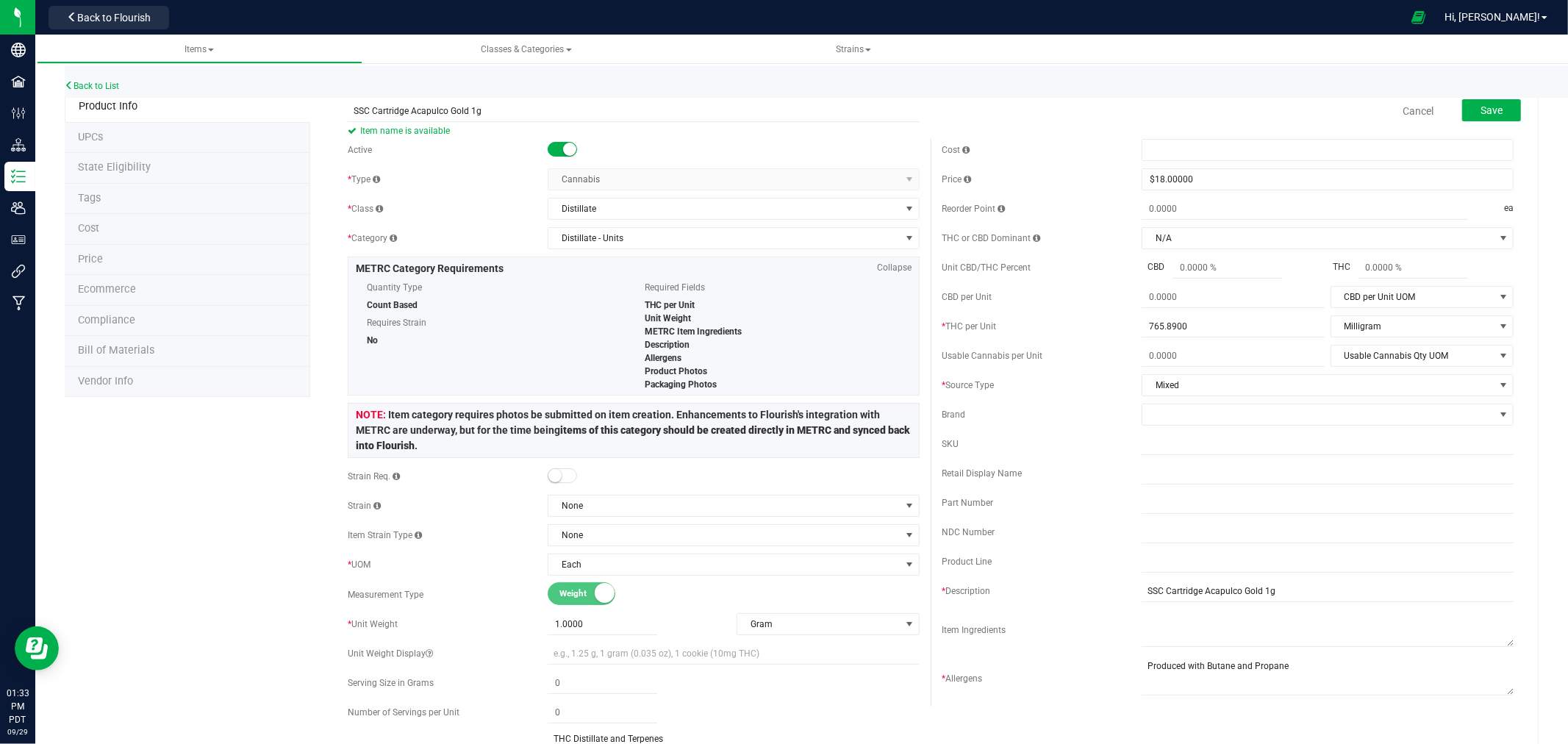
scroll to position [0, 0]
click at [1505, 113] on button "Save" at bounding box center [1492, 113] width 59 height 22
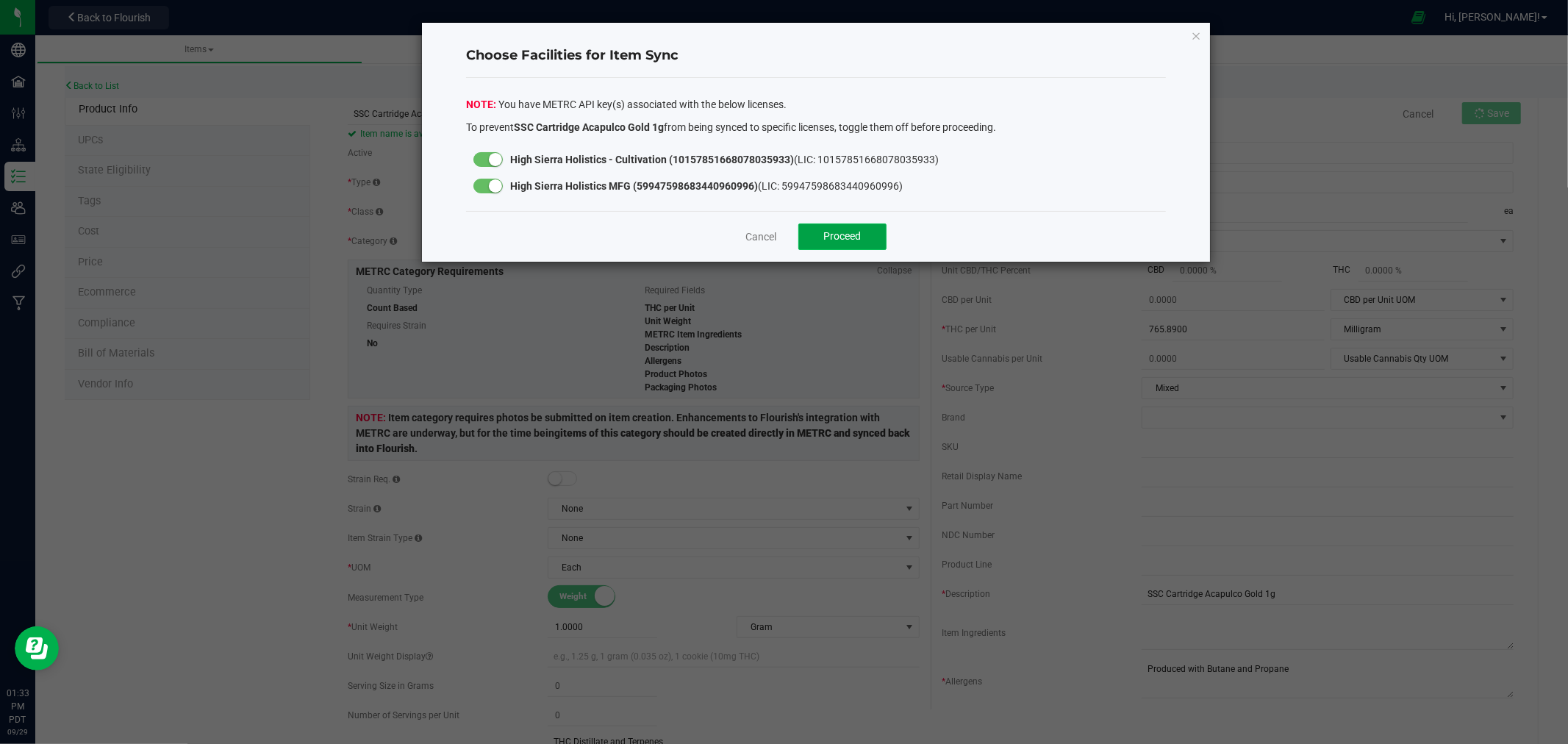
click at [843, 239] on span "Proceed" at bounding box center [843, 236] width 37 height 11
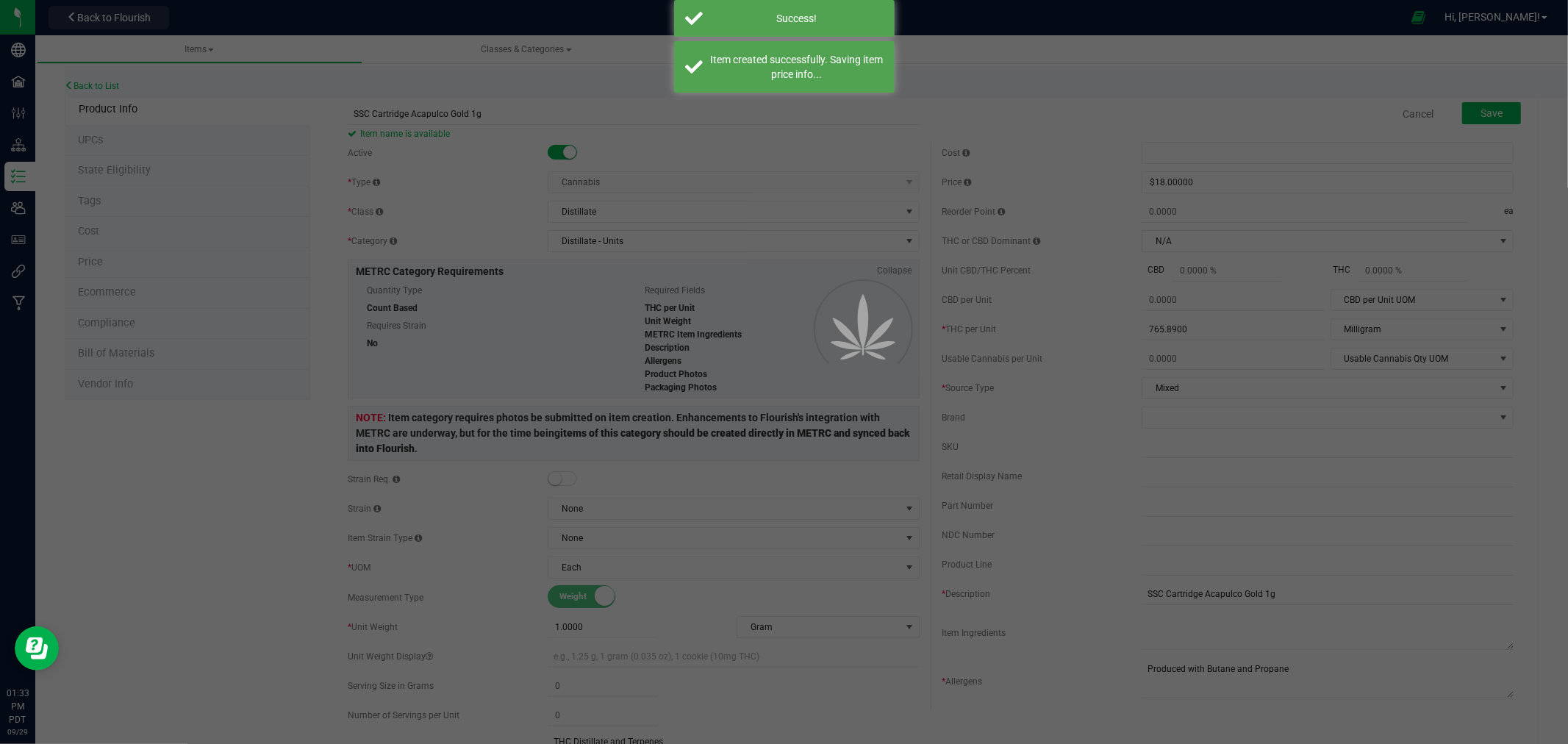
click at [116, 173] on div at bounding box center [784, 372] width 1568 height 744
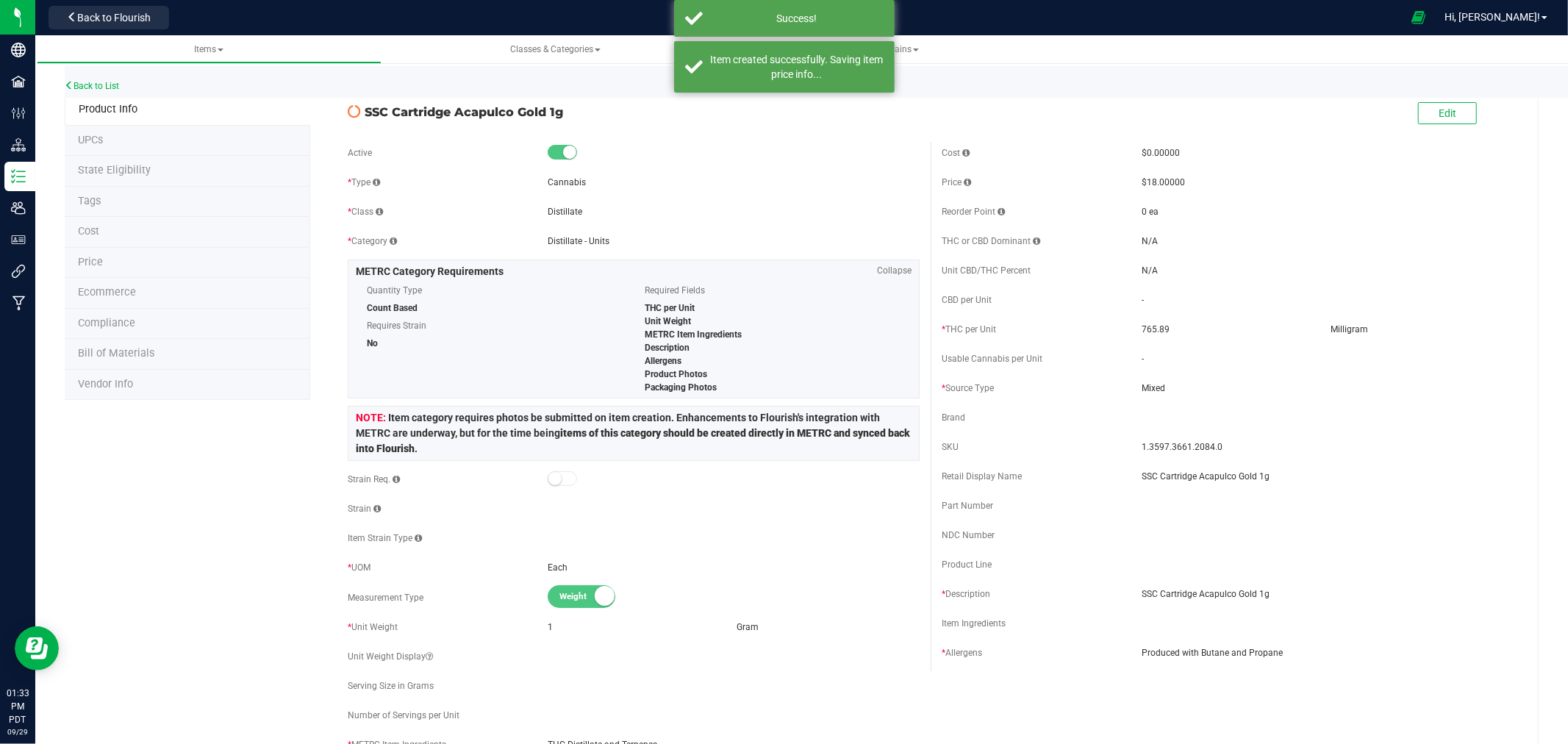
click at [116, 173] on span "State Eligibility" at bounding box center [114, 169] width 72 height 12
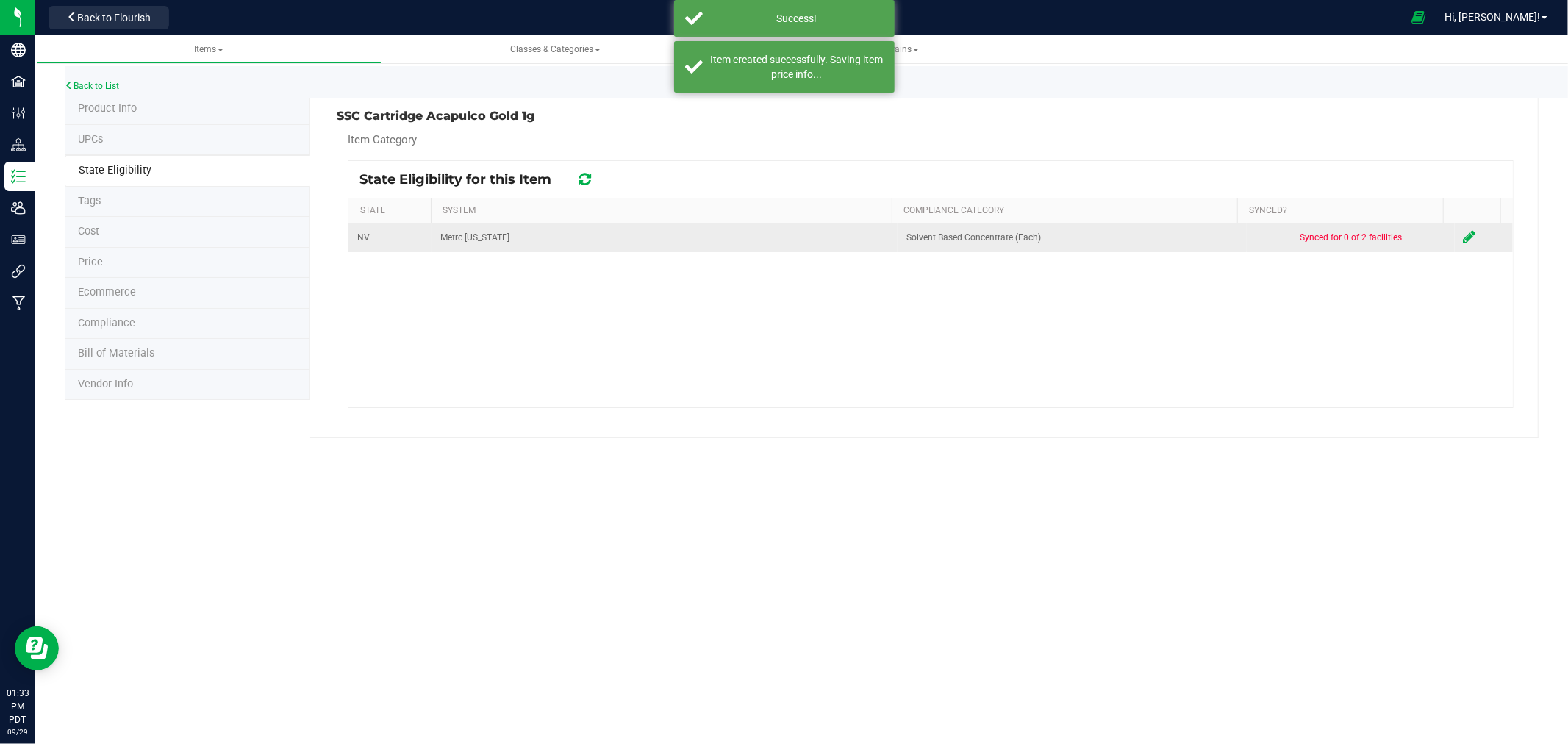
click at [1464, 243] on icon at bounding box center [1470, 237] width 12 height 15
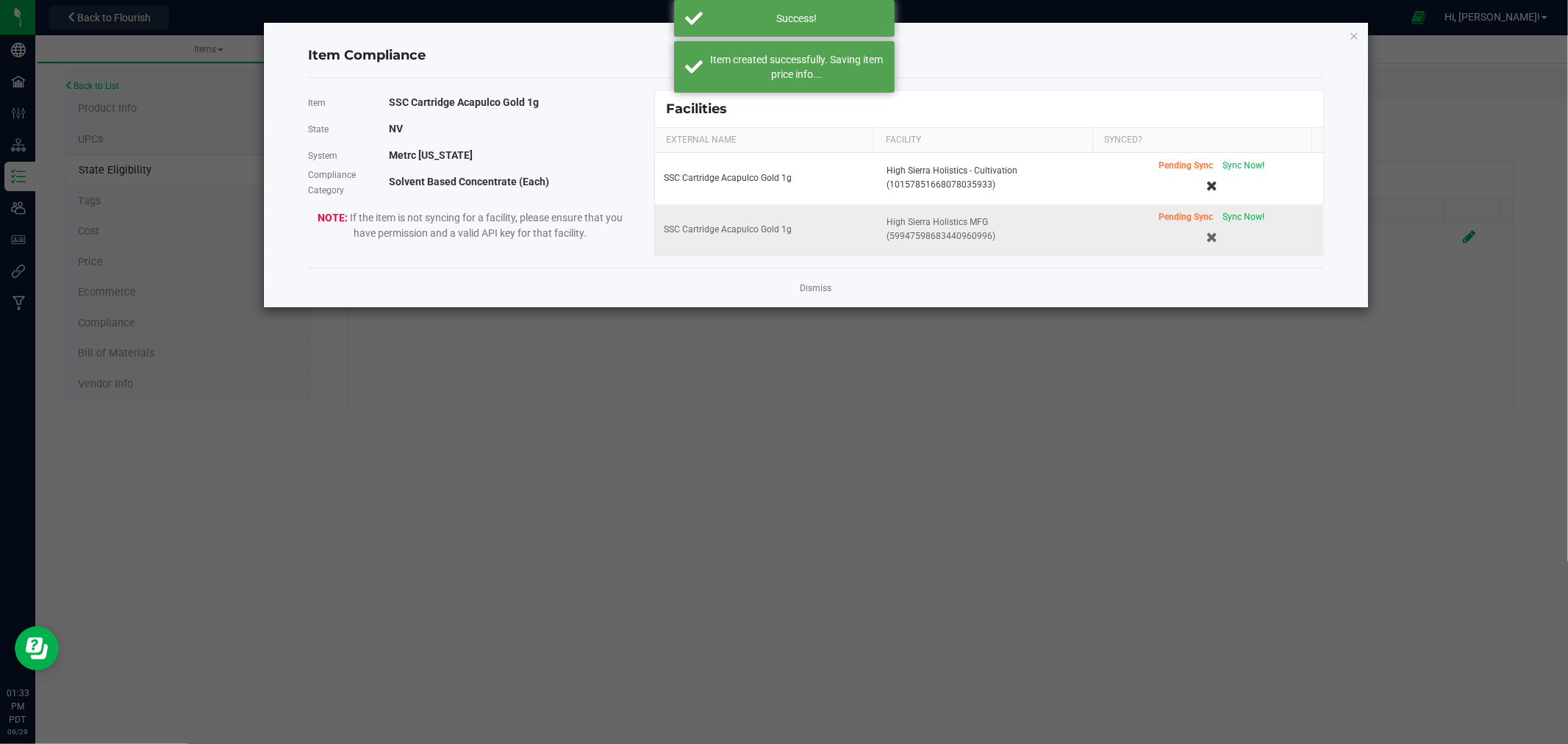
click at [1236, 208] on td "Pending Sync Sync Now!" at bounding box center [1212, 230] width 223 height 50
click at [1238, 213] on div "Pending Sync Sync Now!" at bounding box center [1212, 217] width 106 height 14
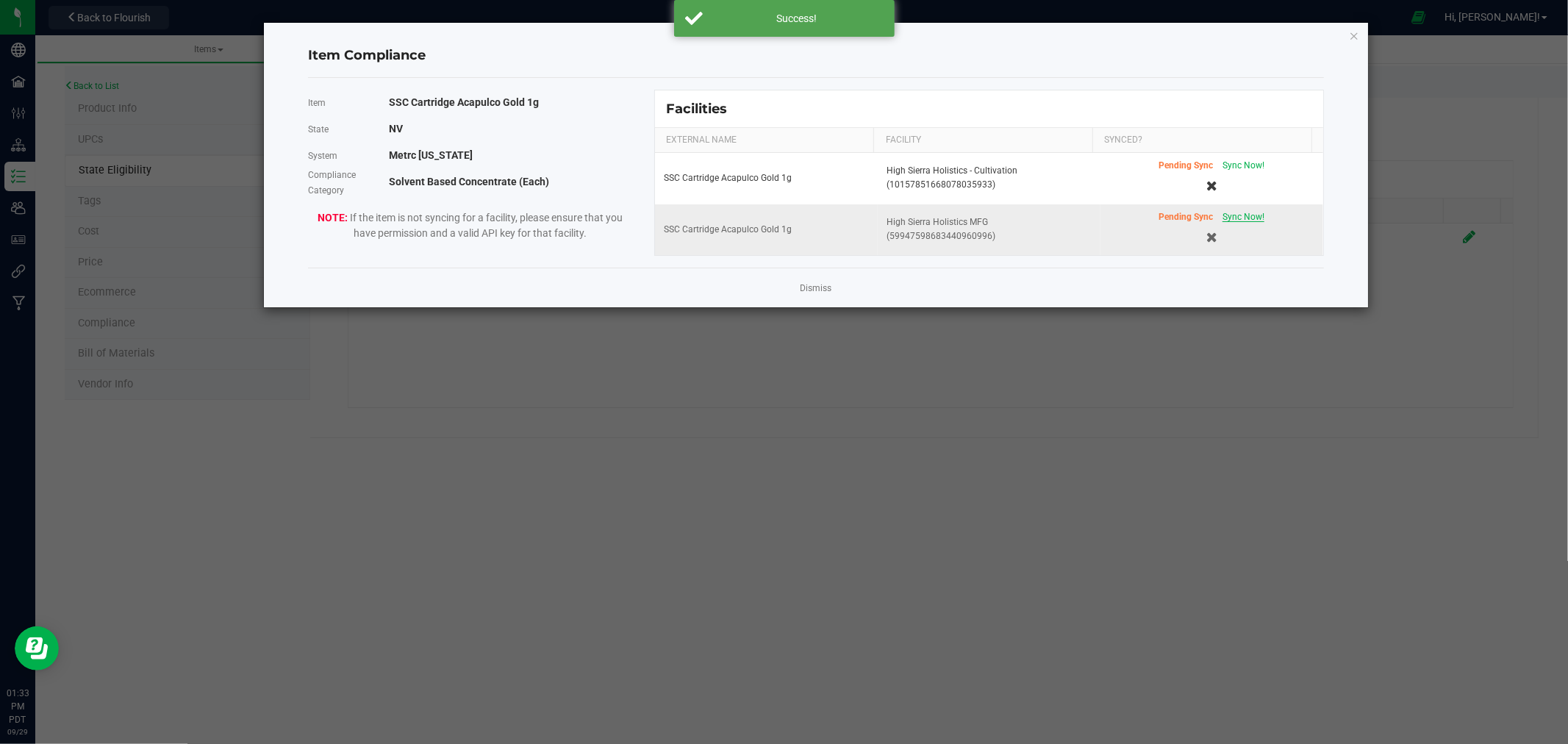
click at [1238, 214] on span "Sync Now!" at bounding box center [1244, 217] width 42 height 11
click at [1353, 42] on icon "Close modal" at bounding box center [1354, 36] width 11 height 18
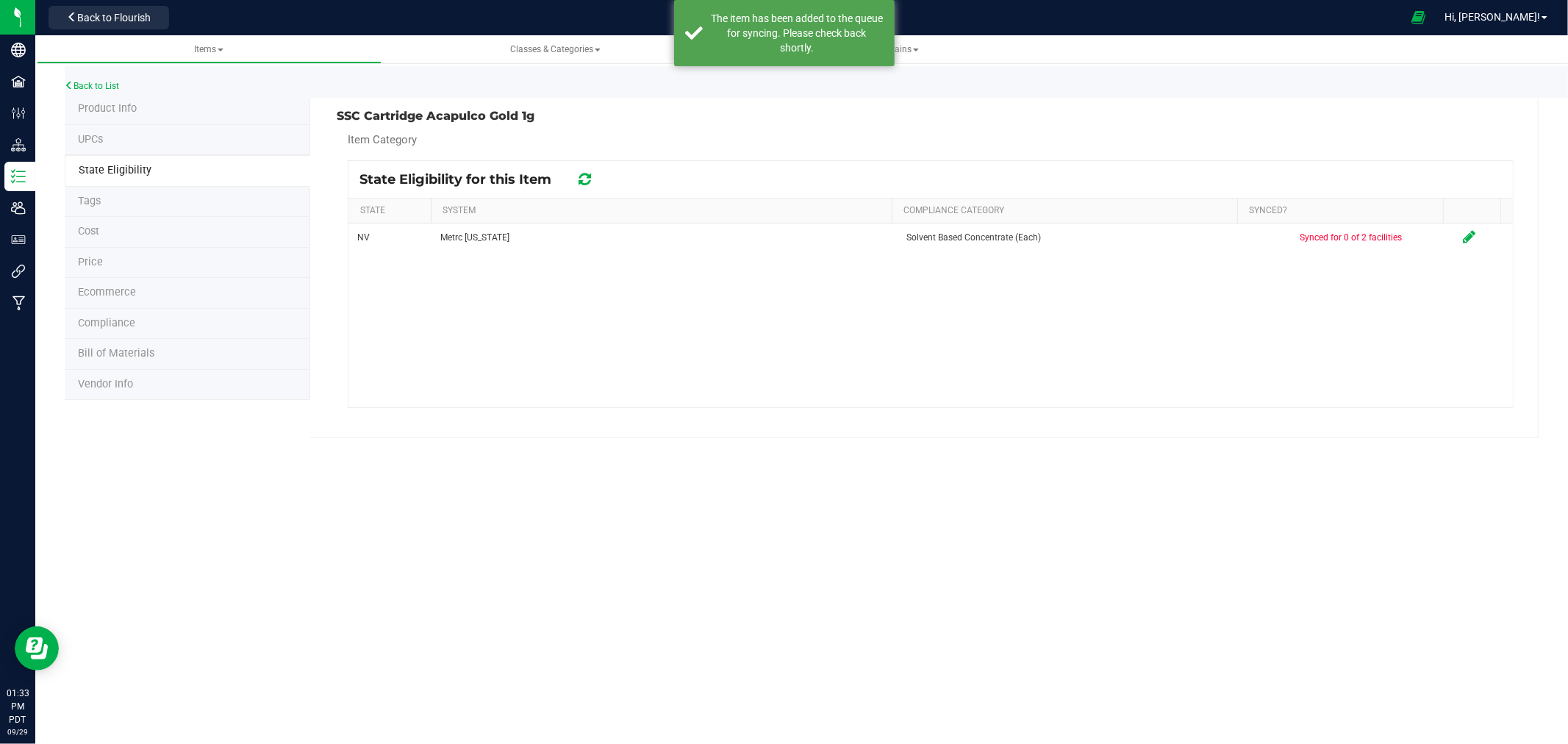
click at [102, 100] on li "Product Info" at bounding box center [188, 110] width 246 height 31
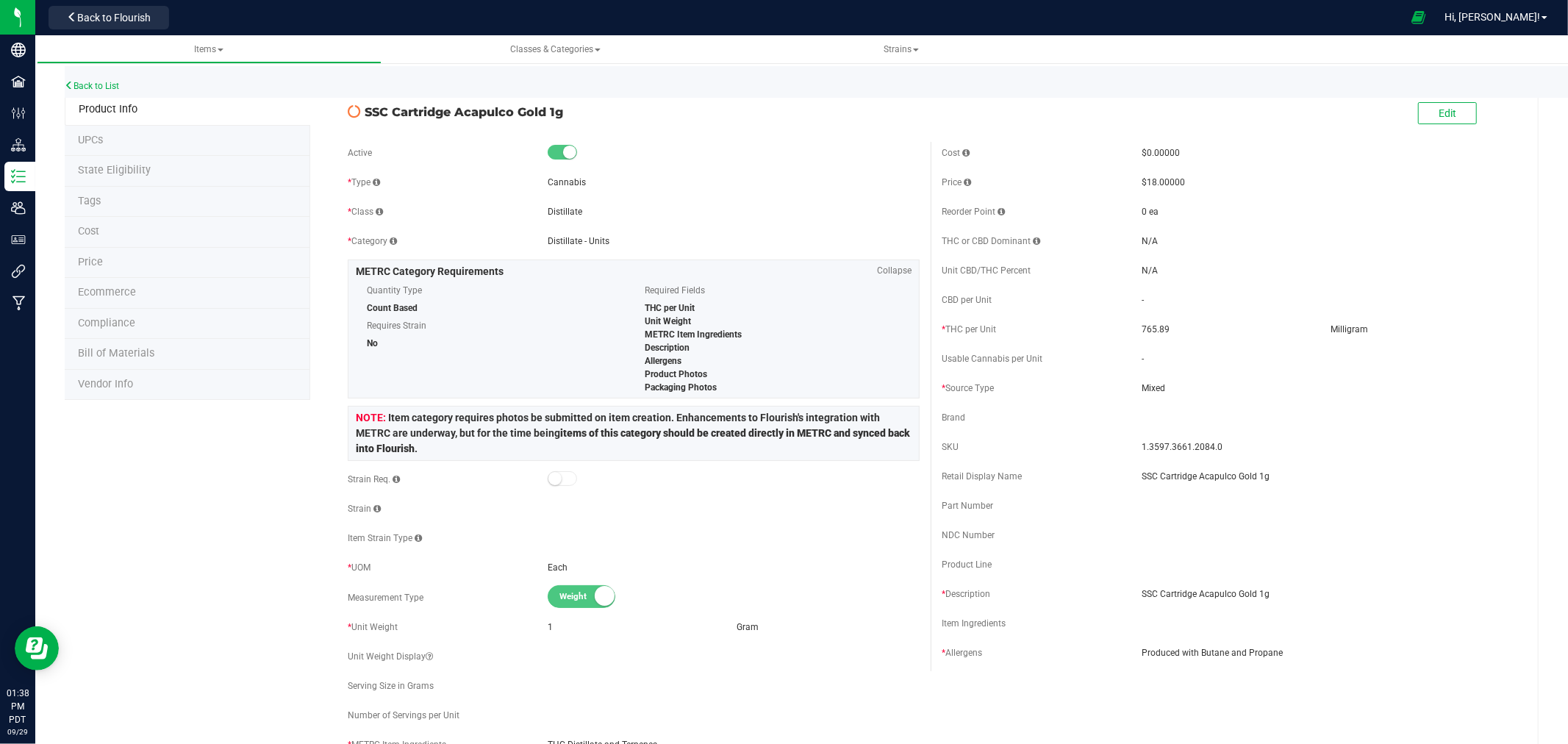
click at [347, 115] on icon at bounding box center [354, 112] width 13 height 13
click at [354, 112] on icon at bounding box center [354, 112] width 13 height 13
click at [83, 90] on div "Back to List" at bounding box center [849, 81] width 1568 height 32
click at [91, 98] on li "Product Info" at bounding box center [188, 110] width 246 height 32
click at [94, 90] on div "Back to List" at bounding box center [849, 81] width 1568 height 32
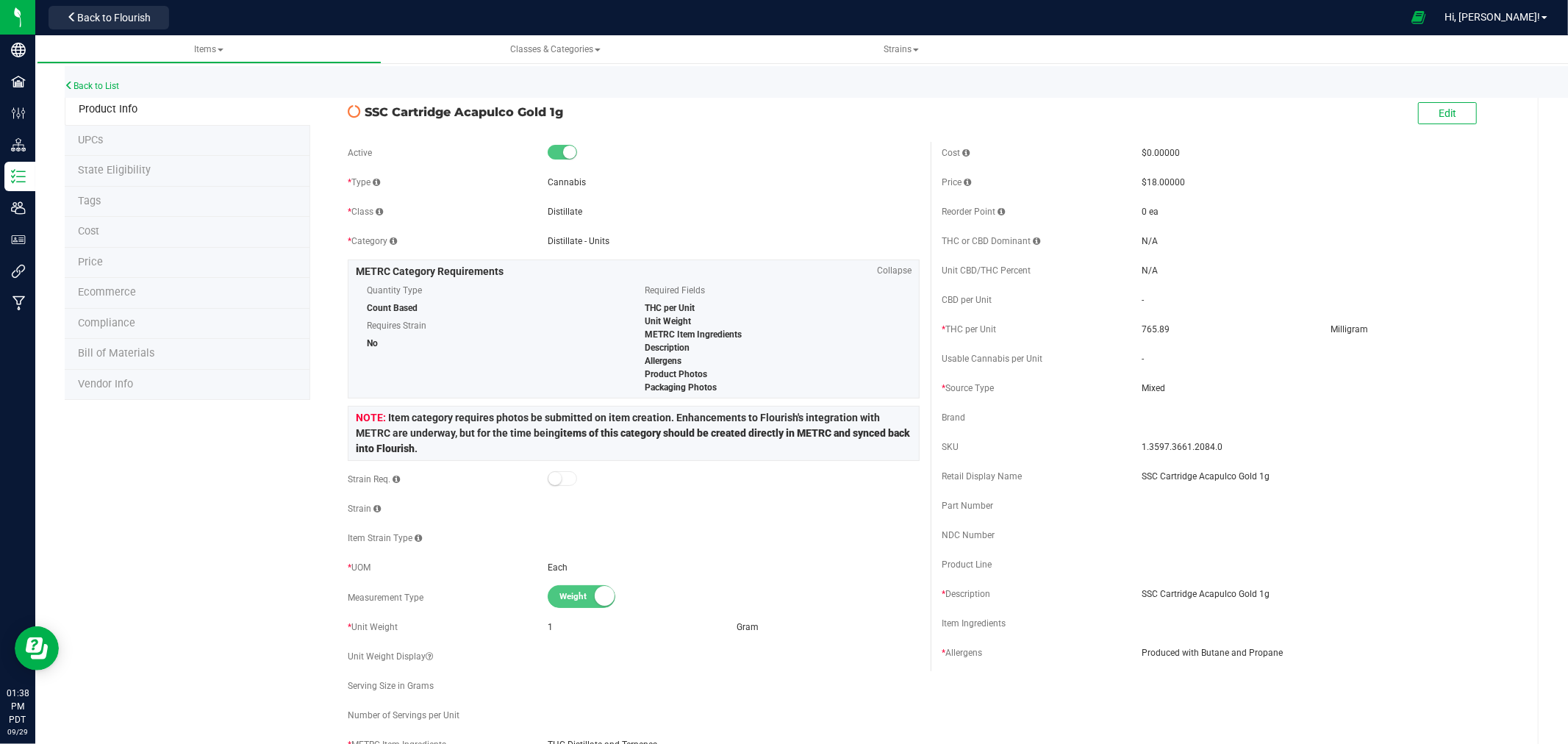
click at [94, 75] on div "Back to List" at bounding box center [849, 81] width 1568 height 32
click at [107, 85] on link "Back to List" at bounding box center [92, 85] width 55 height 11
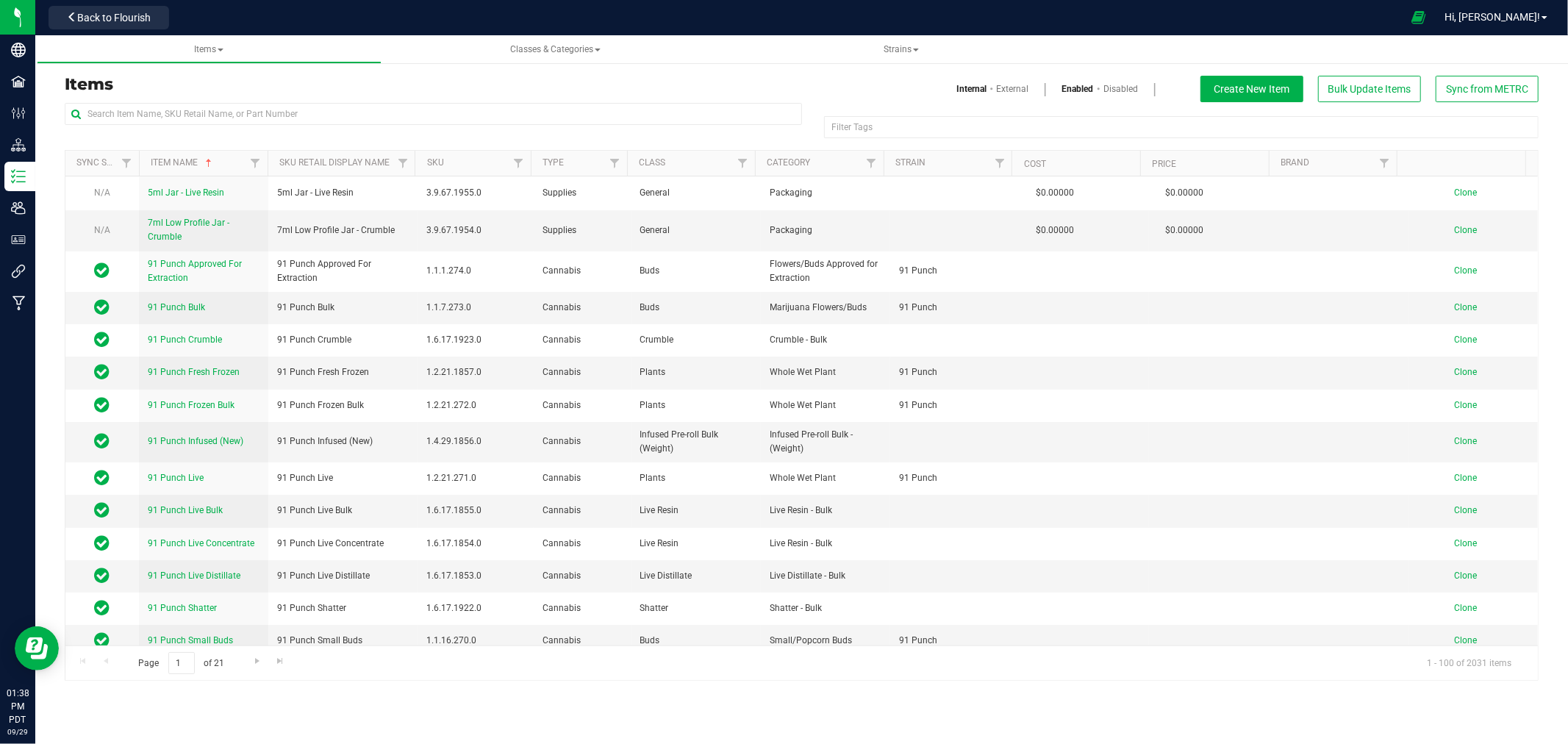
click at [199, 100] on div "Items Internal External Enabled Disabled Create New Item Bulk Update Items Sync…" at bounding box center [801, 89] width 1496 height 27
click at [206, 112] on input "text" at bounding box center [434, 113] width 737 height 22
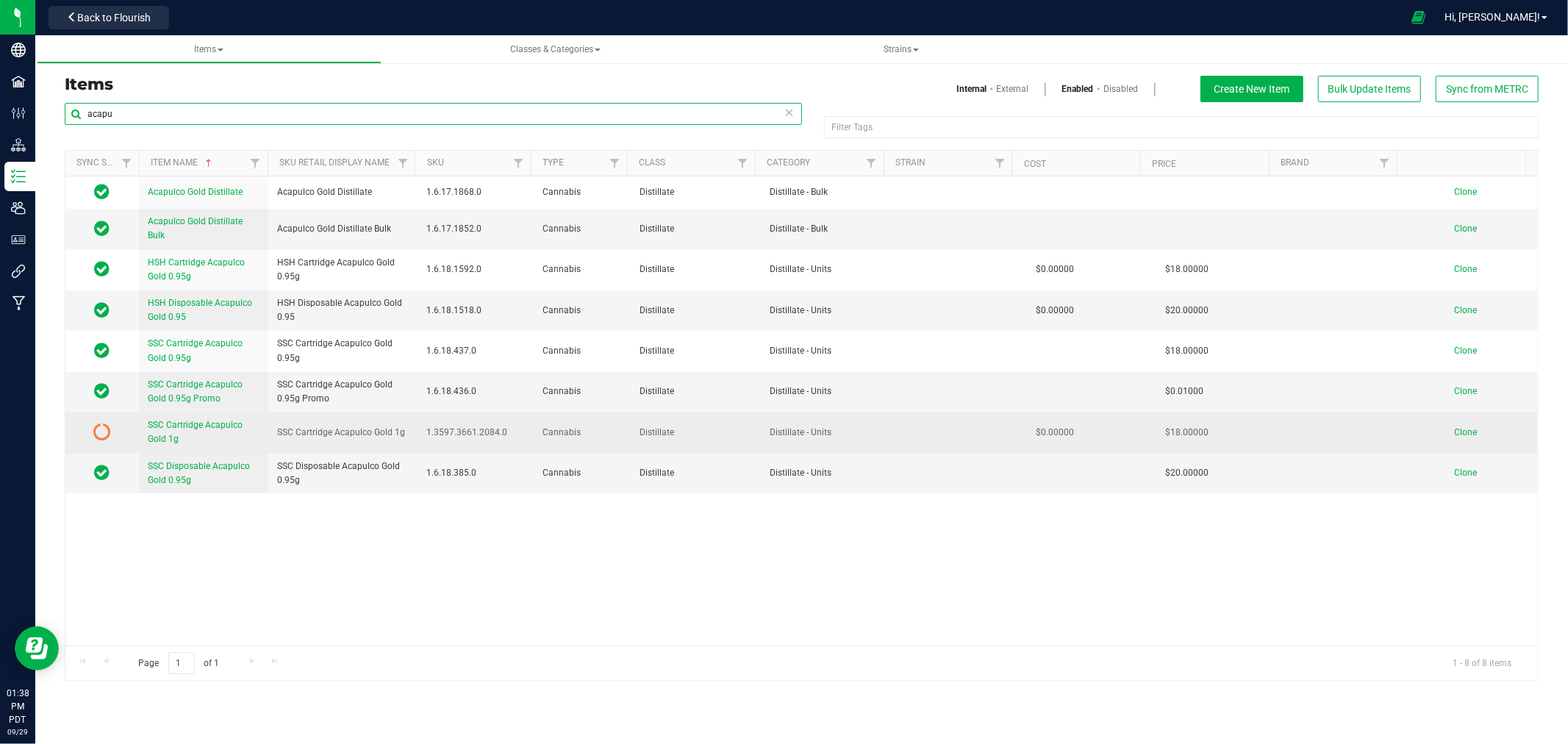
type input "acapu"
click at [107, 427] on icon at bounding box center [103, 432] width 18 height 18
click at [162, 423] on span "SSC Cartridge Acapulco Gold 1g" at bounding box center [195, 432] width 95 height 24
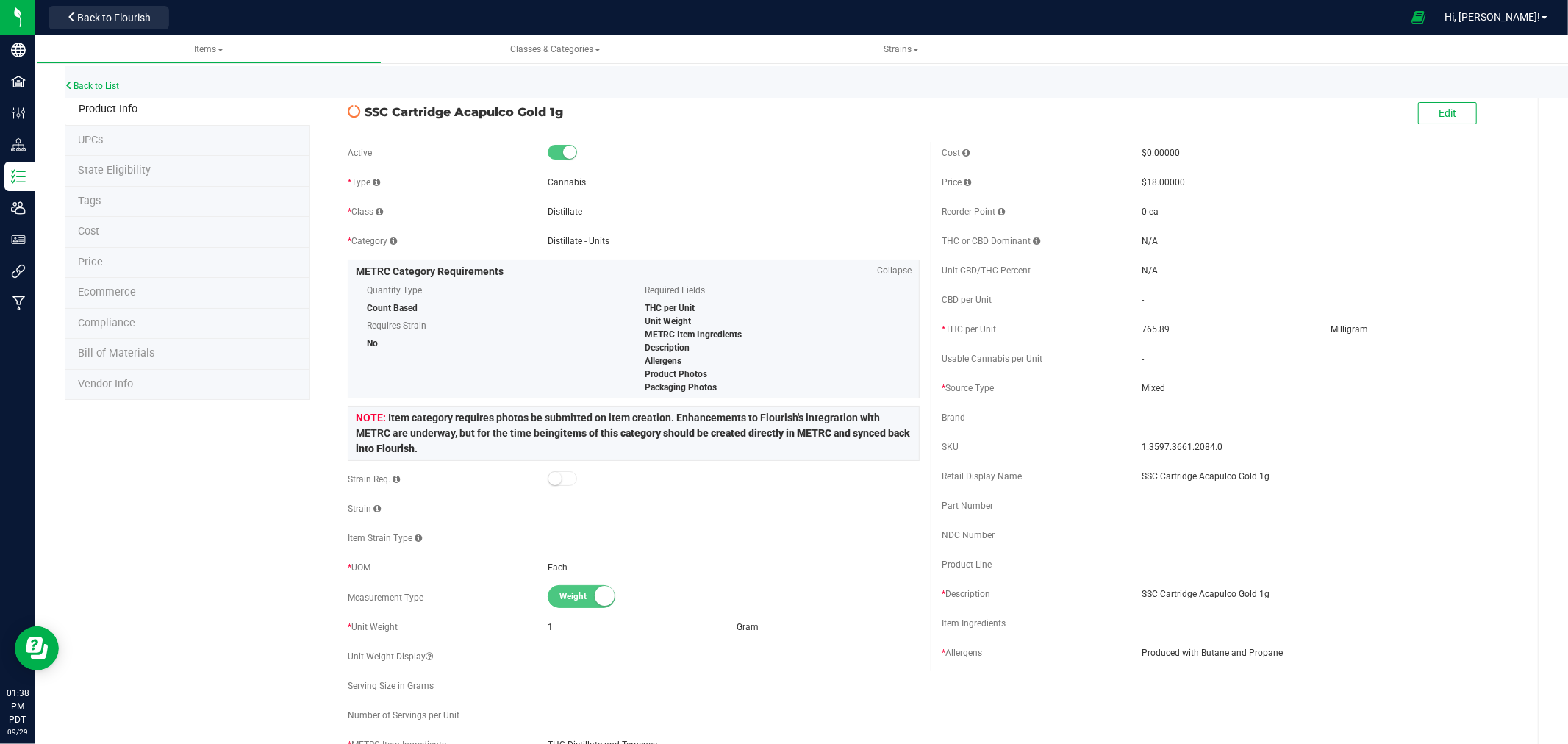
click at [99, 172] on span "State Eligibility" at bounding box center [114, 169] width 72 height 12
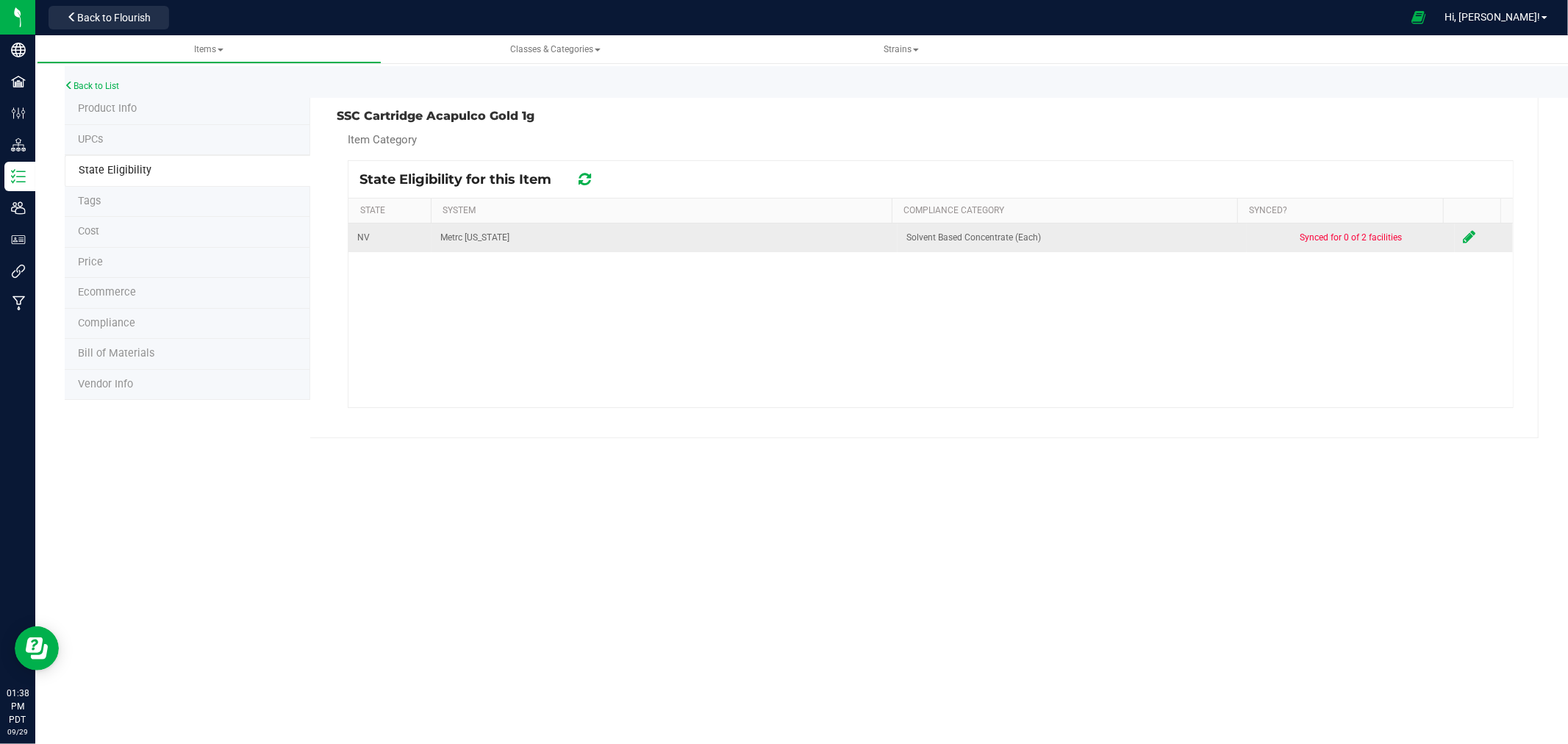
click at [1464, 240] on icon at bounding box center [1470, 237] width 12 height 15
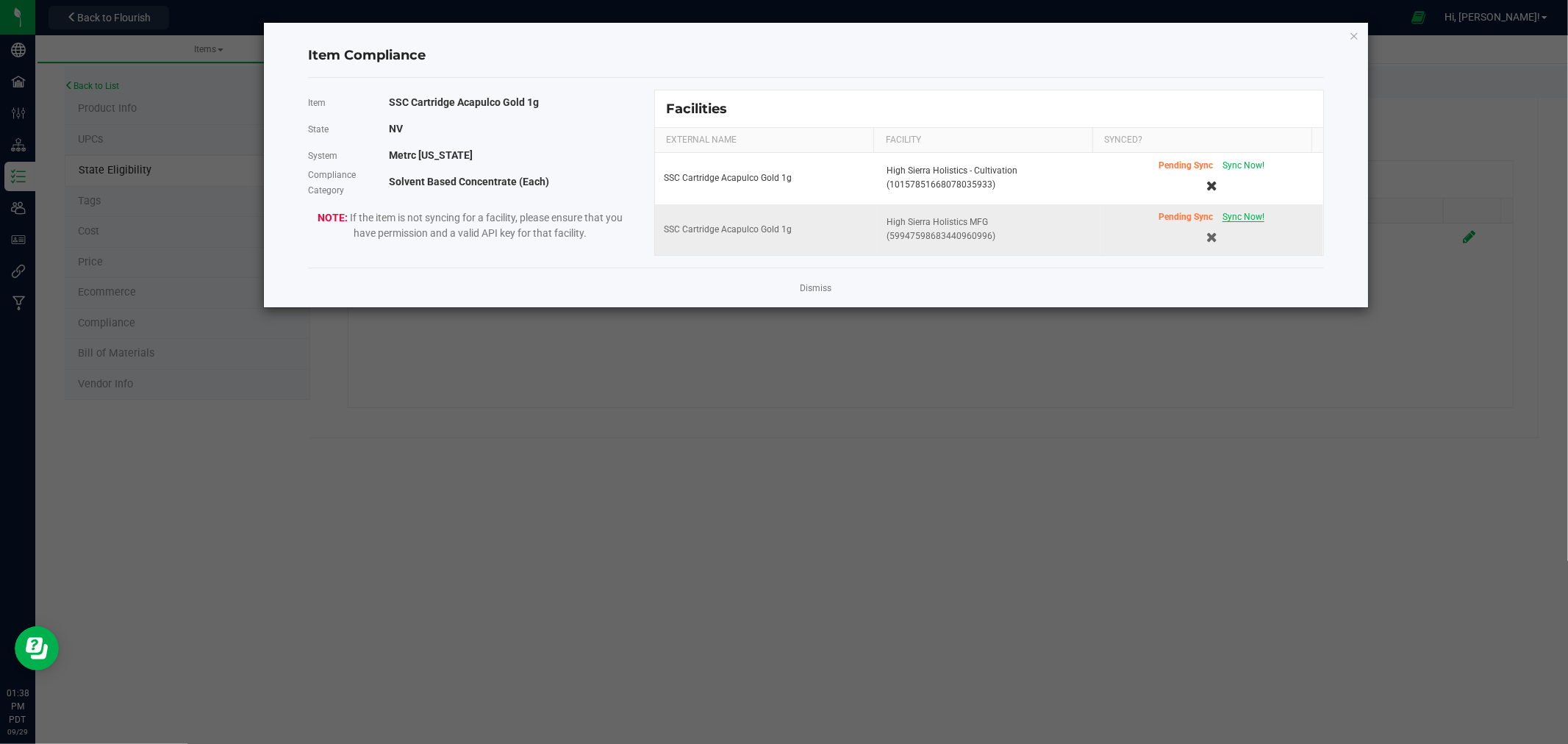
click at [1238, 216] on span "Sync Now!" at bounding box center [1244, 217] width 42 height 11
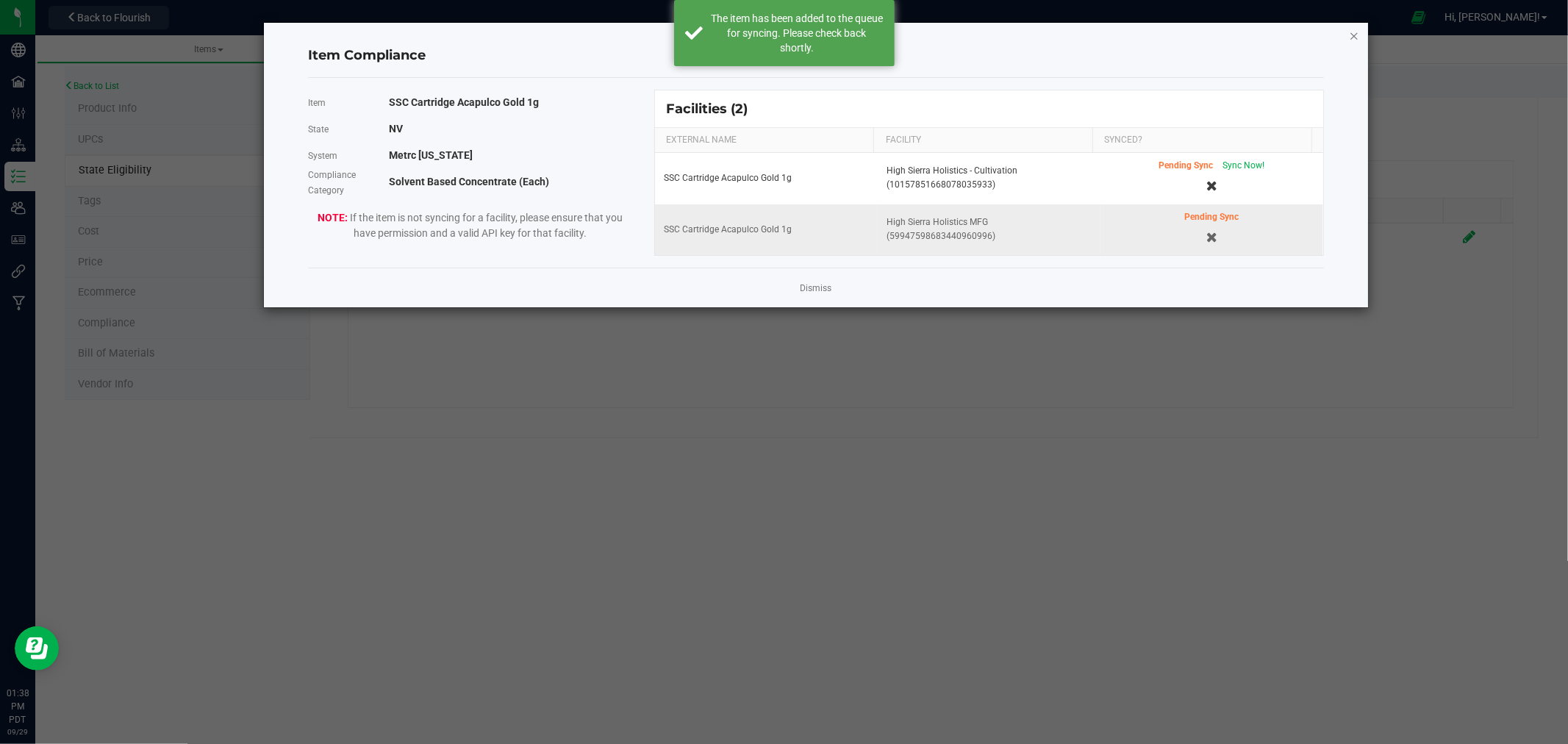
click at [1355, 27] on icon "Close modal" at bounding box center [1354, 36] width 11 height 18
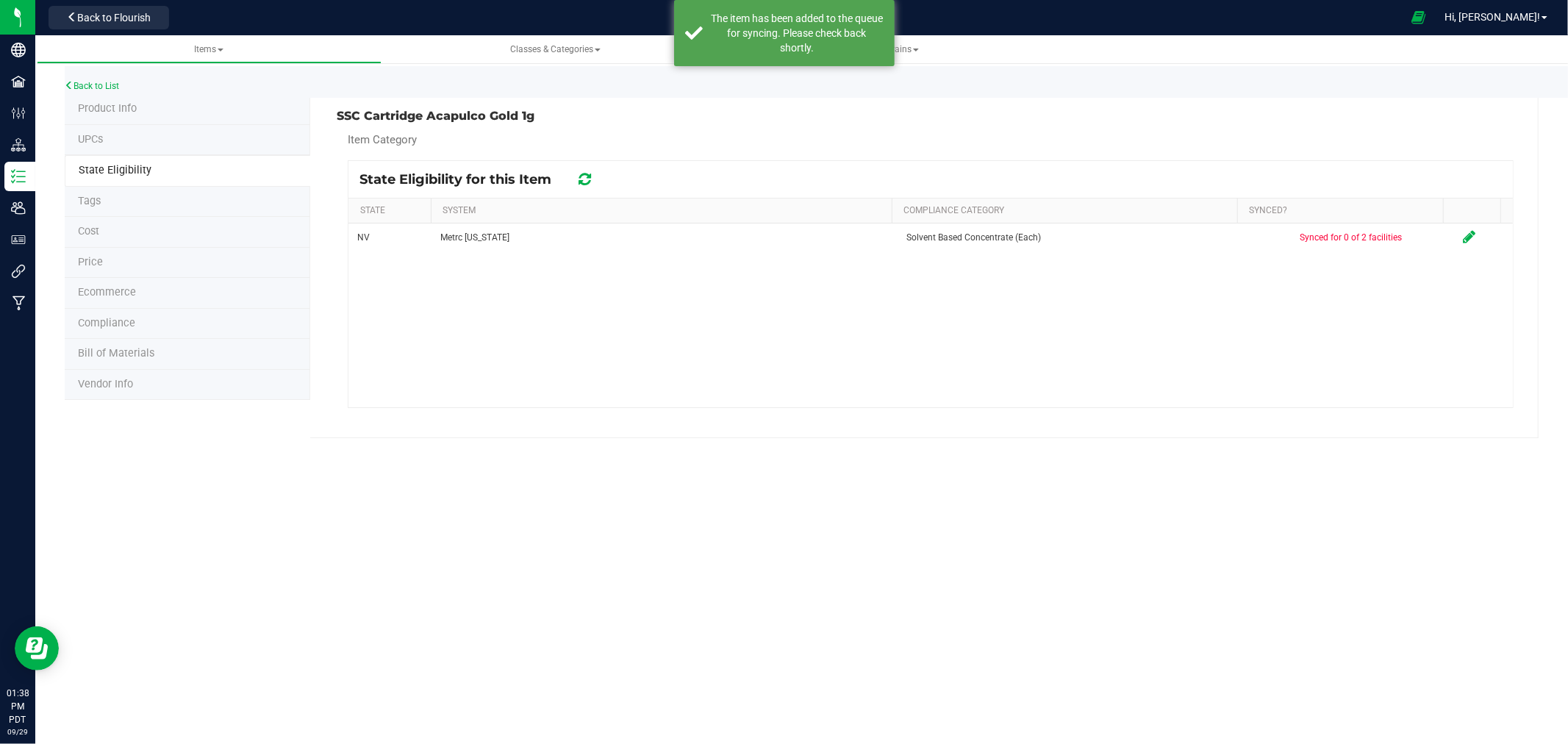
click at [133, 114] on li "Product Info" at bounding box center [188, 110] width 246 height 31
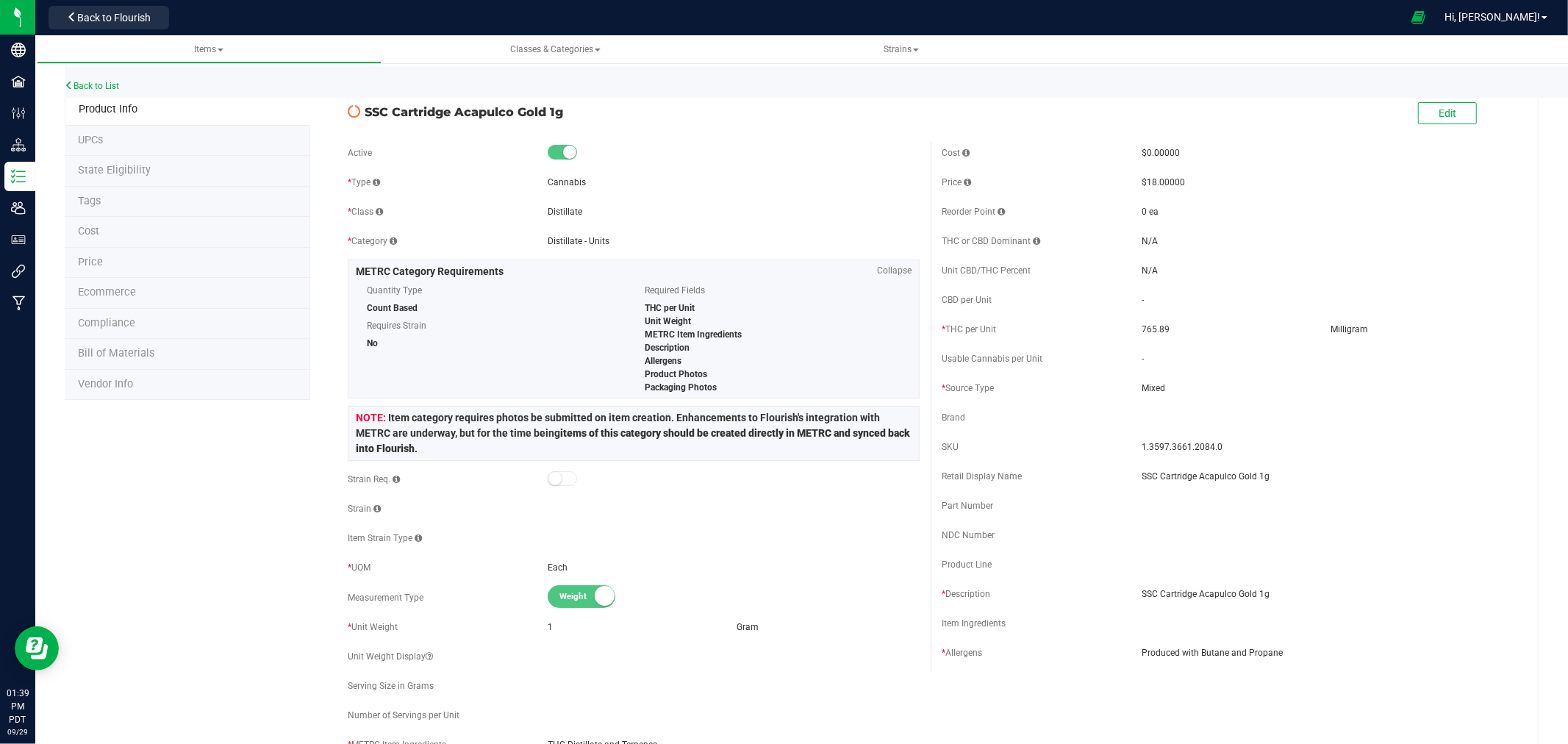
click at [105, 169] on span "State Eligibility" at bounding box center [114, 169] width 72 height 12
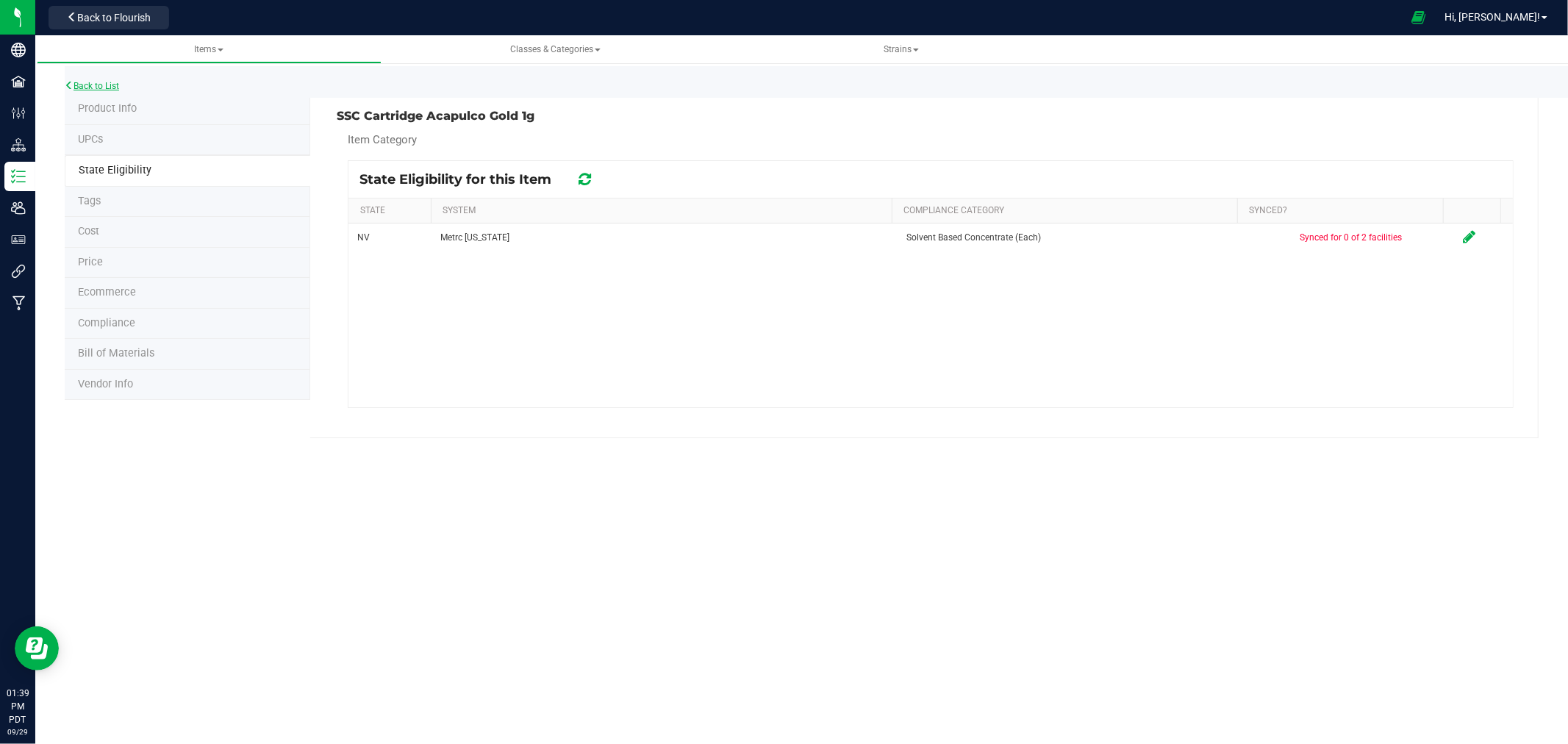
click at [96, 85] on link "Back to List" at bounding box center [92, 85] width 55 height 11
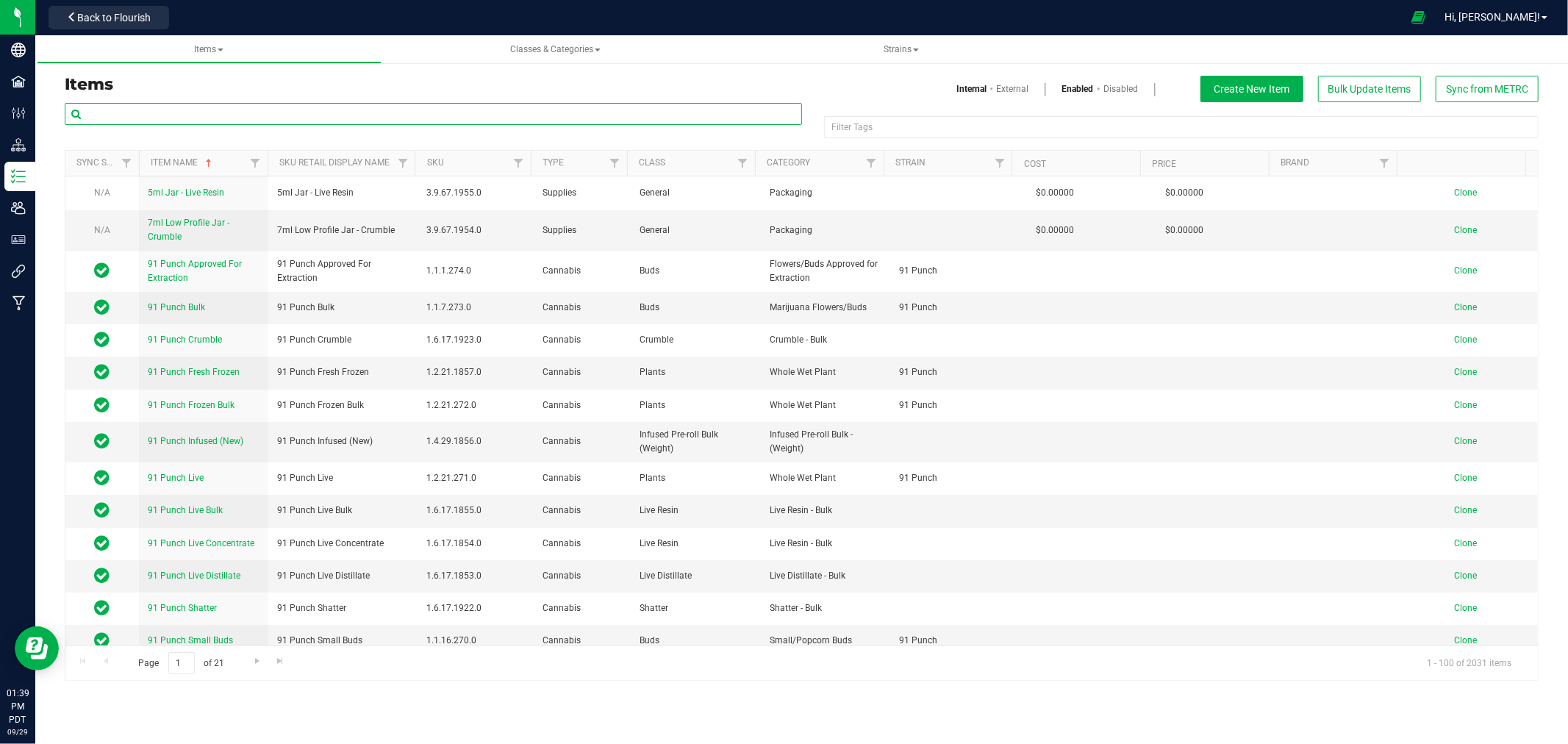
click at [244, 108] on input "text" at bounding box center [434, 113] width 737 height 22
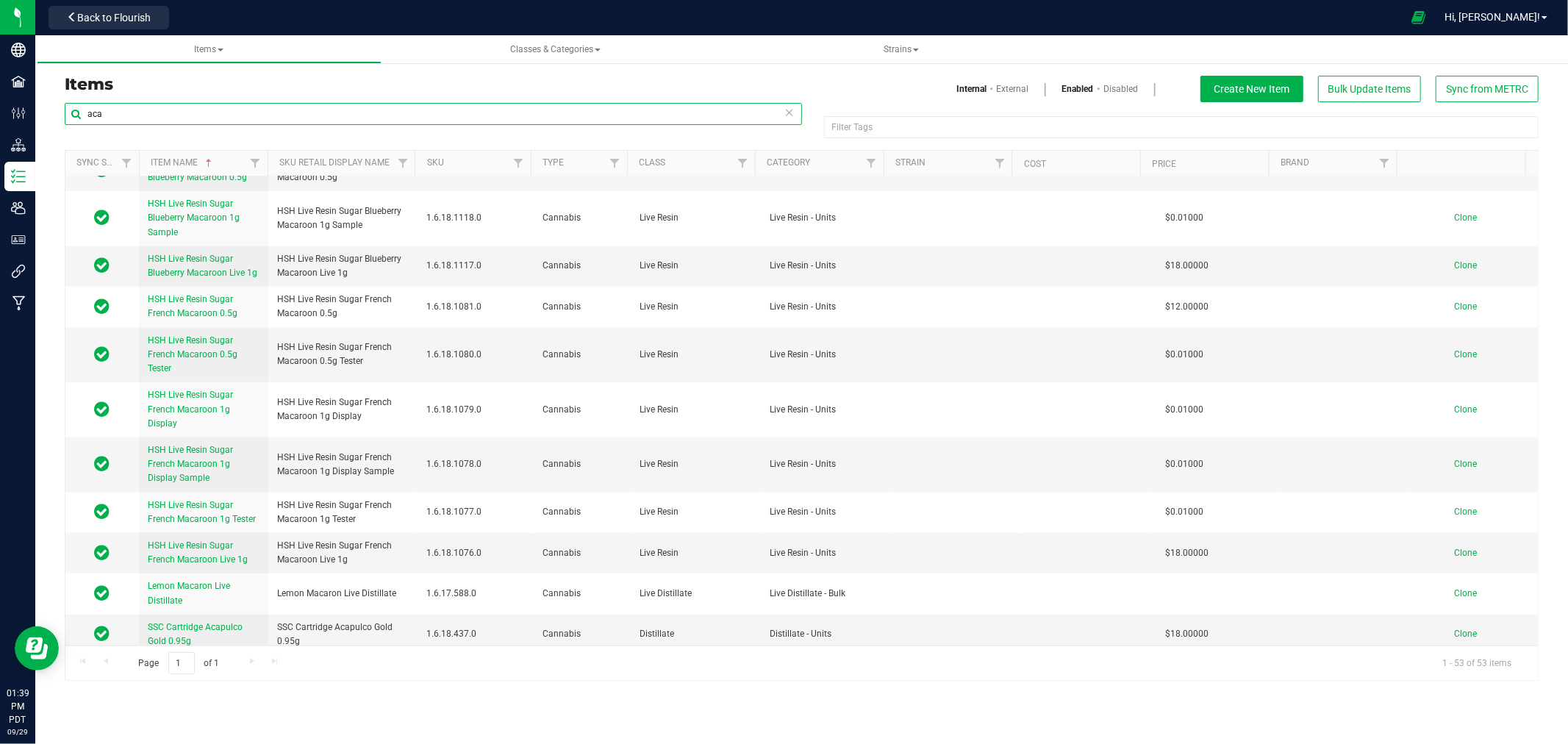
scroll to position [1766, 0]
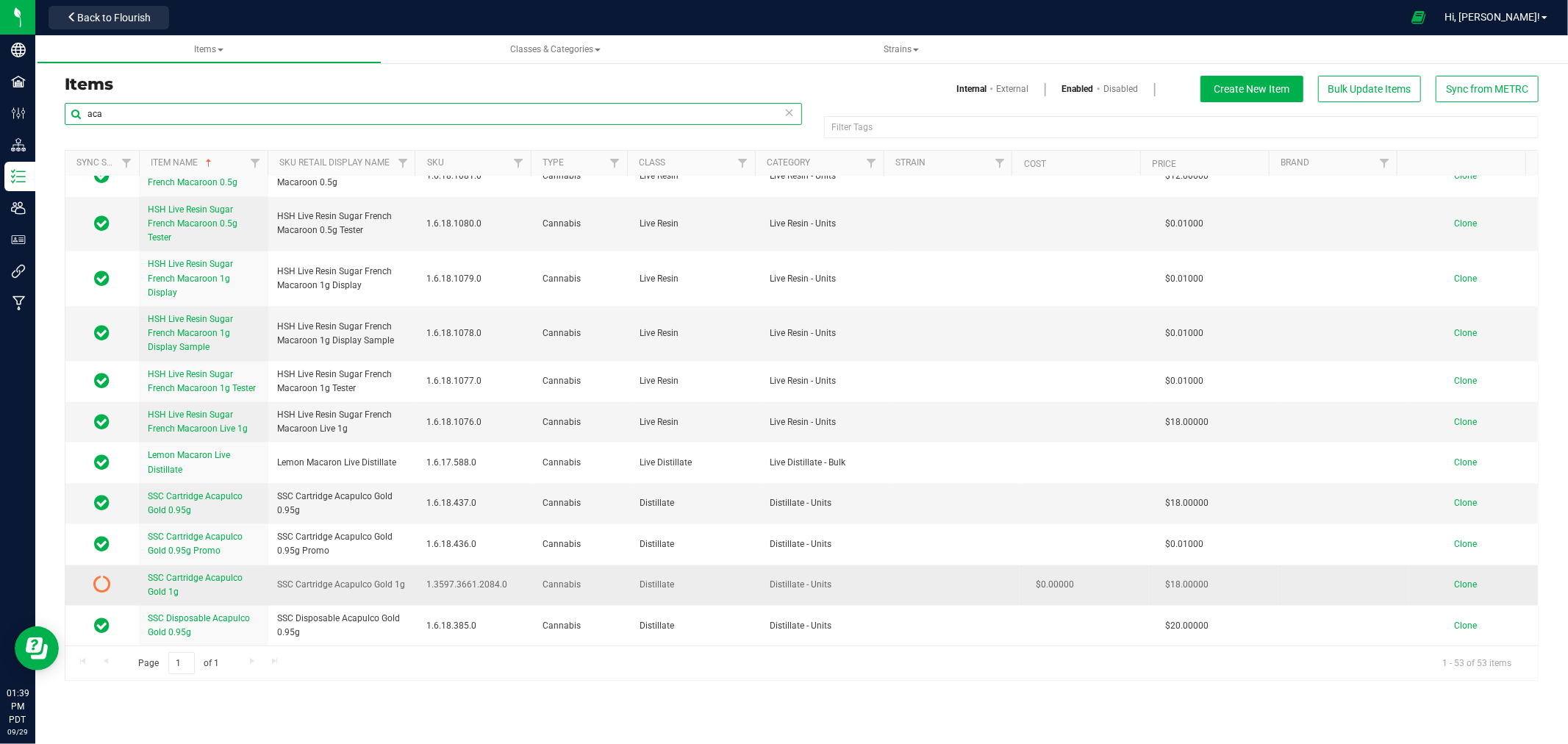
type input "aca"
click at [211, 569] on td "SSC Cartridge Acapulco Gold 1g" at bounding box center [203, 586] width 129 height 41
click at [213, 573] on span "SSC Cartridge Acapulco Gold 1g" at bounding box center [195, 585] width 95 height 24
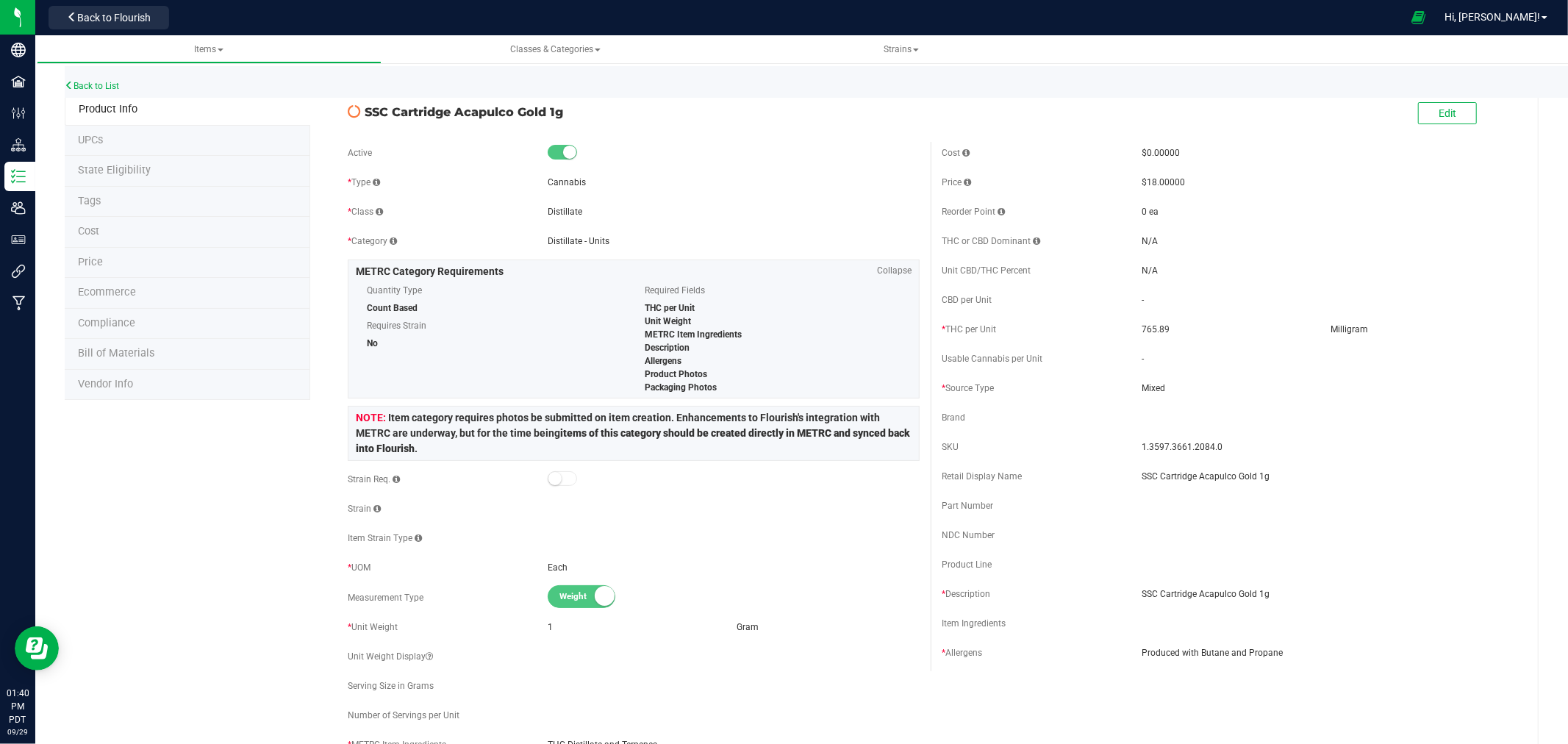
click at [135, 173] on span "State Eligibility" at bounding box center [114, 169] width 72 height 12
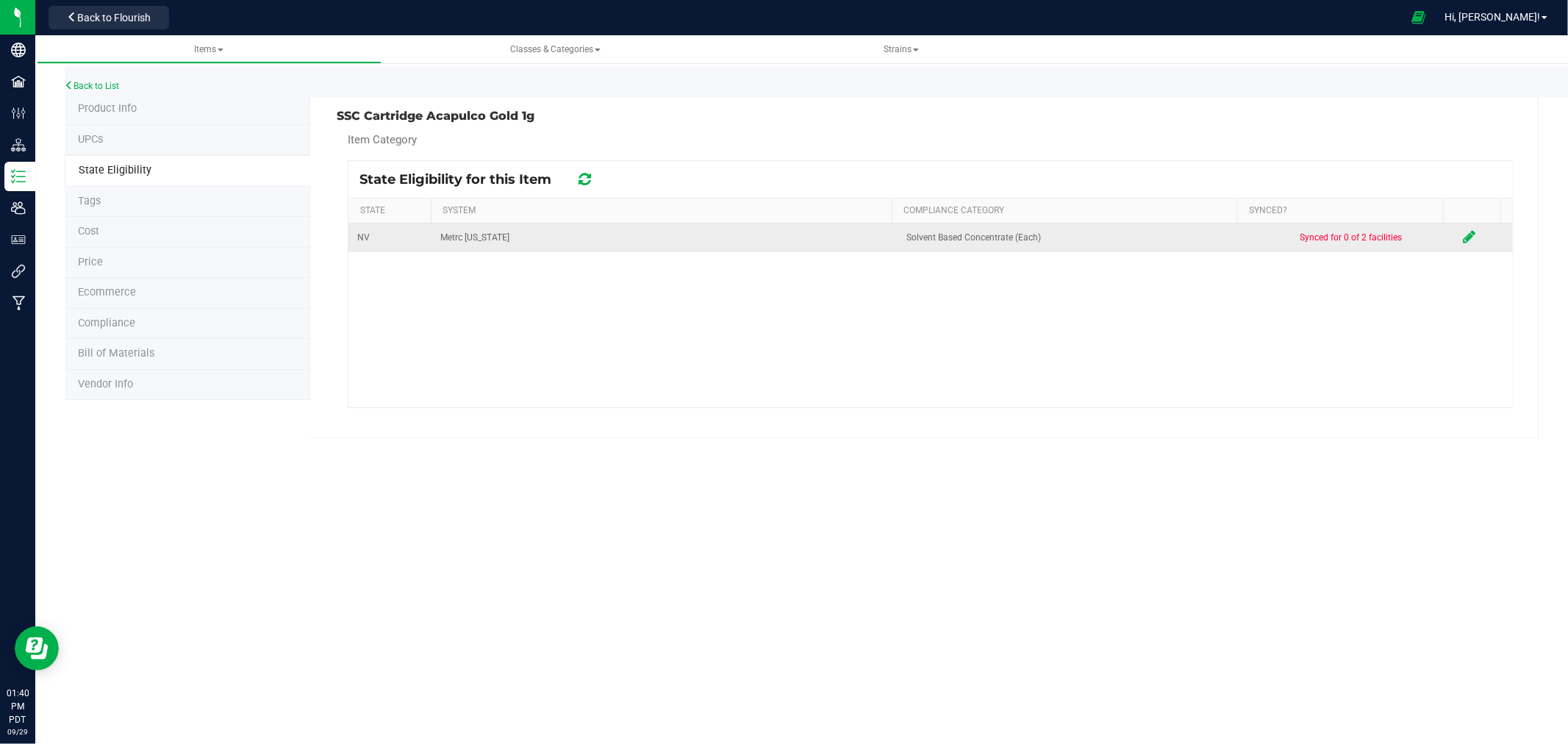
click at [1455, 234] on td at bounding box center [1483, 238] width 58 height 28
click at [1464, 235] on icon at bounding box center [1470, 237] width 12 height 15
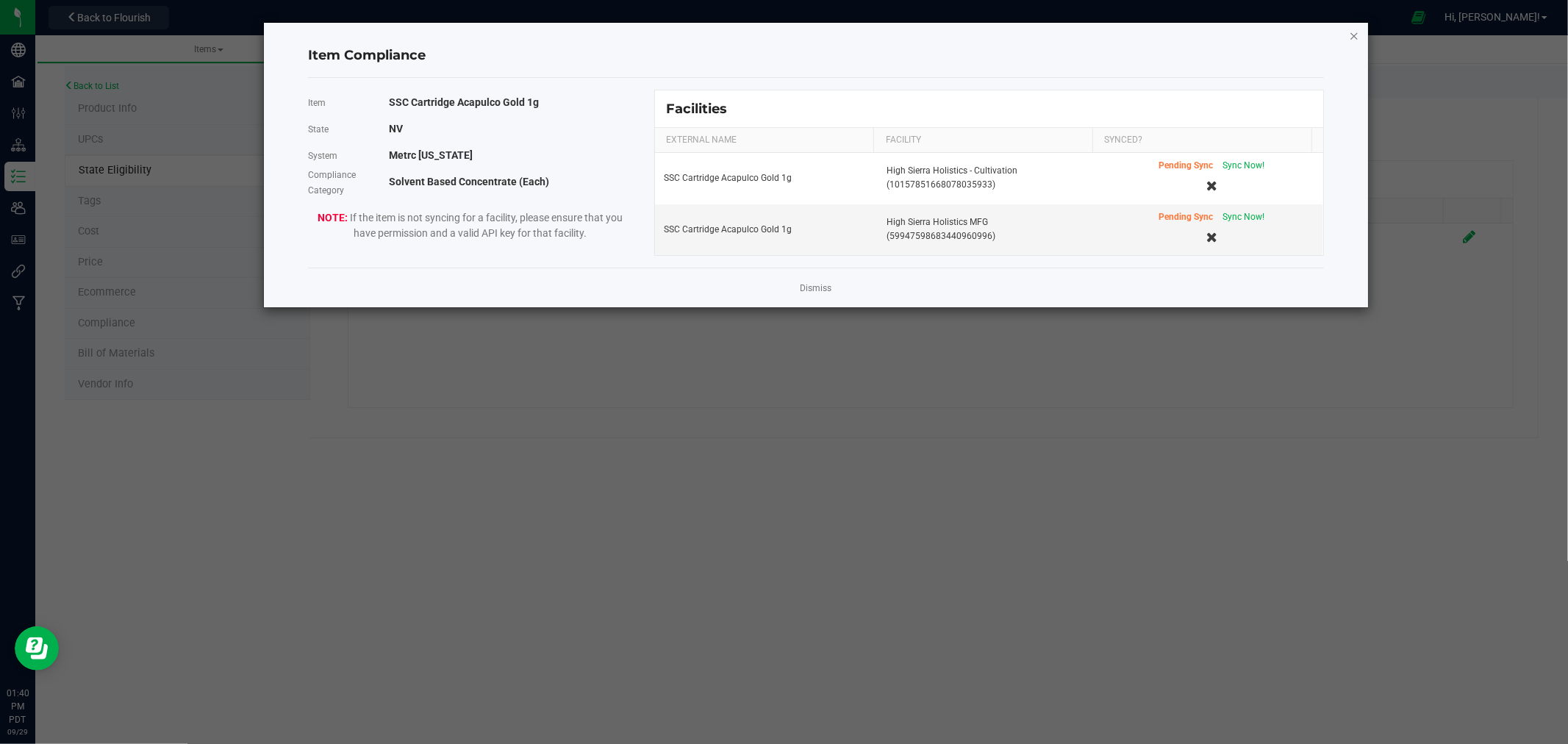
click at [1357, 39] on icon "Close modal" at bounding box center [1354, 36] width 11 height 18
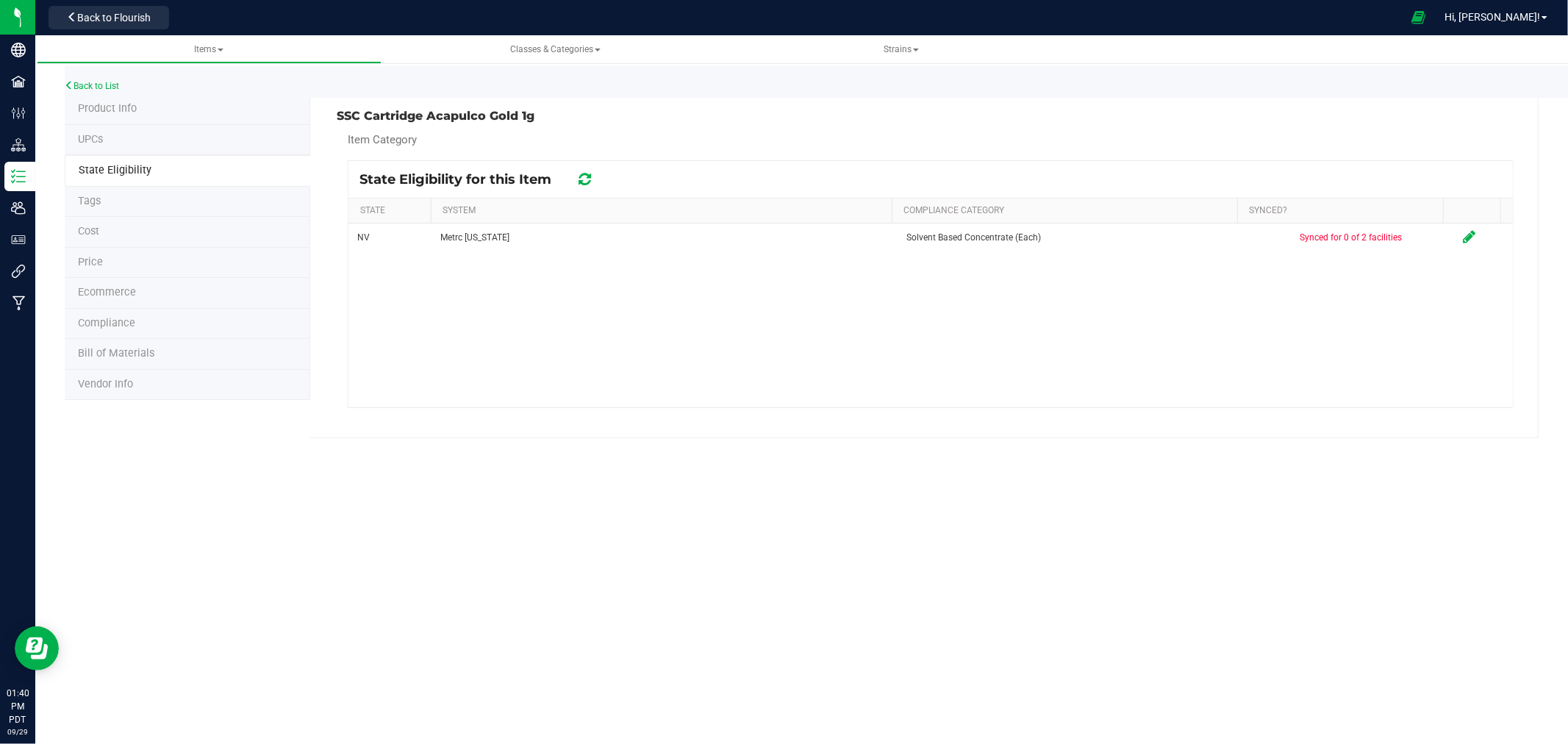
click at [107, 98] on li "Product Info" at bounding box center [188, 110] width 246 height 31
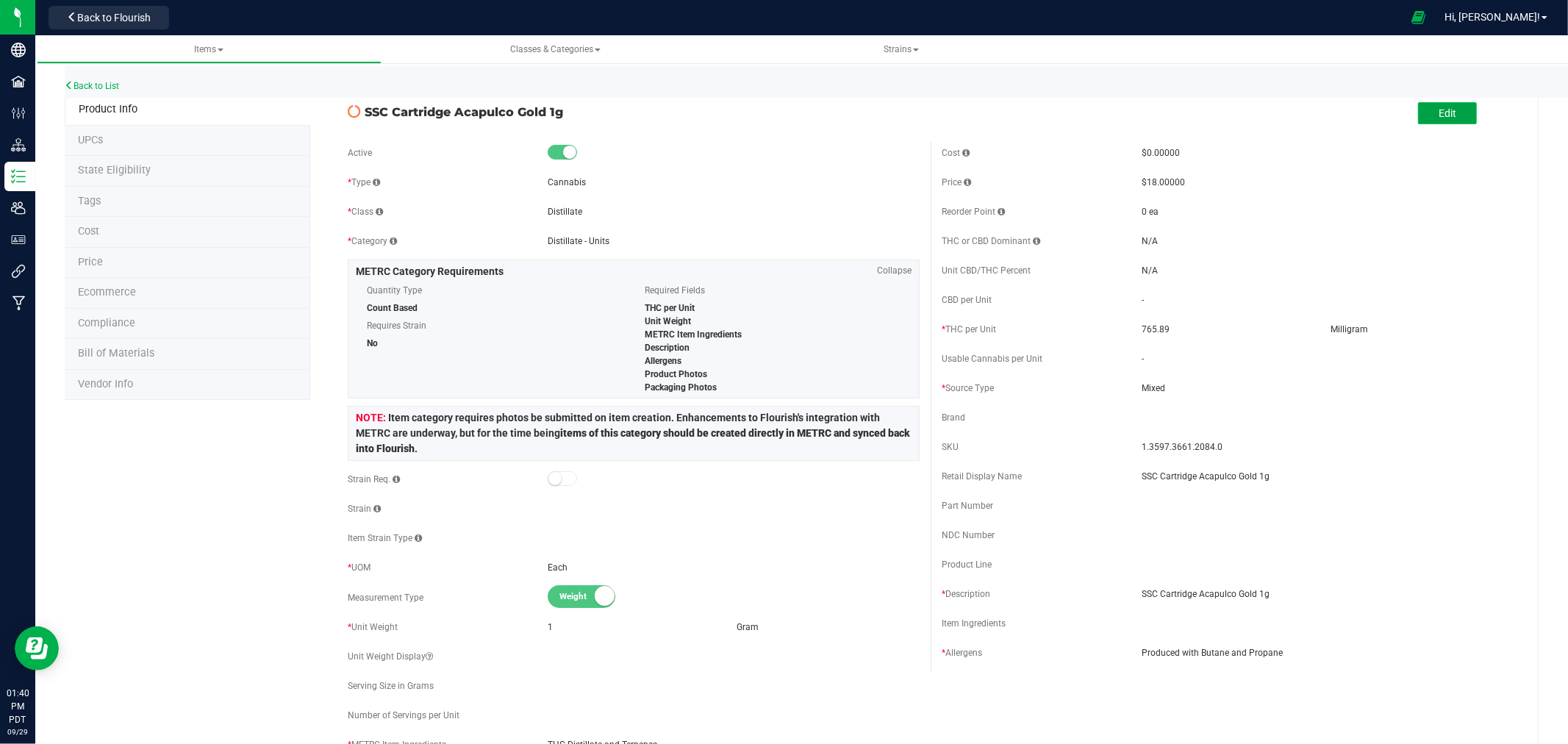
click at [1425, 111] on button "Edit" at bounding box center [1448, 113] width 59 height 22
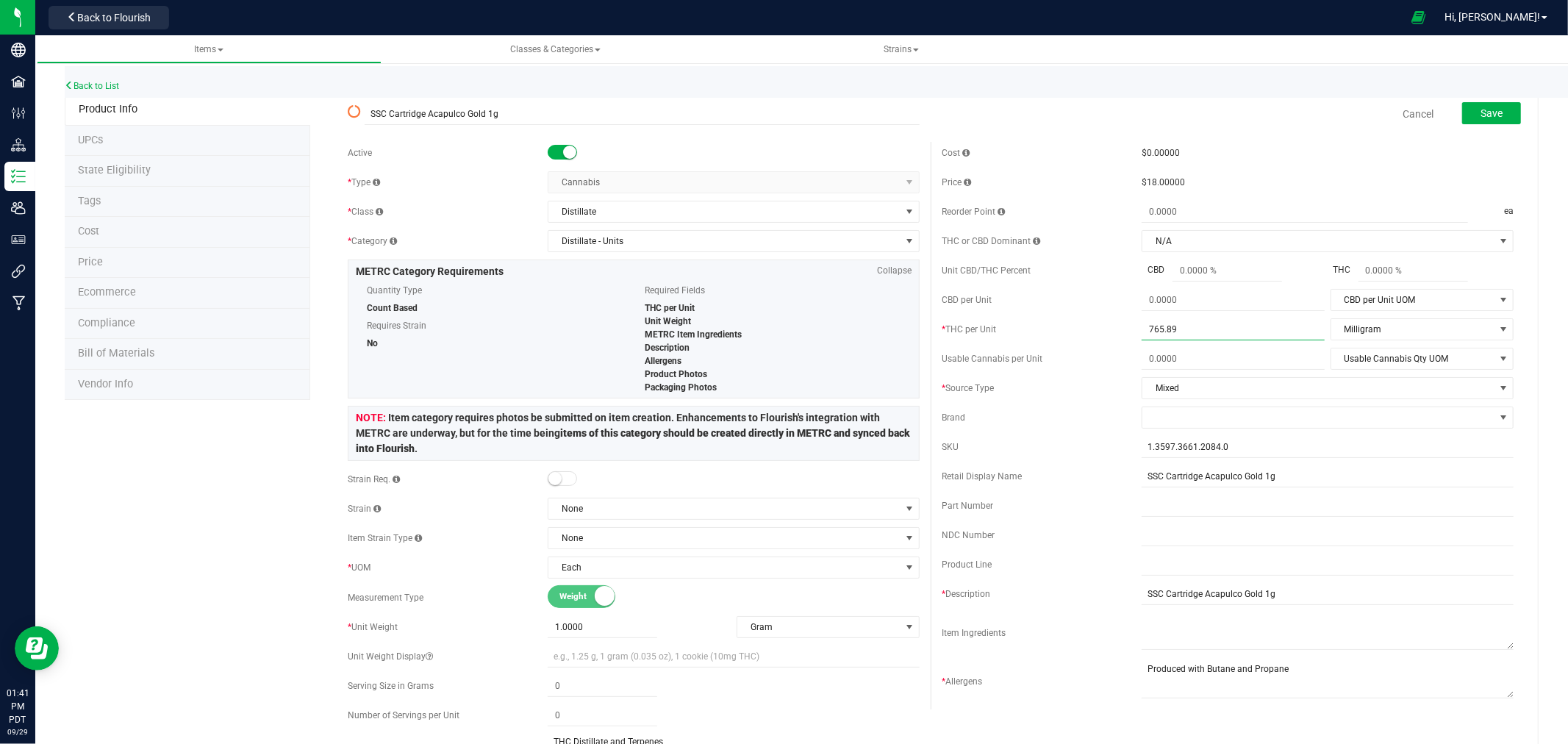
drag, startPoint x: 1213, startPoint y: 326, endPoint x: 1081, endPoint y: 318, distance: 132.2
click at [1081, 318] on div "* THC per Unit 765.8900 765.89 Milligram THC per Unit UOM Gram Kilogram Metric …" at bounding box center [1227, 329] width 572 height 22
type input "800"
type input "800.0000"
click at [1237, 156] on div "$0.00000" at bounding box center [1327, 153] width 372 height 13
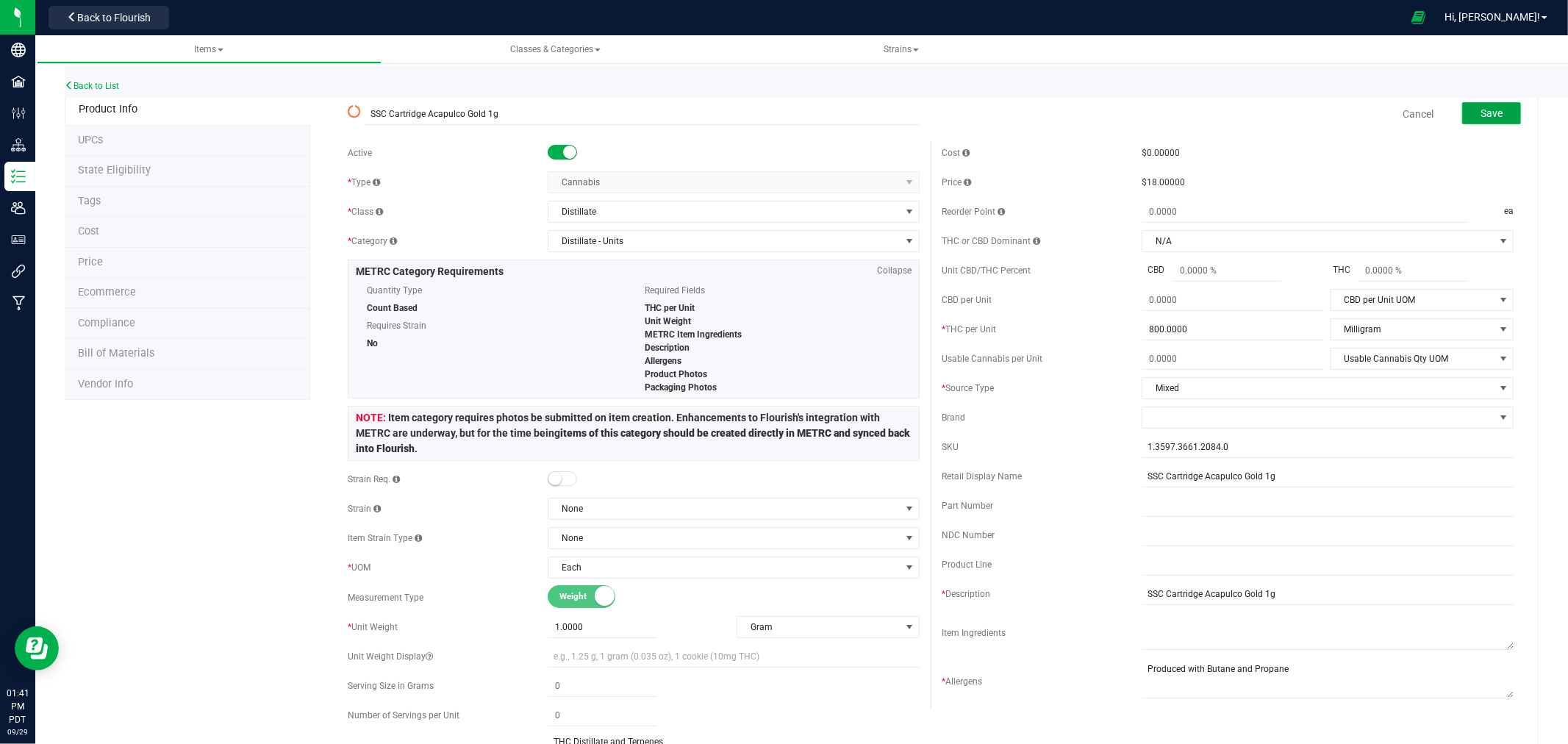
click at [1489, 118] on span "Save" at bounding box center [1492, 113] width 22 height 11
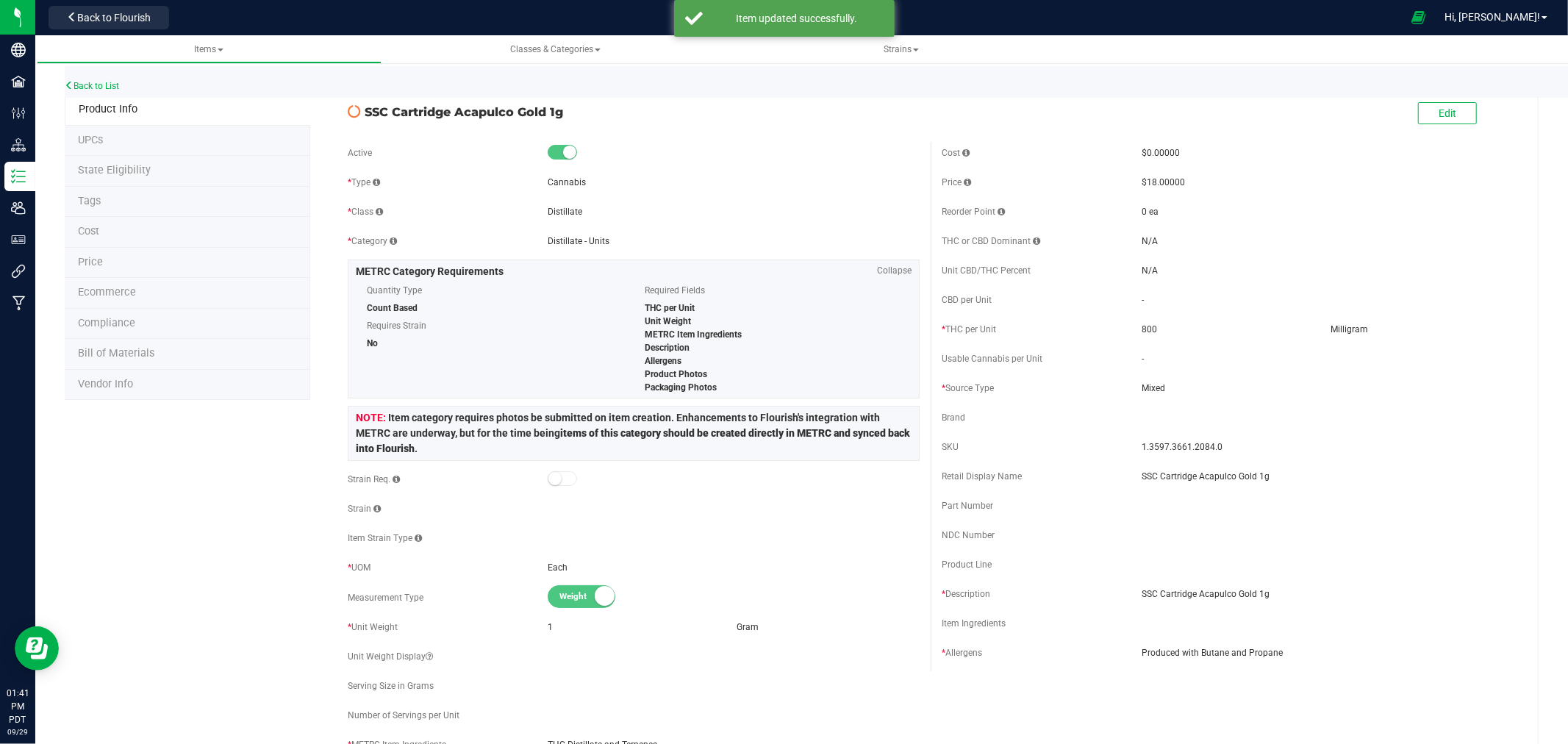
click at [103, 164] on span "State Eligibility" at bounding box center [114, 169] width 72 height 12
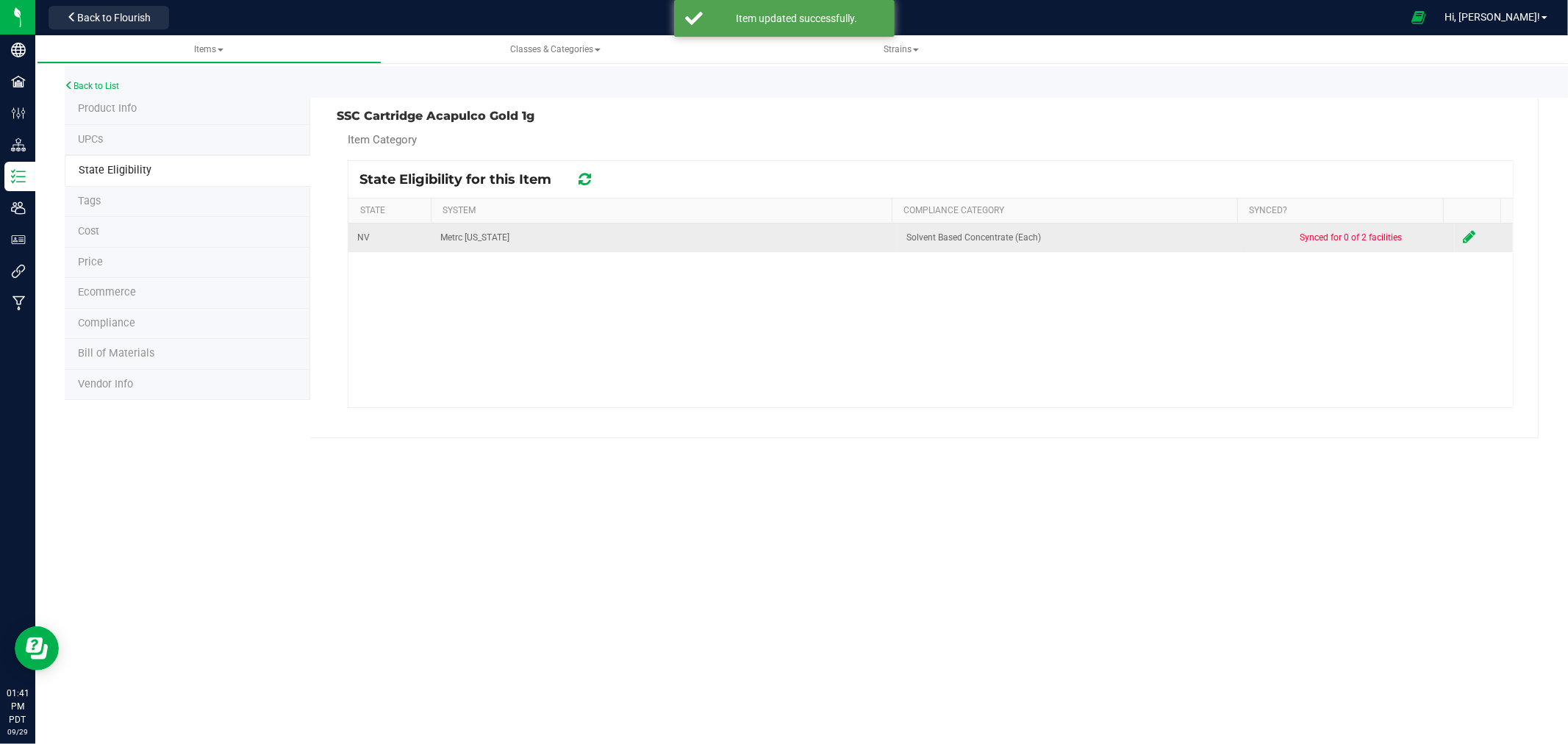
click at [1464, 236] on icon at bounding box center [1470, 237] width 12 height 15
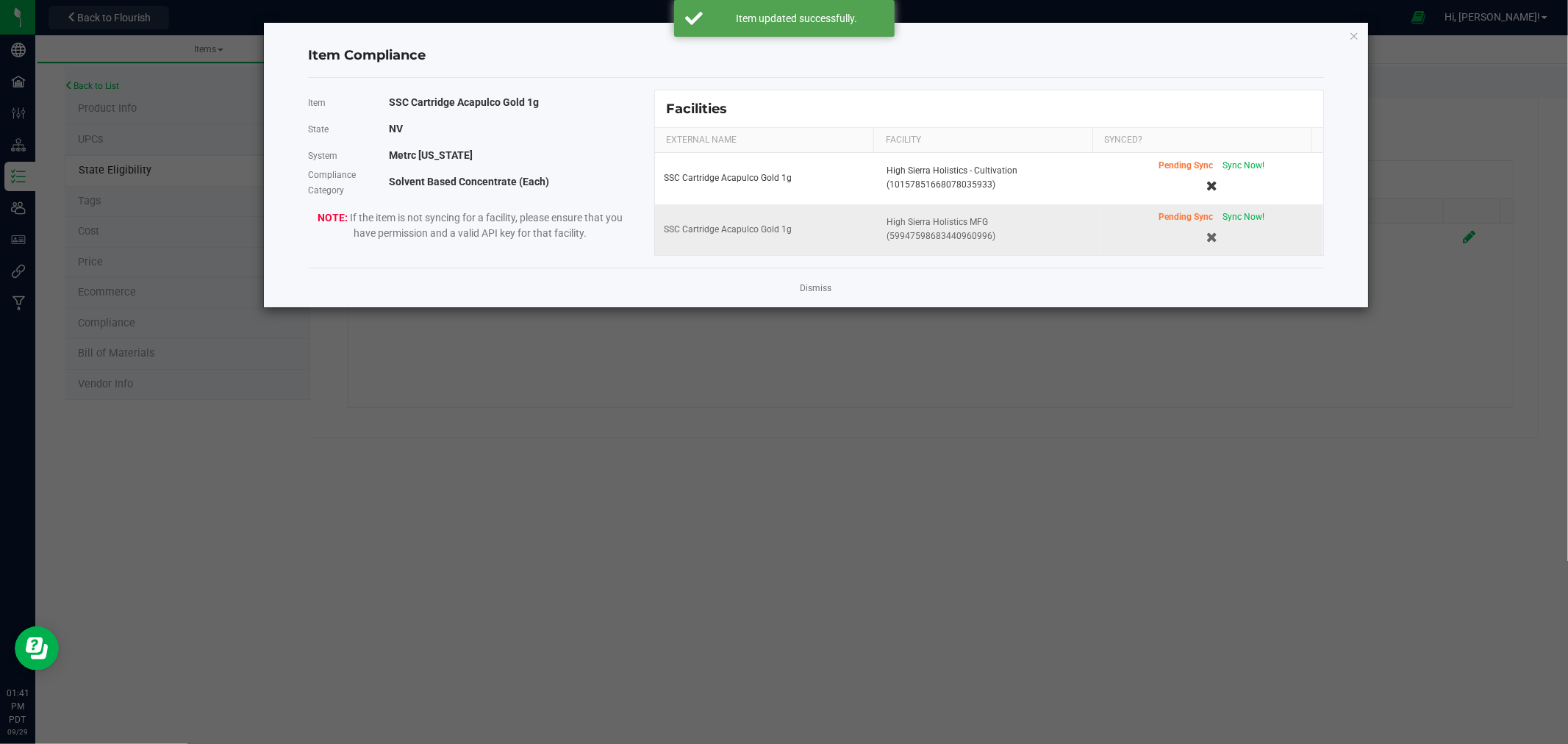
click at [1231, 210] on td "Pending Sync Sync Now!" at bounding box center [1212, 230] width 223 height 50
click at [1234, 217] on span "Sync Now!" at bounding box center [1244, 217] width 42 height 11
click at [108, 109] on ngb-modal-window "Item Compliance Item SSC Cartridge Acapulco Gold 1g State [US_STATE] System Met…" at bounding box center [789, 372] width 1579 height 744
click at [1349, 33] on icon "Close modal" at bounding box center [1354, 36] width 11 height 18
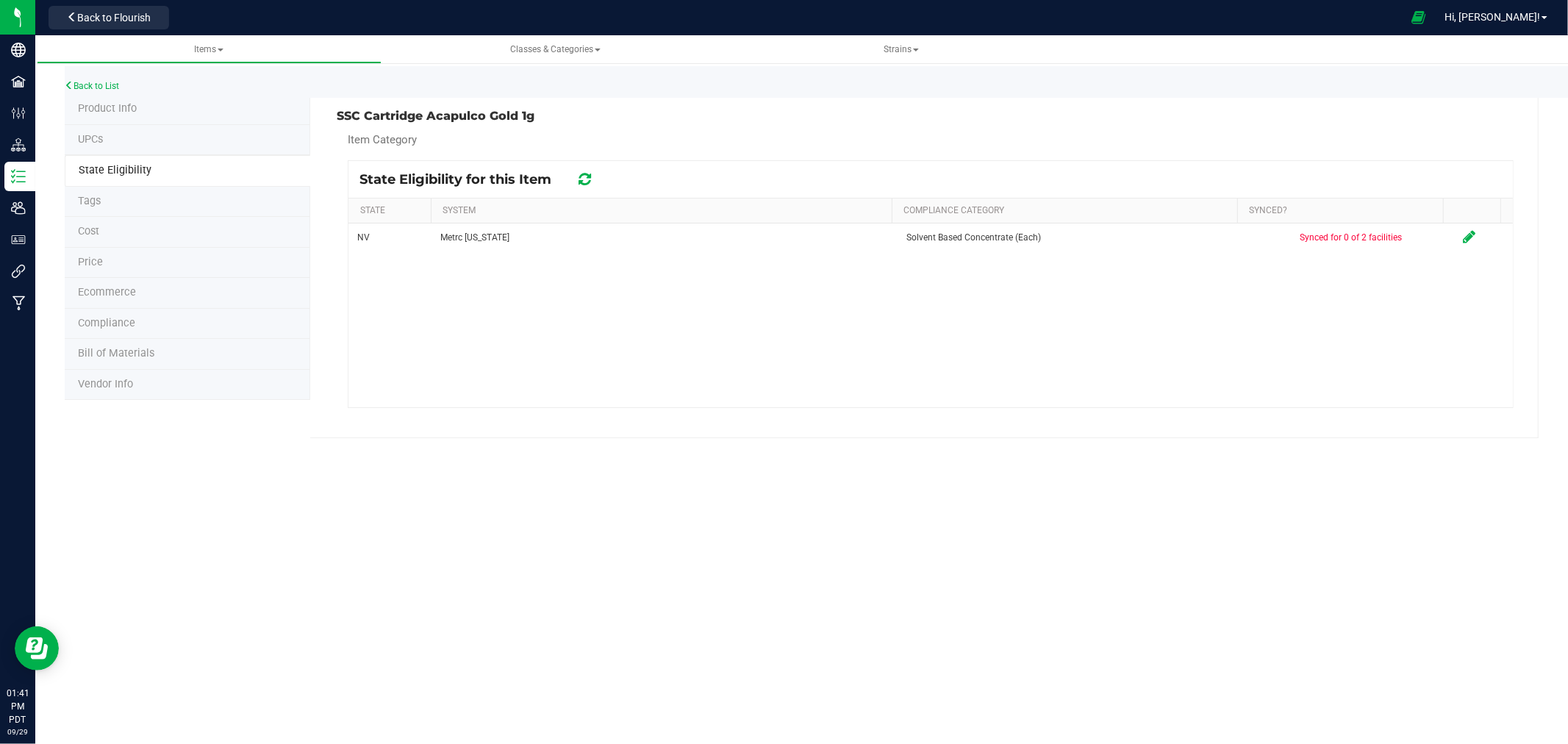
click at [149, 118] on li "Product Info" at bounding box center [188, 110] width 246 height 31
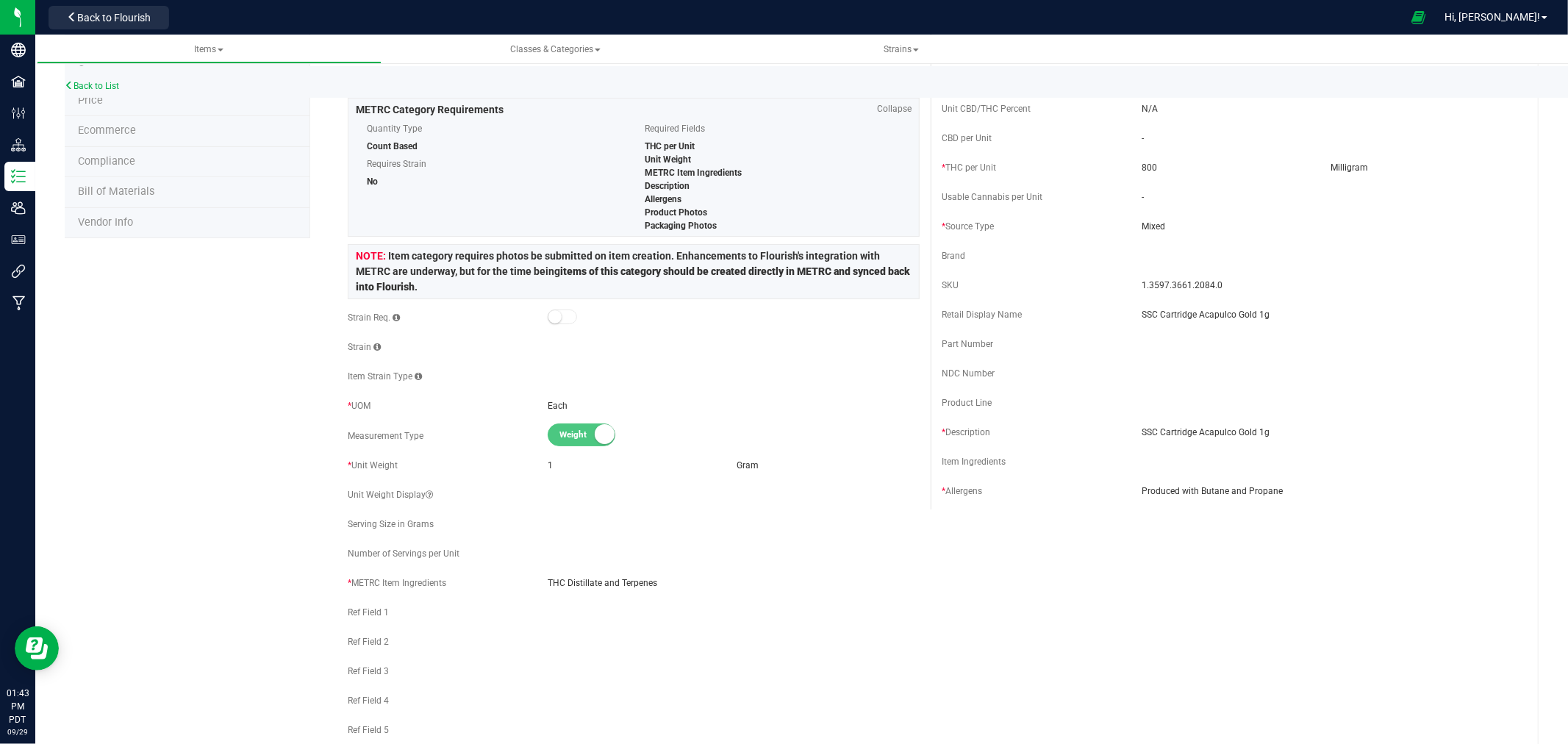
scroll to position [164, 0]
click at [1128, 453] on div "Item Ingredients" at bounding box center [1042, 460] width 200 height 13
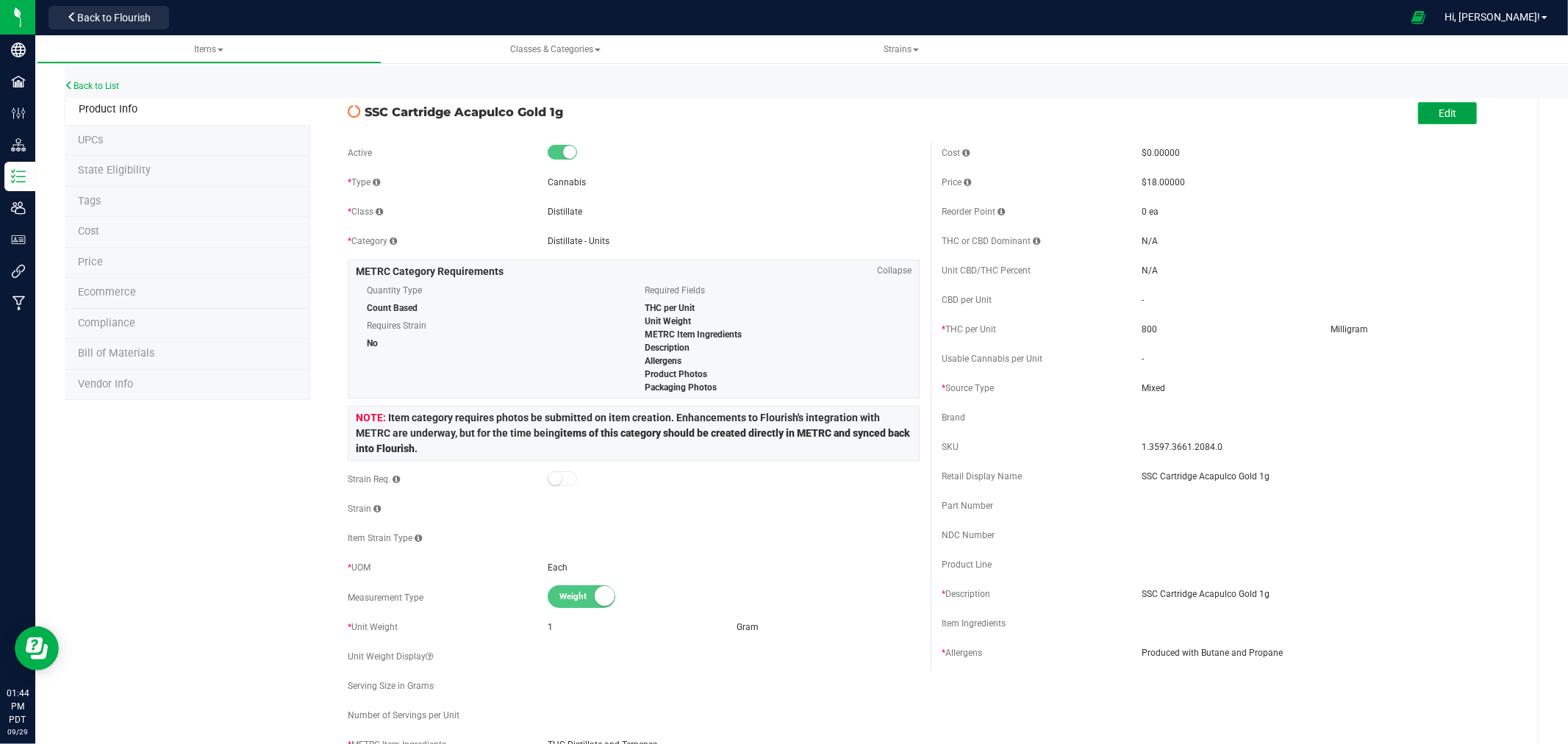
click at [1460, 113] on button "Edit" at bounding box center [1448, 113] width 59 height 22
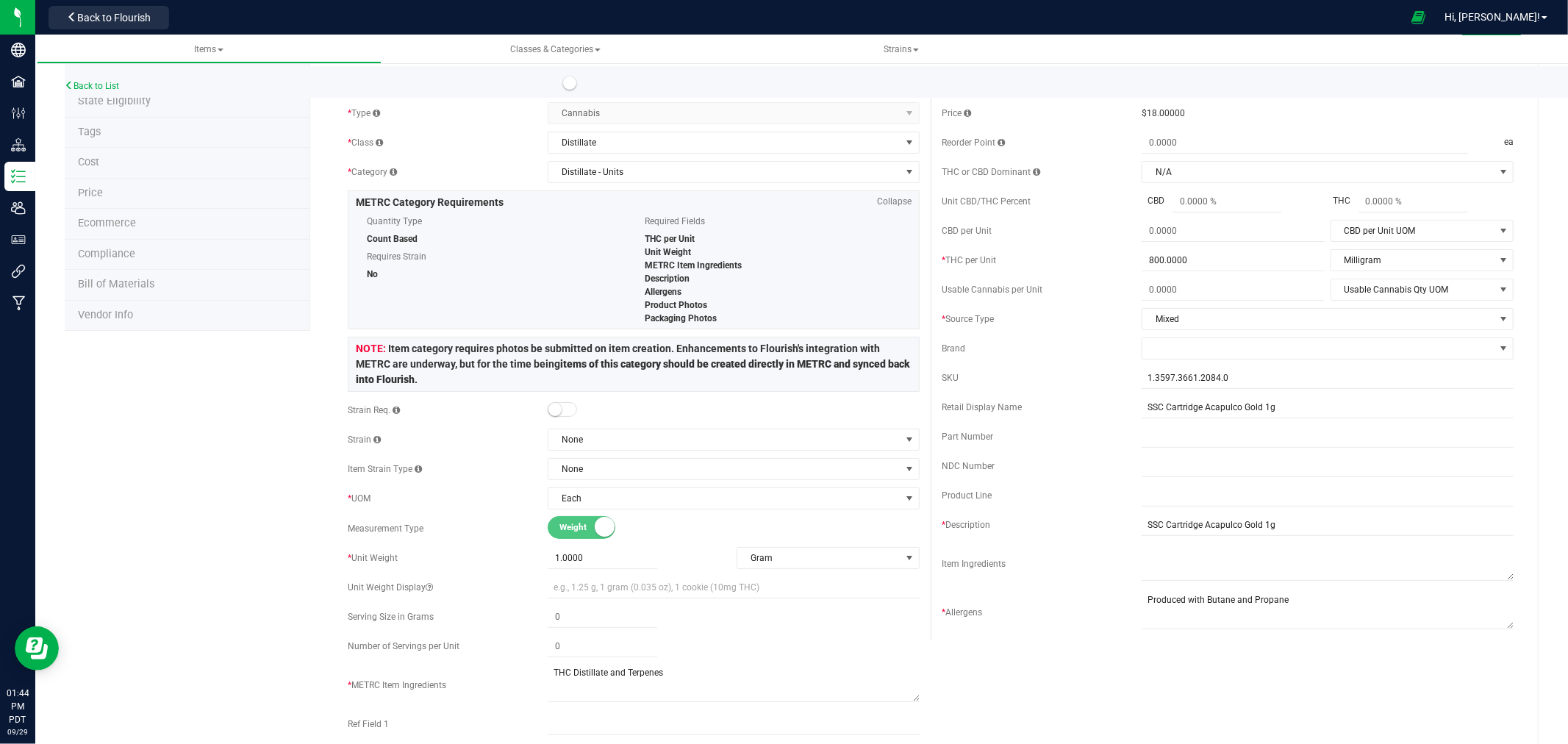
scroll to position [164, 0]
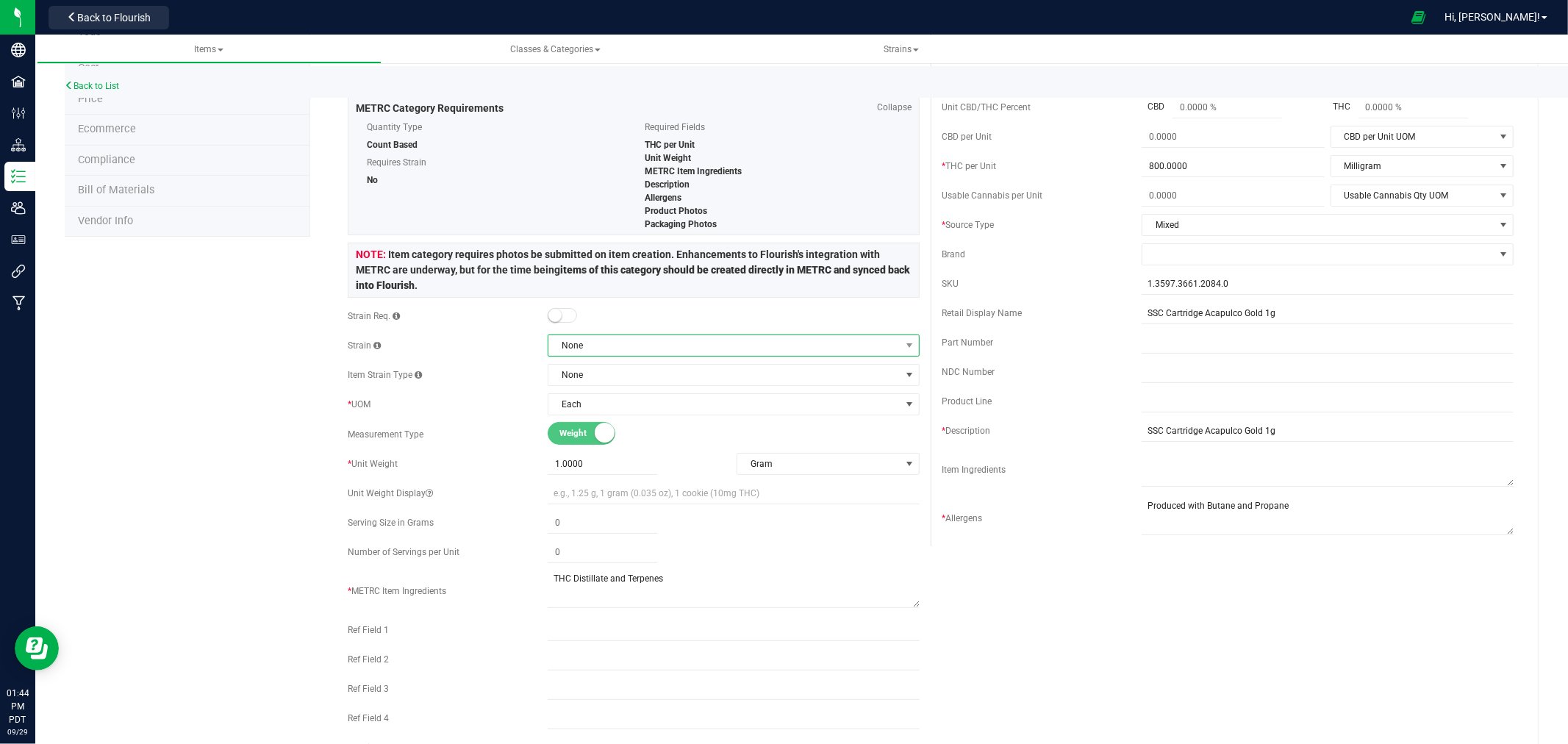
click at [598, 349] on span "None" at bounding box center [724, 345] width 352 height 20
type input "a"
click at [106, 347] on div "Product Info UPCs State Eligibility Tags Cost Price Ecommerce Compliance Bill o…" at bounding box center [802, 720] width 1474 height 1579
click at [586, 346] on span "None" at bounding box center [724, 345] width 352 height 20
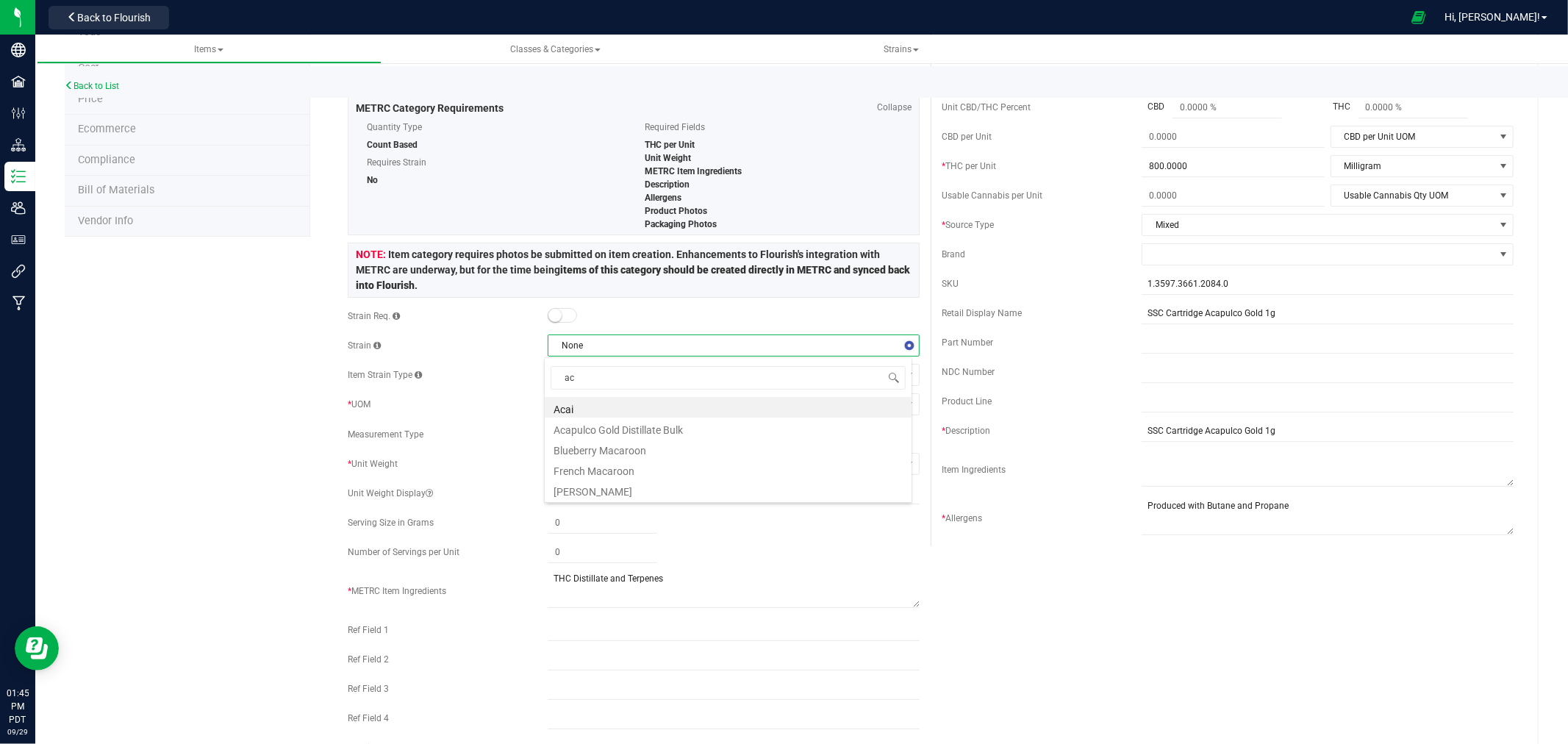
type input "a"
click at [172, 446] on div "Product Info UPCs State Eligibility Tags Cost Price Ecommerce Compliance Bill o…" at bounding box center [802, 720] width 1474 height 1579
click at [223, 446] on div "Product Info UPCs State Eligibility Tags Cost Price Ecommerce Compliance Bill o…" at bounding box center [802, 720] width 1474 height 1579
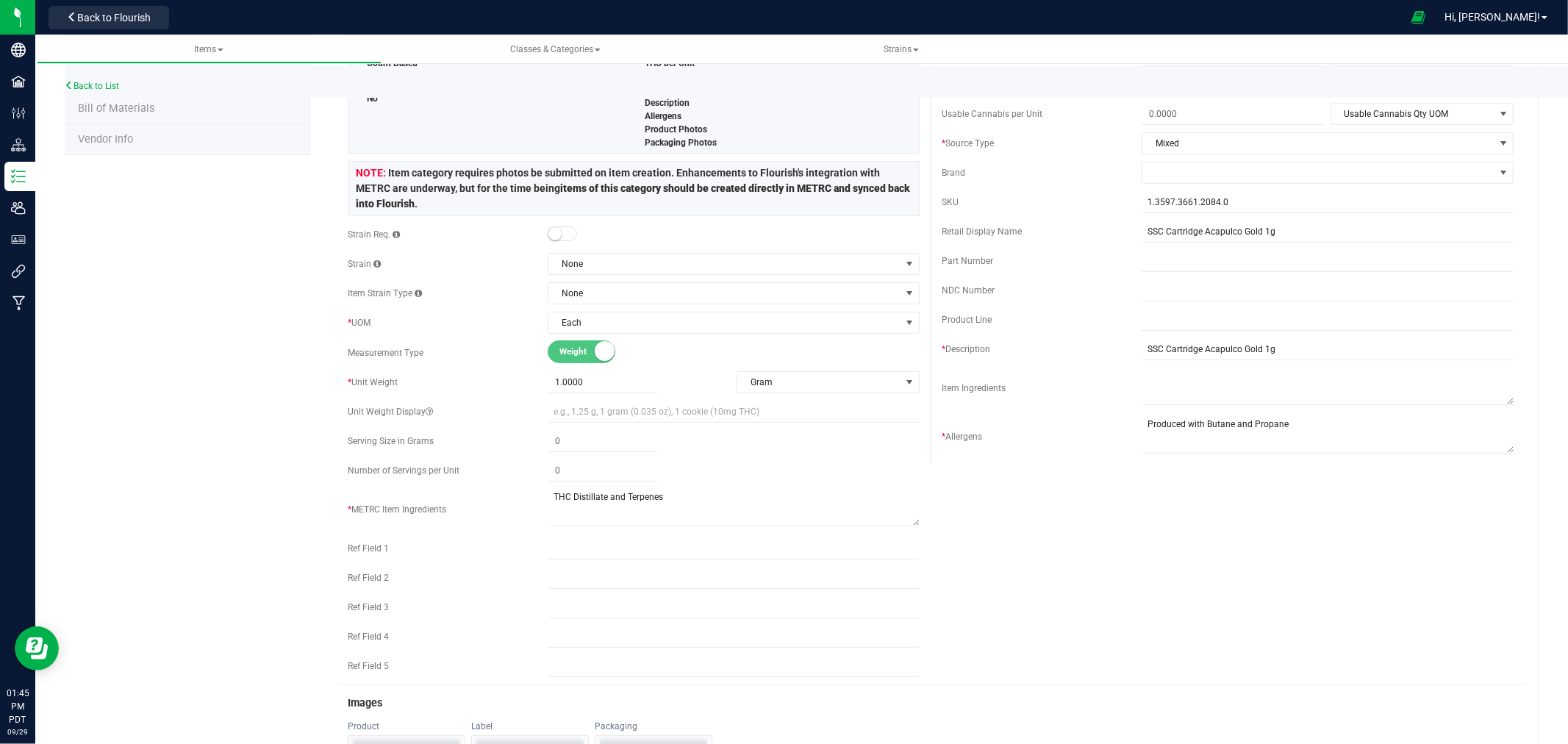
scroll to position [0, 0]
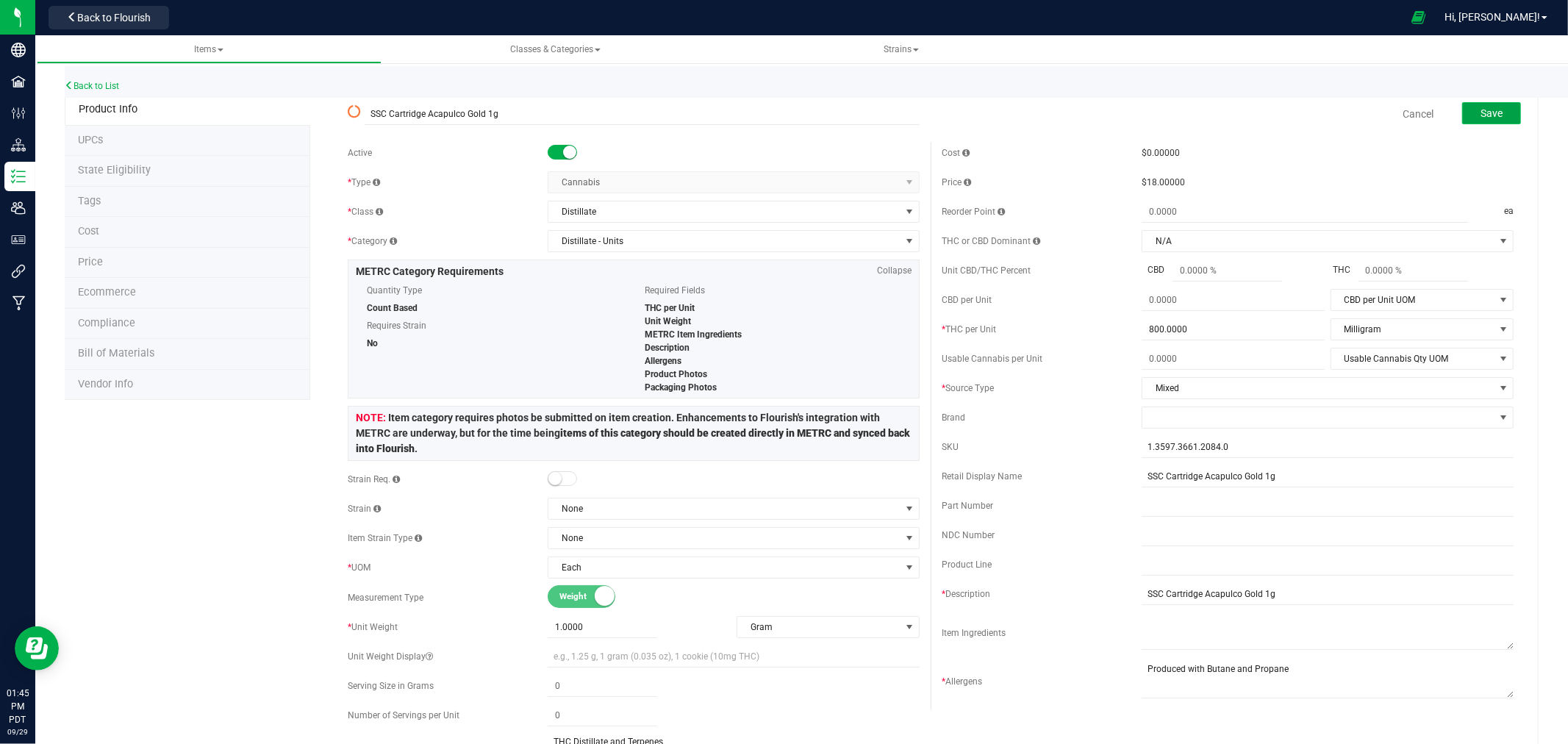
click at [1497, 111] on button "Save" at bounding box center [1492, 113] width 59 height 22
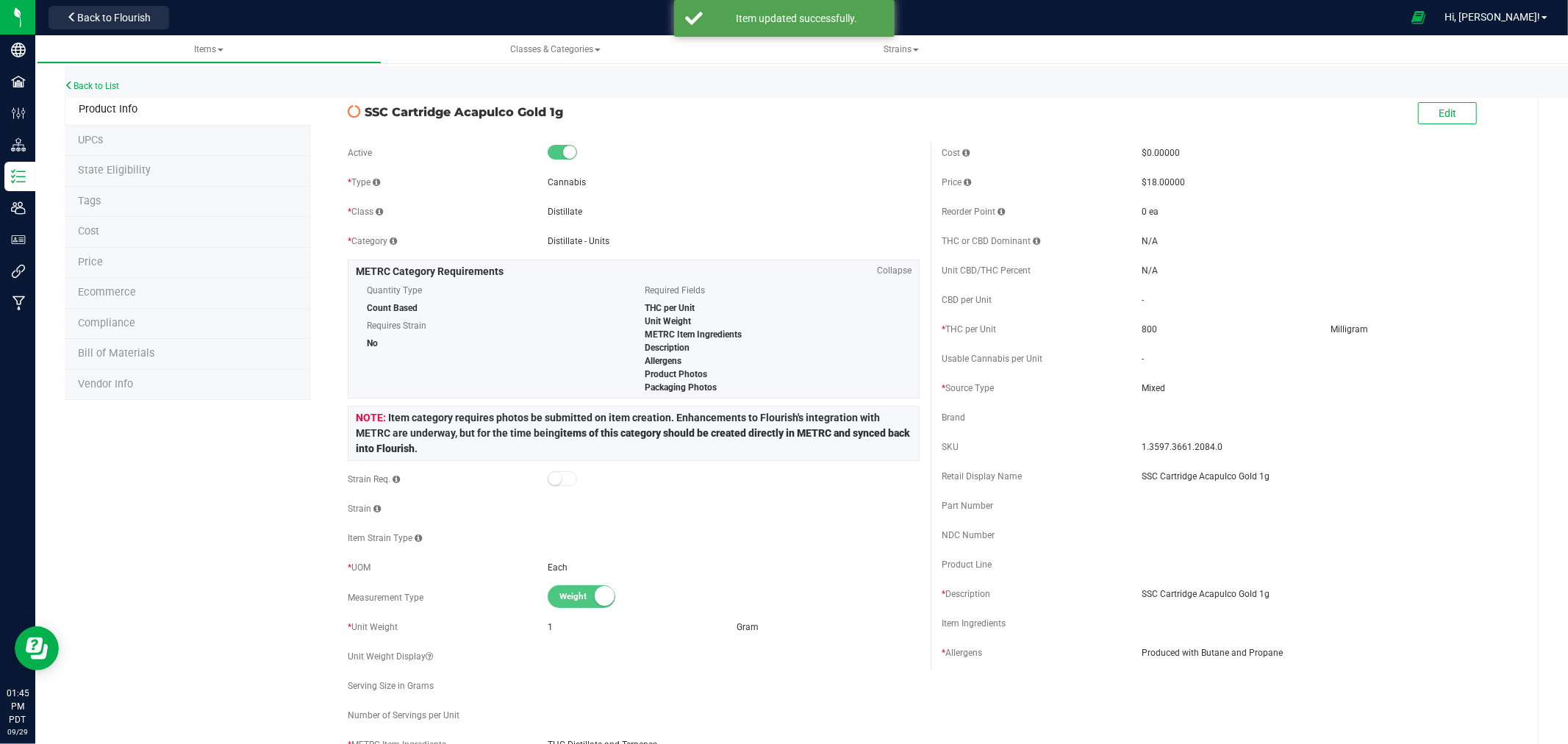
click at [129, 177] on li "State Eligibility" at bounding box center [188, 172] width 246 height 31
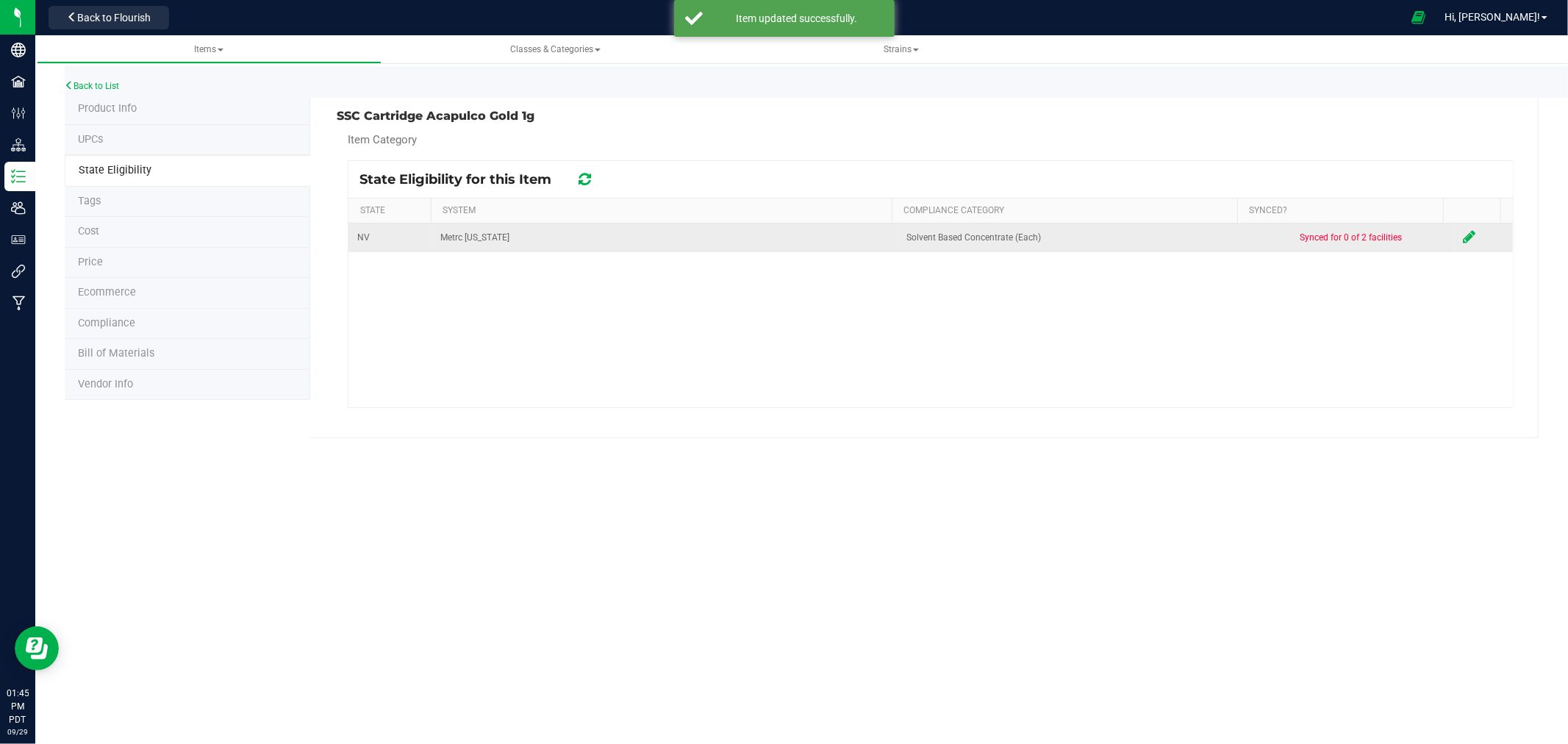
click at [1464, 239] on icon at bounding box center [1470, 237] width 12 height 15
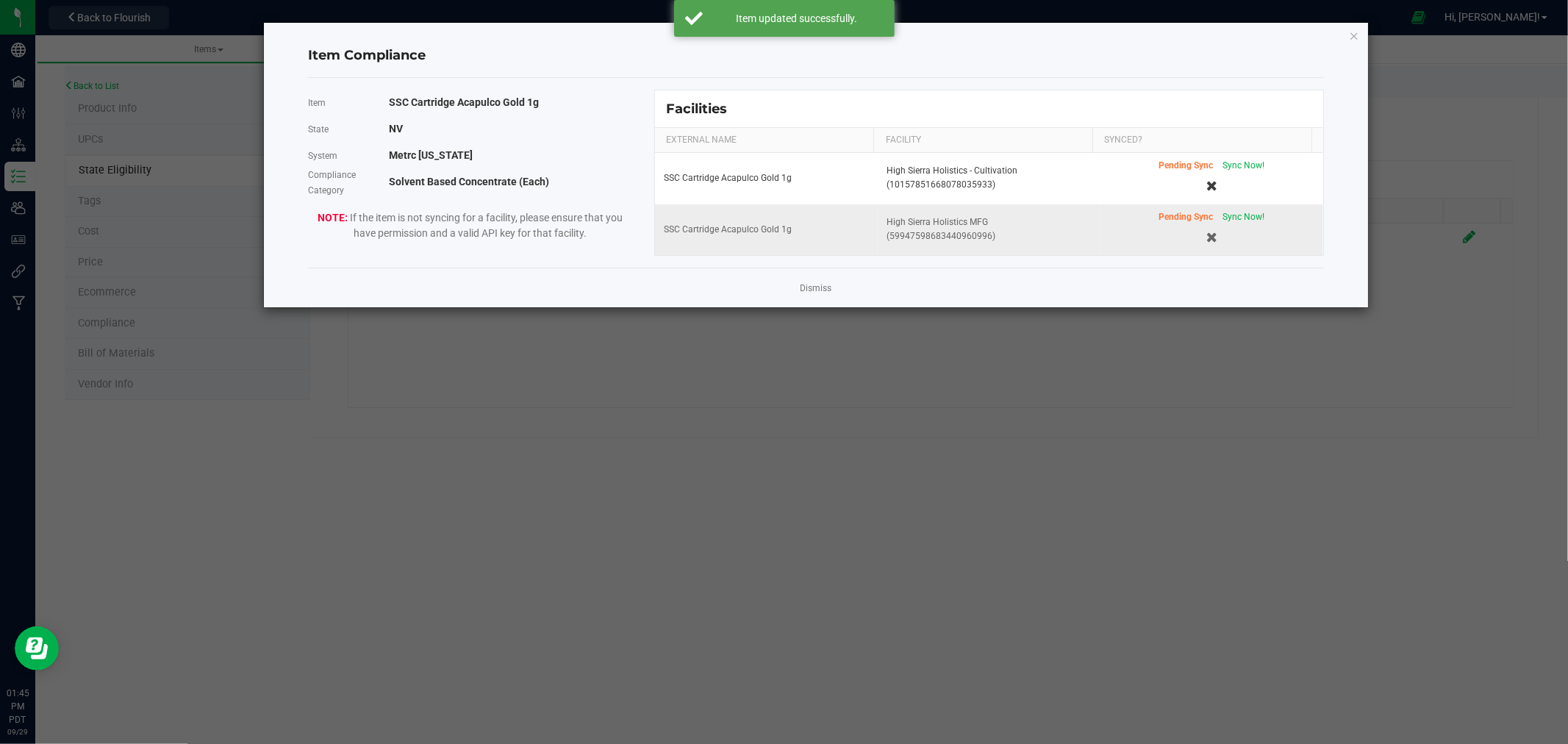
click at [1260, 212] on div "Pending Sync Sync Now!" at bounding box center [1212, 230] width 205 height 39
click at [1246, 219] on span "Sync Now!" at bounding box center [1244, 217] width 42 height 11
click at [1354, 31] on icon "Close modal" at bounding box center [1354, 36] width 11 height 18
click at [1354, 31] on div at bounding box center [788, 17] width 1227 height 28
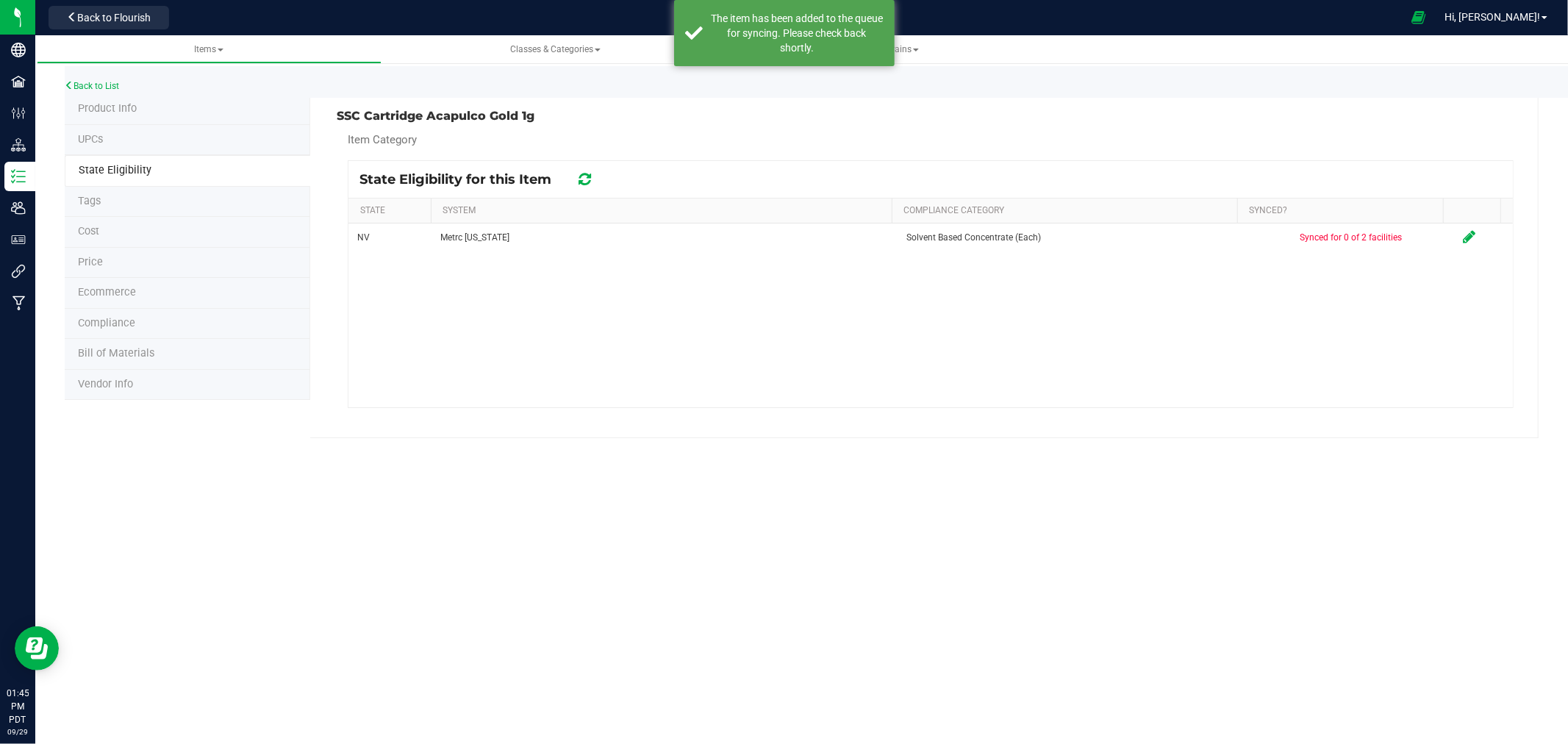
click at [129, 115] on li "Product Info" at bounding box center [188, 110] width 246 height 31
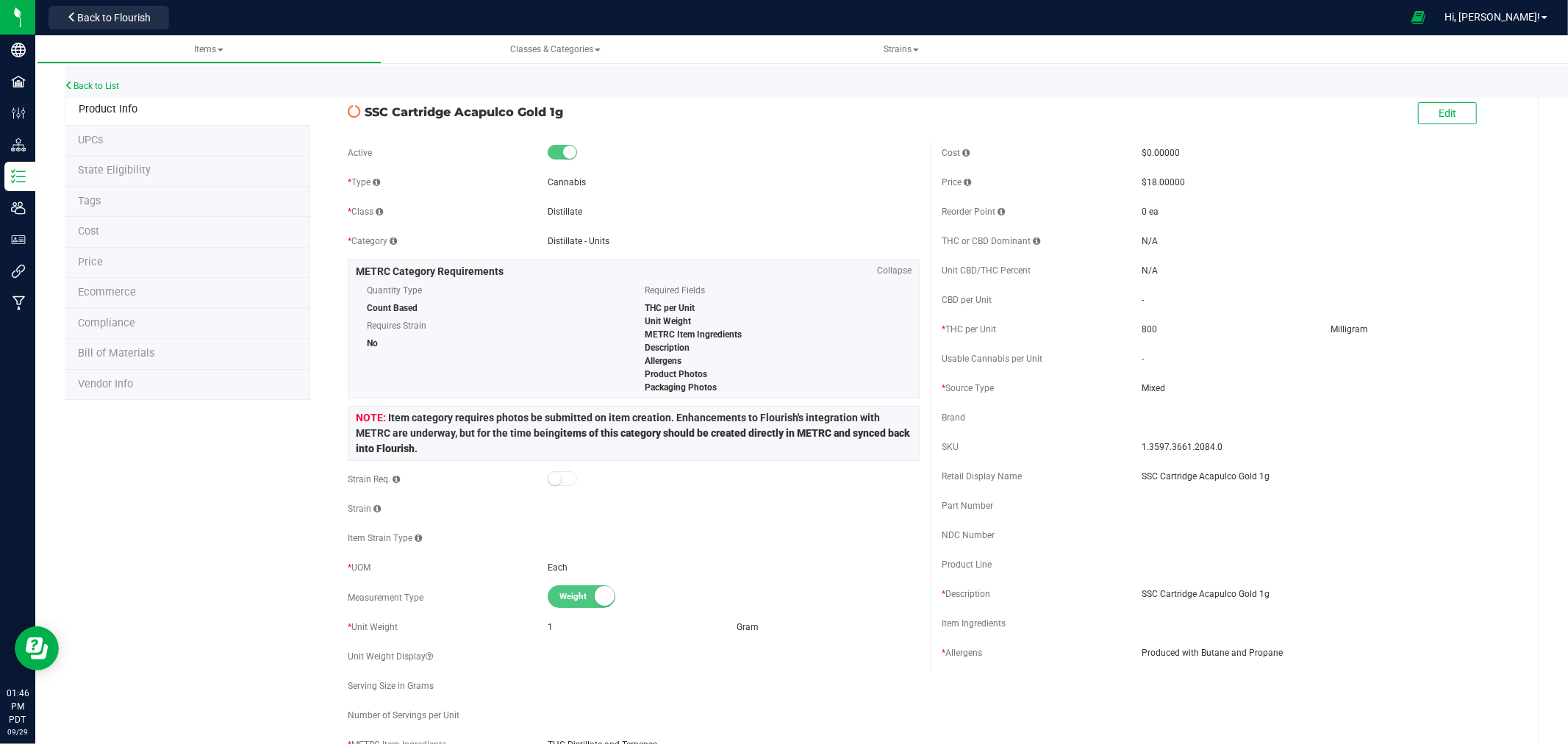
click at [347, 112] on icon at bounding box center [354, 112] width 13 height 13
click at [136, 182] on li "State Eligibility" at bounding box center [188, 172] width 246 height 31
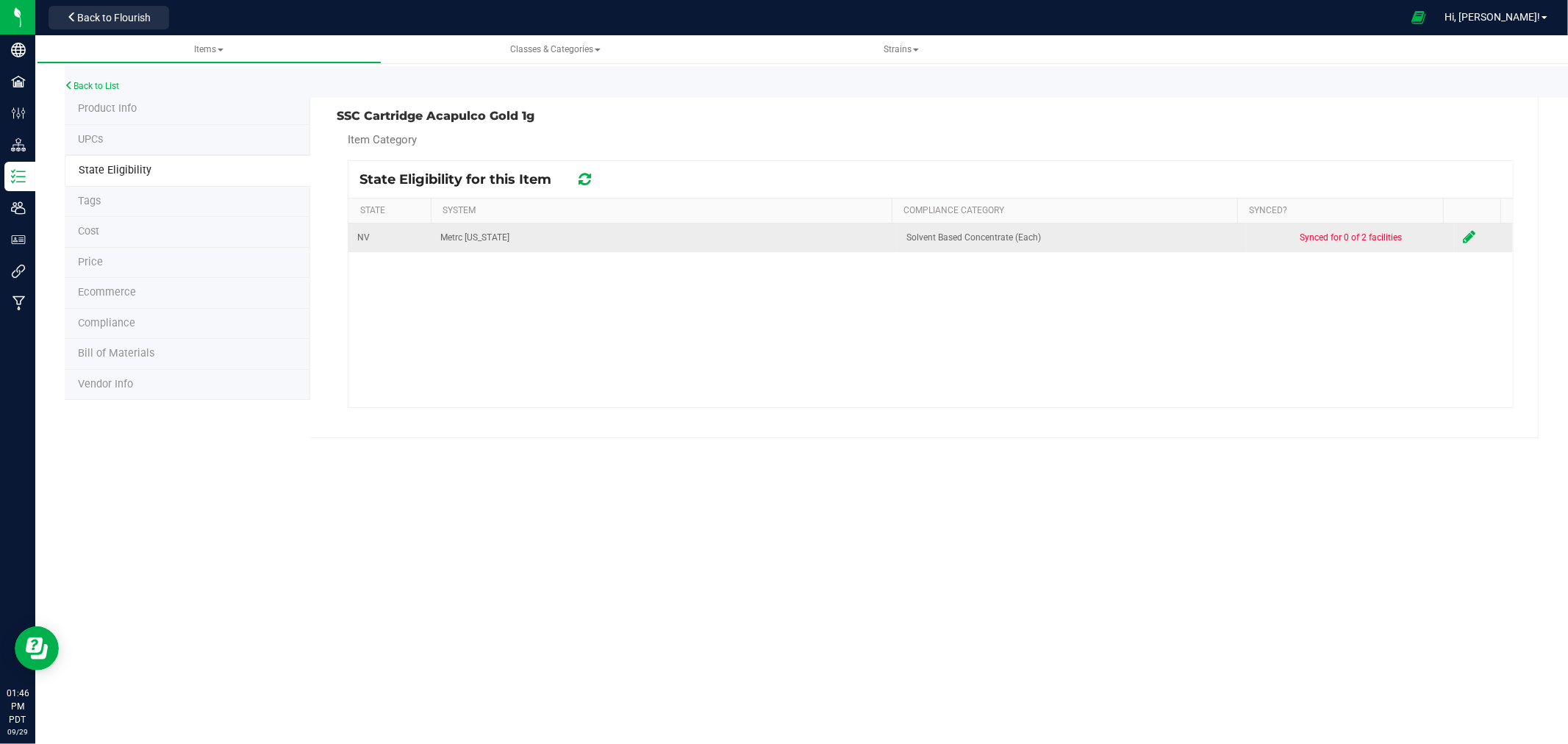
click at [1464, 240] on icon at bounding box center [1470, 237] width 12 height 15
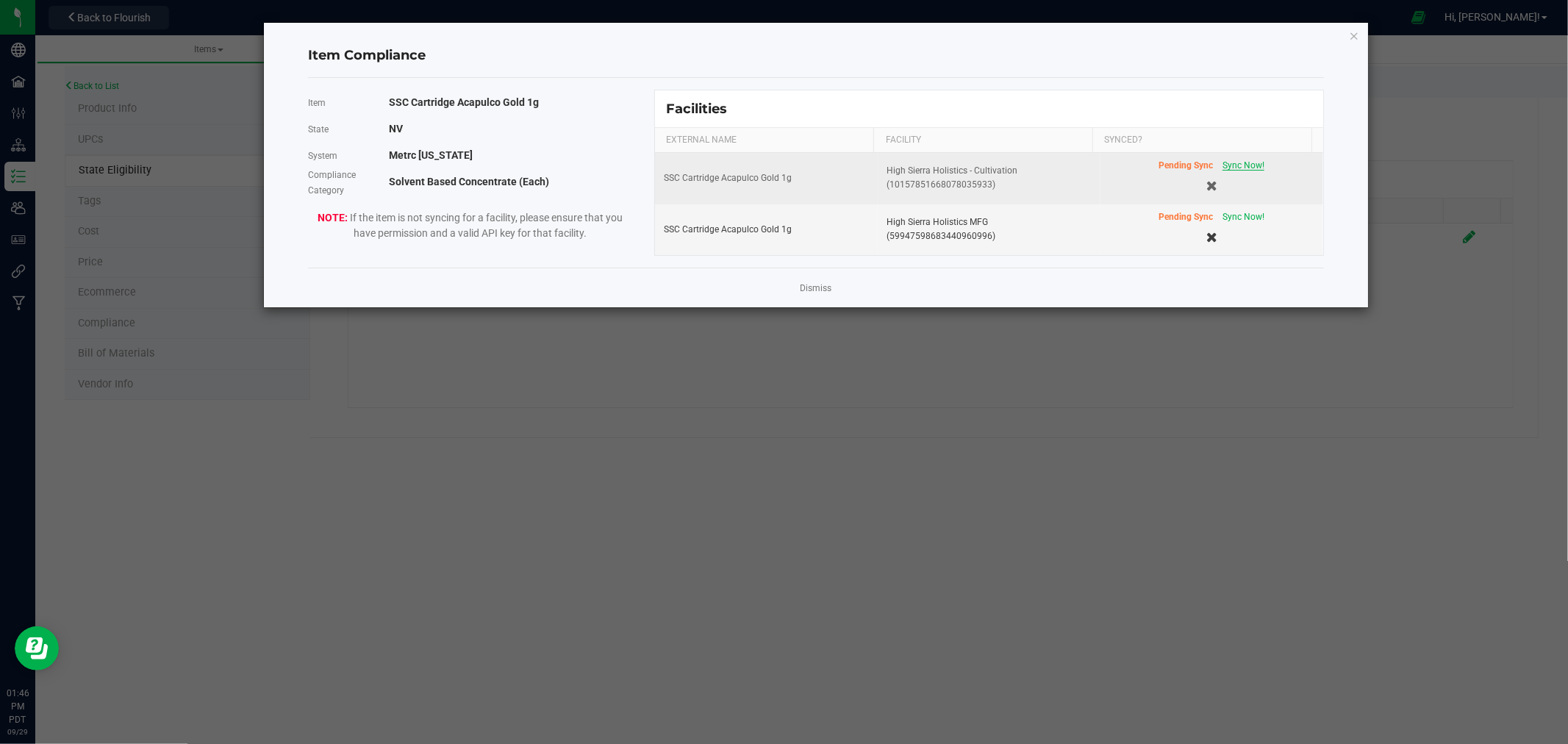
click at [1223, 164] on span "Sync Now!" at bounding box center [1244, 165] width 42 height 11
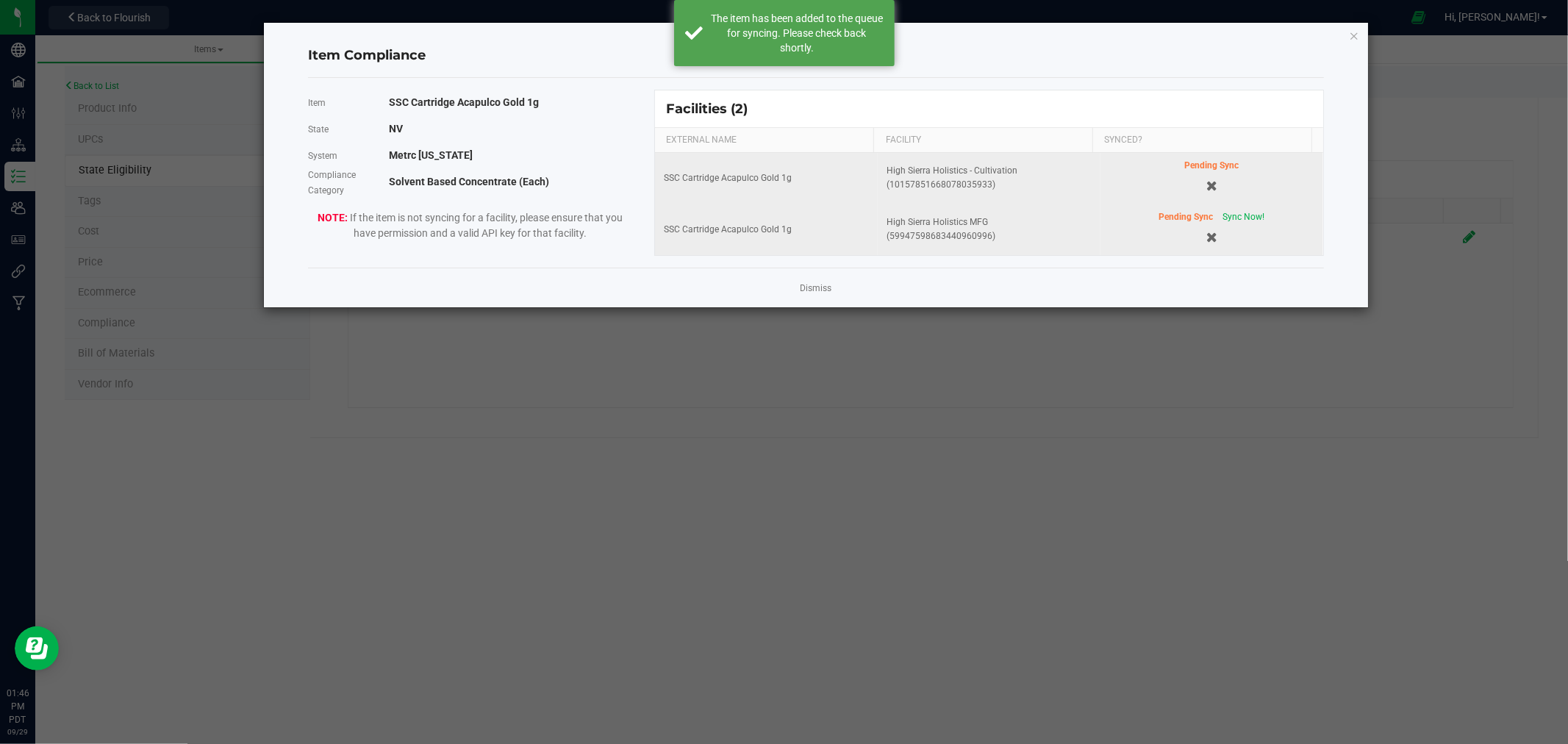
click at [1233, 210] on div "Pending Sync Sync Now!" at bounding box center [1212, 217] width 106 height 14
click at [1239, 217] on span "Sync Now!" at bounding box center [1244, 217] width 42 height 11
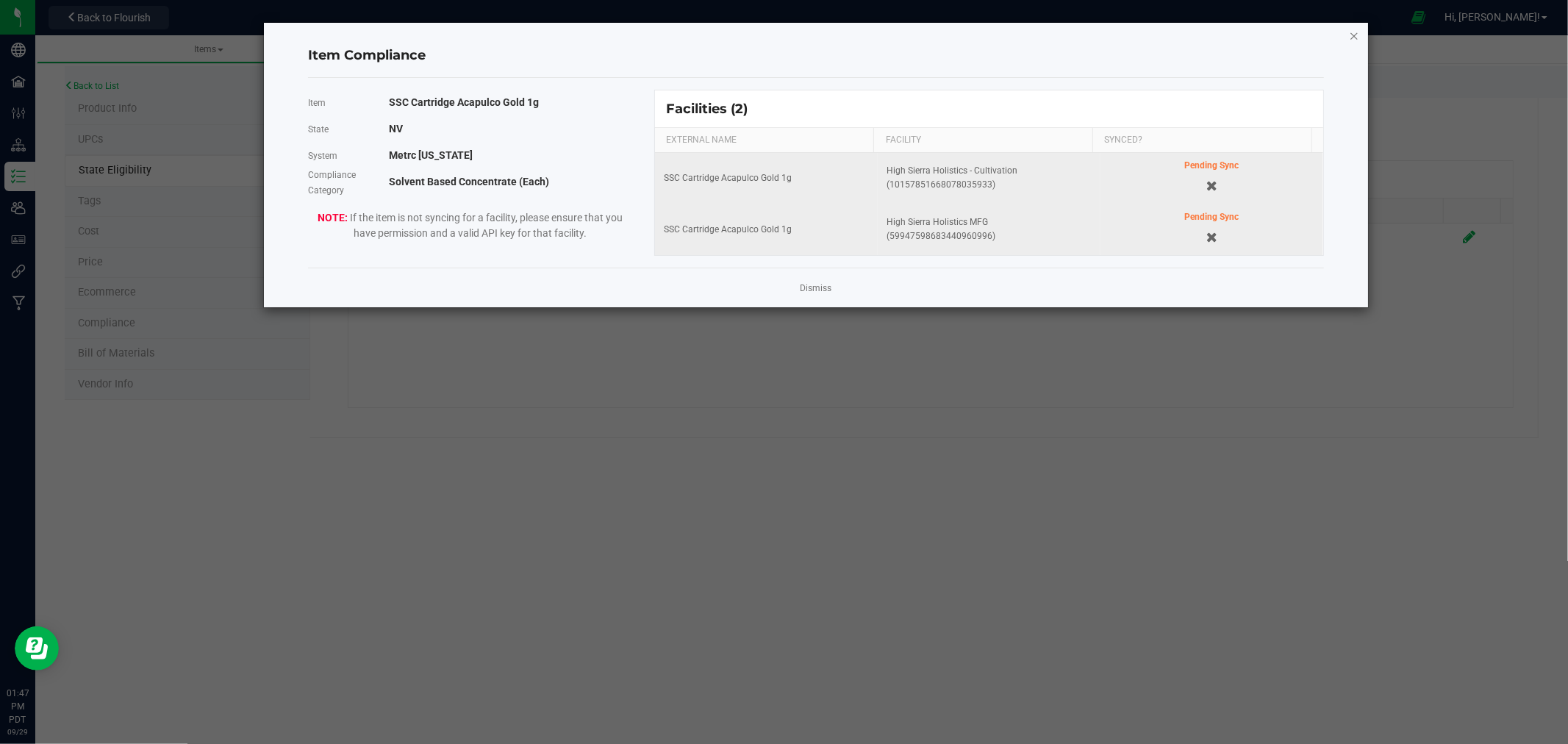
click at [1354, 29] on icon "Close modal" at bounding box center [1354, 36] width 11 height 18
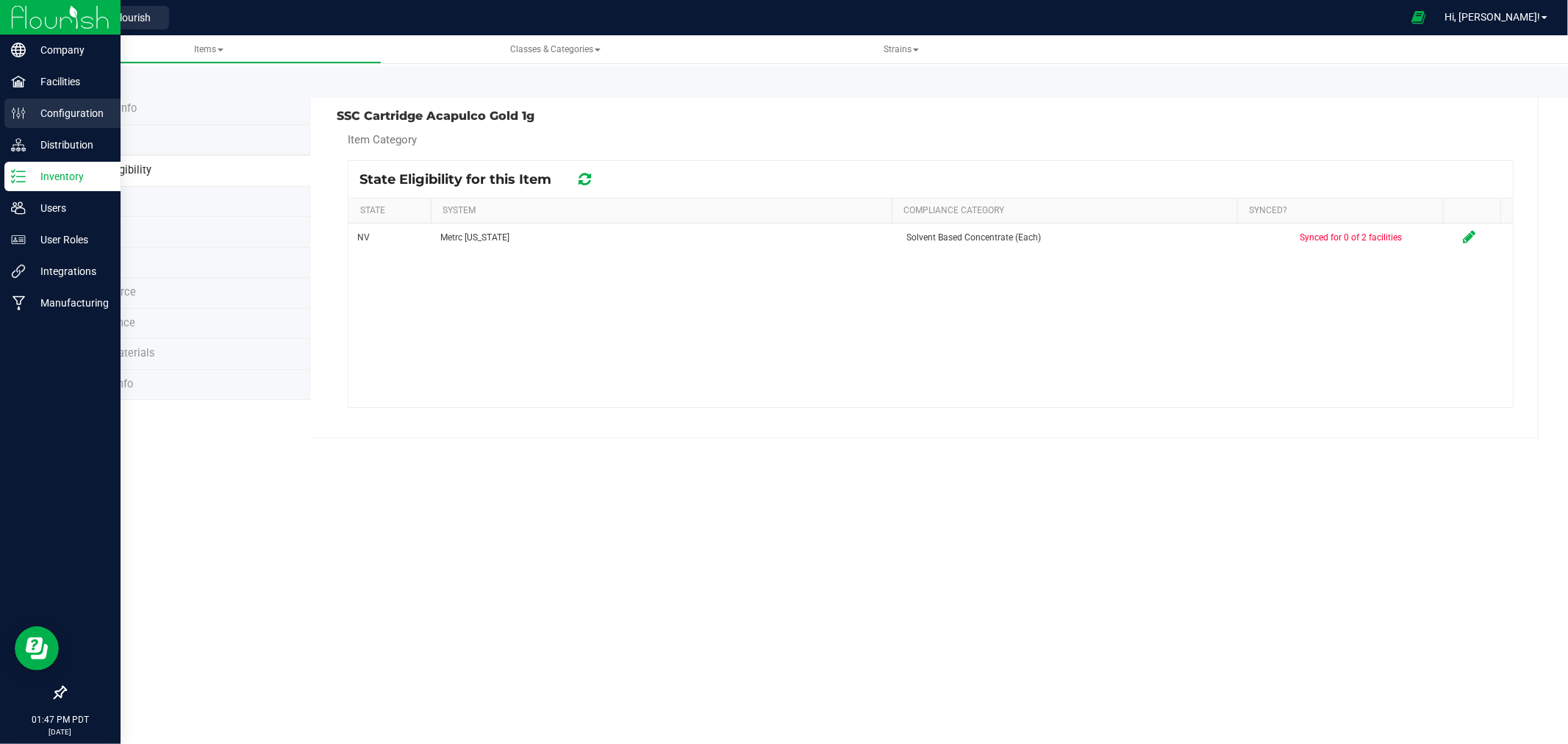
click at [119, 112] on div "Configuration" at bounding box center [62, 113] width 116 height 29
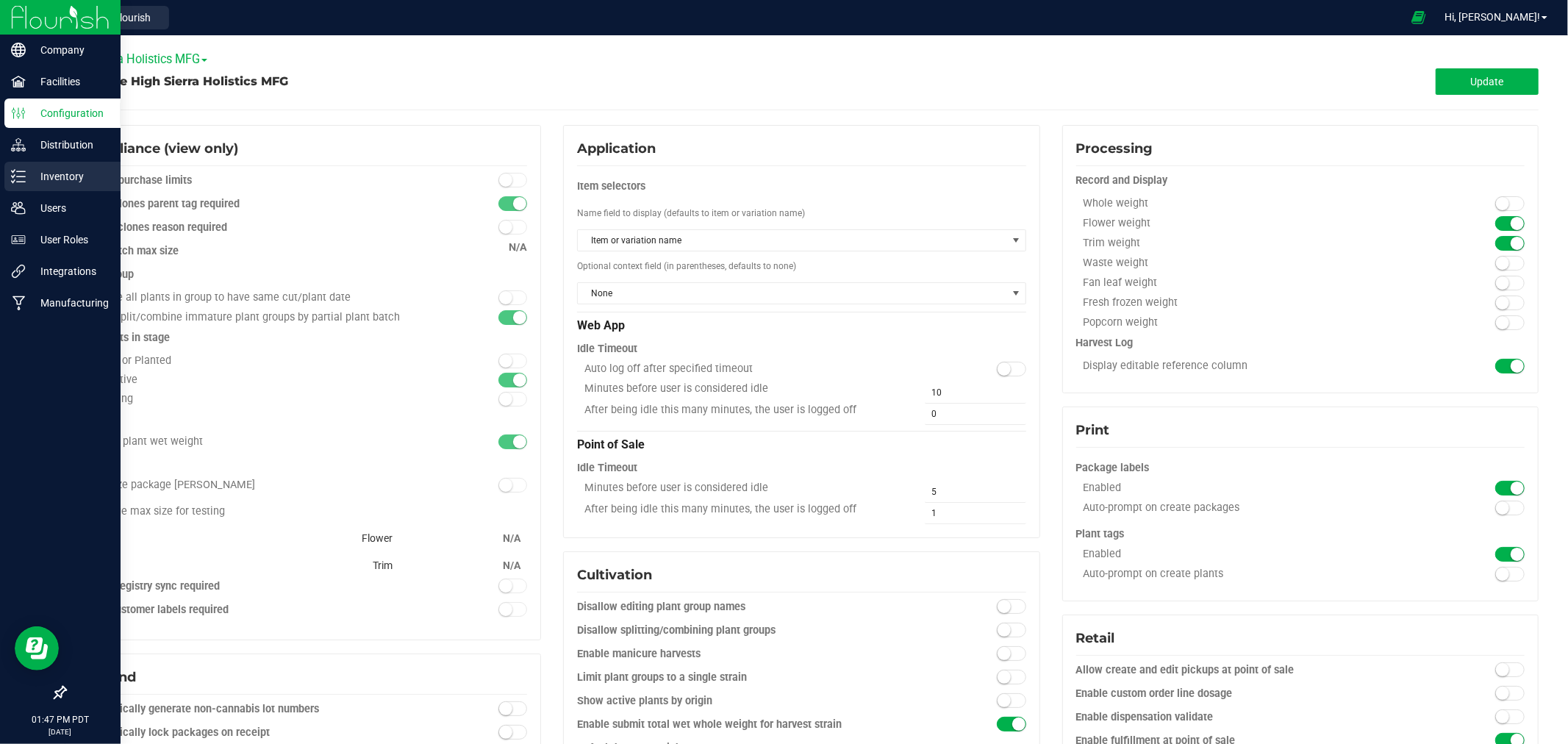
click at [50, 185] on p "Inventory" at bounding box center [70, 177] width 88 height 18
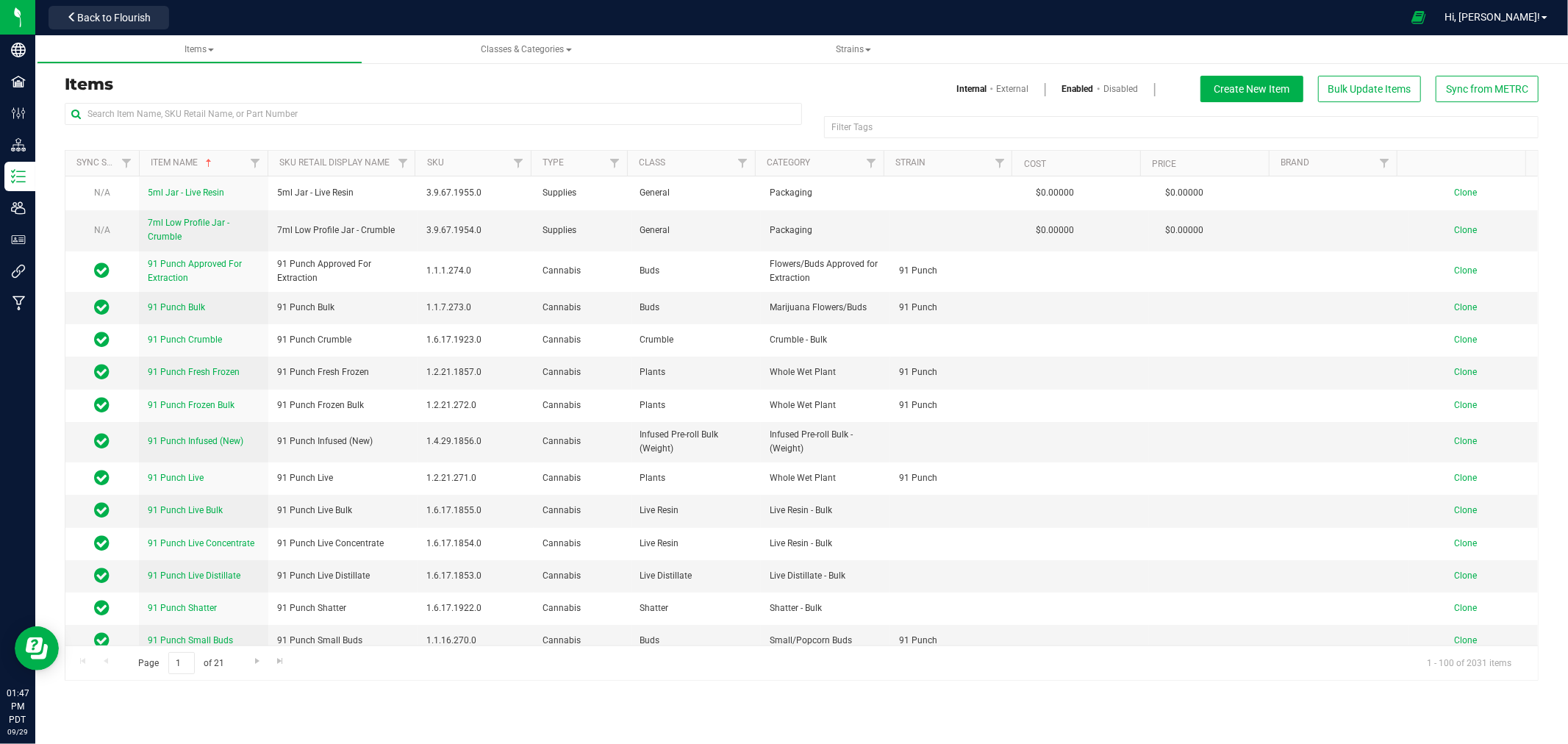
click at [195, 11] on div at bounding box center [788, 17] width 1227 height 28
click at [173, 146] on div "Filter Tags Filter Tags" at bounding box center [802, 126] width 1474 height 47
click at [180, 138] on div "Filter Tags Filter Tags" at bounding box center [802, 126] width 1474 height 47
click at [180, 125] on div at bounding box center [434, 120] width 737 height 34
click at [180, 116] on input "text" at bounding box center [434, 113] width 737 height 22
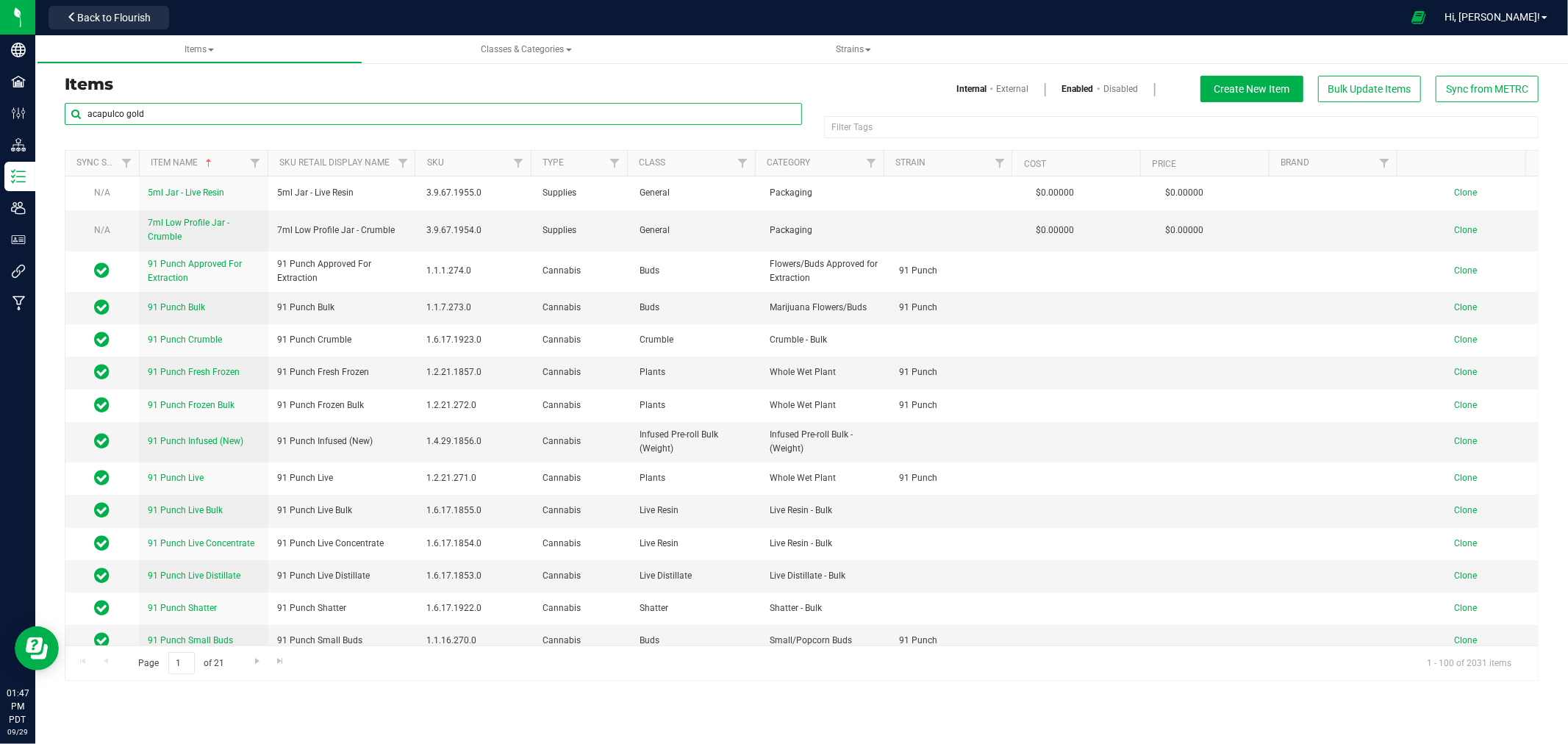
type input "acapulco gold"
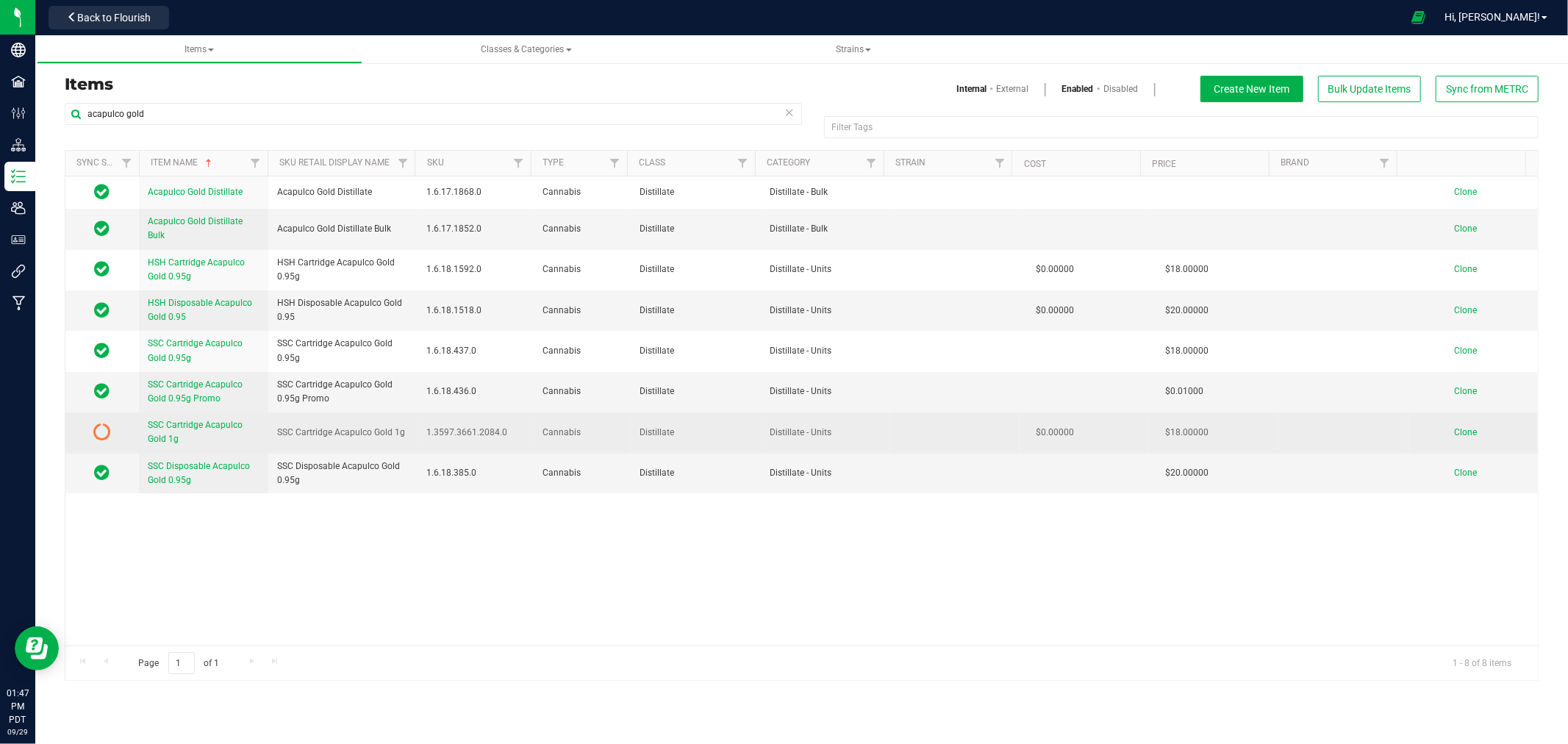
click at [173, 423] on span "SSC Cartridge Acapulco Gold 1g" at bounding box center [195, 432] width 95 height 24
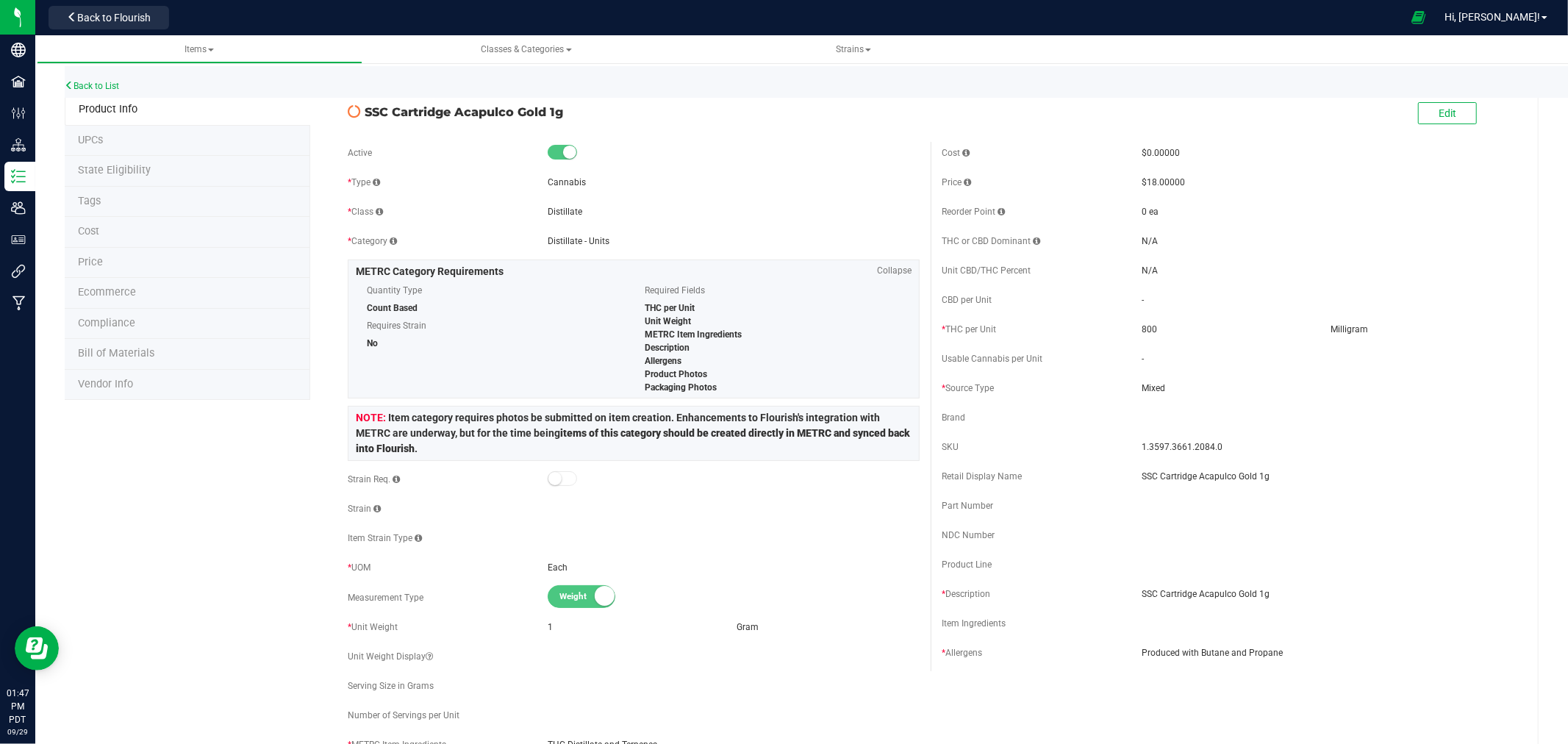
click at [152, 167] on li "State Eligibility" at bounding box center [188, 172] width 246 height 31
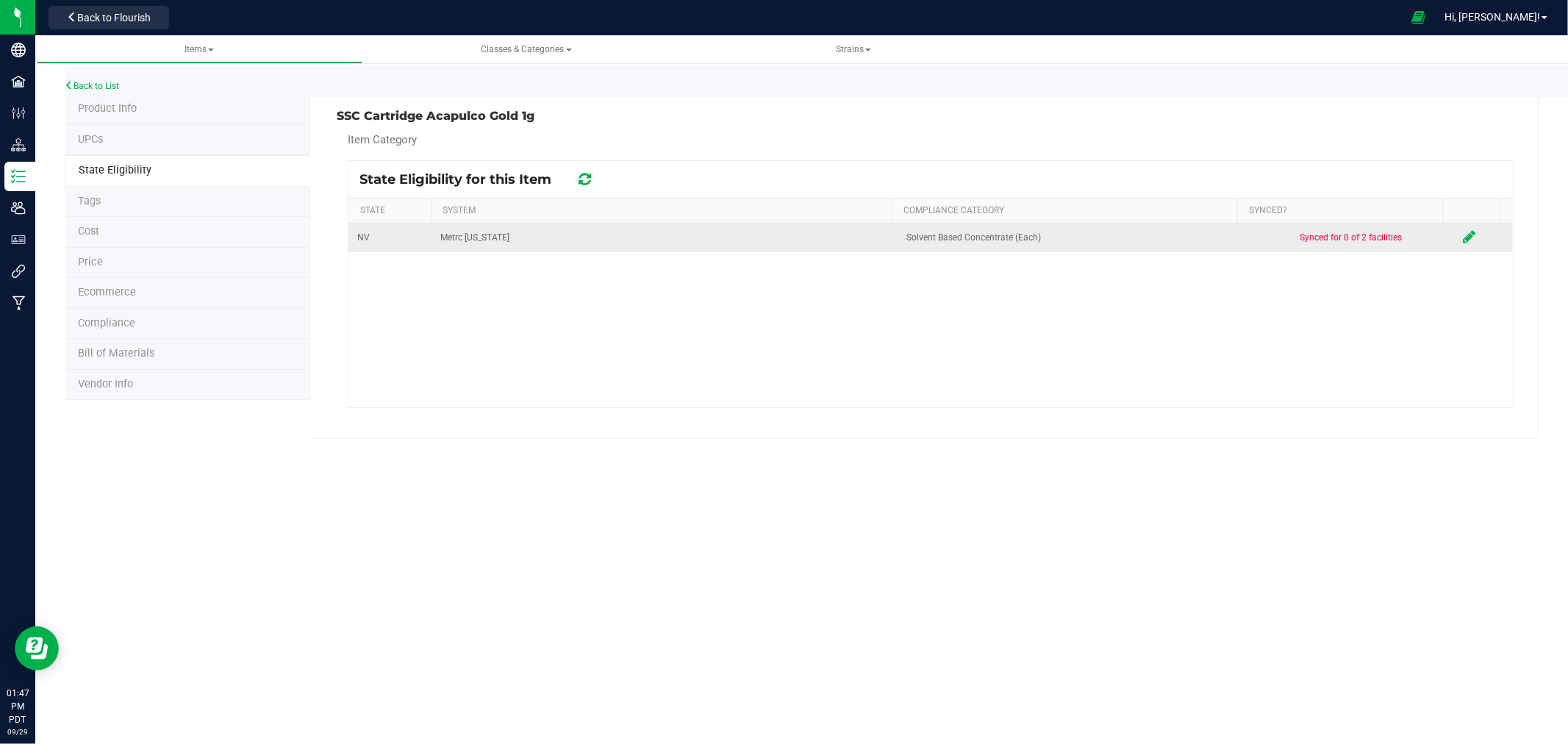
click at [1455, 239] on td at bounding box center [1483, 238] width 58 height 28
click at [1464, 236] on icon at bounding box center [1470, 237] width 12 height 15
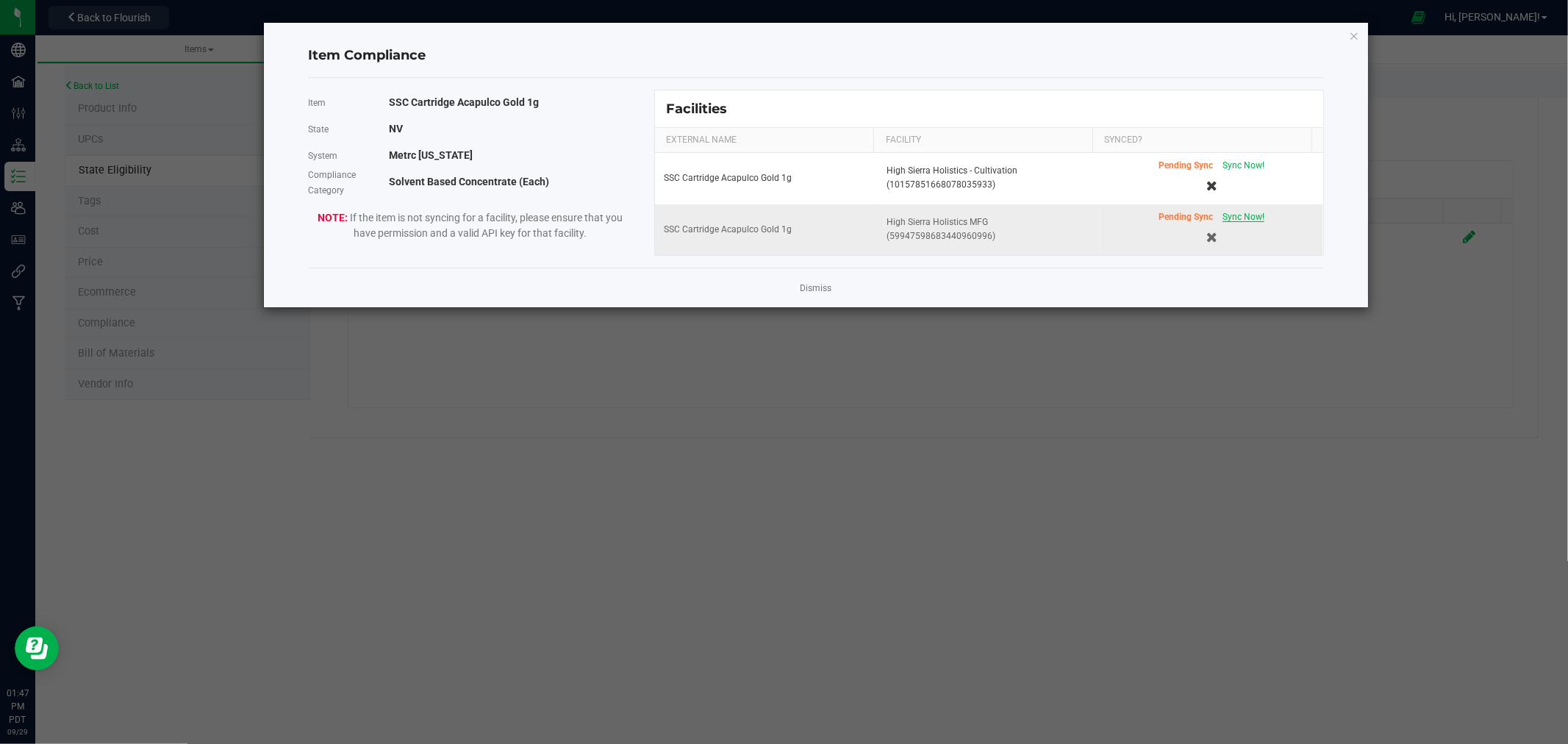
click at [1223, 221] on span "Sync Now!" at bounding box center [1244, 217] width 42 height 11
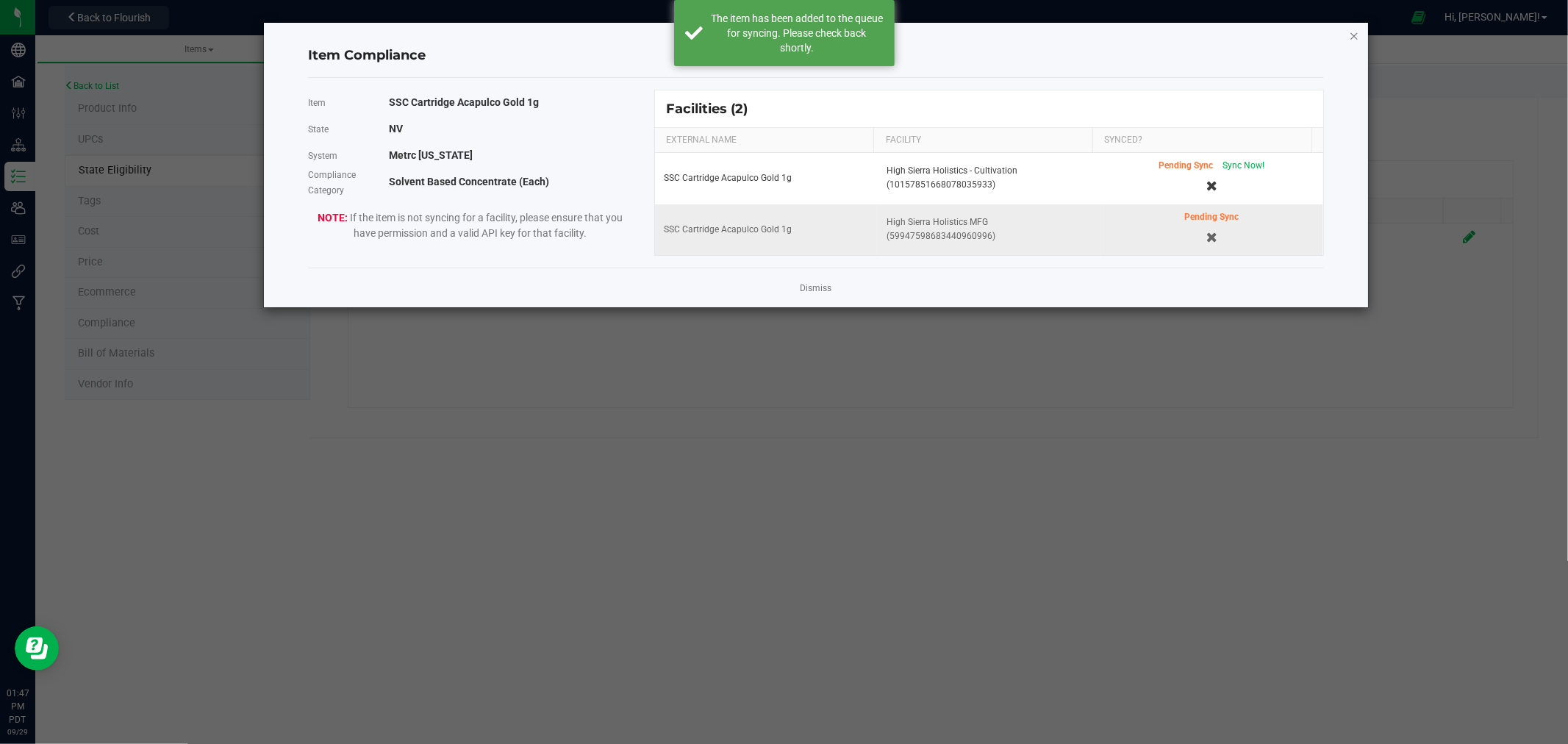
click at [1353, 27] on icon "Close modal" at bounding box center [1354, 36] width 11 height 18
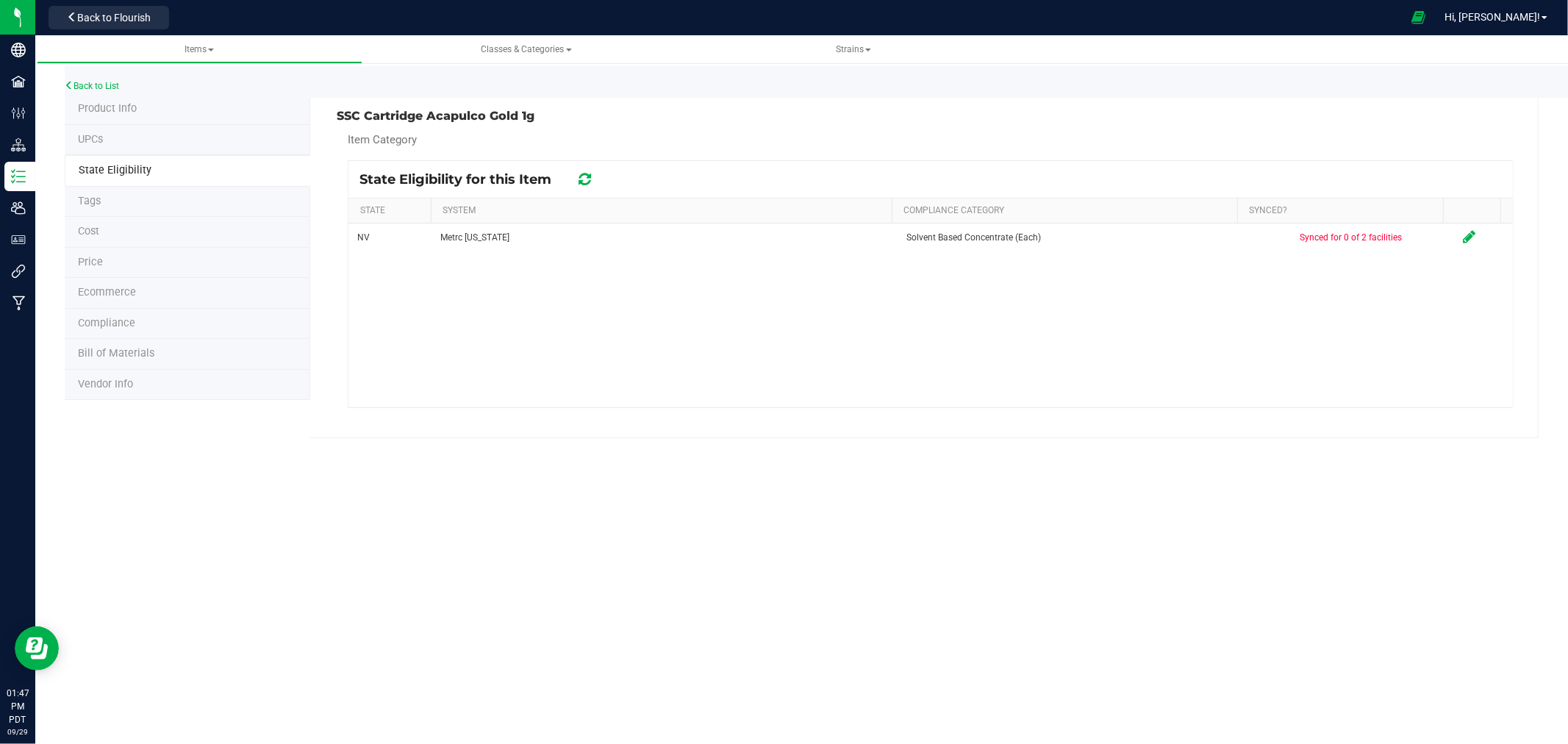
click at [148, 111] on li "Product Info" at bounding box center [188, 110] width 246 height 31
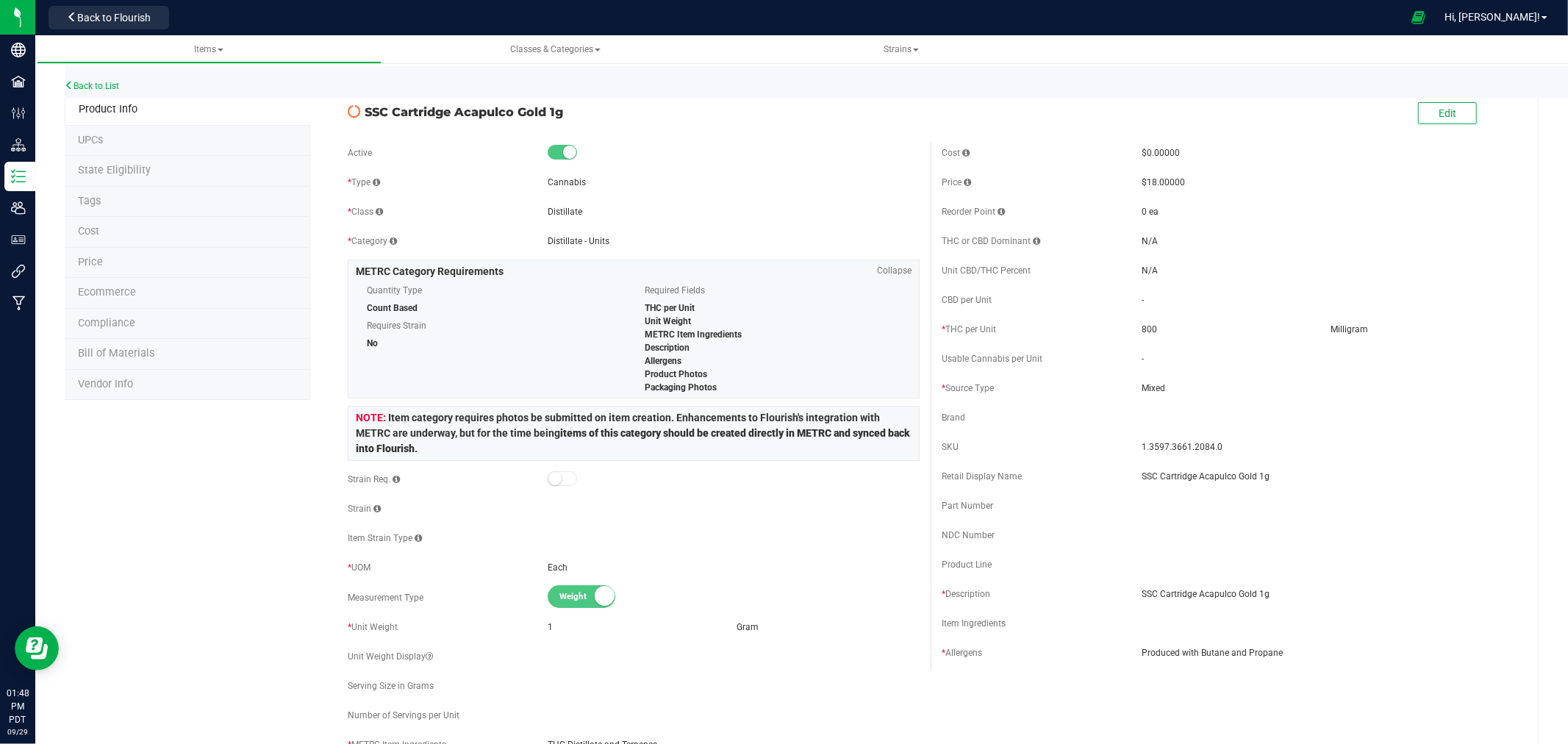
click at [111, 164] on li "State Eligibility" at bounding box center [188, 172] width 246 height 31
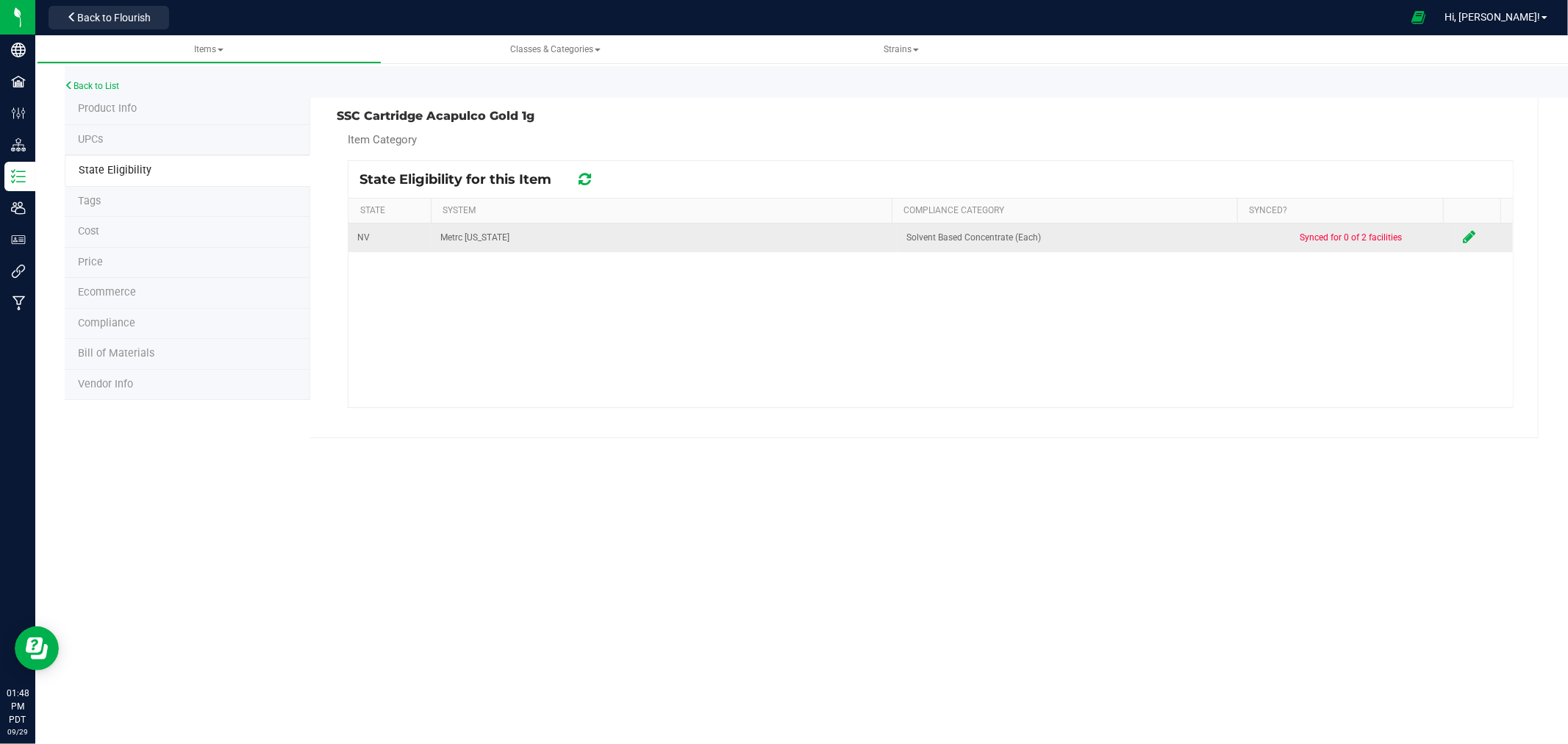
click at [1464, 231] on icon at bounding box center [1470, 237] width 12 height 15
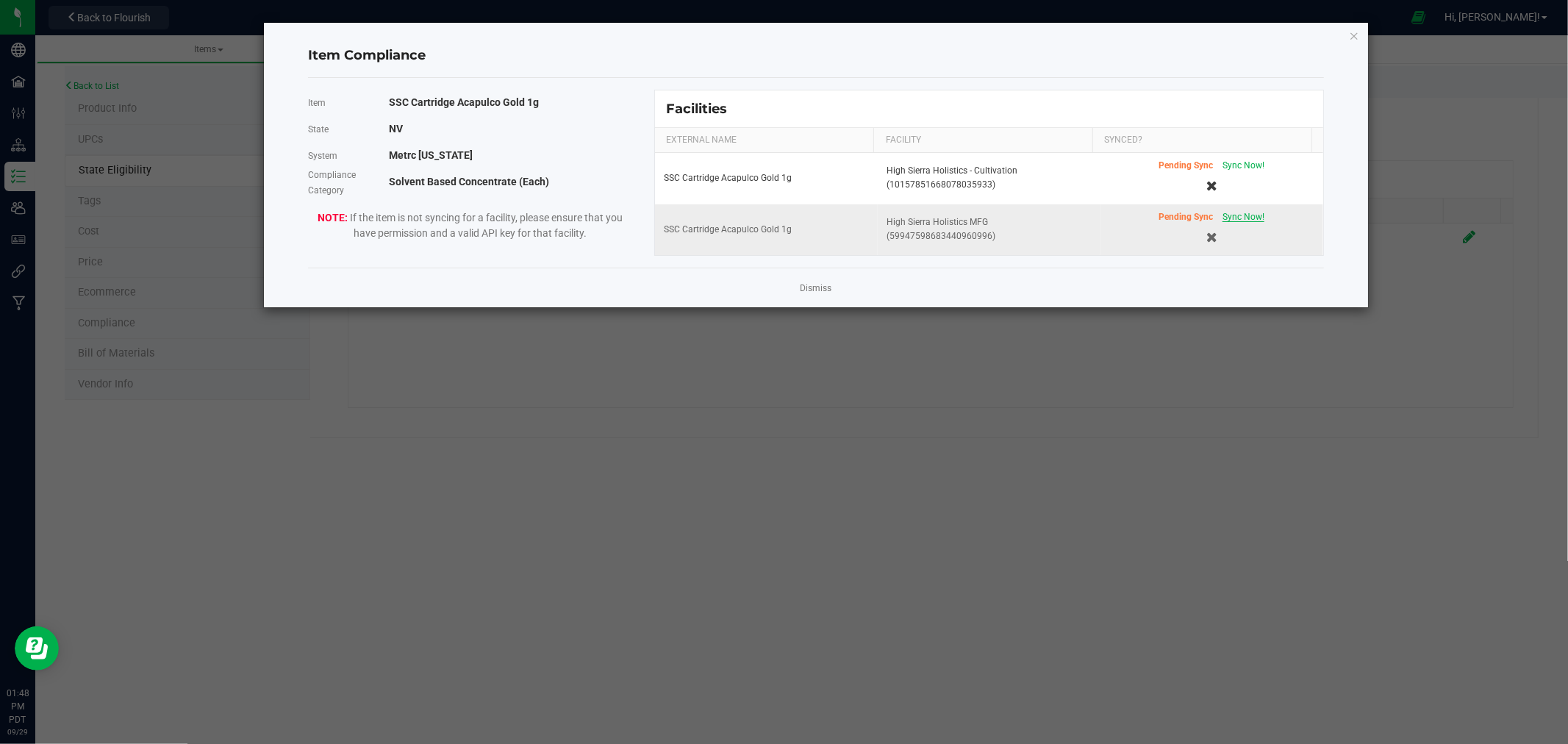
click at [1238, 217] on span "Sync Now!" at bounding box center [1244, 217] width 42 height 11
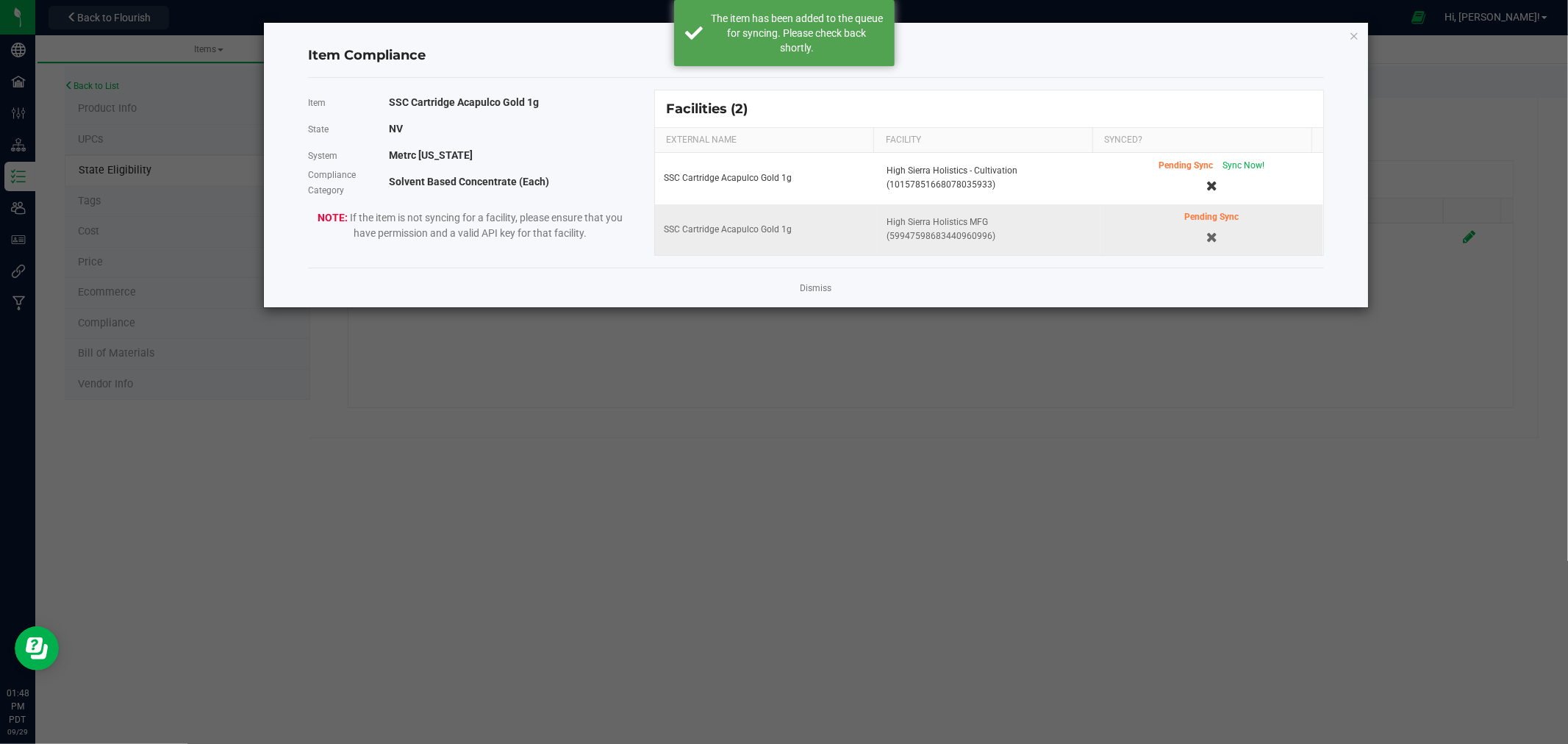
click at [1346, 27] on div "Item Compliance Item SSC Cartridge Acapulco Gold 1g State [US_STATE] System Met…" at bounding box center [815, 165] width 1104 height 285
click at [1353, 33] on icon "Close modal" at bounding box center [1354, 36] width 11 height 18
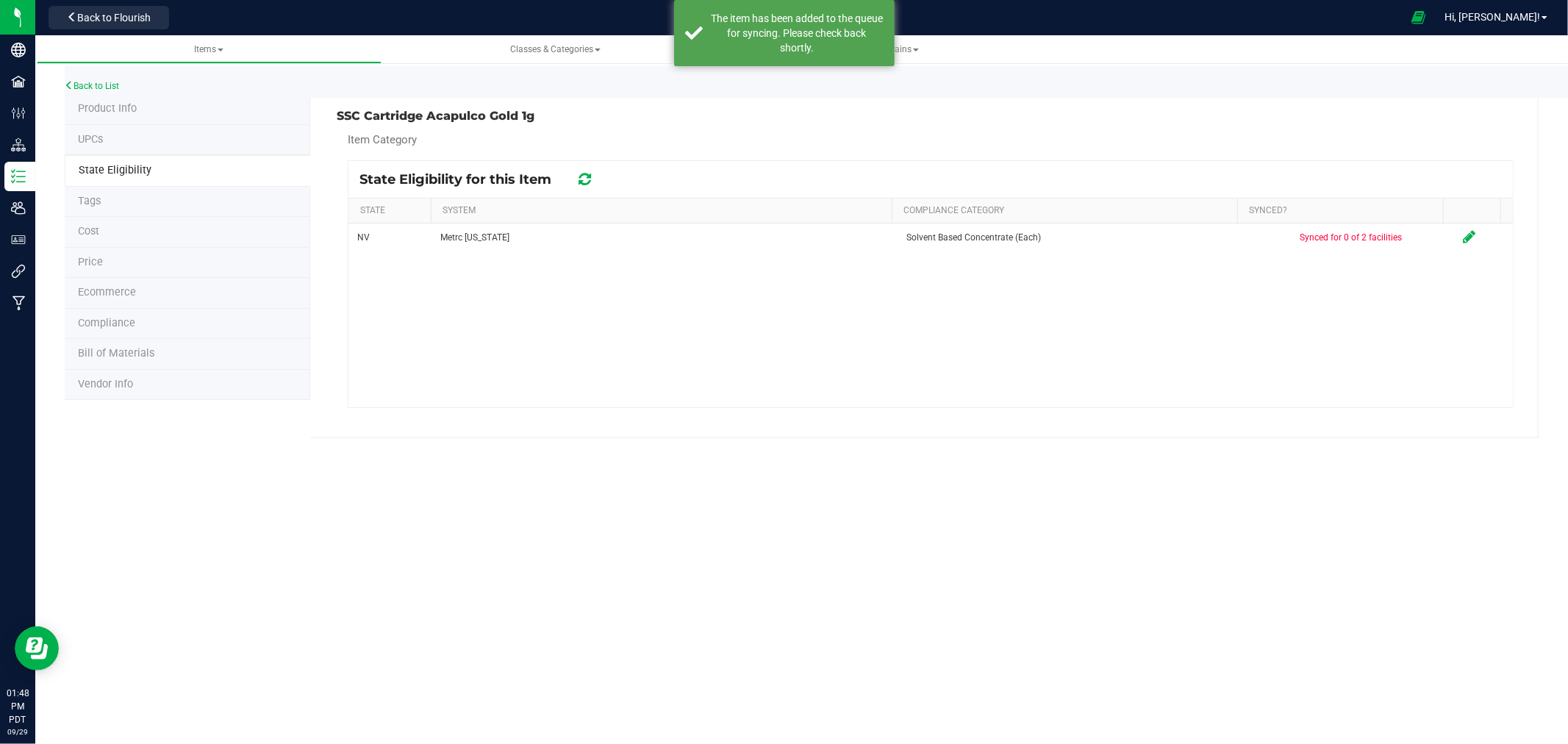
click at [130, 101] on li "Product Info" at bounding box center [188, 110] width 246 height 31
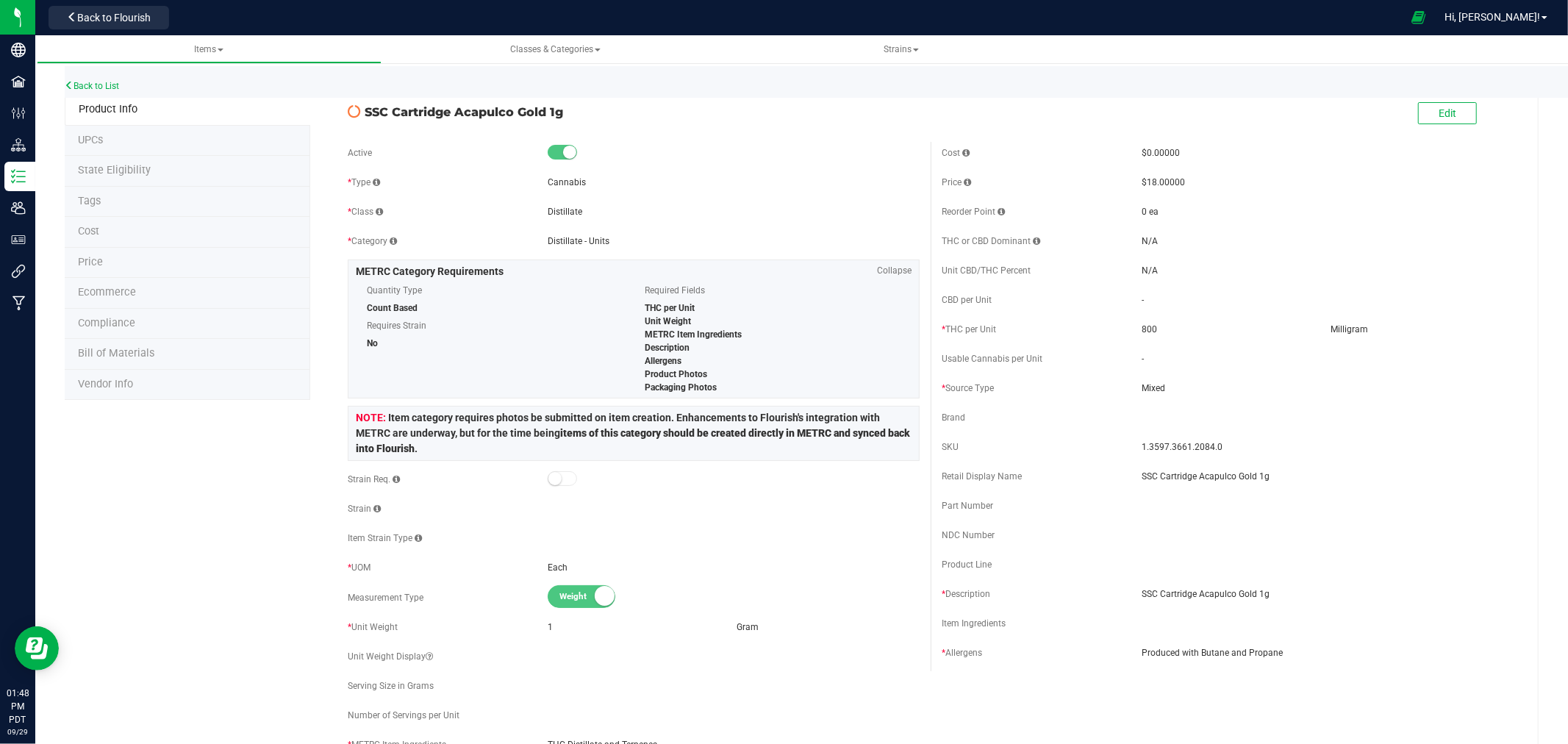
click at [94, 76] on div "Back to List" at bounding box center [849, 81] width 1568 height 32
click at [95, 77] on div "Back to List" at bounding box center [849, 81] width 1568 height 32
click at [103, 85] on link "Back to List" at bounding box center [92, 85] width 55 height 11
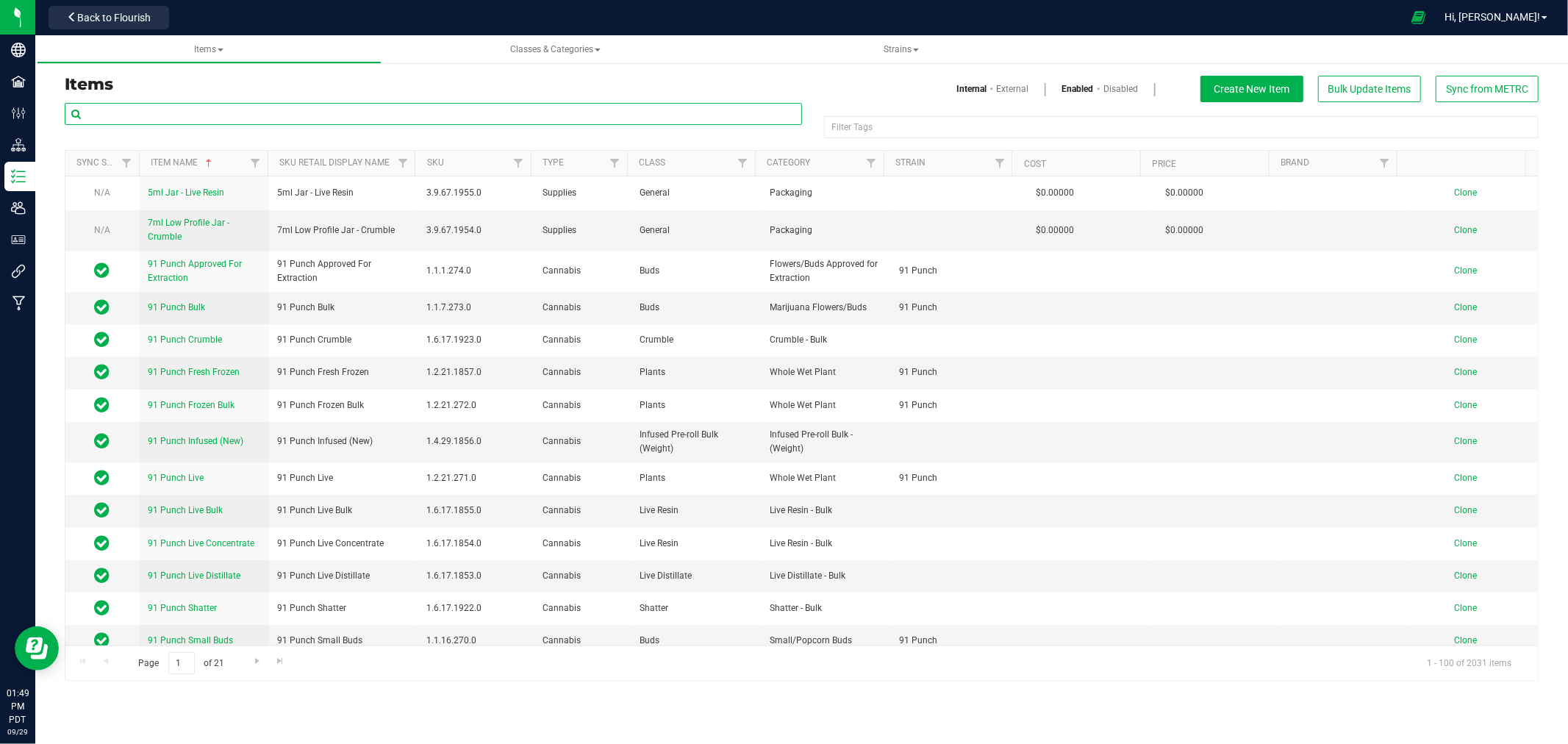
click at [129, 116] on input "text" at bounding box center [434, 113] width 737 height 22
type input "9"
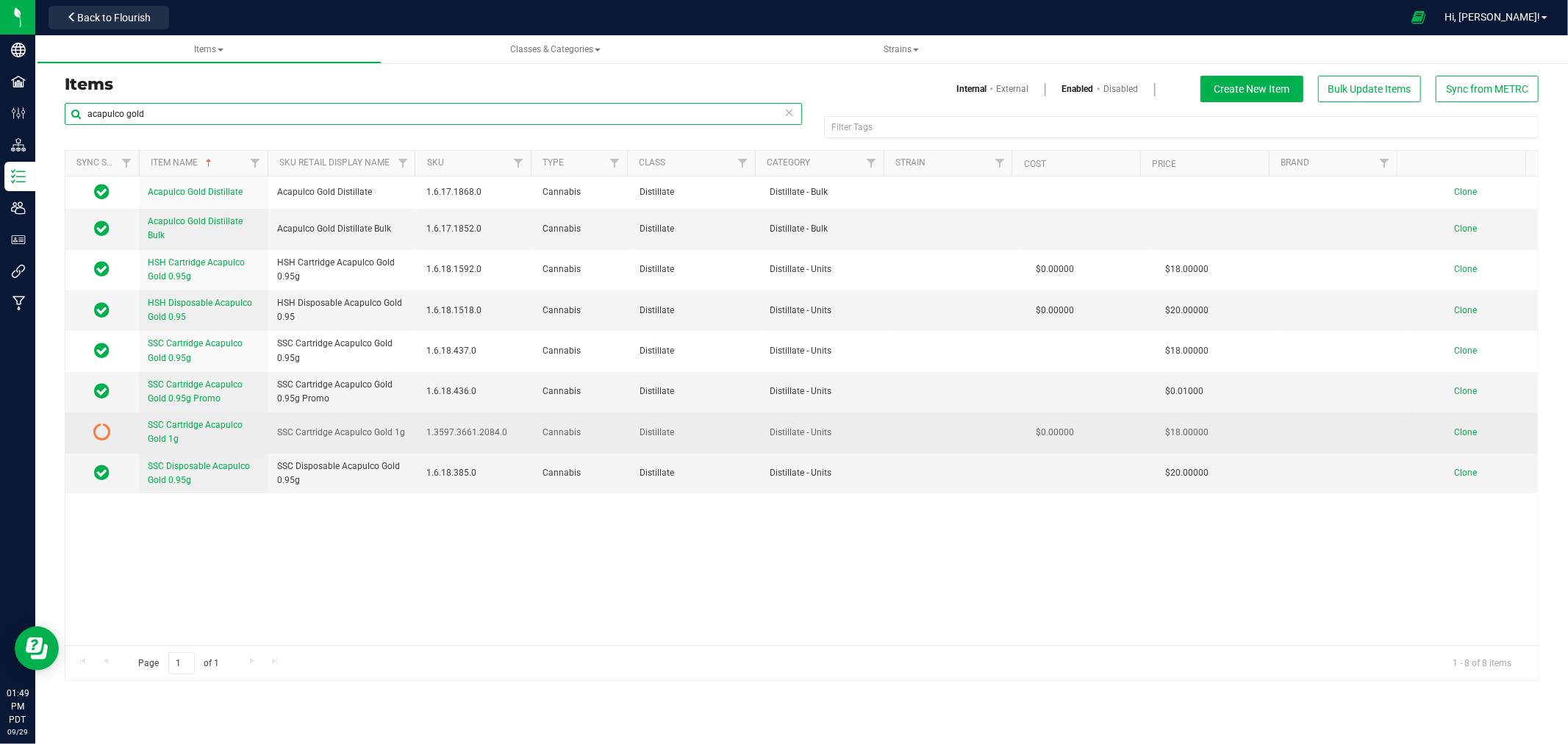
type input "acapulco gold"
click at [107, 427] on icon at bounding box center [103, 432] width 18 height 18
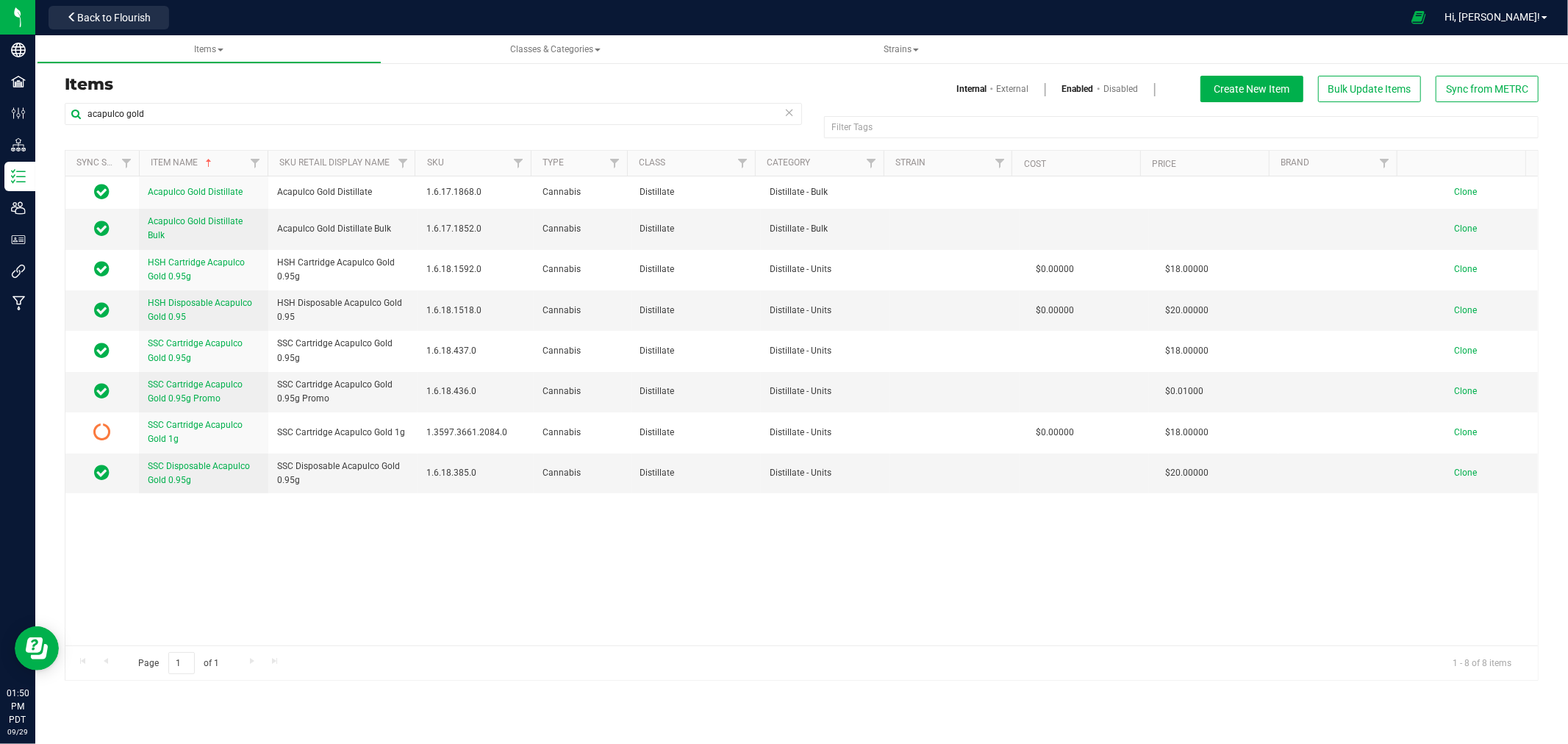
click at [125, 87] on h3 "Items" at bounding box center [428, 85] width 727 height 18
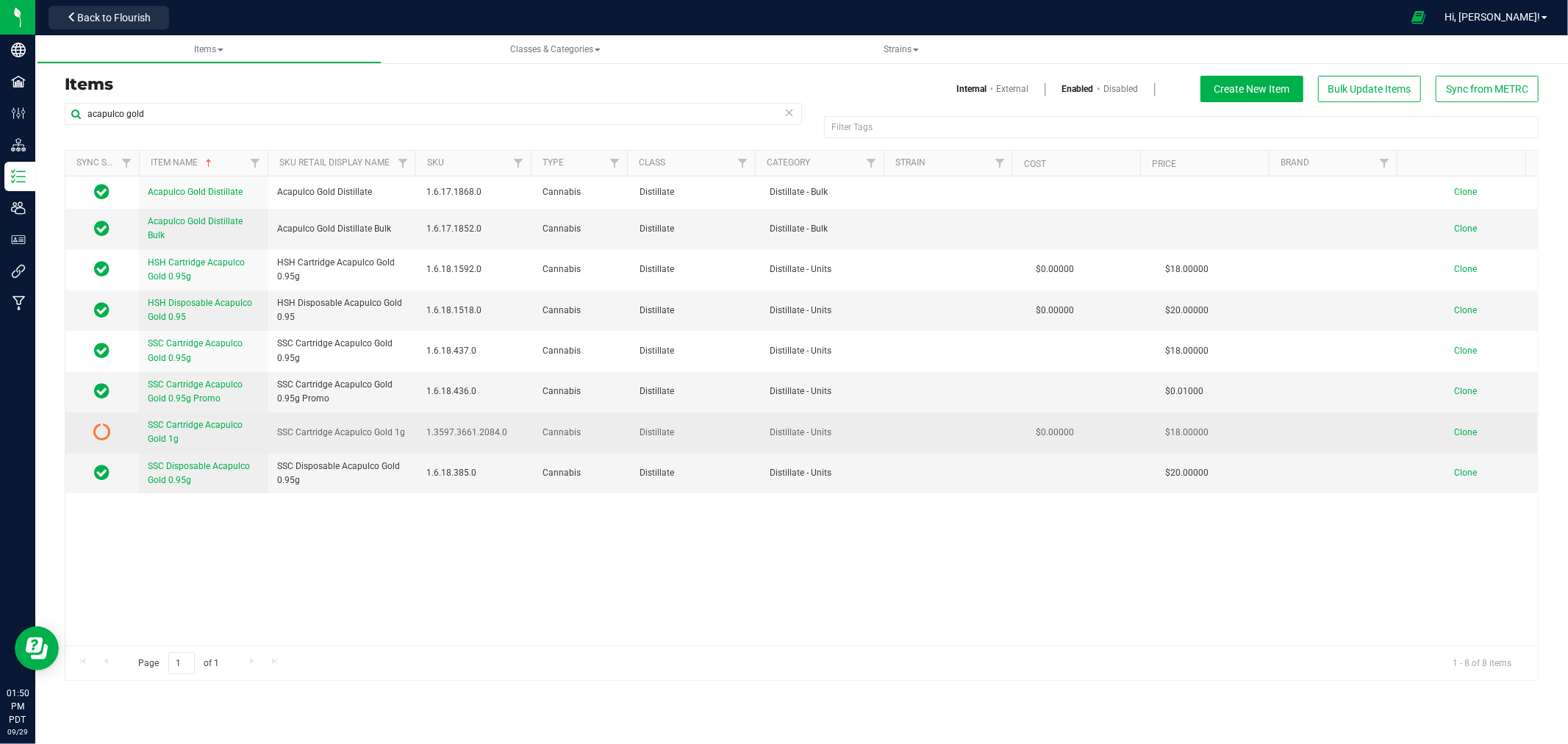
click at [181, 430] on span "SSC Cartridge Acapulco Gold 1g" at bounding box center [195, 432] width 95 height 24
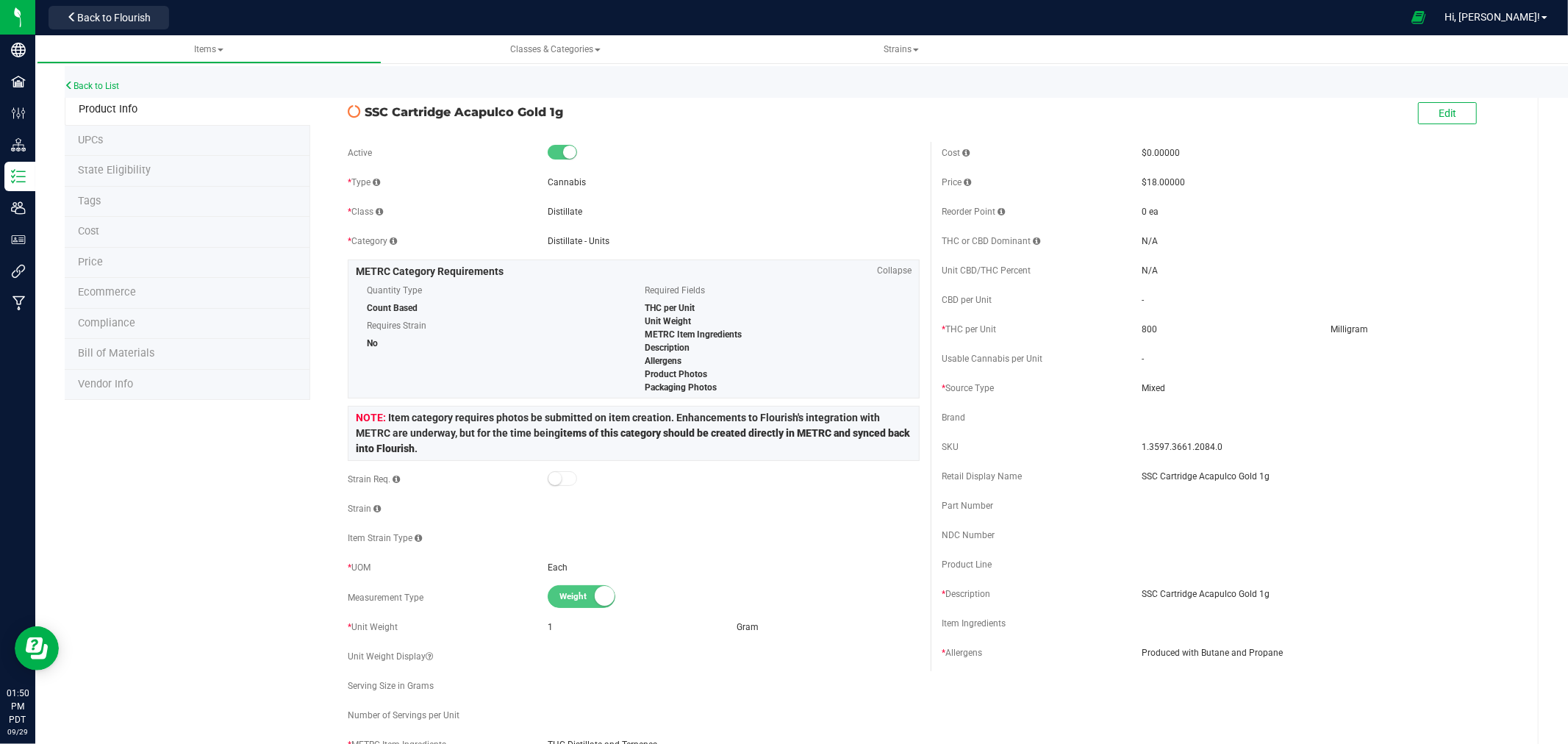
click at [160, 169] on li "State Eligibility" at bounding box center [188, 172] width 246 height 31
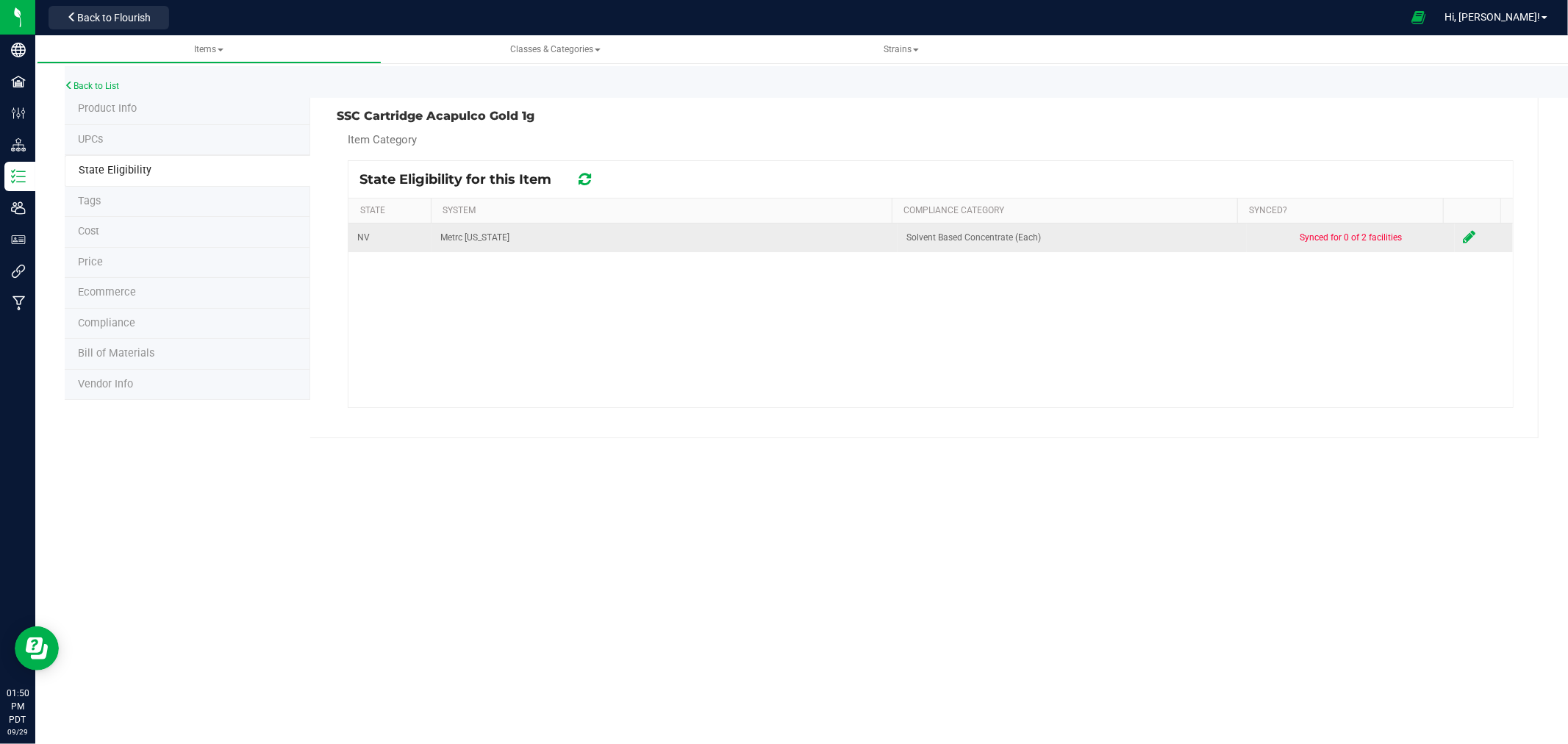
click at [1464, 233] on icon at bounding box center [1470, 237] width 12 height 15
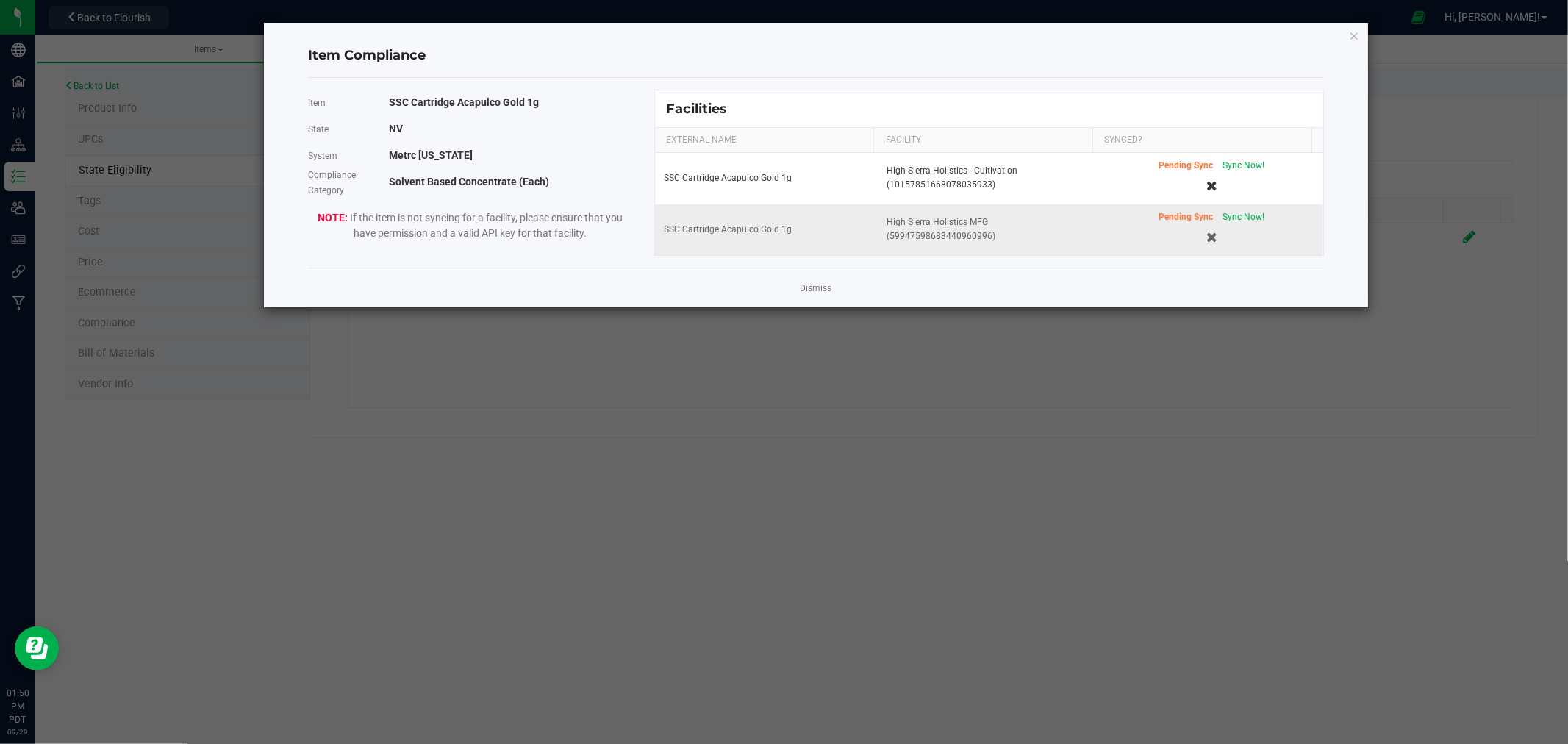
click at [1232, 210] on div "Pending Sync Sync Now!" at bounding box center [1212, 217] width 106 height 14
click at [1238, 215] on span "Sync Now!" at bounding box center [1244, 217] width 42 height 11
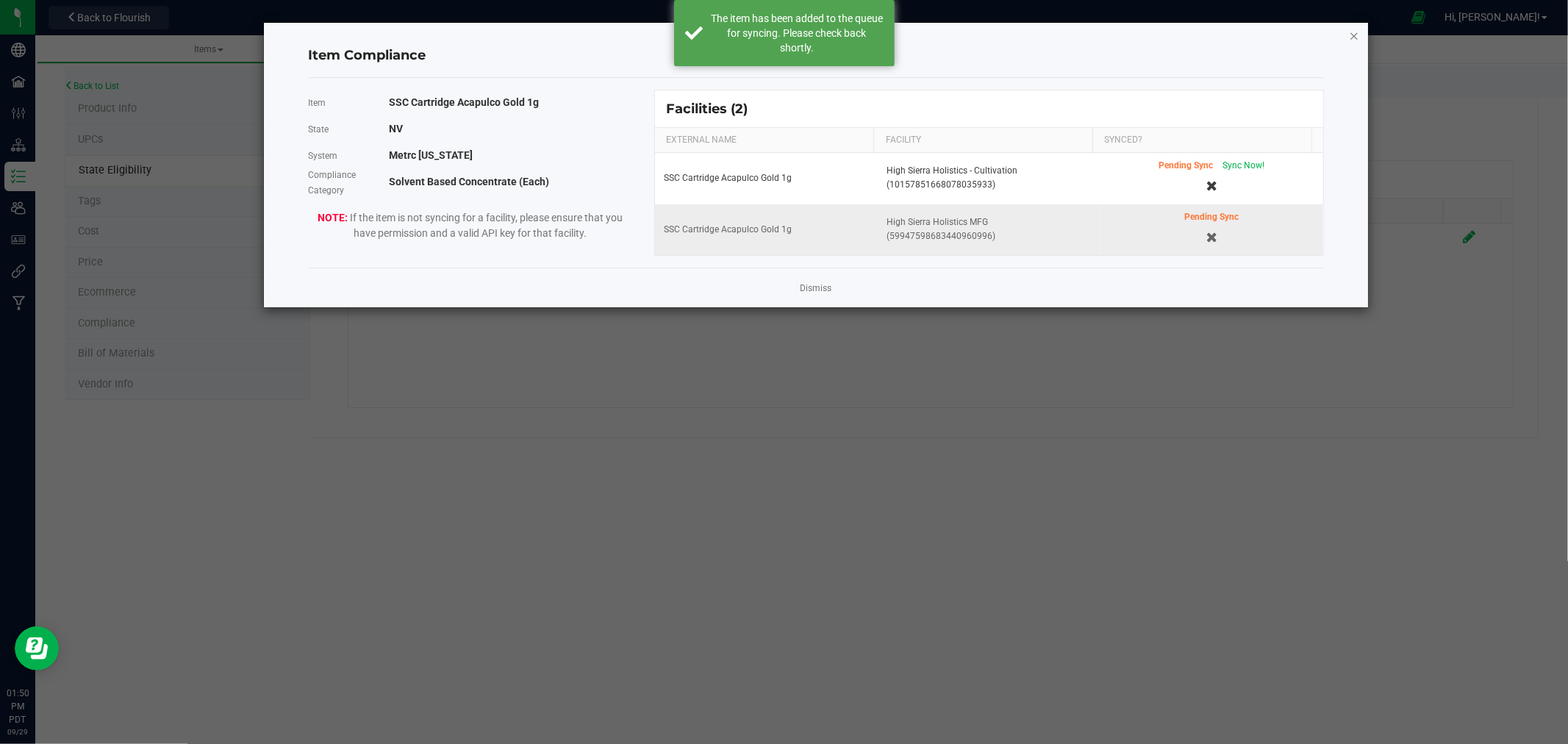
click at [1359, 30] on icon "Close modal" at bounding box center [1354, 36] width 11 height 18
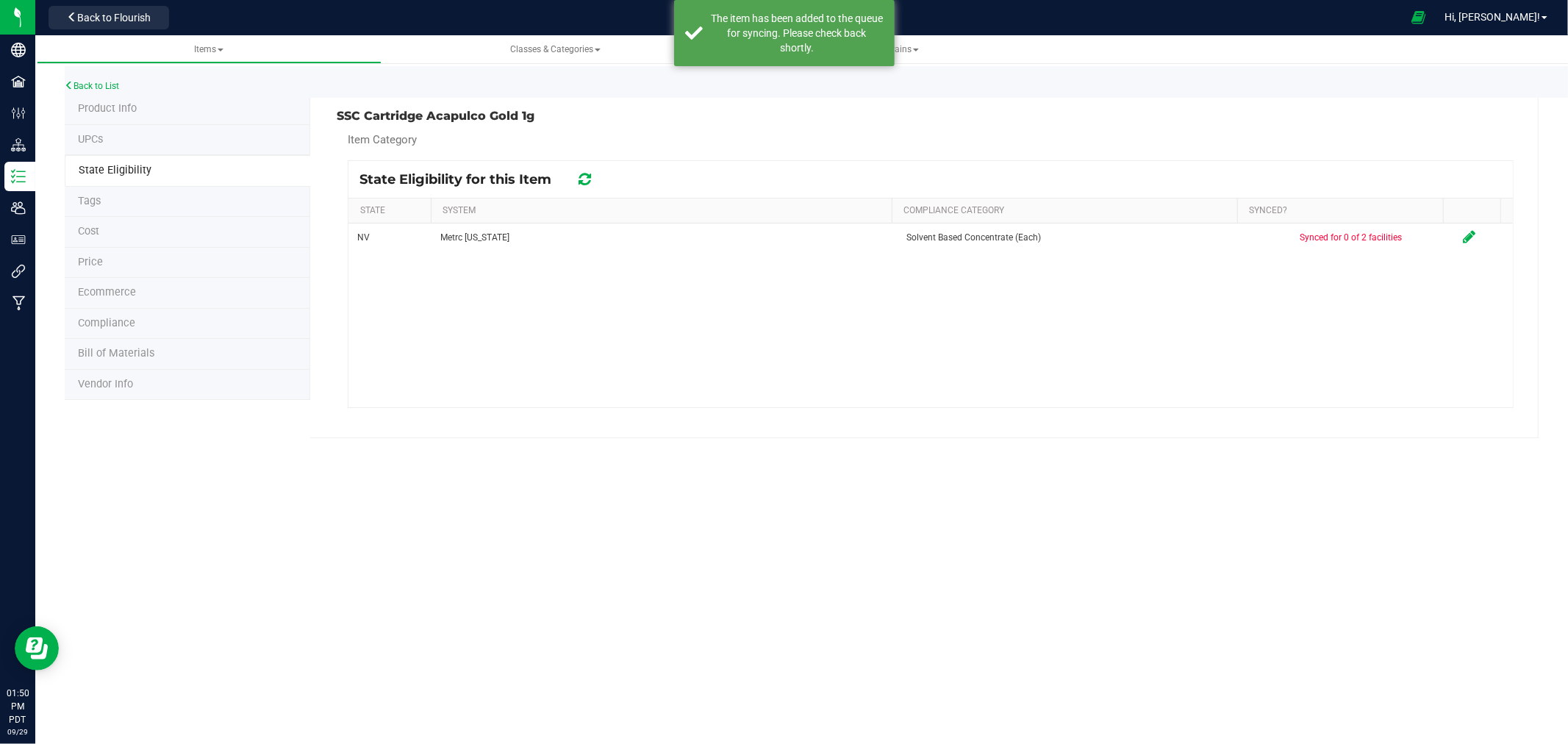
click at [74, 111] on li "Product Info" at bounding box center [188, 110] width 246 height 31
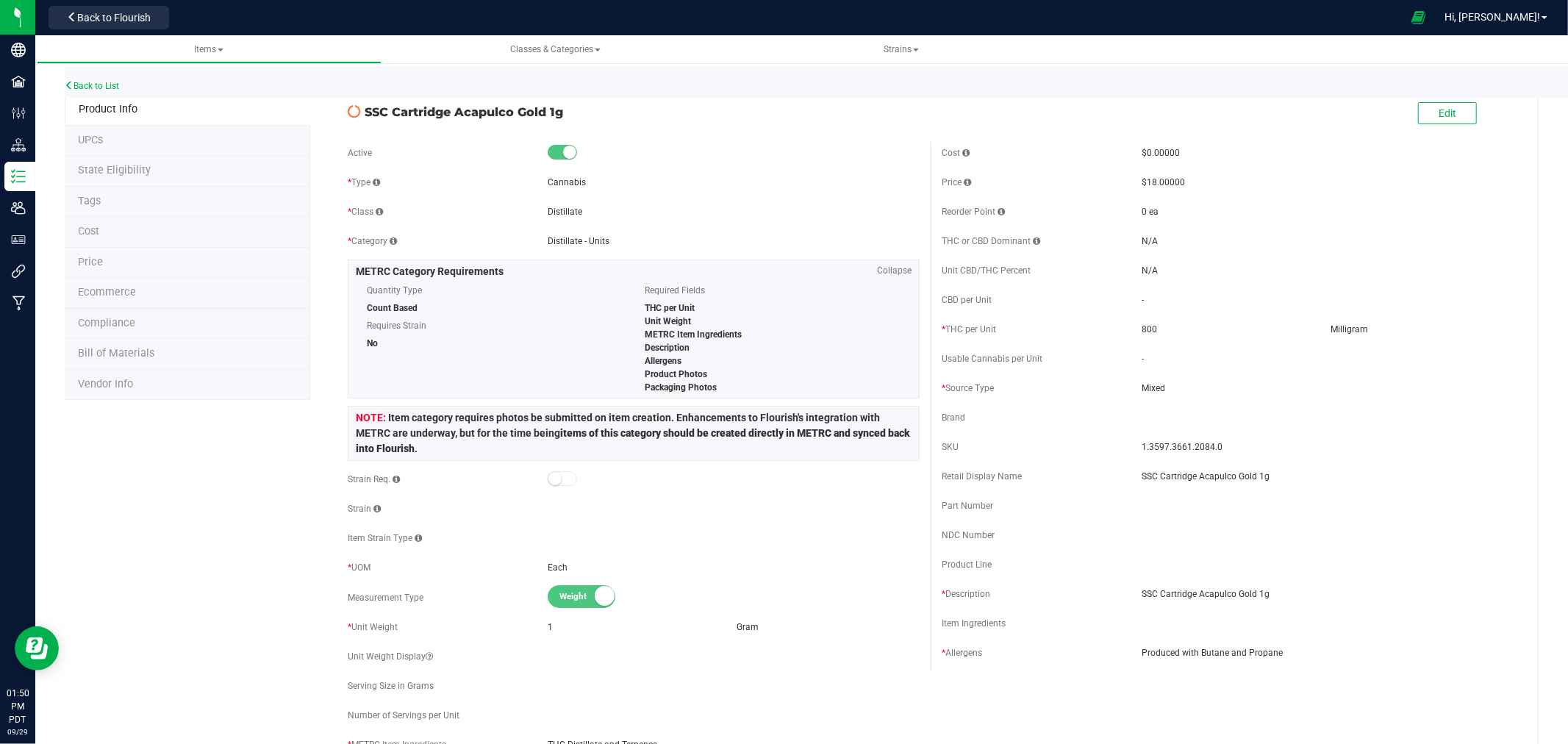
click at [1476, 248] on div "THC or CBD Dominant N/A" at bounding box center [1227, 241] width 572 height 22
click at [151, 172] on li "State Eligibility" at bounding box center [188, 172] width 246 height 31
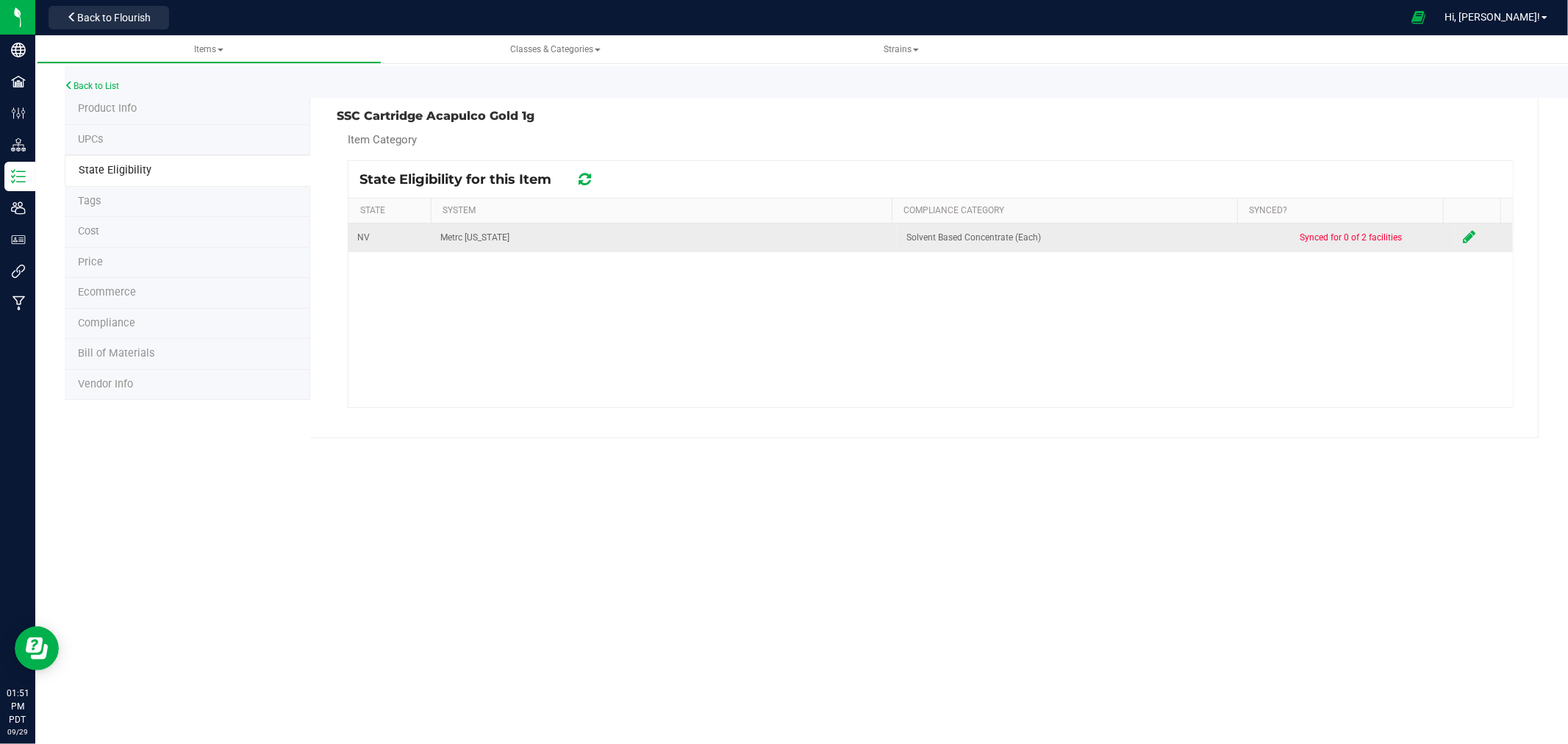
click at [1464, 239] on icon at bounding box center [1470, 237] width 12 height 15
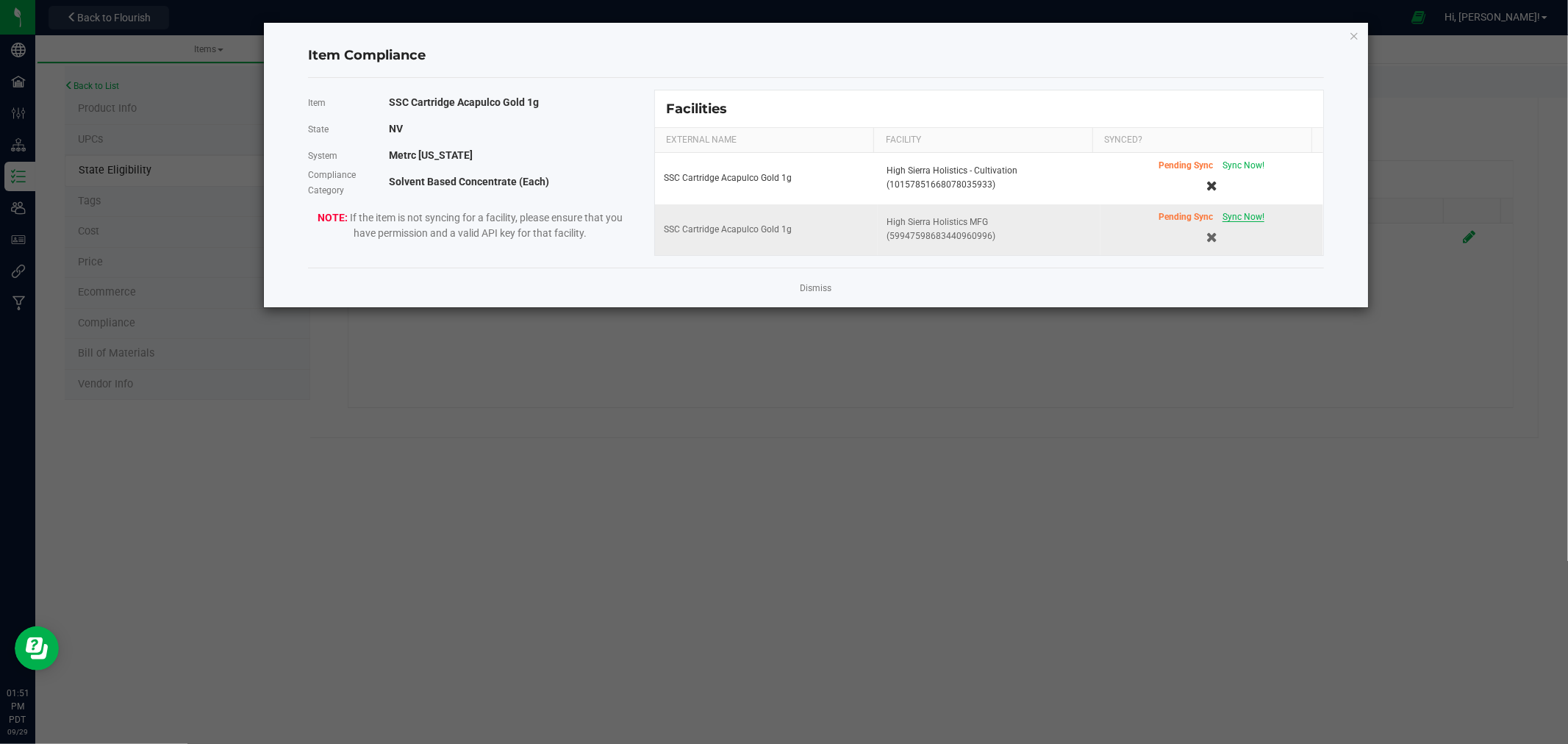
click at [1250, 217] on span "Sync Now!" at bounding box center [1244, 217] width 42 height 11
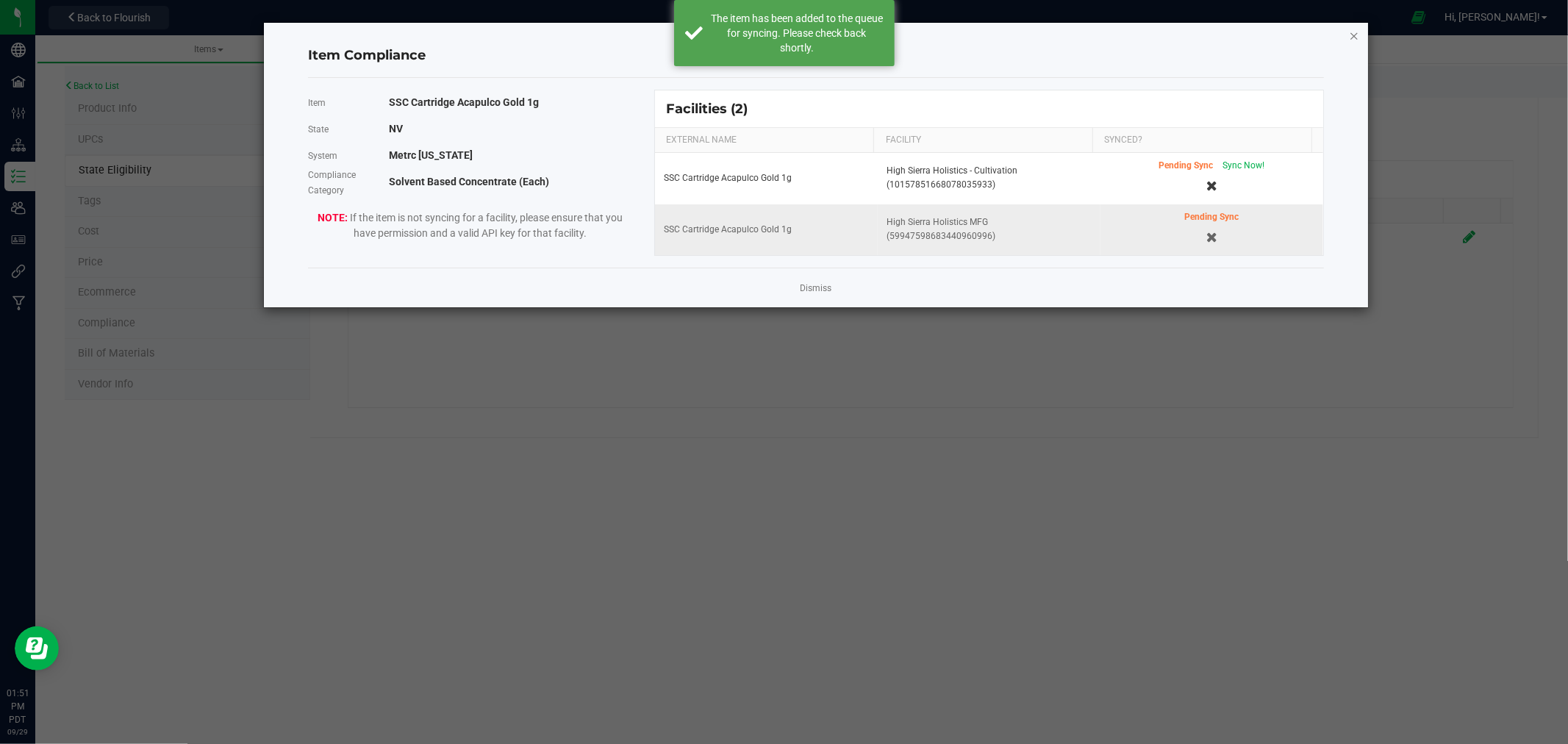
click at [1355, 33] on icon "Close modal" at bounding box center [1354, 36] width 11 height 18
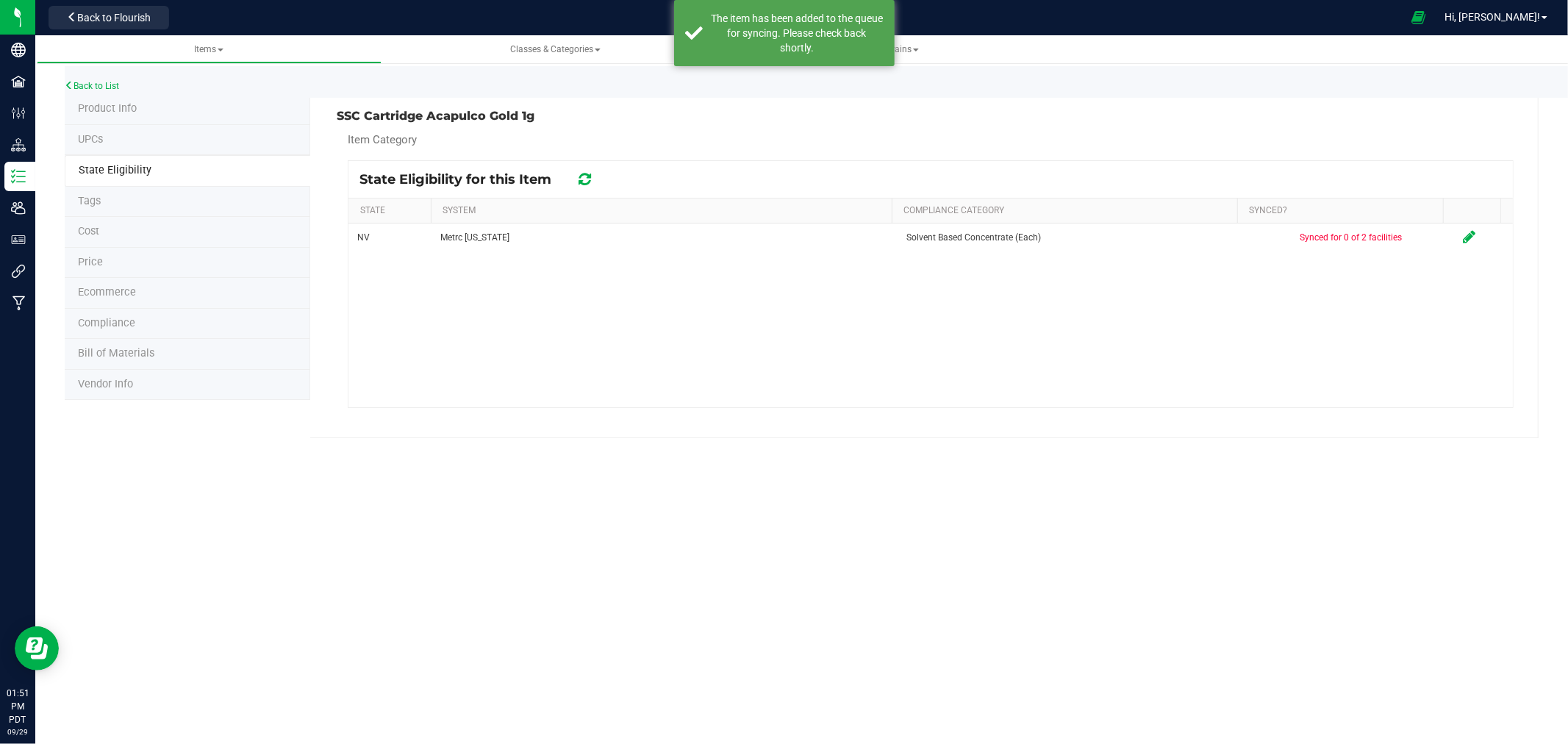
click at [111, 111] on span "Product Info" at bounding box center [107, 108] width 59 height 12
